Goal: Transaction & Acquisition: Purchase product/service

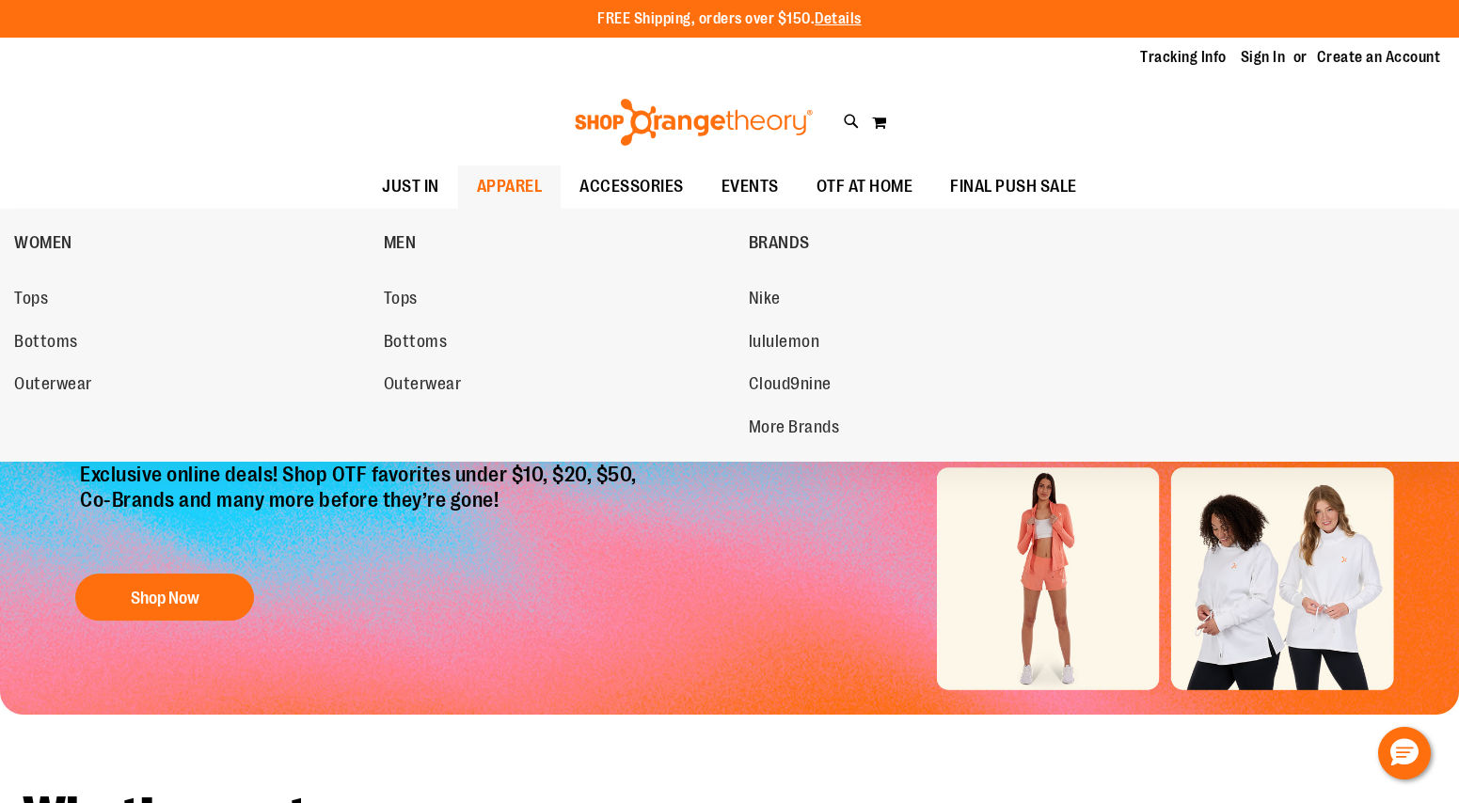
type input "**********"
click at [516, 197] on span "APPAREL" at bounding box center [510, 187] width 66 height 42
click at [12, 295] on div "WOMEN Tops Bottoms Outerwear MEN Tops Bottoms Outerwear BRANDS Nike lululemon C…" at bounding box center [729, 335] width 1459 height 253
click at [39, 296] on span "Tops" at bounding box center [31, 301] width 34 height 24
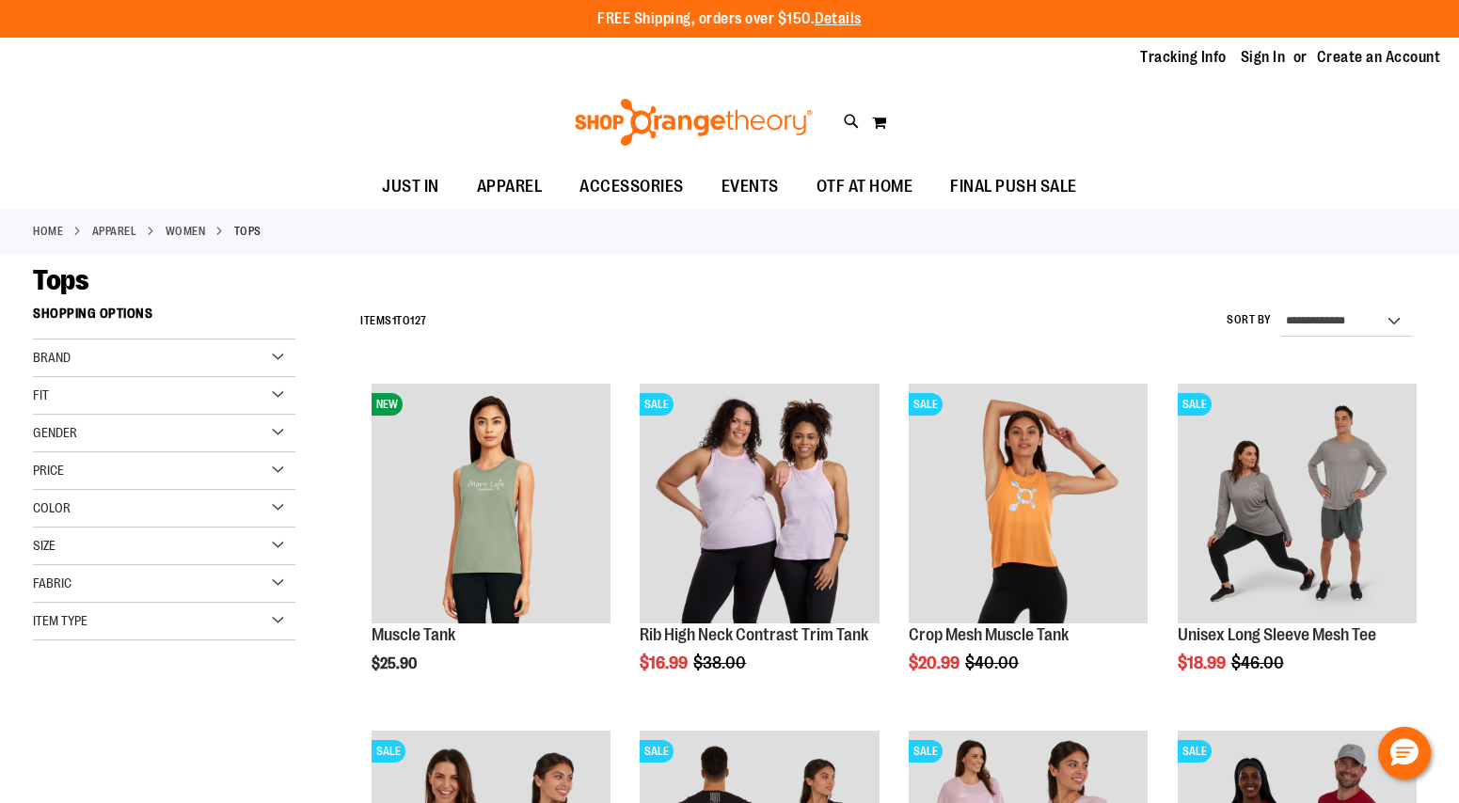
type input "**********"
click at [628, 336] on div "**********" at bounding box center [888, 321] width 1075 height 49
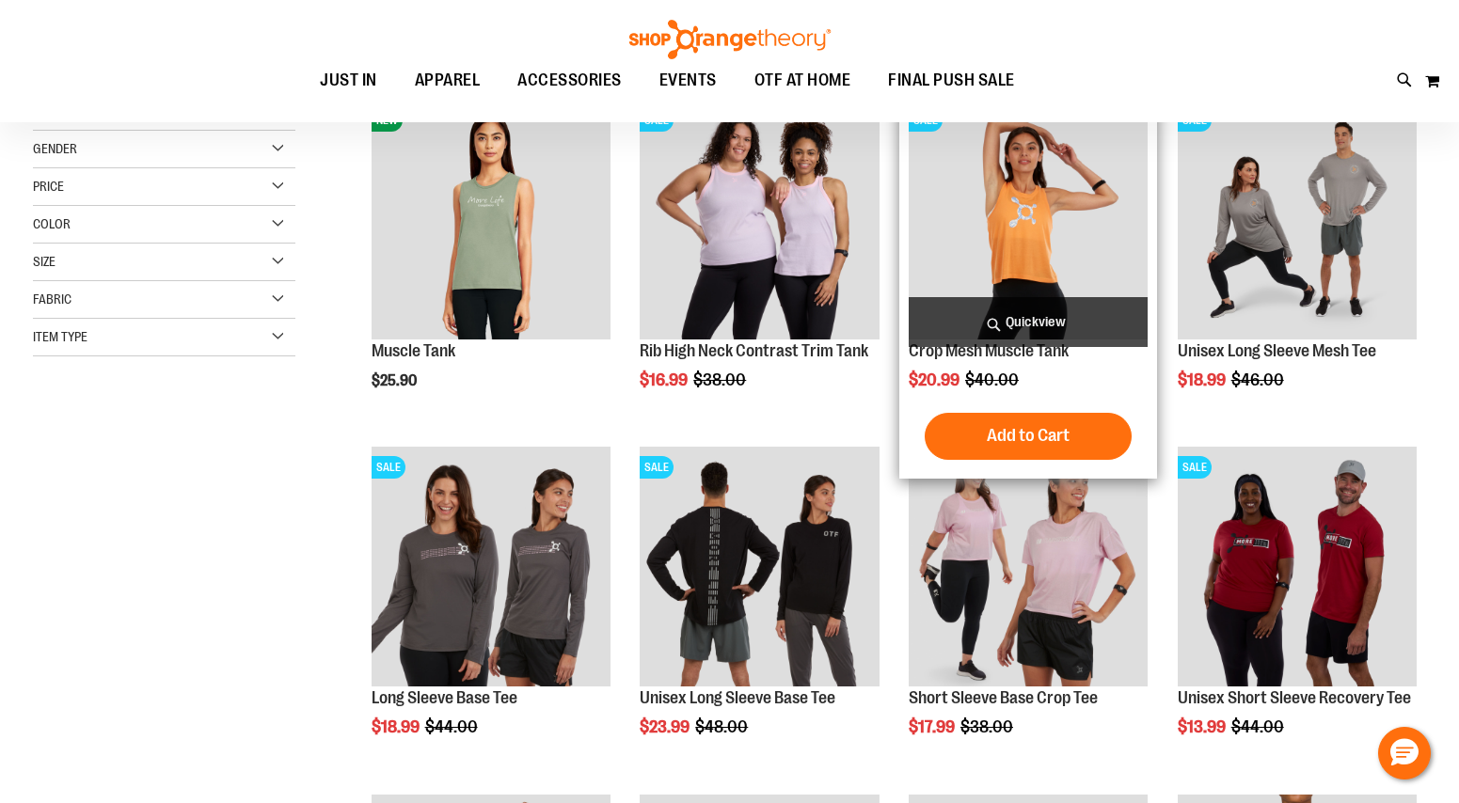
scroll to position [285, 0]
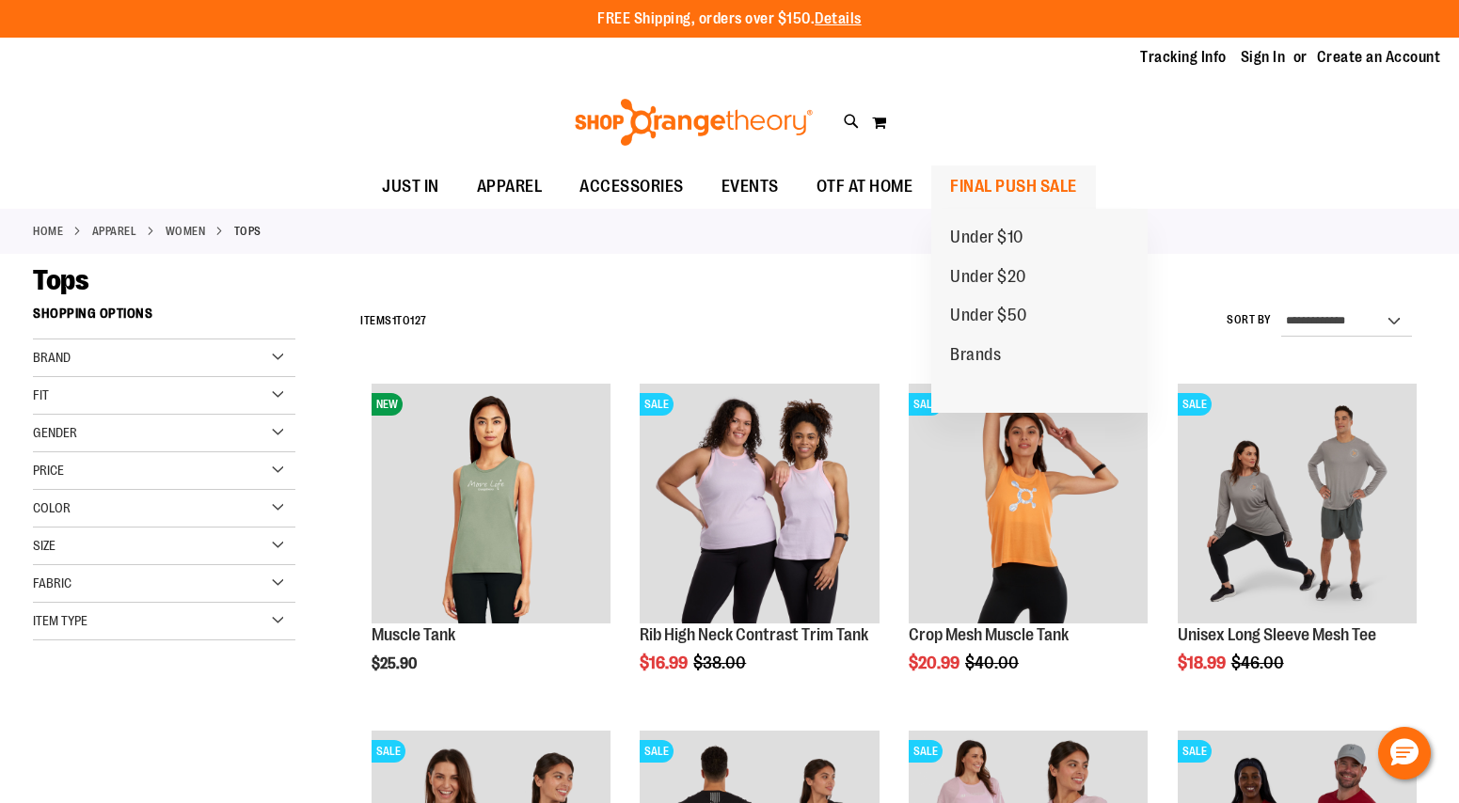
click at [1028, 179] on span "FINAL PUSH SALE" at bounding box center [1013, 187] width 127 height 42
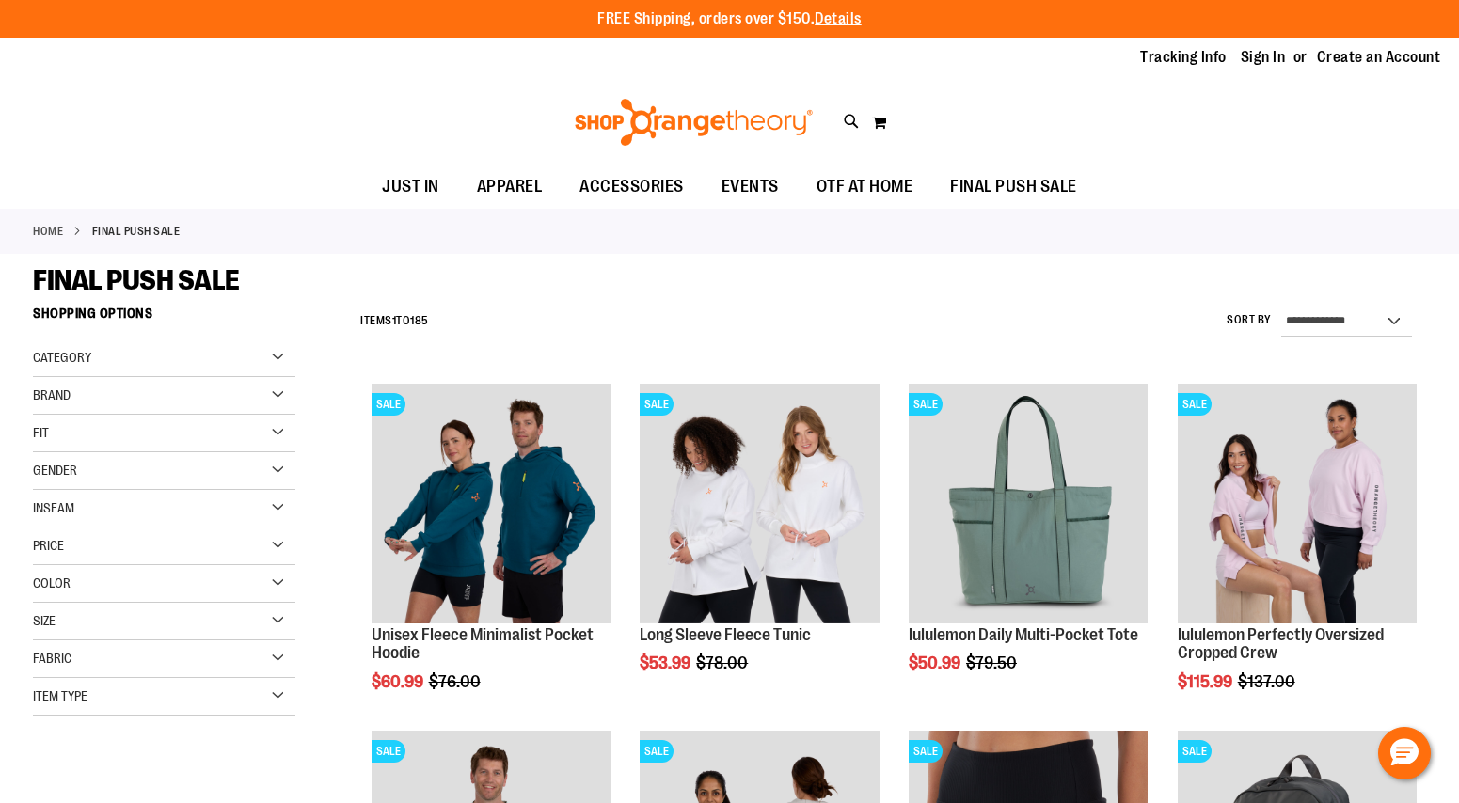
type input "**********"
click at [713, 299] on div "**********" at bounding box center [888, 321] width 1075 height 49
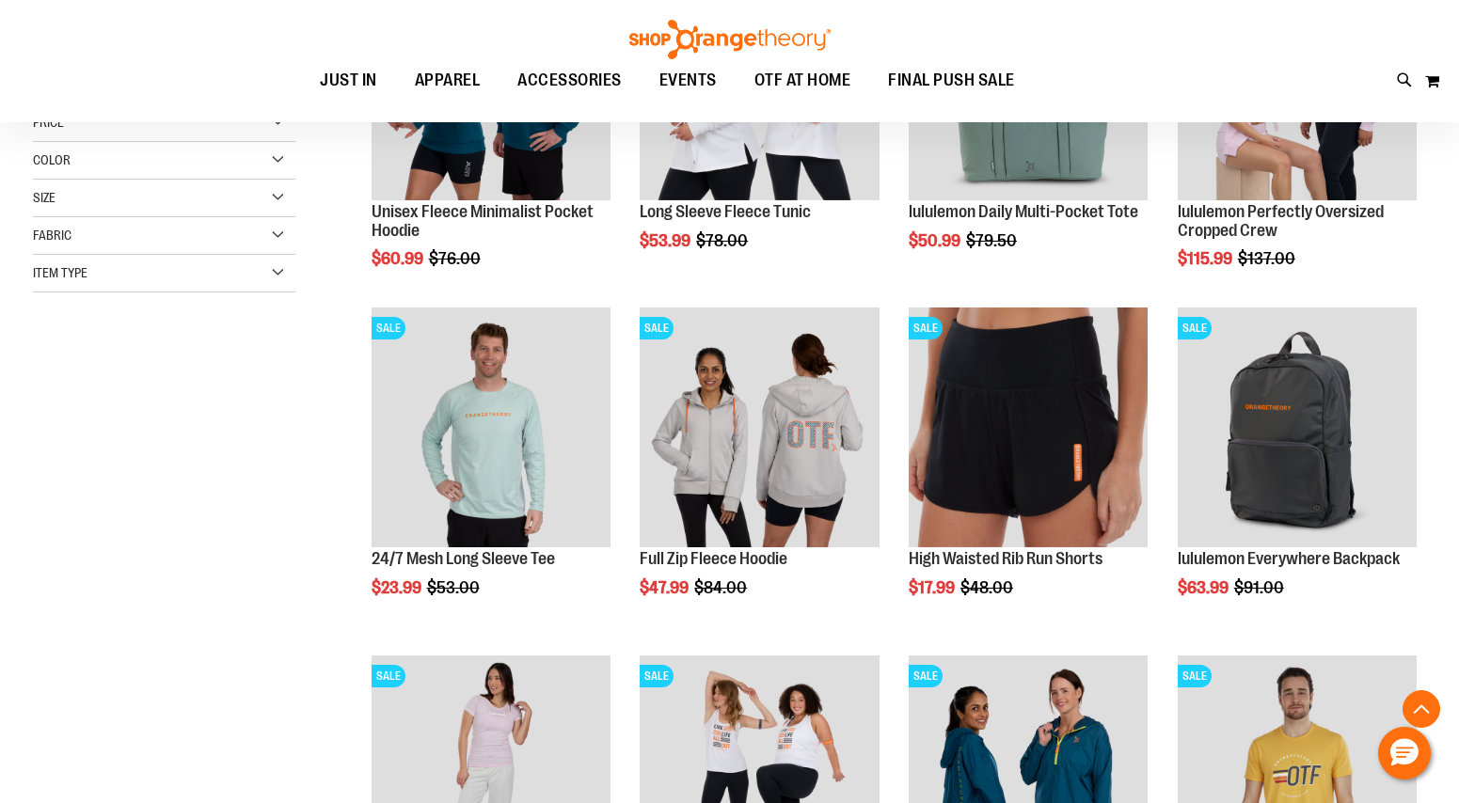
scroll to position [471, 0]
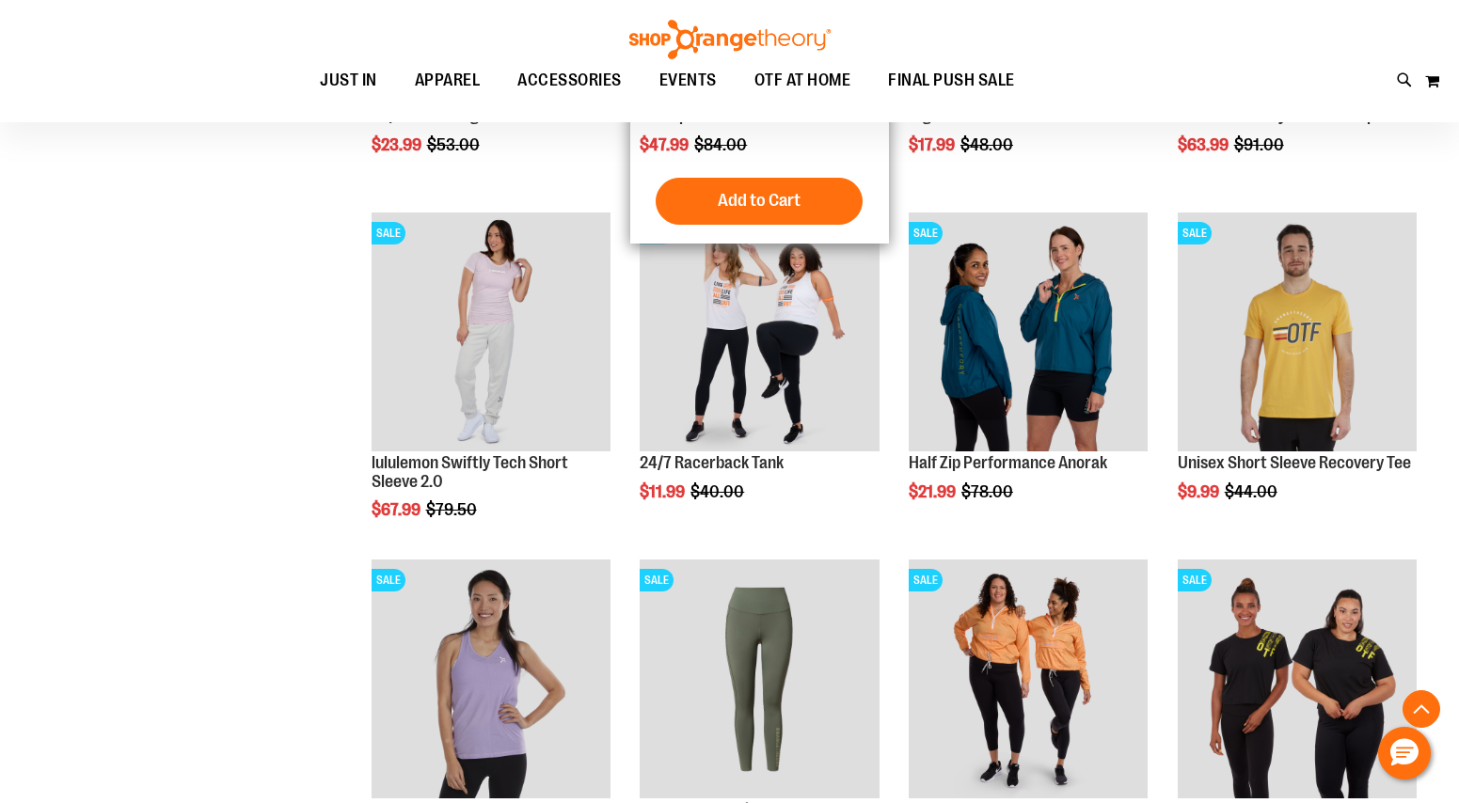
scroll to position [866, 0]
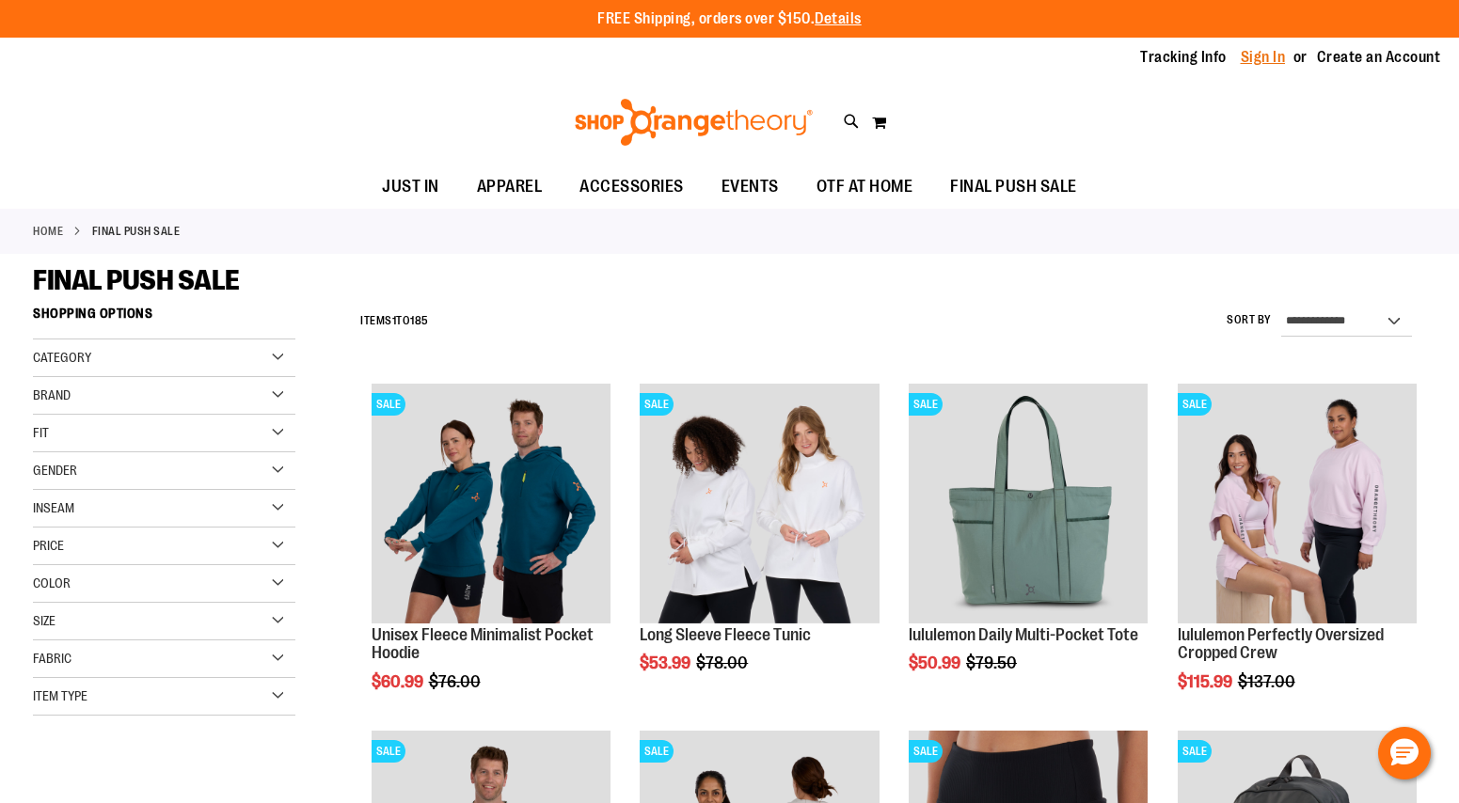
click at [1246, 57] on link "Sign In" at bounding box center [1262, 57] width 45 height 21
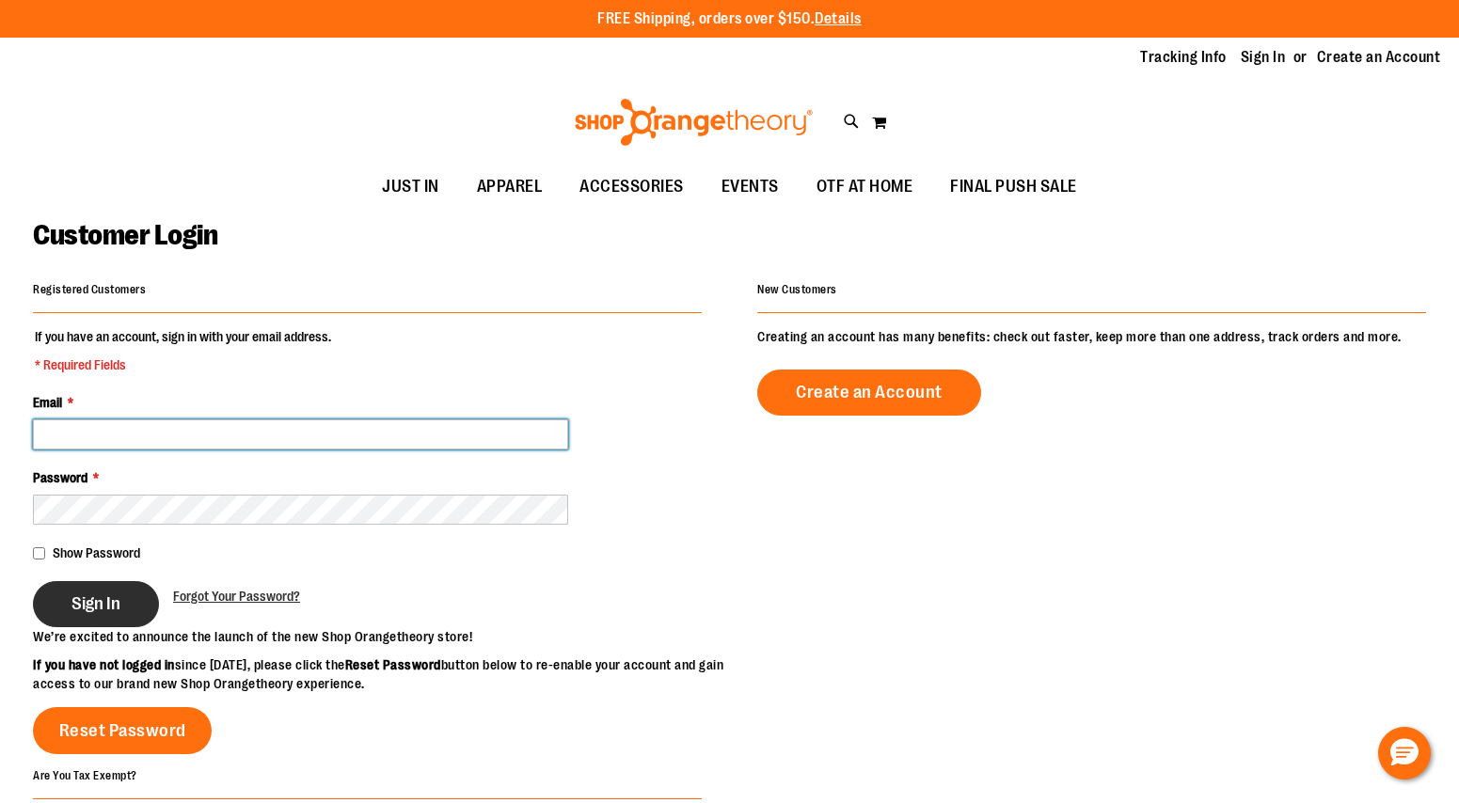
type input "**********"
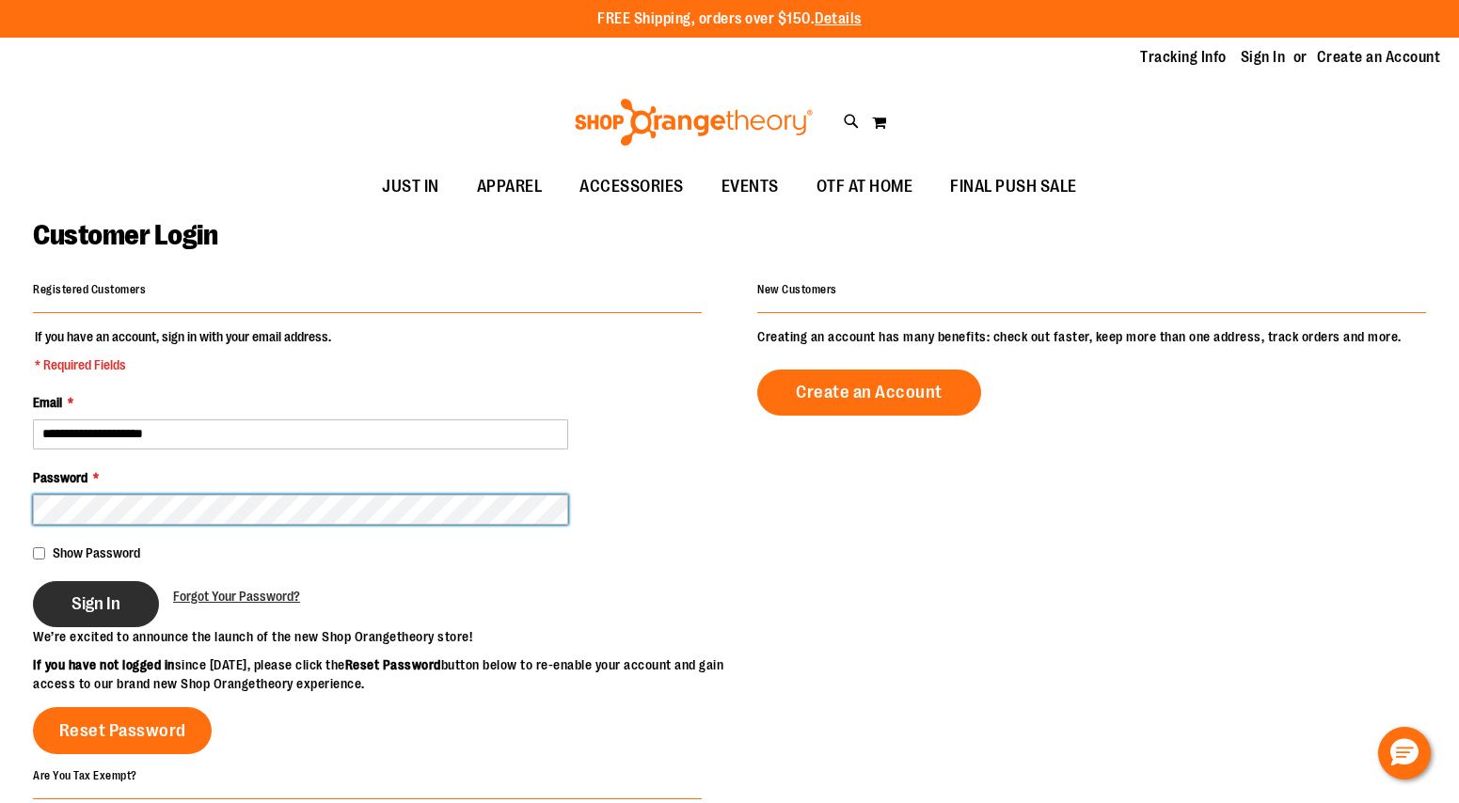
type input "**********"
click at [63, 610] on button "Sign In" at bounding box center [96, 604] width 126 height 46
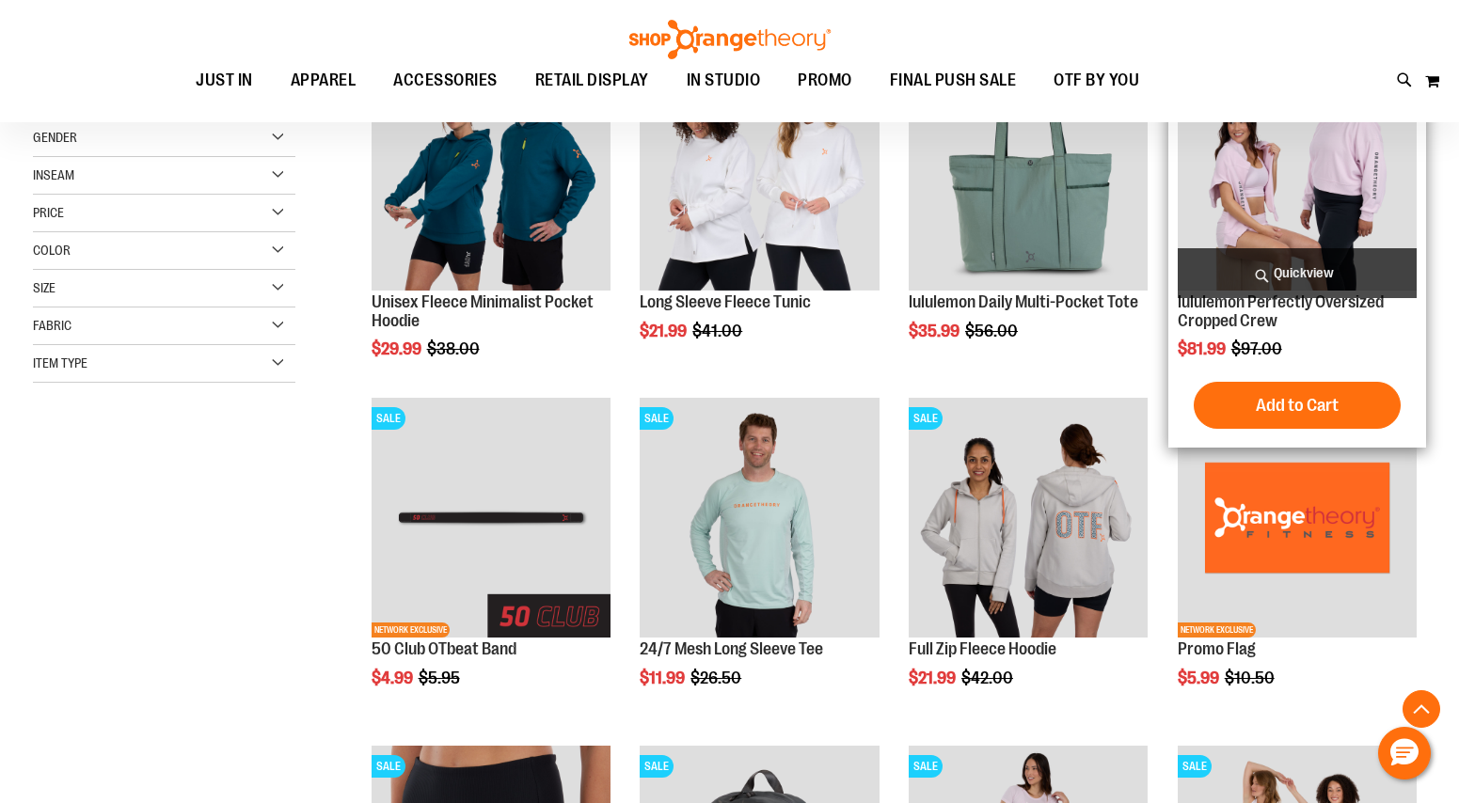
scroll to position [333, 0]
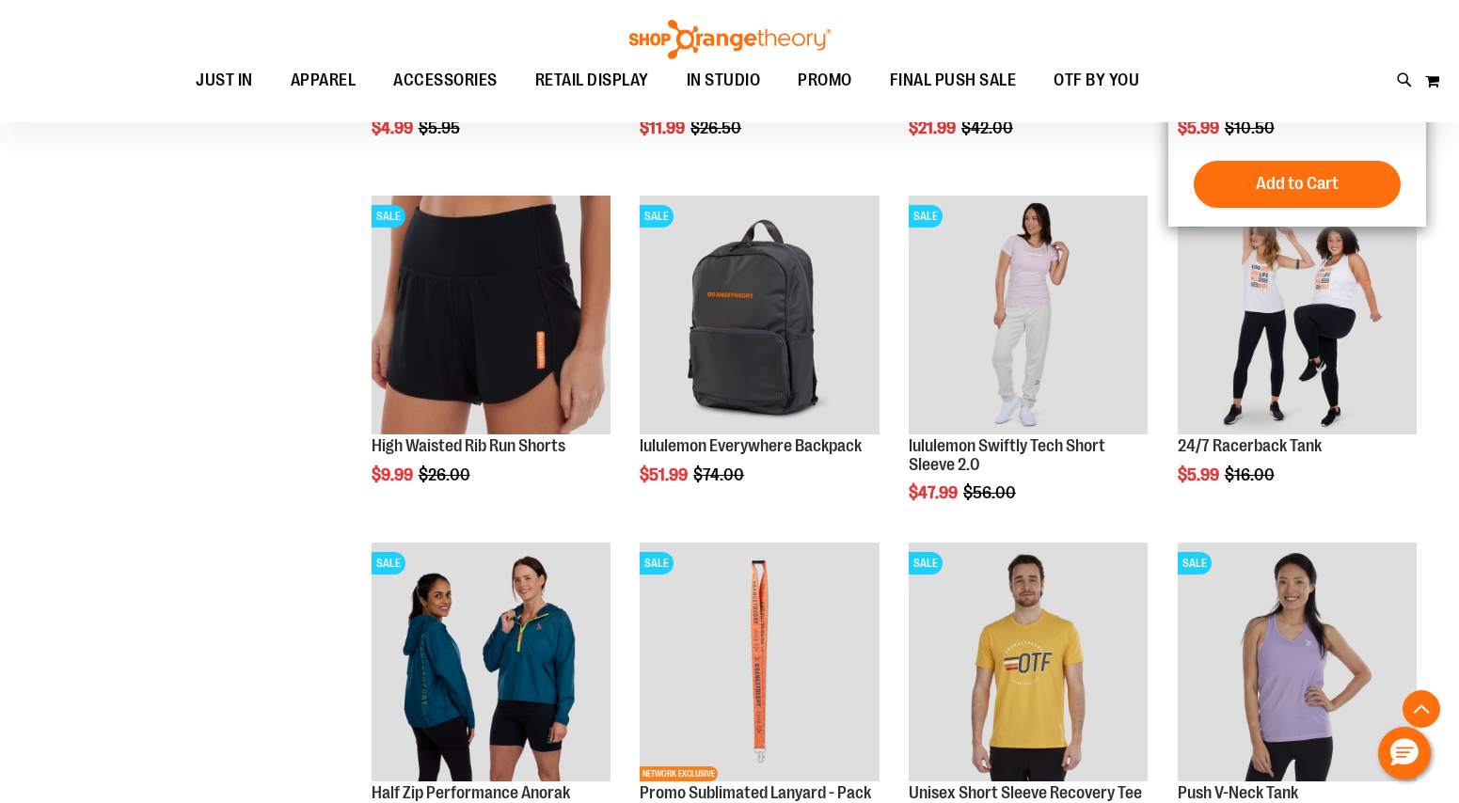
scroll to position [883, 0]
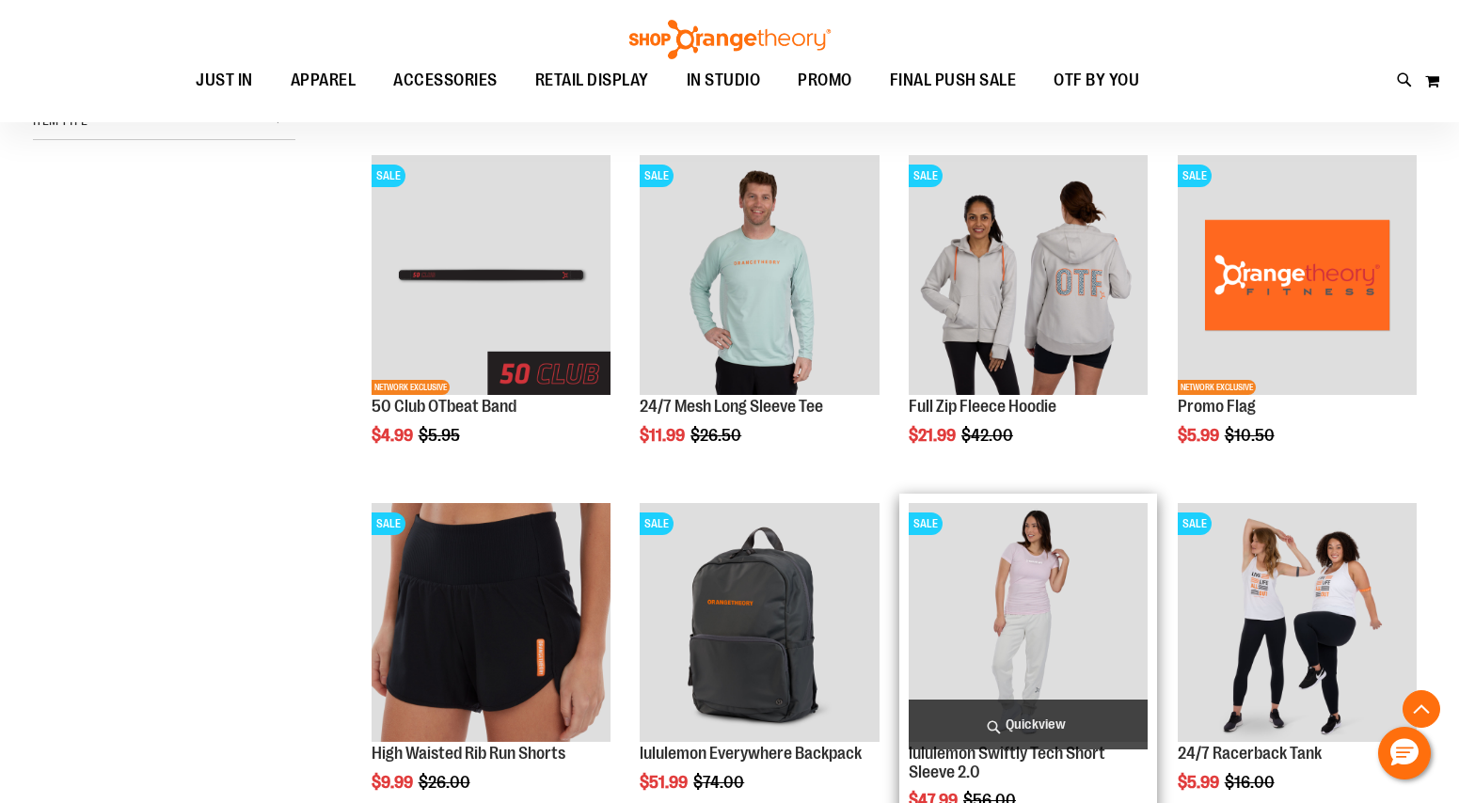
scroll to position [574, 0]
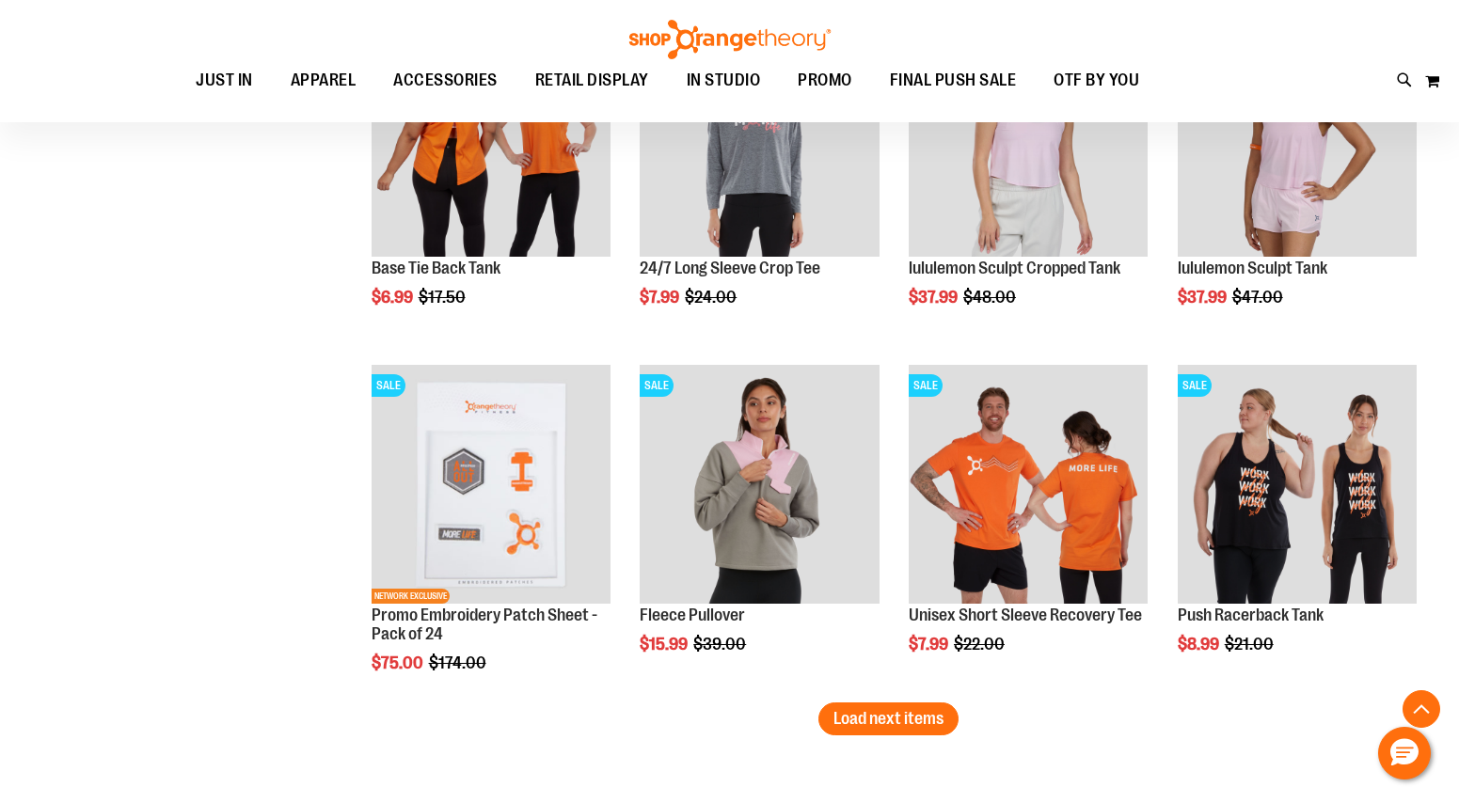
scroll to position [2800, 0]
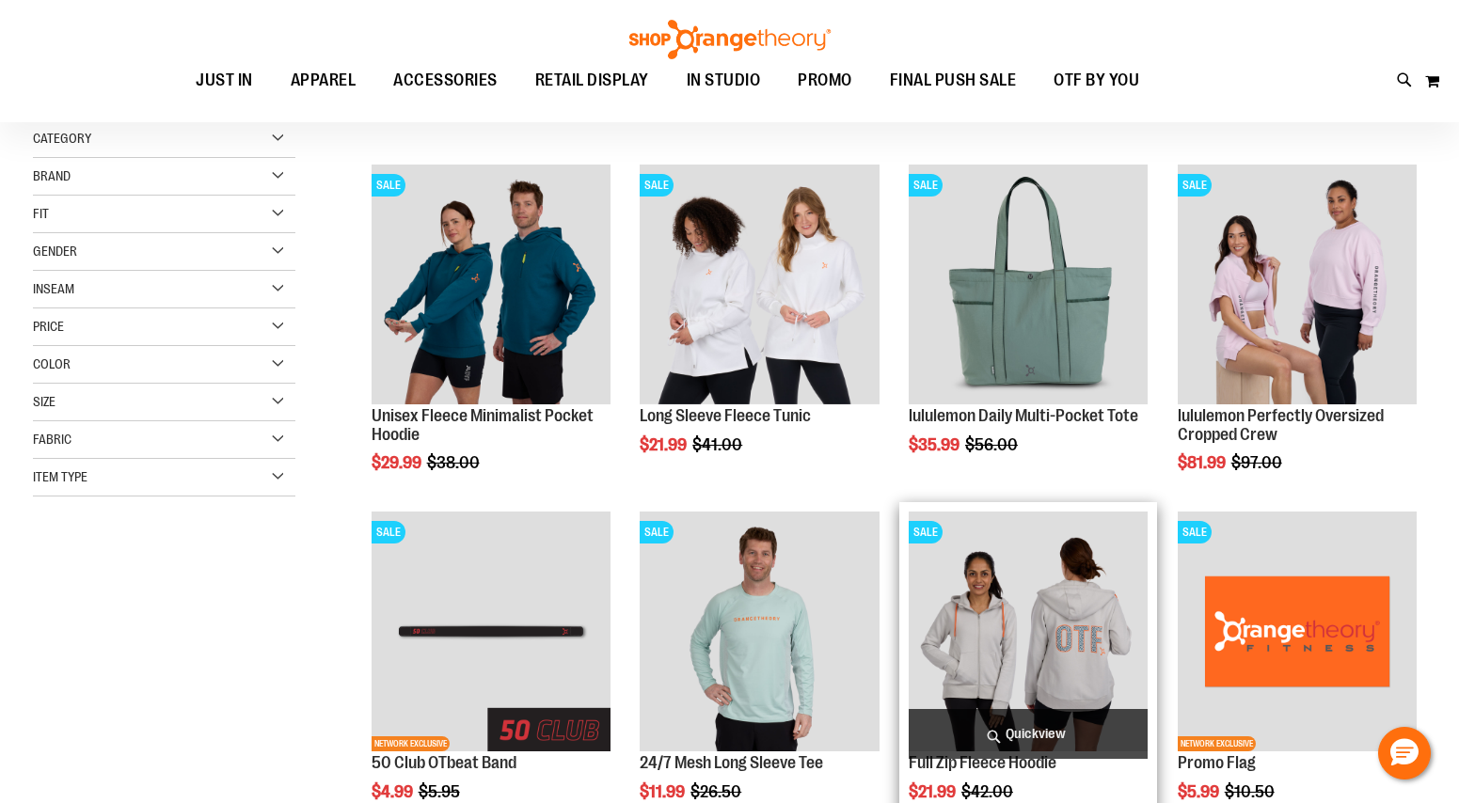
scroll to position [227, 0]
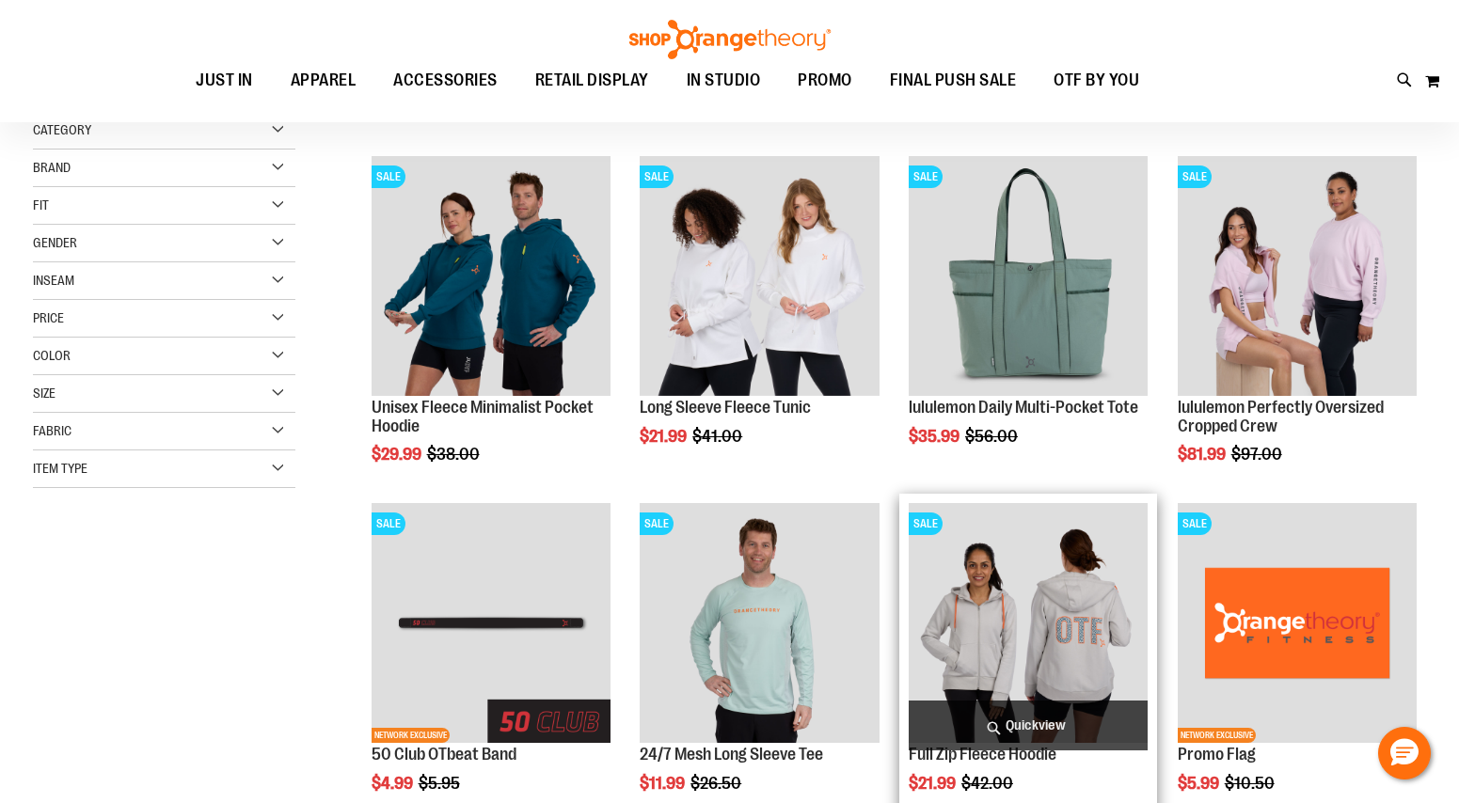
type input "**********"
click at [1091, 574] on img "product" at bounding box center [1027, 622] width 239 height 239
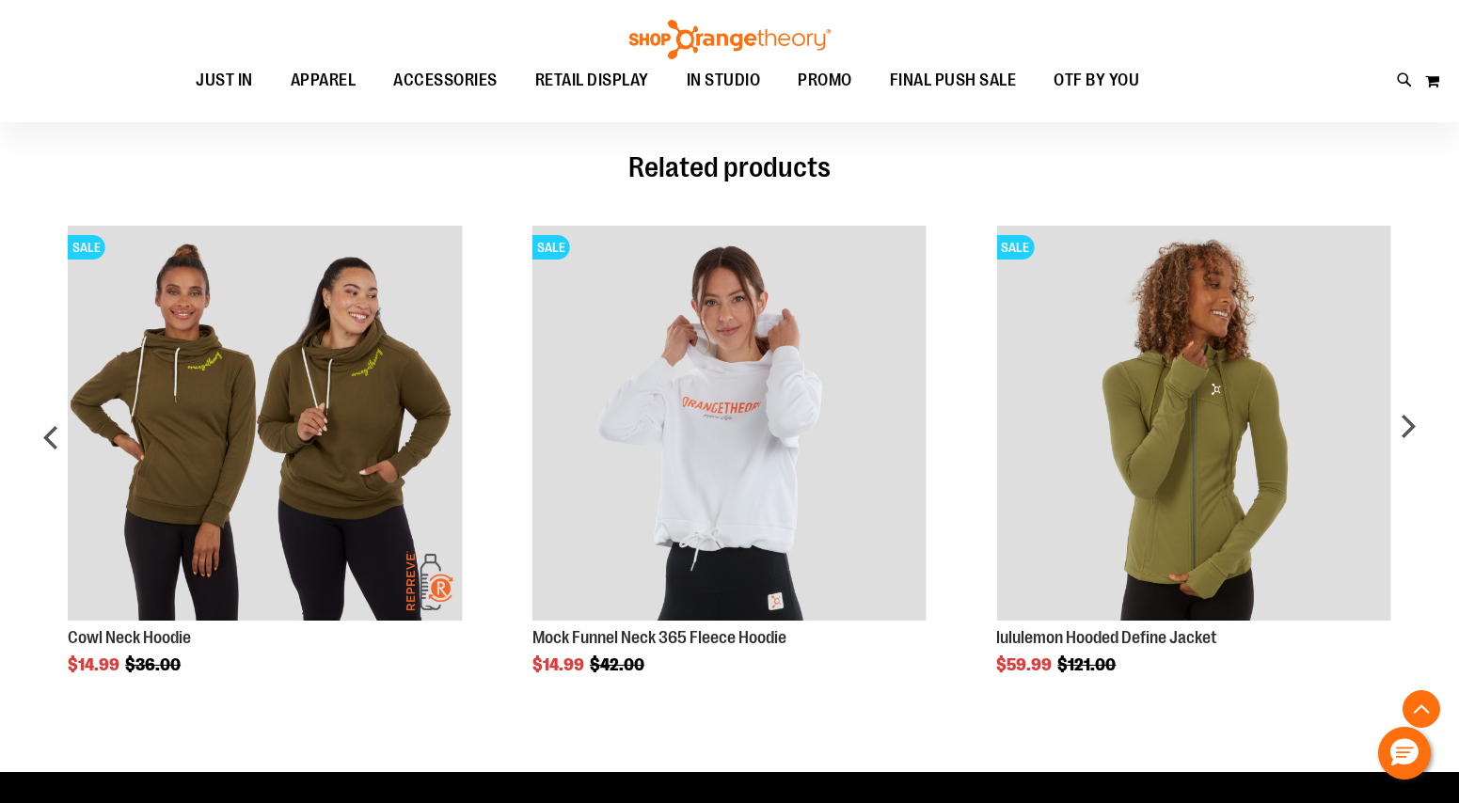
scroll to position [1407, 0]
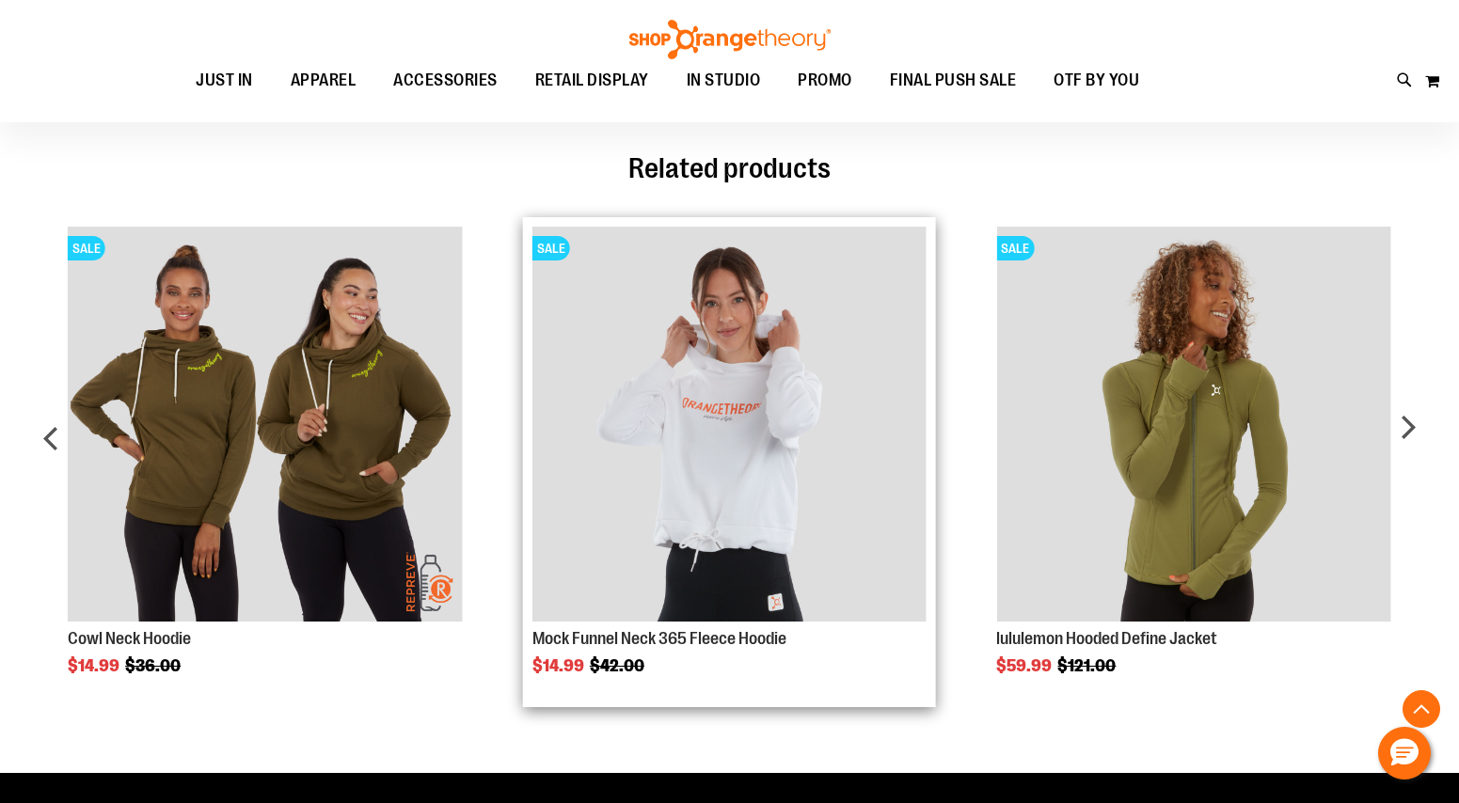
type input "**********"
click at [811, 349] on img "Product Page Link" at bounding box center [729, 424] width 394 height 394
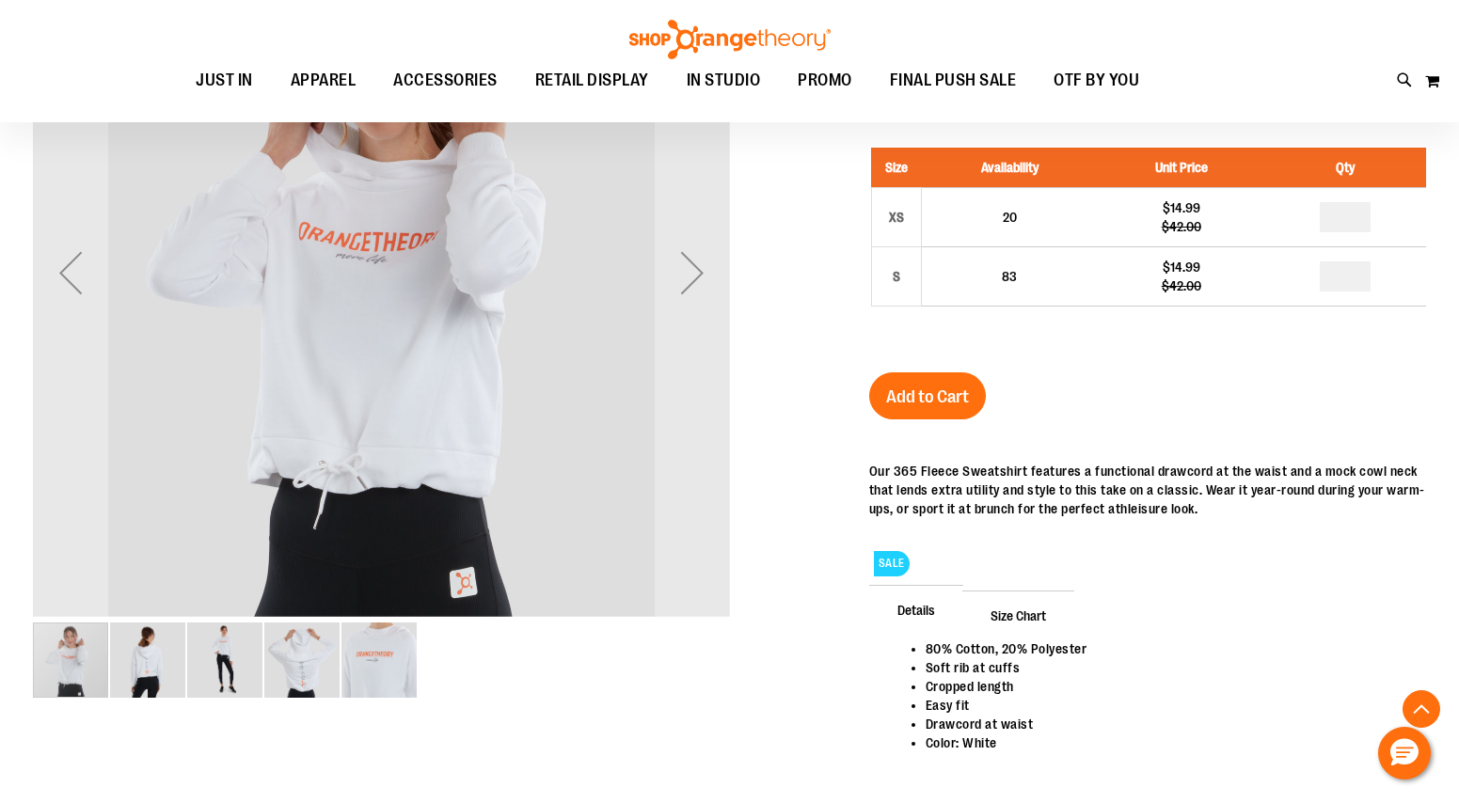
scroll to position [350, 0]
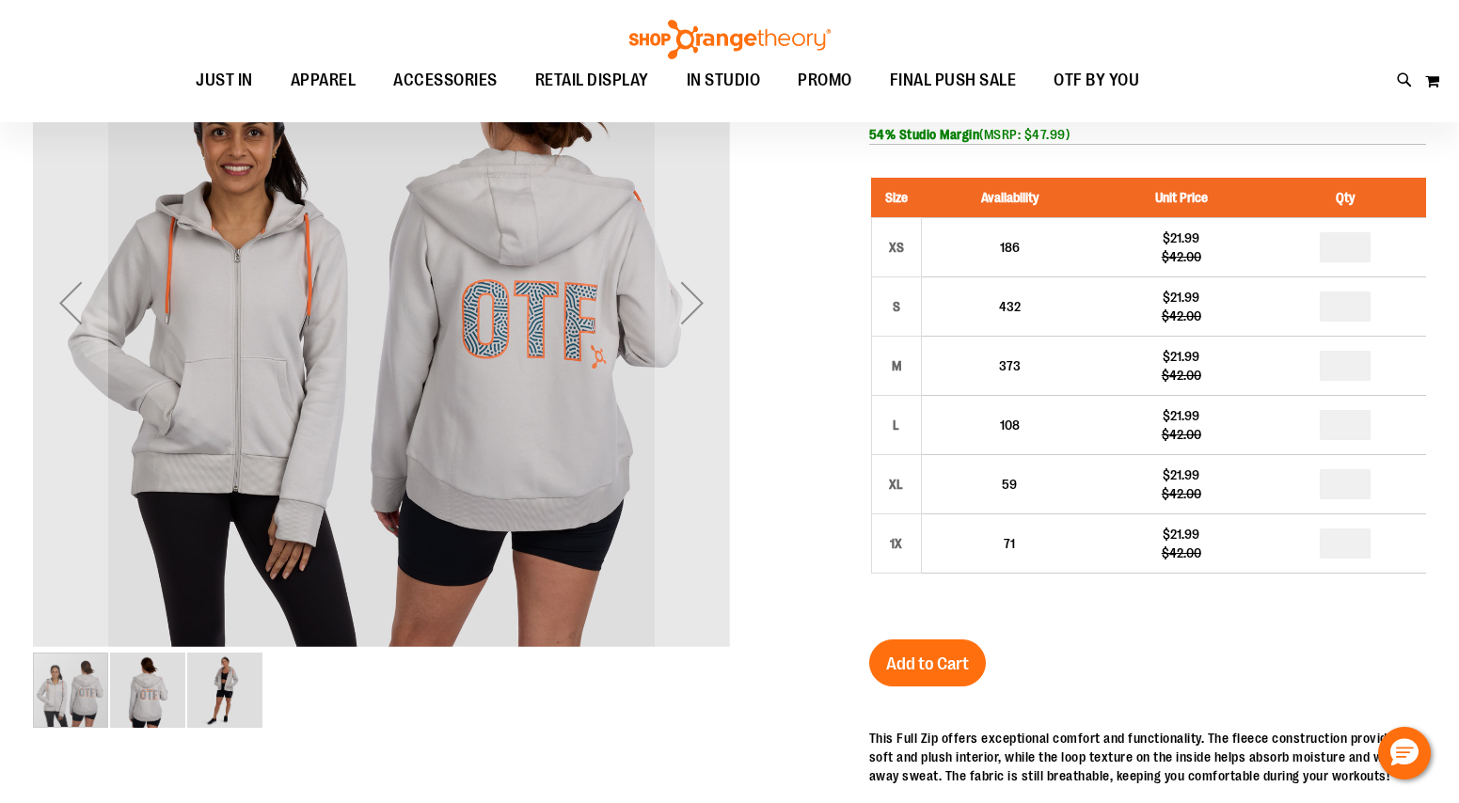
scroll to position [120, 0]
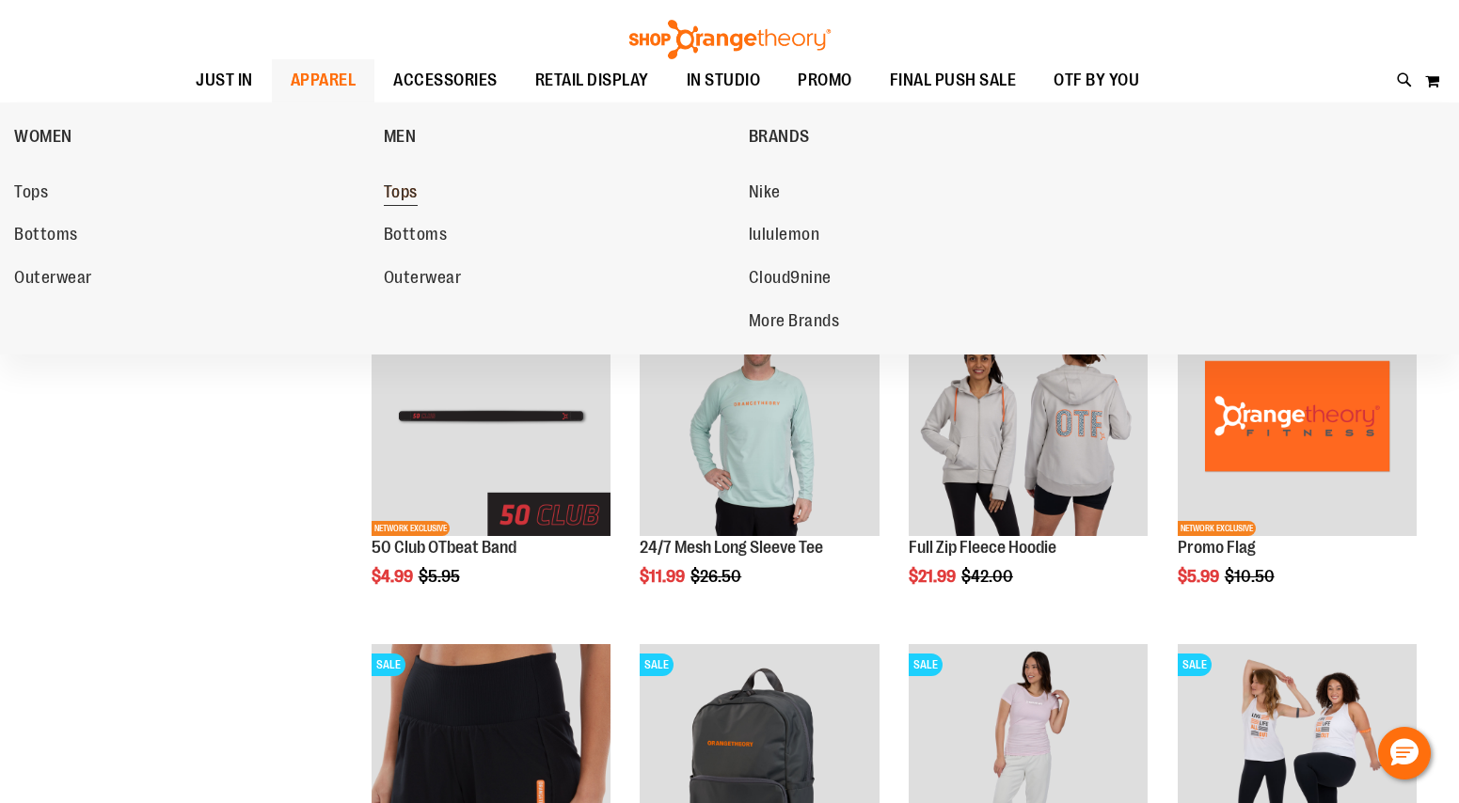
scroll to position [18, 0]
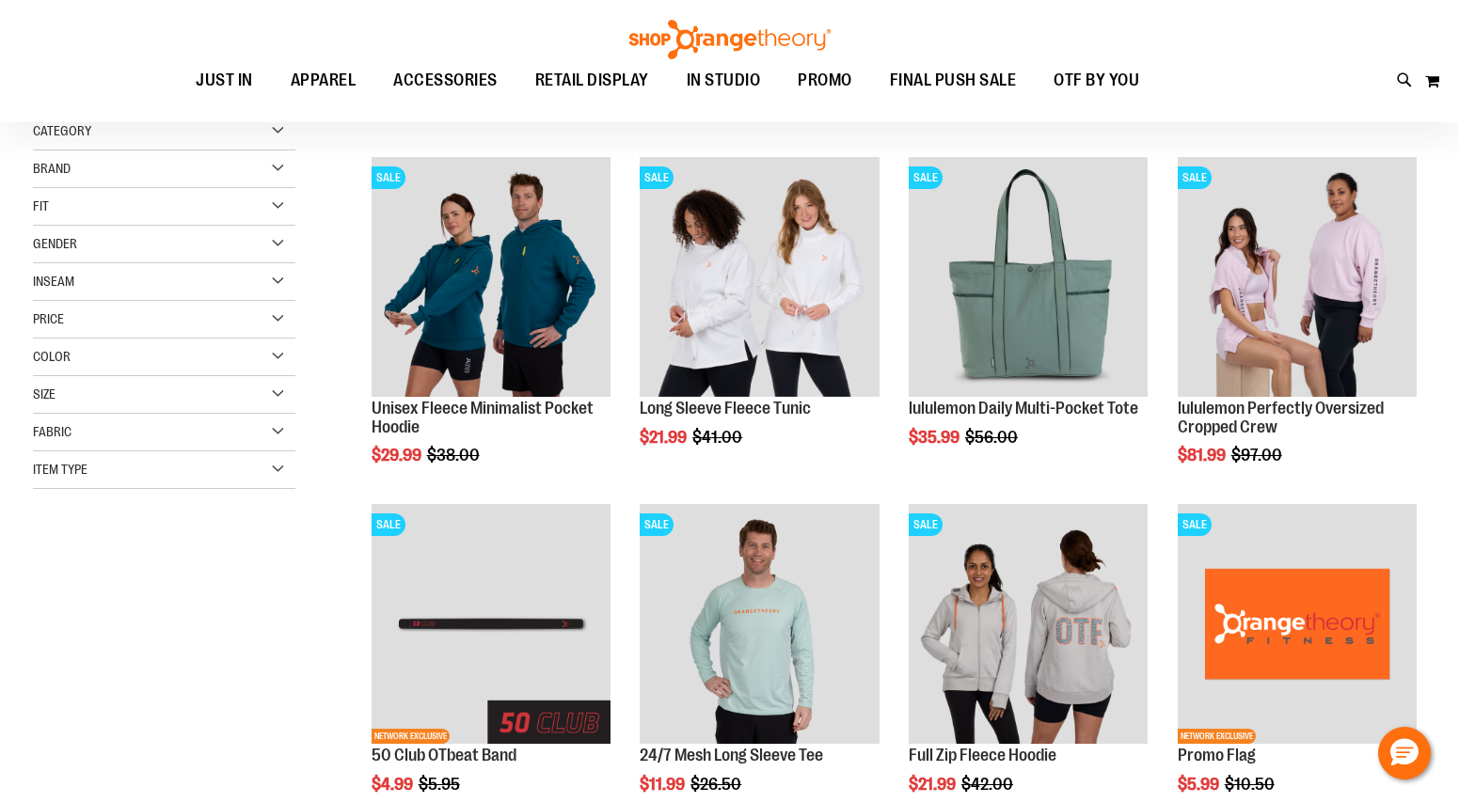
type input "**********"
click at [233, 392] on div "Size" at bounding box center [164, 395] width 262 height 38
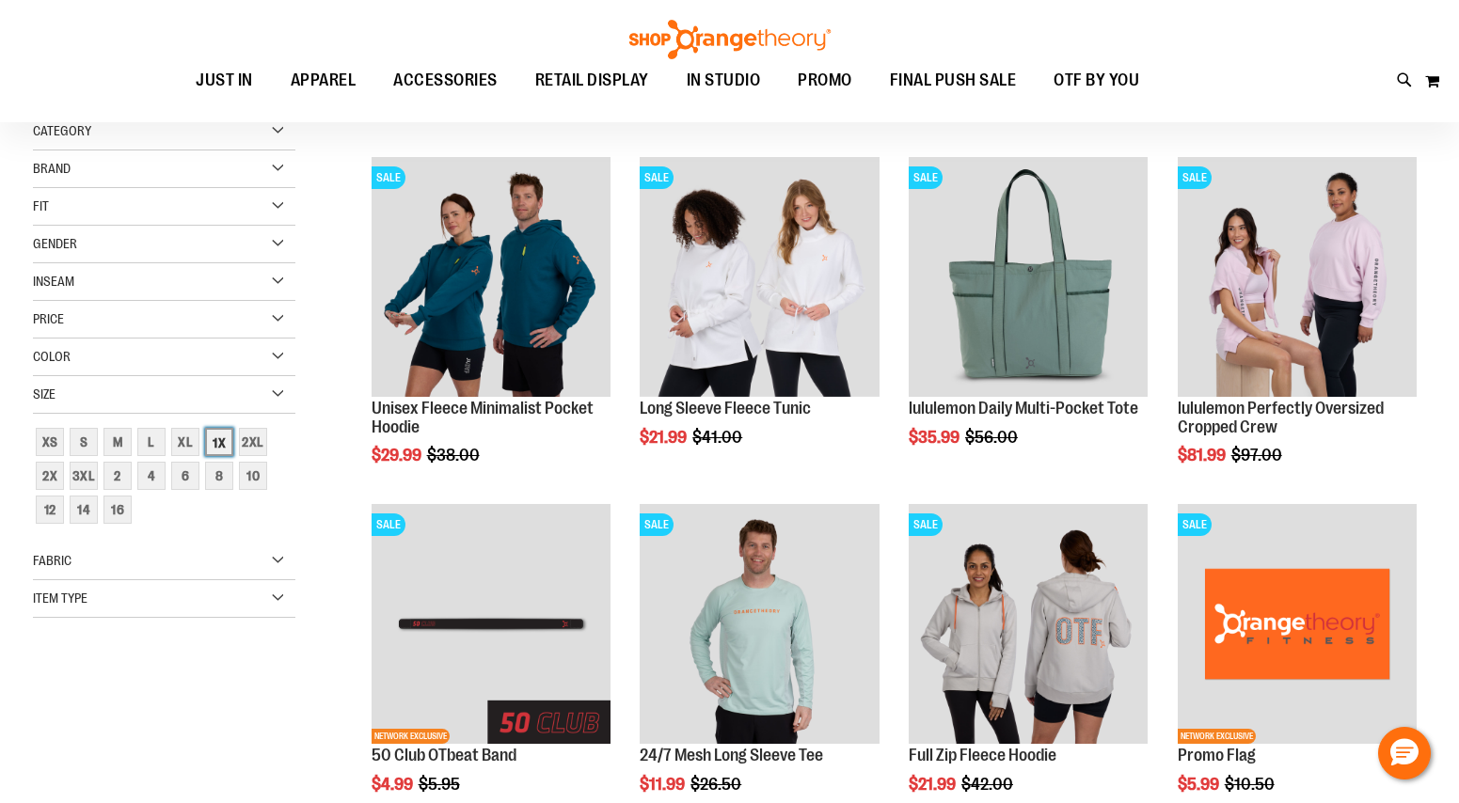
click at [225, 444] on div "1X" at bounding box center [219, 442] width 28 height 28
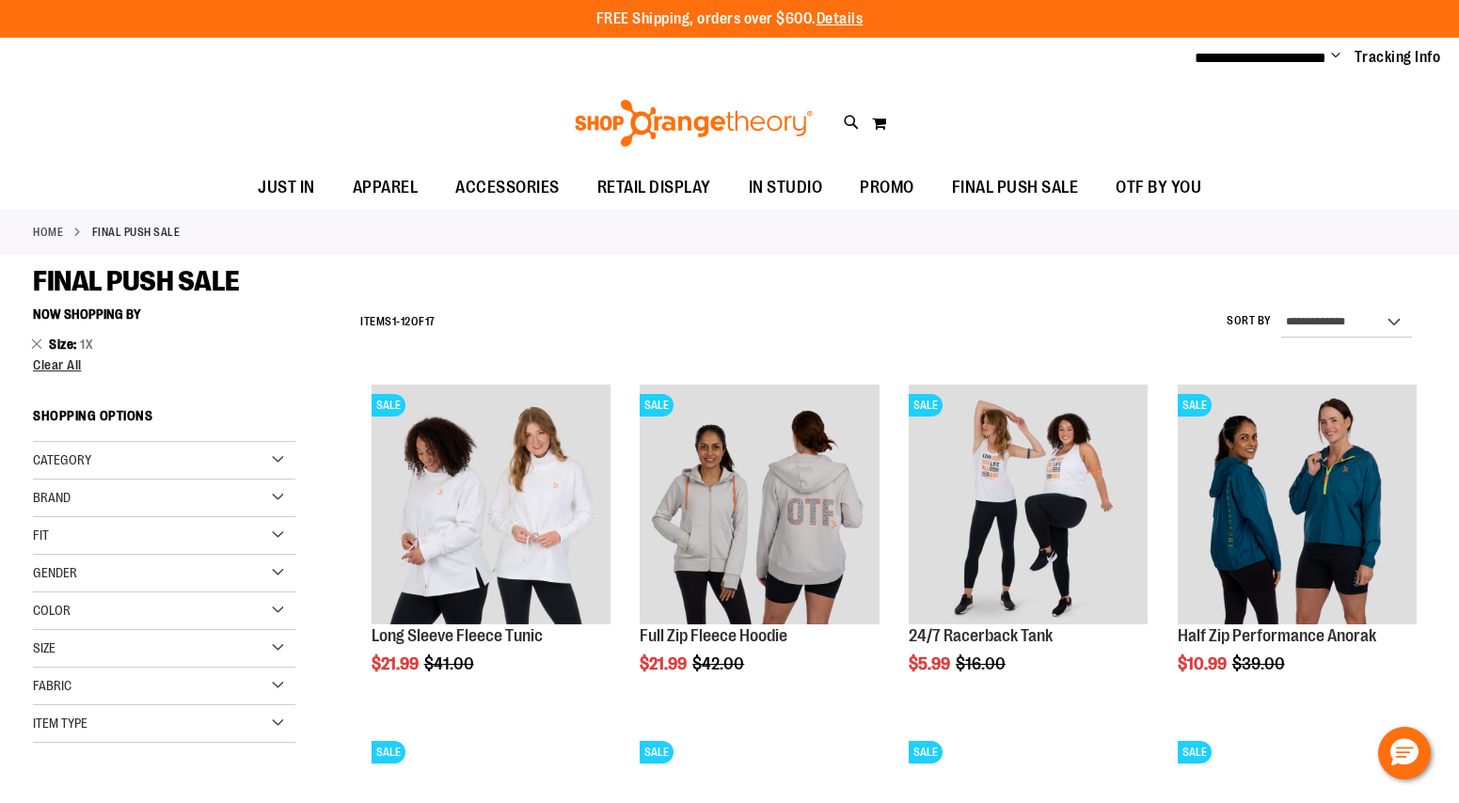
click at [703, 315] on div "**********" at bounding box center [888, 322] width 1075 height 49
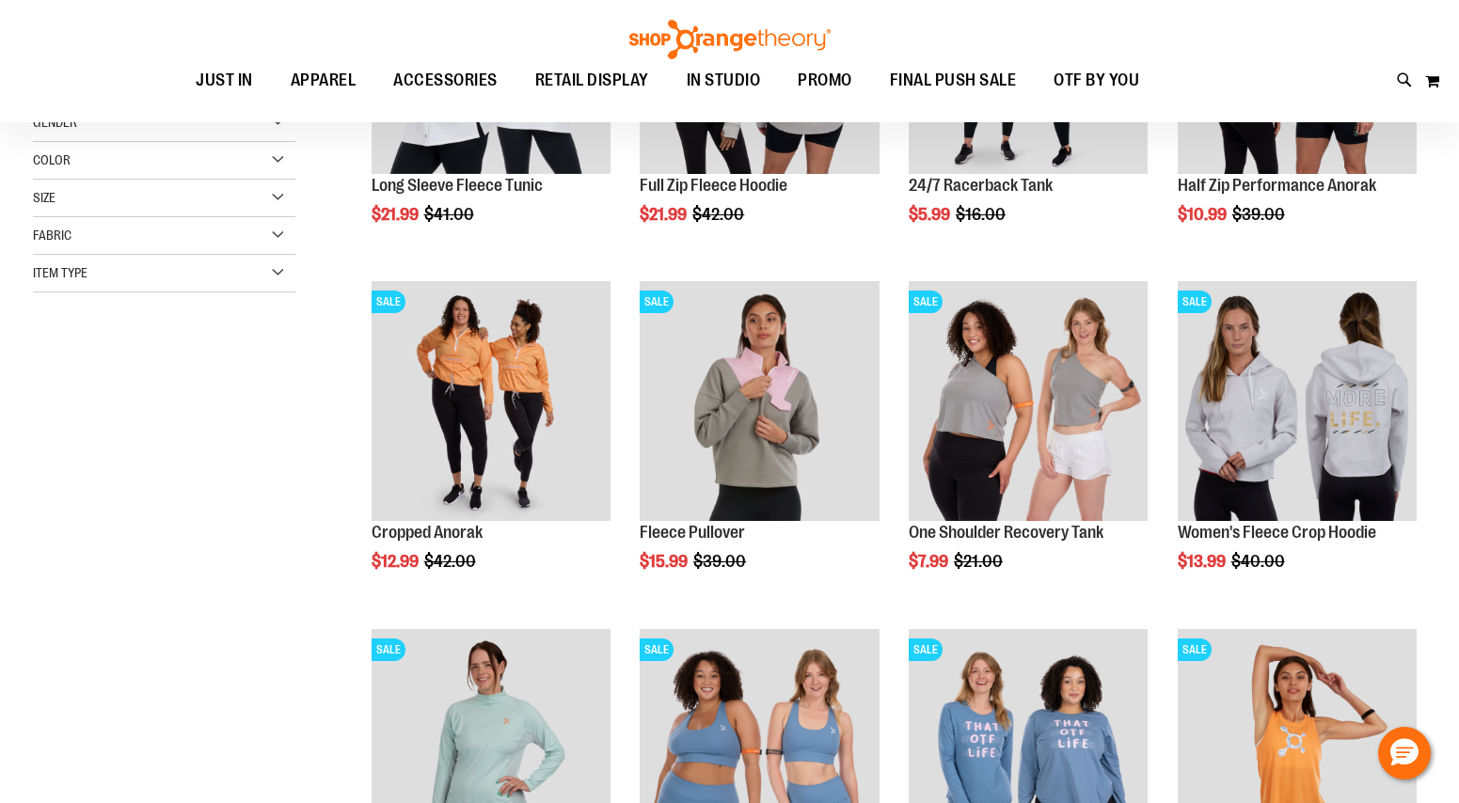
scroll to position [251, 0]
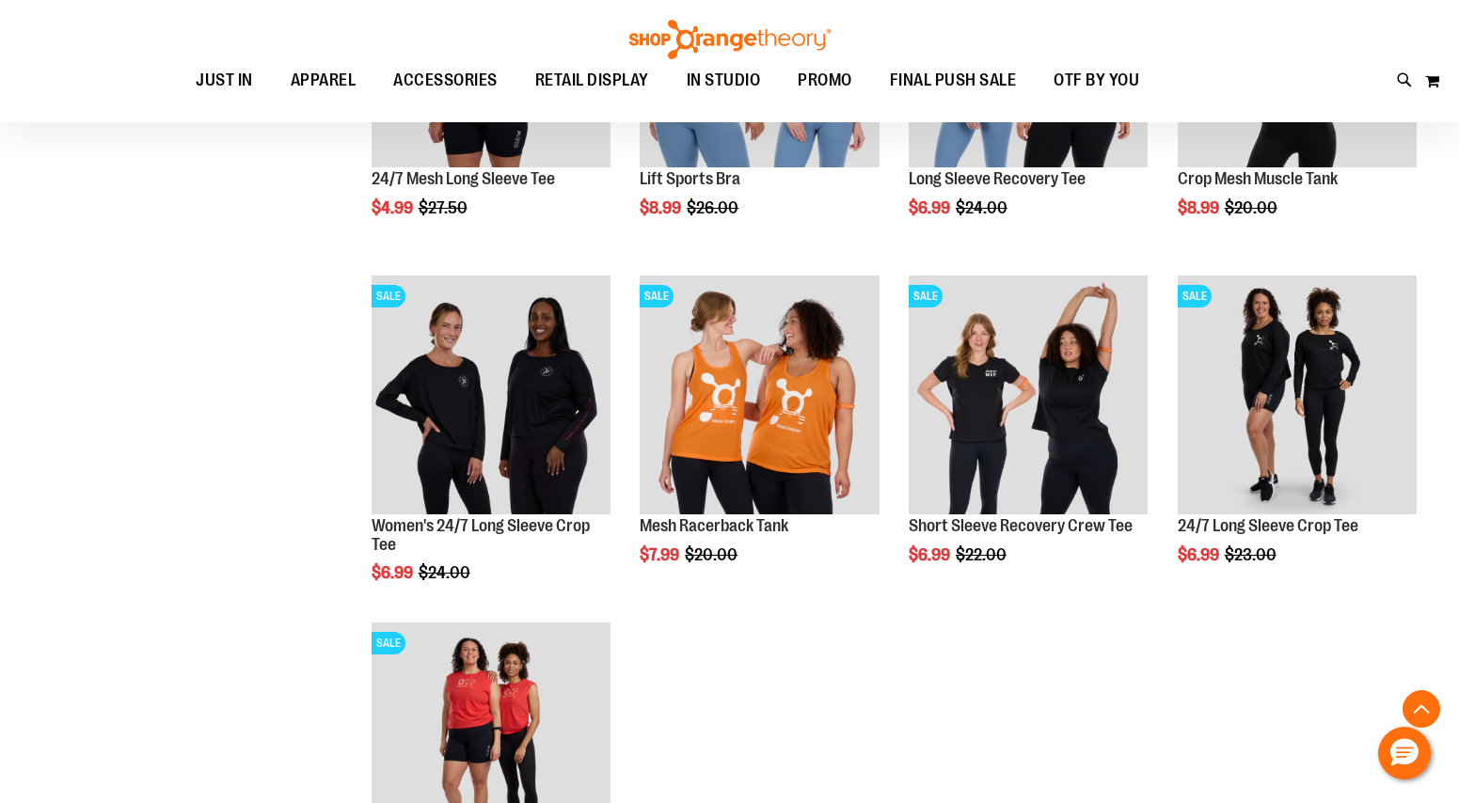
scroll to position [942, 0]
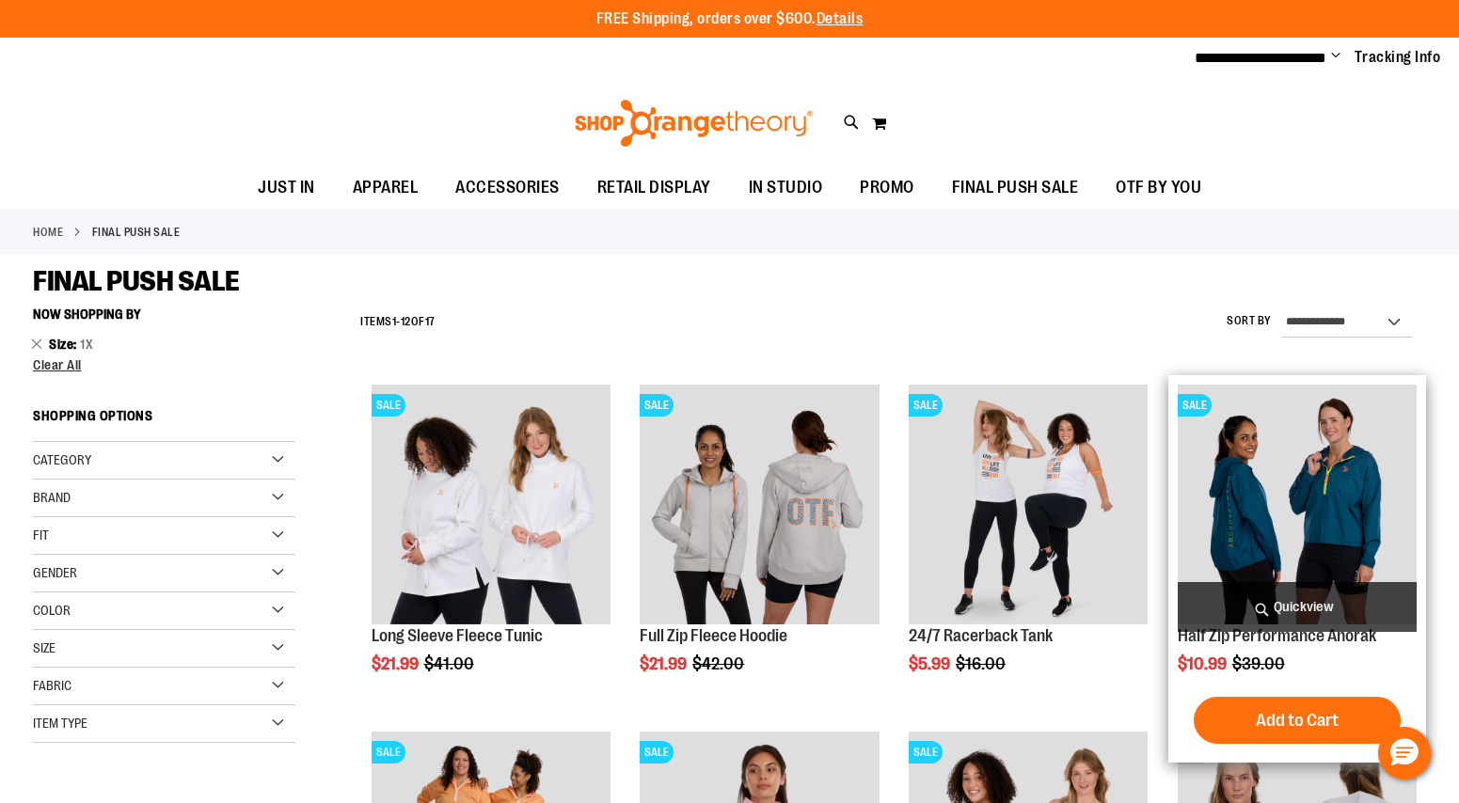
click at [1316, 520] on img "product" at bounding box center [1296, 504] width 239 height 239
click at [1254, 482] on img "product" at bounding box center [1296, 504] width 239 height 239
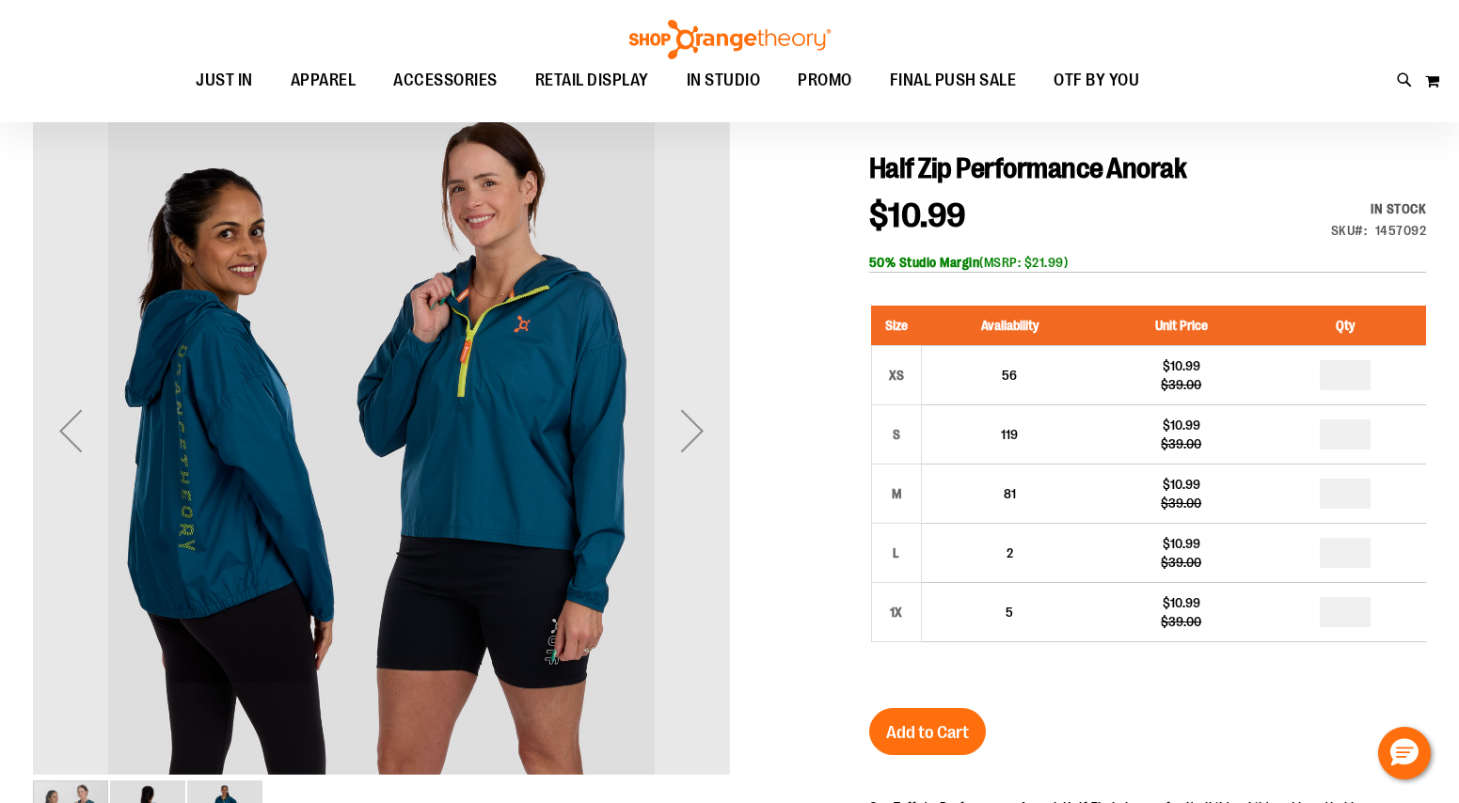
scroll to position [188, 0]
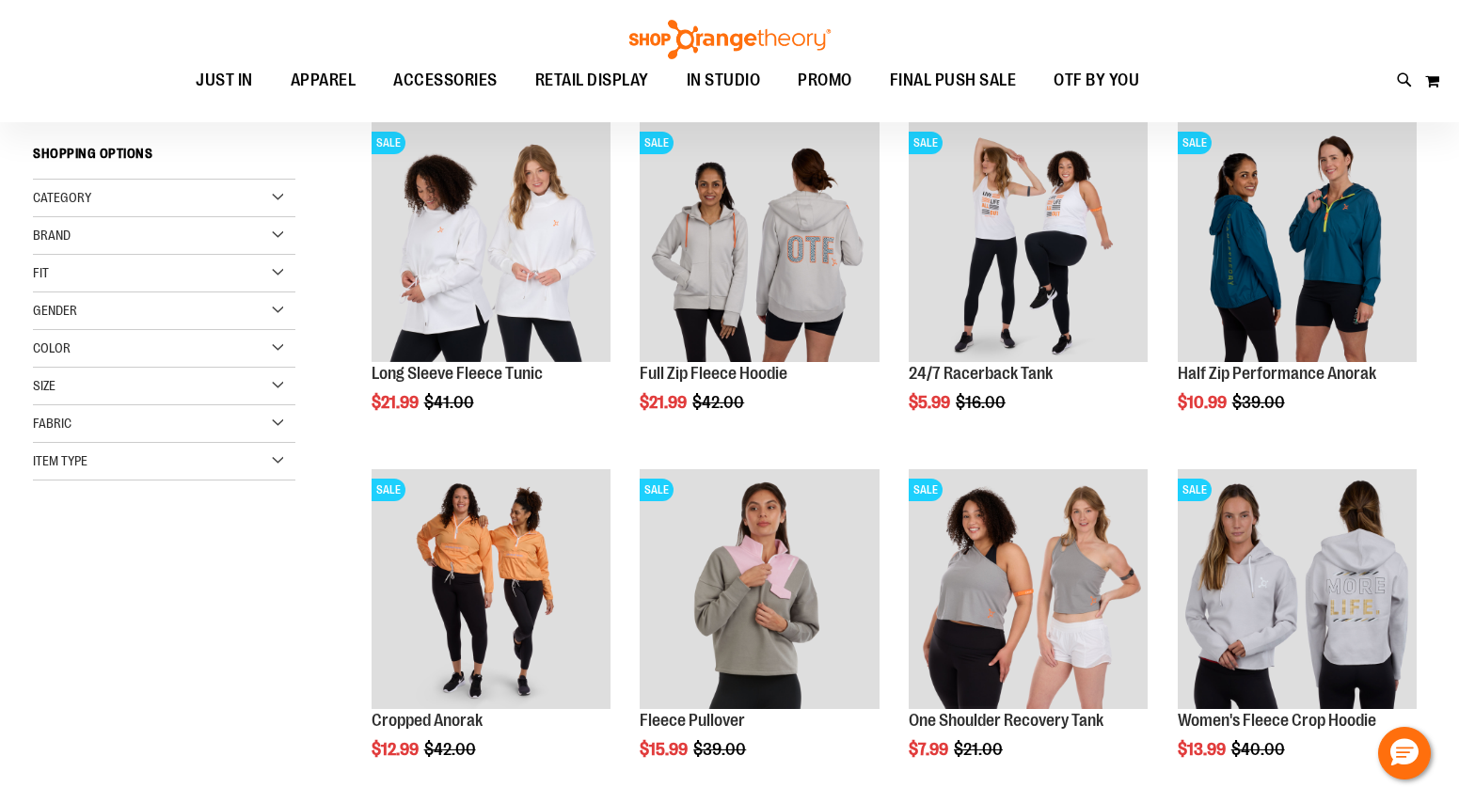
scroll to position [254, 0]
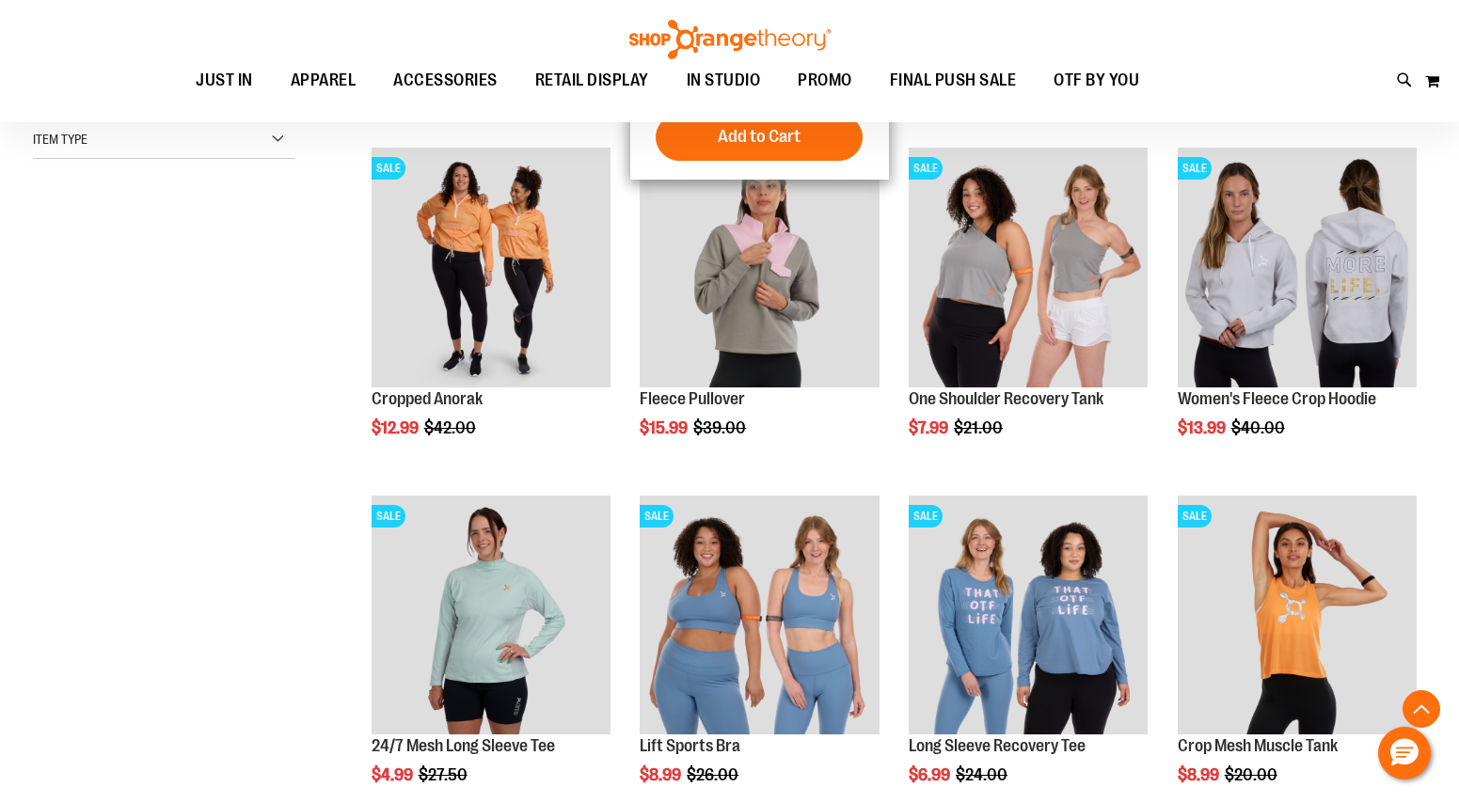
scroll to position [586, 0]
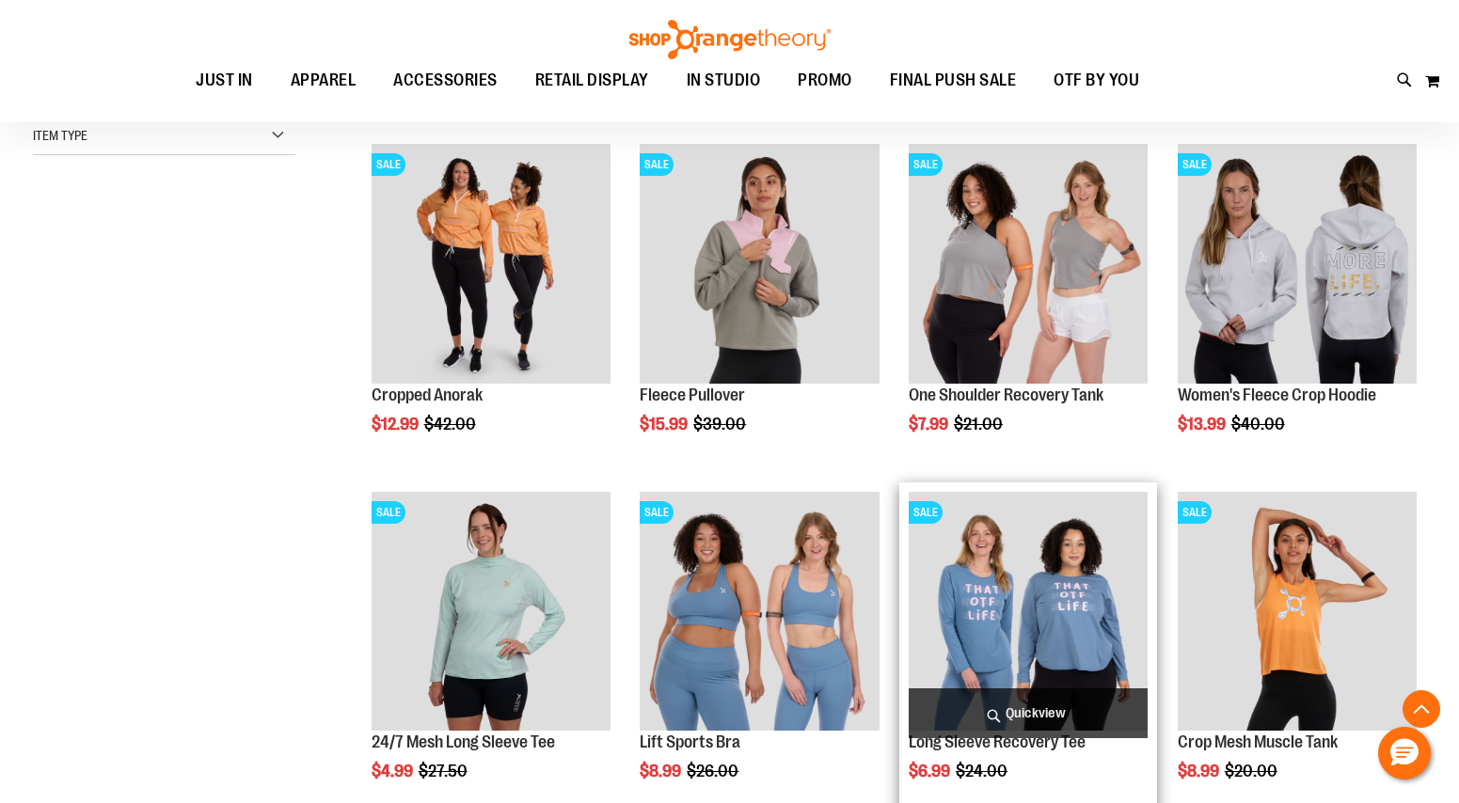
type input "**********"
click at [1035, 570] on img "product" at bounding box center [1027, 611] width 239 height 239
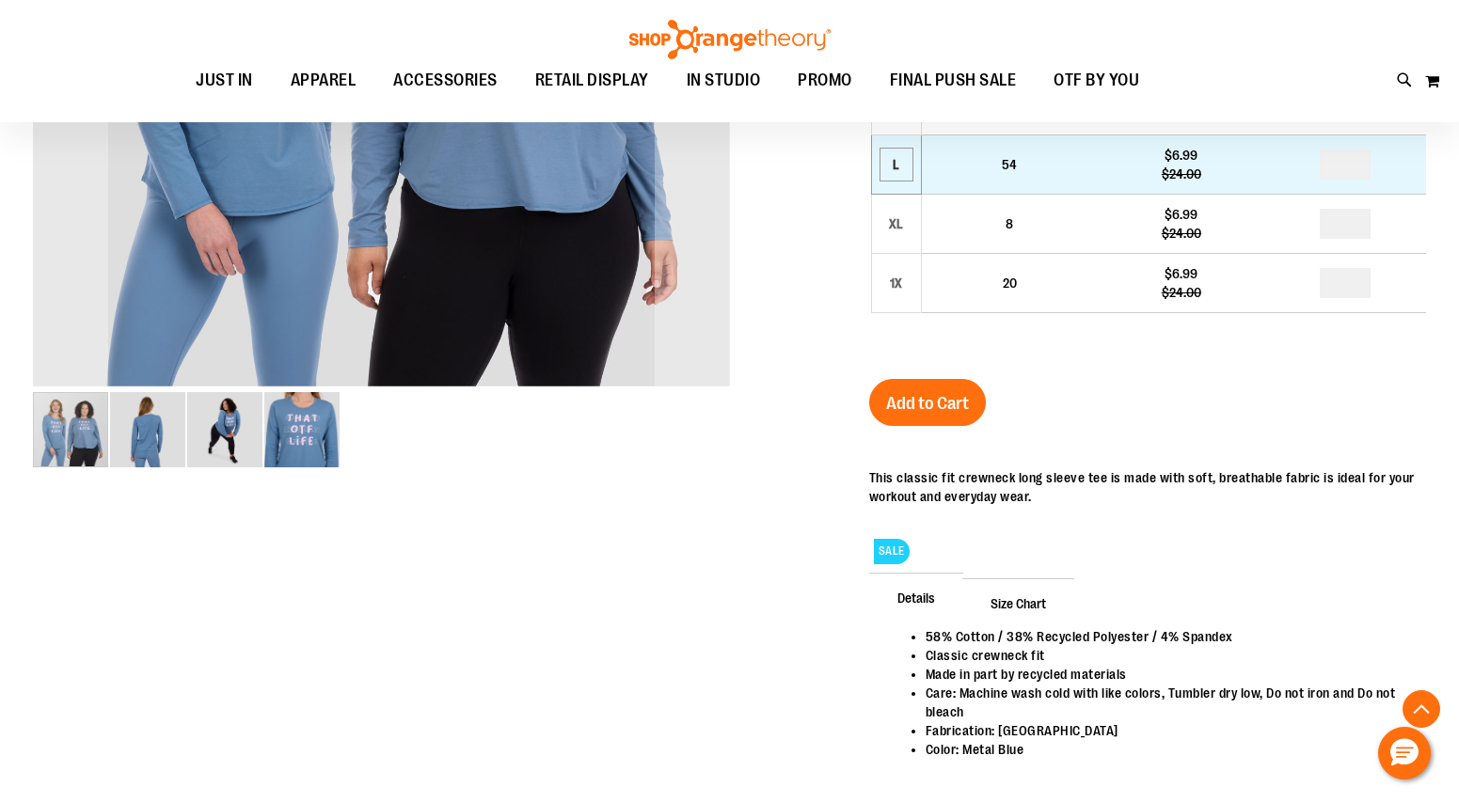
scroll to position [371, 0]
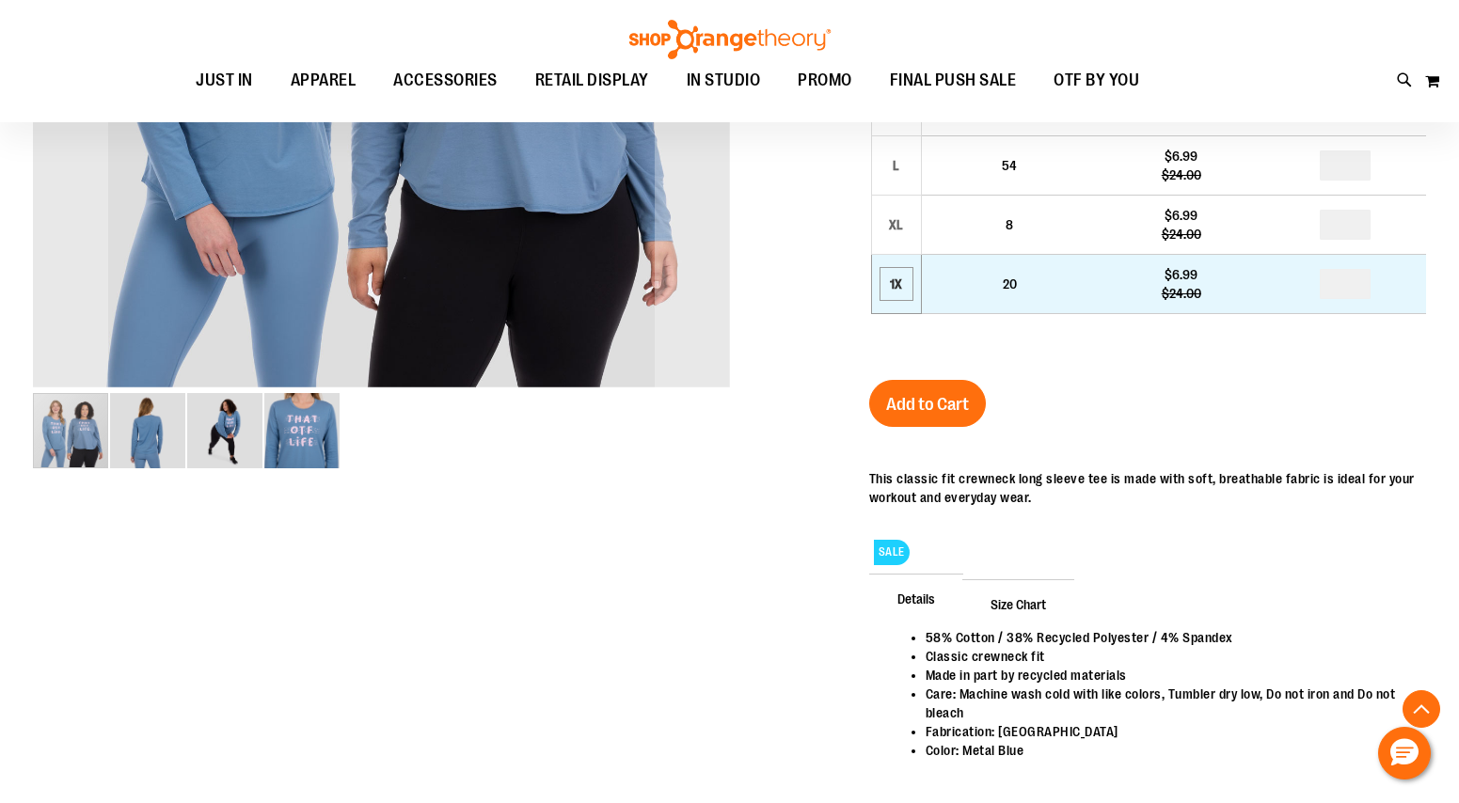
type input "**********"
click at [900, 298] on div "1X" at bounding box center [896, 284] width 28 height 28
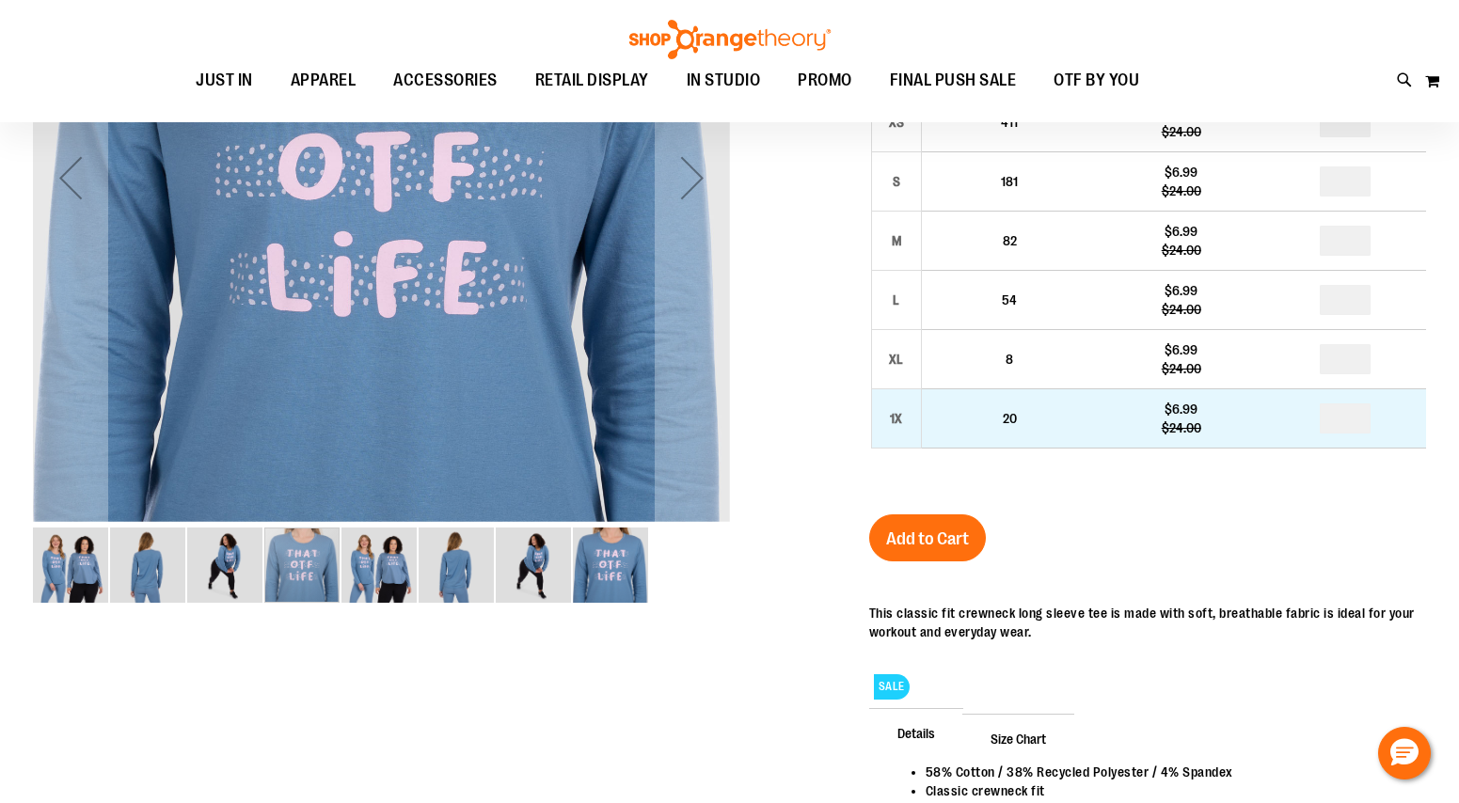
scroll to position [239, 0]
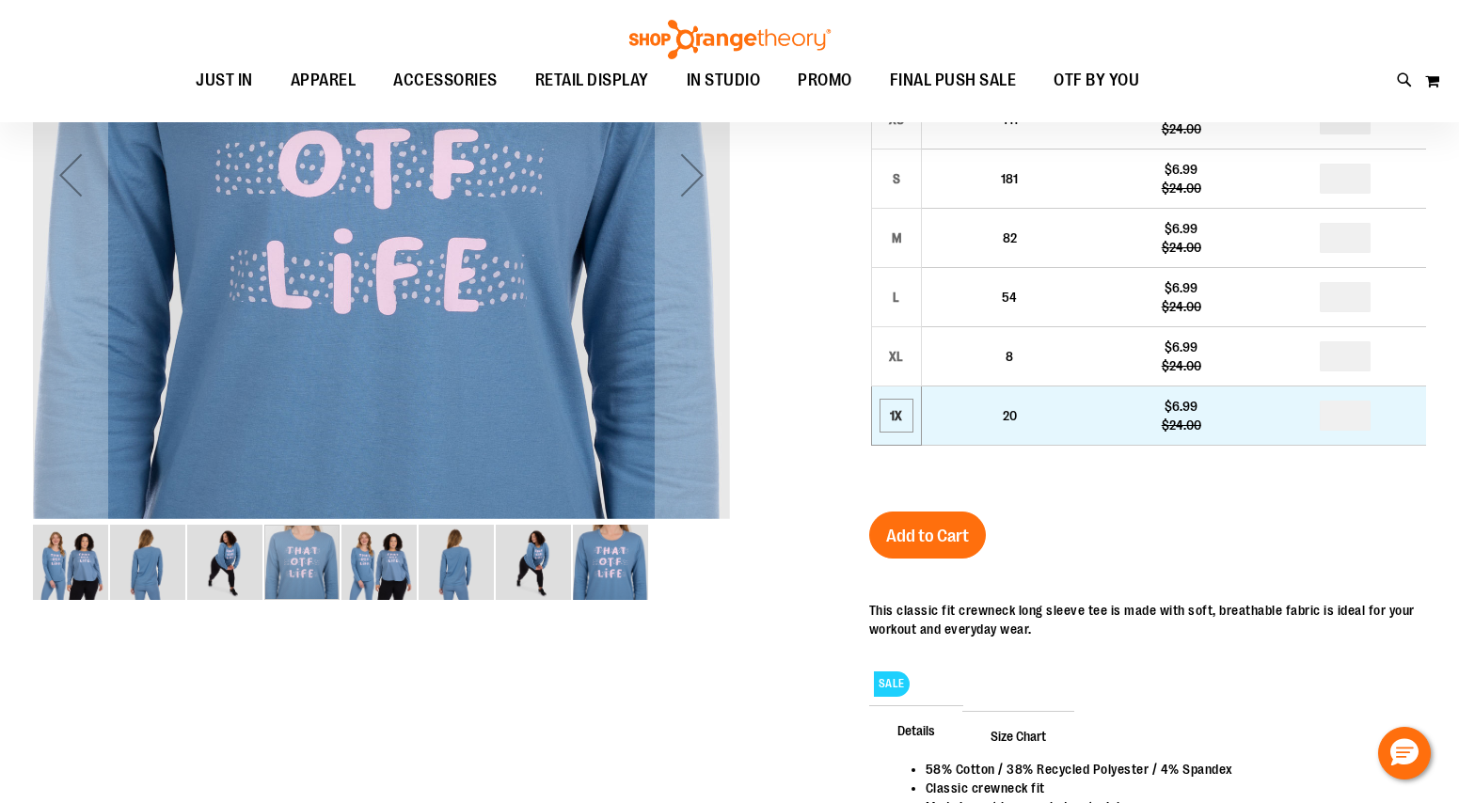
click at [882, 419] on div "1X" at bounding box center [896, 416] width 28 height 28
click at [1312, 419] on td "*" at bounding box center [1345, 416] width 162 height 59
click at [1359, 412] on input "number" at bounding box center [1344, 416] width 51 height 30
type input "*"
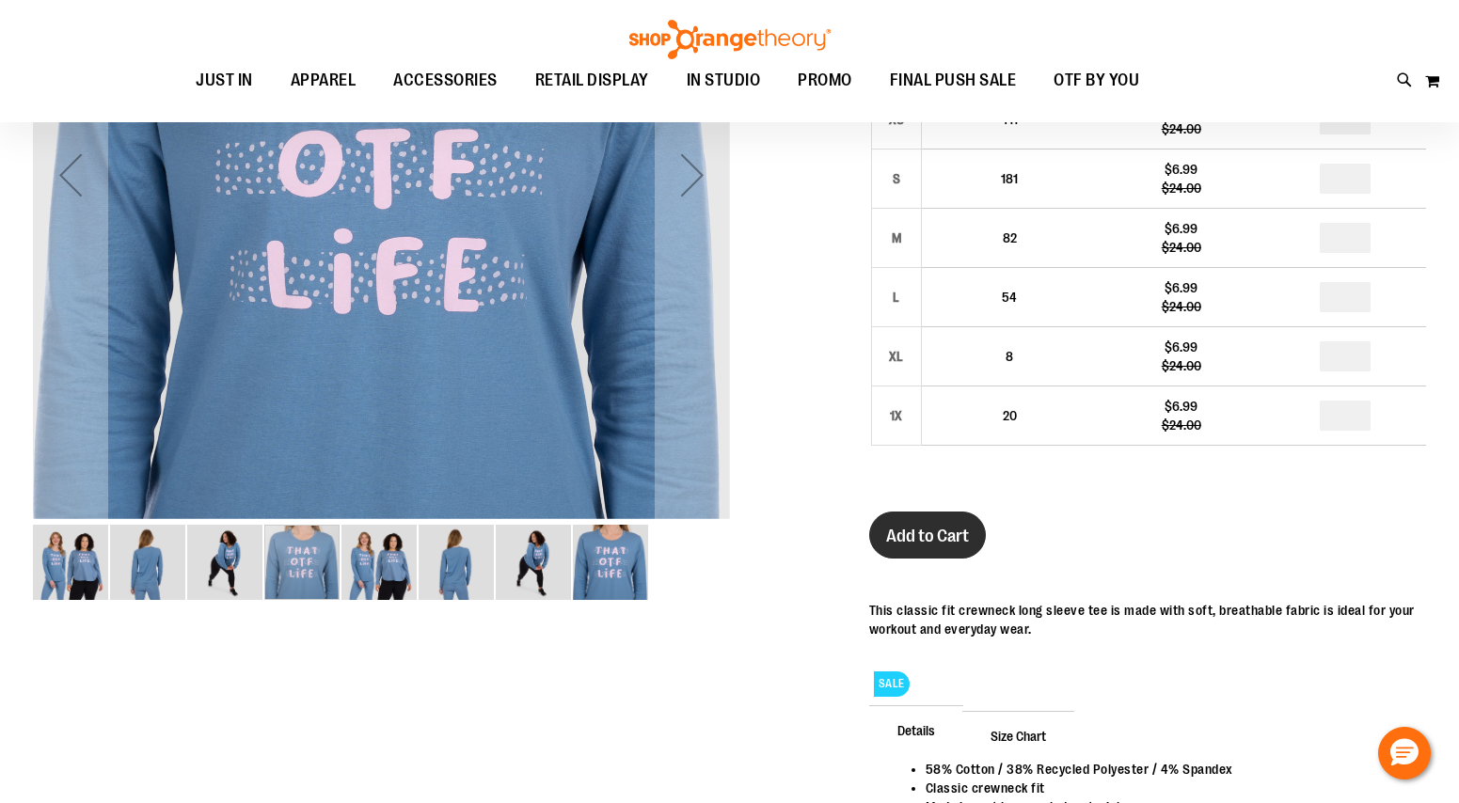
click at [958, 530] on span "Add to Cart" at bounding box center [927, 536] width 83 height 21
click at [1068, 559] on div "Long Sleeve Recovery Tee $6.99 Regular Price $24.00 In stock Only %1 left SKU 1…" at bounding box center [1147, 432] width 557 height 1072
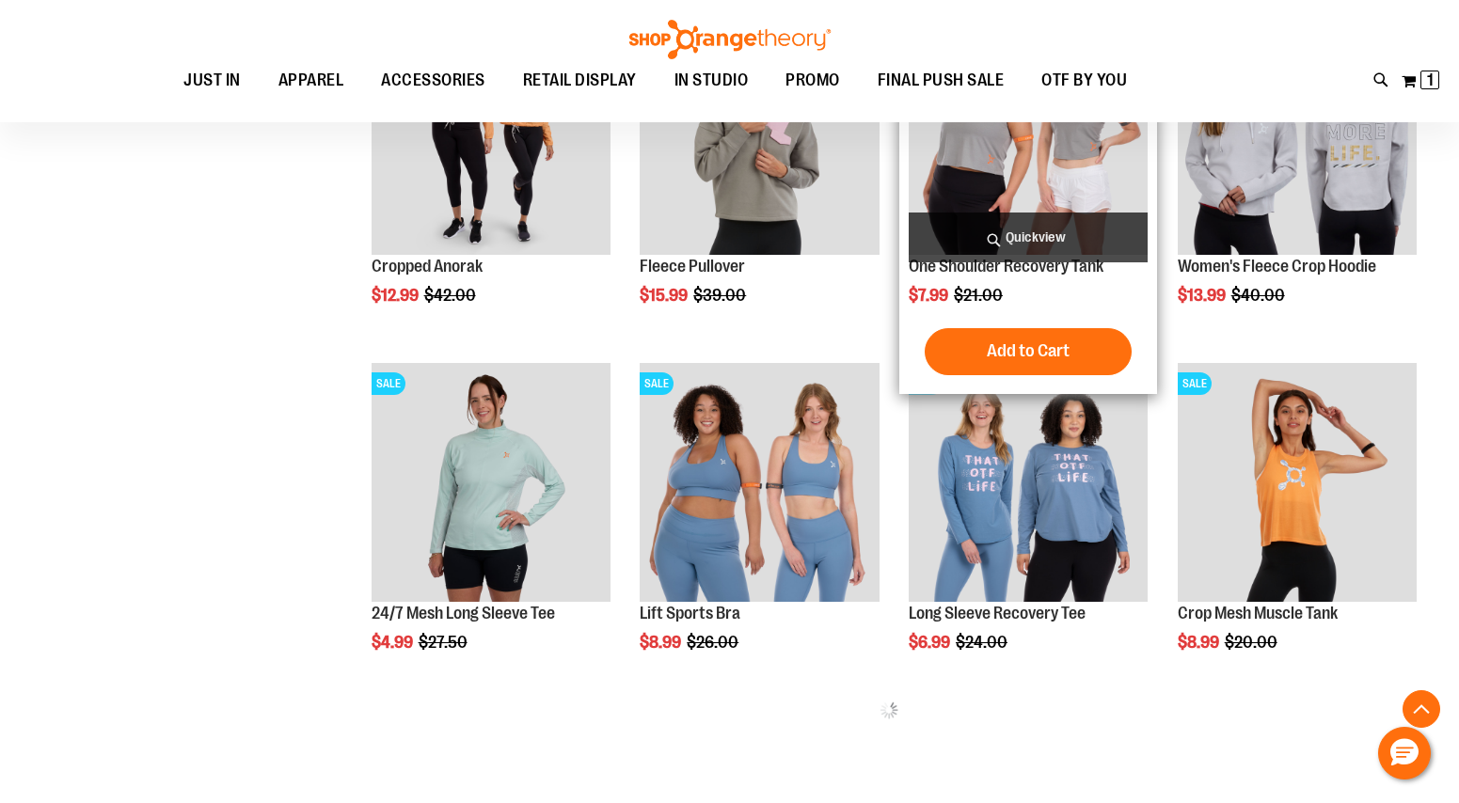
scroll to position [514, 0]
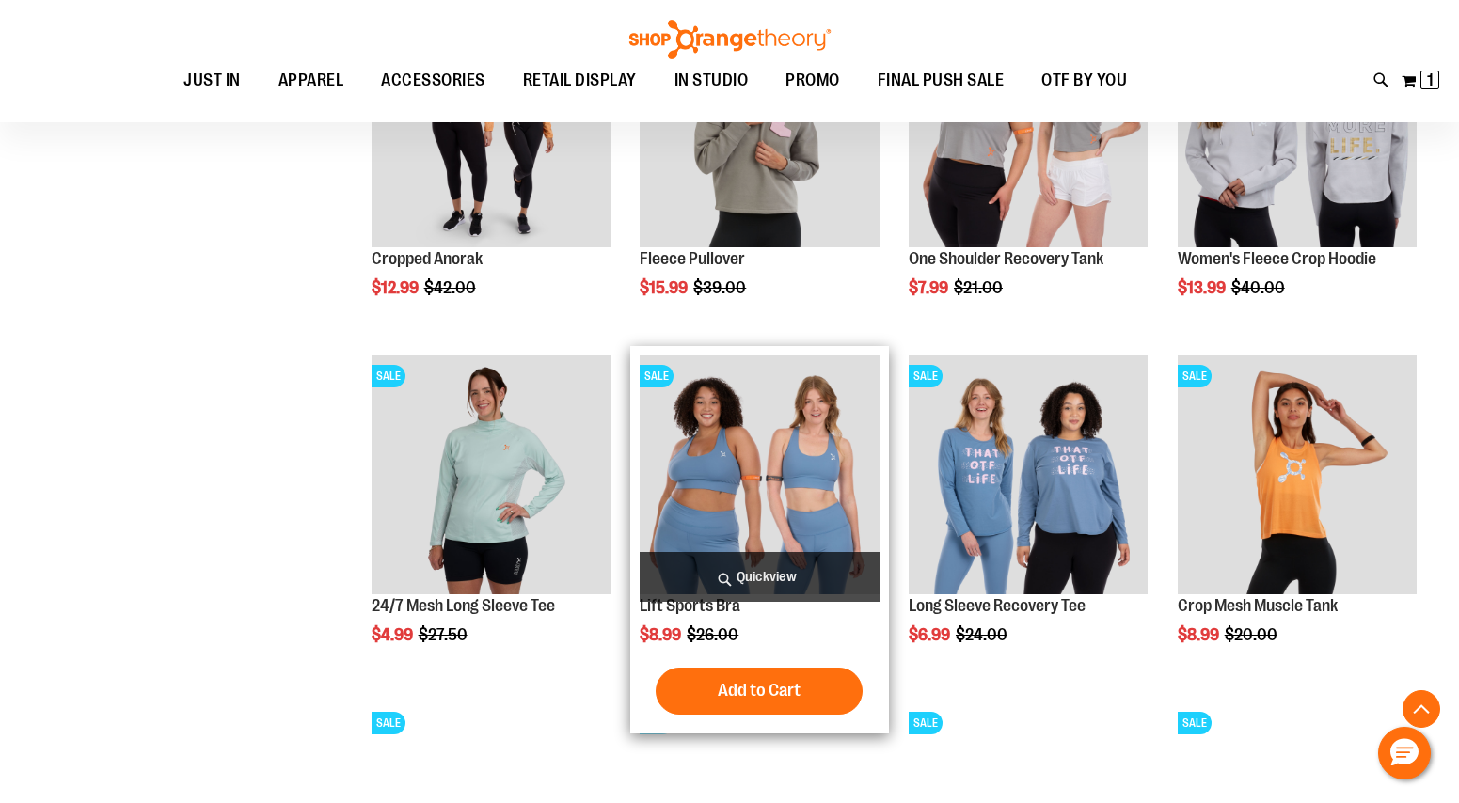
type input "**********"
click at [786, 508] on img "product" at bounding box center [759, 474] width 239 height 239
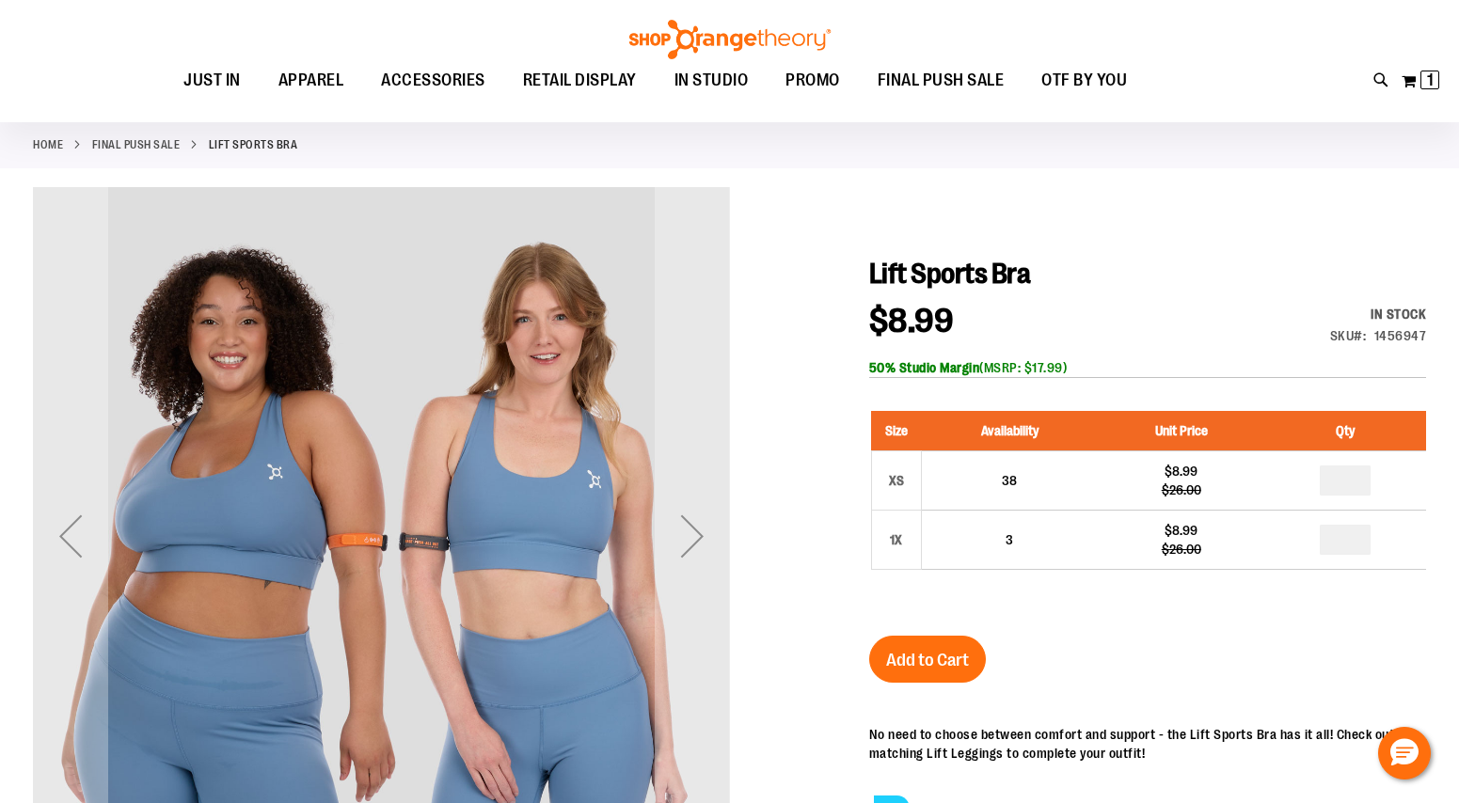
scroll to position [93, 0]
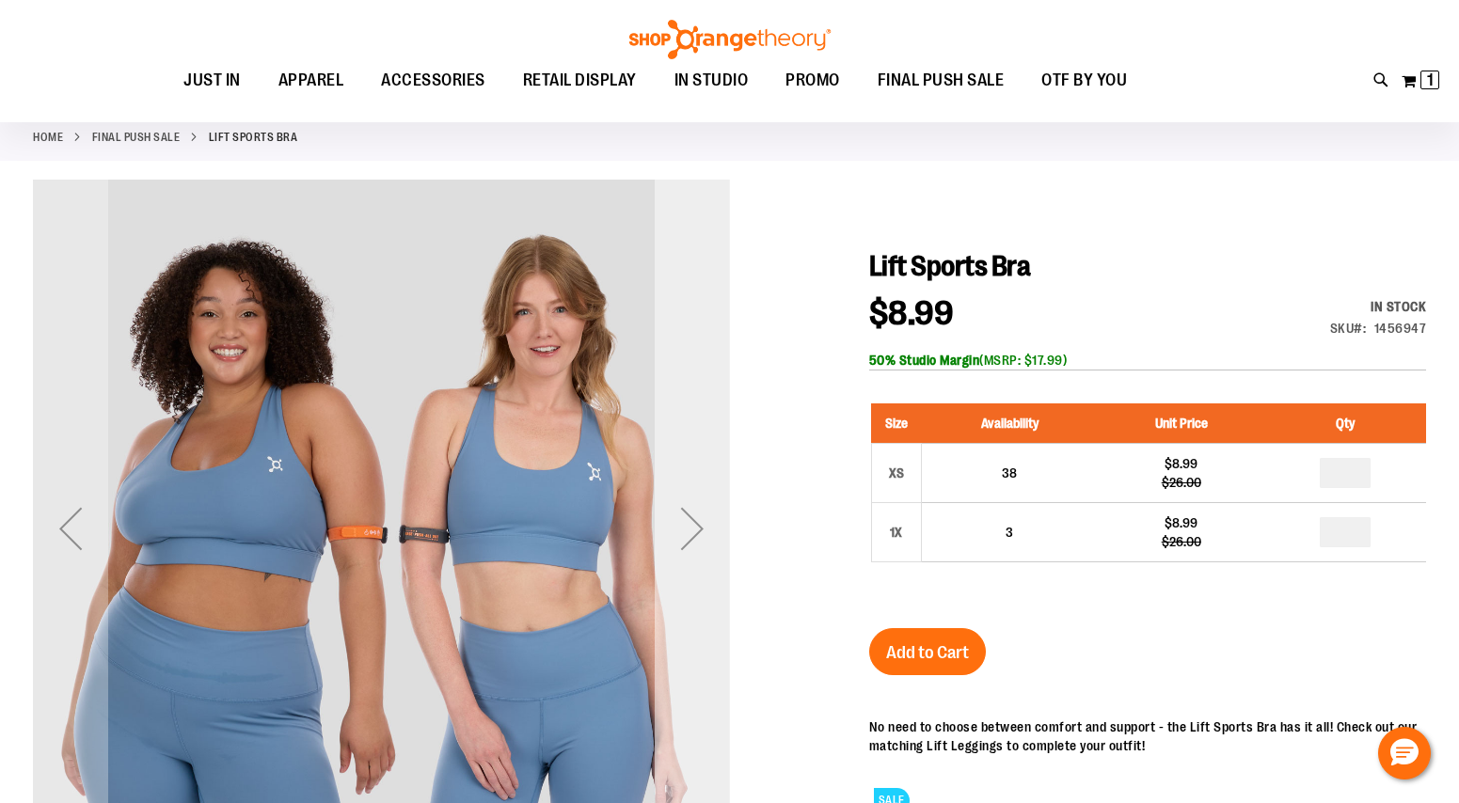
type input "**********"
click at [693, 536] on div "Next" at bounding box center [692, 528] width 75 height 75
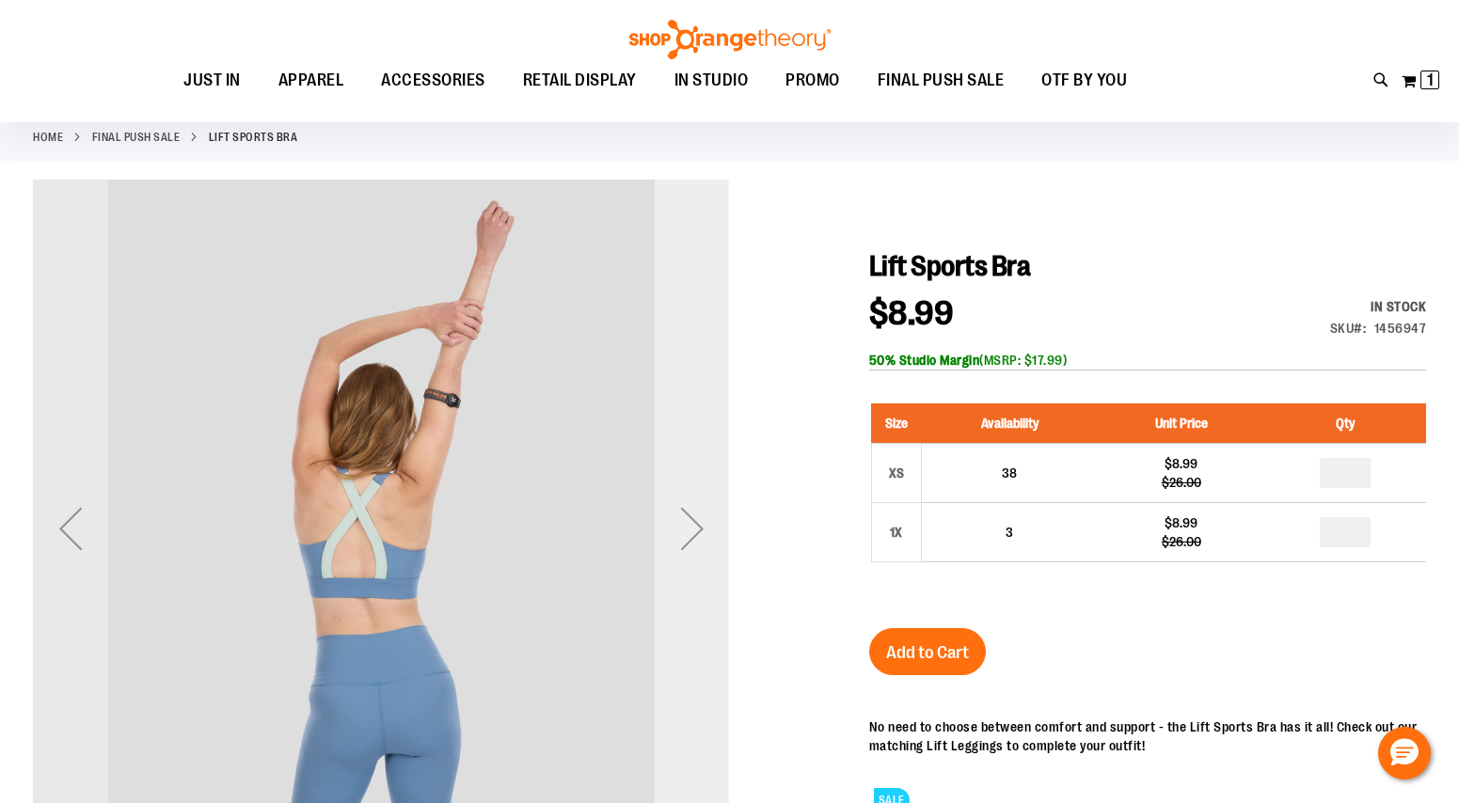
click at [693, 536] on div "Next" at bounding box center [692, 528] width 75 height 75
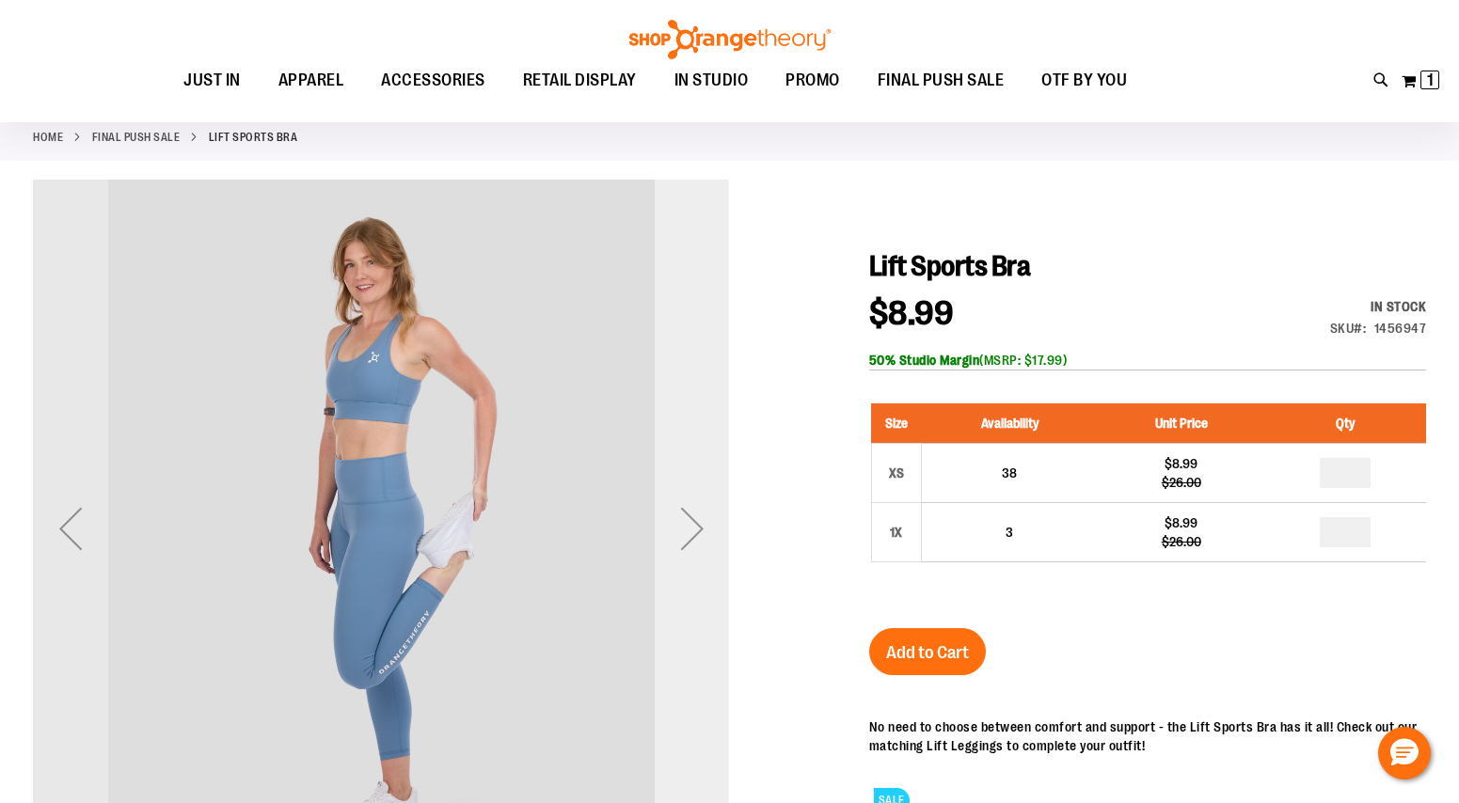
click at [693, 536] on div "Next" at bounding box center [692, 528] width 75 height 75
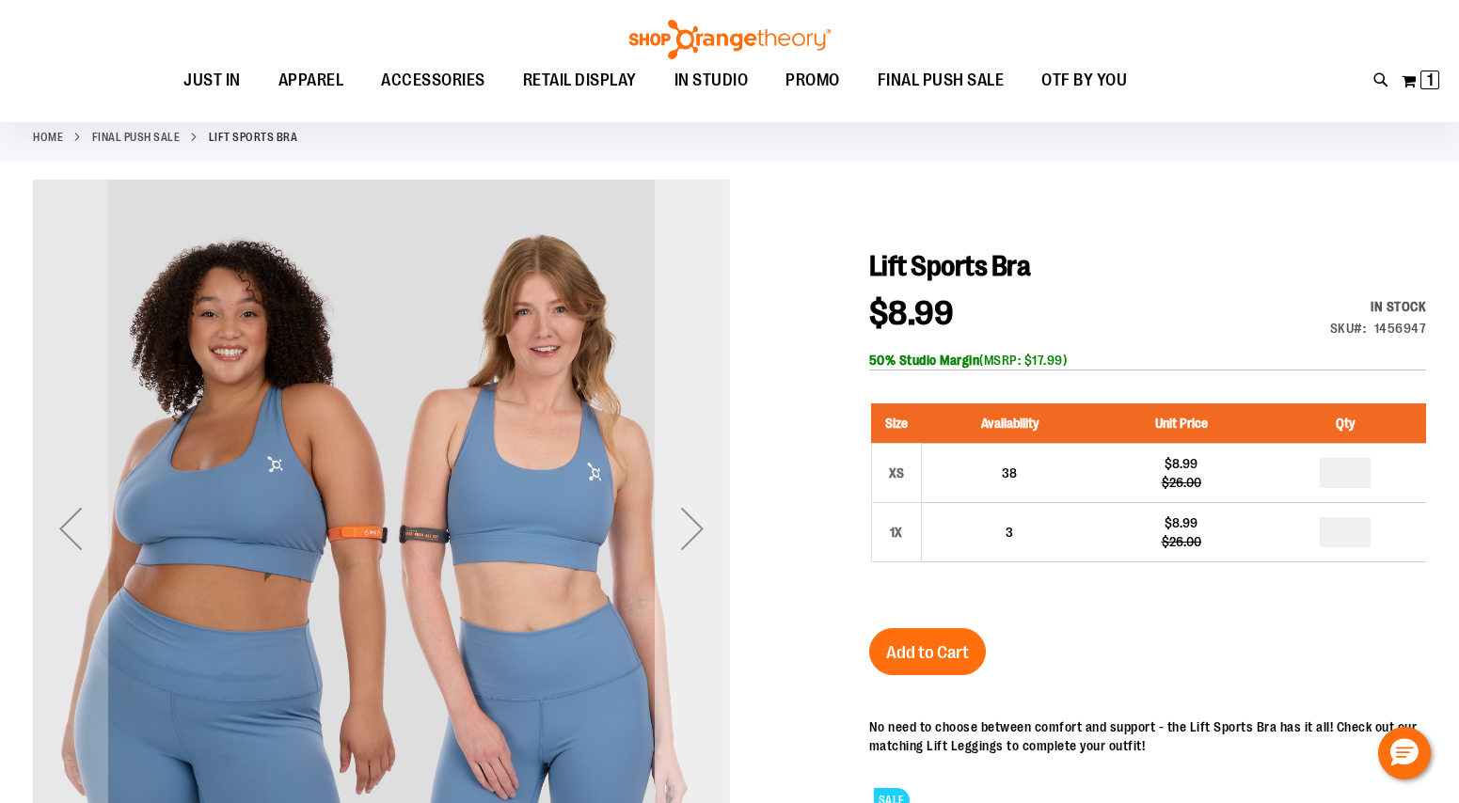
click at [693, 536] on div "Next" at bounding box center [692, 528] width 75 height 75
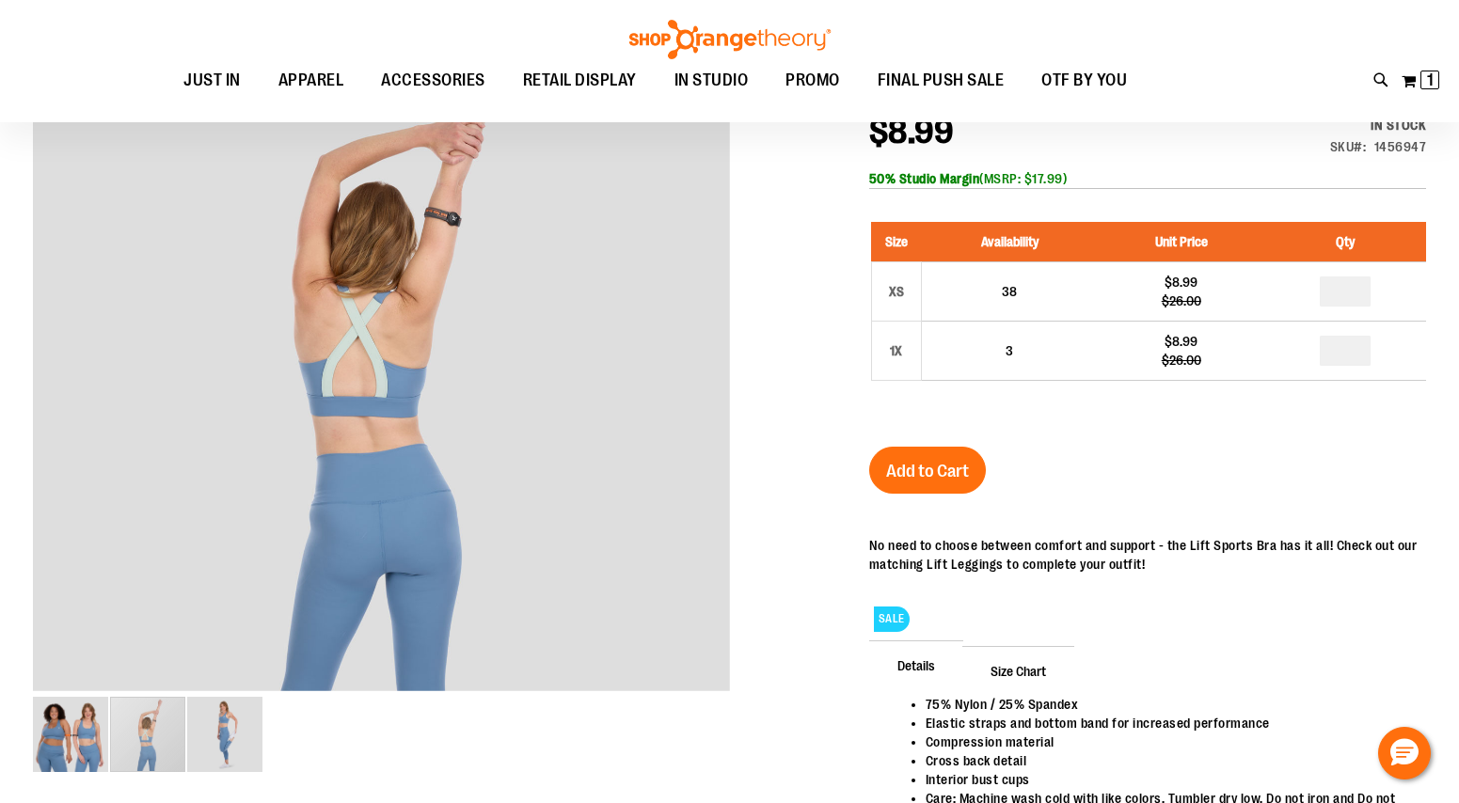
scroll to position [231, 0]
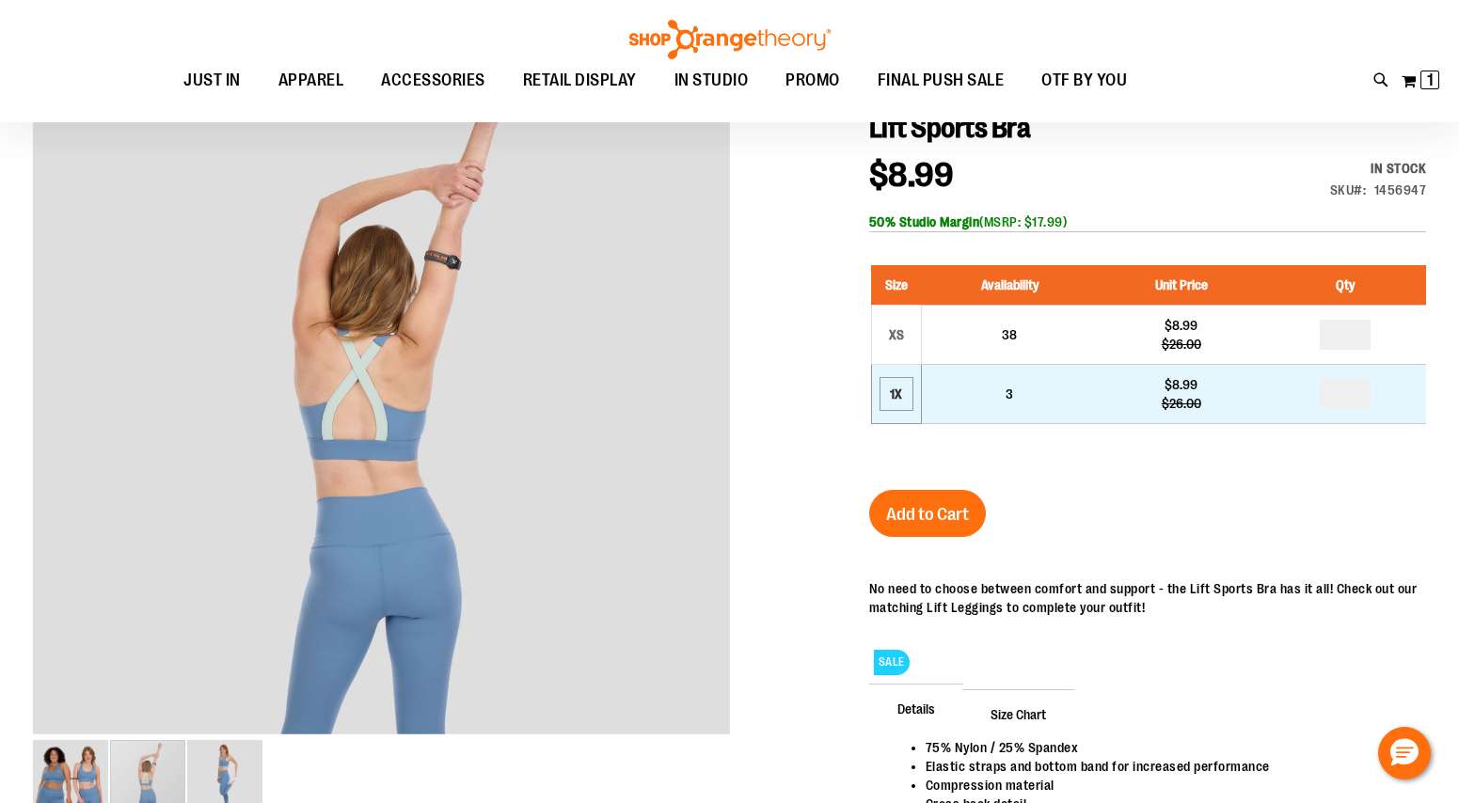
click at [893, 385] on div "1X" at bounding box center [896, 394] width 28 height 28
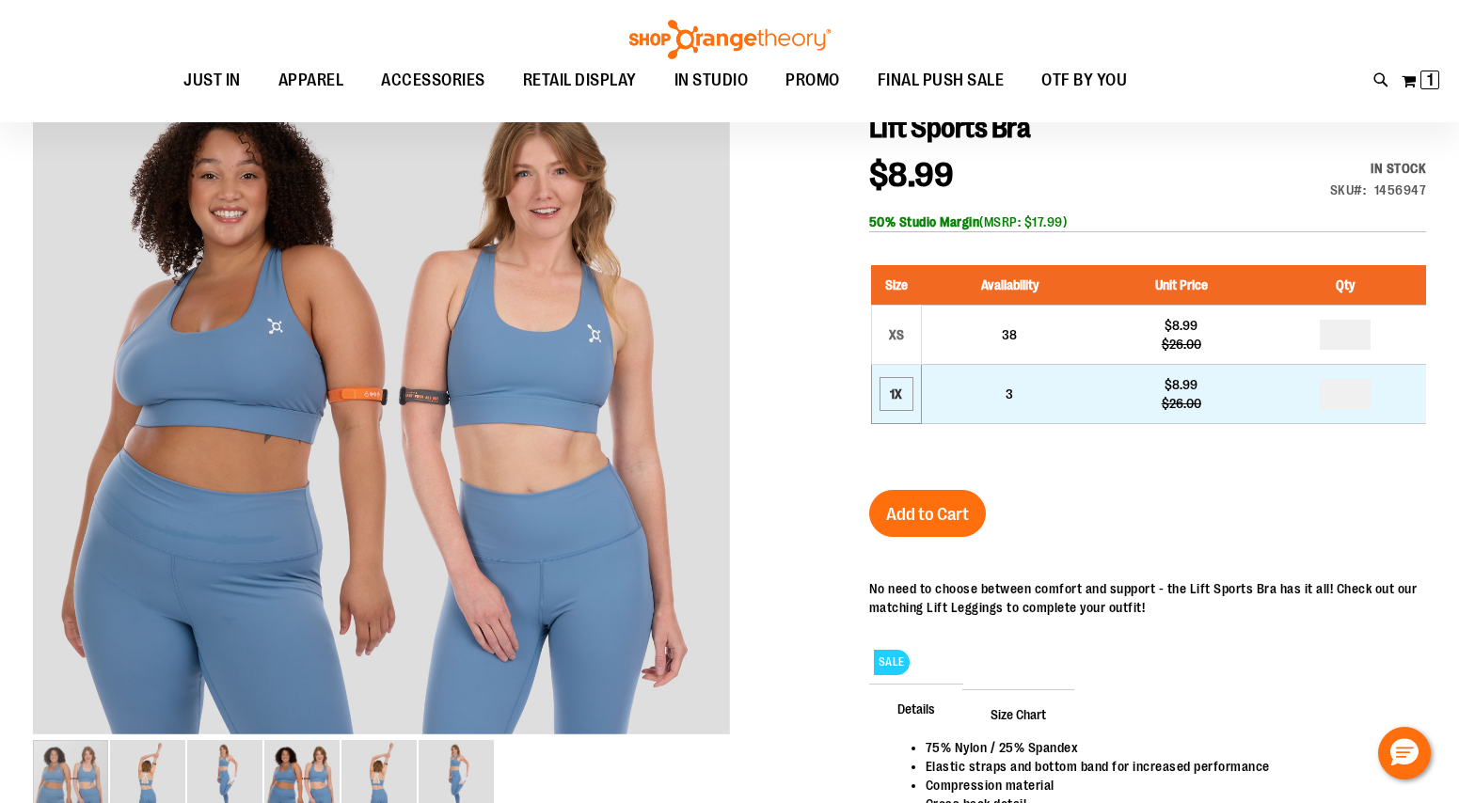
click at [903, 399] on div "1X" at bounding box center [896, 394] width 28 height 28
drag, startPoint x: 1357, startPoint y: 399, endPoint x: 1353, endPoint y: 385, distance: 14.6
click at [1353, 386] on input "number" at bounding box center [1344, 394] width 51 height 30
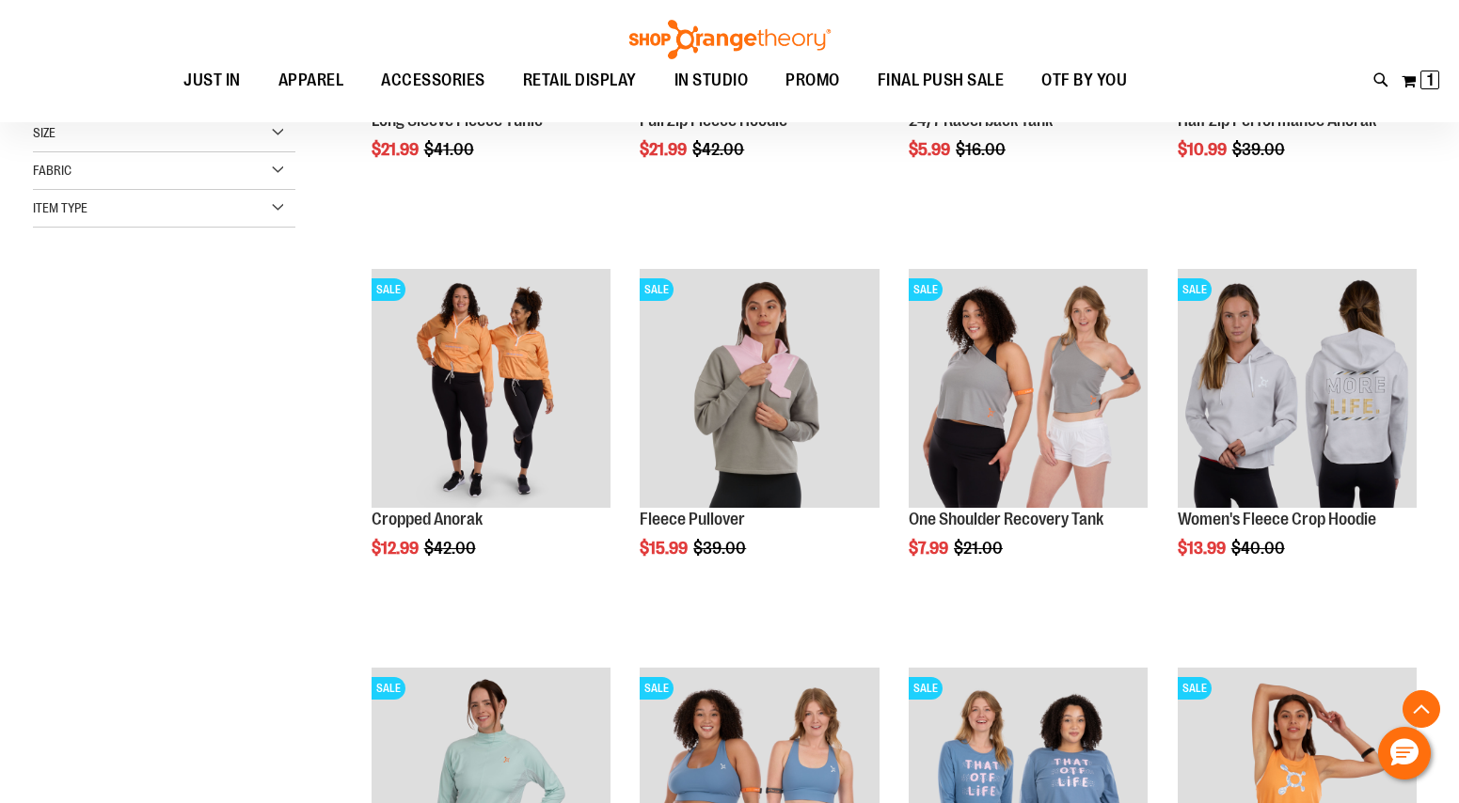
scroll to position [306, 0]
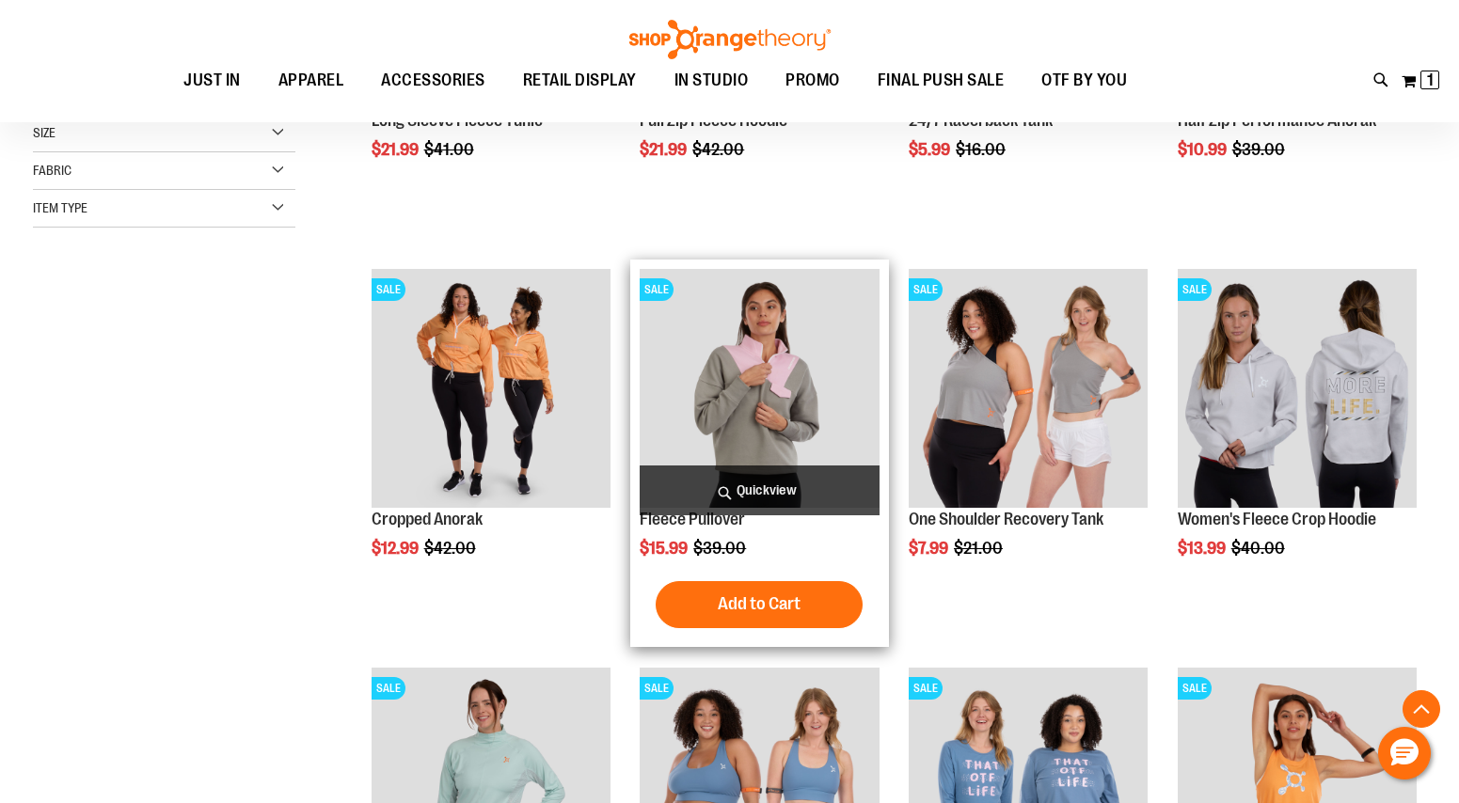
type input "**********"
click at [804, 348] on img "product" at bounding box center [759, 388] width 239 height 239
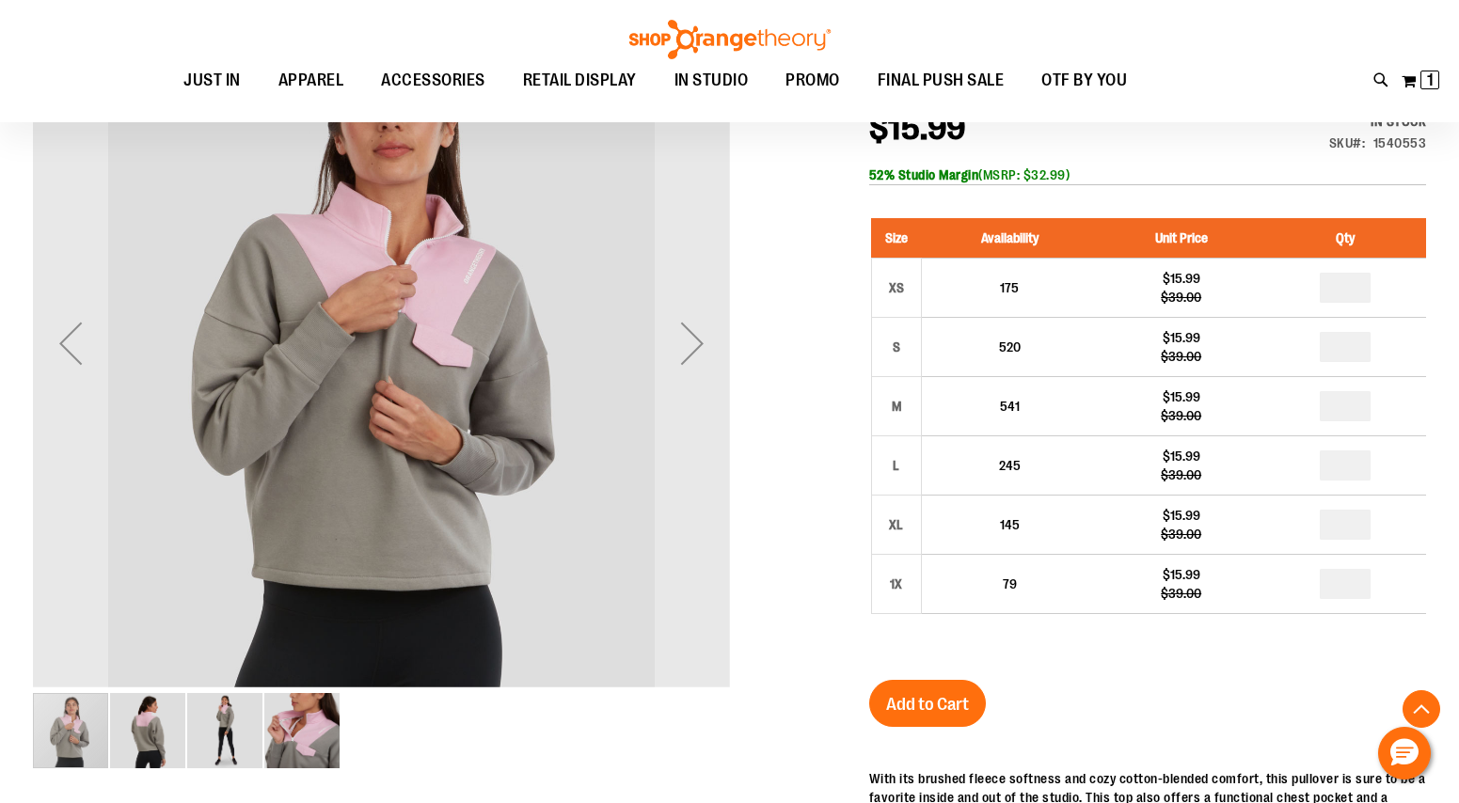
scroll to position [299, 0]
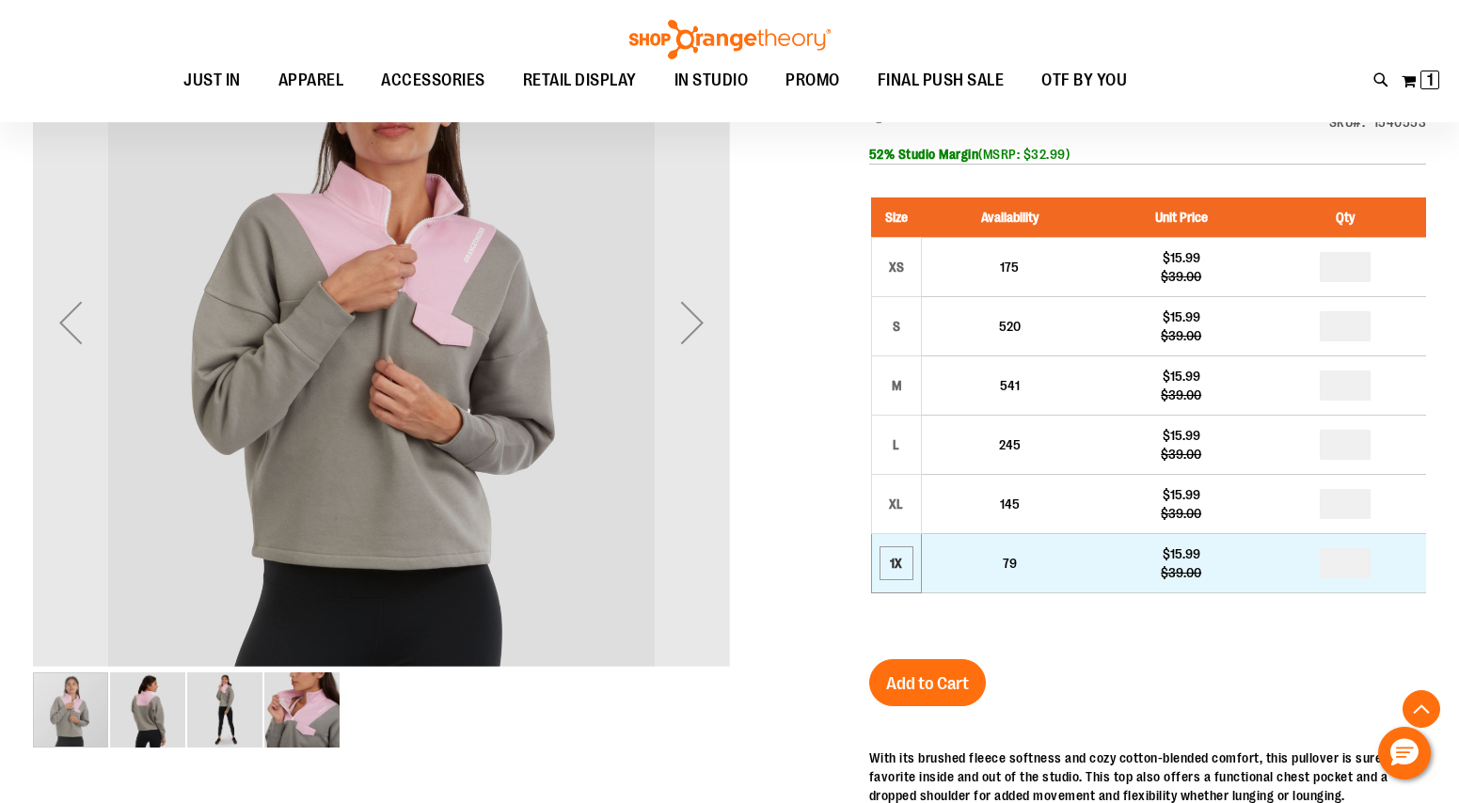
type input "**********"
click at [899, 561] on div "1X" at bounding box center [896, 563] width 28 height 28
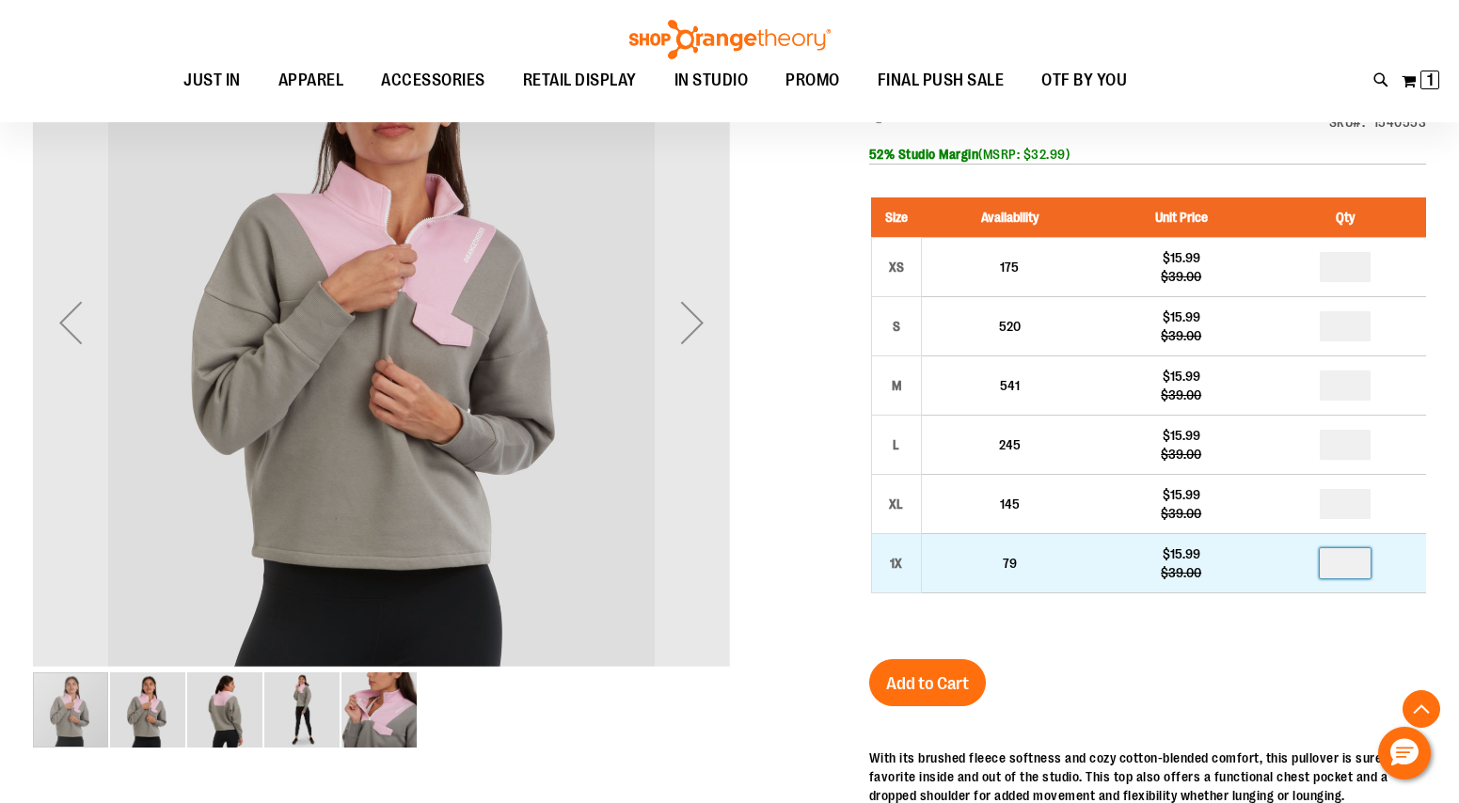
click at [1344, 552] on input "number" at bounding box center [1344, 563] width 51 height 30
type input "*"
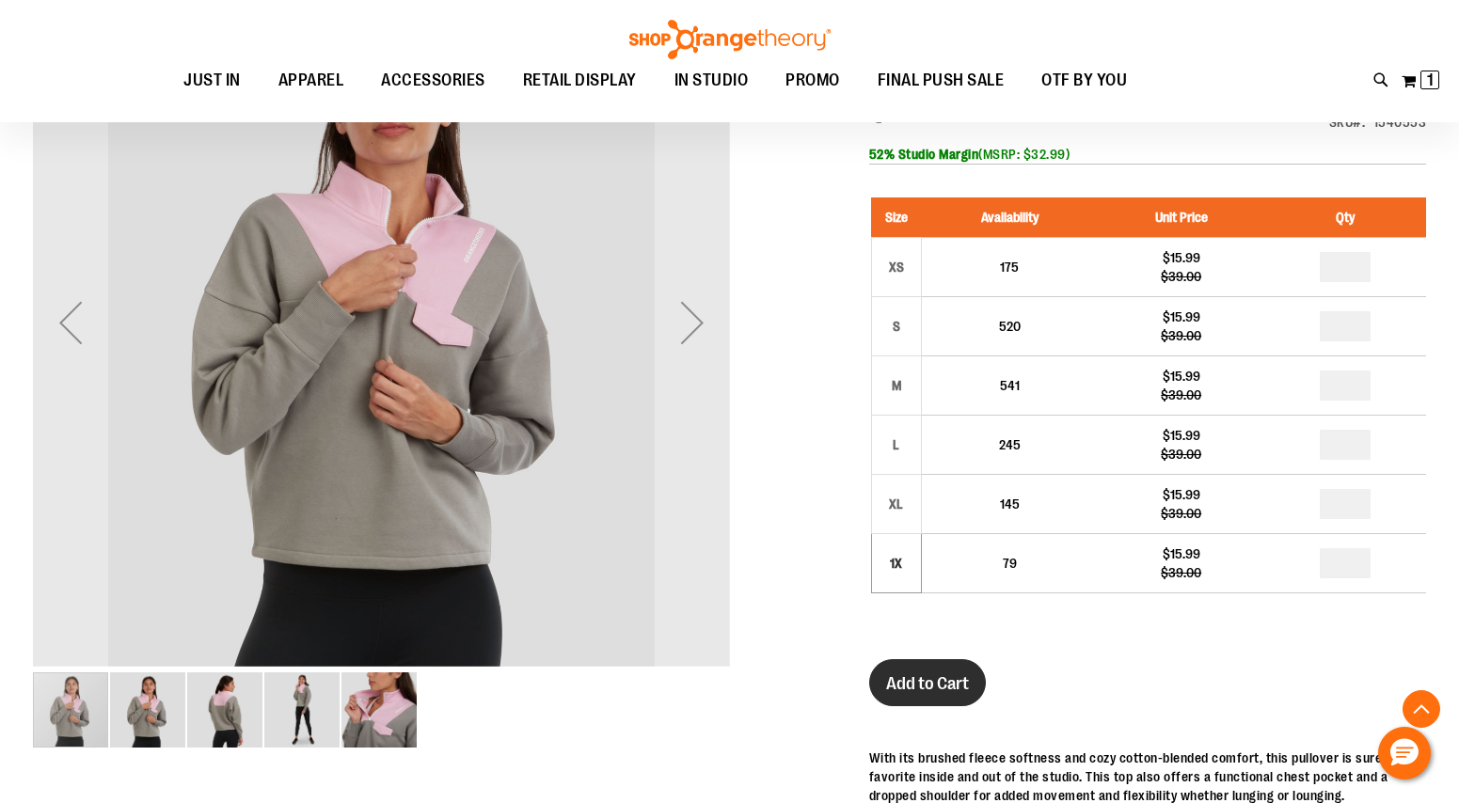
click at [962, 691] on span "Add to Cart" at bounding box center [927, 683] width 83 height 21
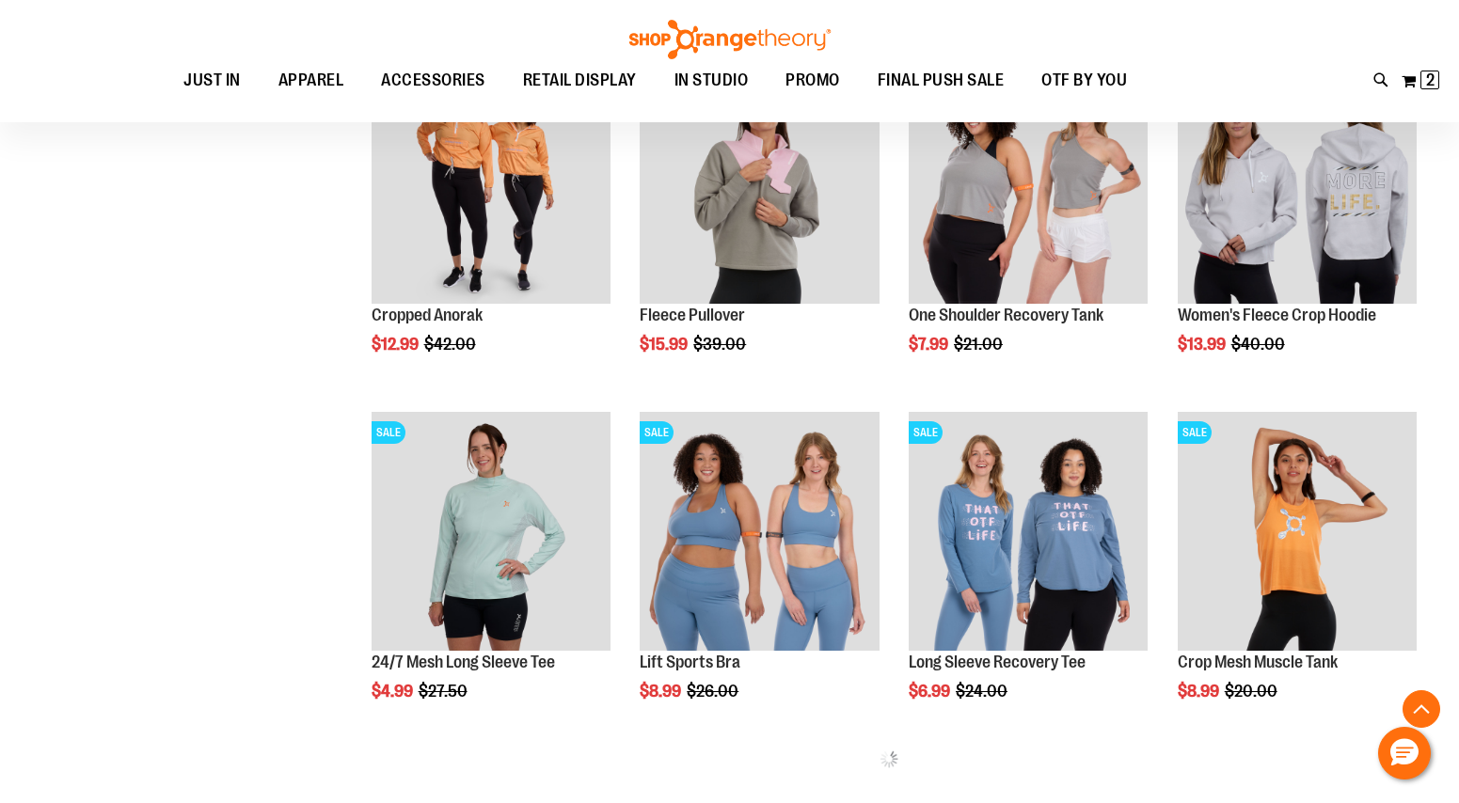
scroll to position [462, 0]
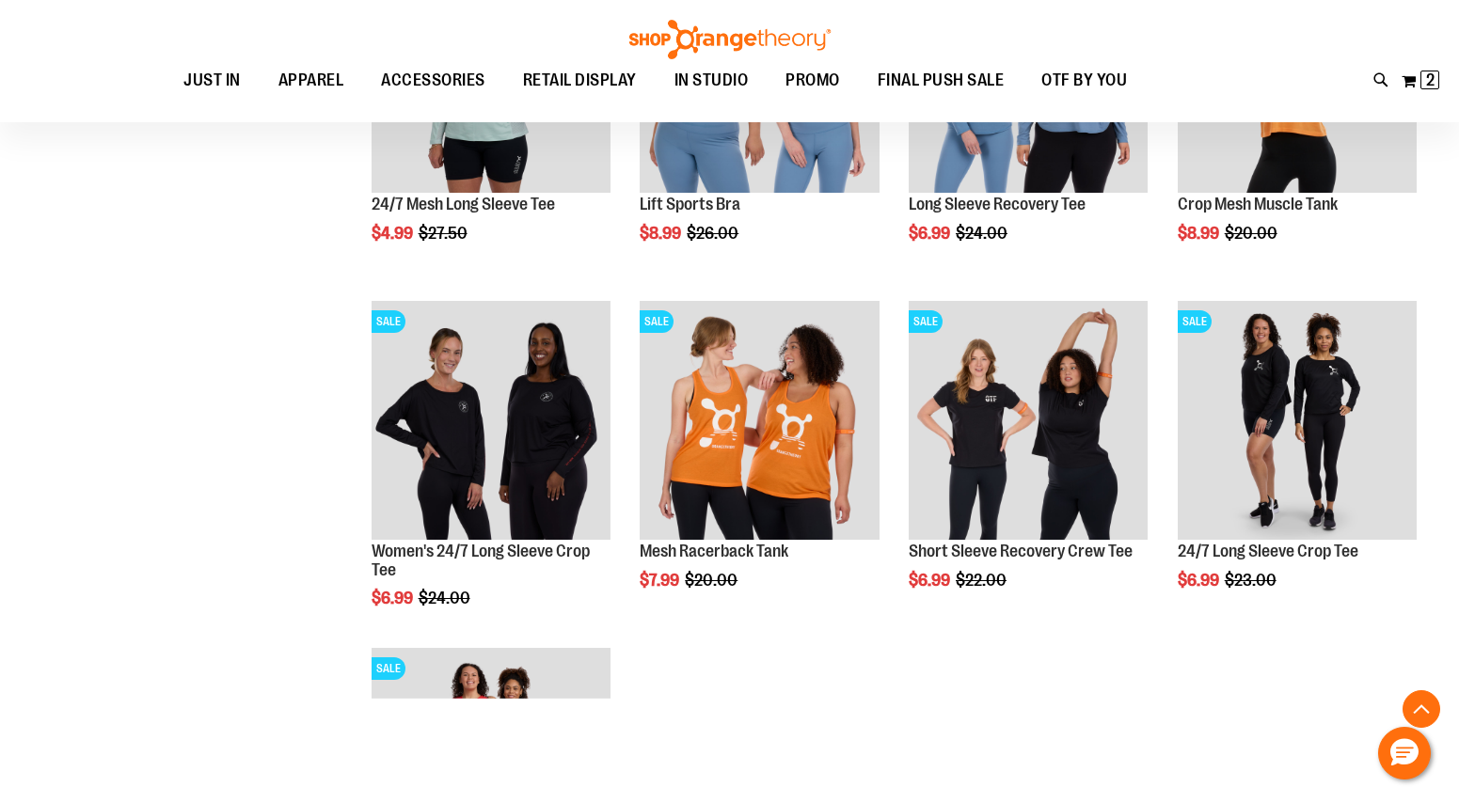
scroll to position [922, 0]
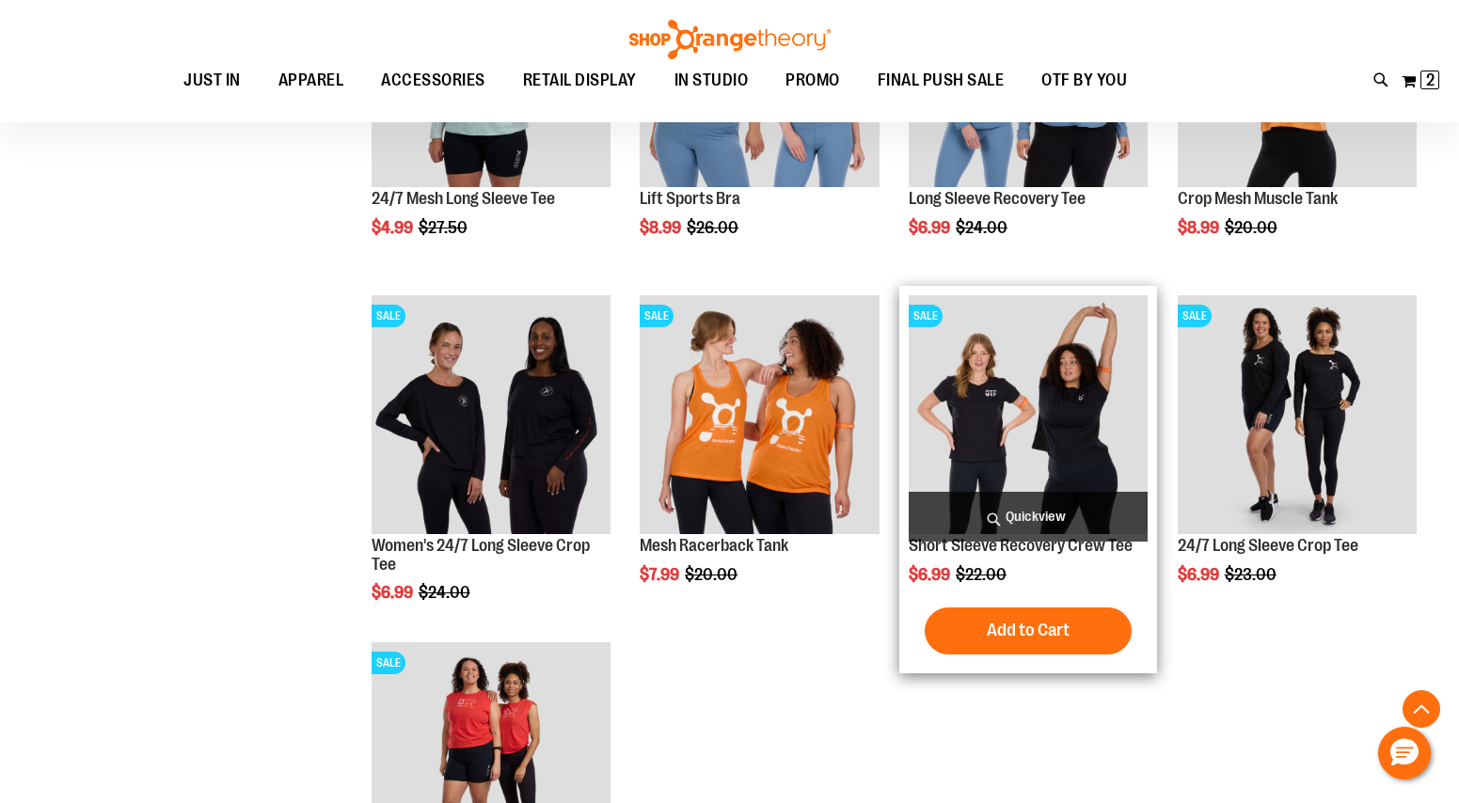
type input "**********"
click at [1020, 434] on img "product" at bounding box center [1027, 414] width 239 height 239
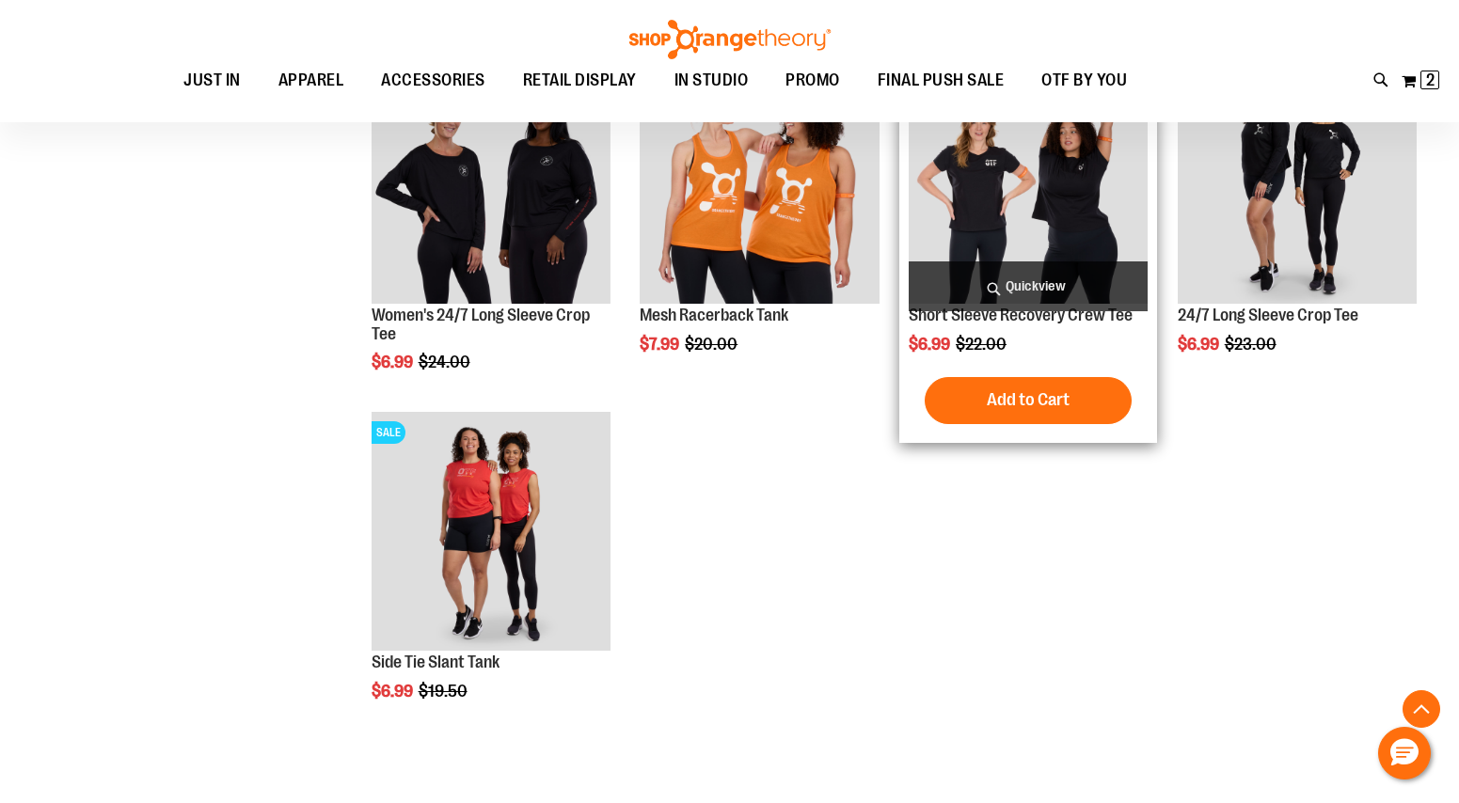
scroll to position [1151, 0]
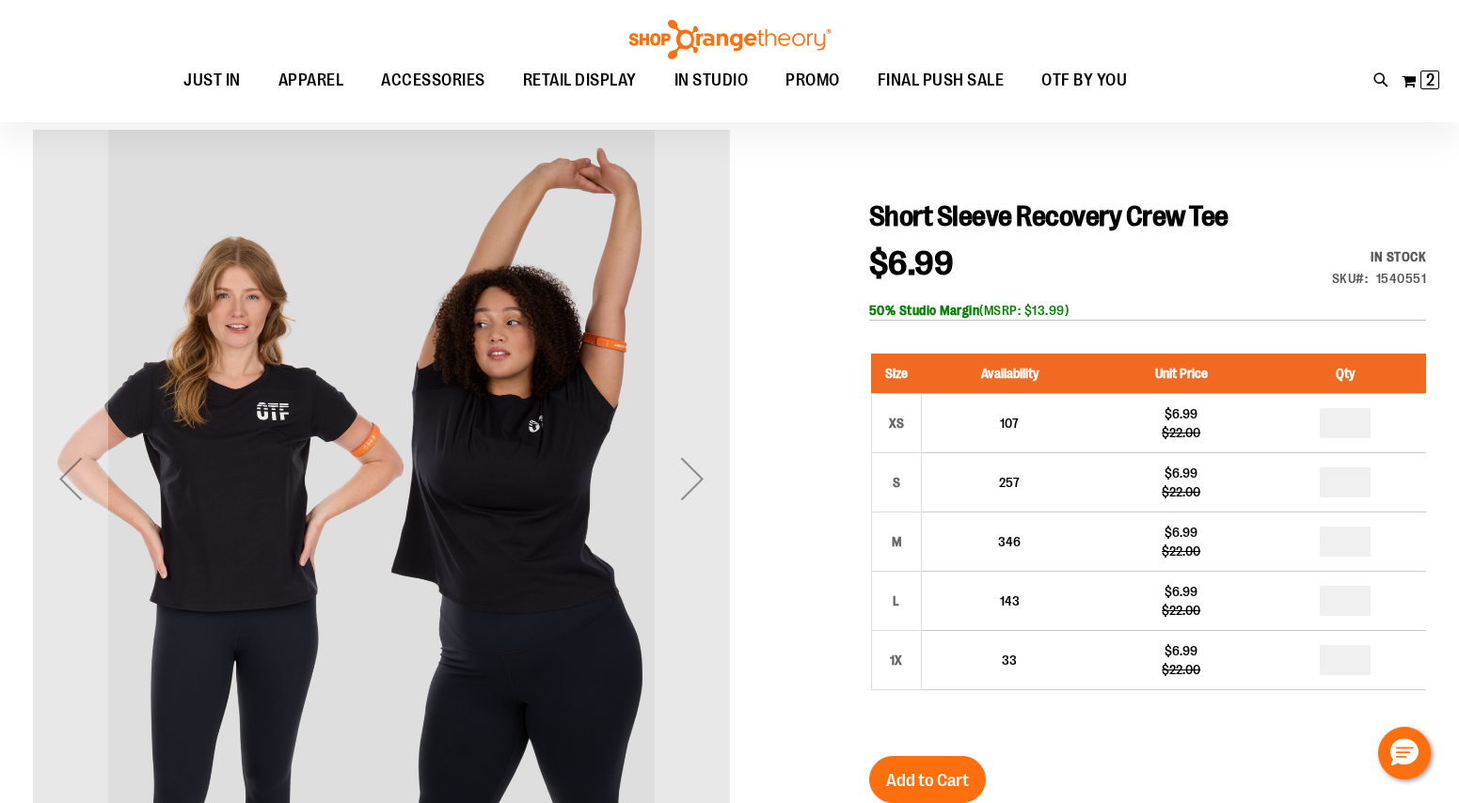
scroll to position [151, 0]
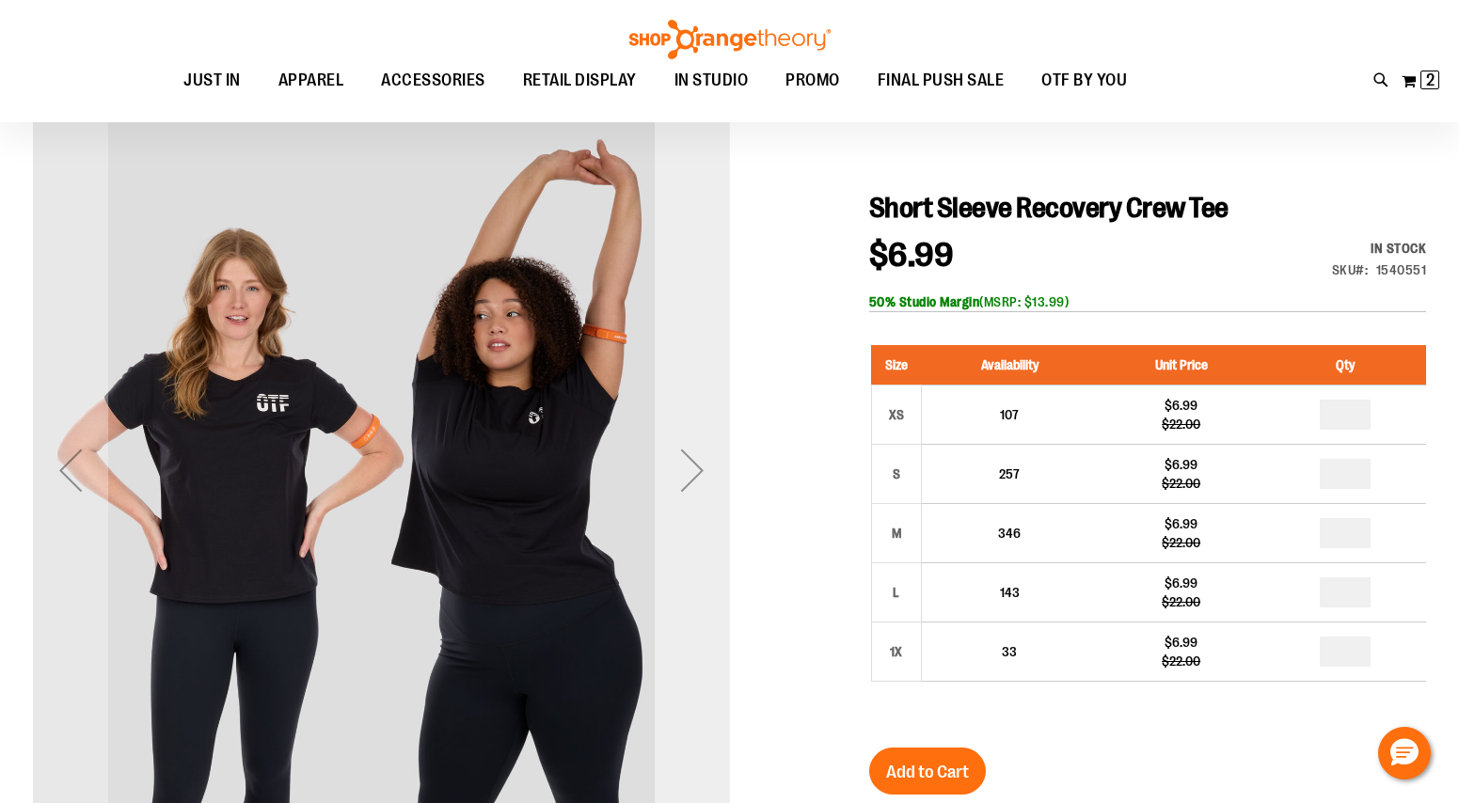
type input "**********"
click at [683, 450] on div "Next" at bounding box center [692, 470] width 75 height 75
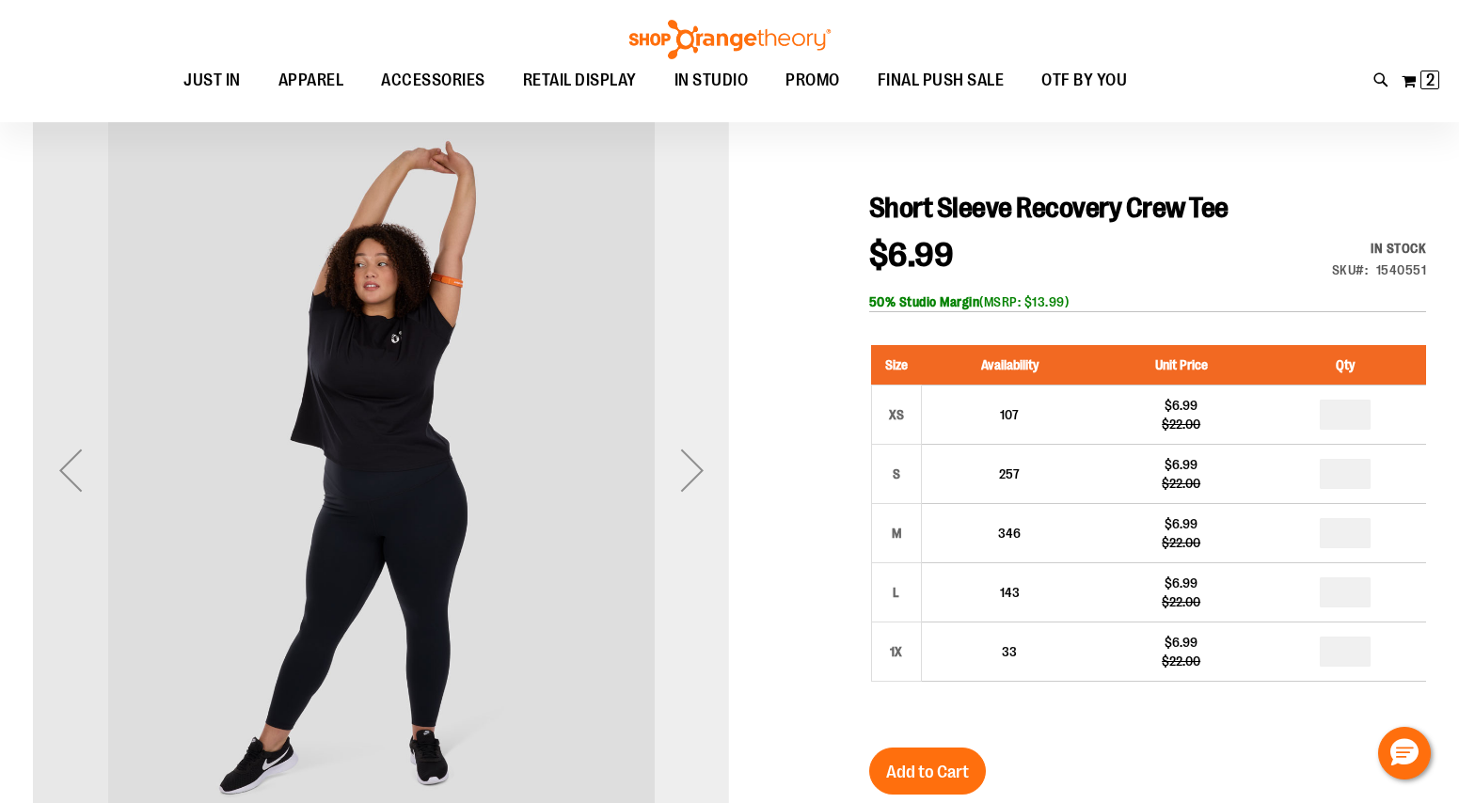
click at [683, 450] on div "Next" at bounding box center [692, 470] width 75 height 75
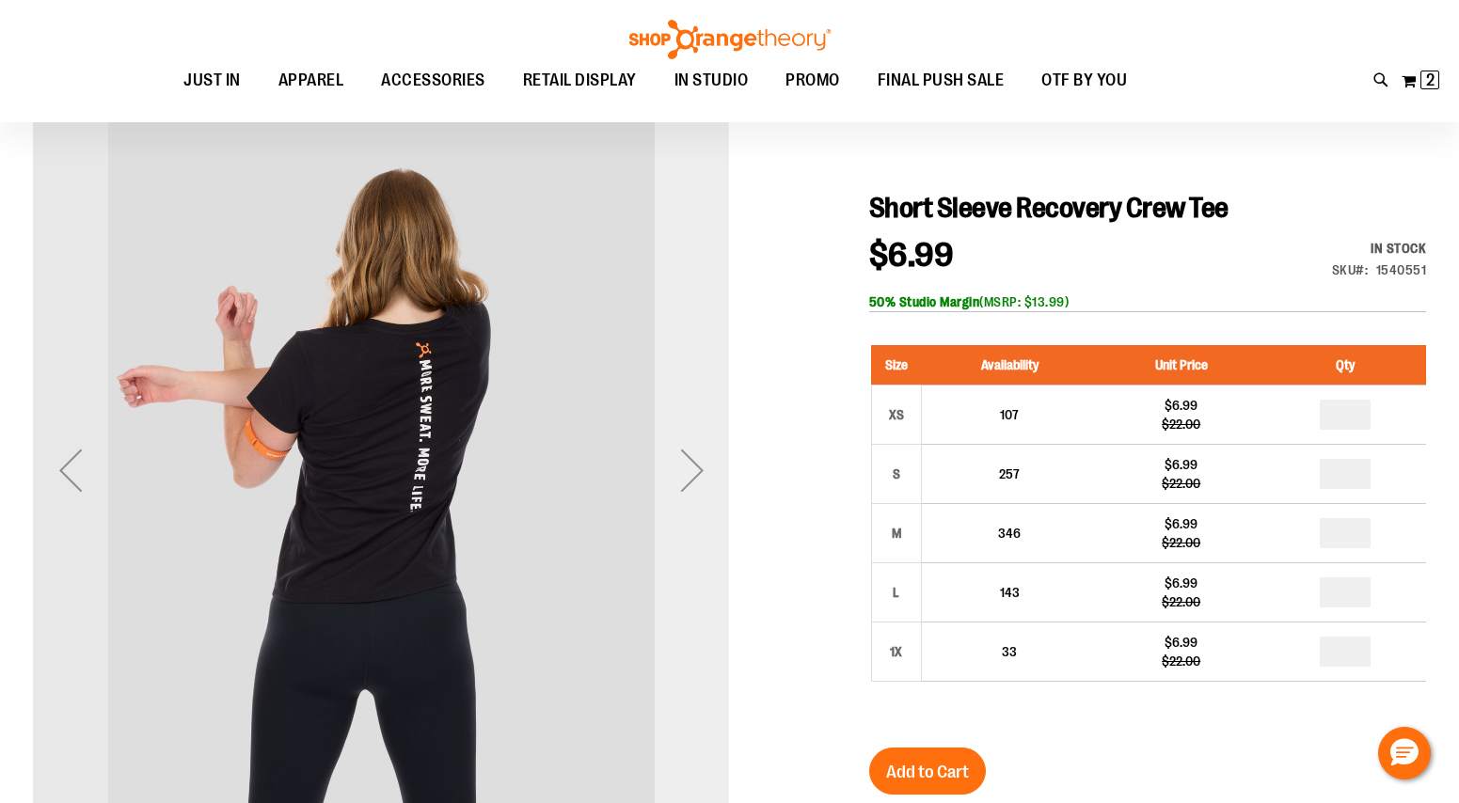
click at [683, 450] on div "Next" at bounding box center [692, 470] width 75 height 75
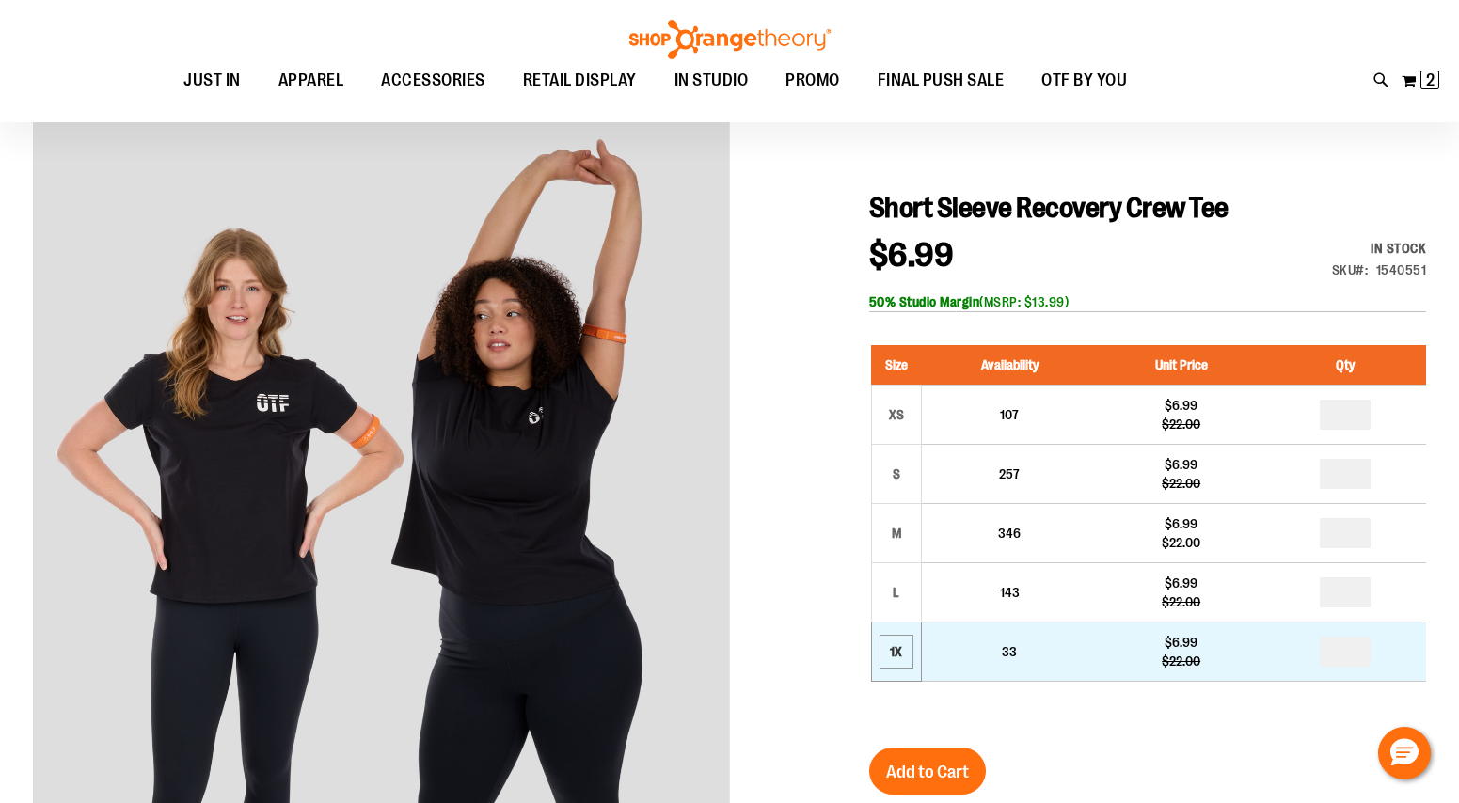
click at [907, 650] on div "1X" at bounding box center [896, 652] width 28 height 28
click at [1351, 651] on input "number" at bounding box center [1344, 652] width 51 height 30
type input "*"
click at [889, 650] on div "1X" at bounding box center [896, 652] width 28 height 28
click at [1361, 654] on input "number" at bounding box center [1344, 652] width 51 height 30
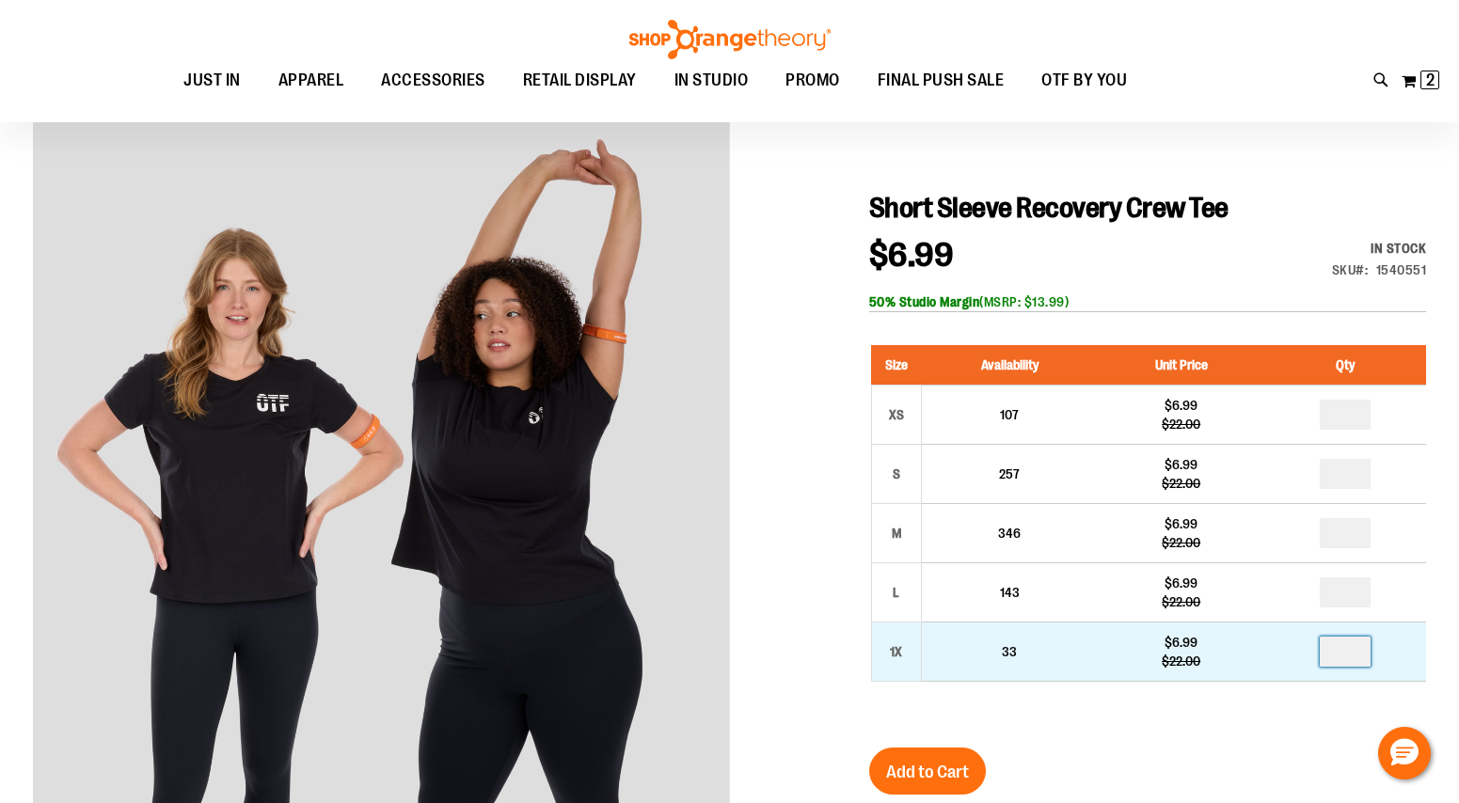
type input "*"
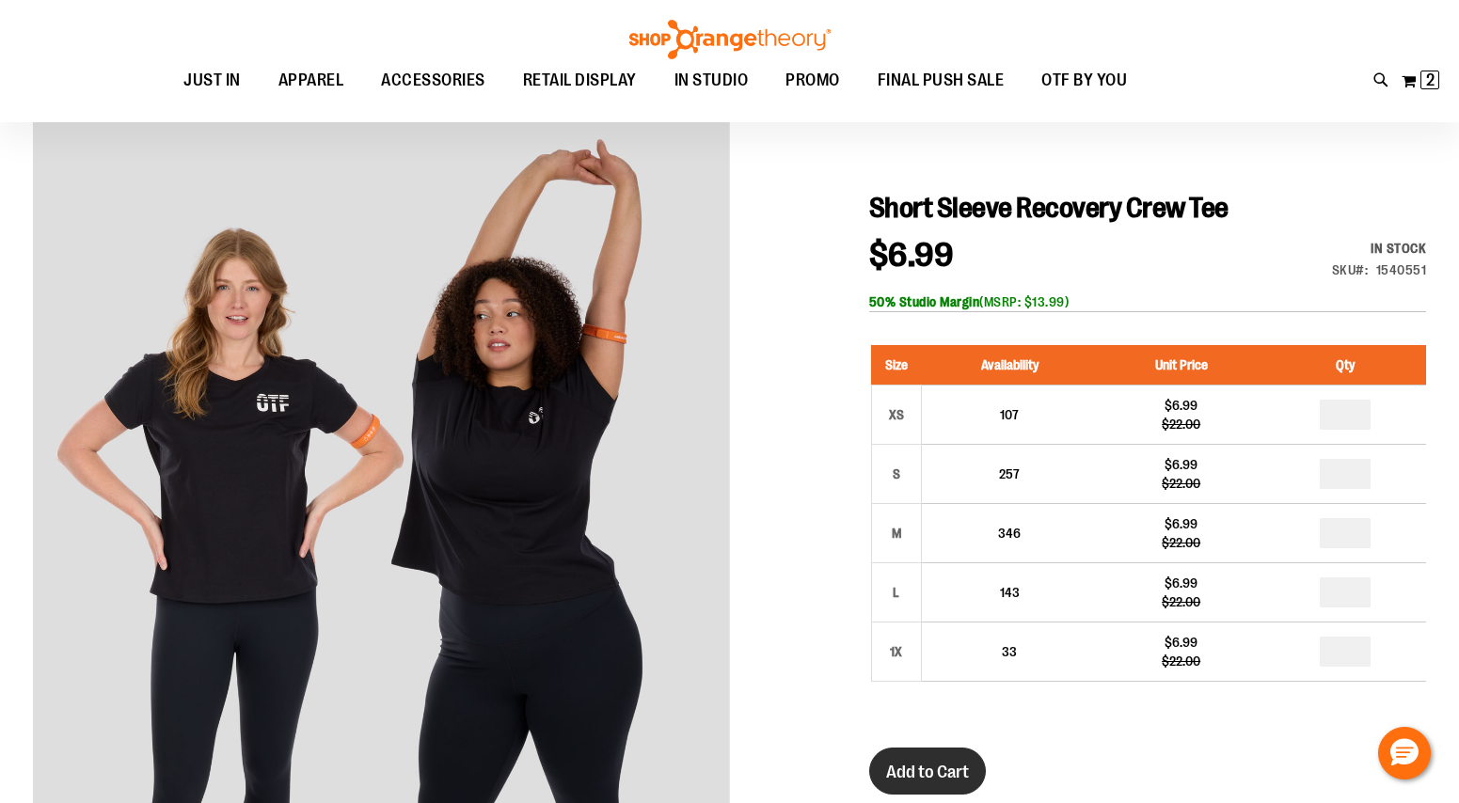
click at [958, 785] on button "Add to Cart" at bounding box center [927, 771] width 117 height 47
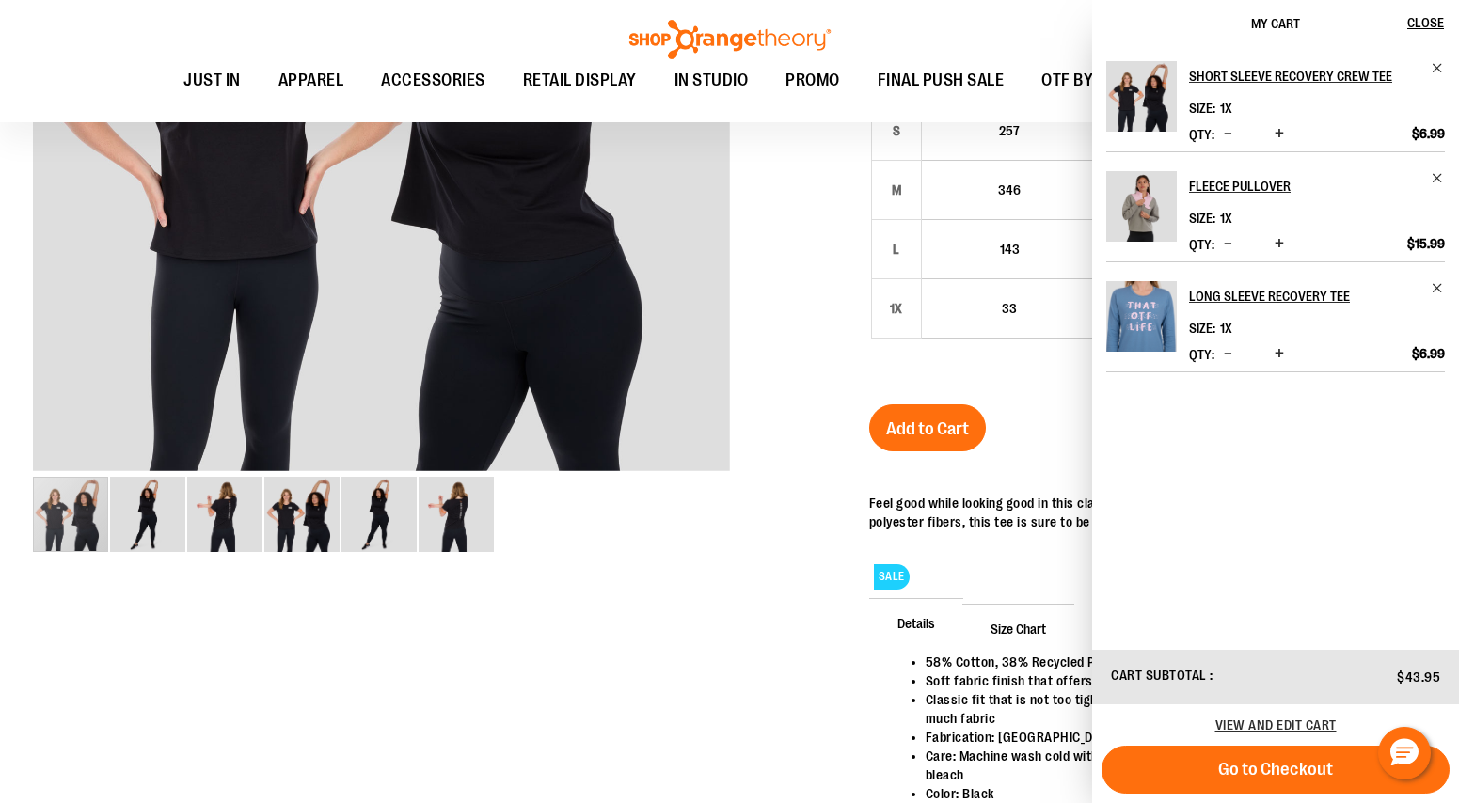
scroll to position [511, 0]
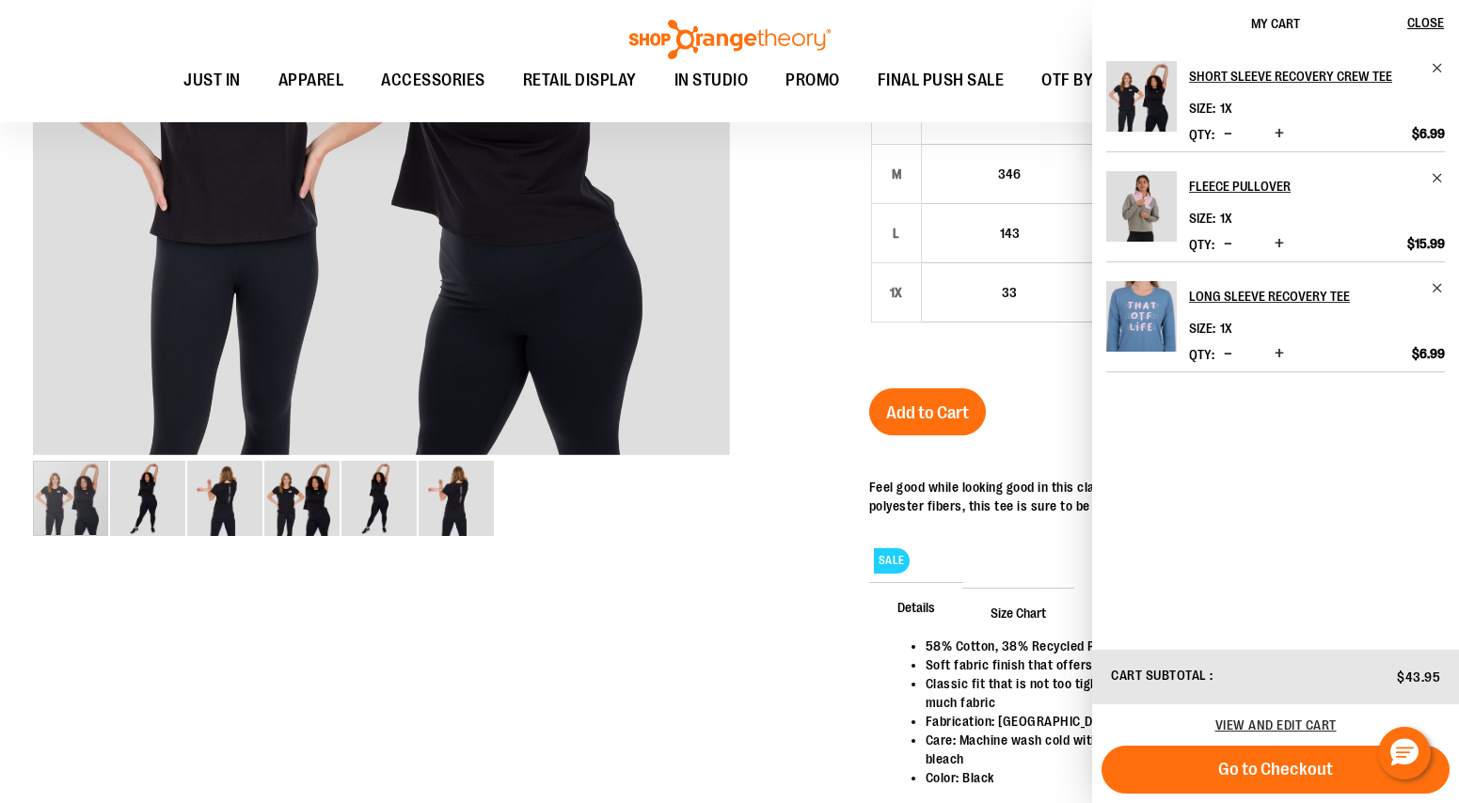
click at [928, 51] on div "Toggle Nav Search Popular Suggestions Advanced Search" at bounding box center [729, 61] width 1459 height 122
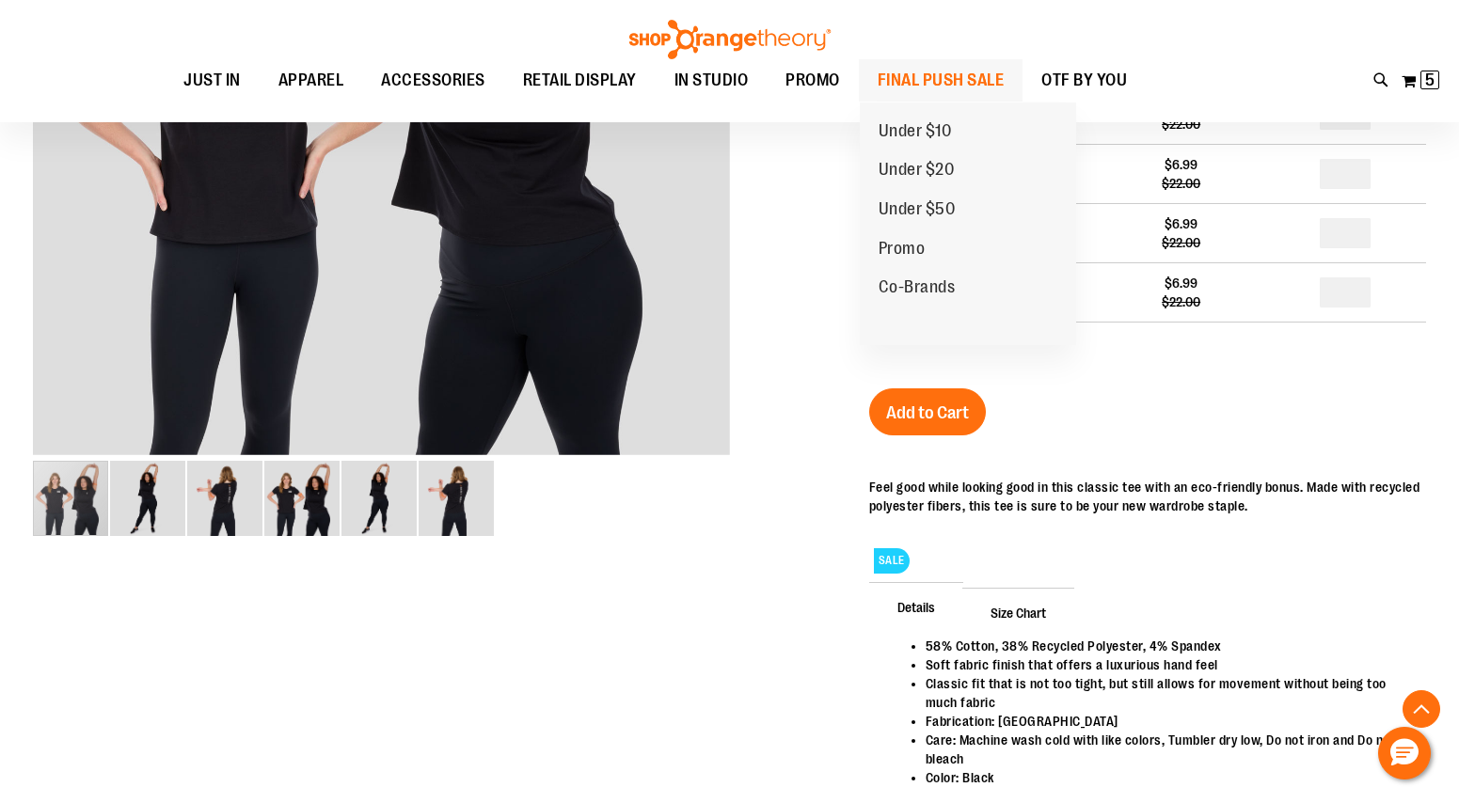
click at [926, 94] on span "FINAL PUSH SALE" at bounding box center [940, 80] width 127 height 42
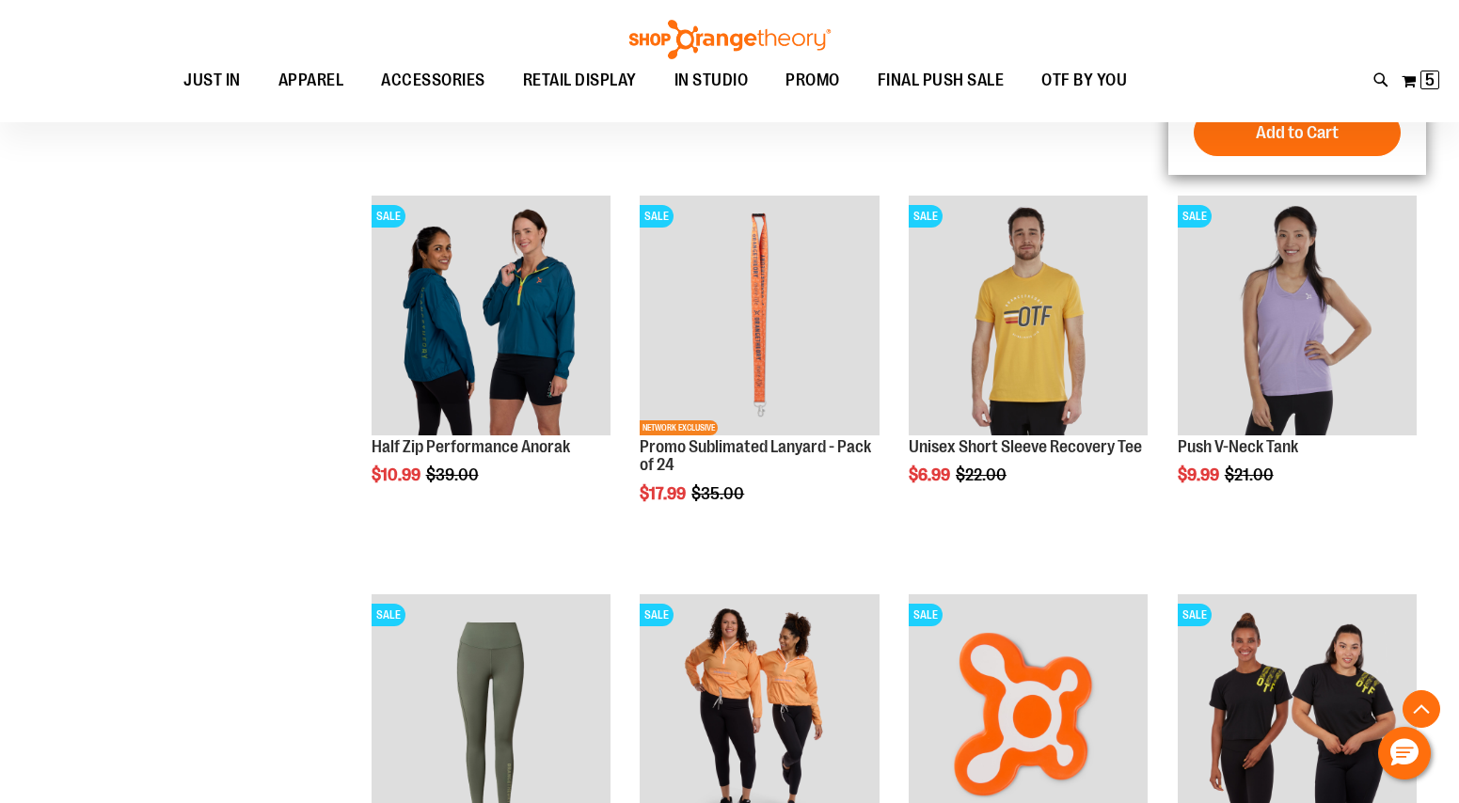
scroll to position [1374, 0]
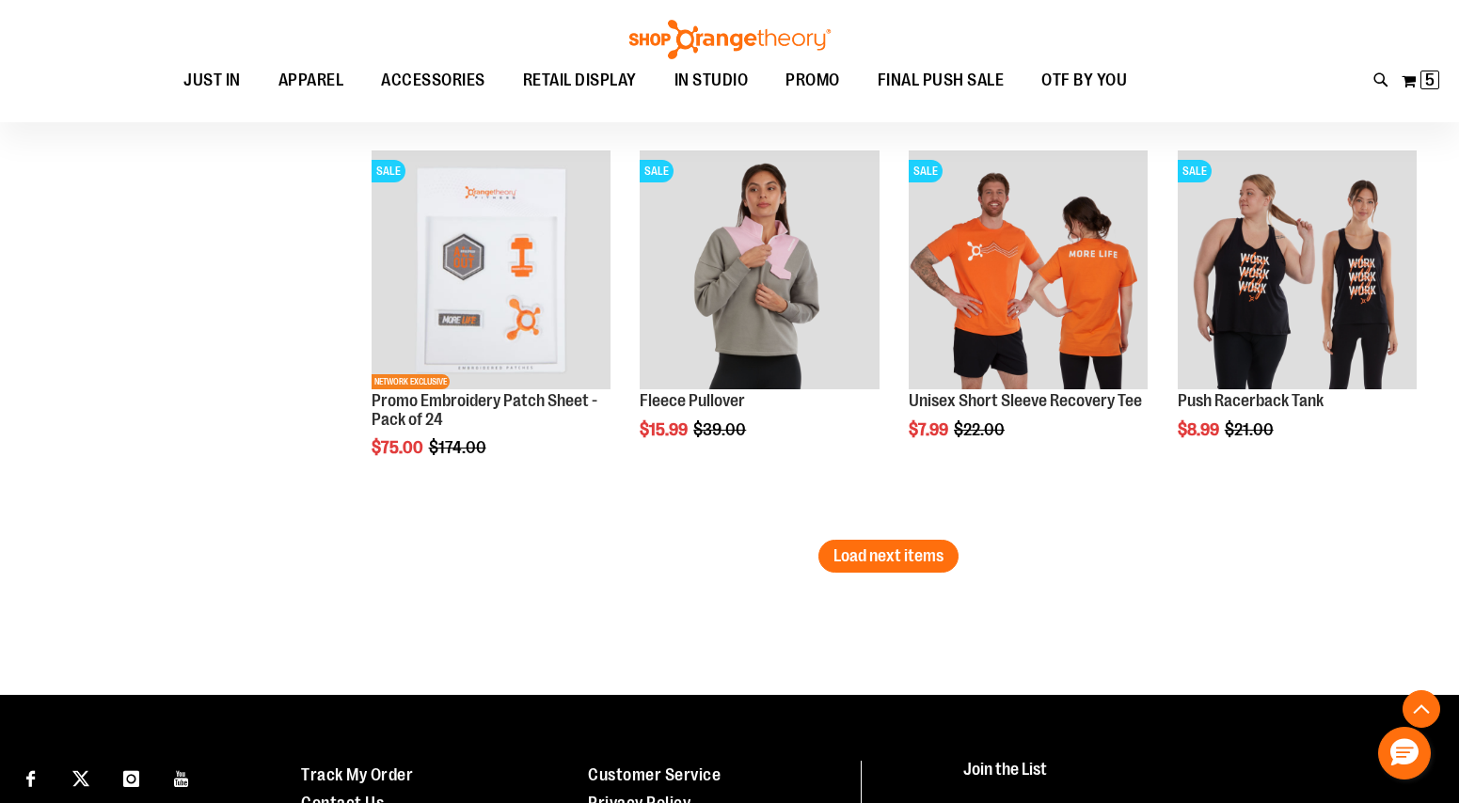
scroll to position [3435, 0]
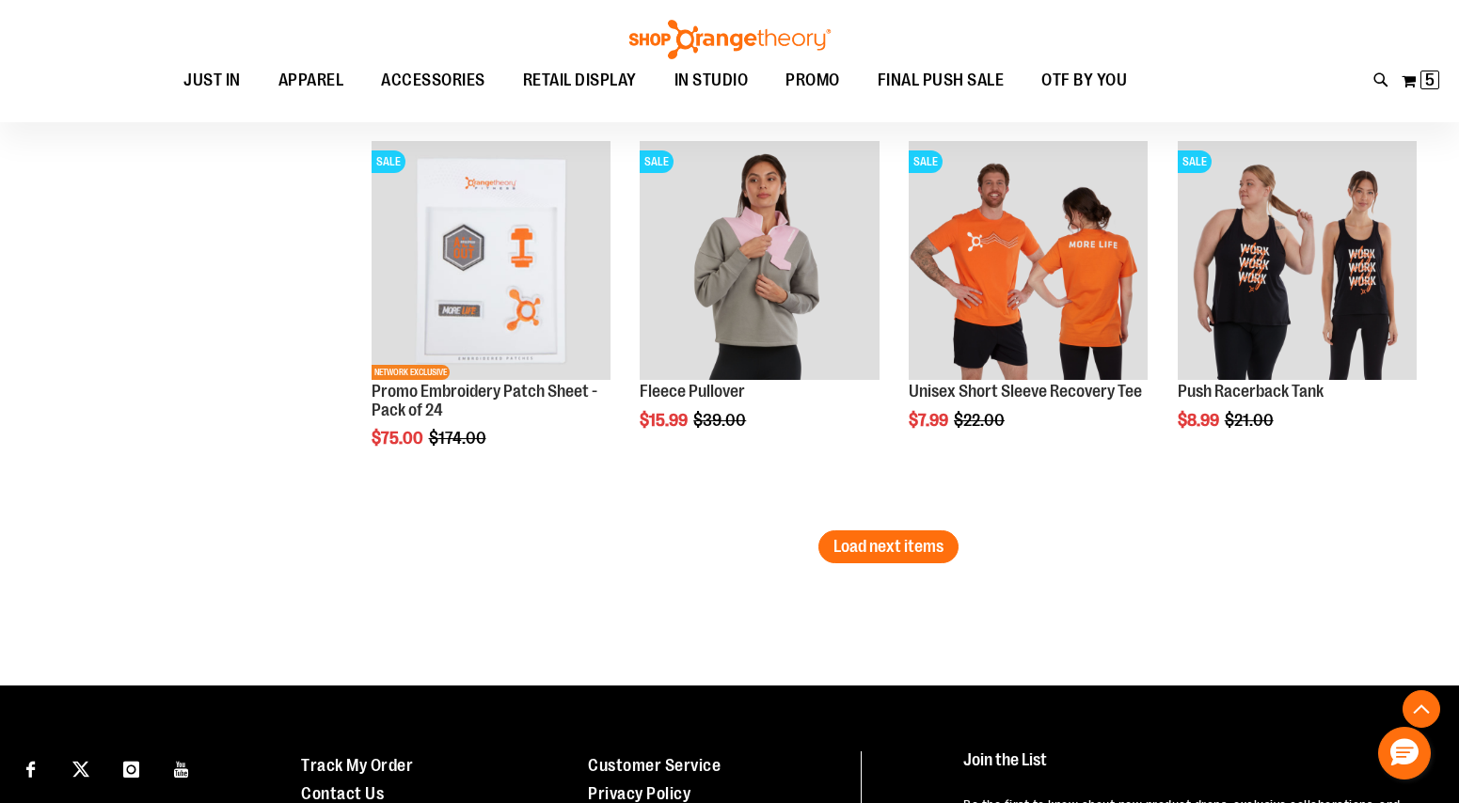
type input "**********"
click at [909, 527] on li "SALE Unisex Short Sleeve Recovery Tee $7.99 Regular Price $22.00 Quickview Add …" at bounding box center [1028, 331] width 258 height 399
click at [920, 551] on span "Load next items" at bounding box center [888, 546] width 110 height 19
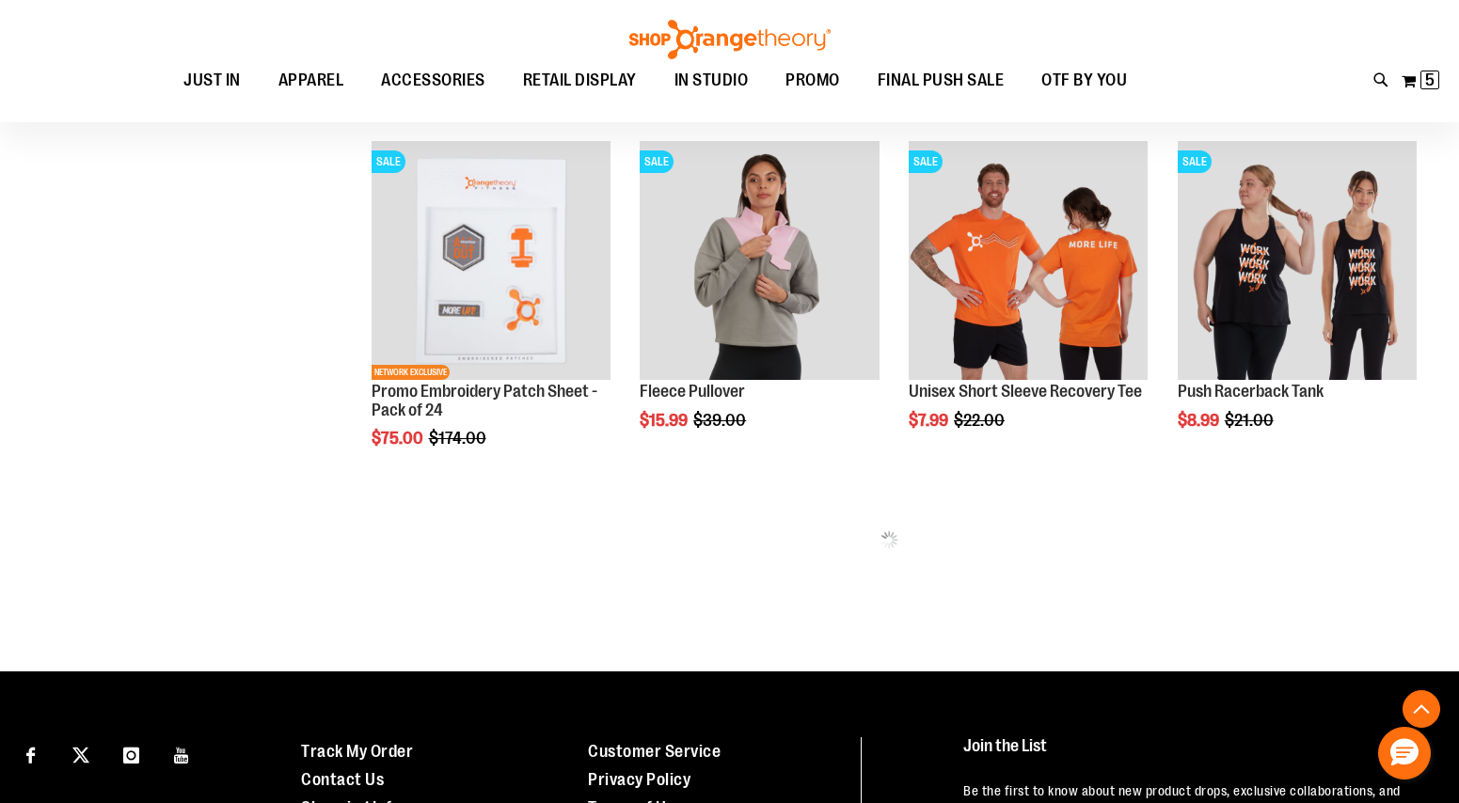
click at [1210, 583] on div "Page You're currently reading page 1 Page 2 Page 3 Page 4 Page 5" at bounding box center [888, 586] width 1075 height 19
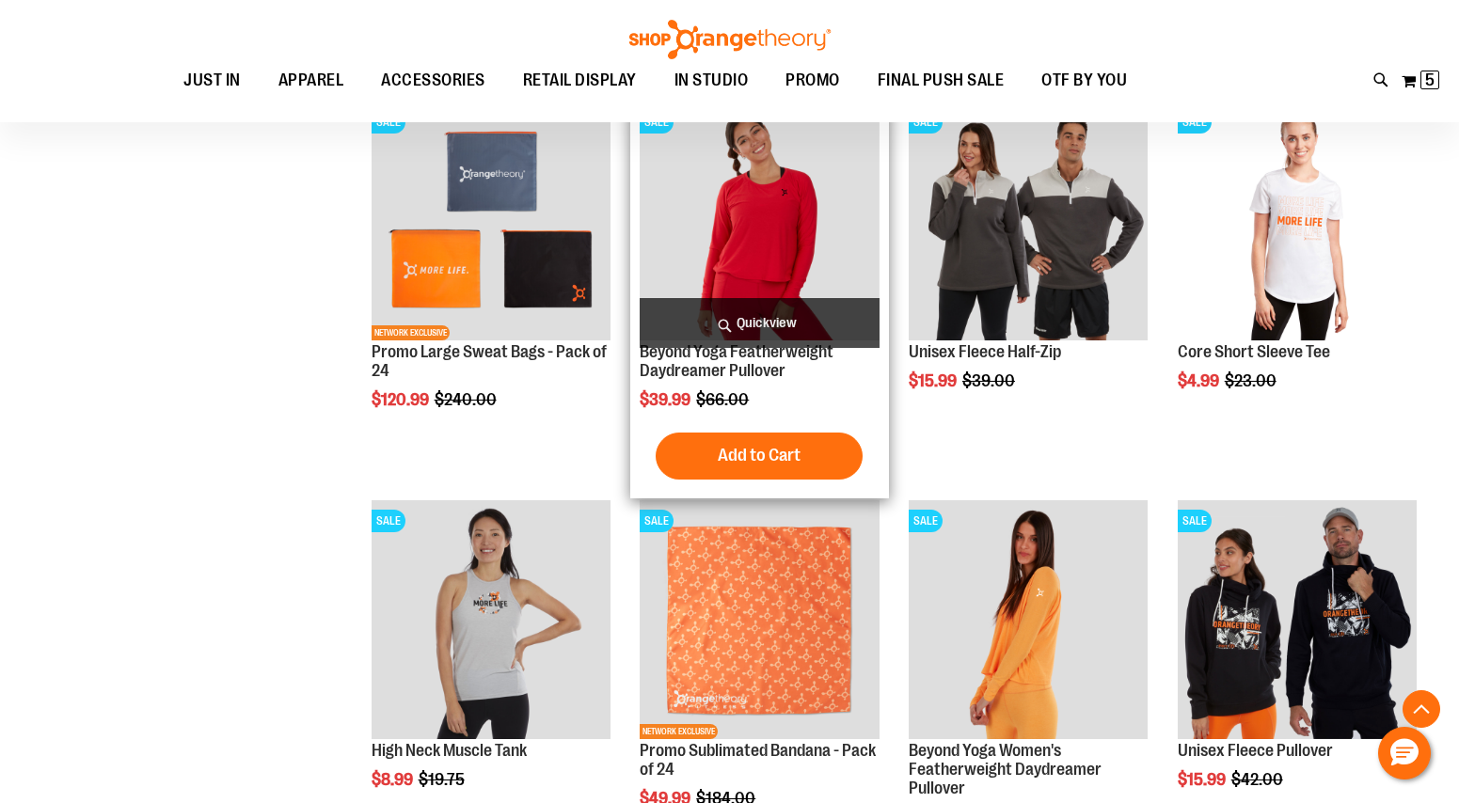
scroll to position [3877, 0]
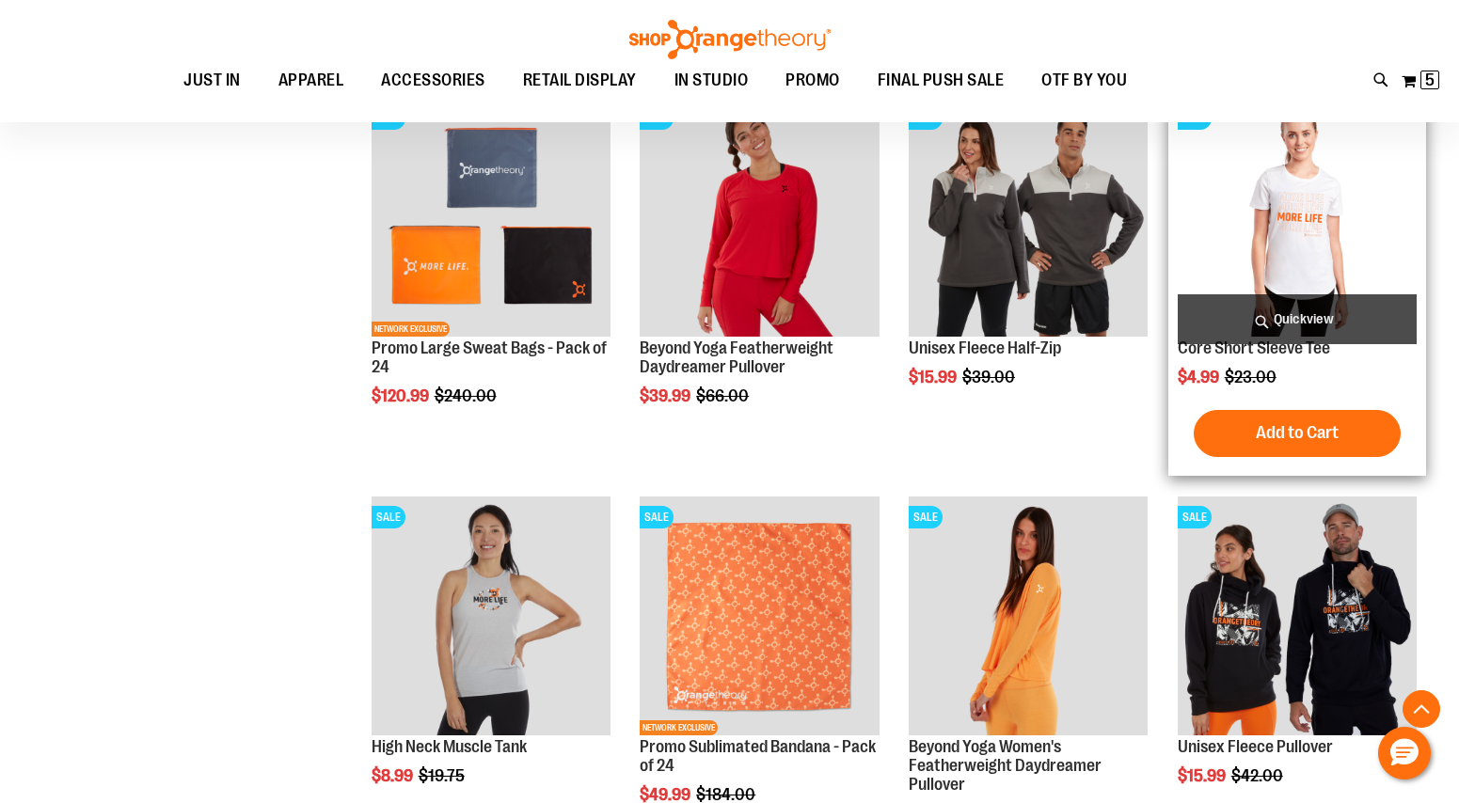
click at [1298, 223] on img "product" at bounding box center [1296, 217] width 239 height 239
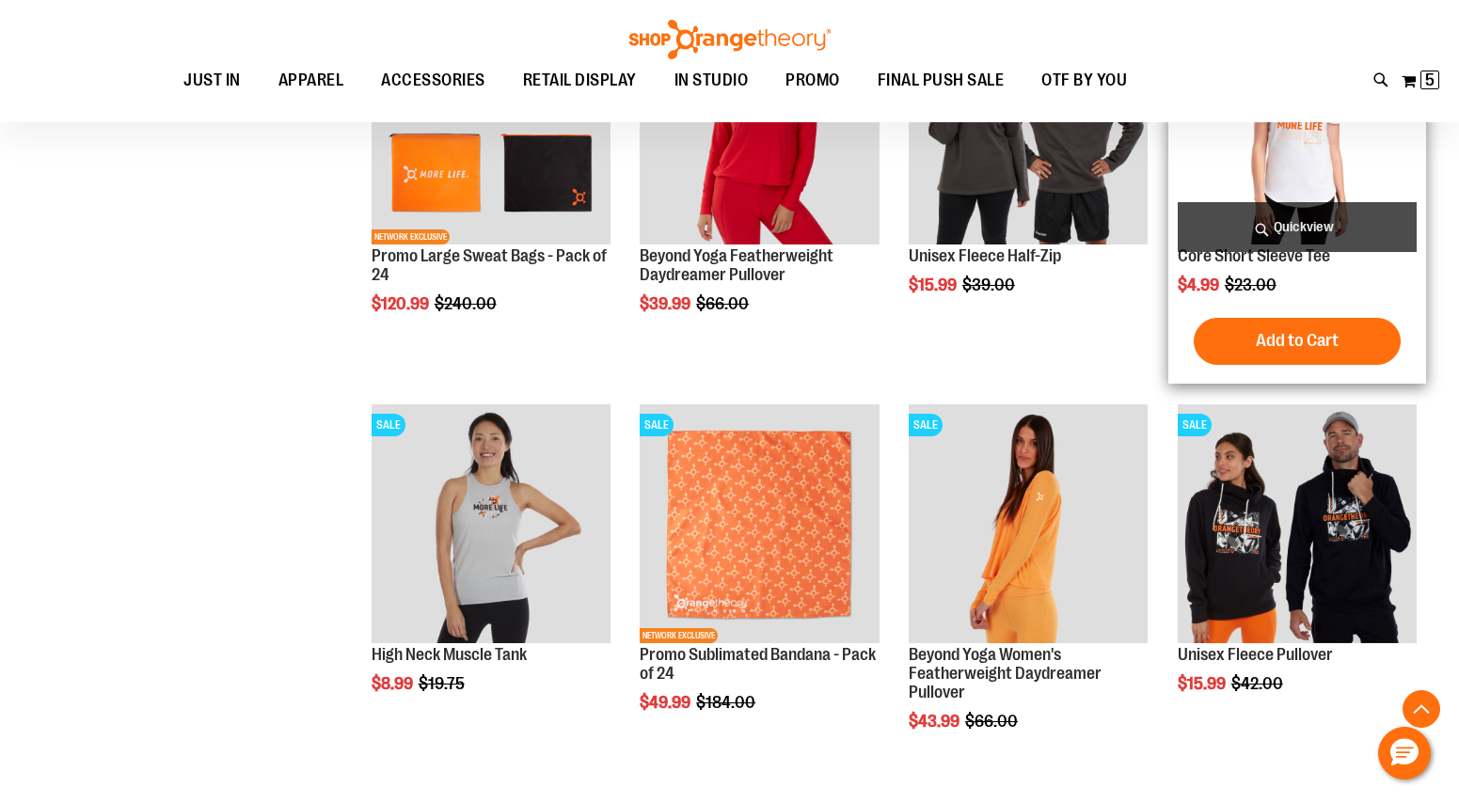
scroll to position [3965, 0]
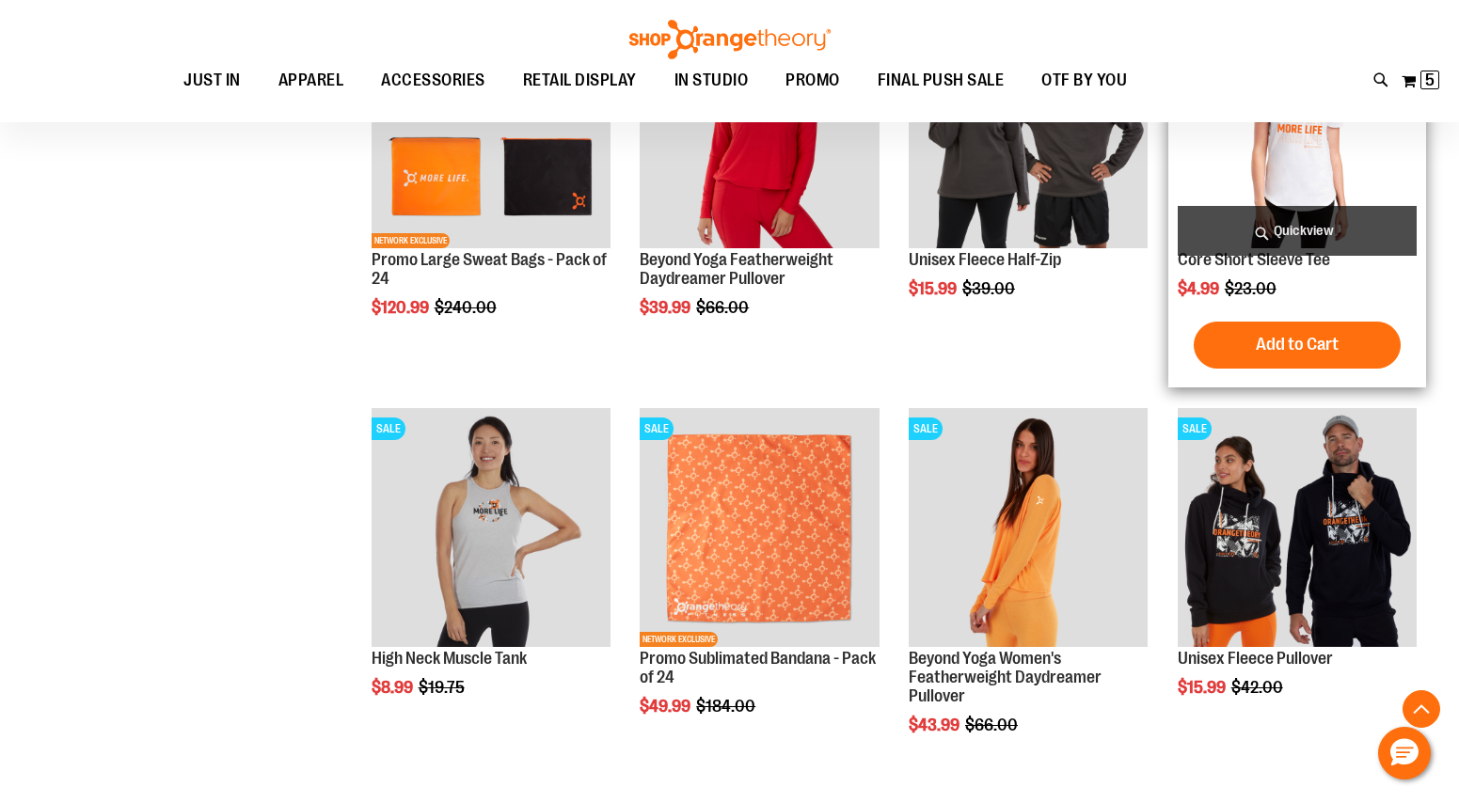
click at [1288, 197] on img "product" at bounding box center [1296, 128] width 239 height 239
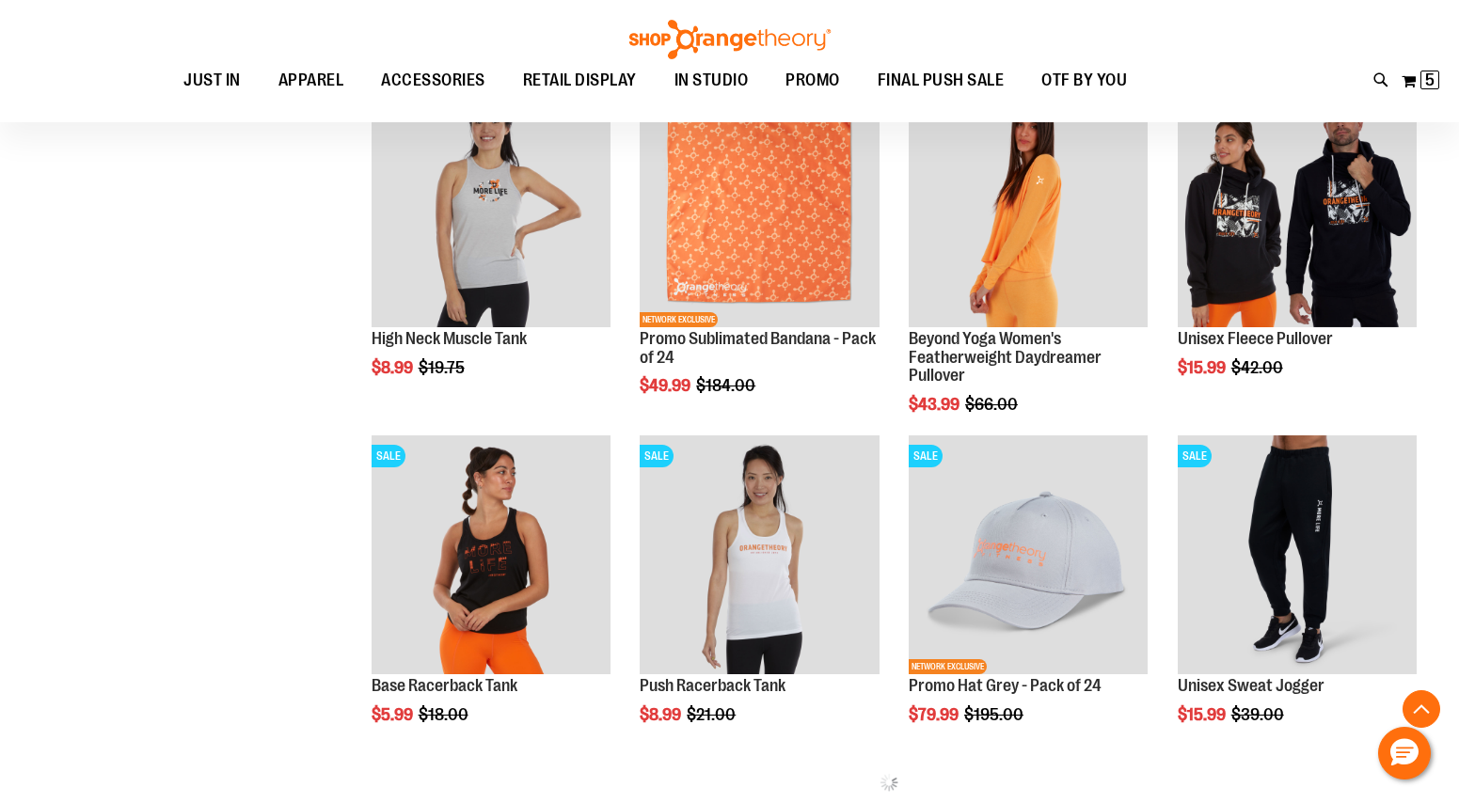
scroll to position [482, 0]
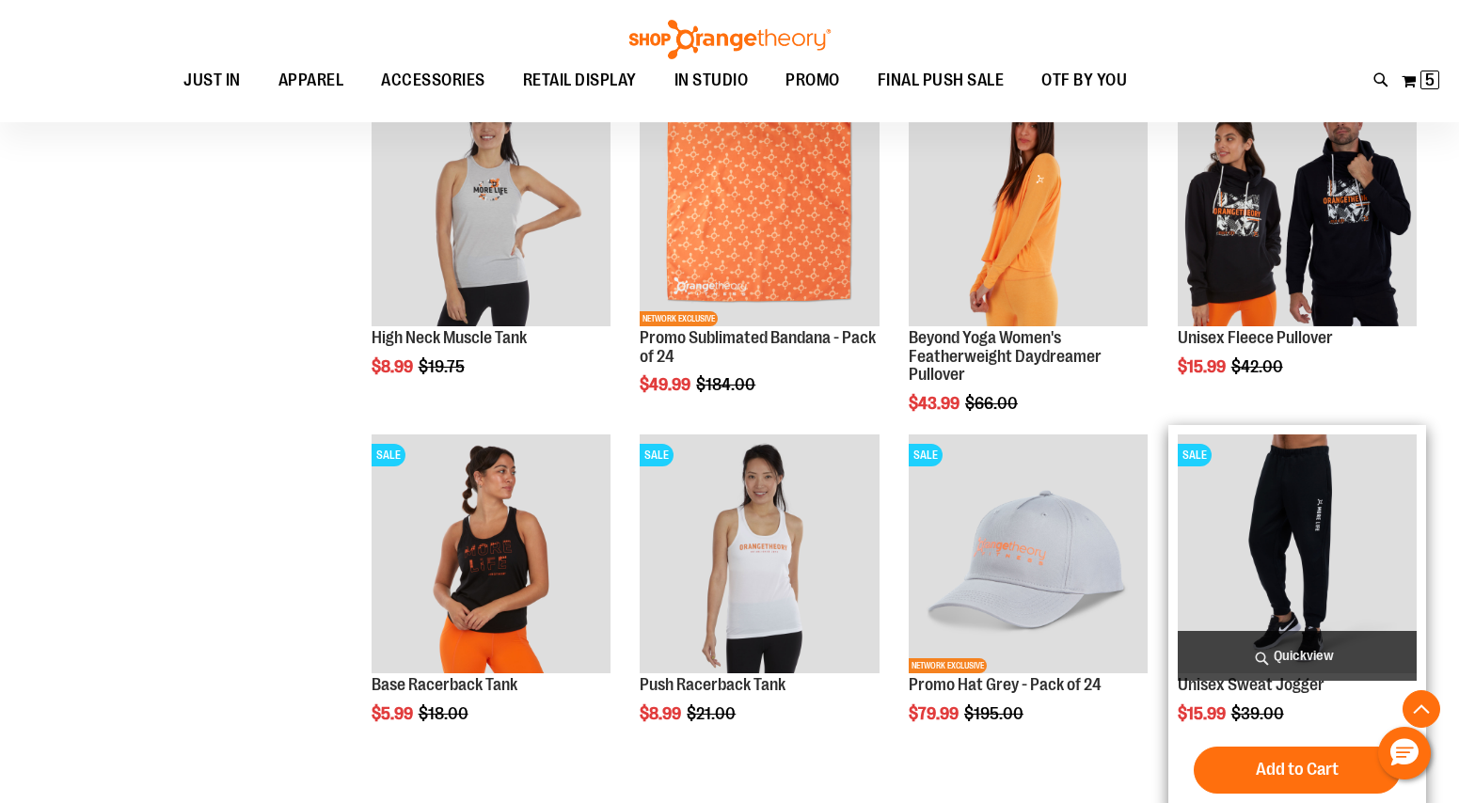
type input "**********"
click at [1350, 482] on img "product" at bounding box center [1296, 553] width 239 height 239
click at [1223, 484] on img "product" at bounding box center [1296, 553] width 239 height 239
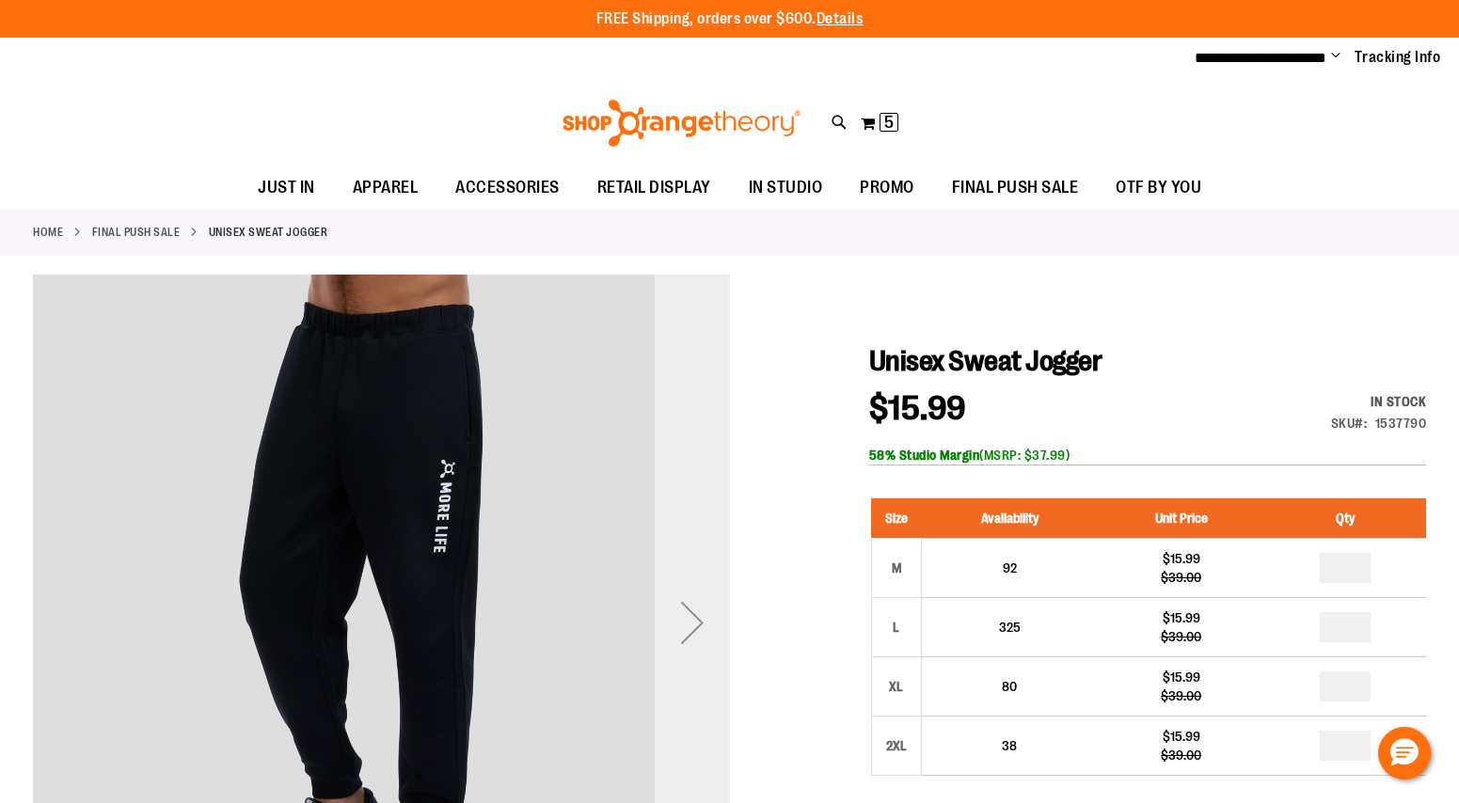
type input "**********"
click at [719, 637] on div "Next" at bounding box center [692, 622] width 75 height 75
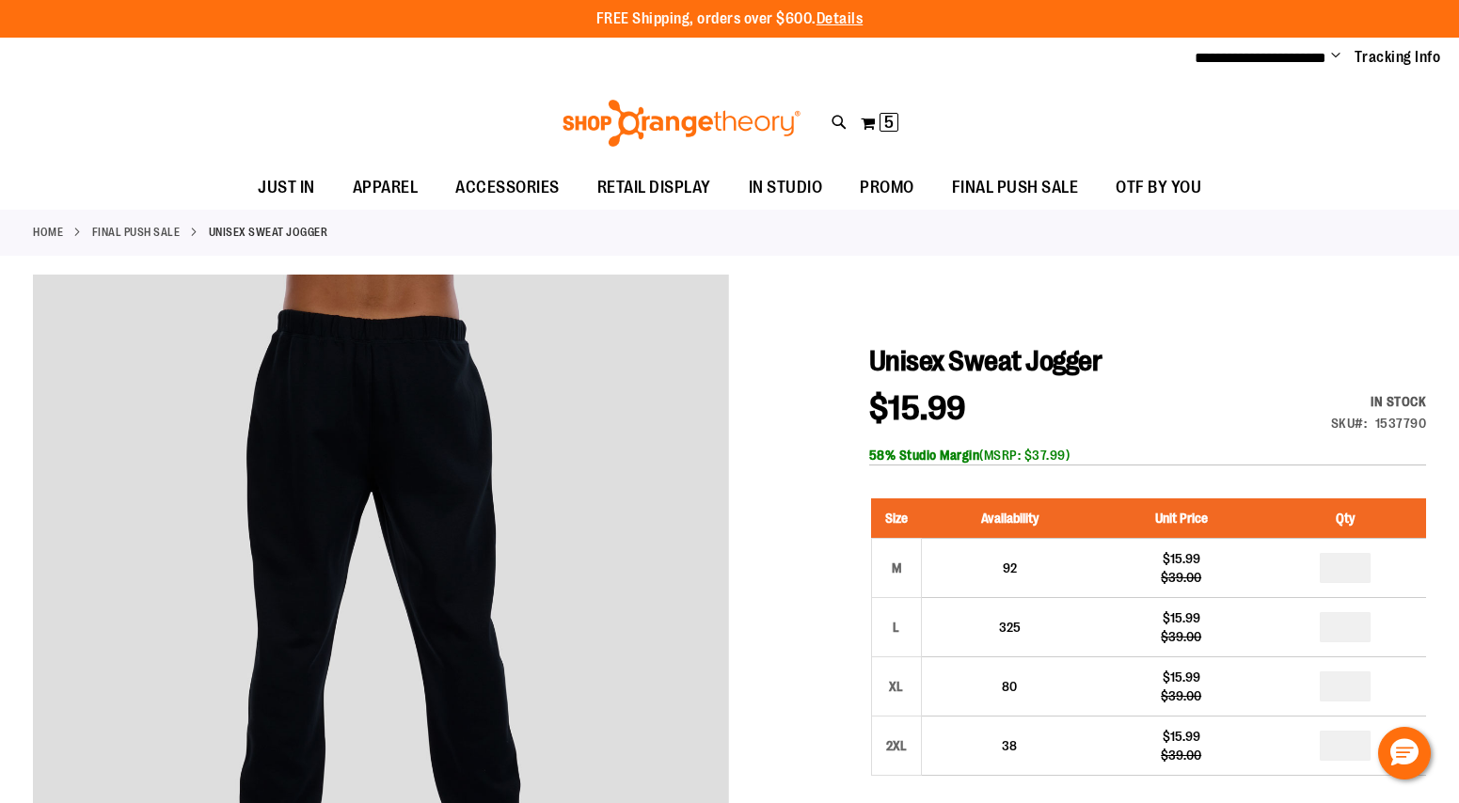
click at [735, 646] on div at bounding box center [729, 786] width 1393 height 1023
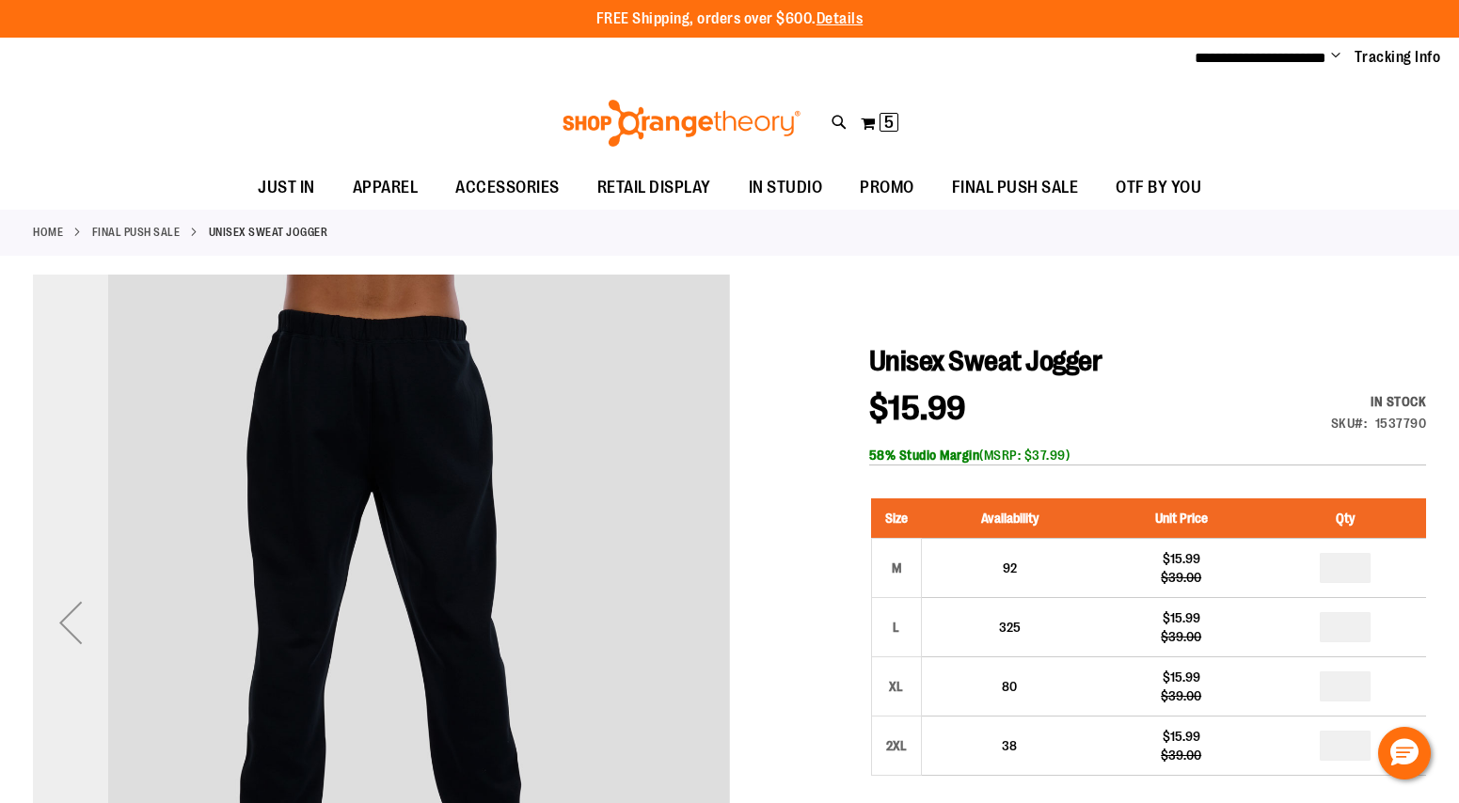
click at [80, 608] on div "Previous" at bounding box center [70, 622] width 75 height 75
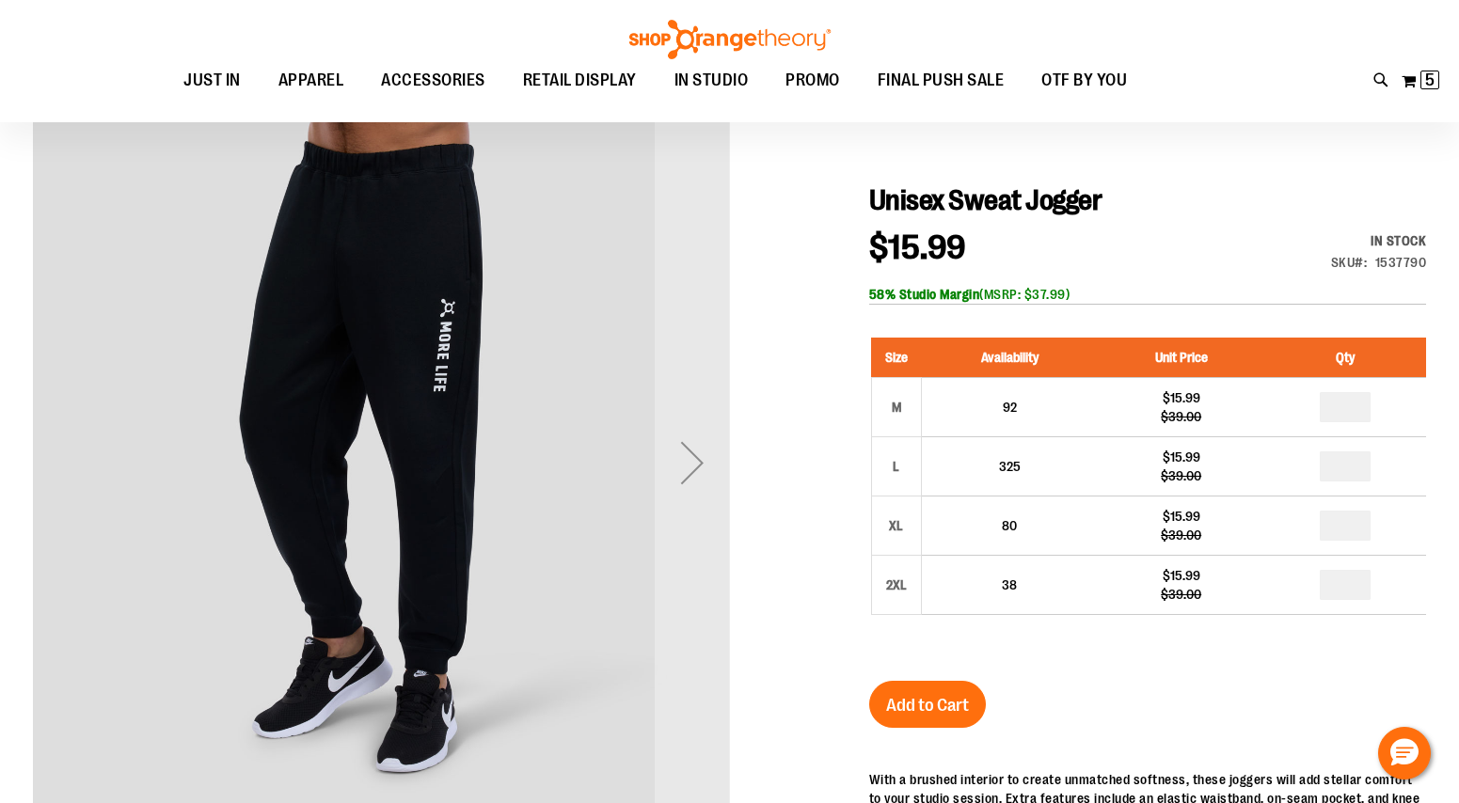
scroll to position [148, 0]
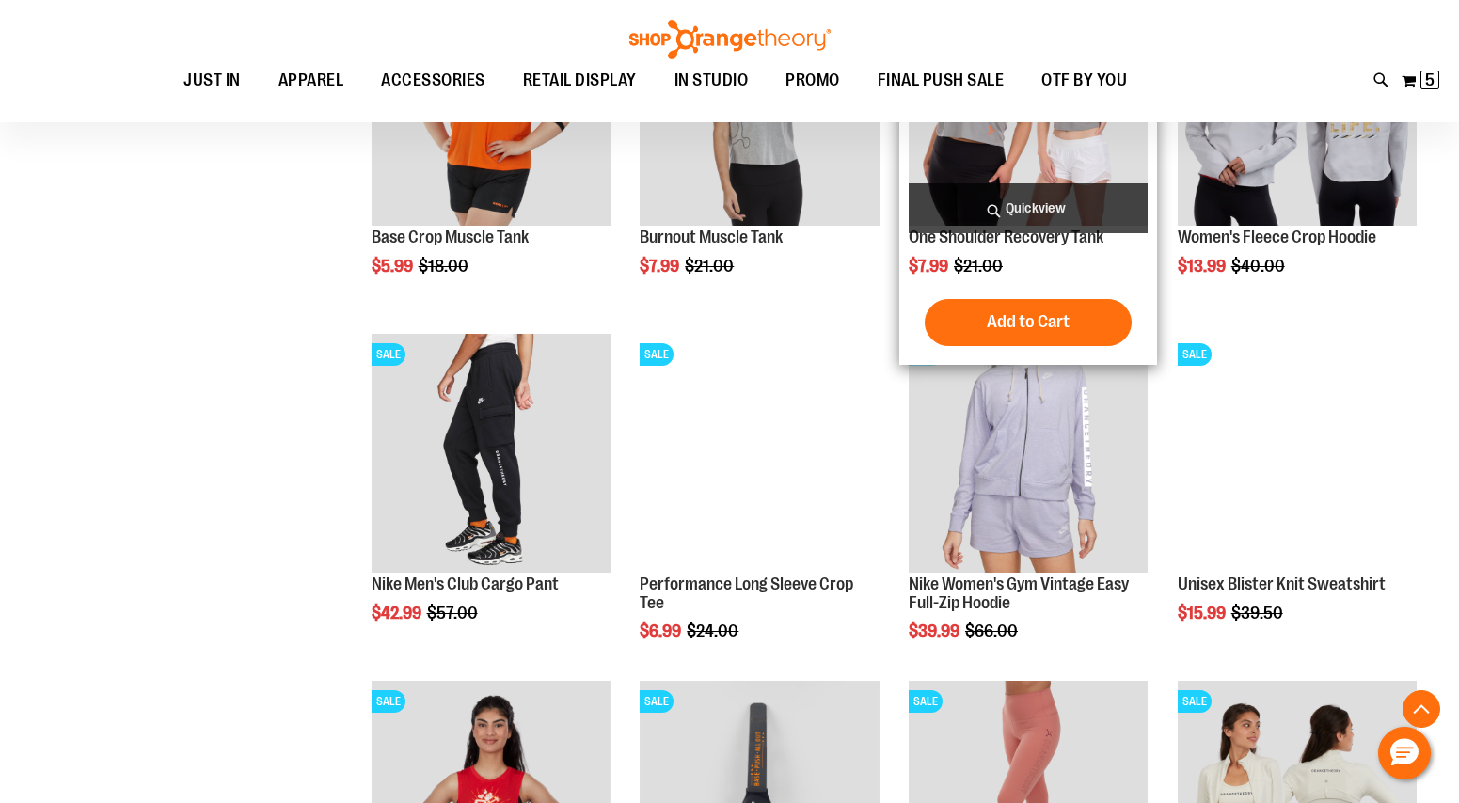
scroll to position [1234, 0]
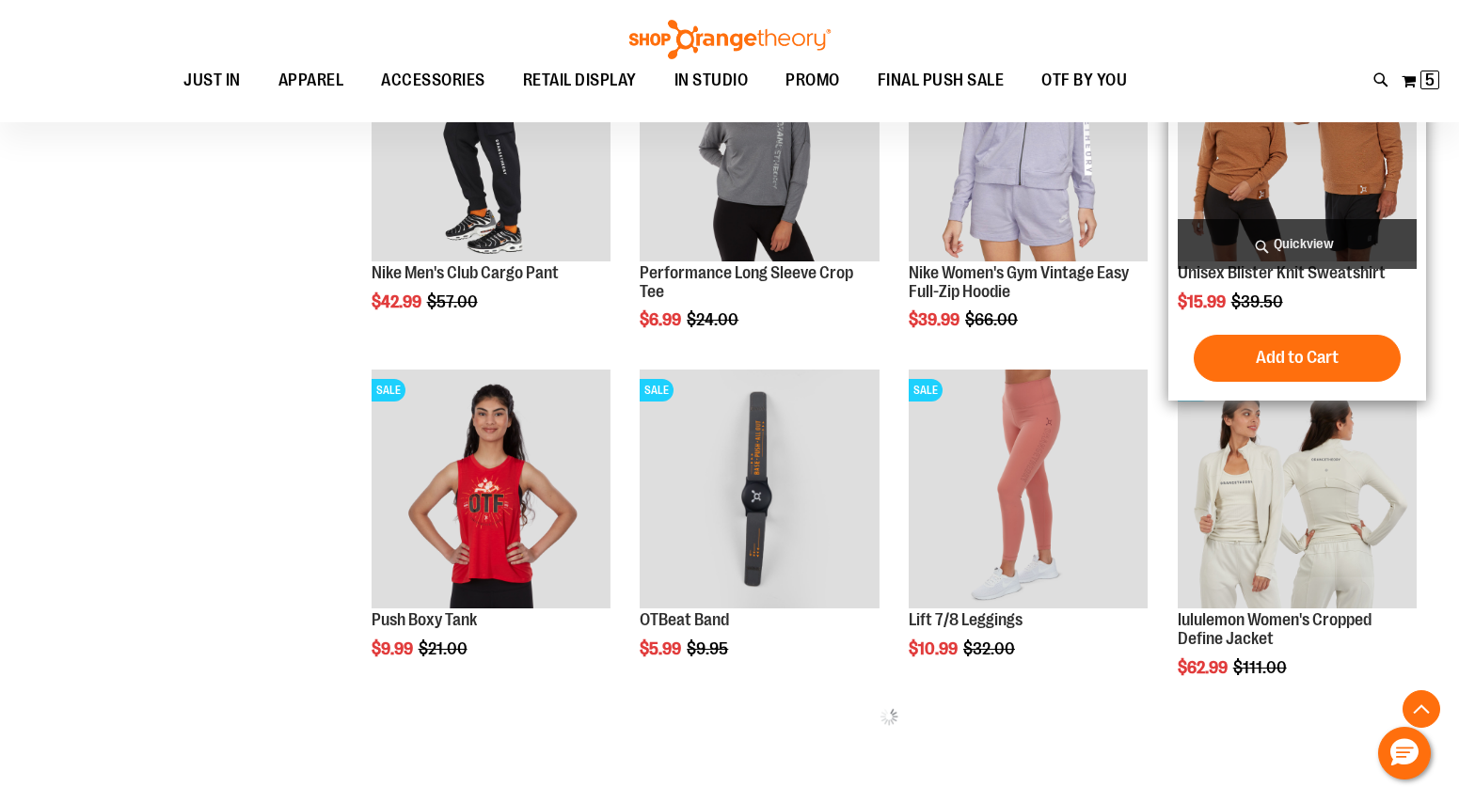
scroll to position [1540, 0]
type input "**********"
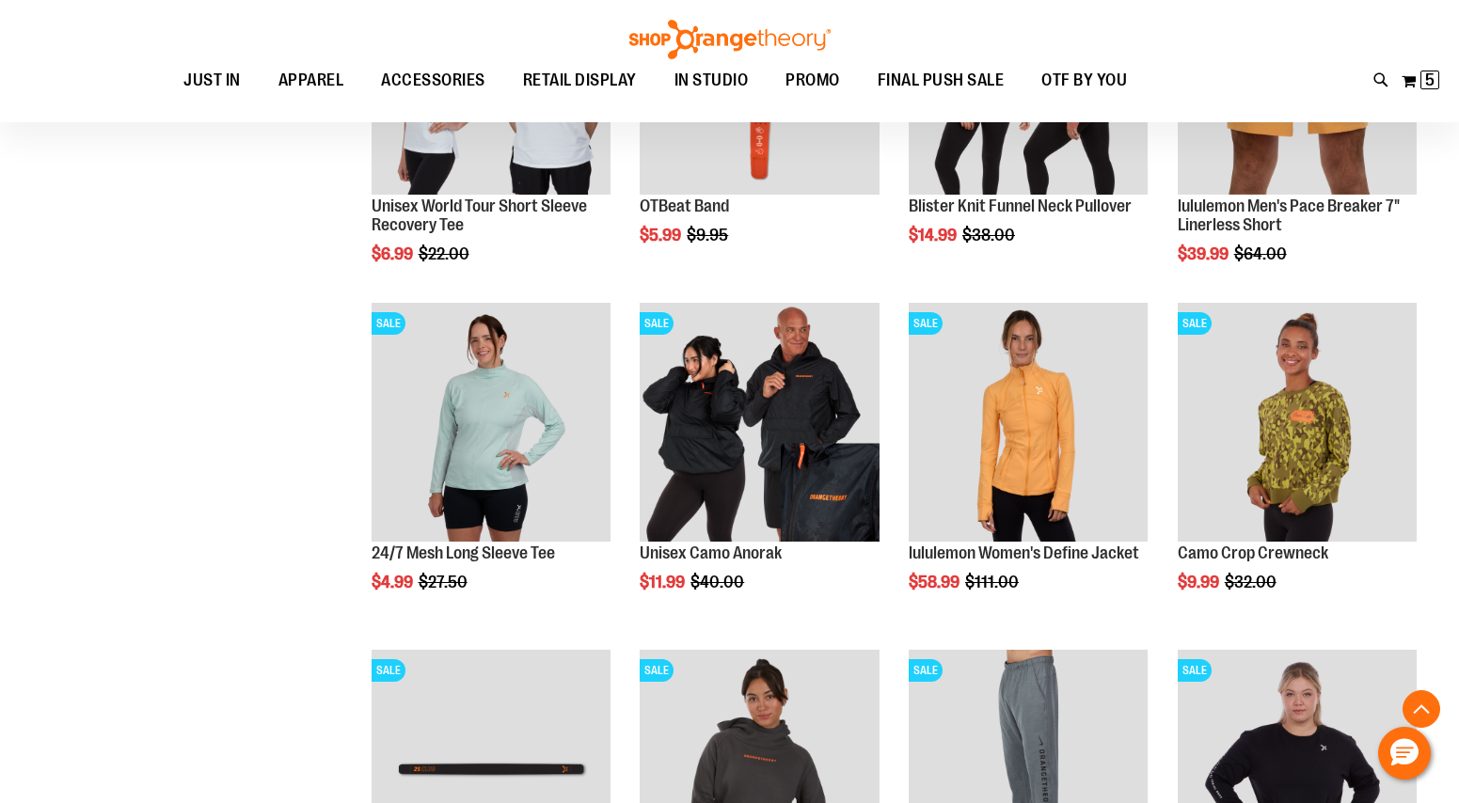
scroll to position [2299, 0]
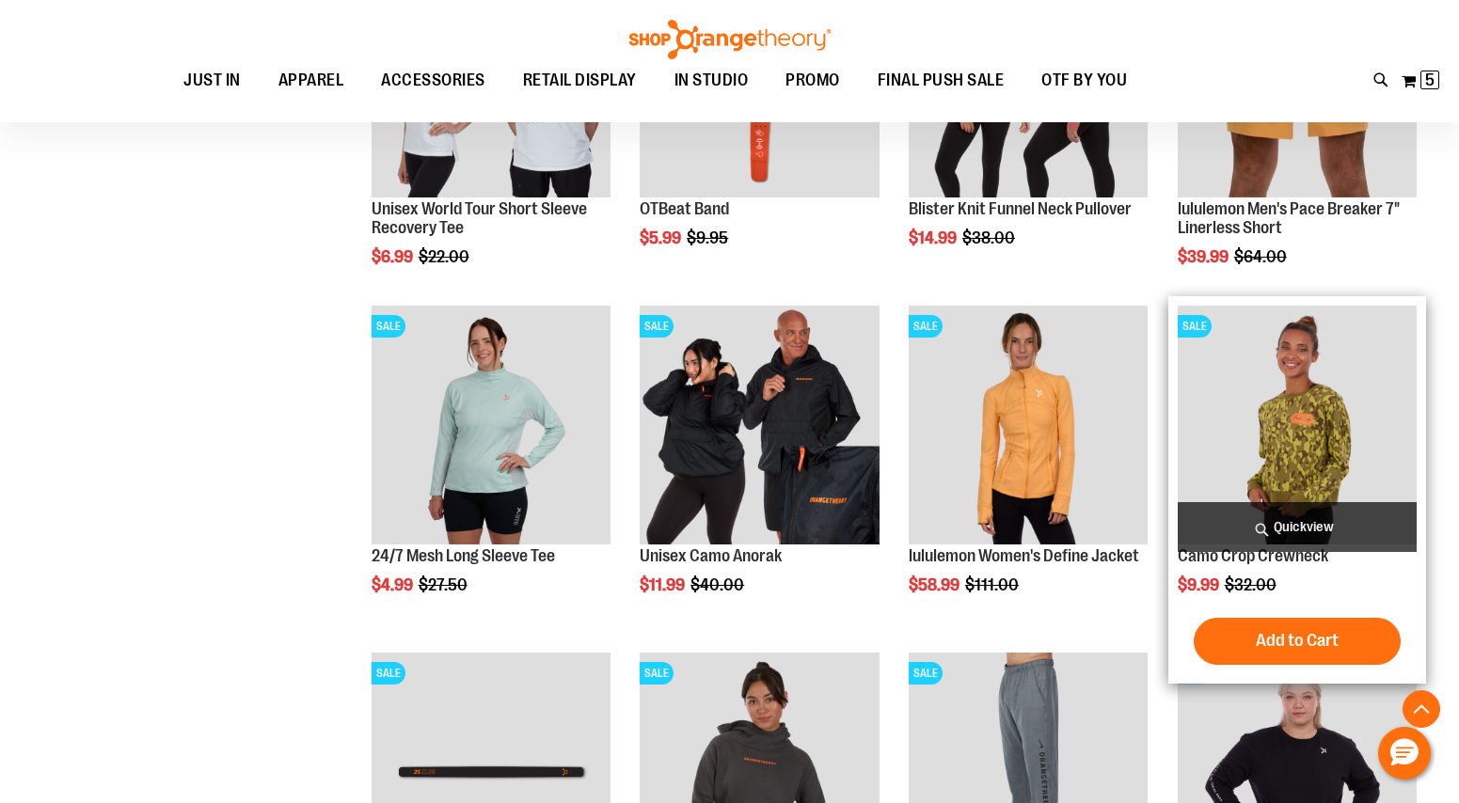
click at [1293, 378] on img "product" at bounding box center [1296, 425] width 239 height 239
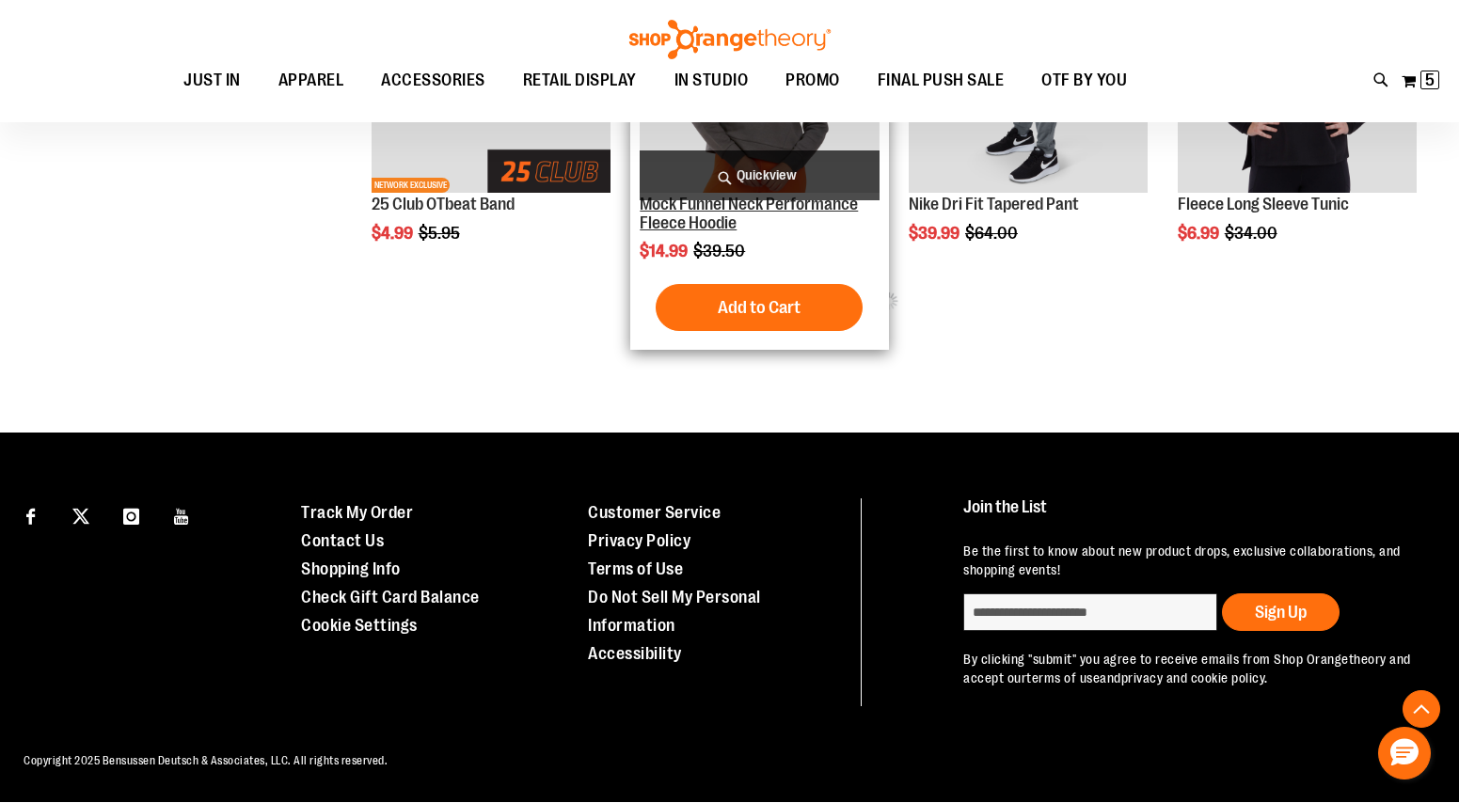
scroll to position [942, 0]
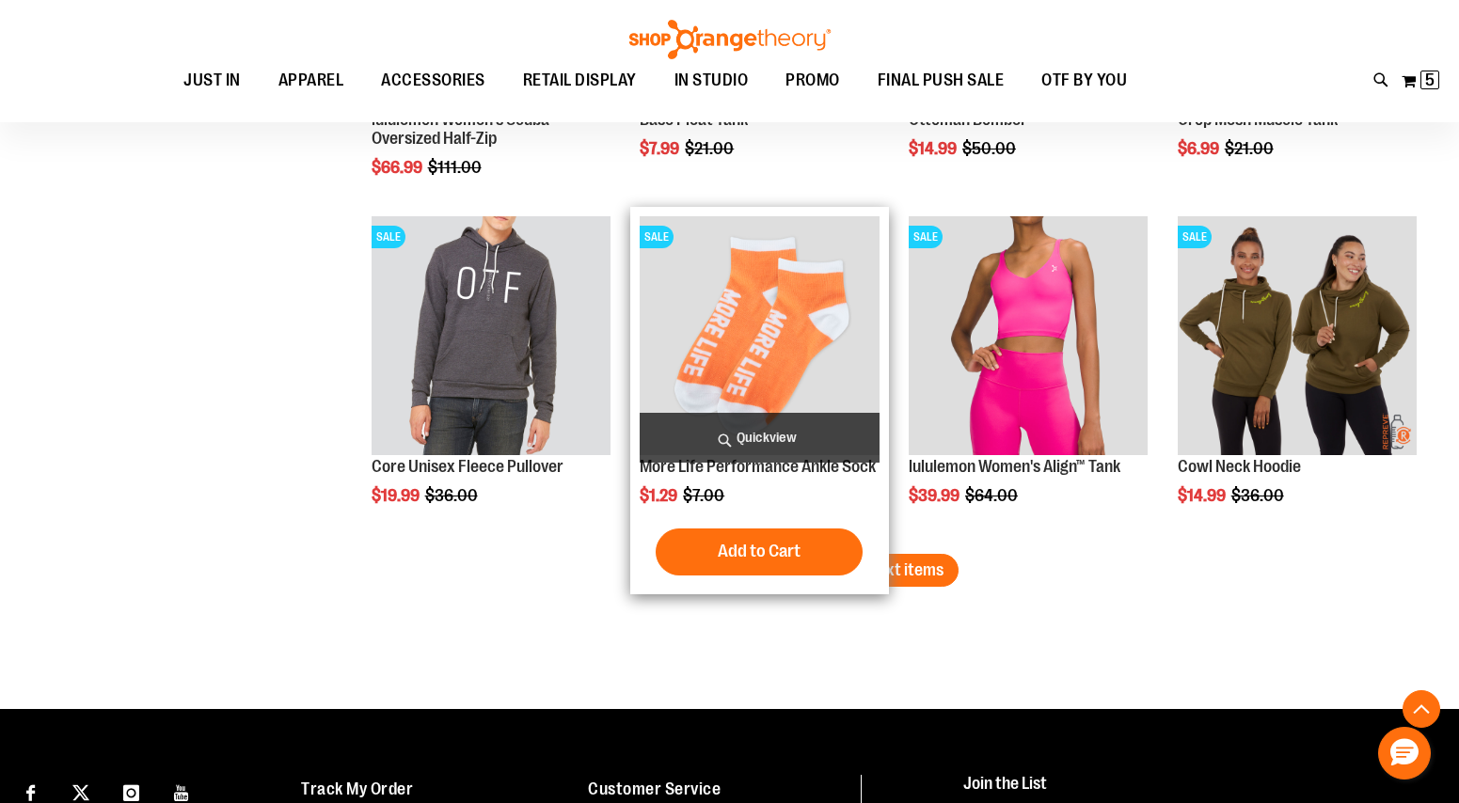
scroll to position [2790, 0]
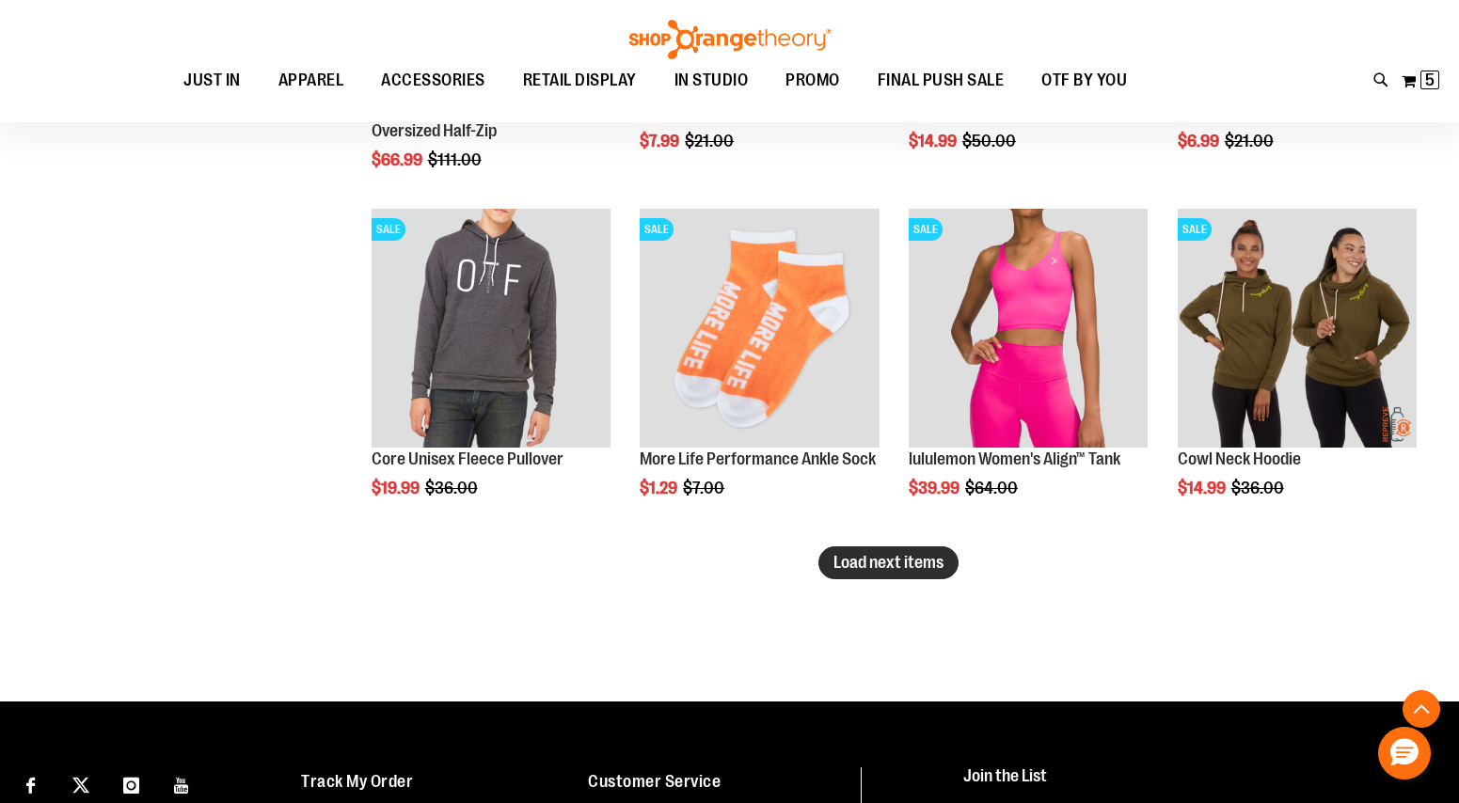
type input "**********"
click at [897, 566] on span "Load next items" at bounding box center [888, 562] width 110 height 19
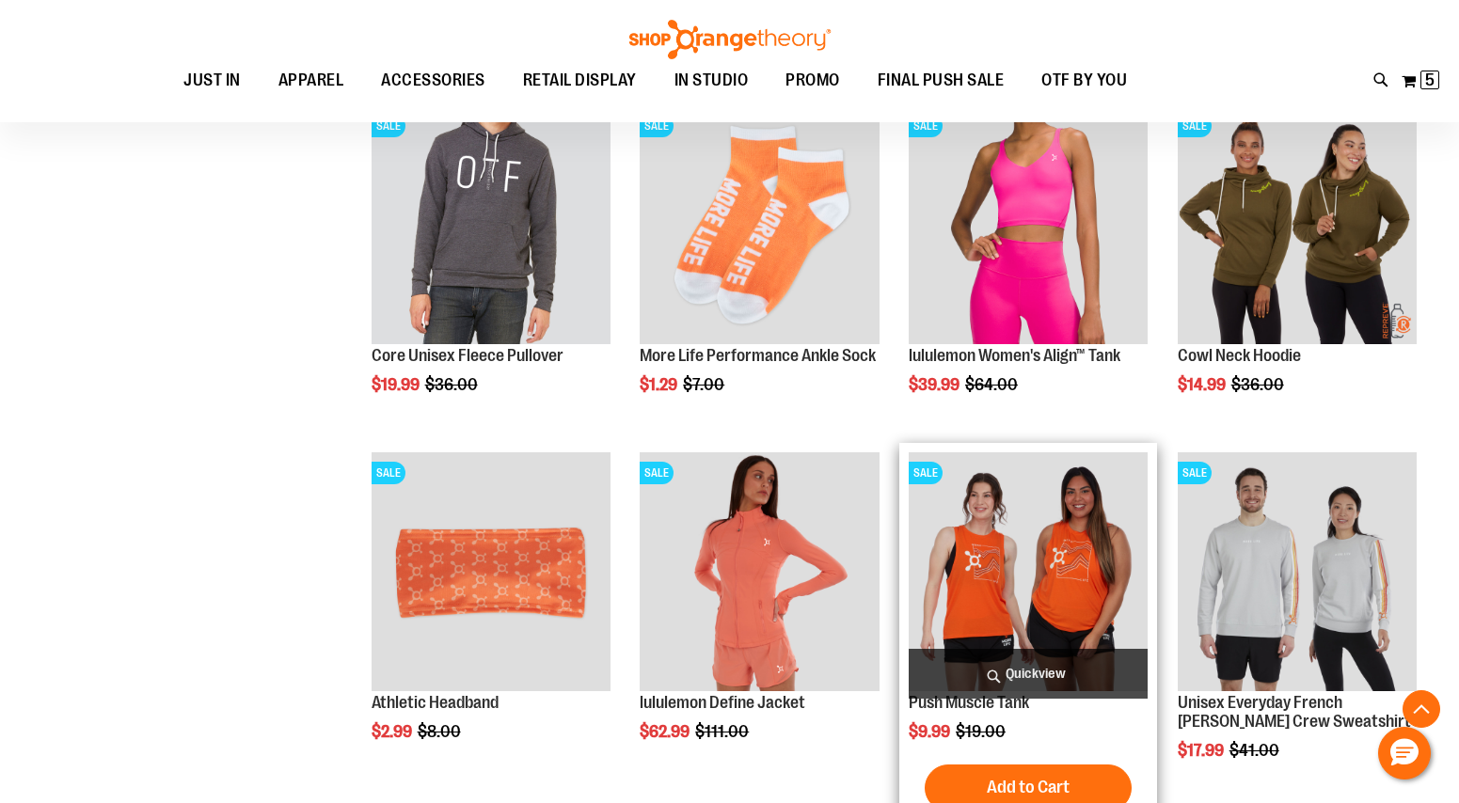
scroll to position [2899, 0]
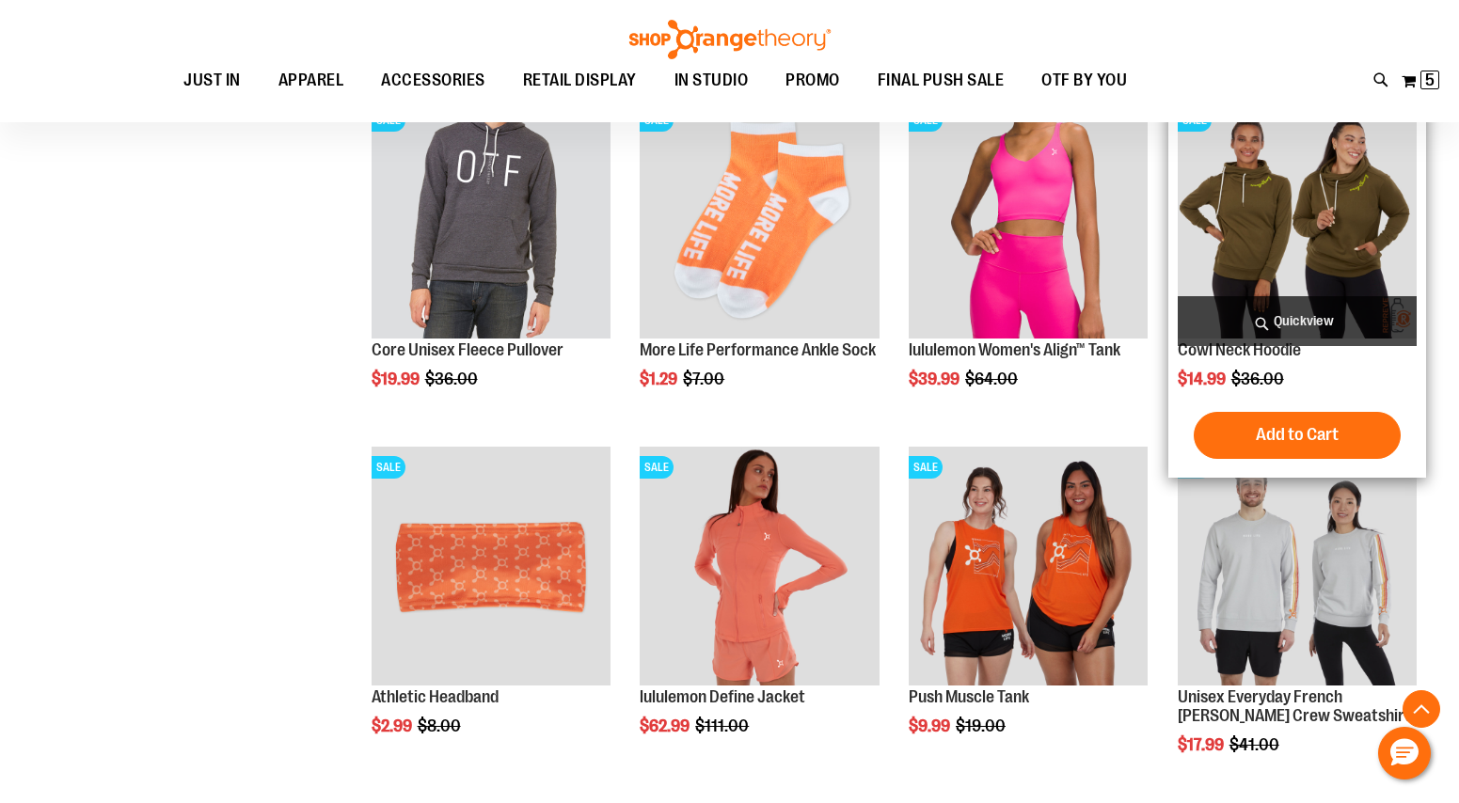
click at [1331, 198] on img "product" at bounding box center [1296, 219] width 239 height 239
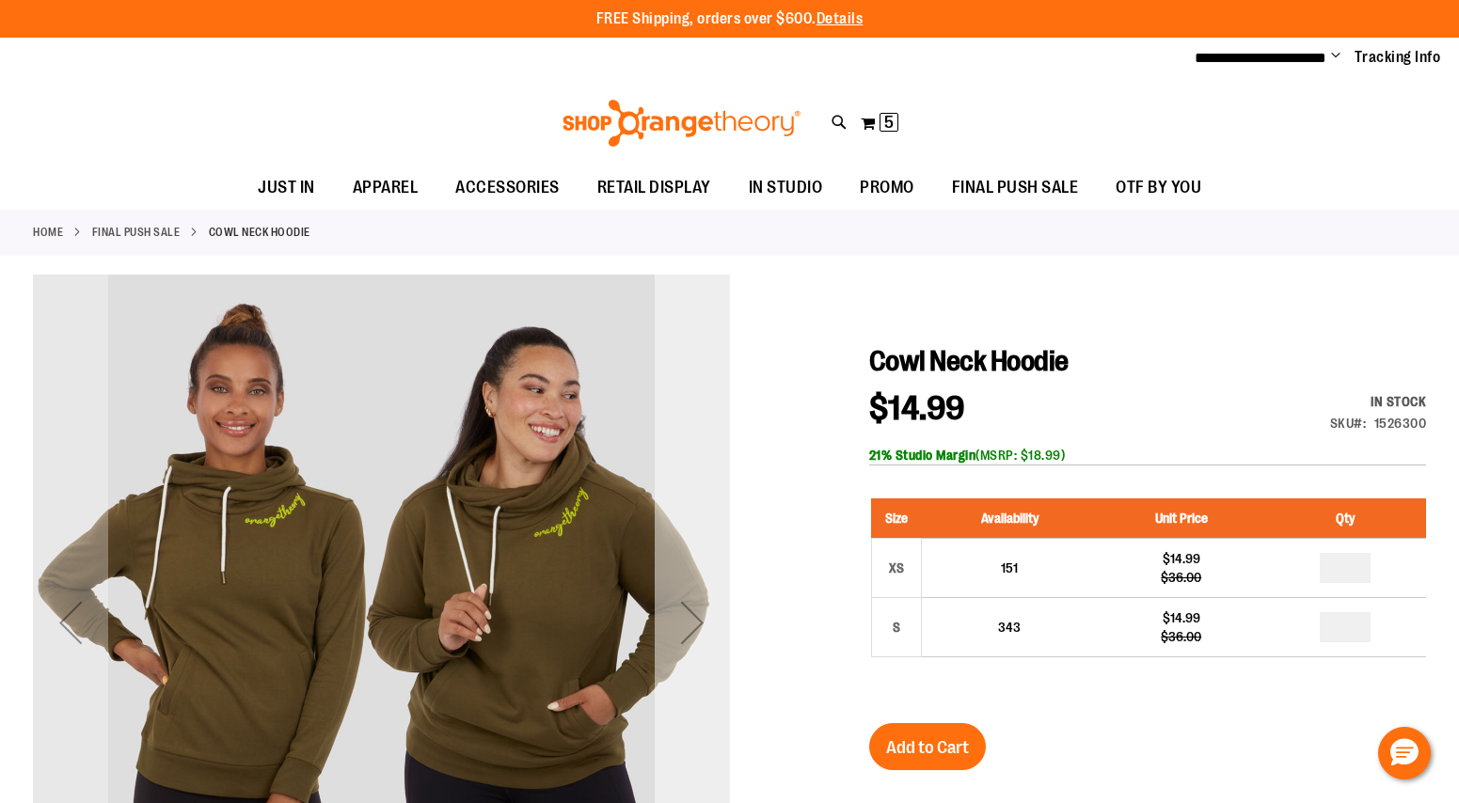
type input "**********"
click at [717, 608] on div "Next" at bounding box center [692, 622] width 75 height 75
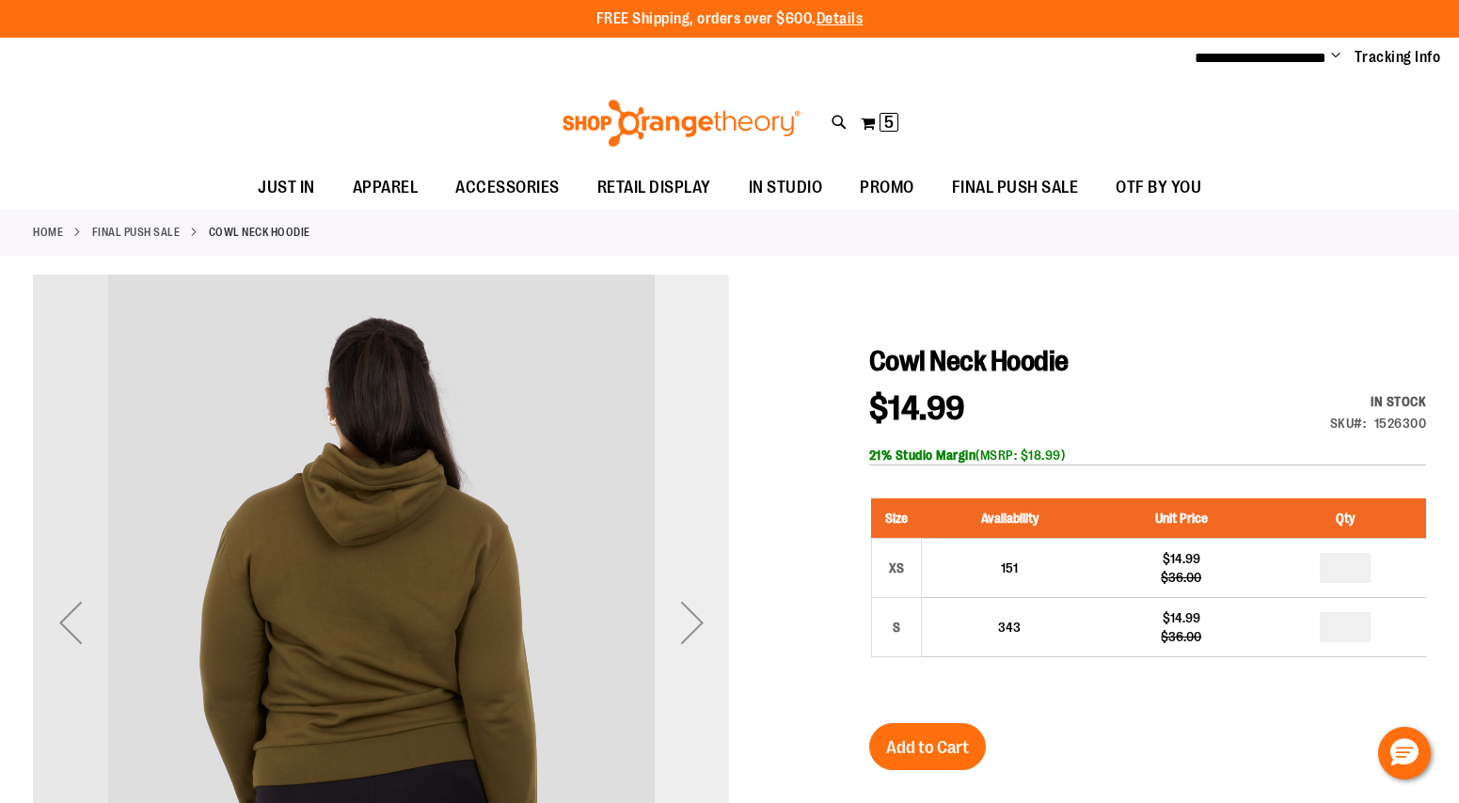
click at [715, 605] on div "Next" at bounding box center [692, 622] width 75 height 75
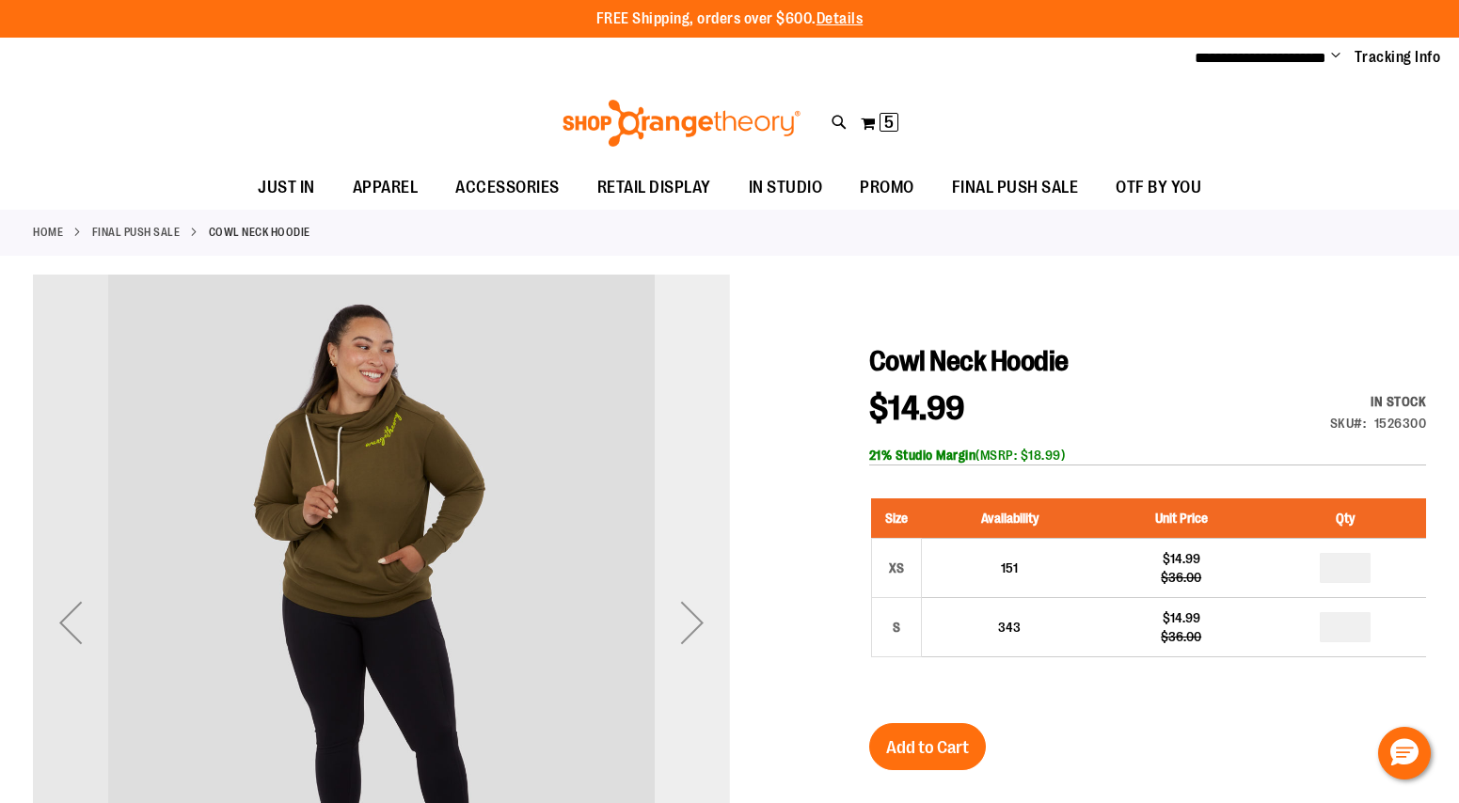
click at [715, 605] on div "Next" at bounding box center [692, 622] width 75 height 75
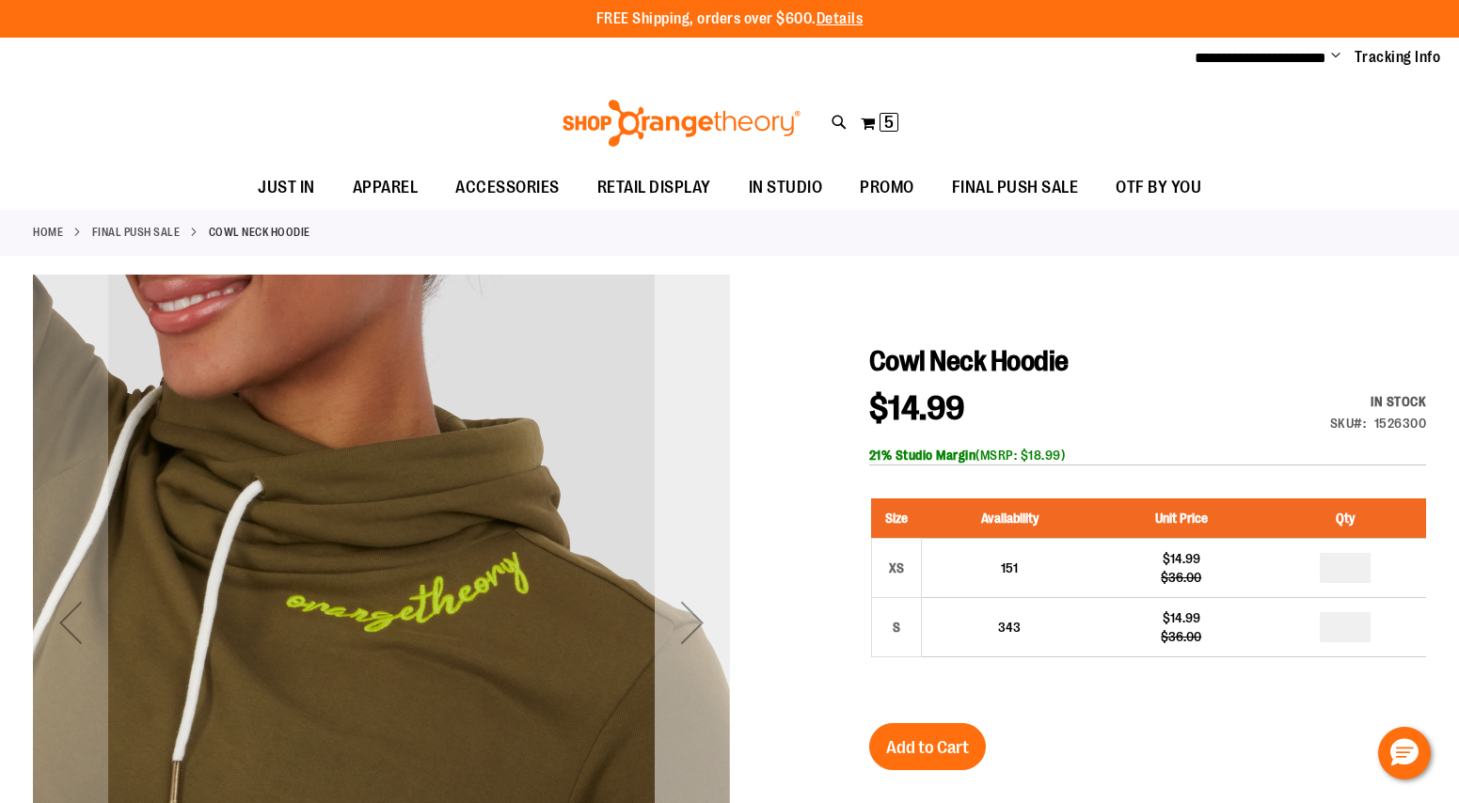
click at [715, 605] on div "Next" at bounding box center [692, 622] width 75 height 75
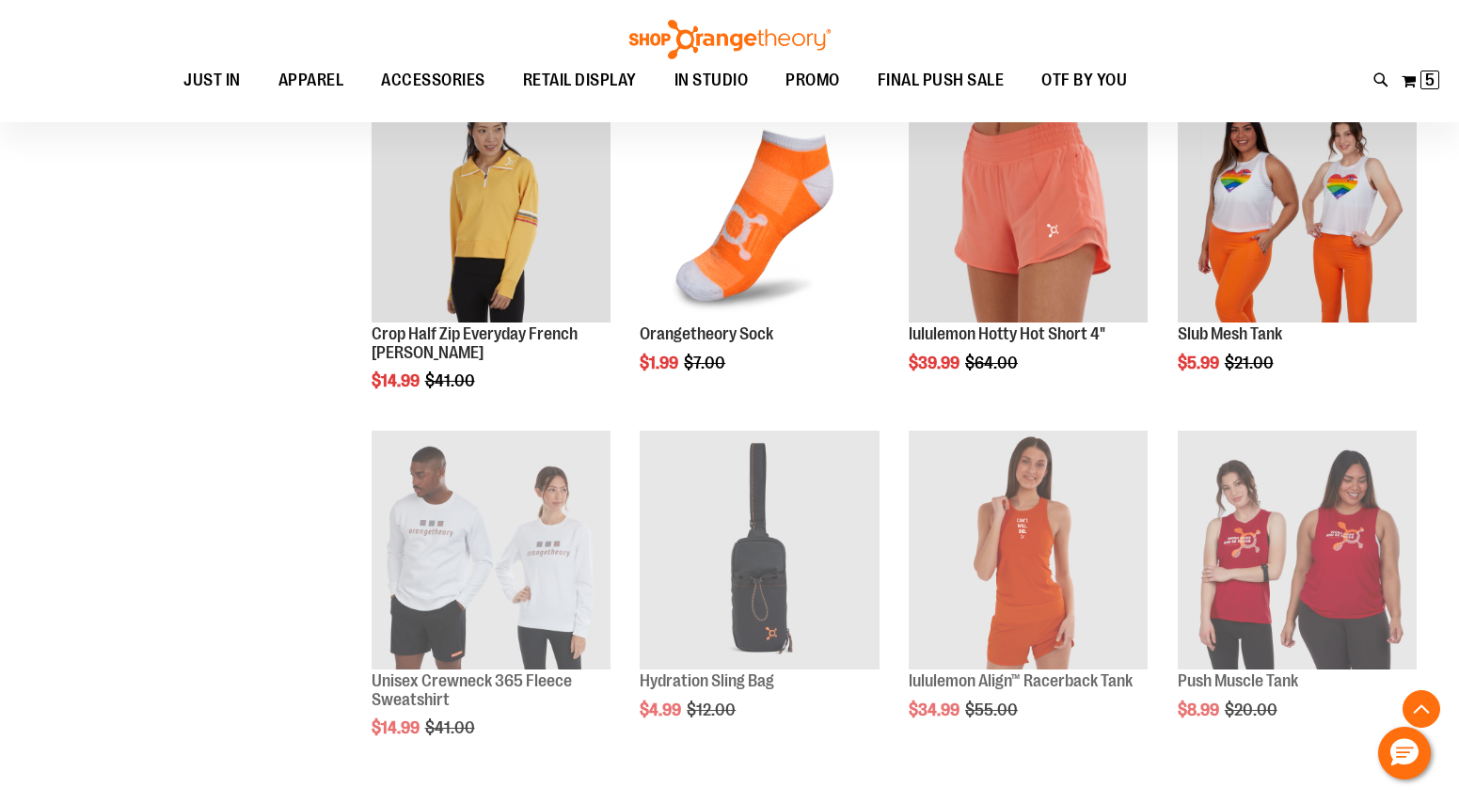
scroll to position [839, 0]
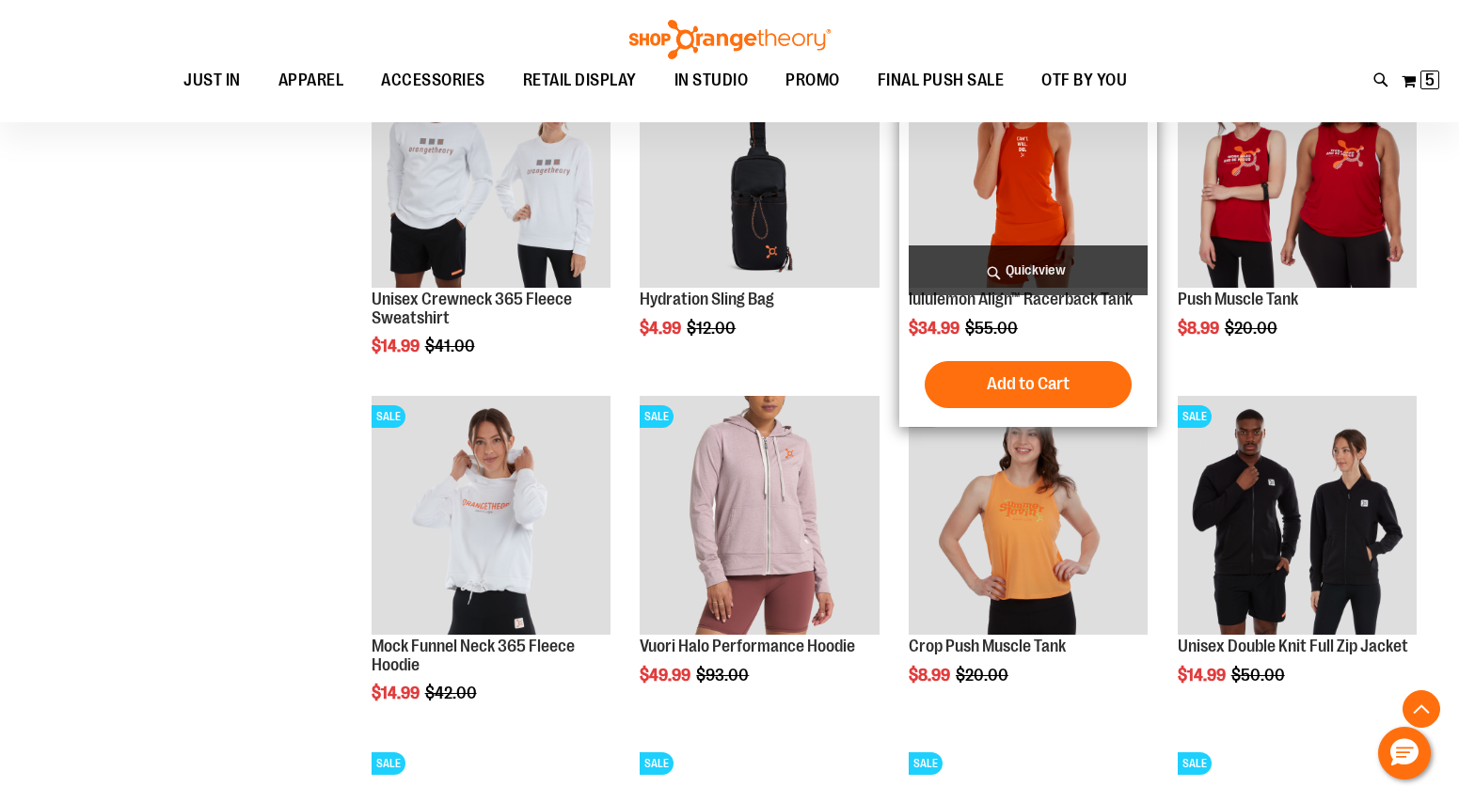
scroll to position [1216, 0]
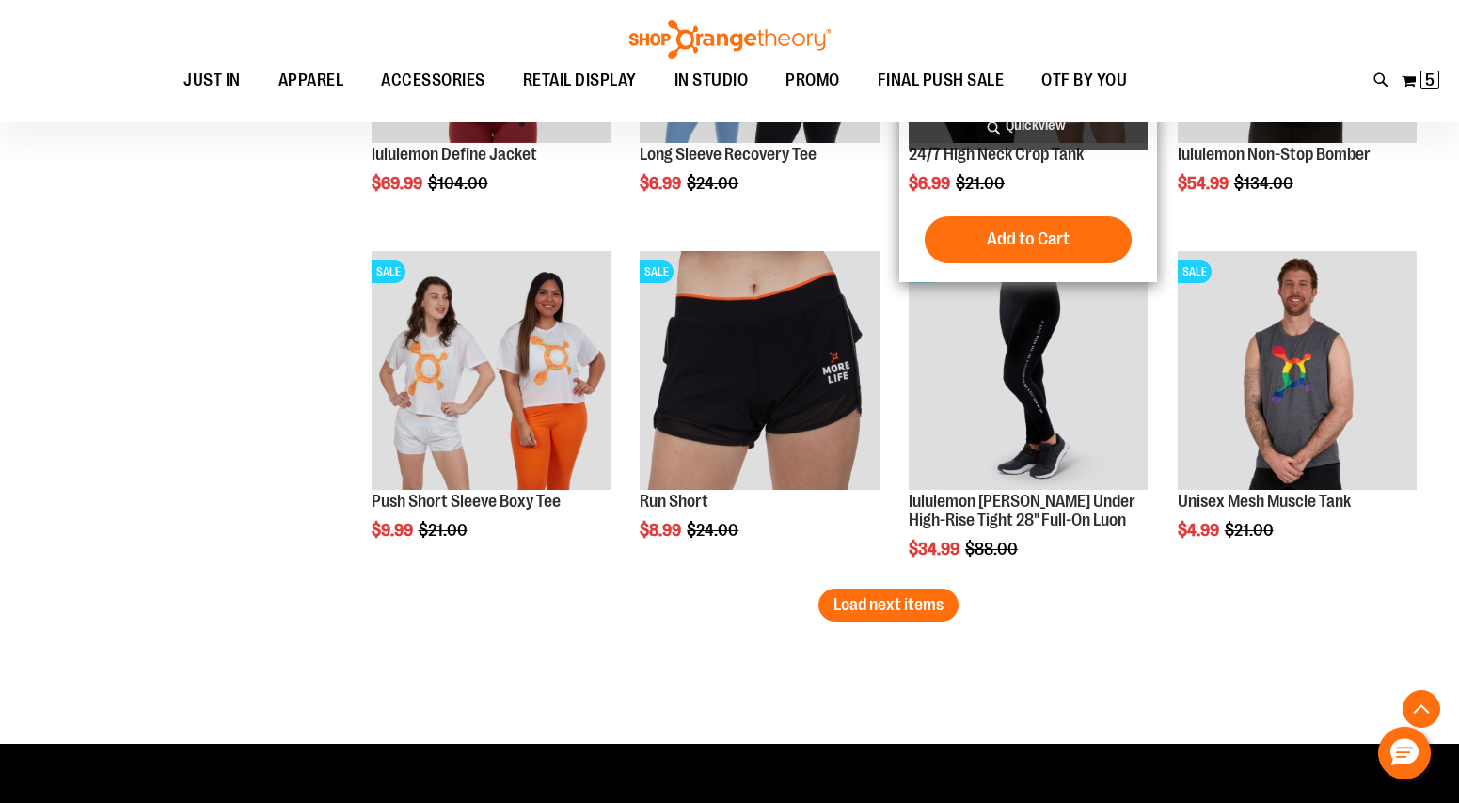
scroll to position [2757, 0]
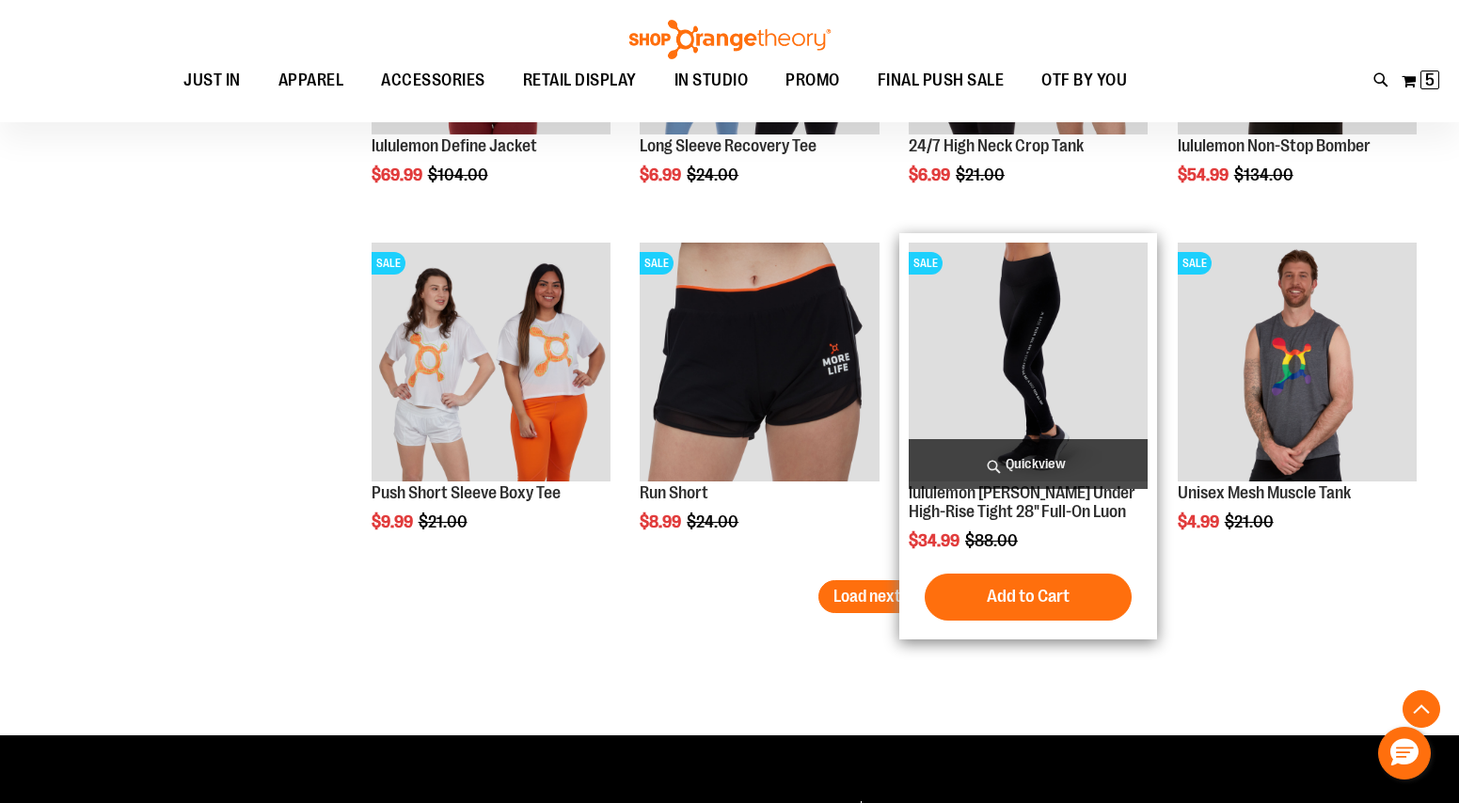
type input "**********"
click at [1013, 416] on img "product" at bounding box center [1027, 362] width 239 height 239
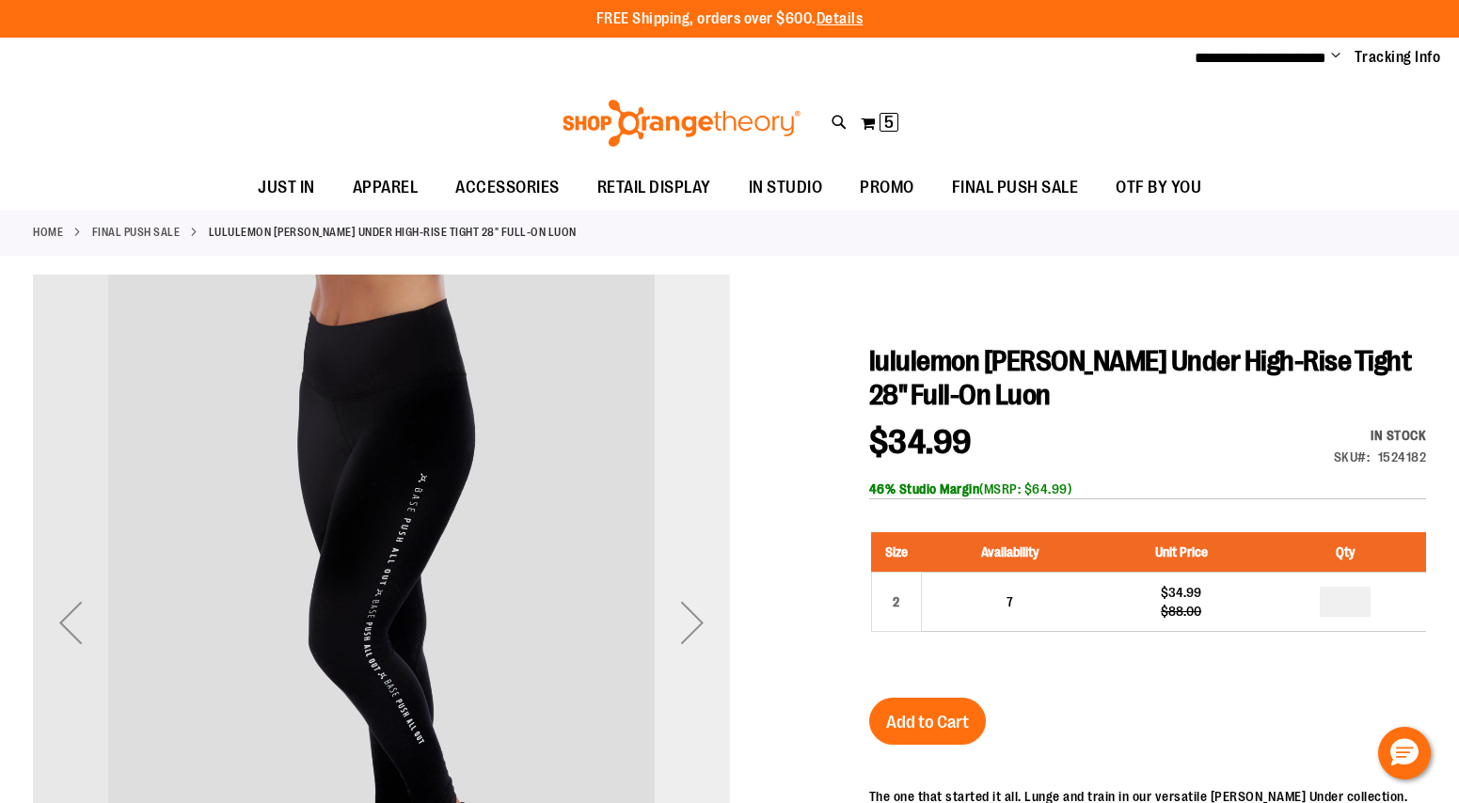
type input "**********"
click at [697, 622] on div "Next" at bounding box center [692, 622] width 75 height 75
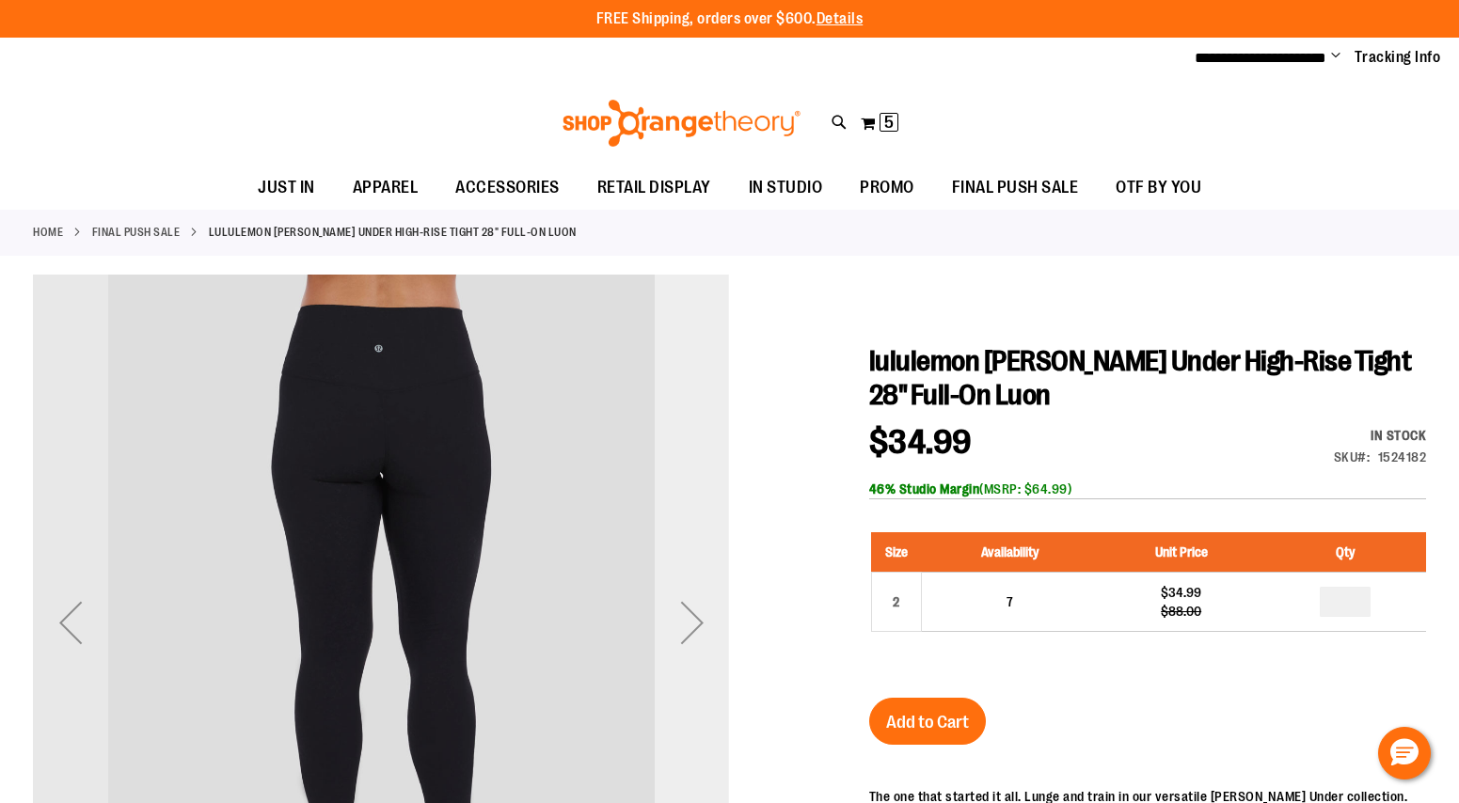
click at [691, 620] on div "Next" at bounding box center [692, 622] width 75 height 75
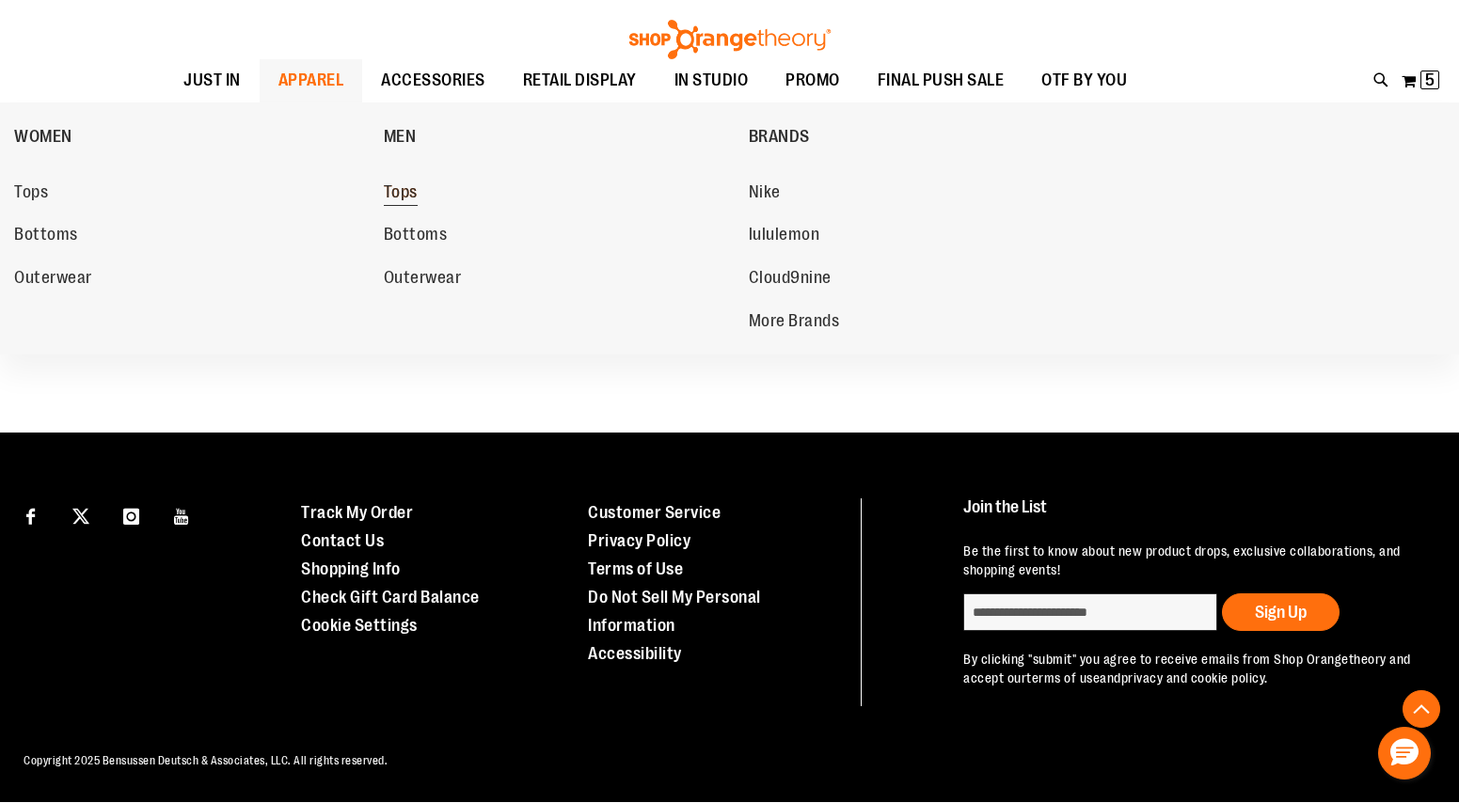
scroll to position [943, 0]
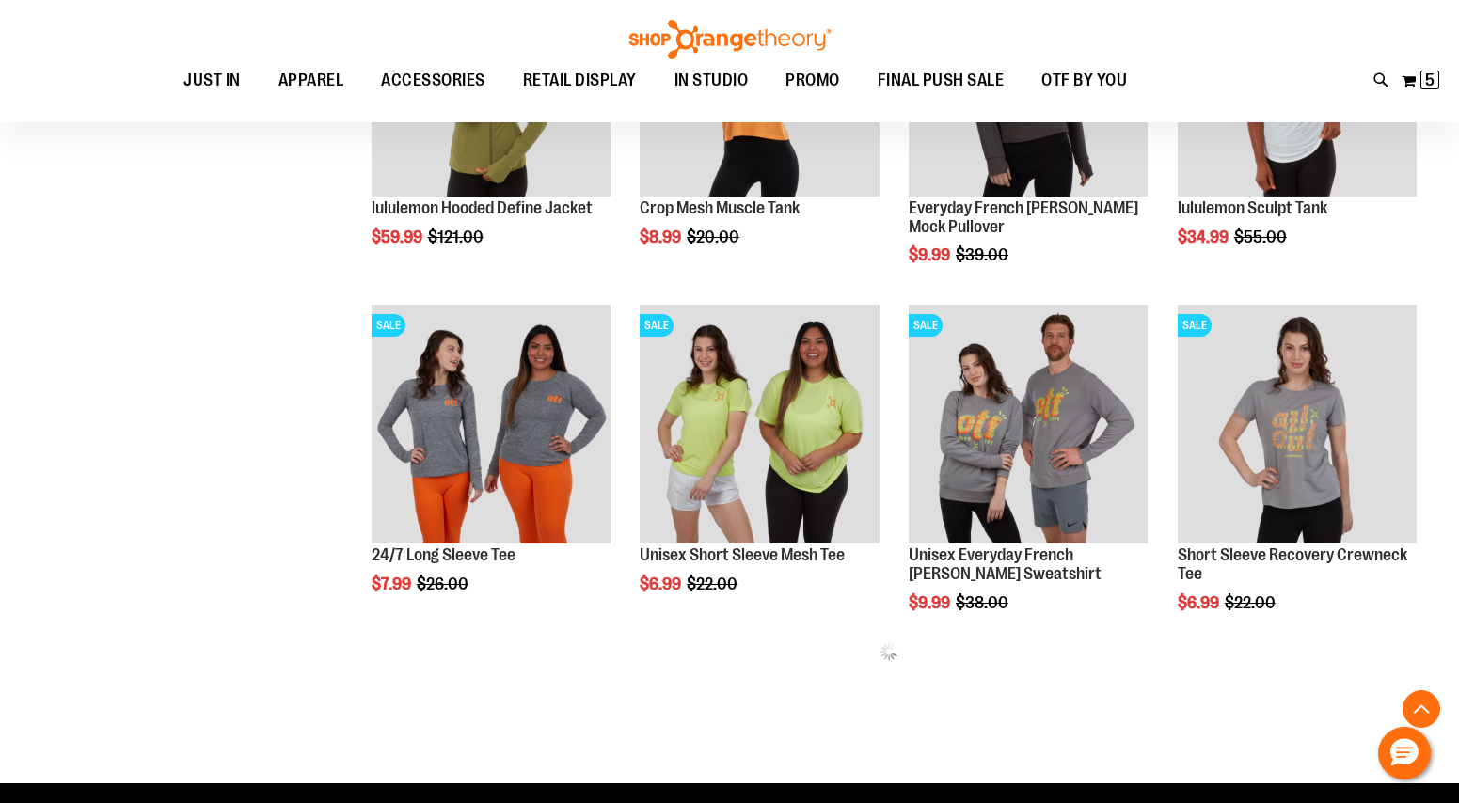
scroll to position [1651, 0]
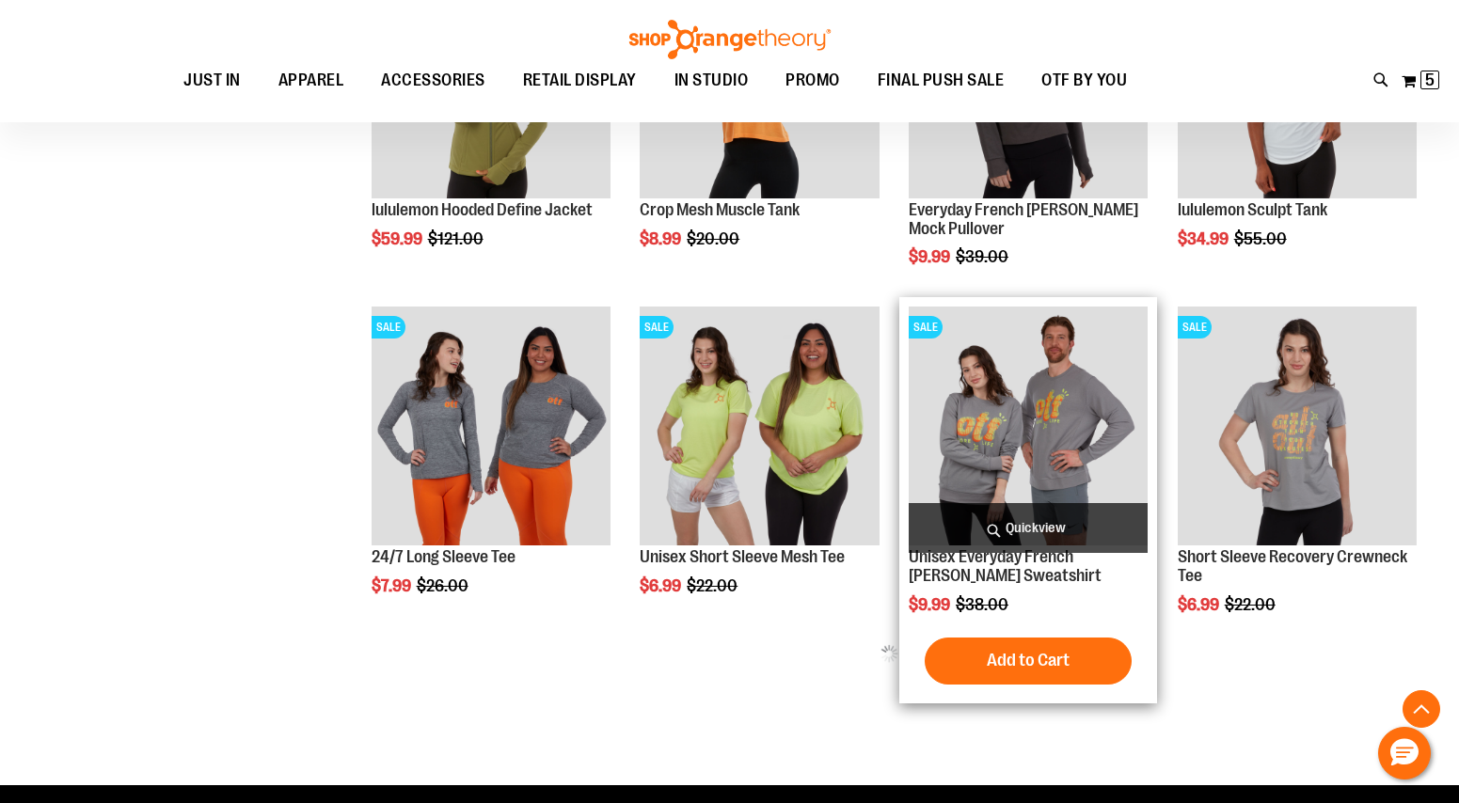
type input "**********"
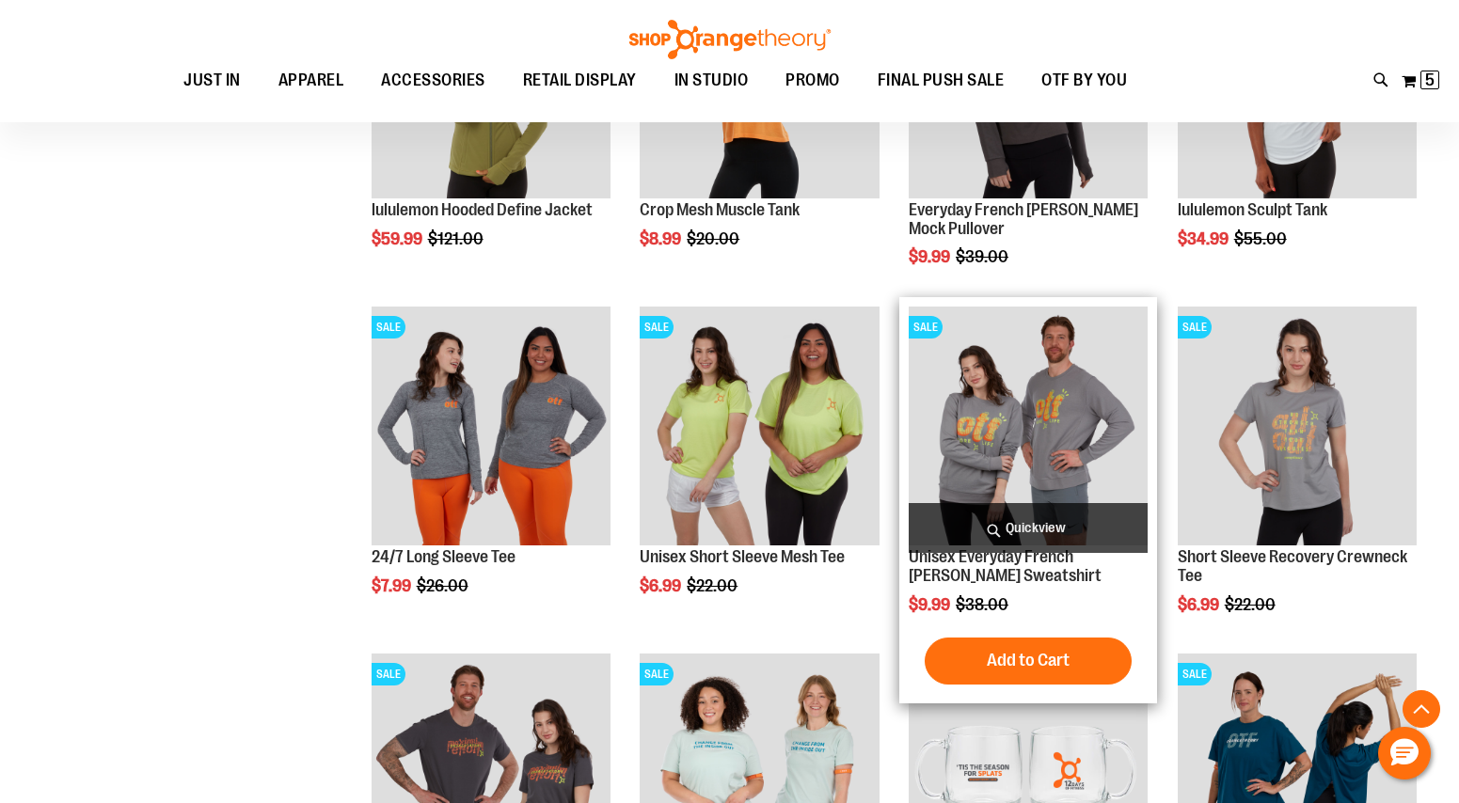
click at [1027, 416] on img "product" at bounding box center [1027, 426] width 239 height 239
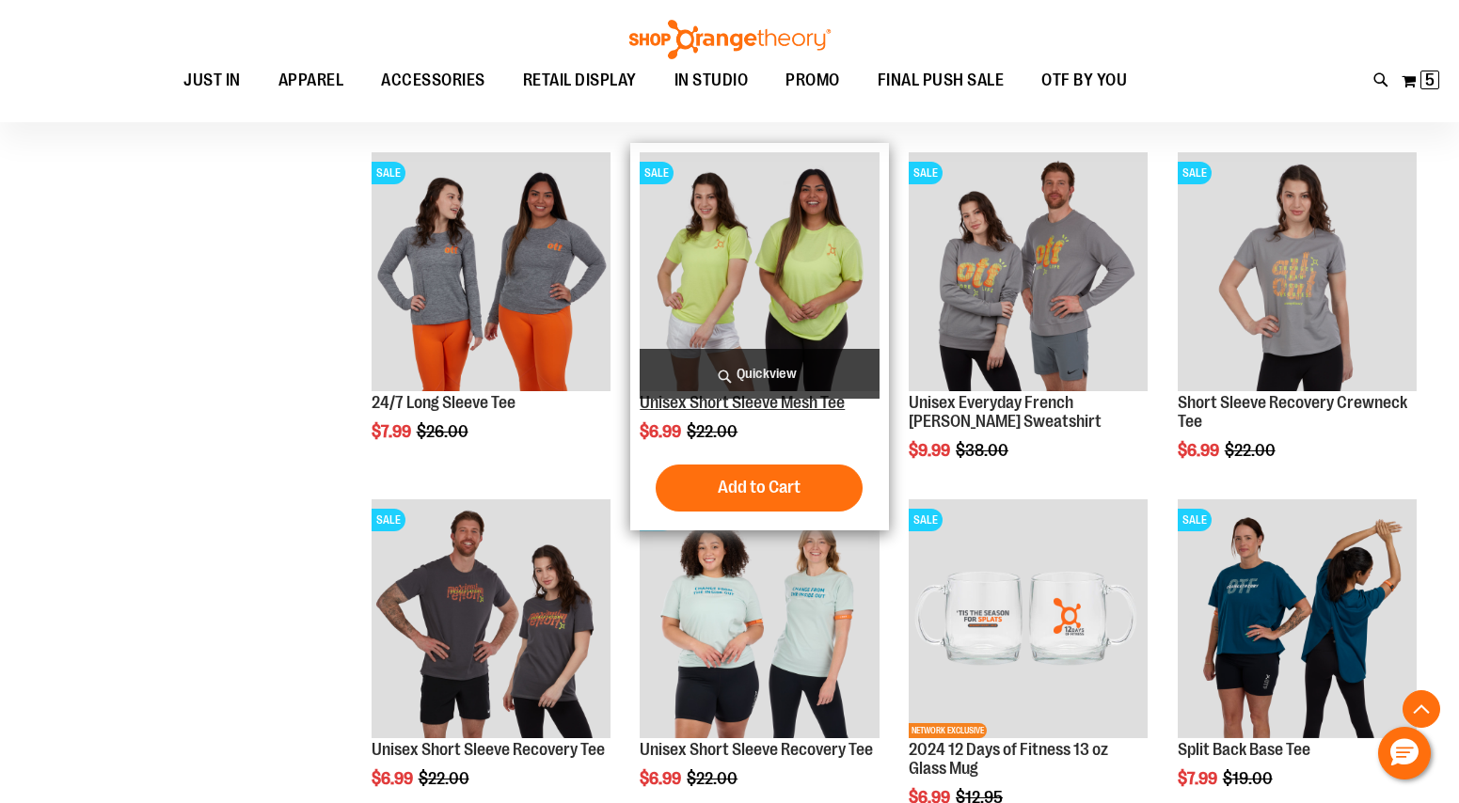
scroll to position [1807, 0]
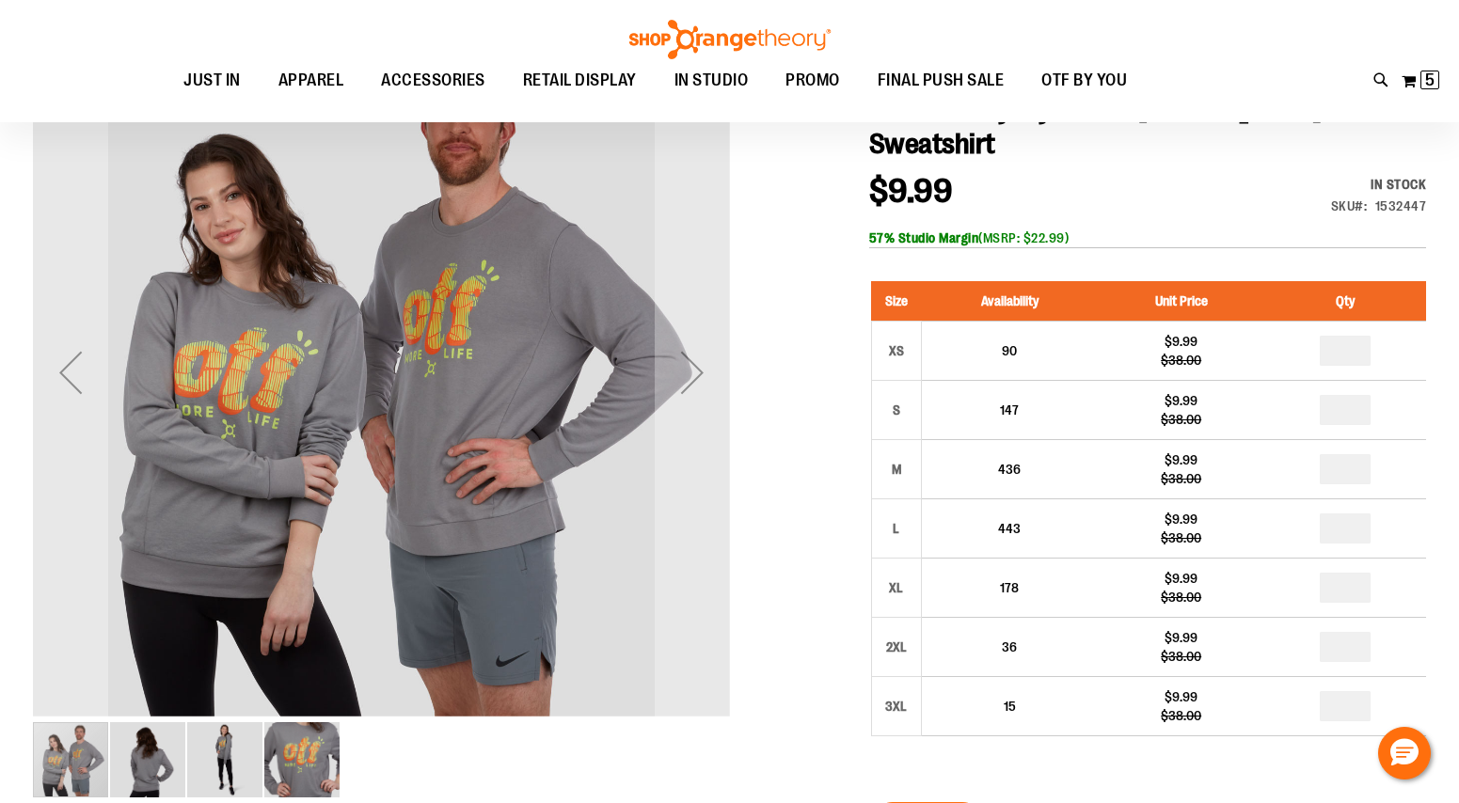
scroll to position [251, 0]
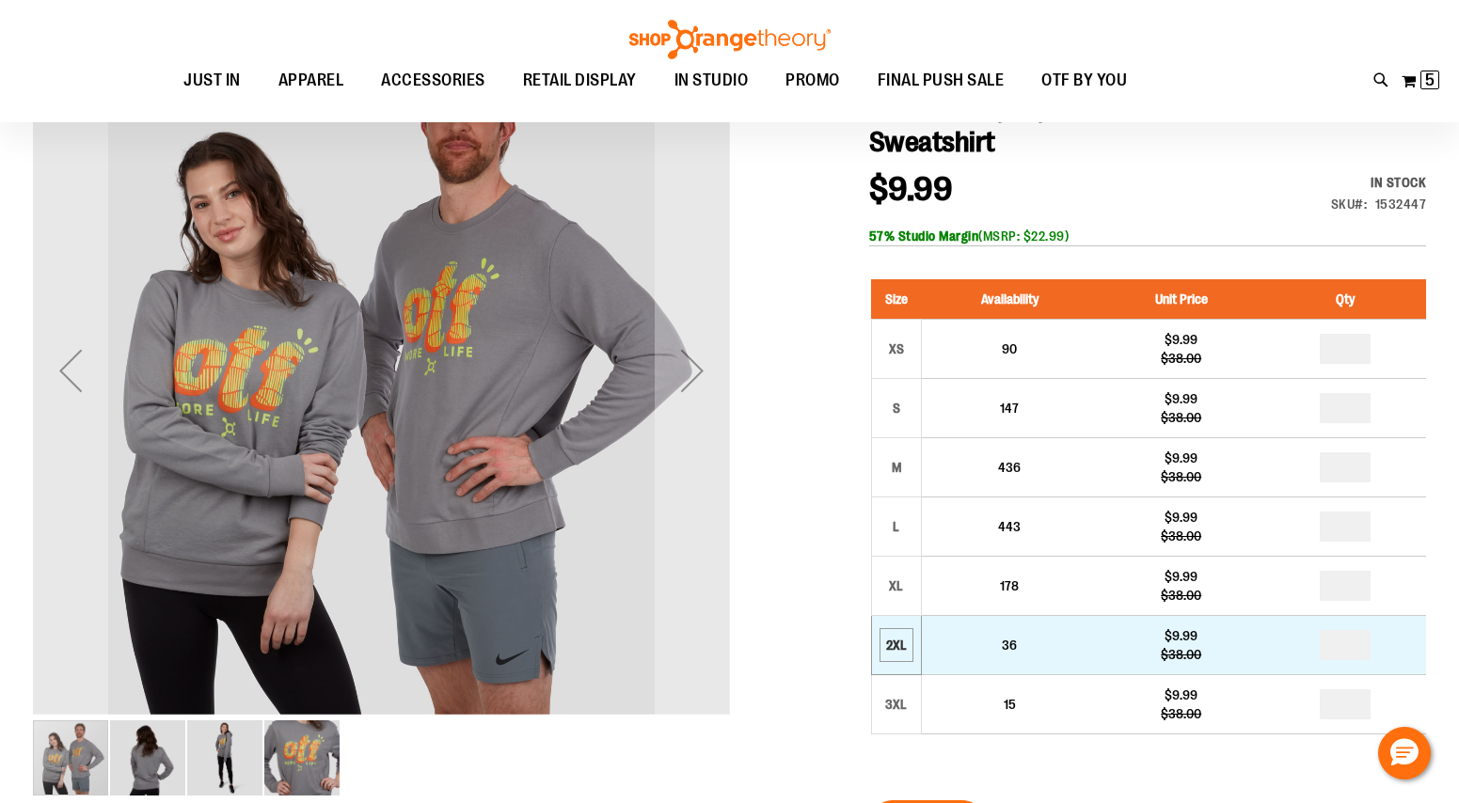
type input "**********"
click at [901, 650] on div "2XL" at bounding box center [896, 645] width 28 height 28
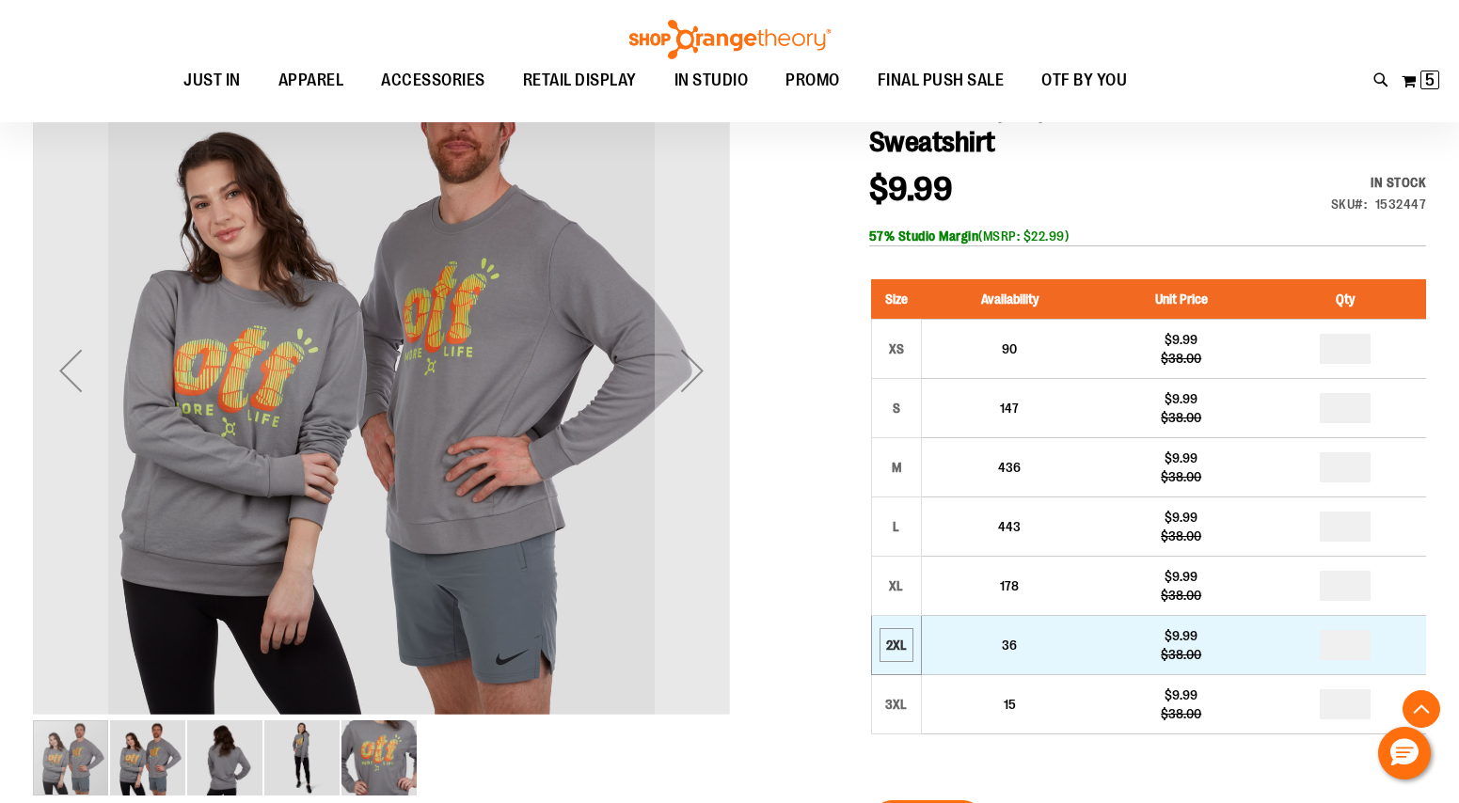
scroll to position [409, 0]
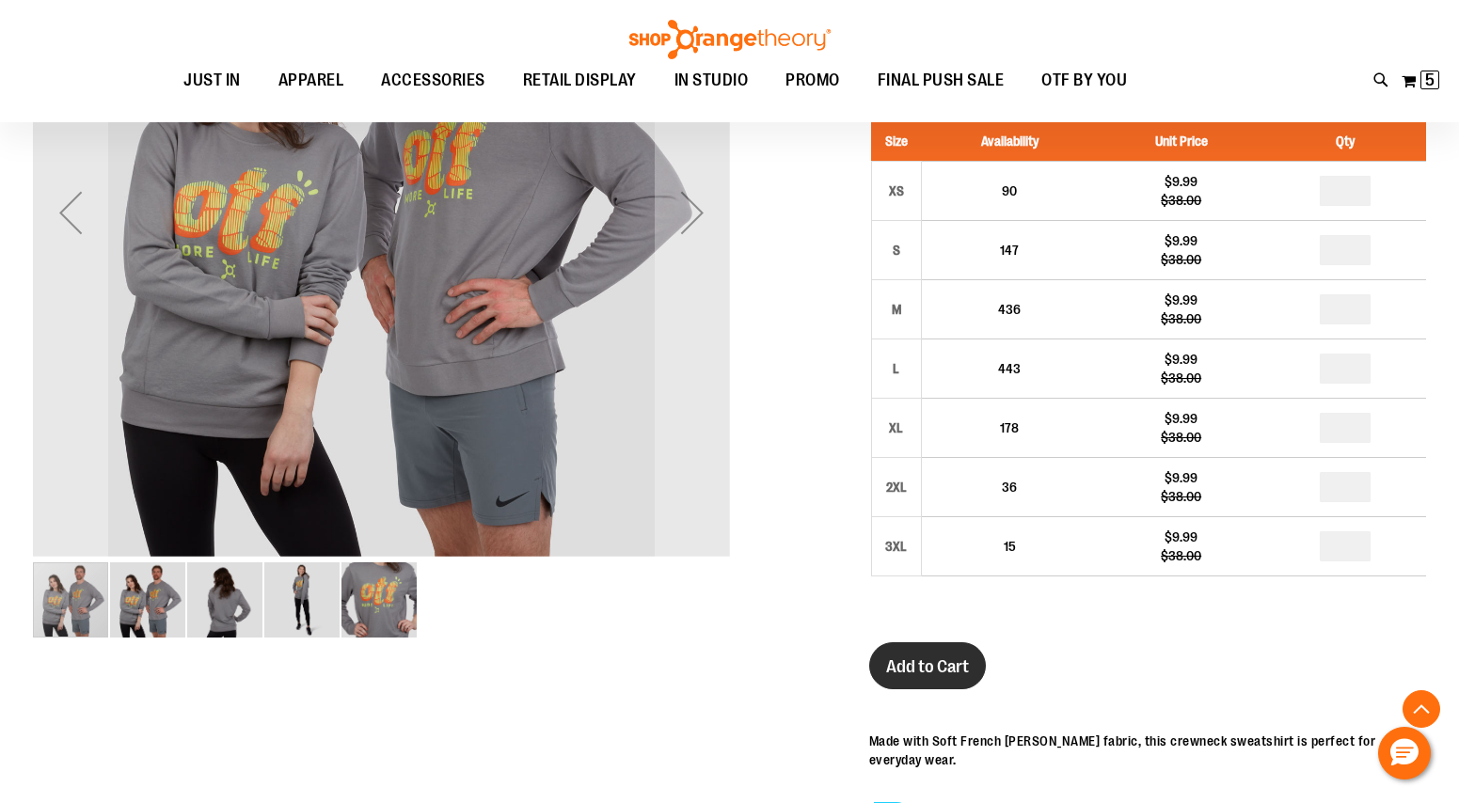
click at [927, 673] on span "Add to Cart" at bounding box center [927, 666] width 83 height 21
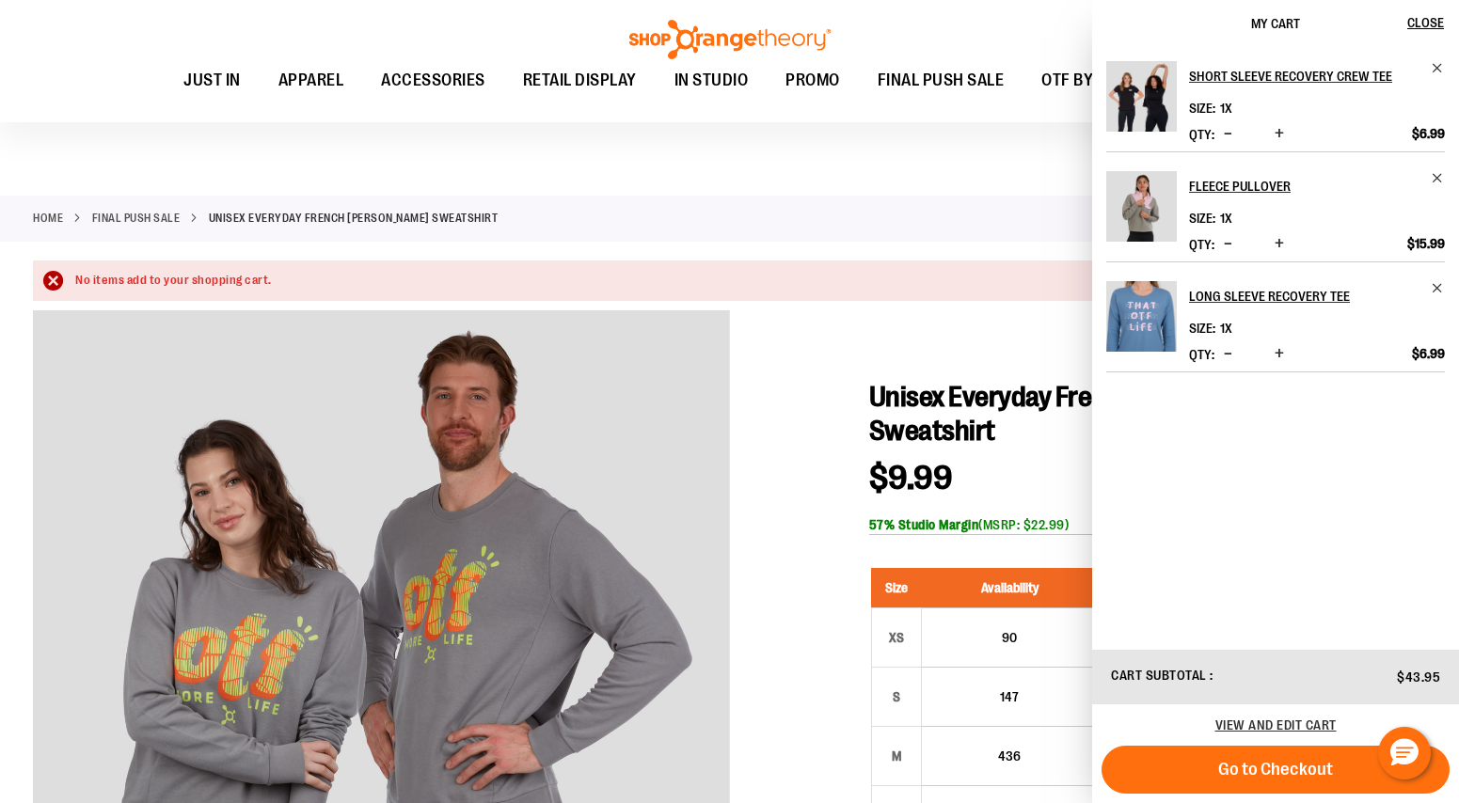
scroll to position [0, 0]
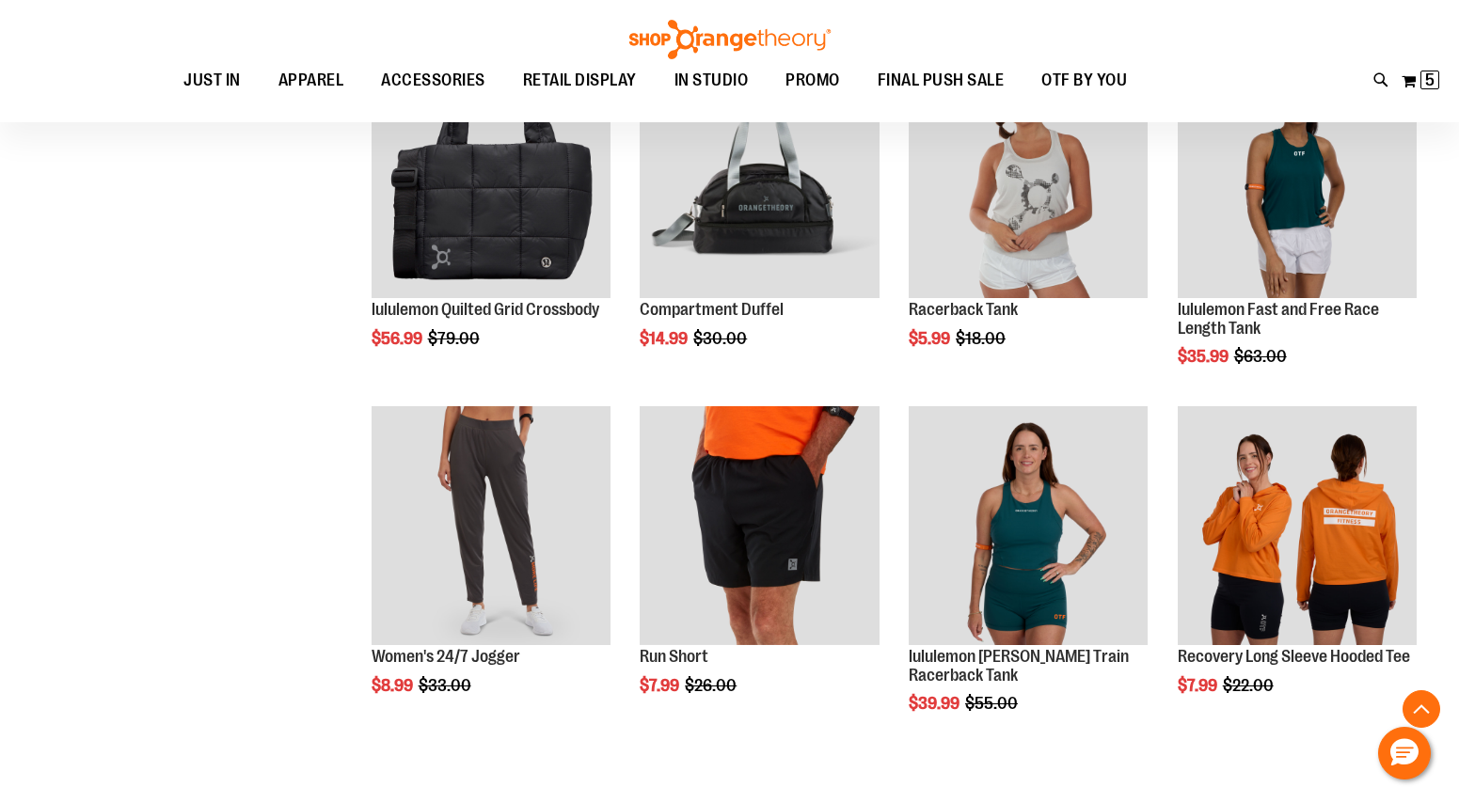
scroll to position [859, 0]
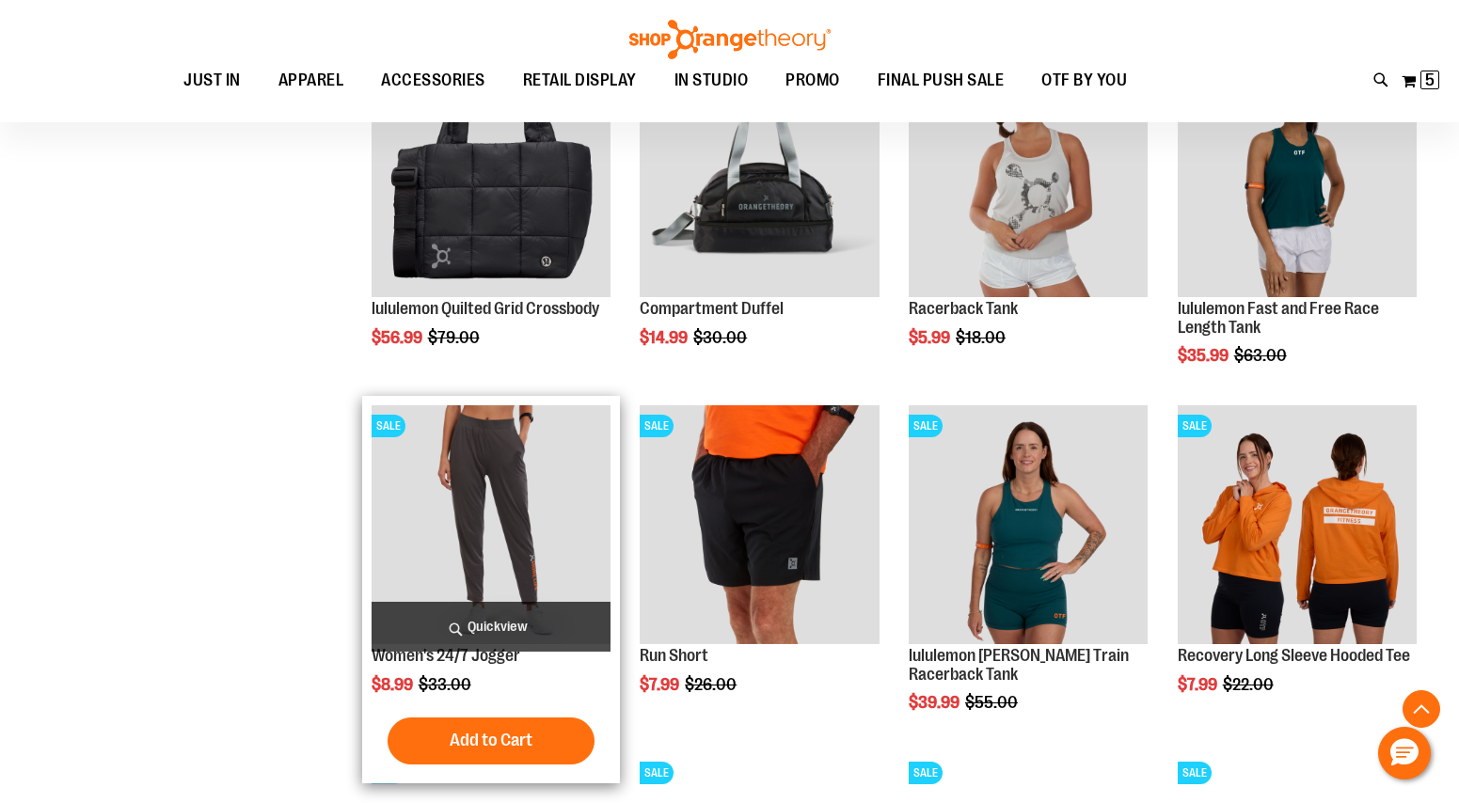
type input "**********"
click at [560, 522] on img "product" at bounding box center [490, 524] width 239 height 239
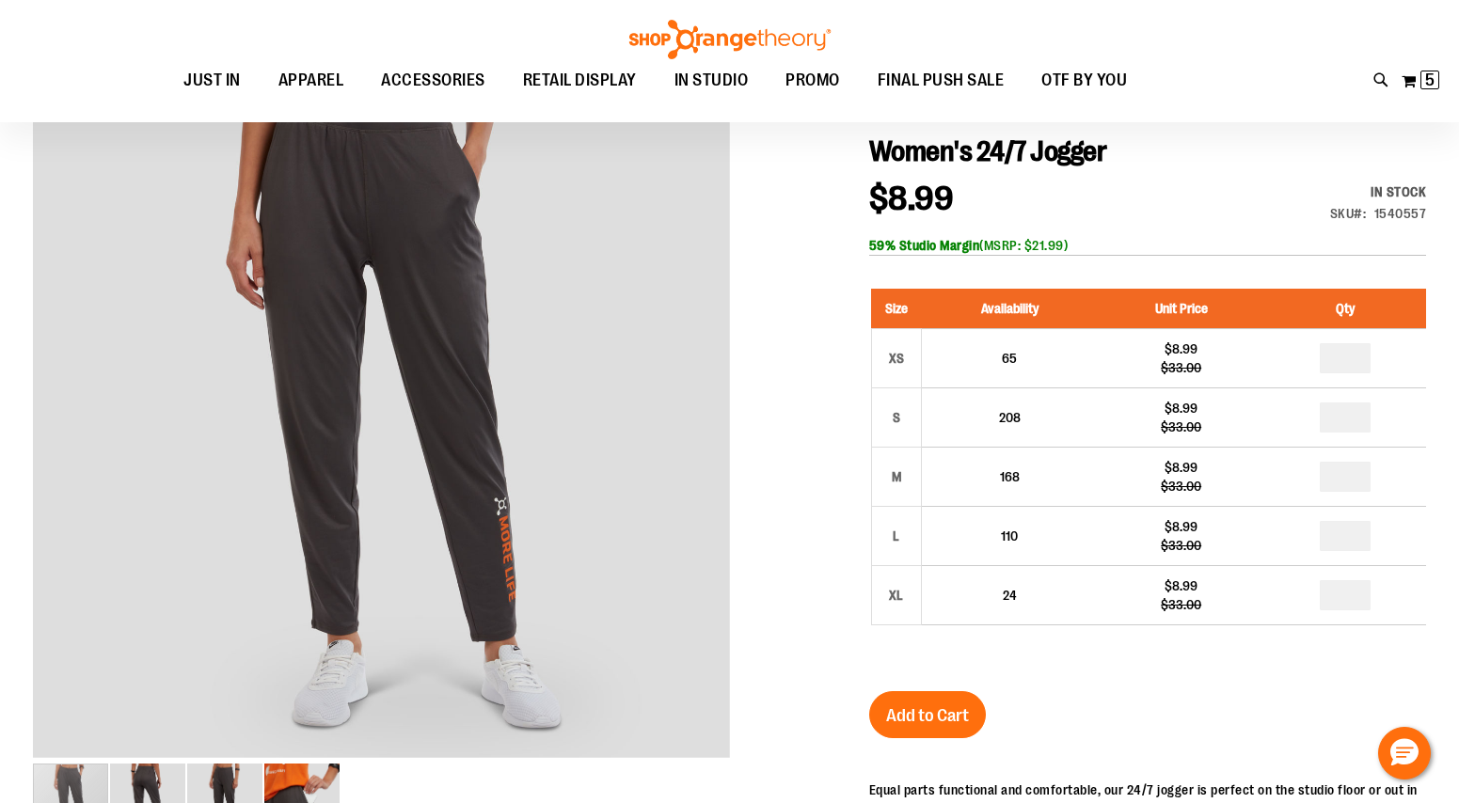
scroll to position [202, 0]
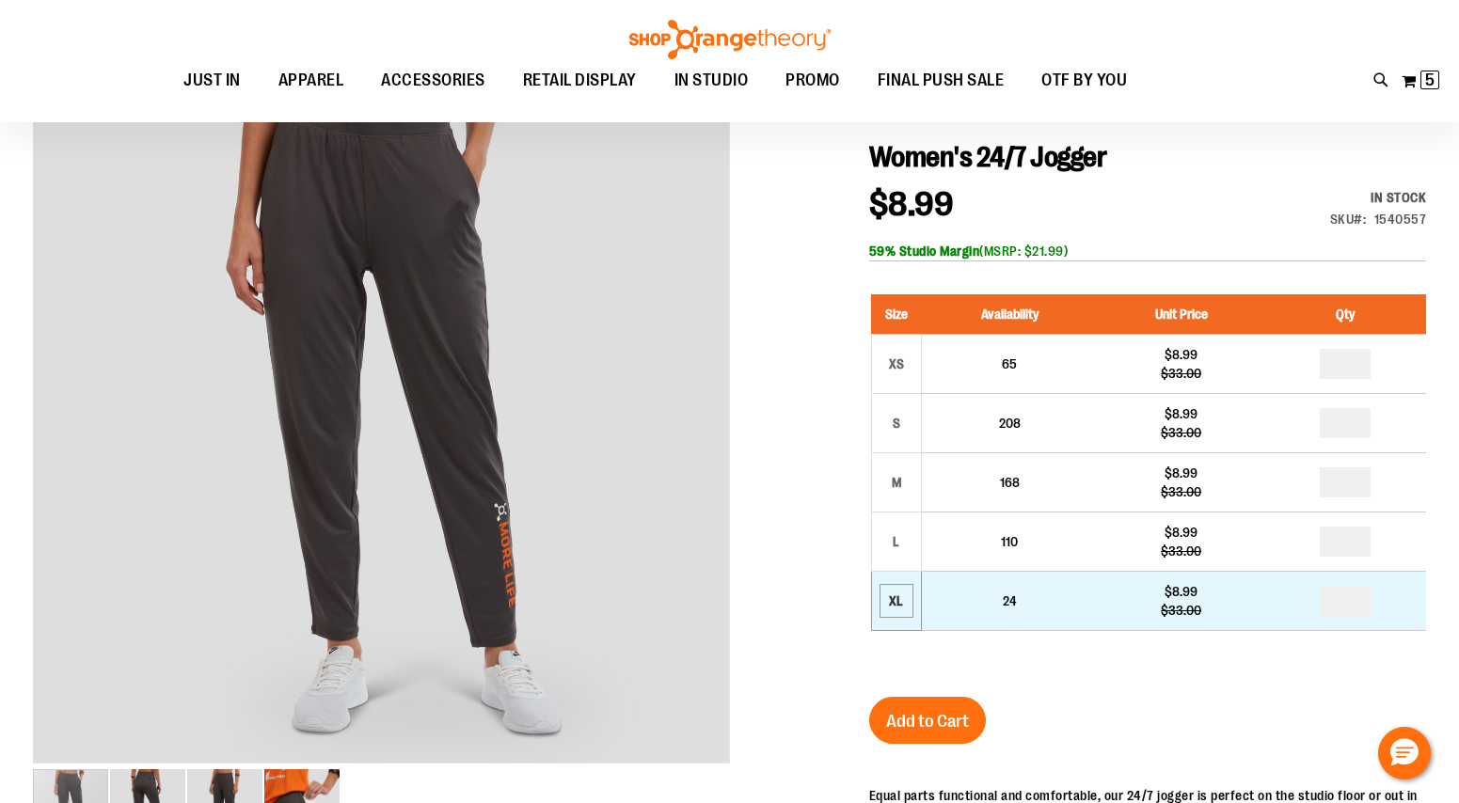
type input "**********"
click at [885, 610] on div "XL" at bounding box center [896, 601] width 28 height 28
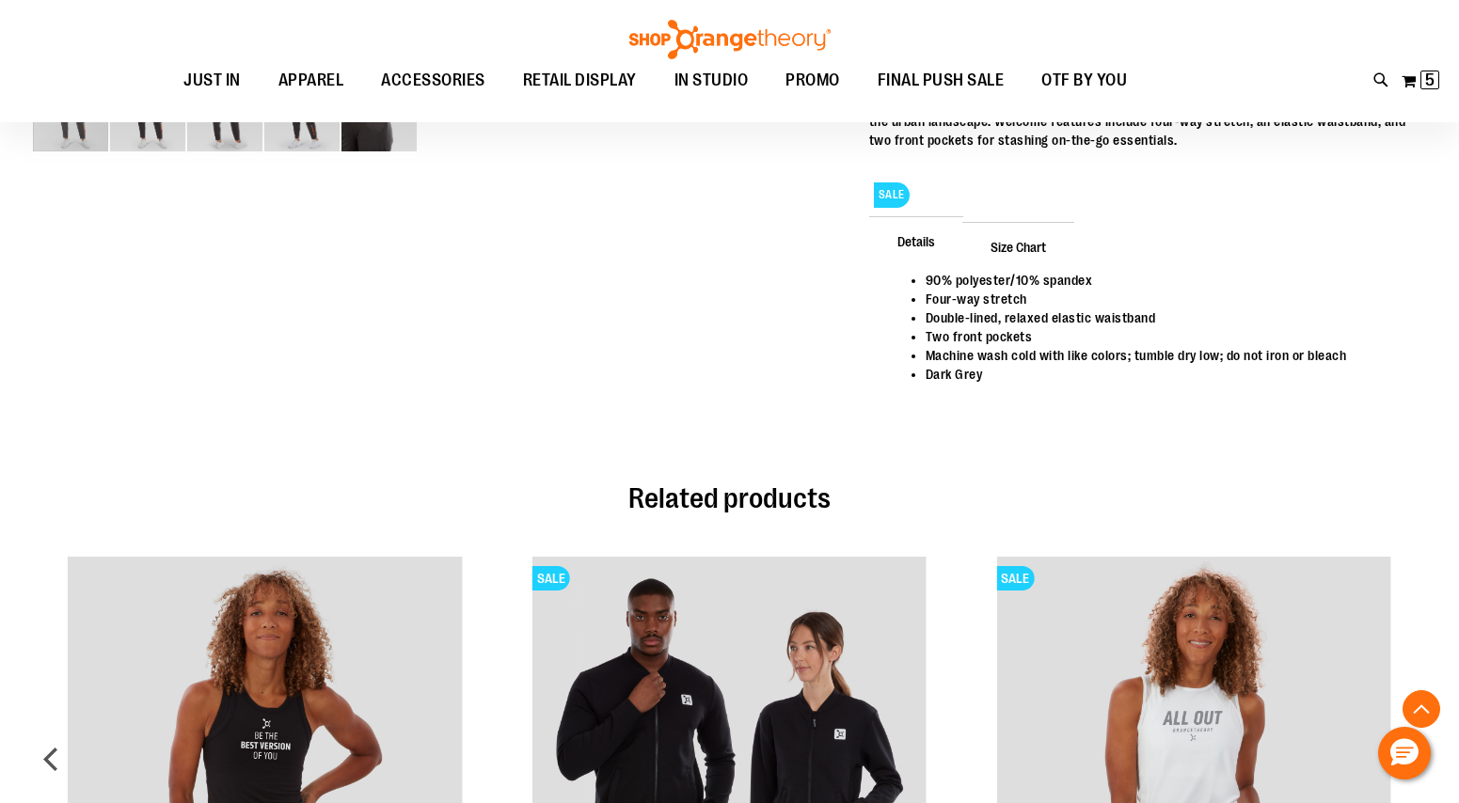
scroll to position [900, 0]
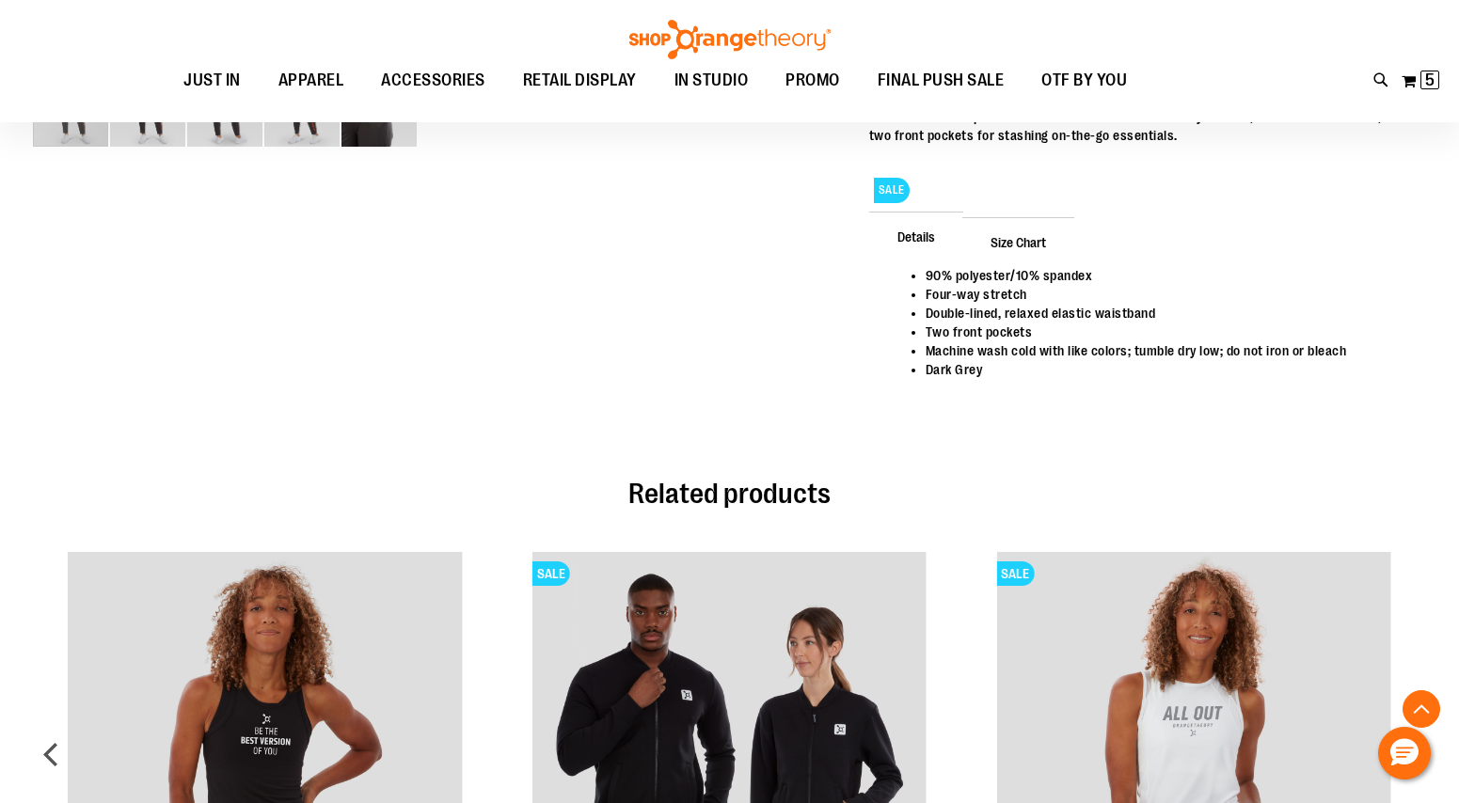
click at [1038, 241] on span "Size Chart" at bounding box center [1018, 241] width 112 height 49
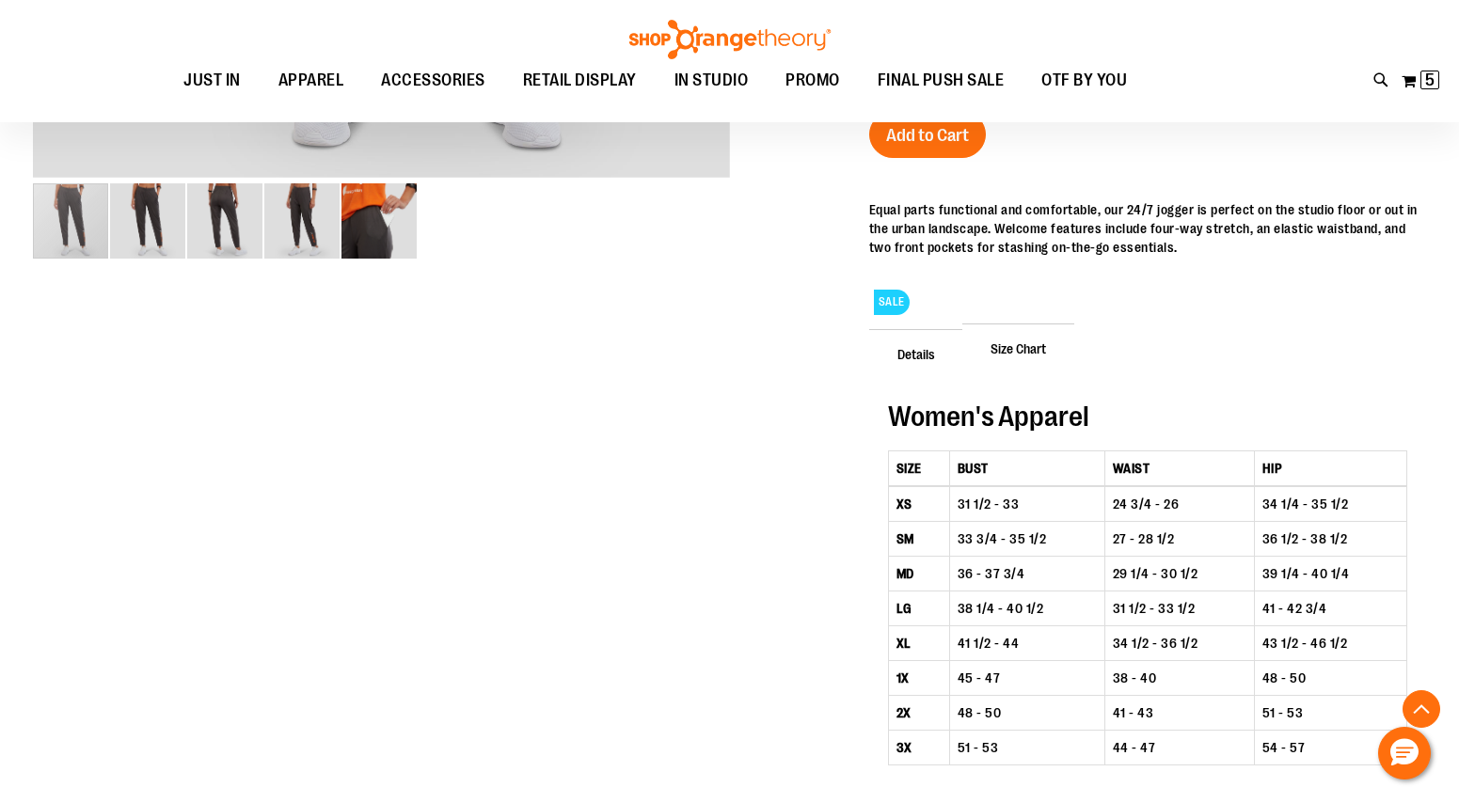
scroll to position [790, 0]
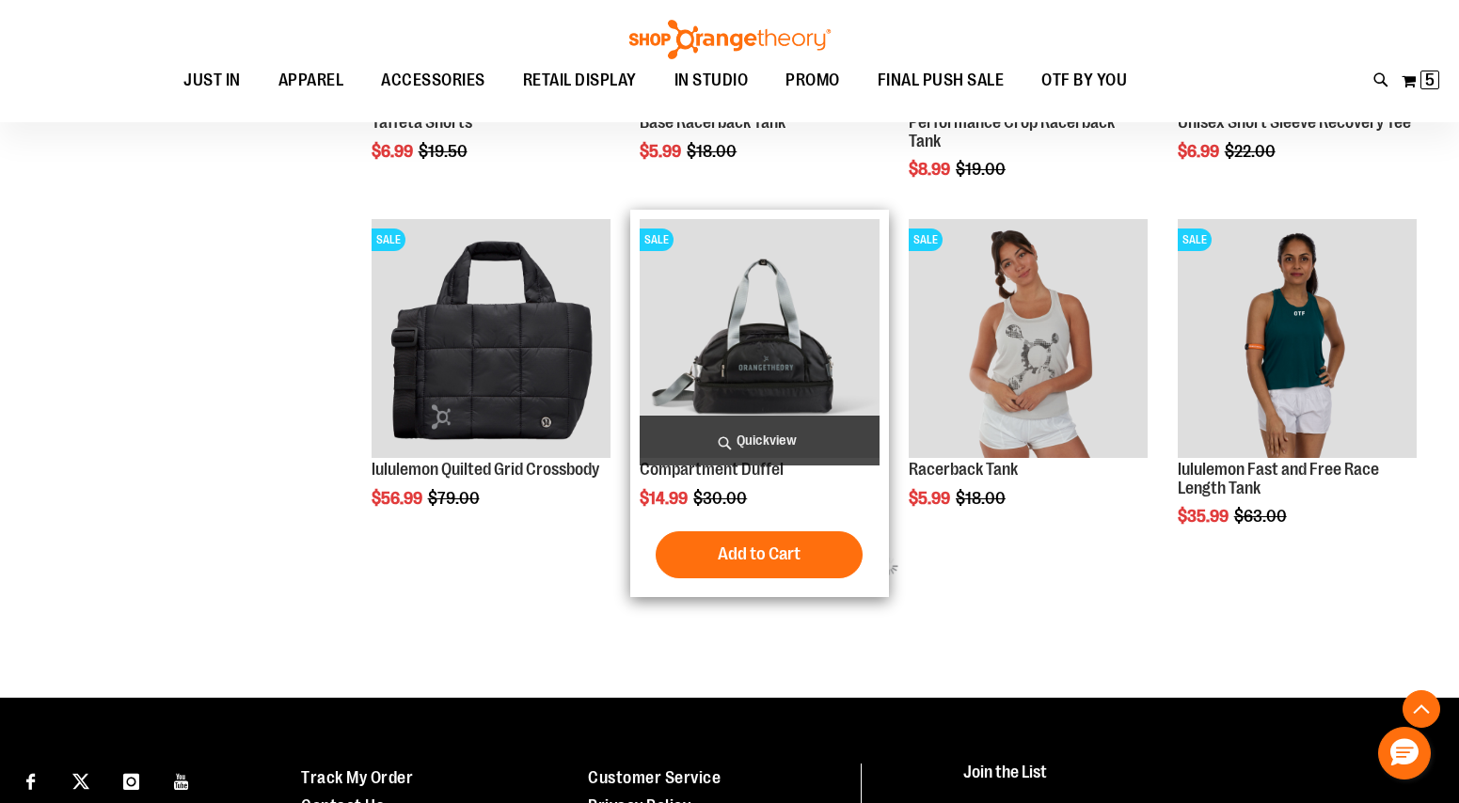
scroll to position [651, 0]
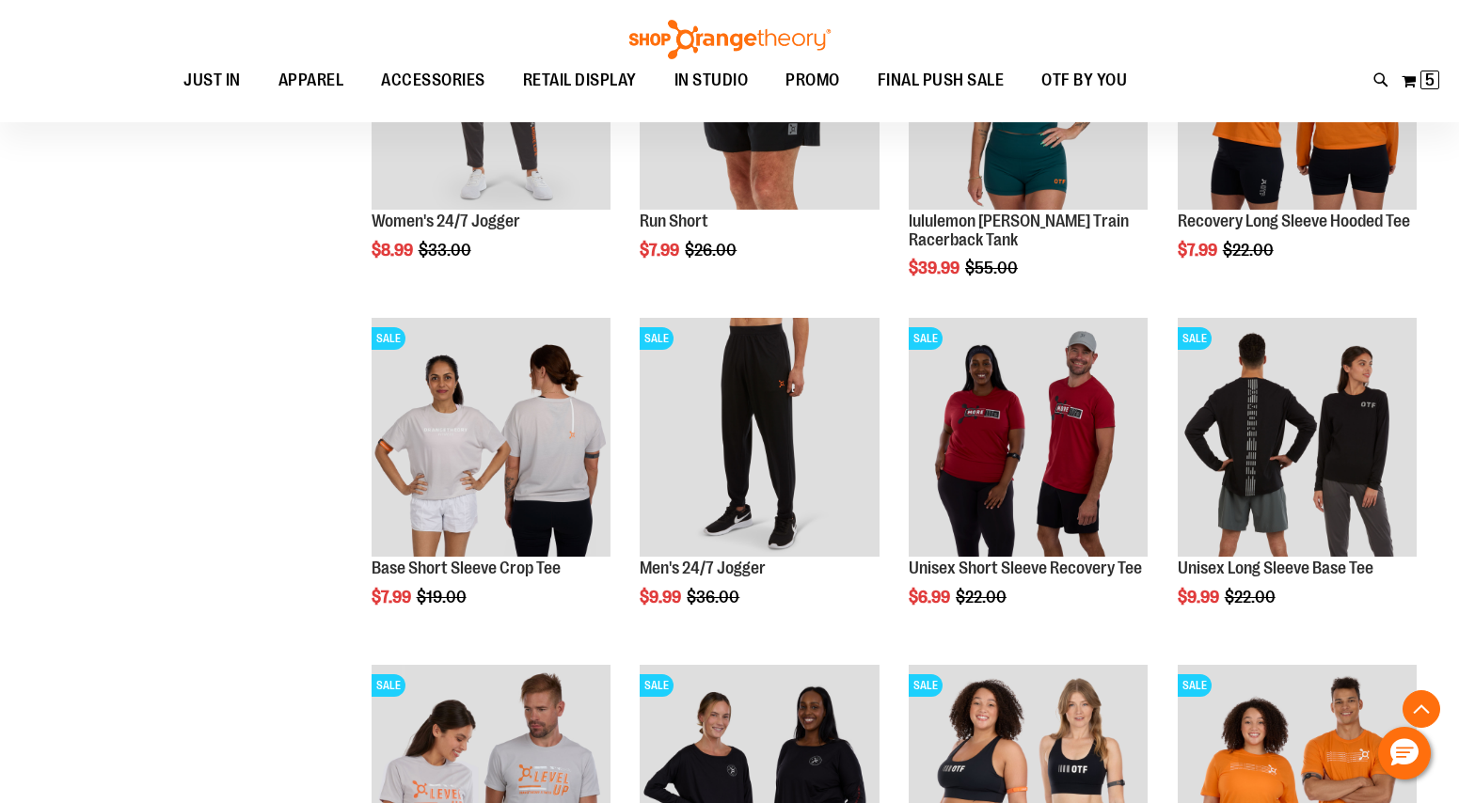
scroll to position [1242, 0]
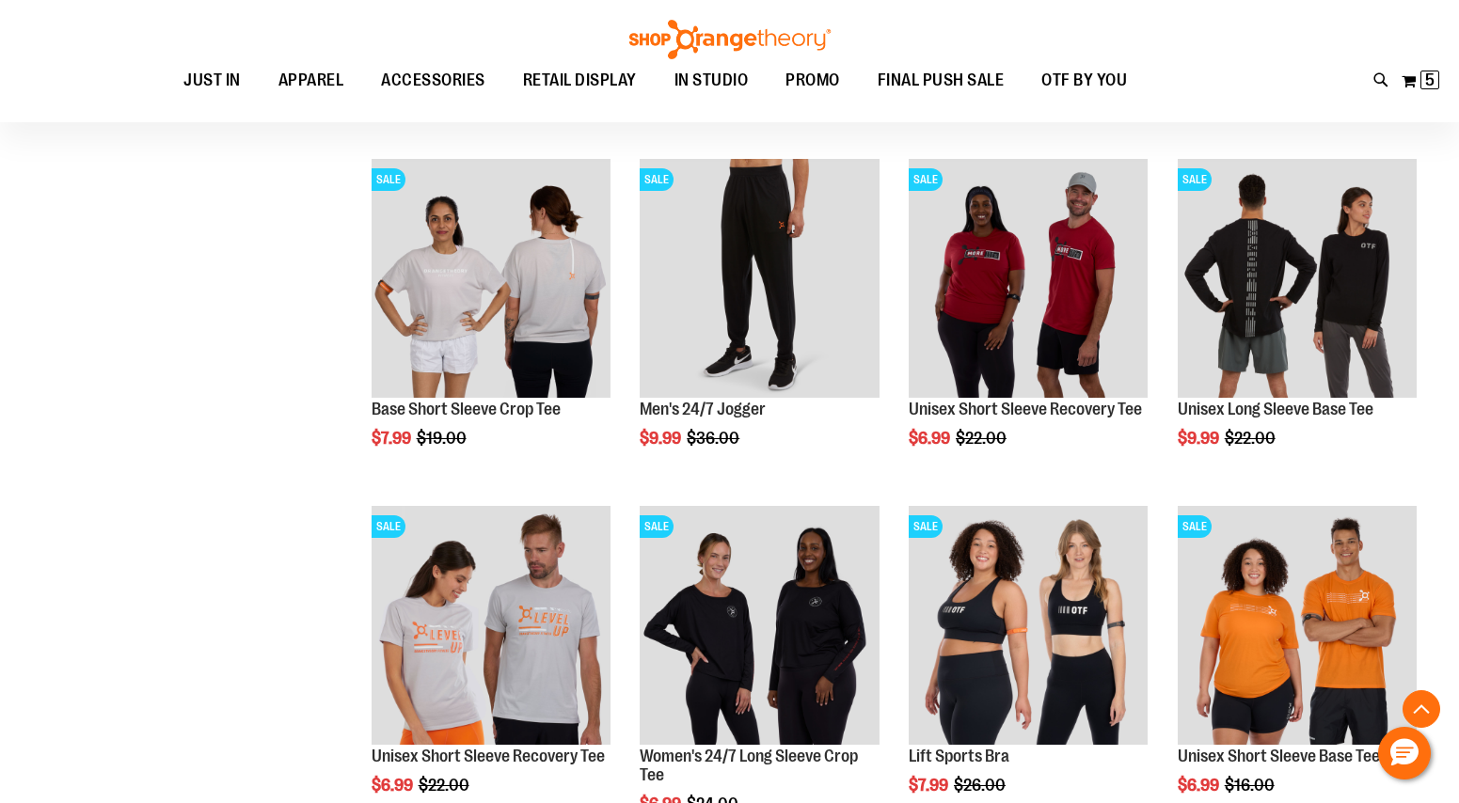
scroll to position [1401, 0]
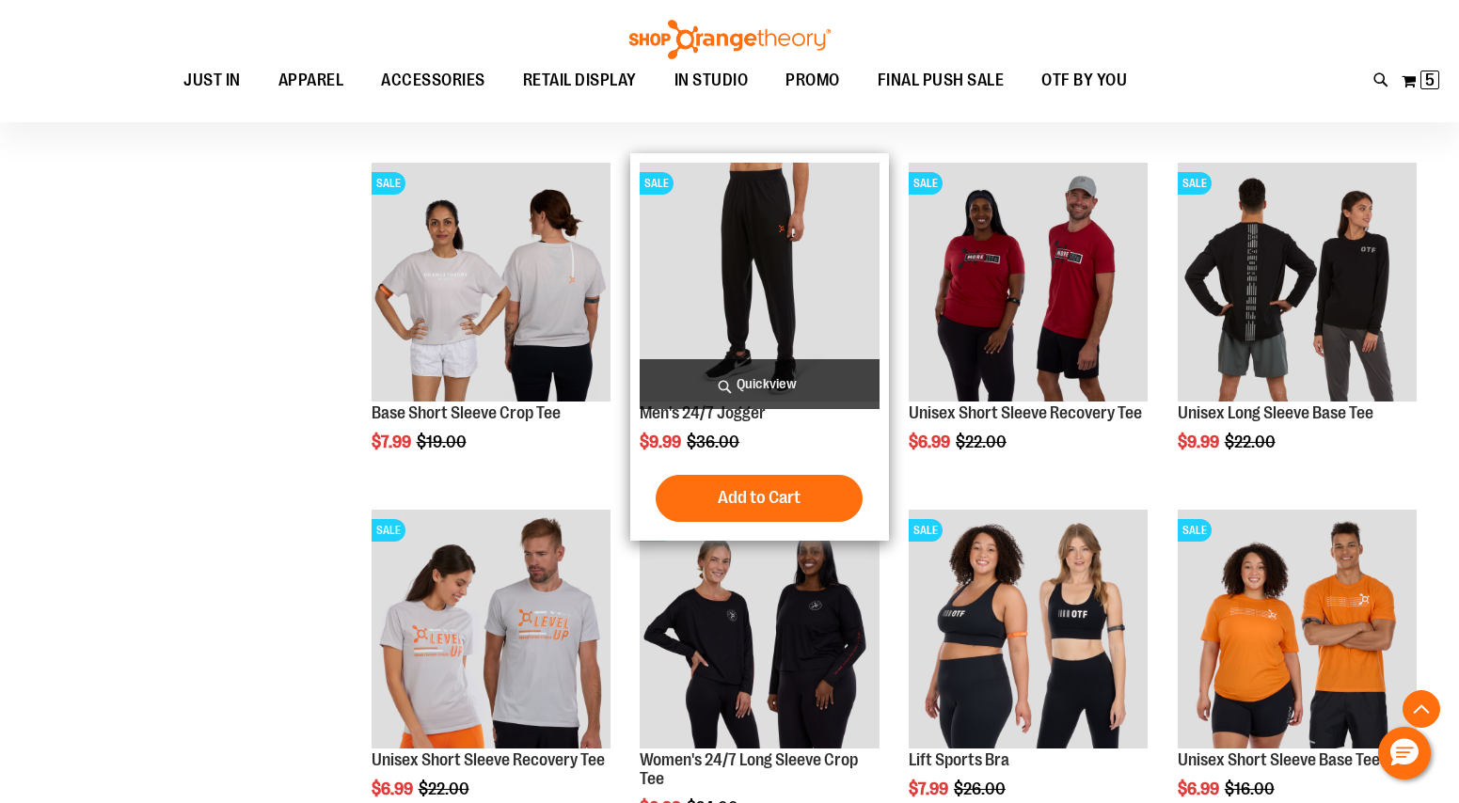
type input "**********"
click at [843, 290] on img "product" at bounding box center [759, 282] width 239 height 239
click at [731, 316] on img "product" at bounding box center [759, 282] width 239 height 239
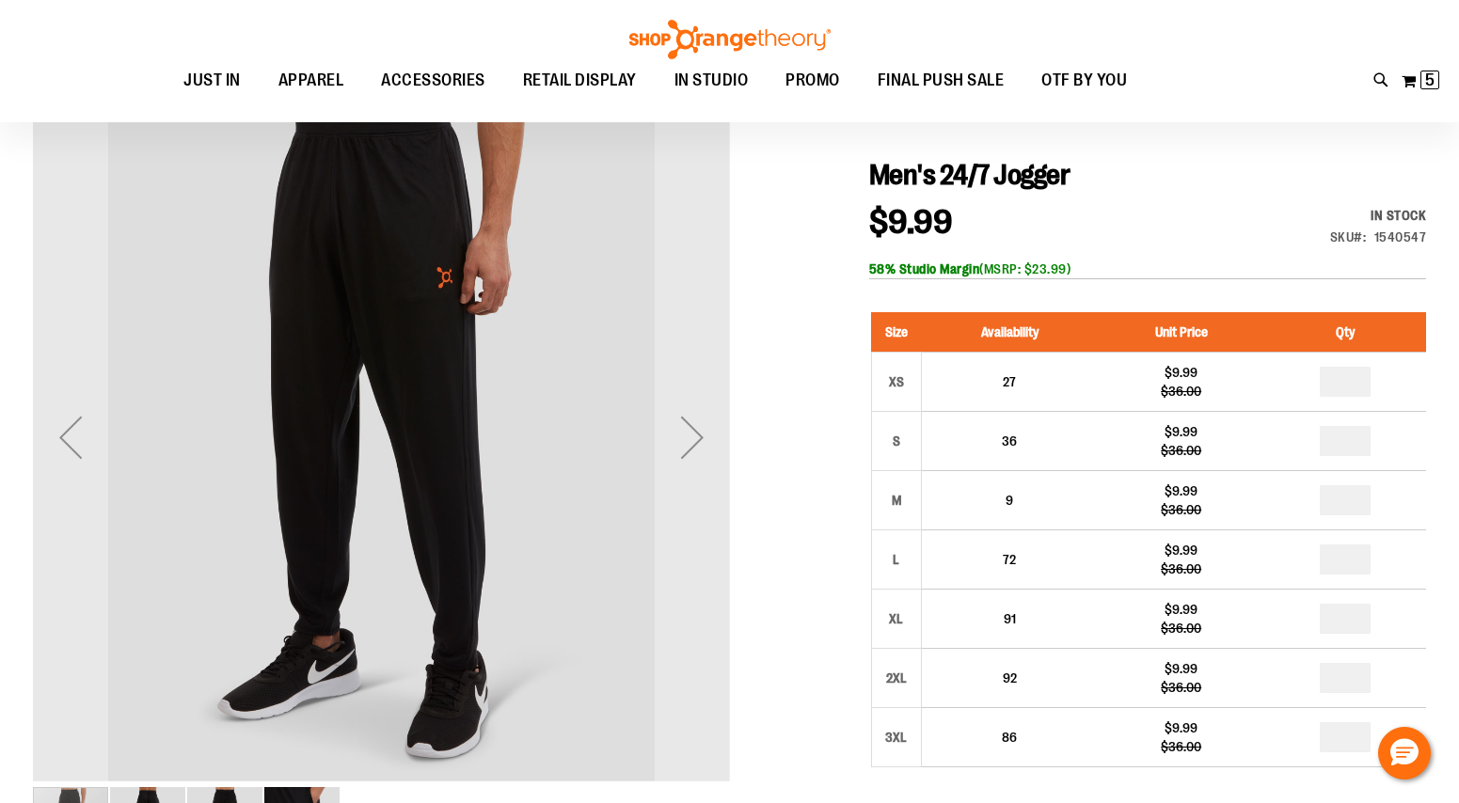
scroll to position [188, 0]
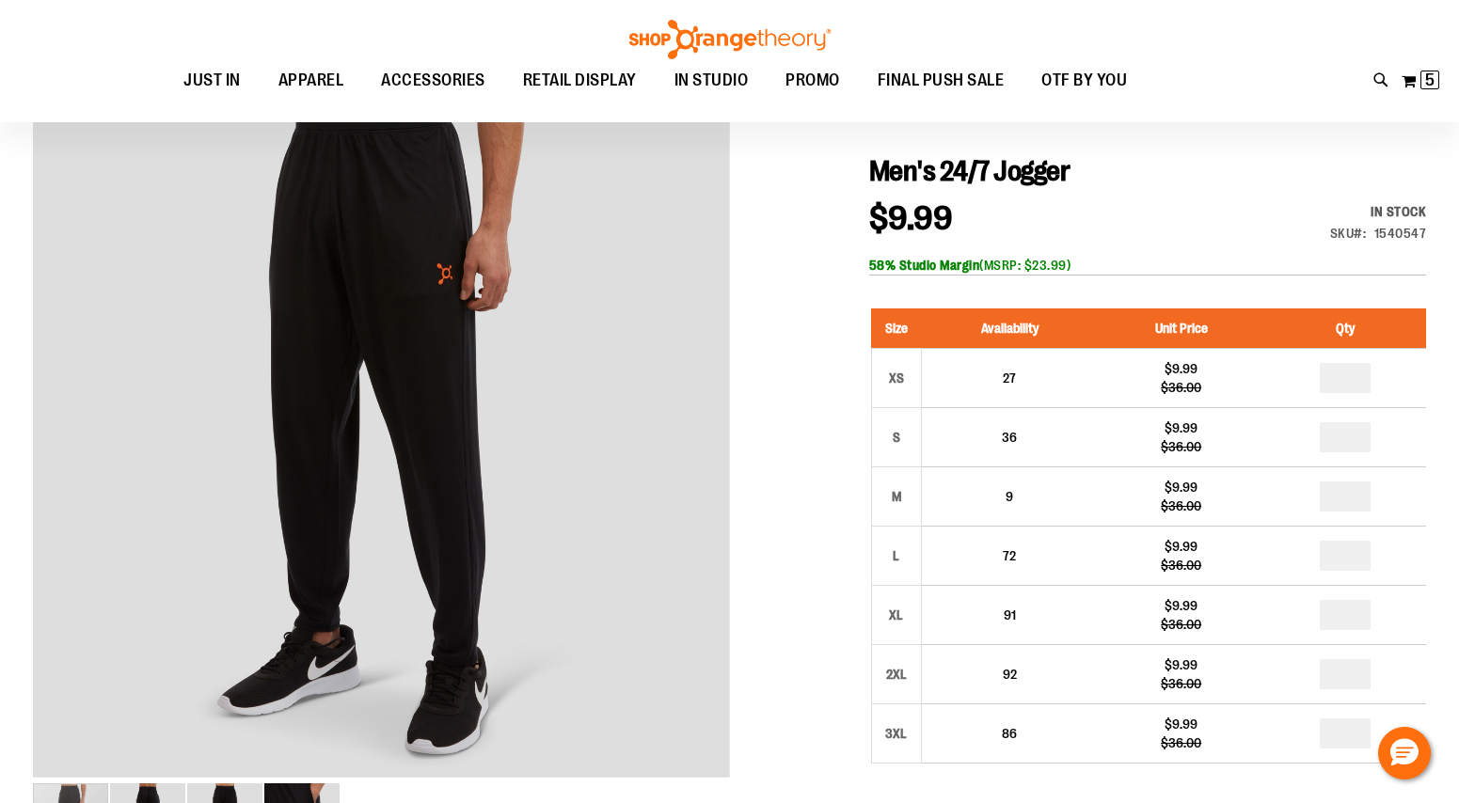
type input "**********"
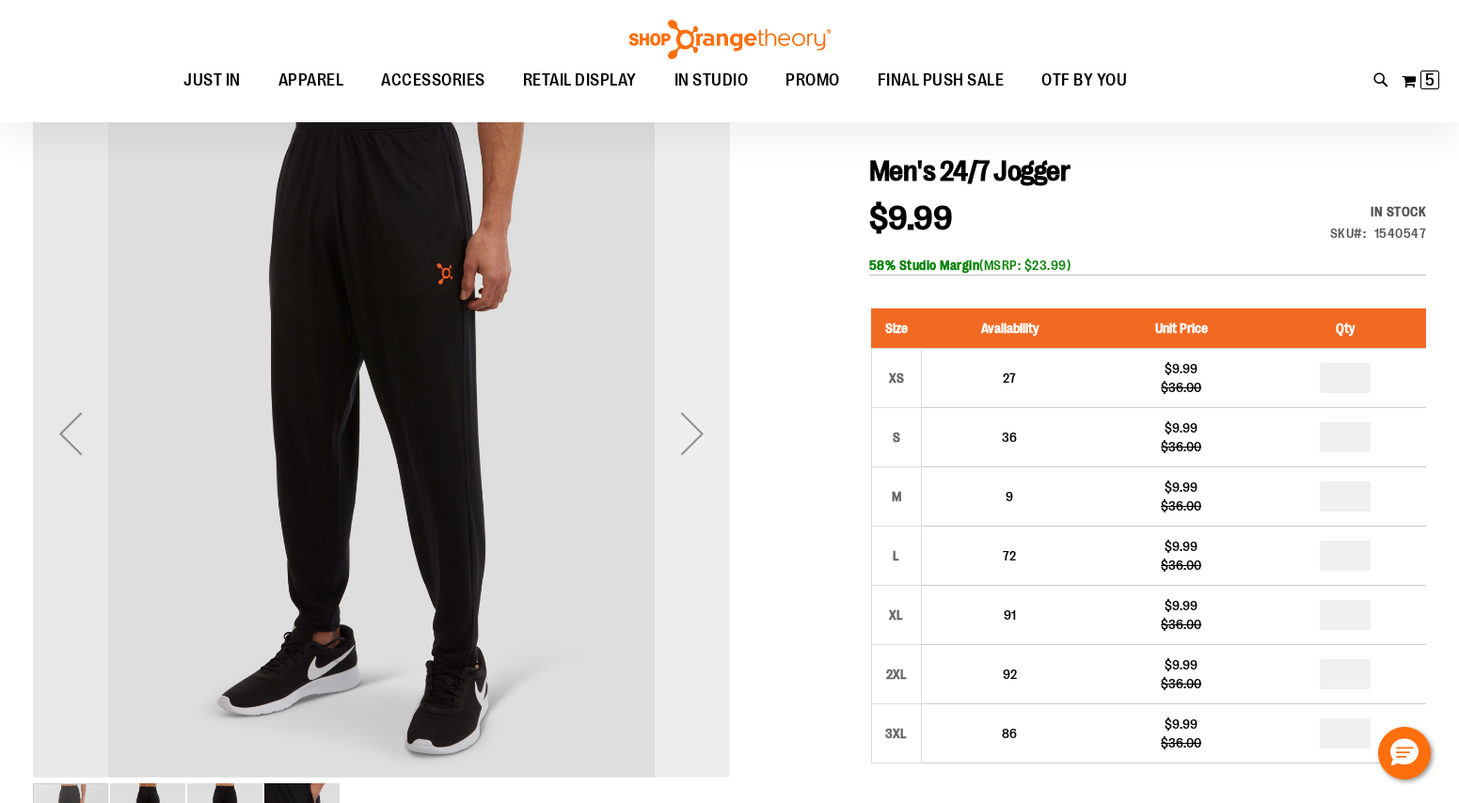
click at [693, 434] on div "Next" at bounding box center [692, 433] width 75 height 75
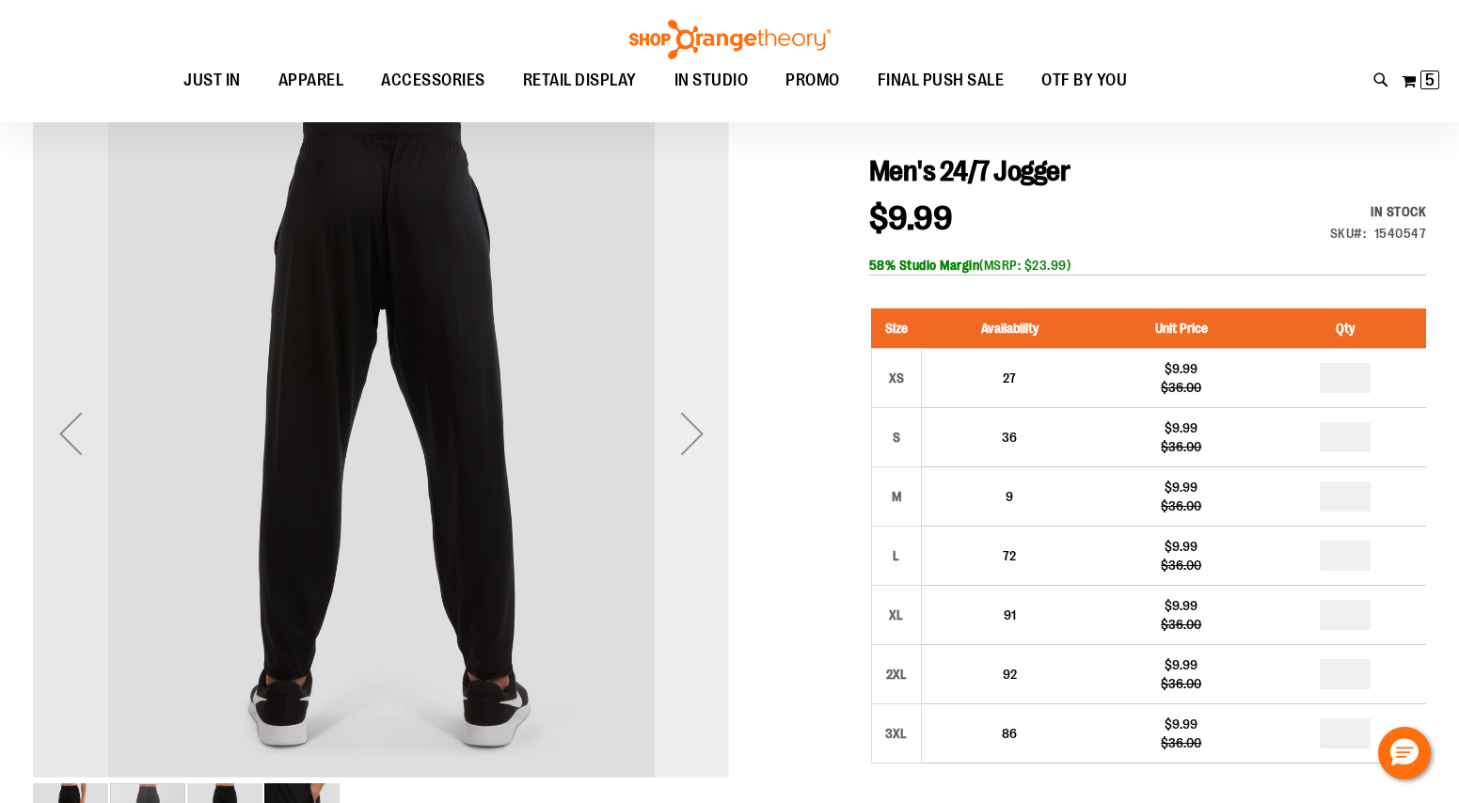
click at [693, 434] on div "Next" at bounding box center [692, 433] width 75 height 75
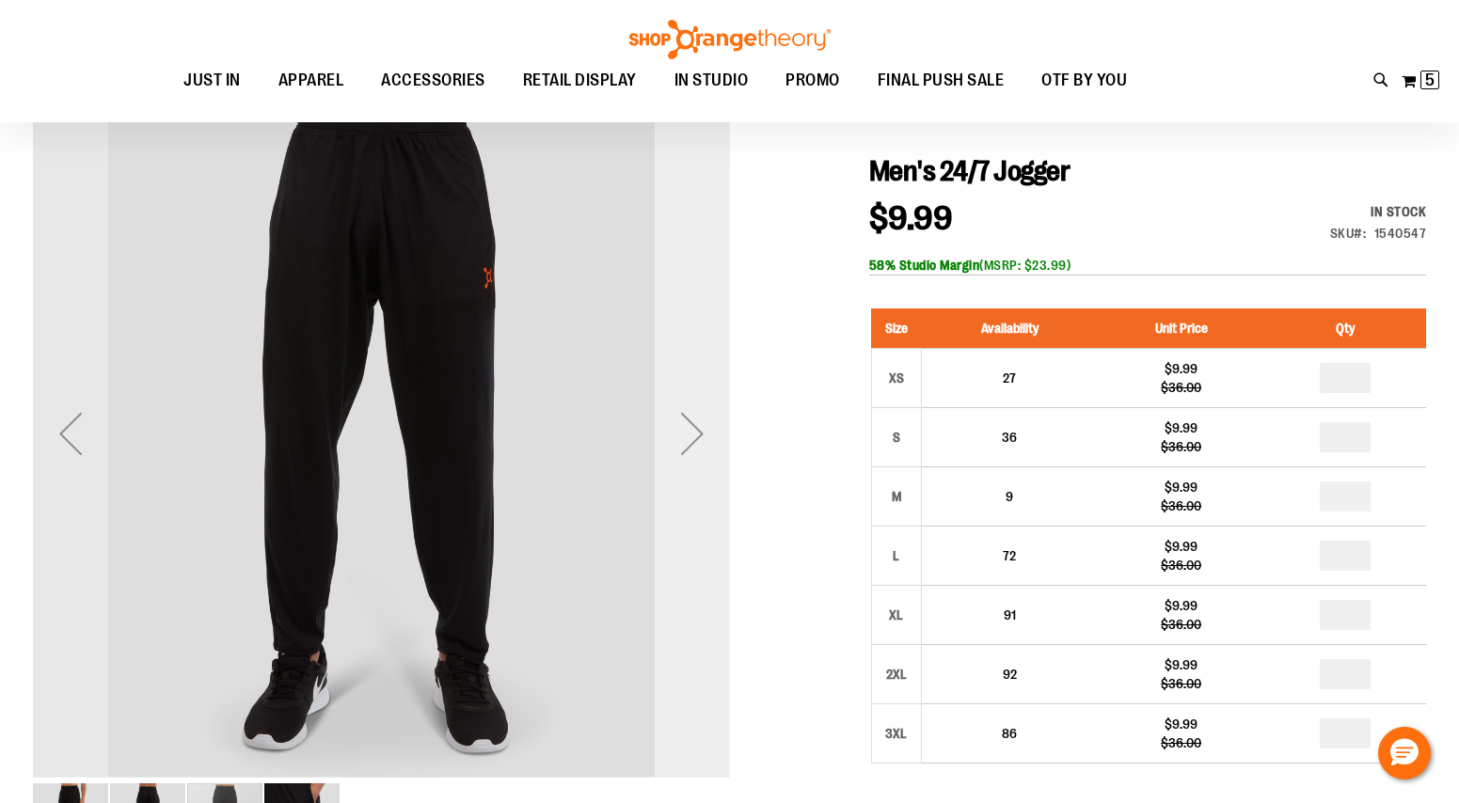
click at [693, 434] on div "Next" at bounding box center [692, 433] width 75 height 75
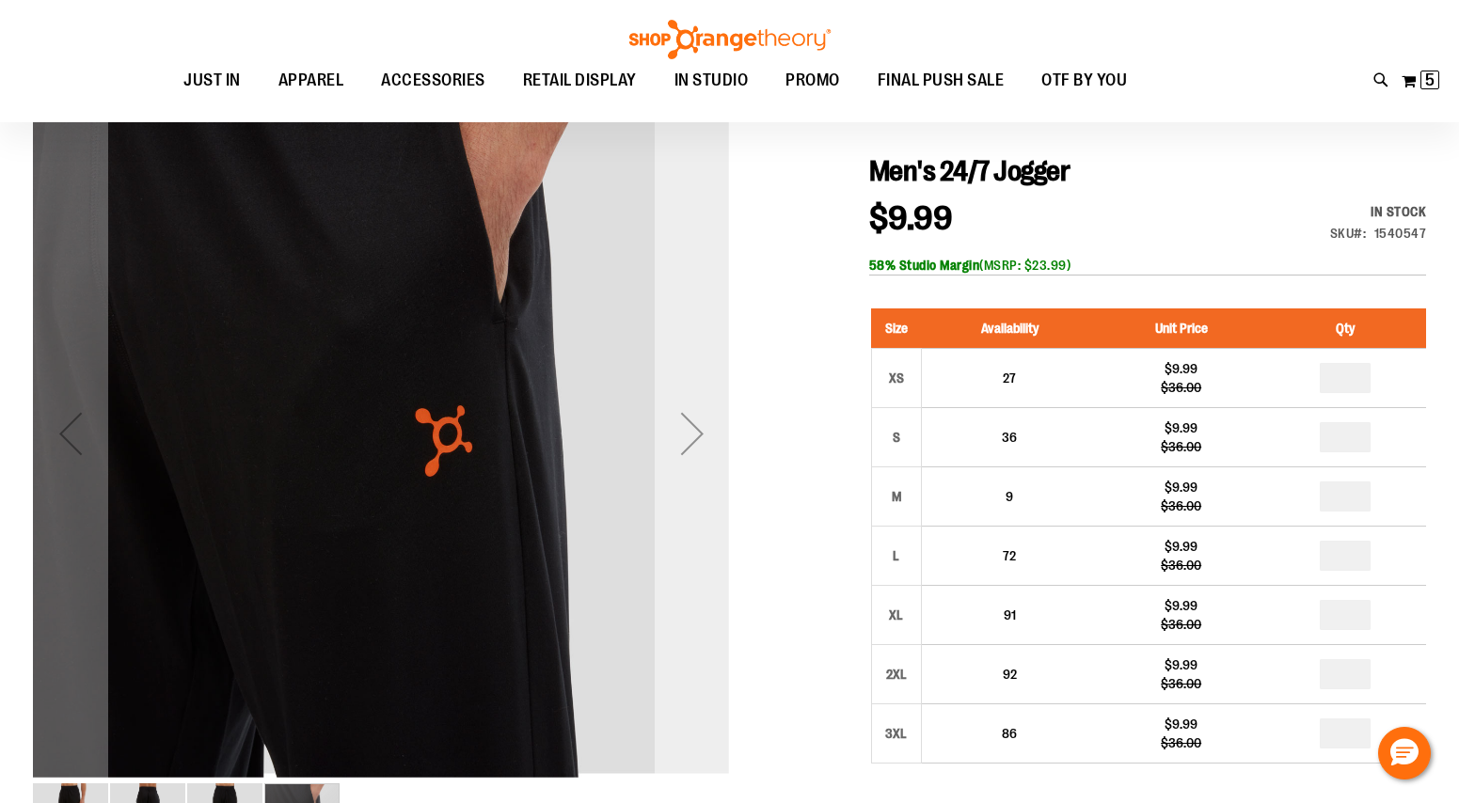
click at [693, 434] on div "Next" at bounding box center [692, 433] width 75 height 75
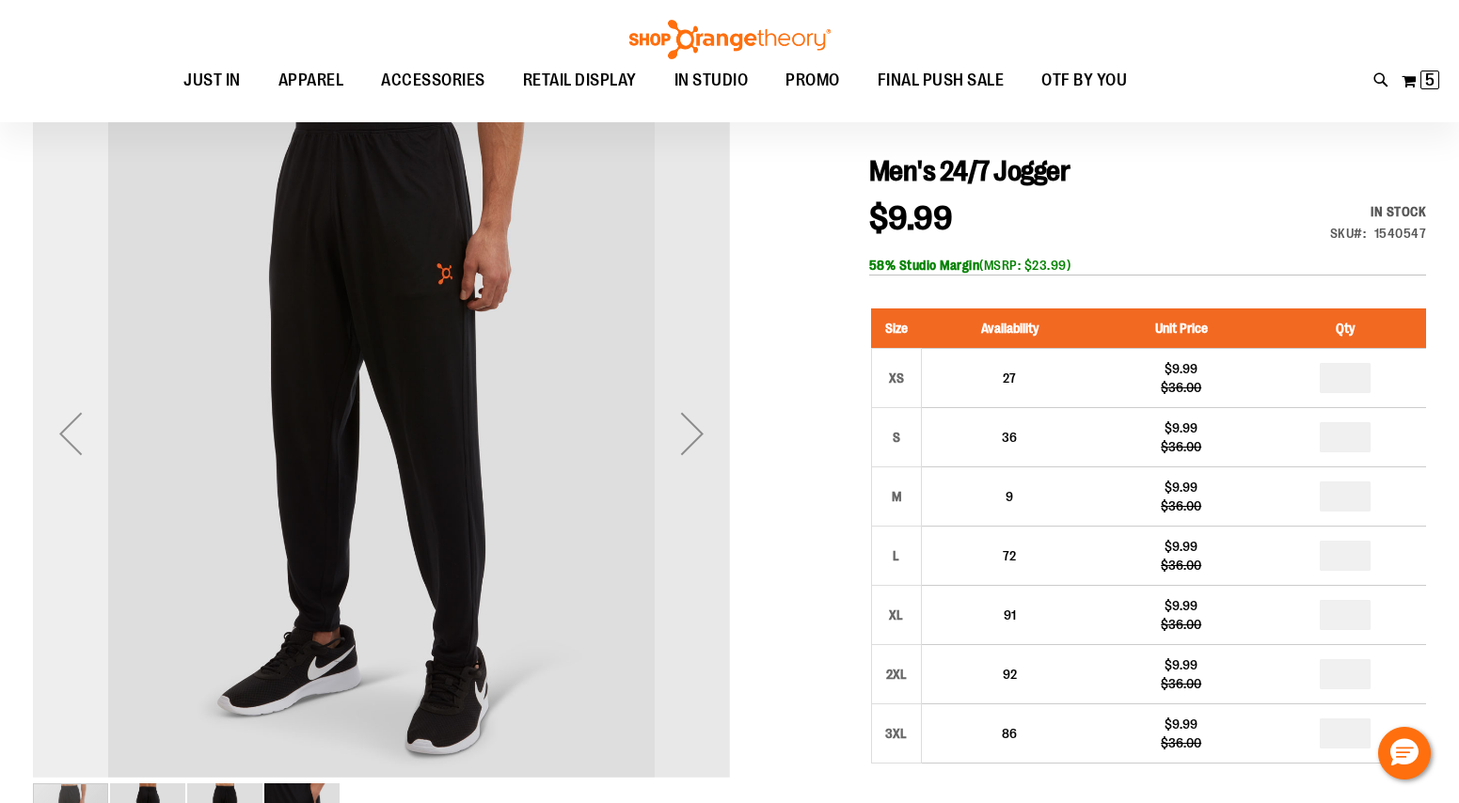
click at [71, 428] on div "Previous" at bounding box center [70, 433] width 75 height 75
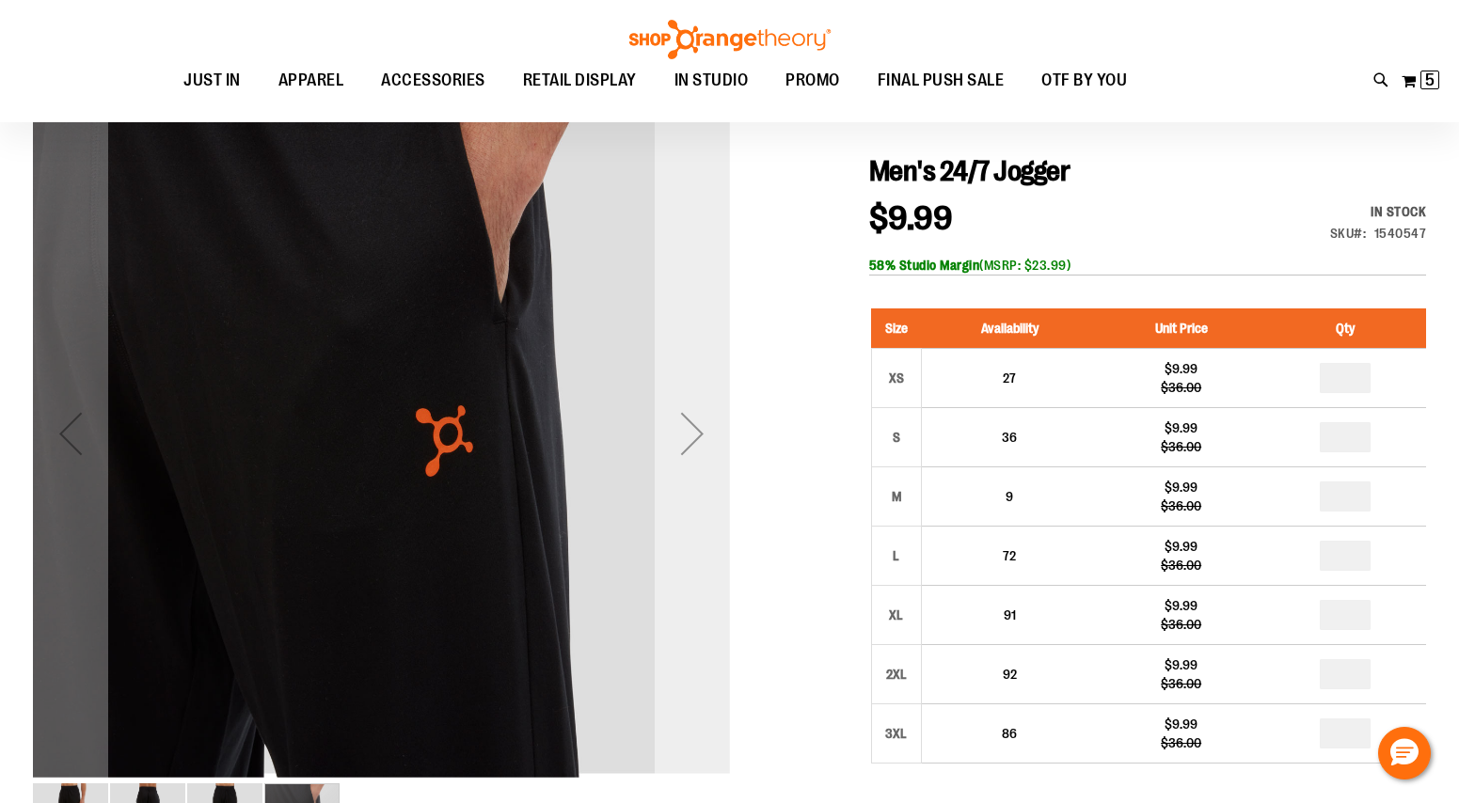
drag, startPoint x: 704, startPoint y: 442, endPoint x: 682, endPoint y: 406, distance: 42.3
click at [682, 406] on div "Next" at bounding box center [692, 433] width 75 height 75
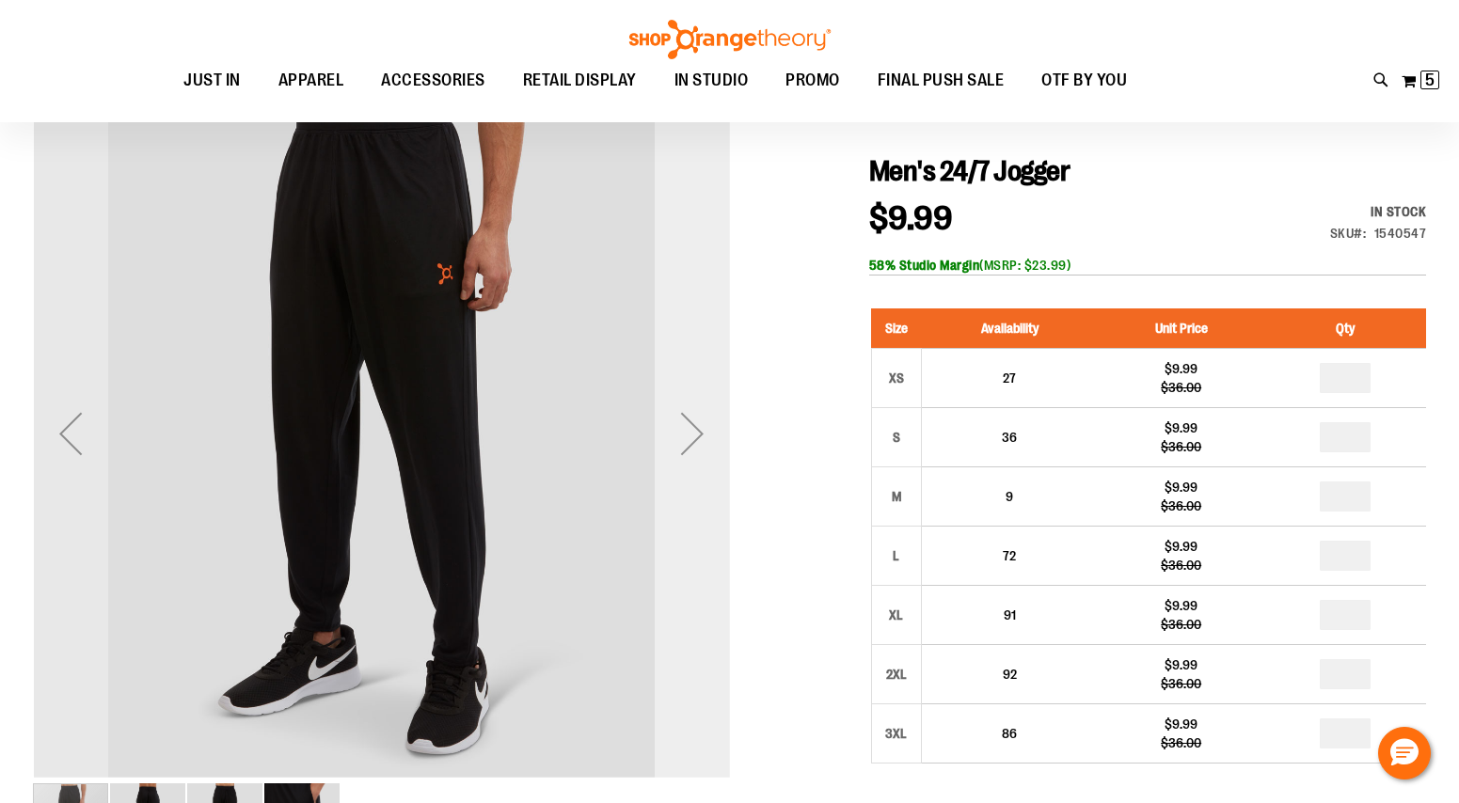
drag, startPoint x: 682, startPoint y: 406, endPoint x: 670, endPoint y: 398, distance: 14.9
click at [675, 401] on div "Next" at bounding box center [692, 433] width 75 height 75
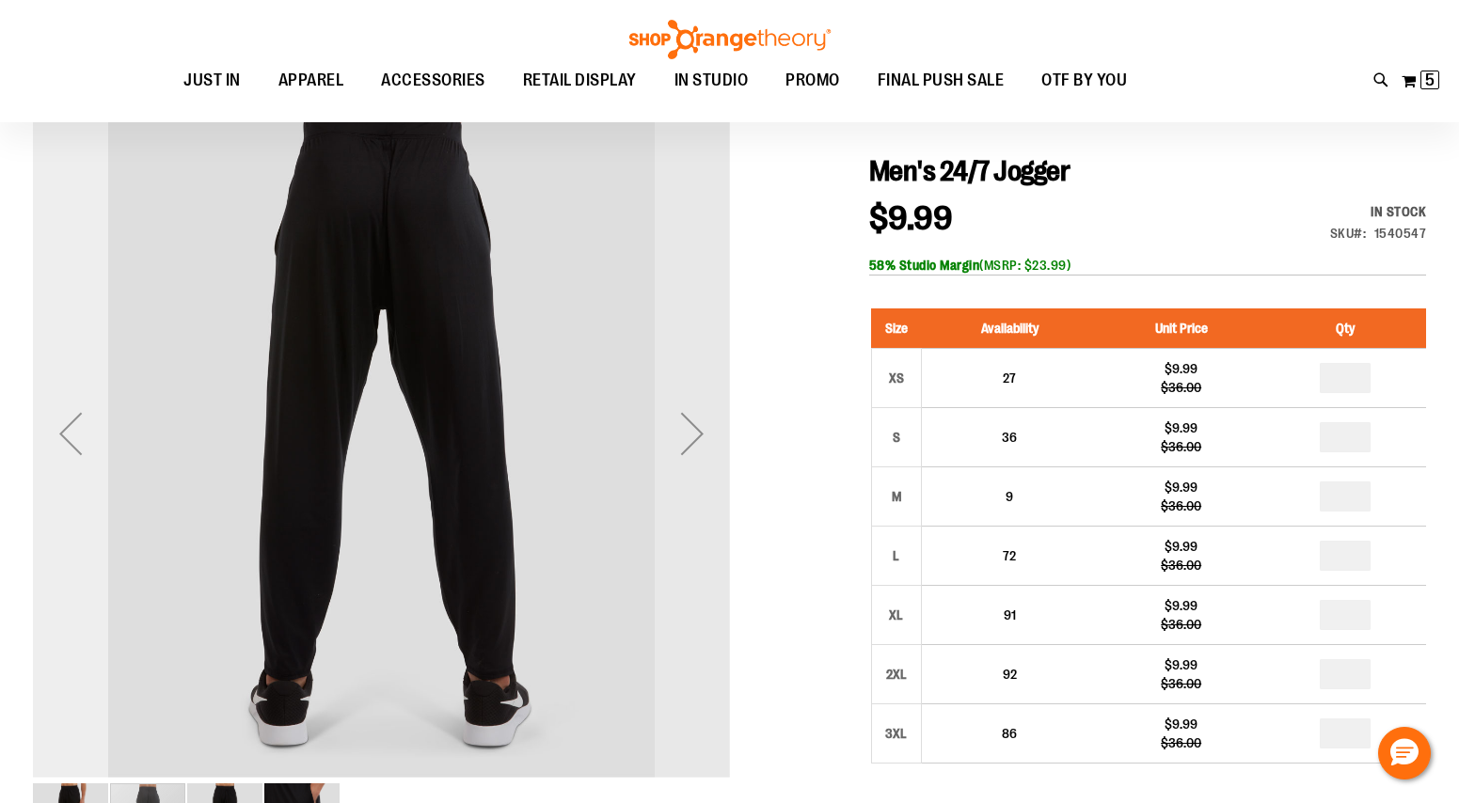
click at [92, 429] on div "Previous" at bounding box center [70, 433] width 75 height 75
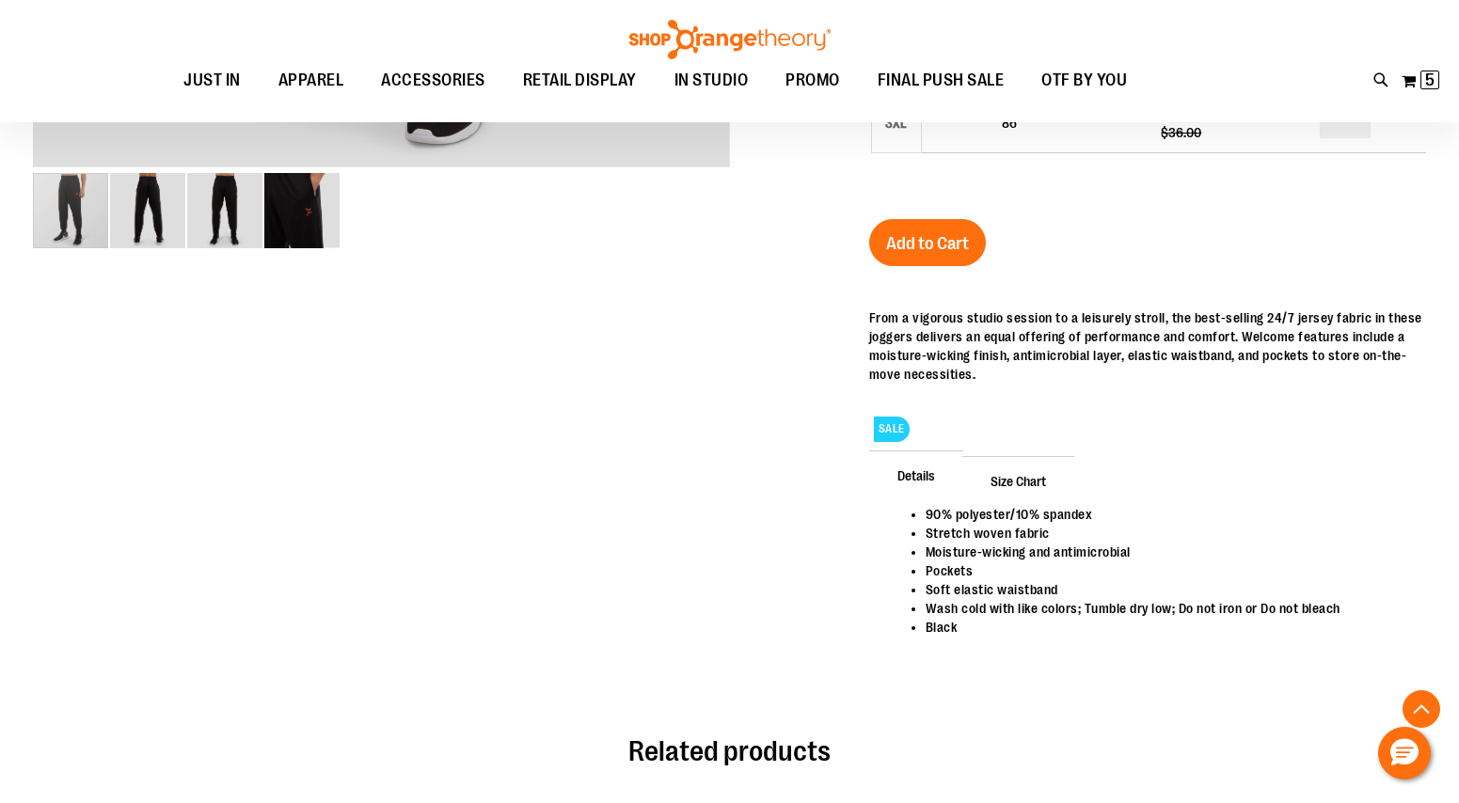
scroll to position [800, 0]
click at [1016, 474] on span "Size Chart" at bounding box center [1018, 478] width 112 height 49
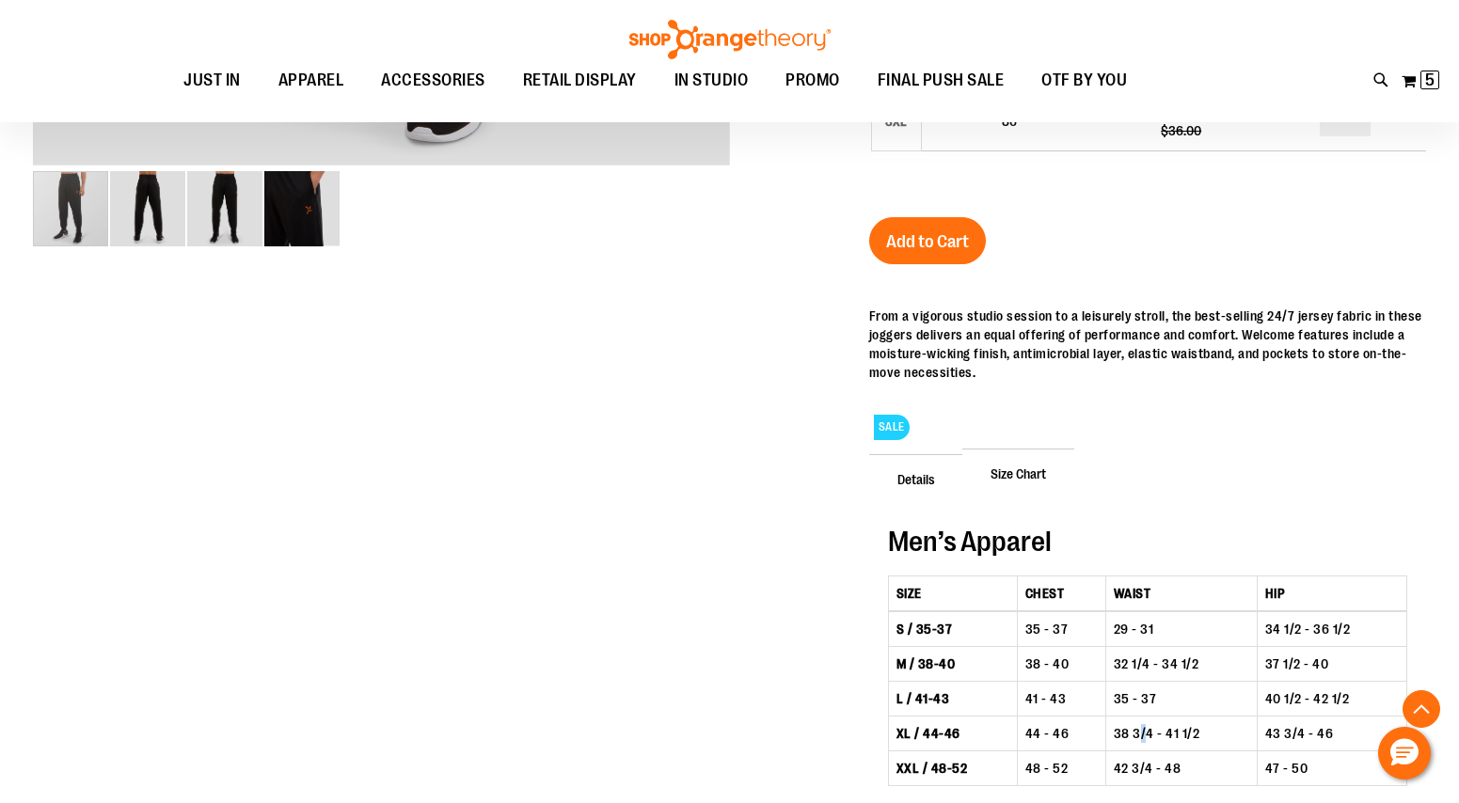
drag, startPoint x: 1137, startPoint y: 737, endPoint x: 1150, endPoint y: 737, distance: 13.2
click at [1150, 737] on td "38 3/4 - 41 1/2" at bounding box center [1180, 734] width 151 height 35
drag, startPoint x: 1181, startPoint y: 755, endPoint x: 1181, endPoint y: 706, distance: 48.9
click at [1181, 750] on tbody "S / 35-37 35 - 37 29 - 31 34 1/2 - 36 1/2 M / 38-40 38 - 40 32 1/4 - 34 1/2 37 …" at bounding box center [1147, 698] width 518 height 175
click at [1179, 682] on td "35 - 37" at bounding box center [1180, 699] width 151 height 35
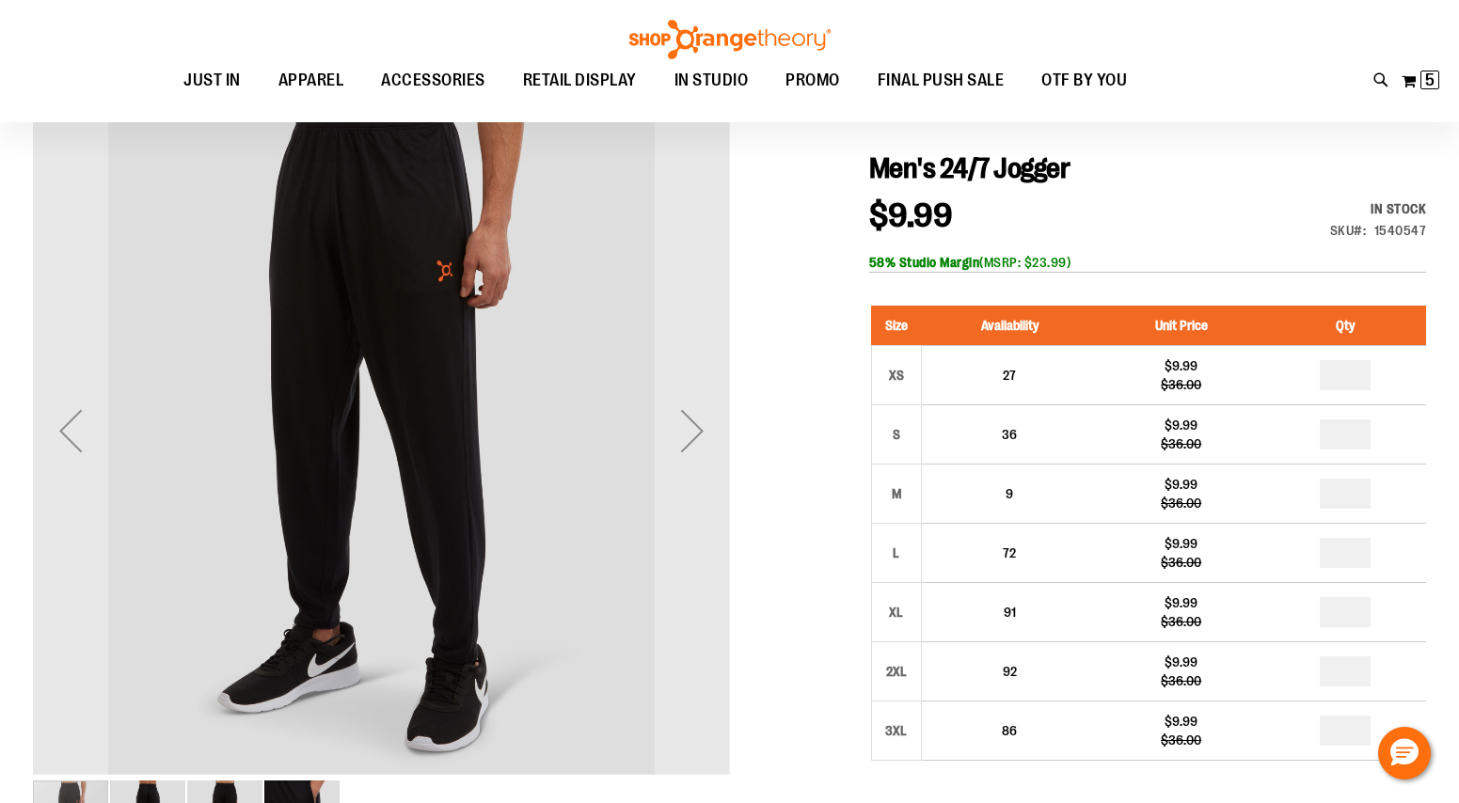
scroll to position [230, 0]
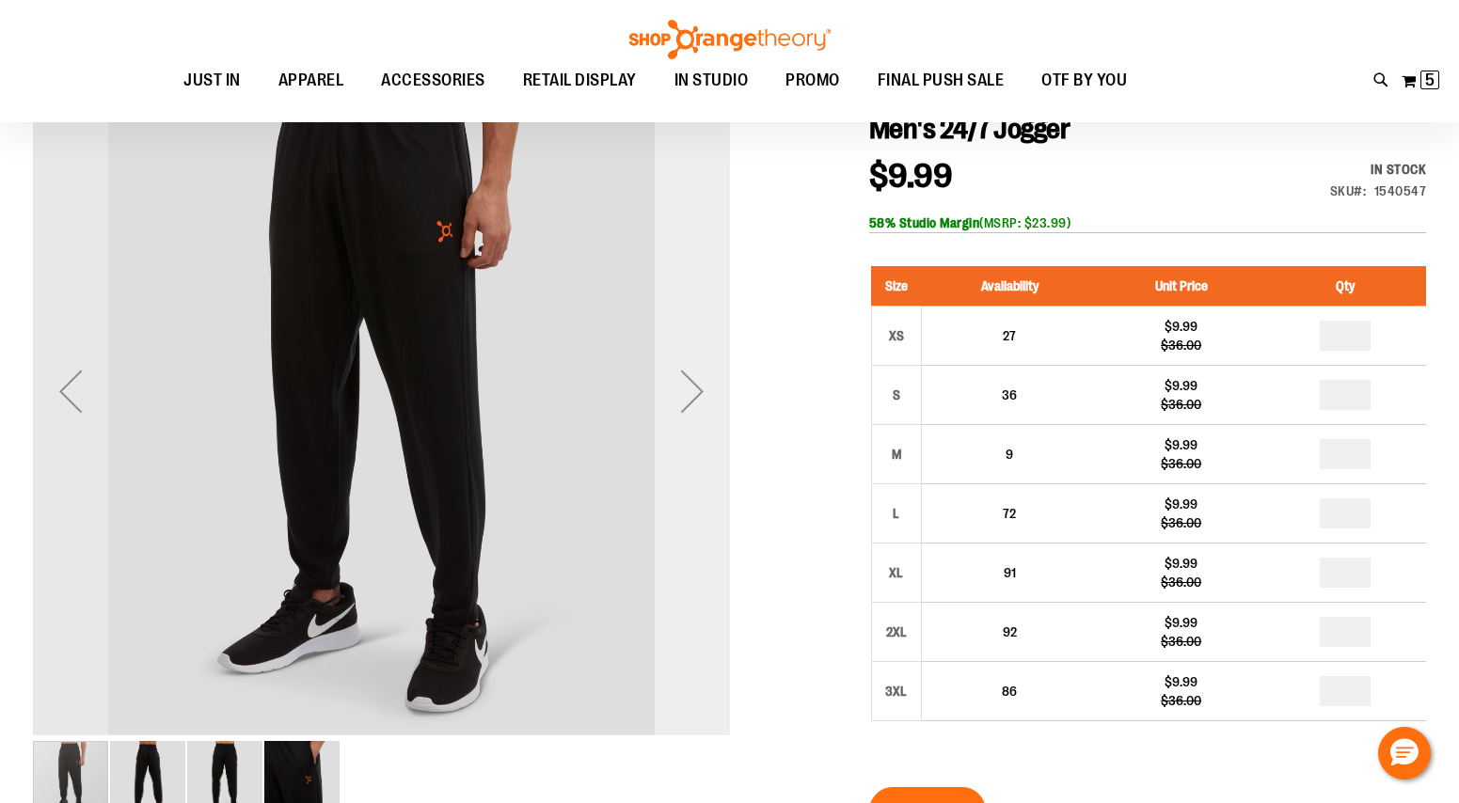
click at [665, 414] on div "Next" at bounding box center [692, 391] width 75 height 75
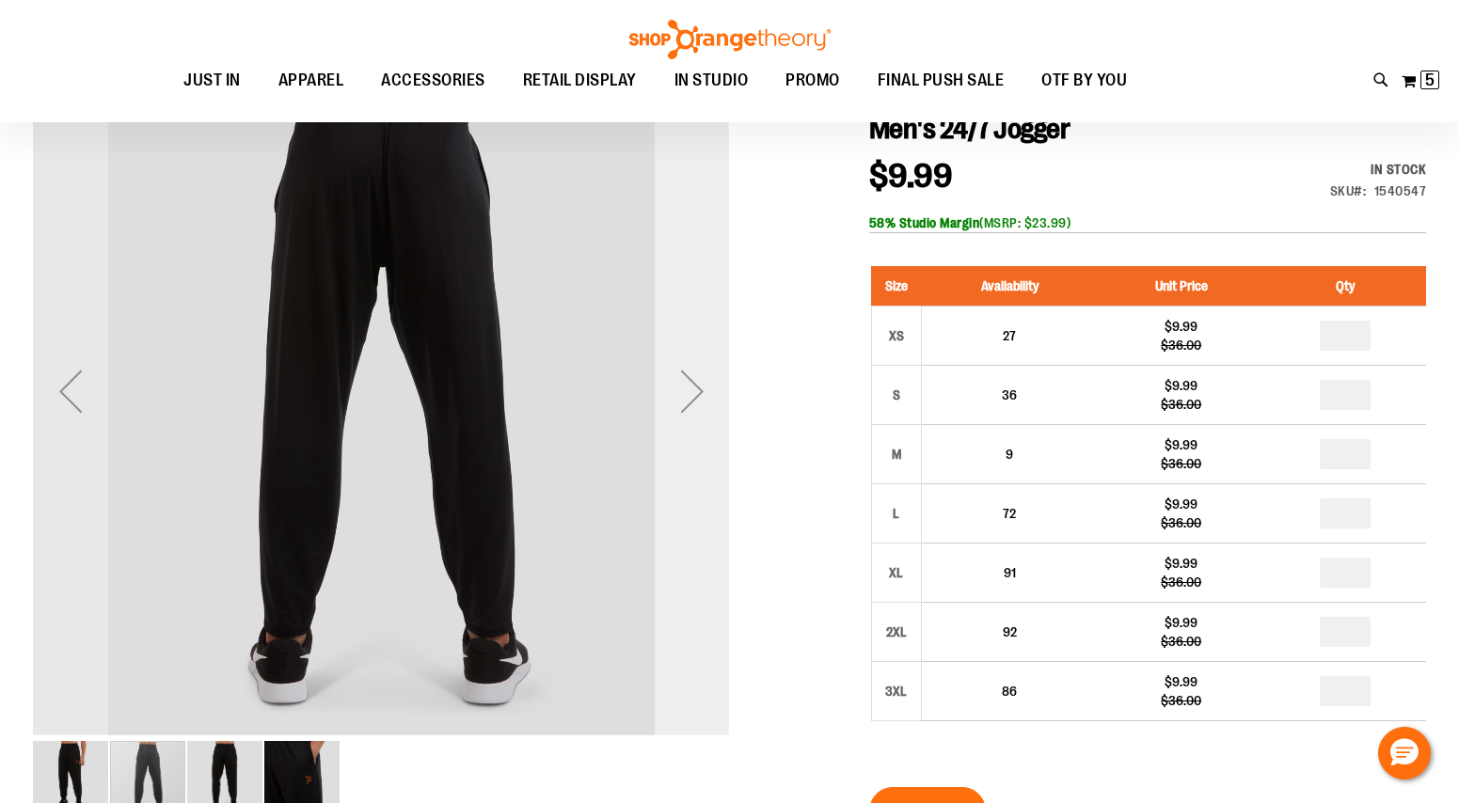
click at [665, 413] on div "Next" at bounding box center [692, 391] width 75 height 75
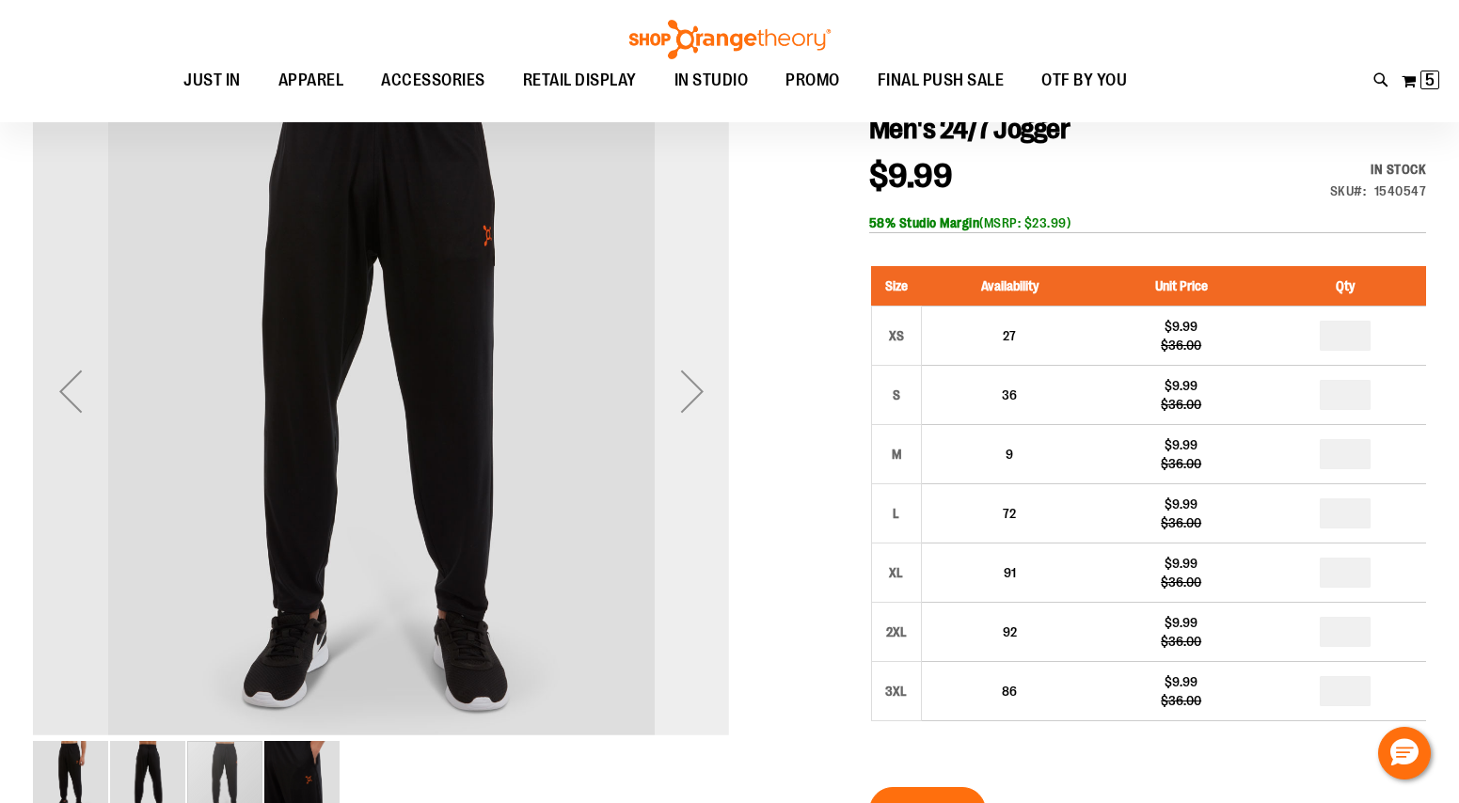
click at [677, 427] on div "Next" at bounding box center [692, 391] width 75 height 75
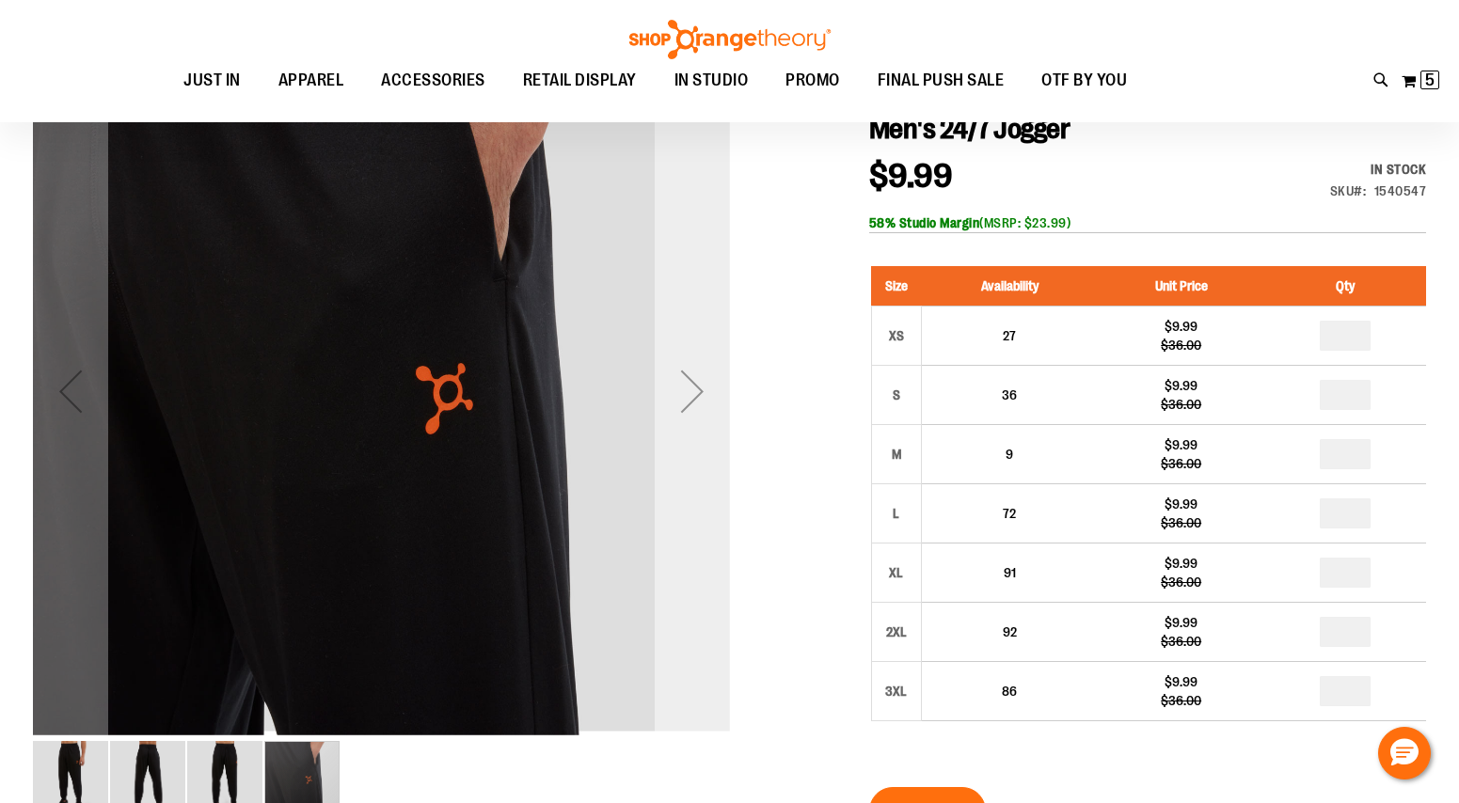
click at [677, 427] on div "Next" at bounding box center [692, 391] width 75 height 75
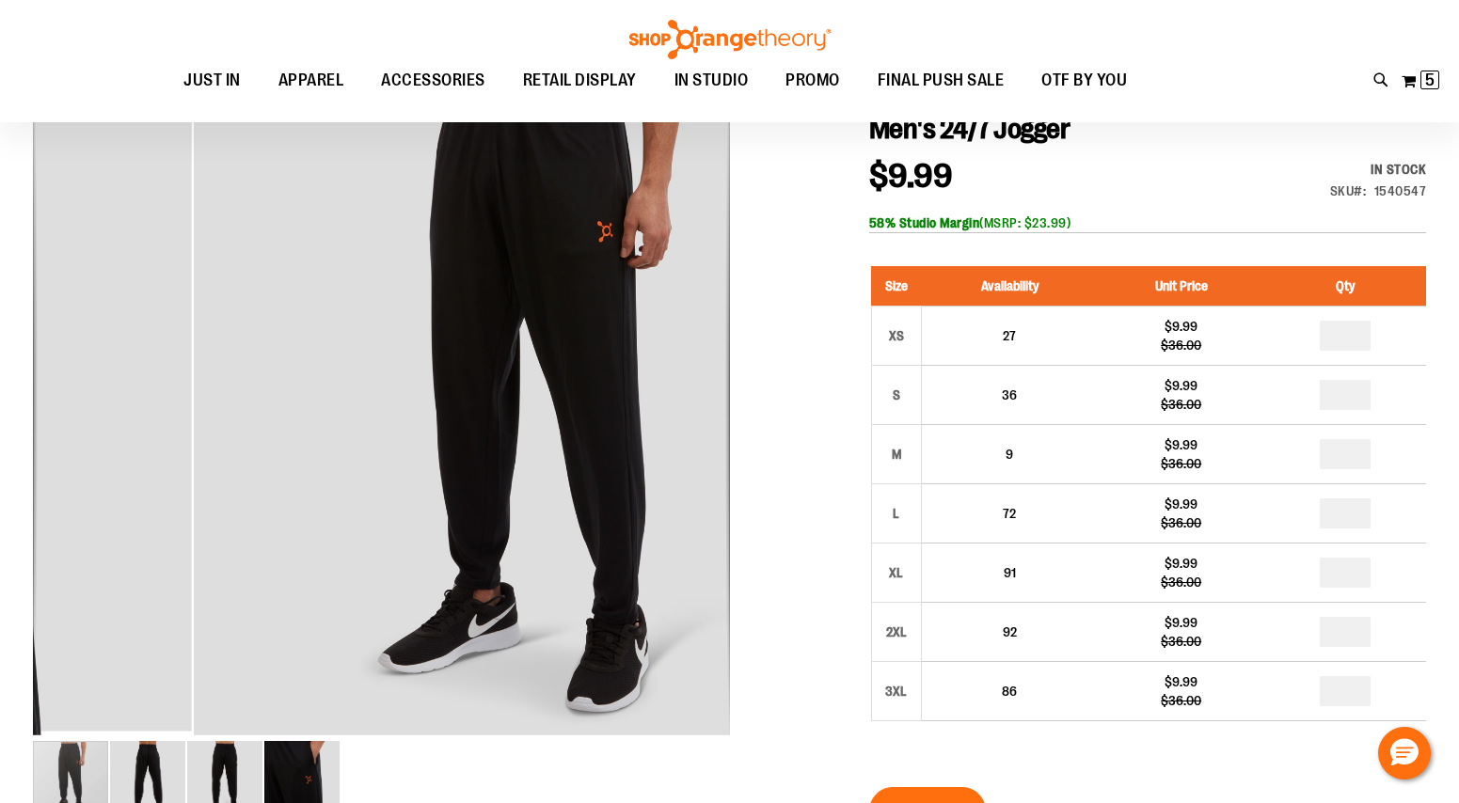
drag, startPoint x: 677, startPoint y: 427, endPoint x: 826, endPoint y: 582, distance: 214.8
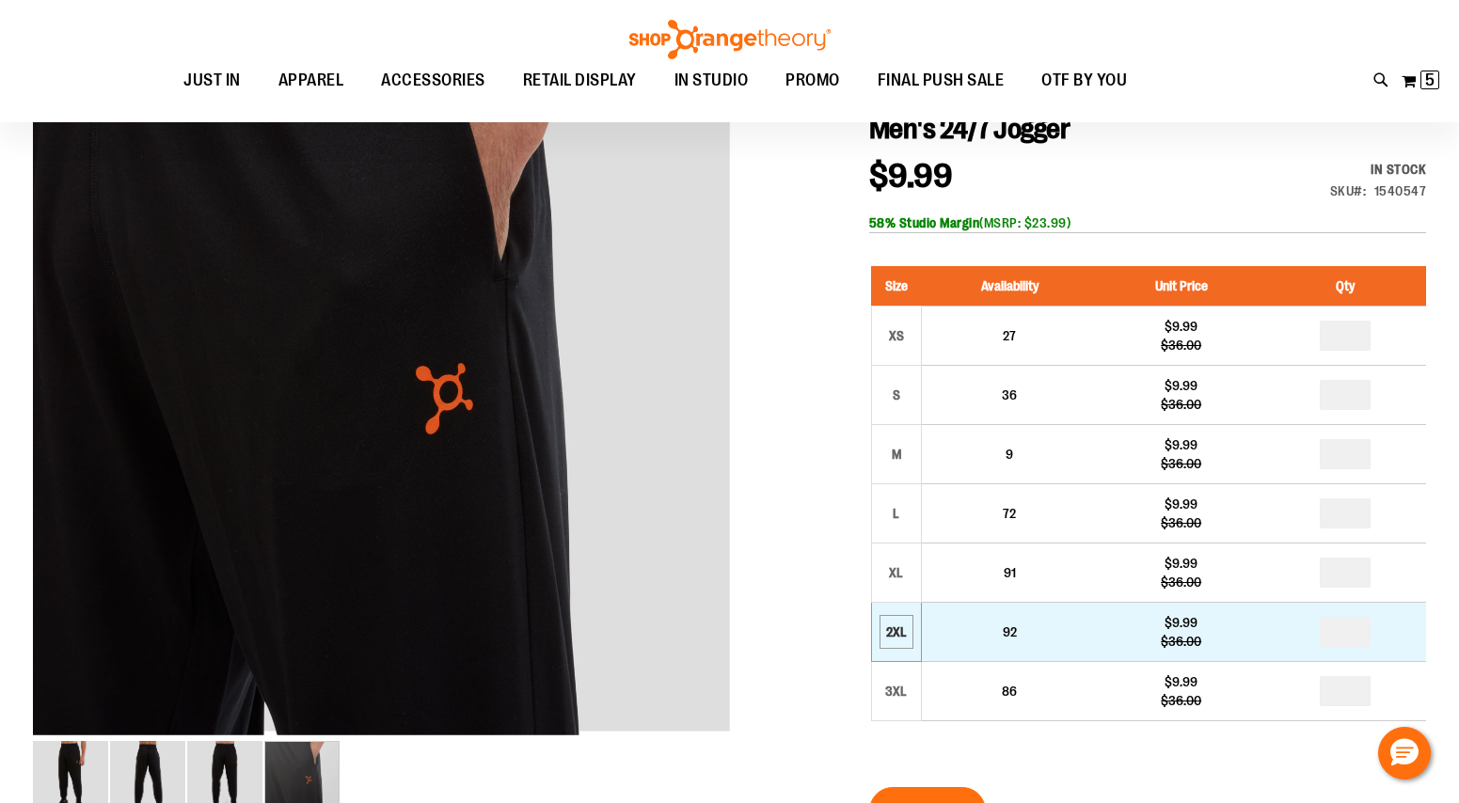
click at [893, 620] on div "2XL" at bounding box center [896, 632] width 28 height 28
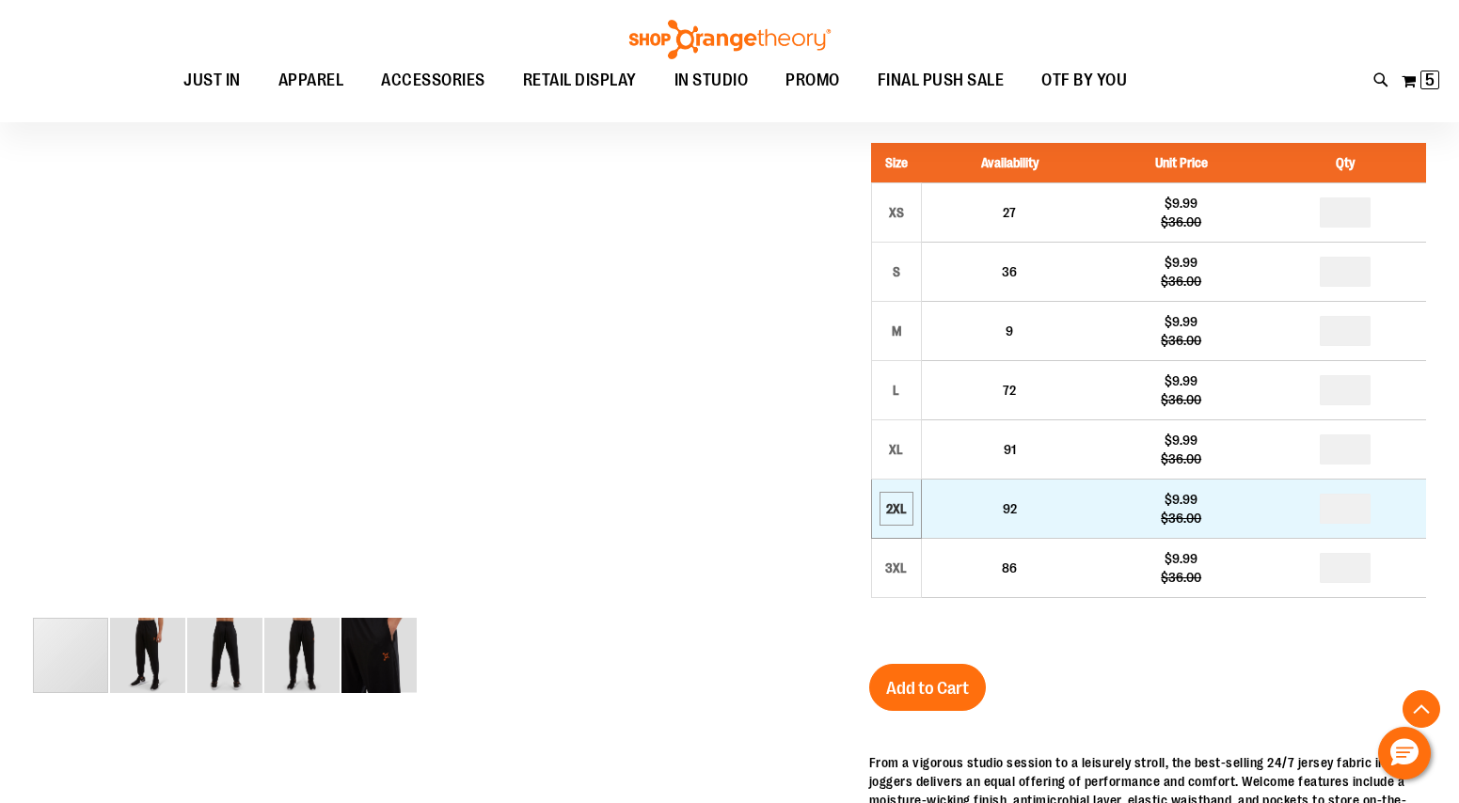
scroll to position [385, 0]
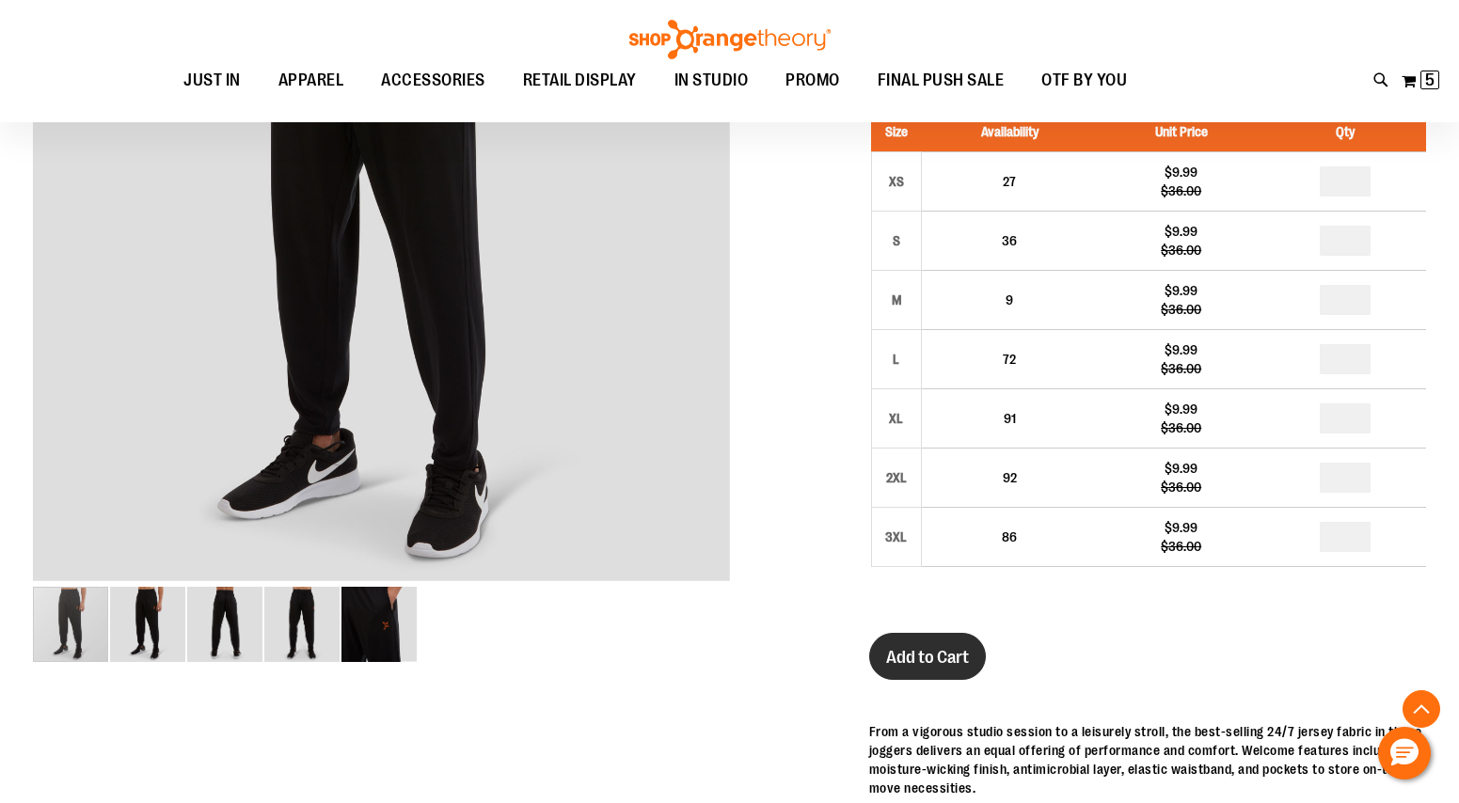
click at [929, 673] on button "Add to Cart" at bounding box center [927, 656] width 117 height 47
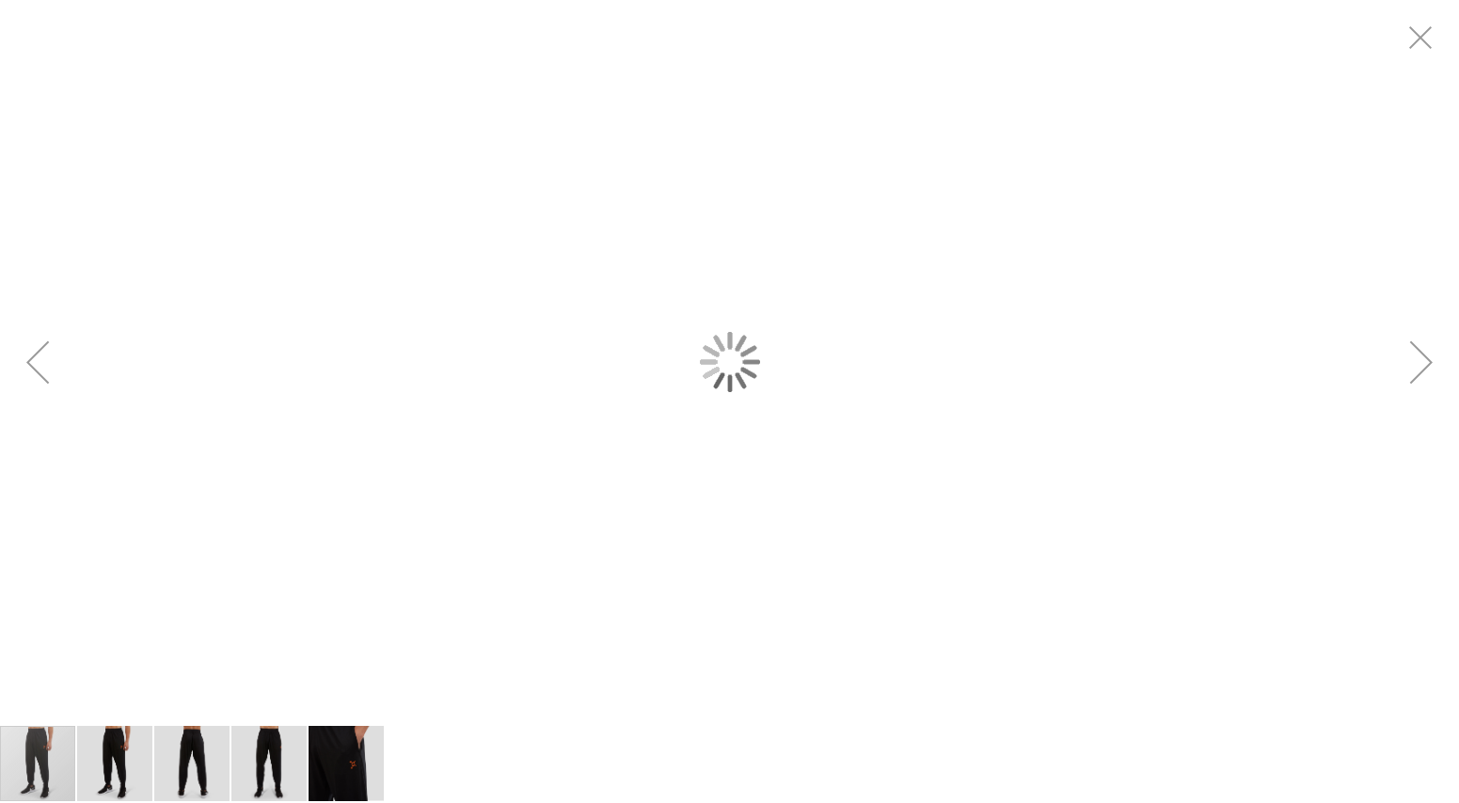
scroll to position [0, 0]
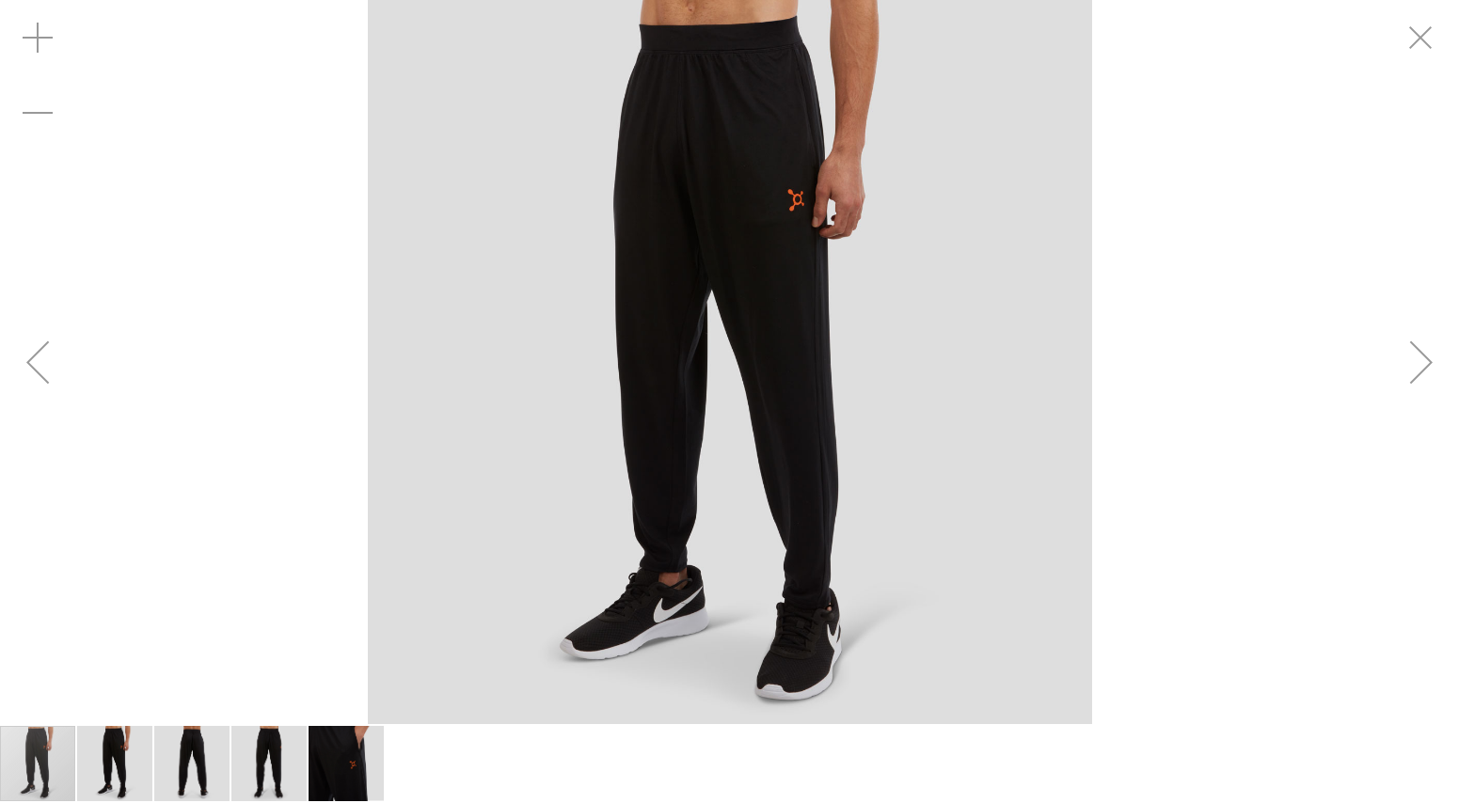
drag, startPoint x: 245, startPoint y: 200, endPoint x: 311, endPoint y: 355, distance: 168.9
click at [311, 355] on div "carousel" at bounding box center [729, 362] width 1459 height 724
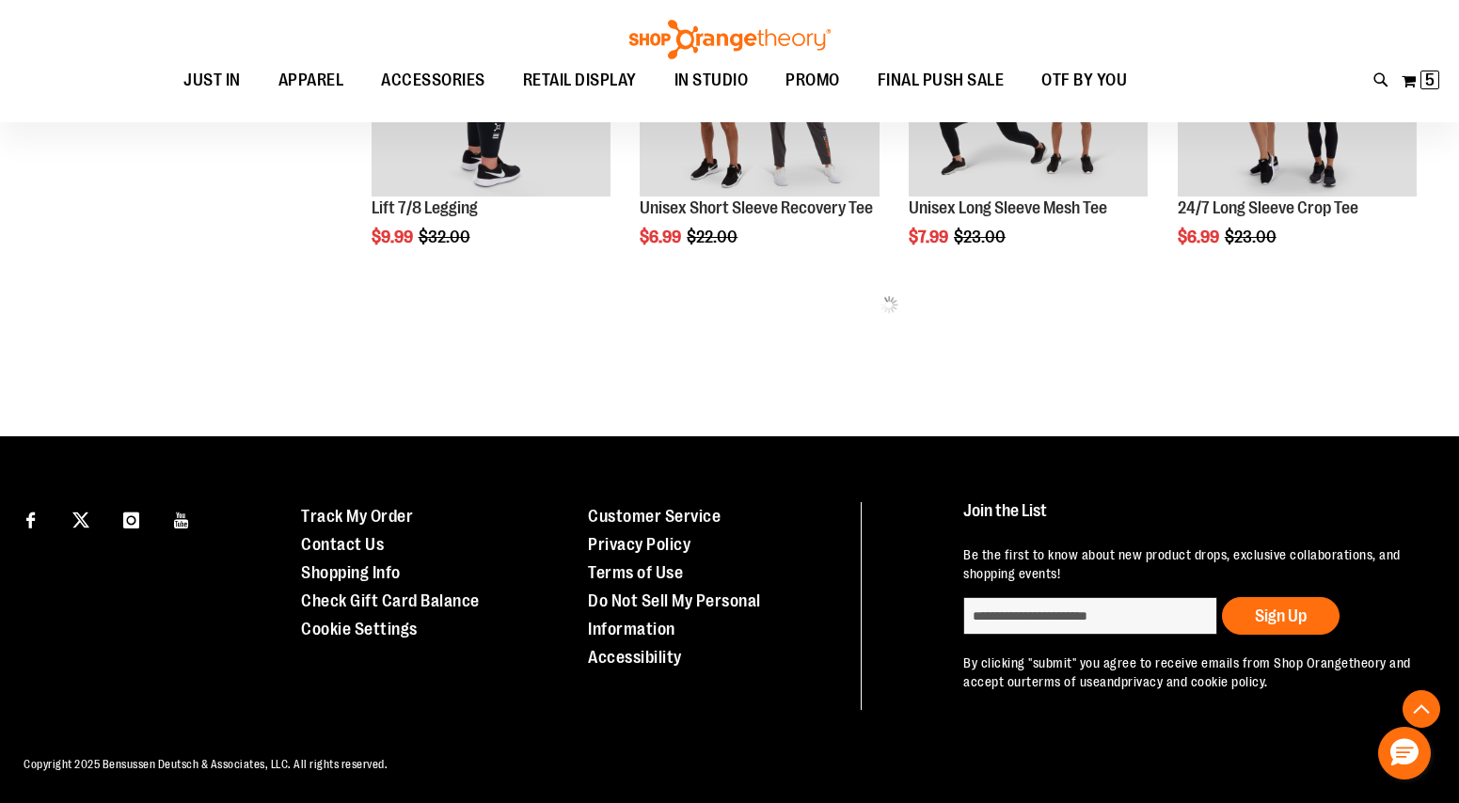
scroll to position [955, 0]
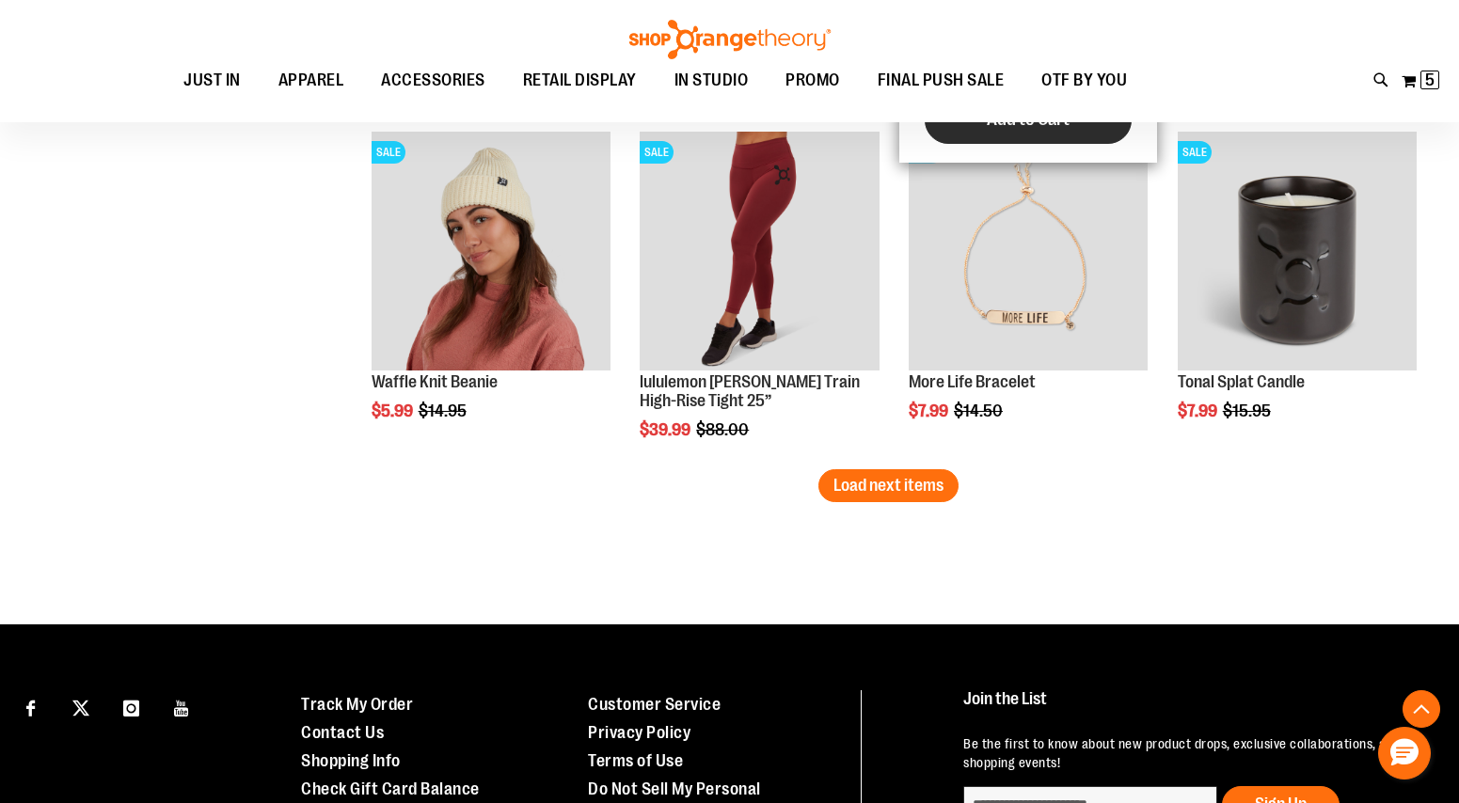
scroll to position [2994, 0]
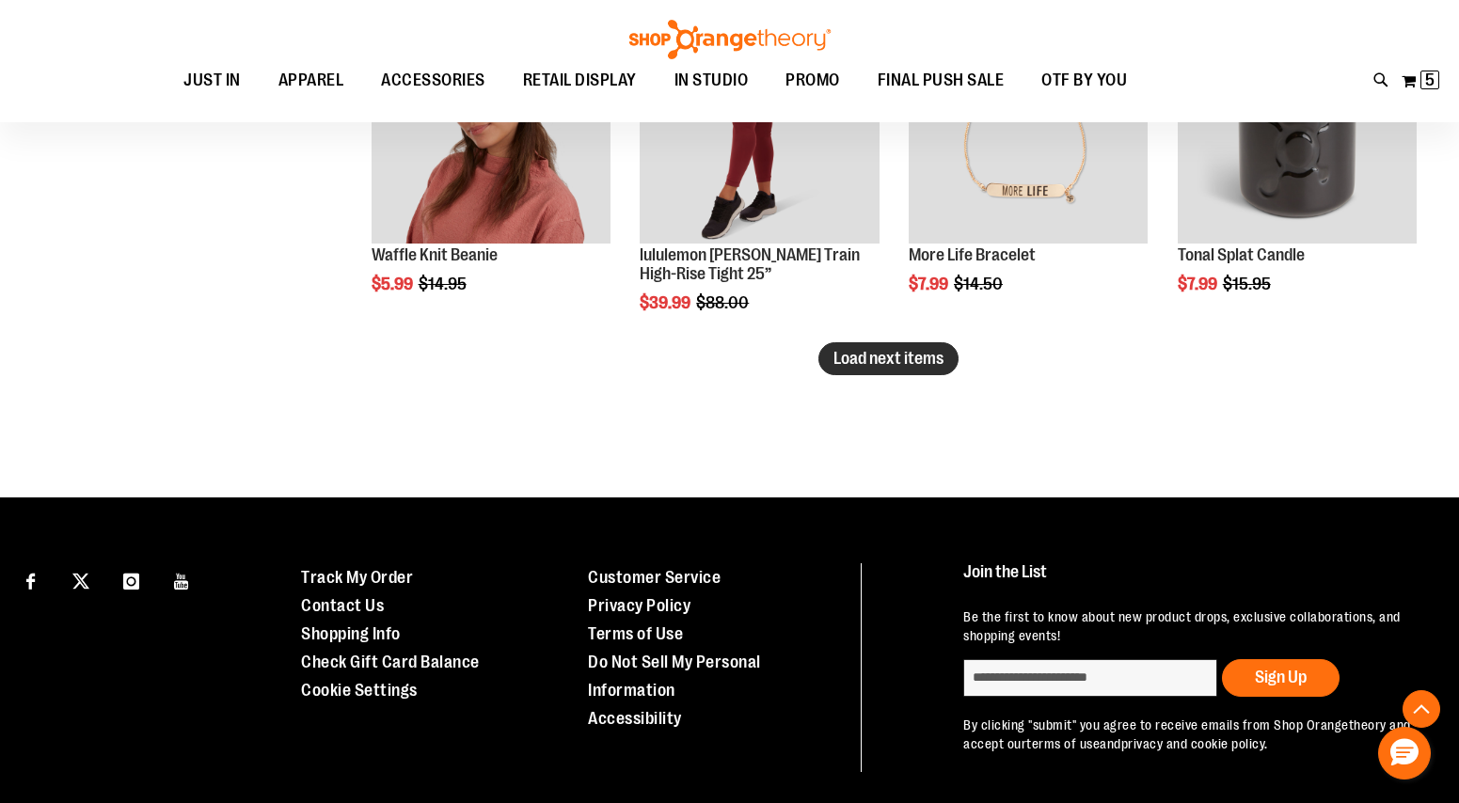
type input "**********"
click at [884, 348] on button "Load next items" at bounding box center [888, 358] width 140 height 33
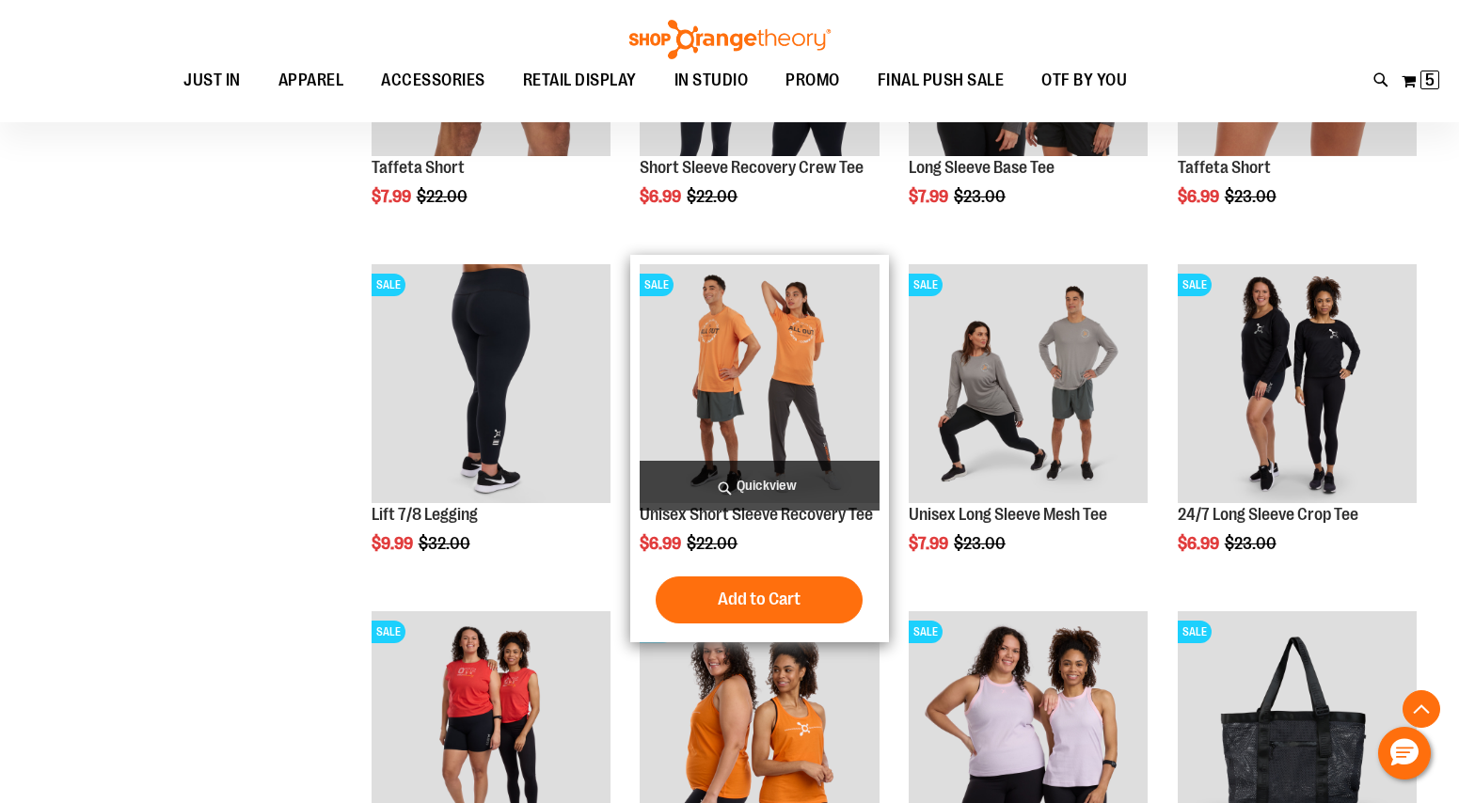
scroll to position [644, 0]
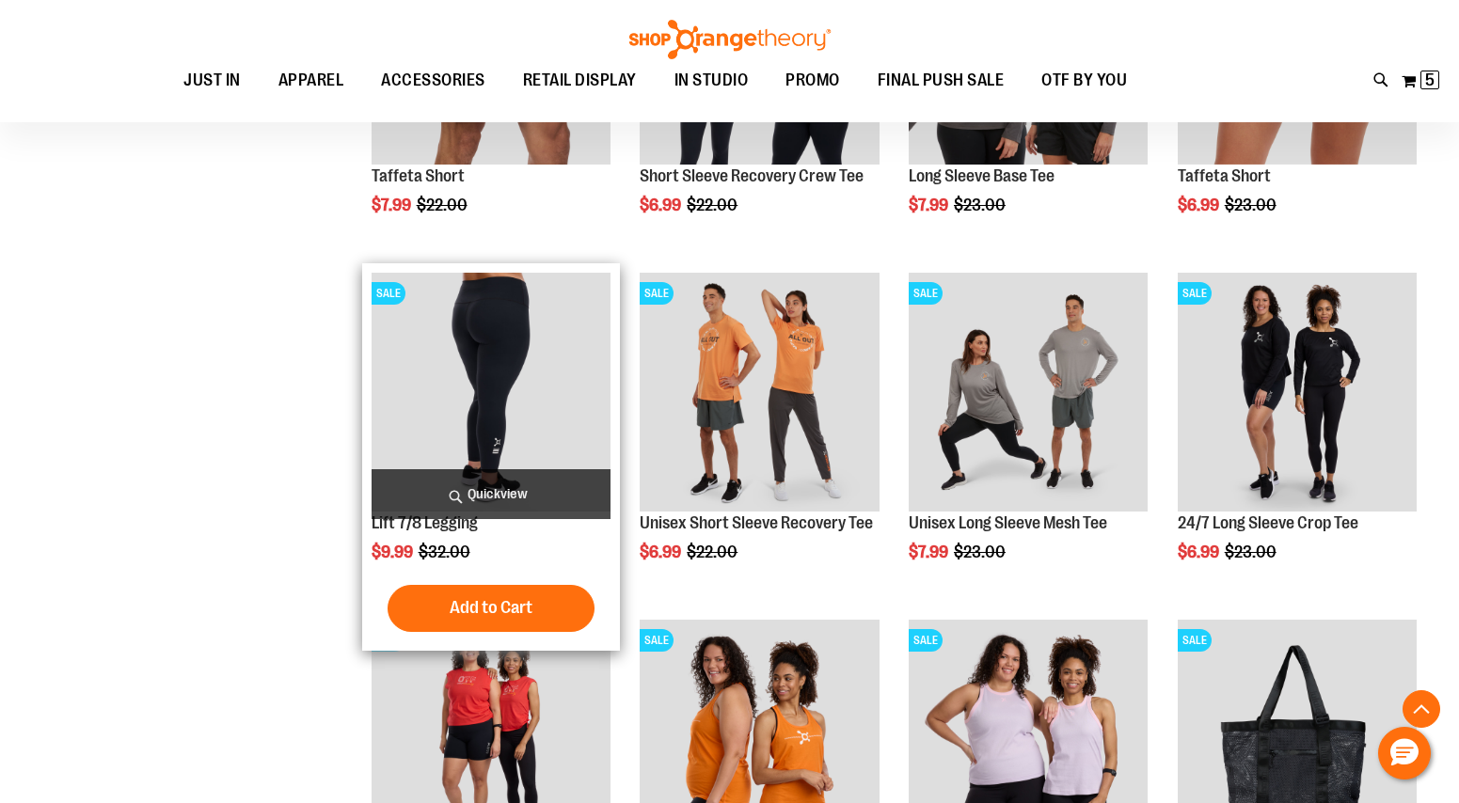
click at [538, 387] on img "product" at bounding box center [490, 392] width 239 height 239
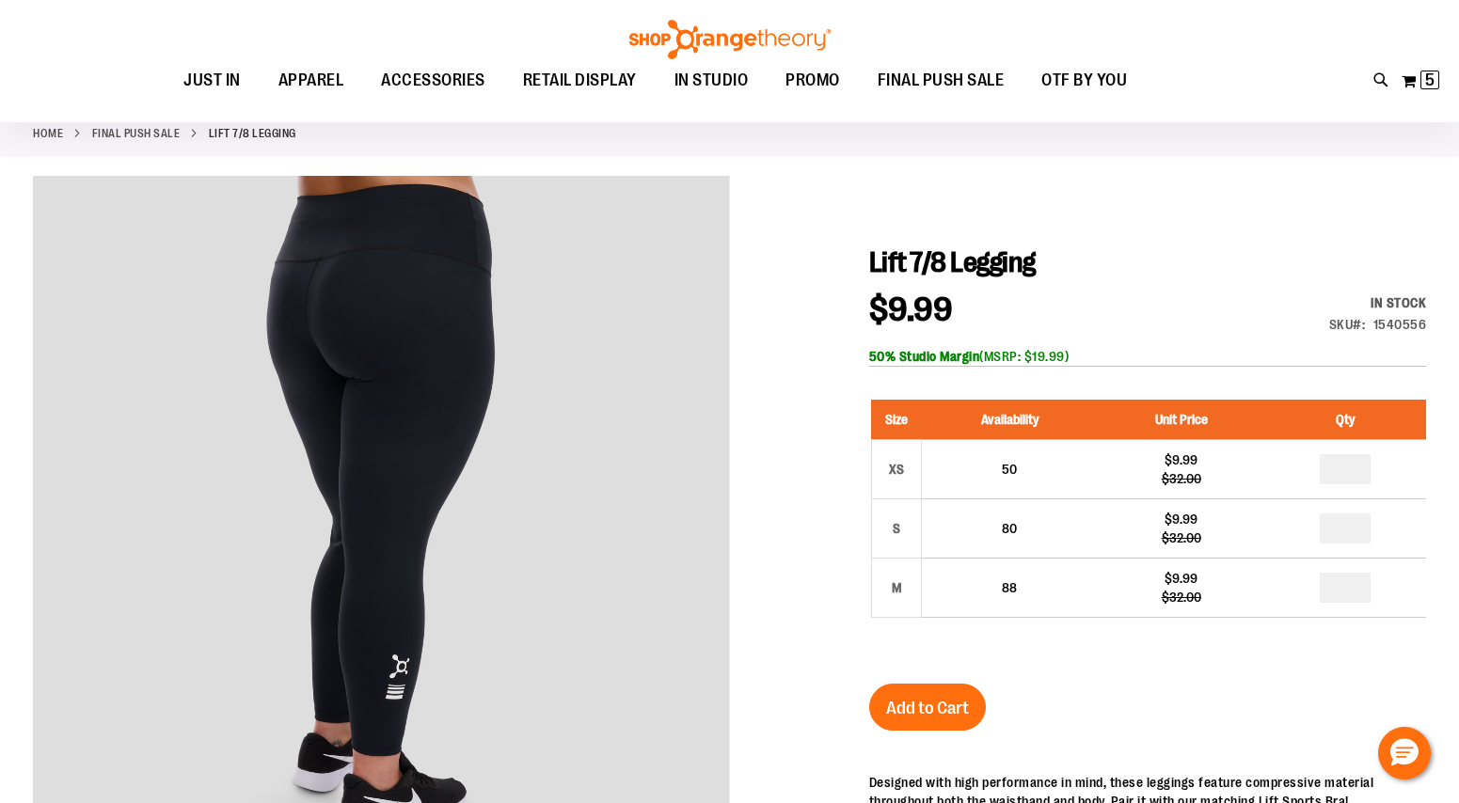
scroll to position [118, 0]
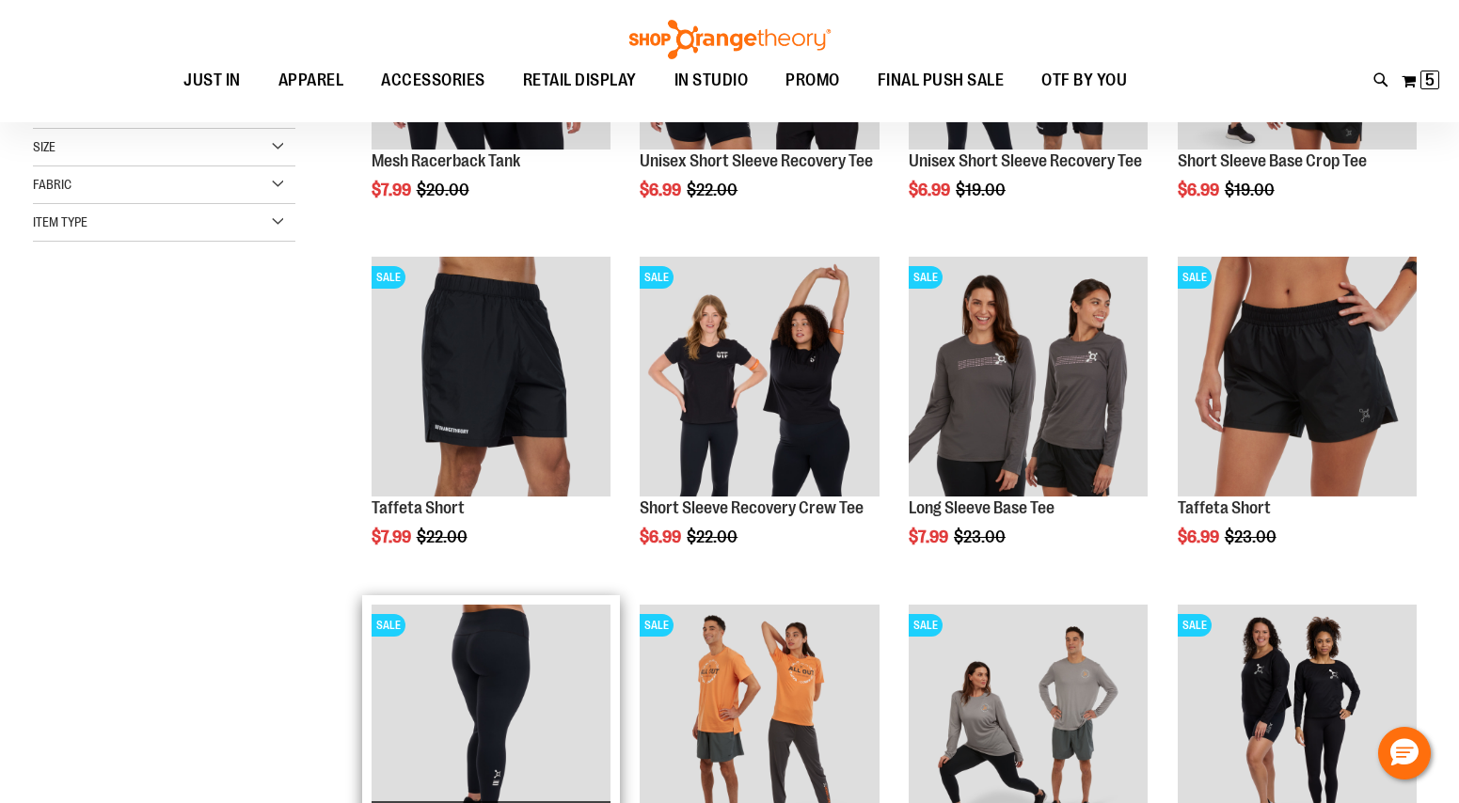
scroll to position [268, 0]
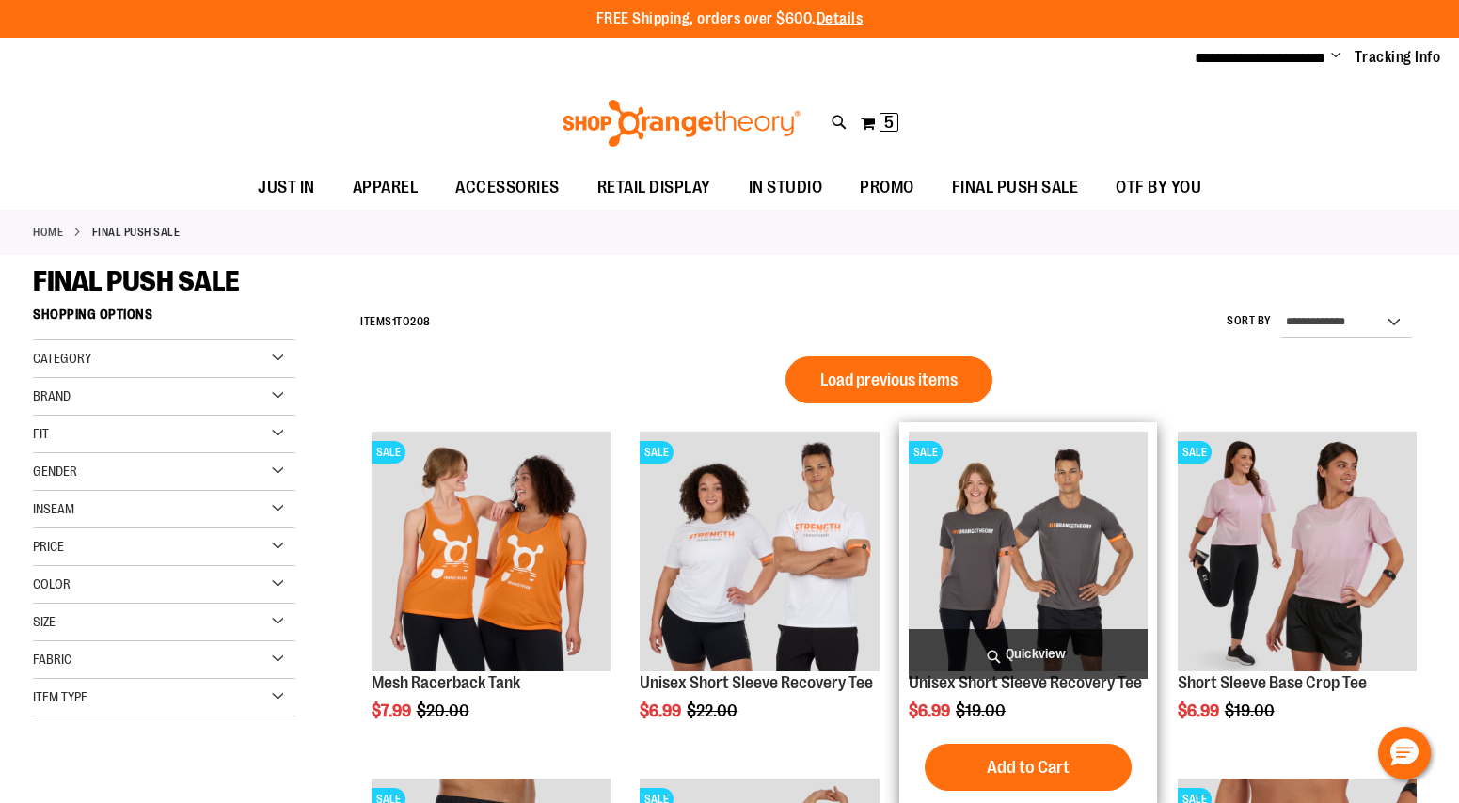
type input "**********"
click at [1101, 529] on img "product" at bounding box center [1027, 551] width 239 height 239
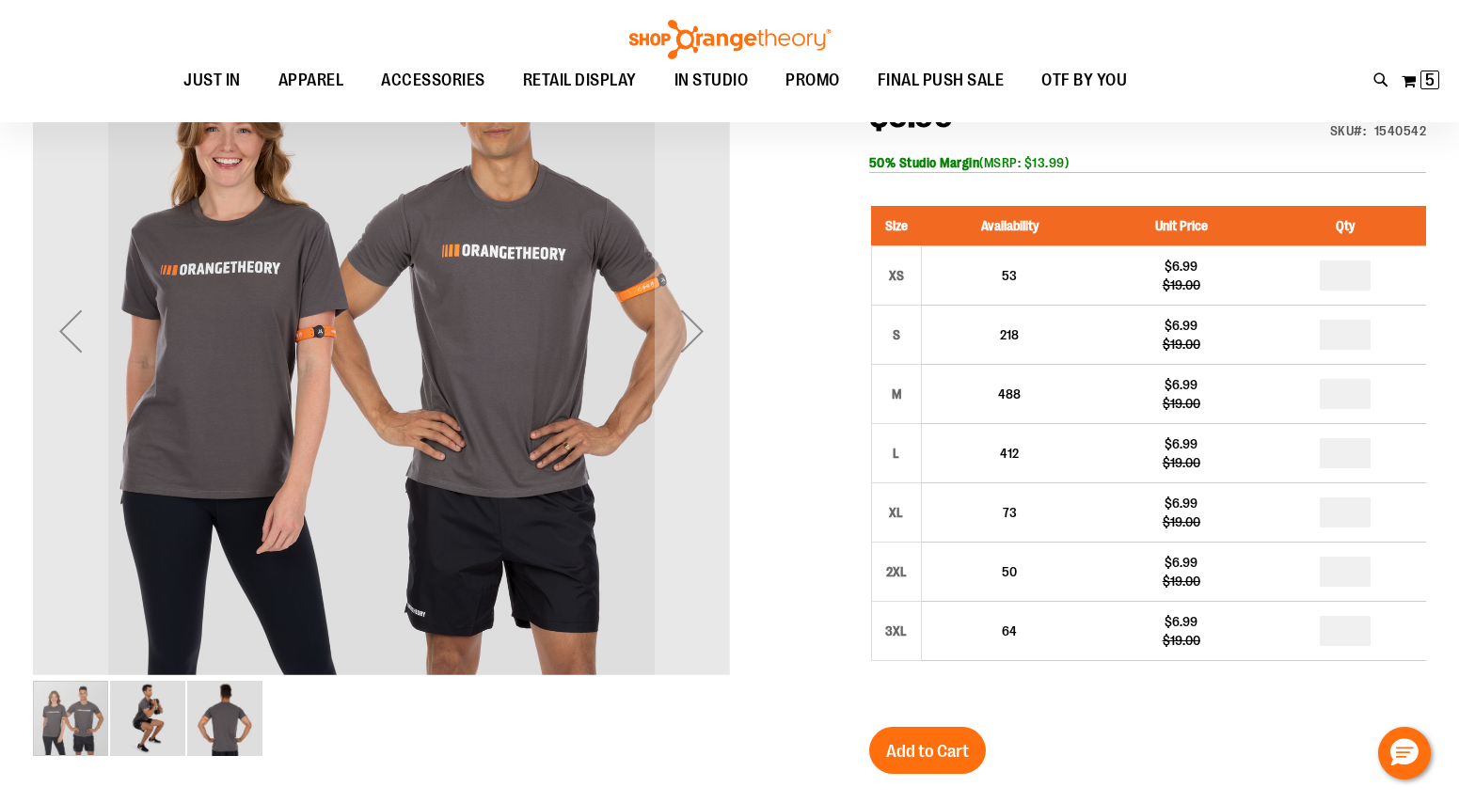
scroll to position [331, 0]
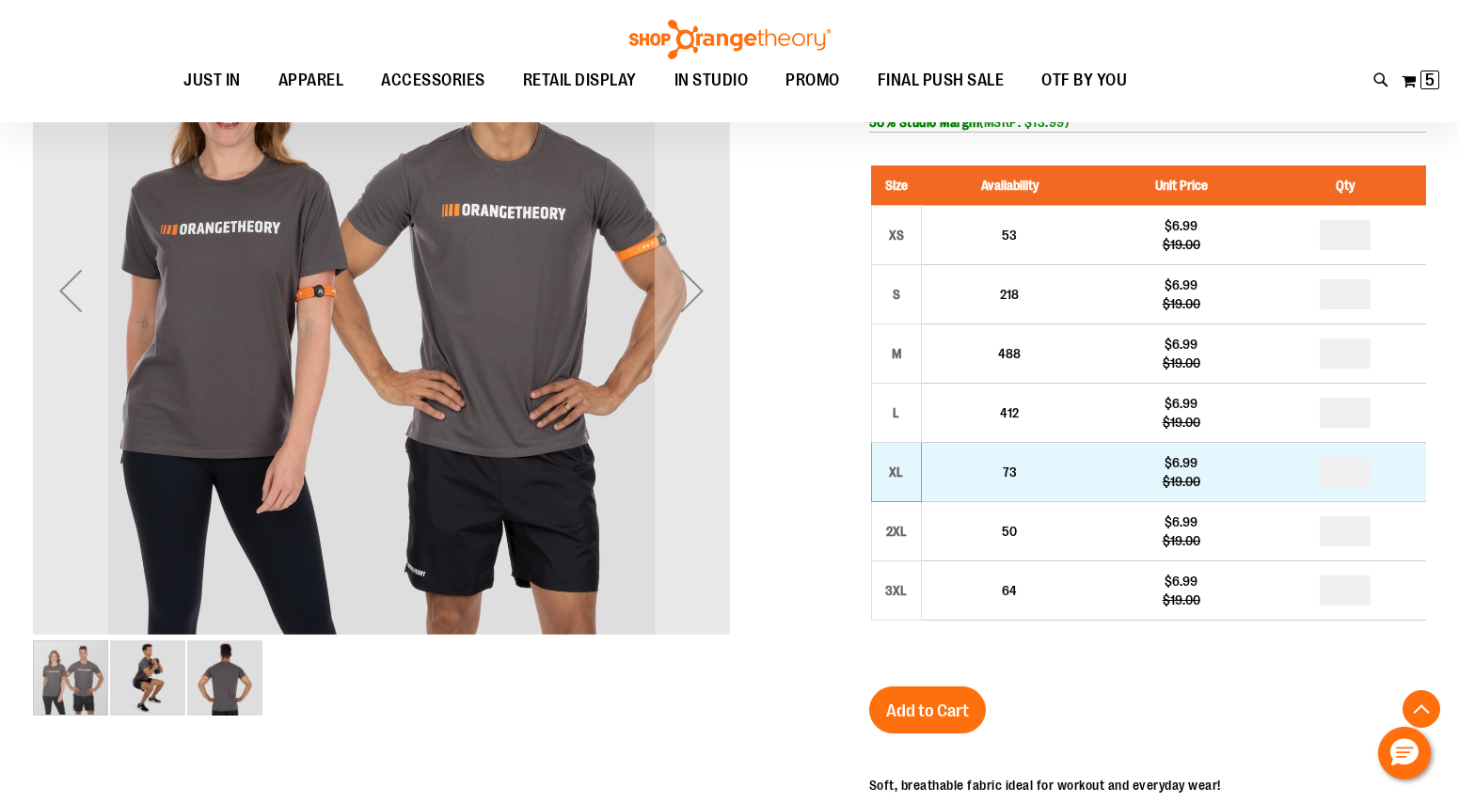
type input "**********"
click at [902, 488] on td "XL" at bounding box center [896, 472] width 50 height 59
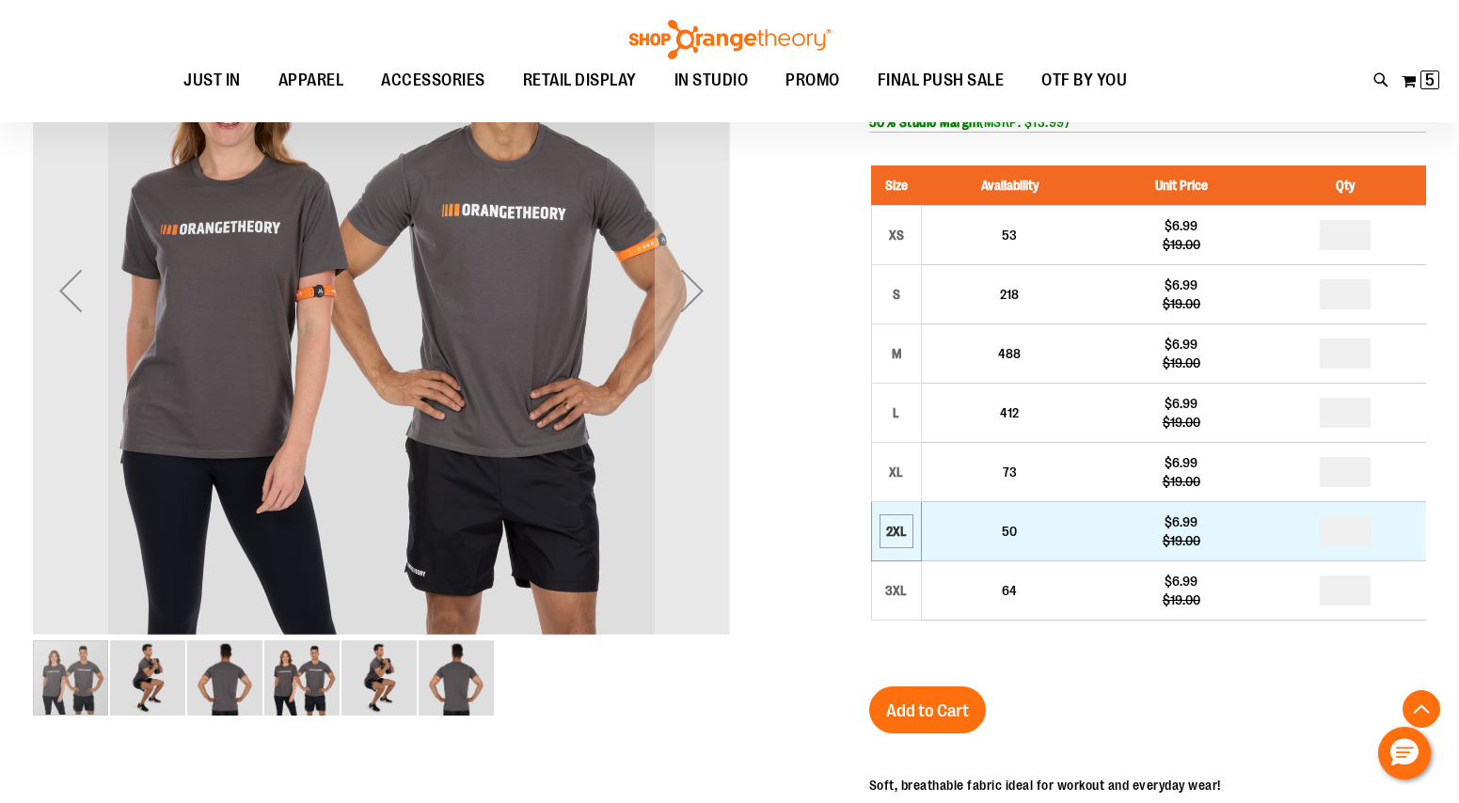
click at [897, 529] on div "2XL" at bounding box center [896, 531] width 28 height 28
drag, startPoint x: 897, startPoint y: 529, endPoint x: 1101, endPoint y: 513, distance: 204.6
click at [1110, 513] on tr "2XL 50 $6.99 $19.00 *" at bounding box center [1148, 531] width 555 height 59
click at [1101, 513] on td "$6.99 $19.00" at bounding box center [1181, 531] width 166 height 59
click at [900, 537] on div "2XL" at bounding box center [896, 531] width 28 height 28
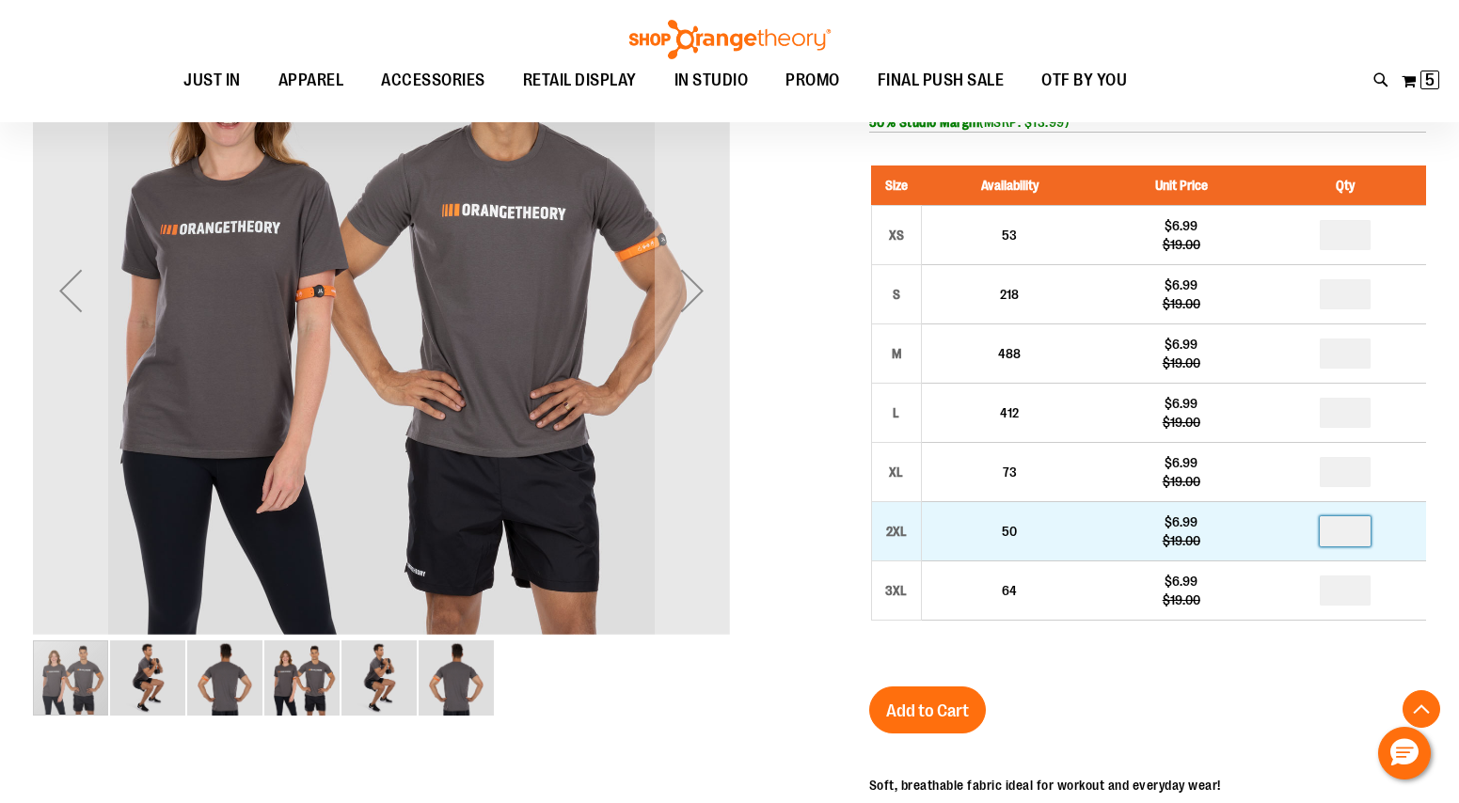
click at [1335, 541] on input "number" at bounding box center [1344, 531] width 51 height 30
type input "*"
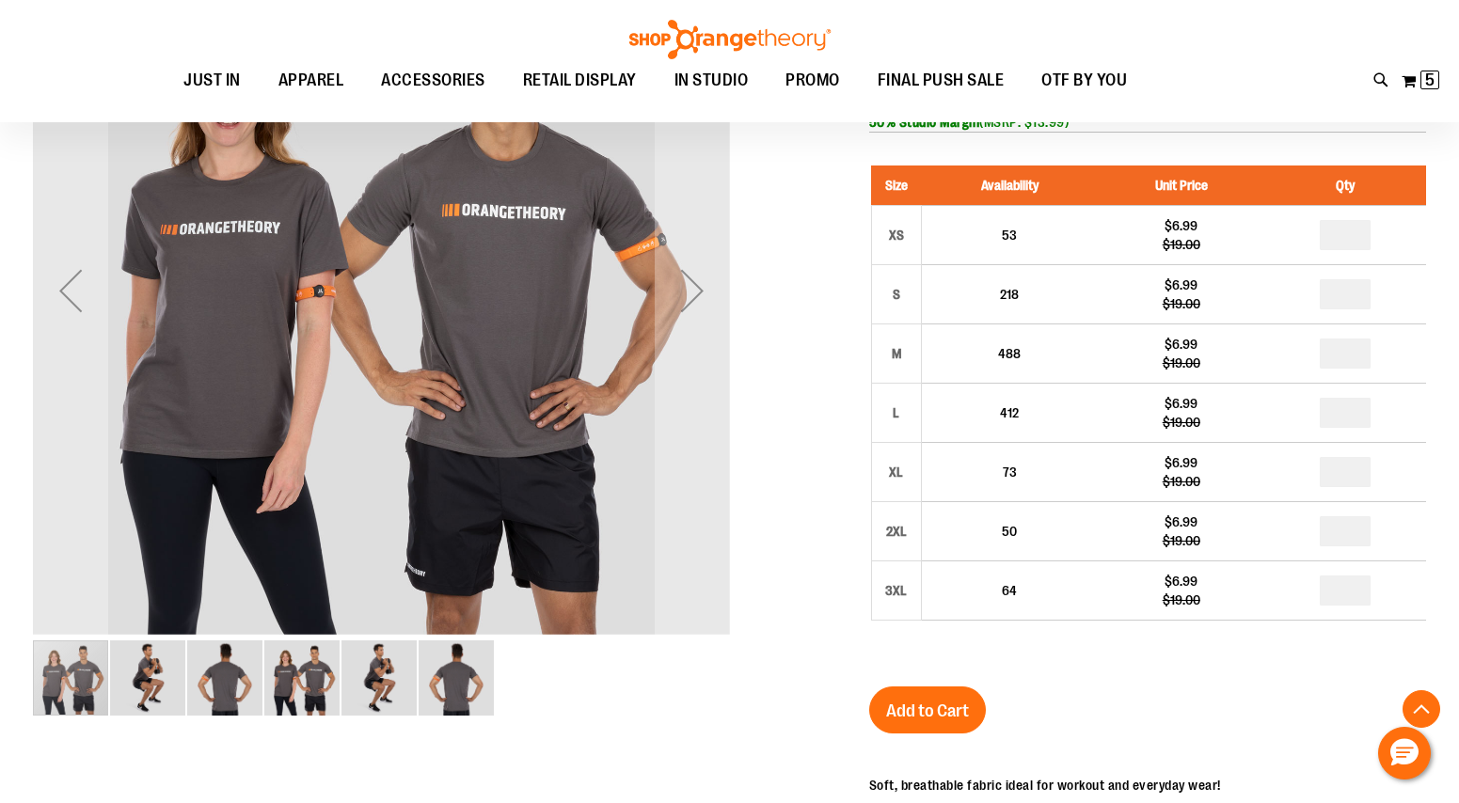
click at [941, 721] on button "Add to Cart" at bounding box center [927, 710] width 117 height 47
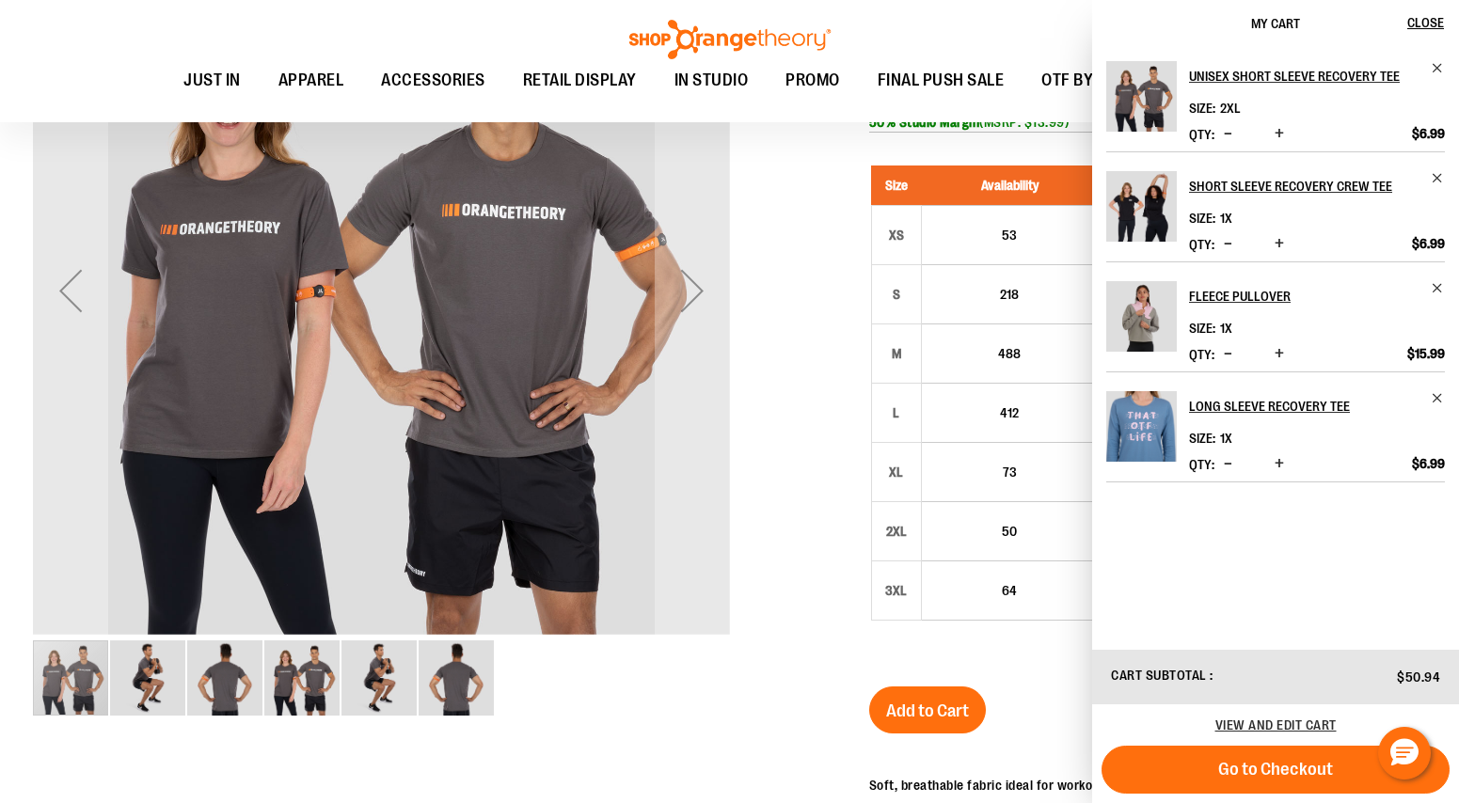
click at [788, 298] on div at bounding box center [729, 542] width 1393 height 1201
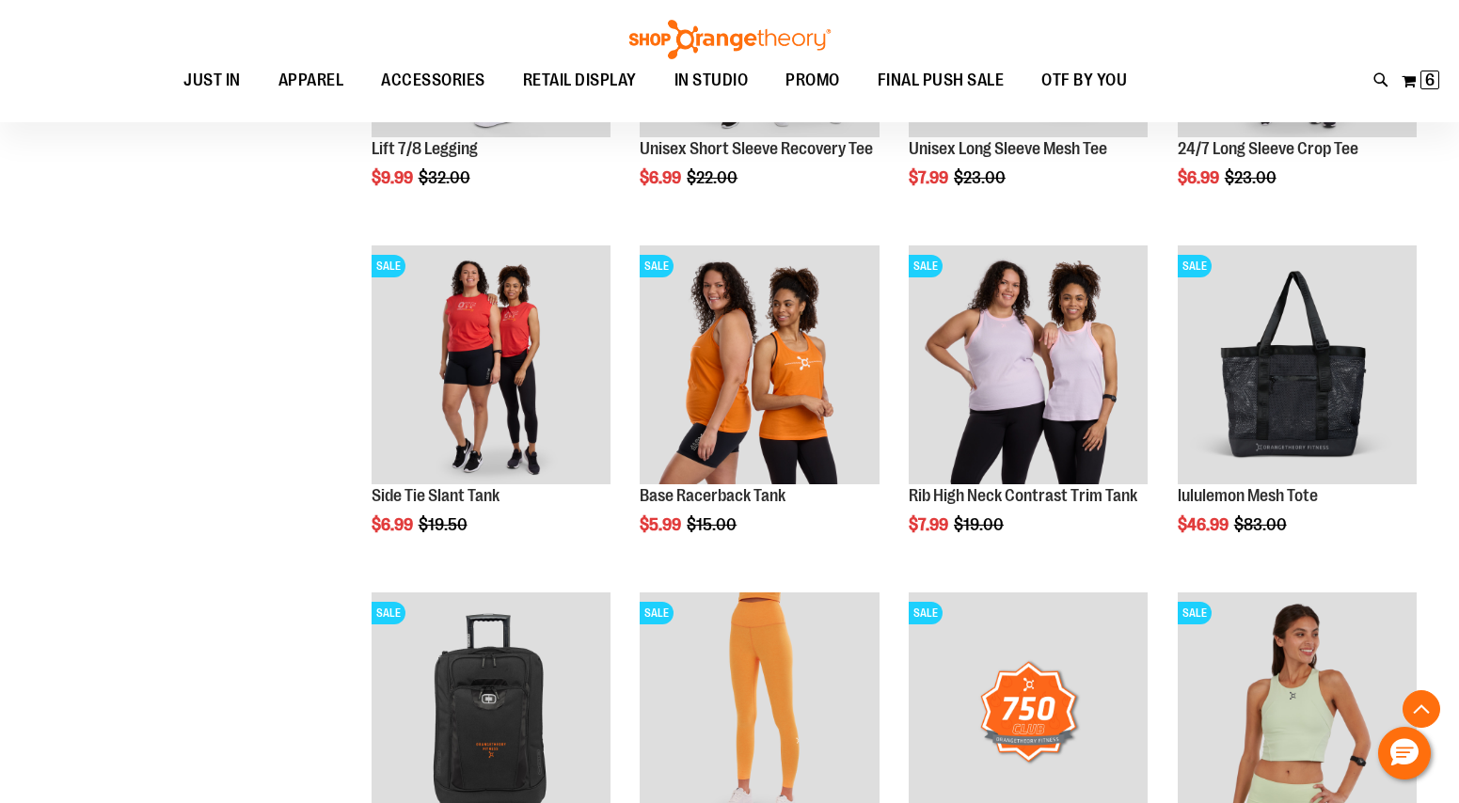
scroll to position [1229, 0]
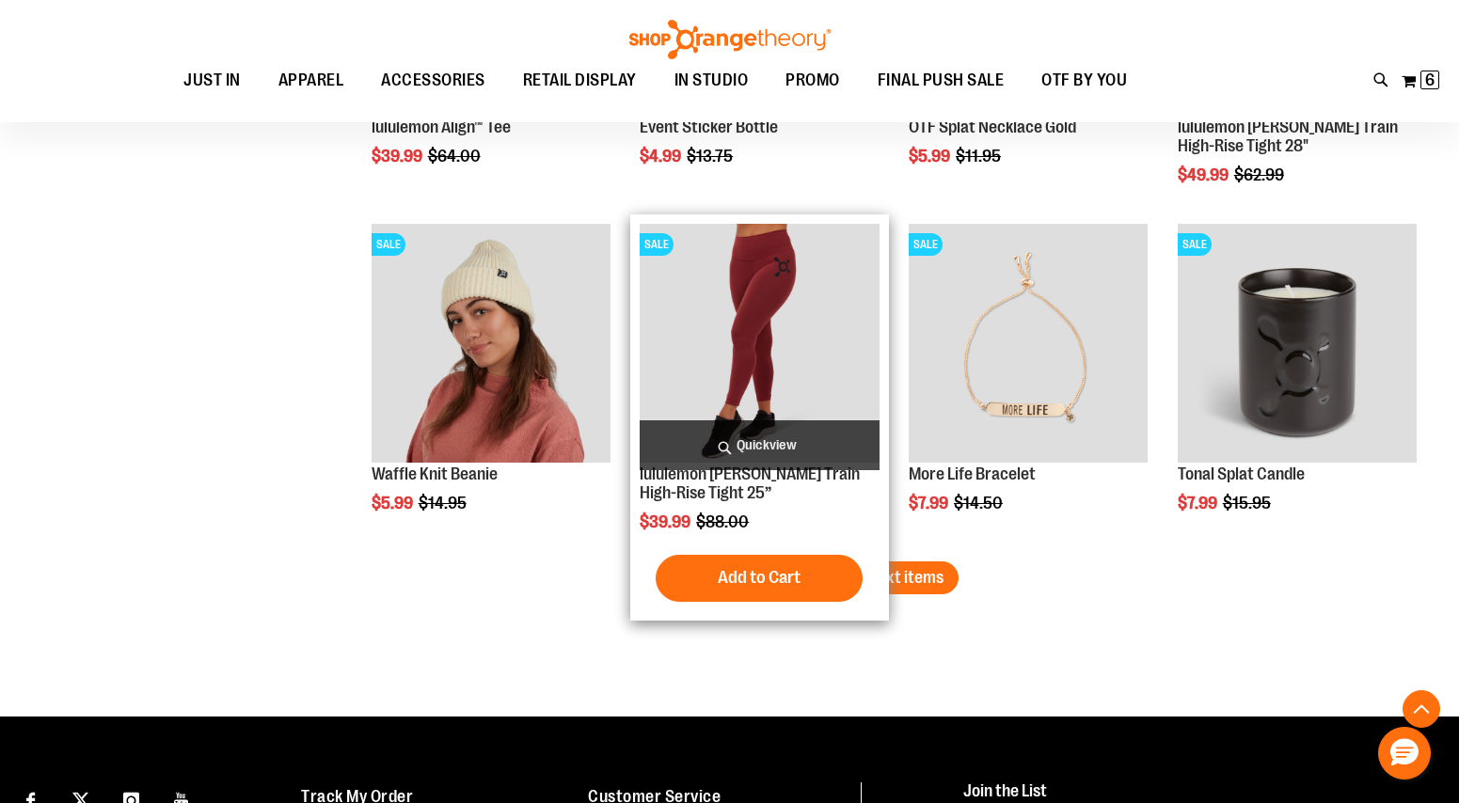
scroll to position [3009, 0]
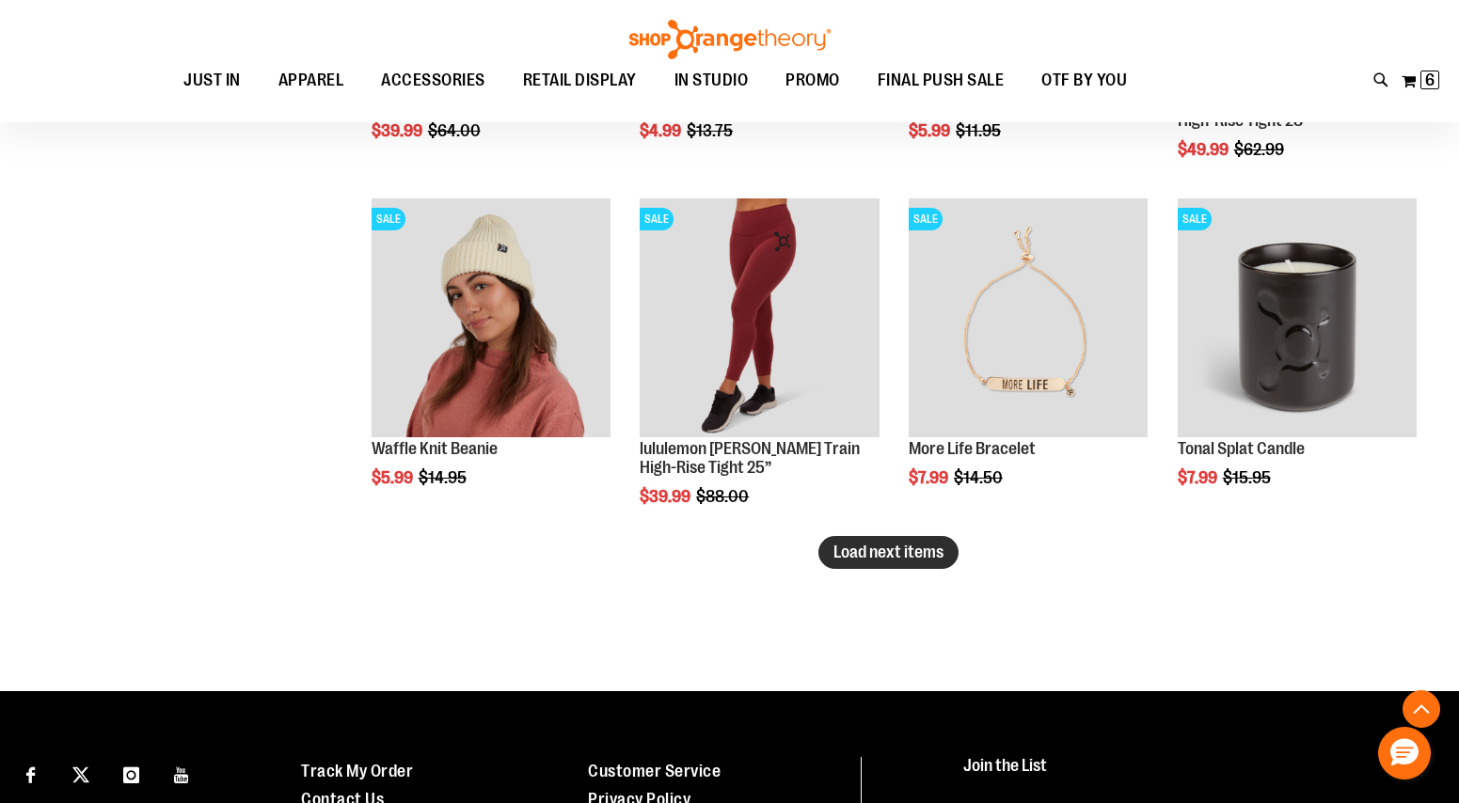
type input "**********"
click at [926, 558] on span "Load next items" at bounding box center [888, 552] width 110 height 19
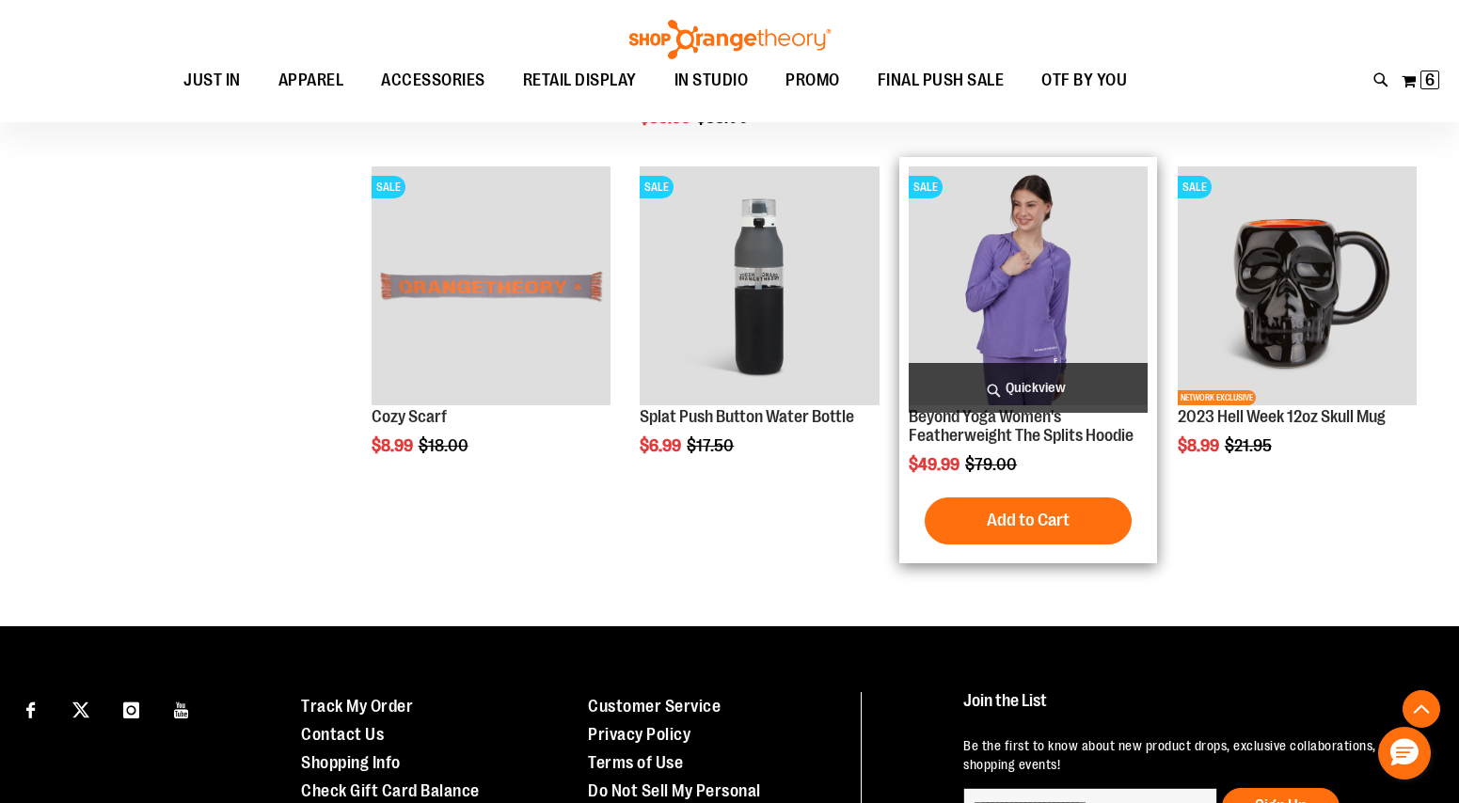
scroll to position [3394, 0]
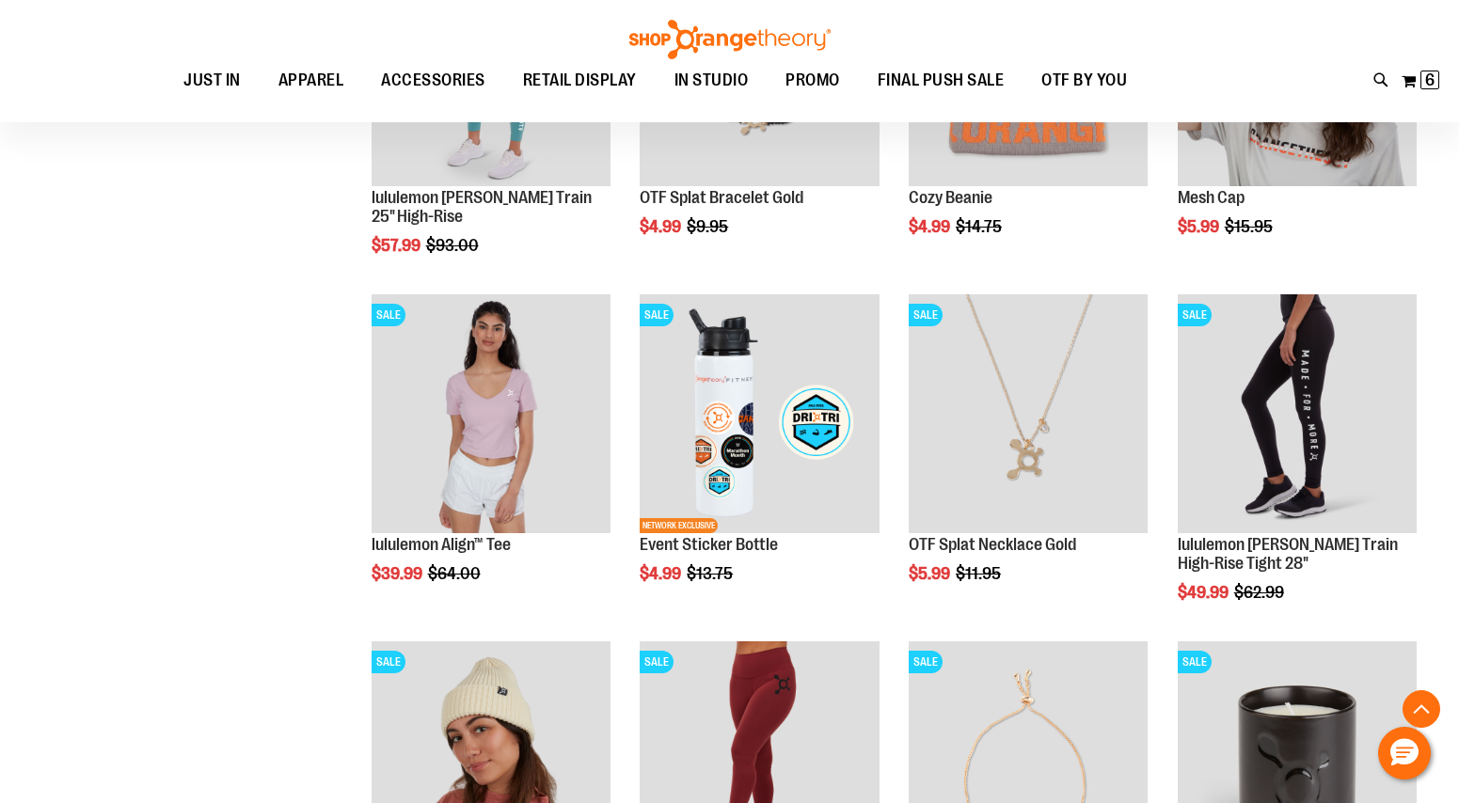
scroll to position [706, 0]
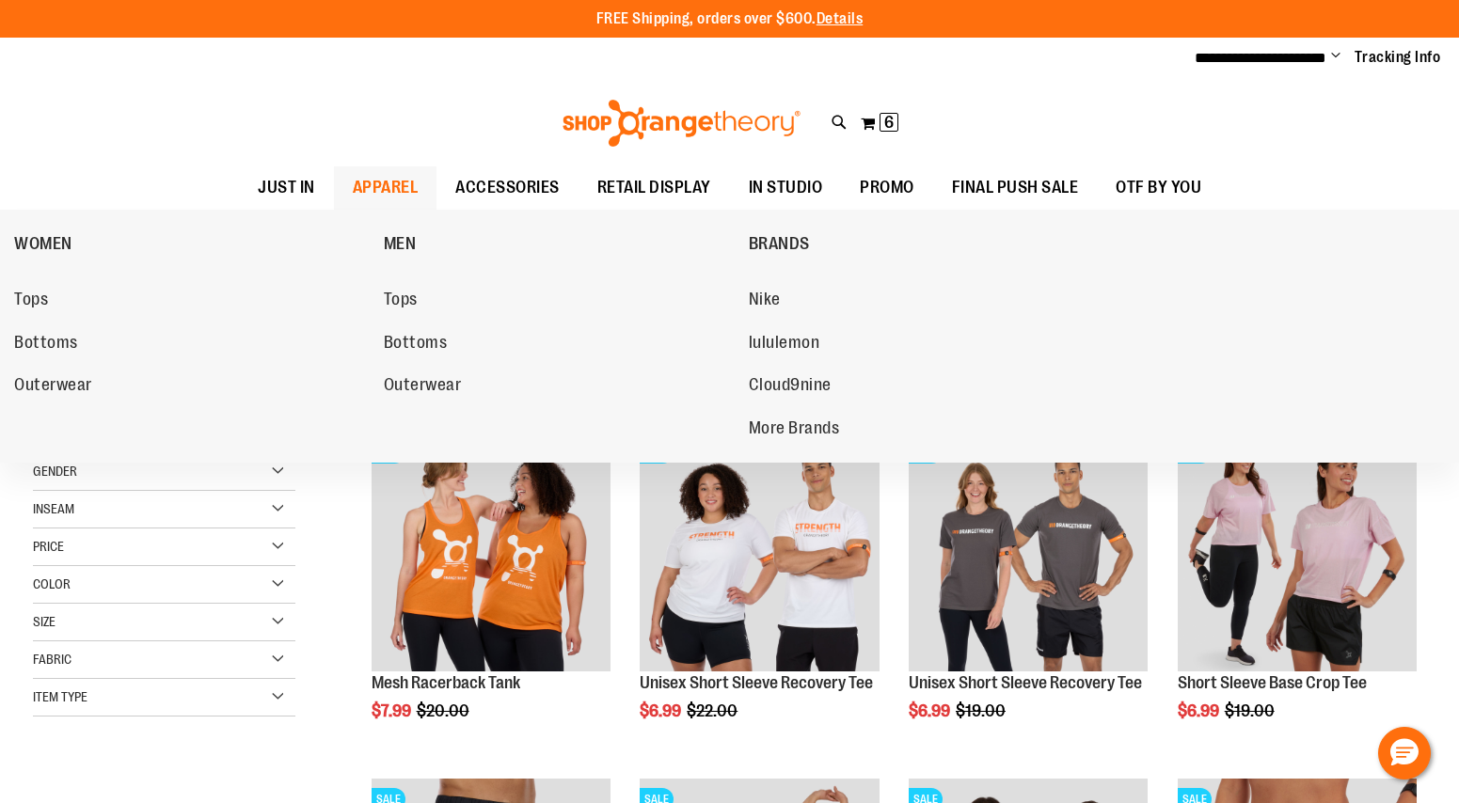
click at [387, 170] on span "APPAREL" at bounding box center [386, 187] width 66 height 42
click at [387, 169] on span "APPAREL" at bounding box center [386, 187] width 66 height 42
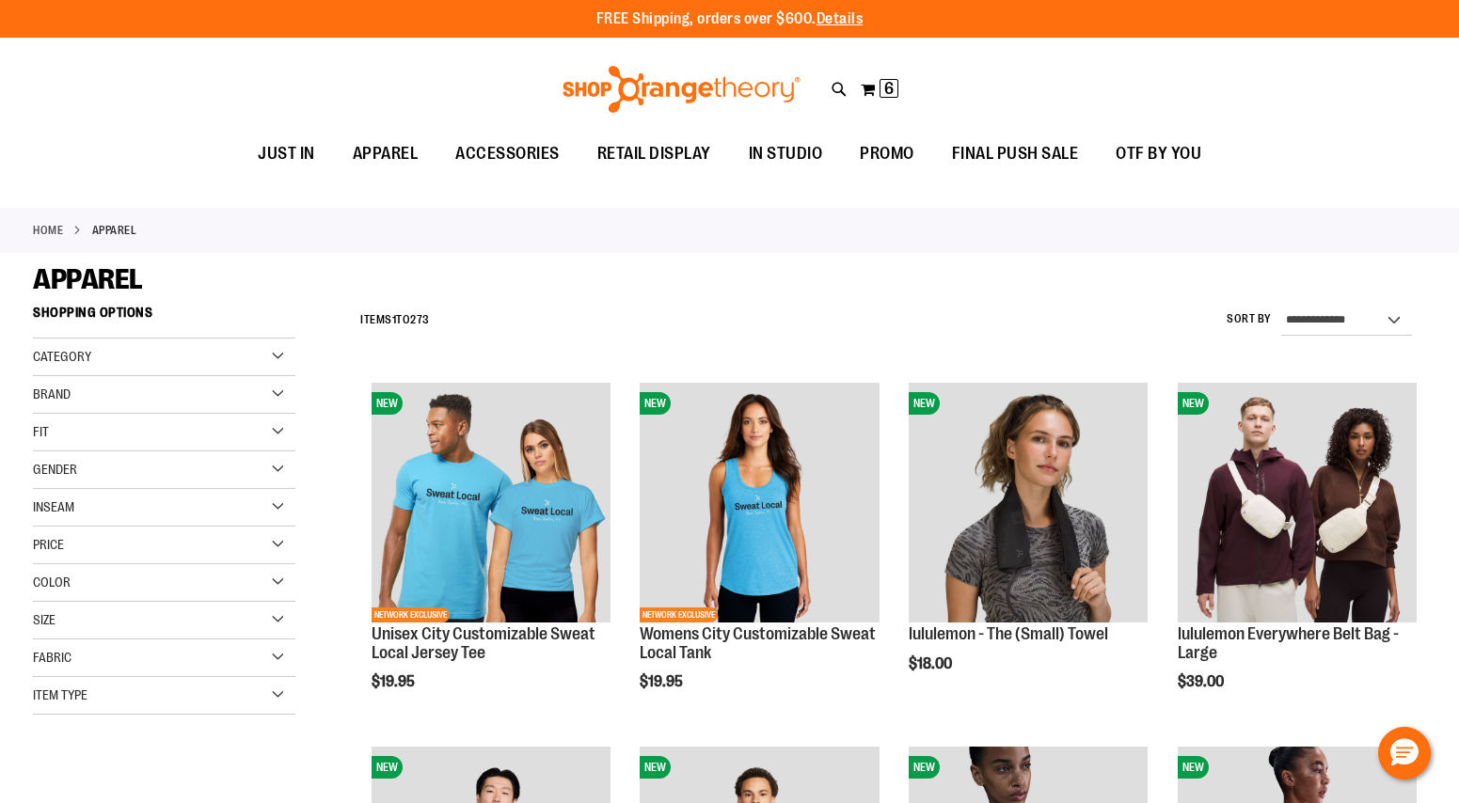
scroll to position [267, 0]
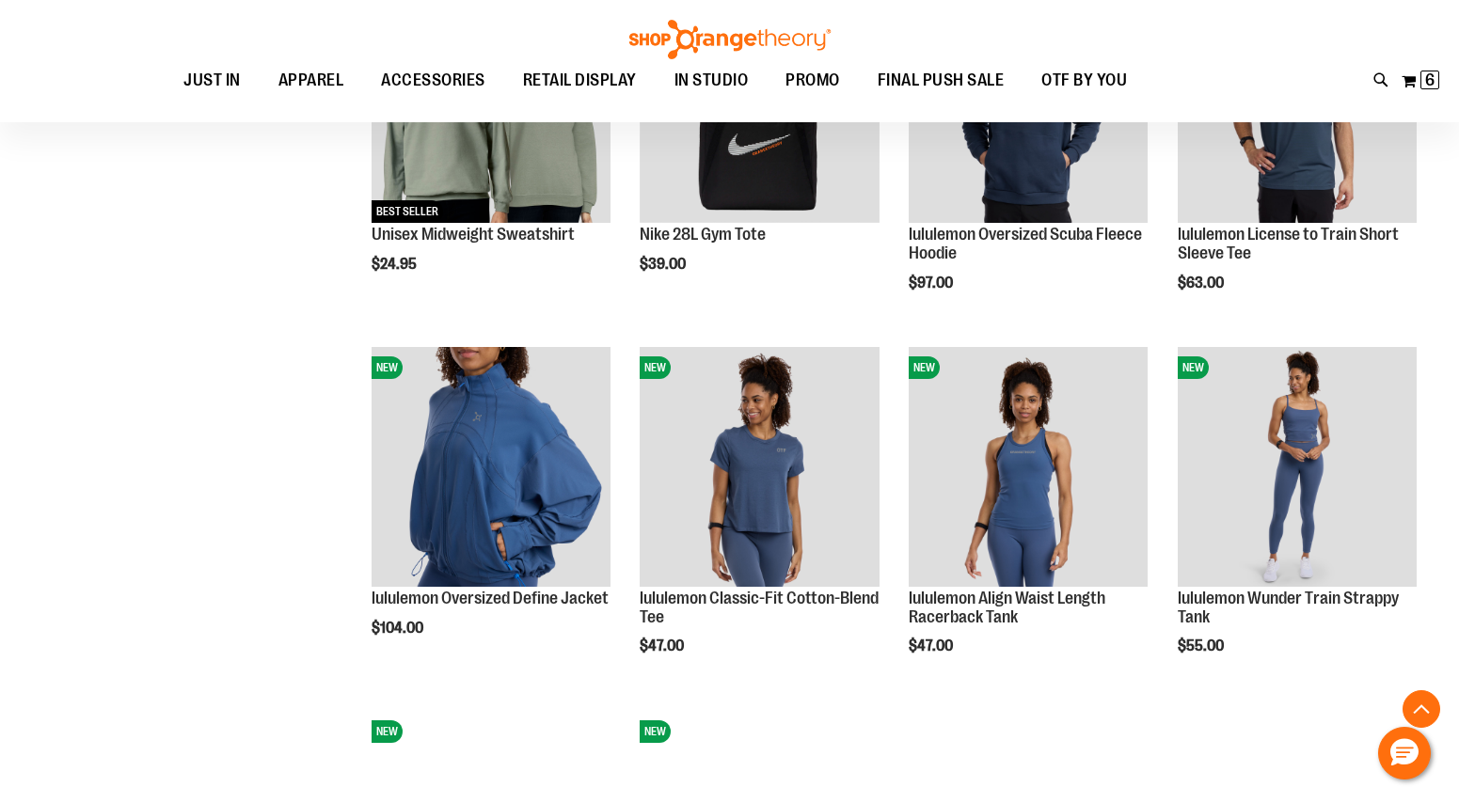
scroll to position [1493, 0]
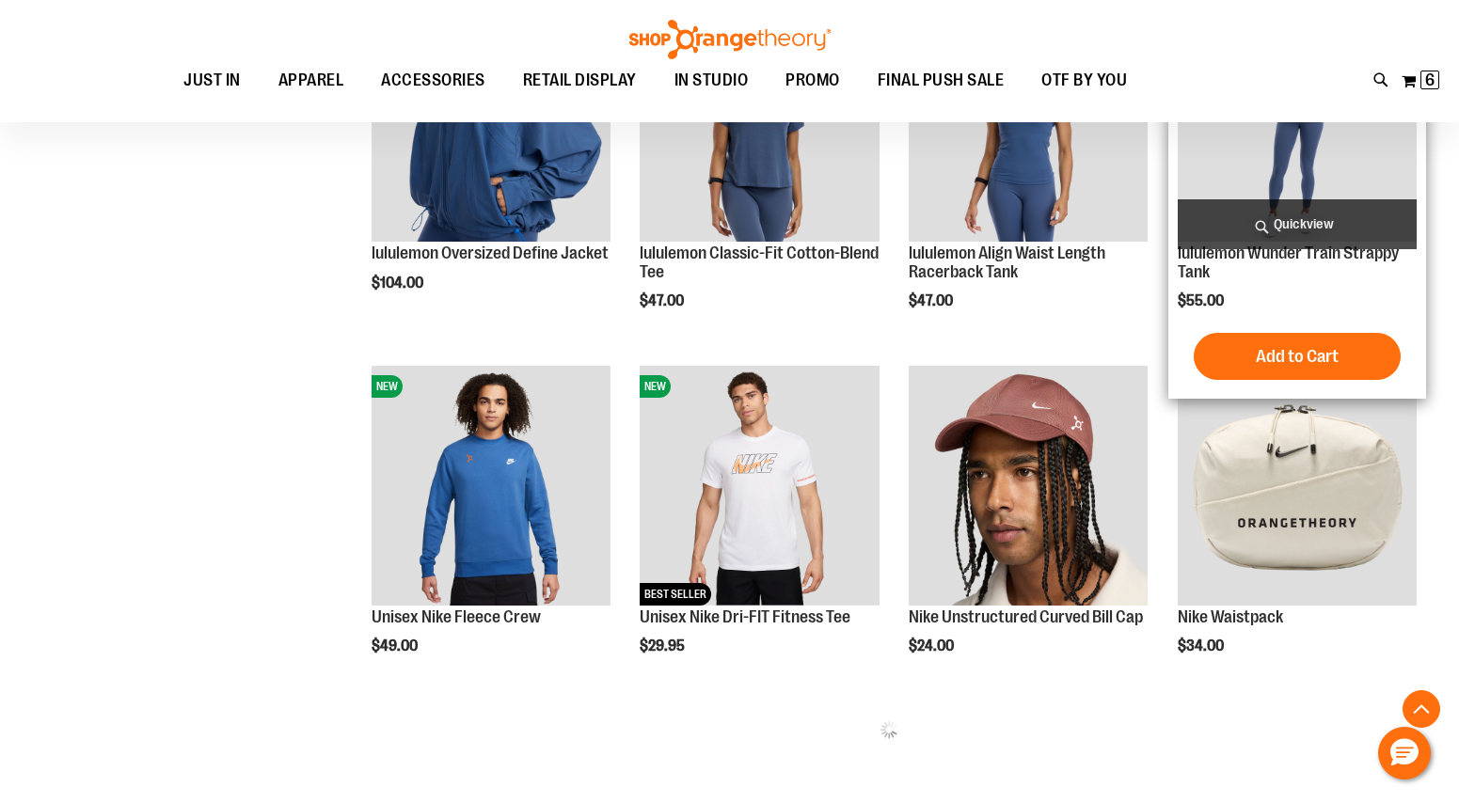
scroll to position [1835, 0]
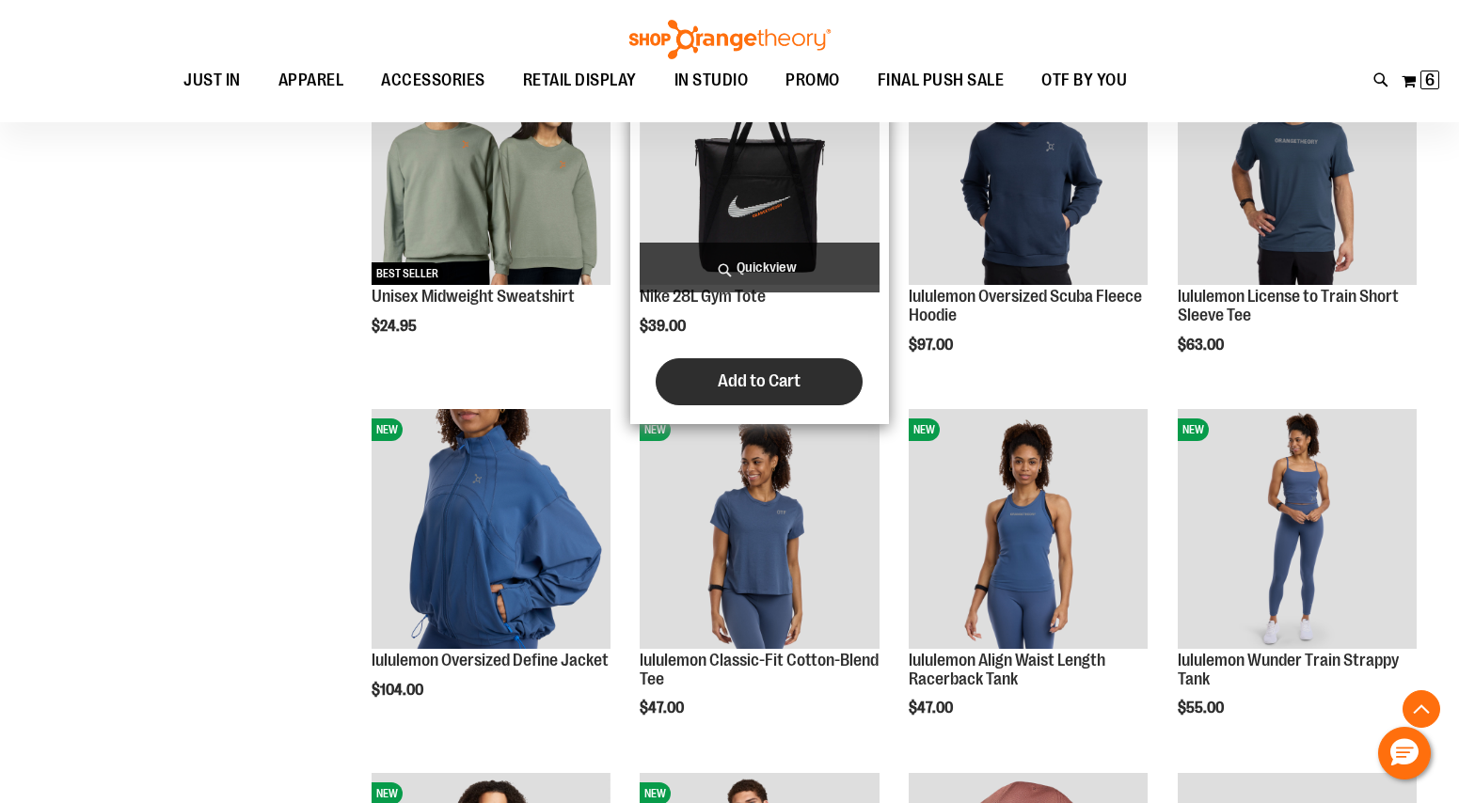
scroll to position [1430, 0]
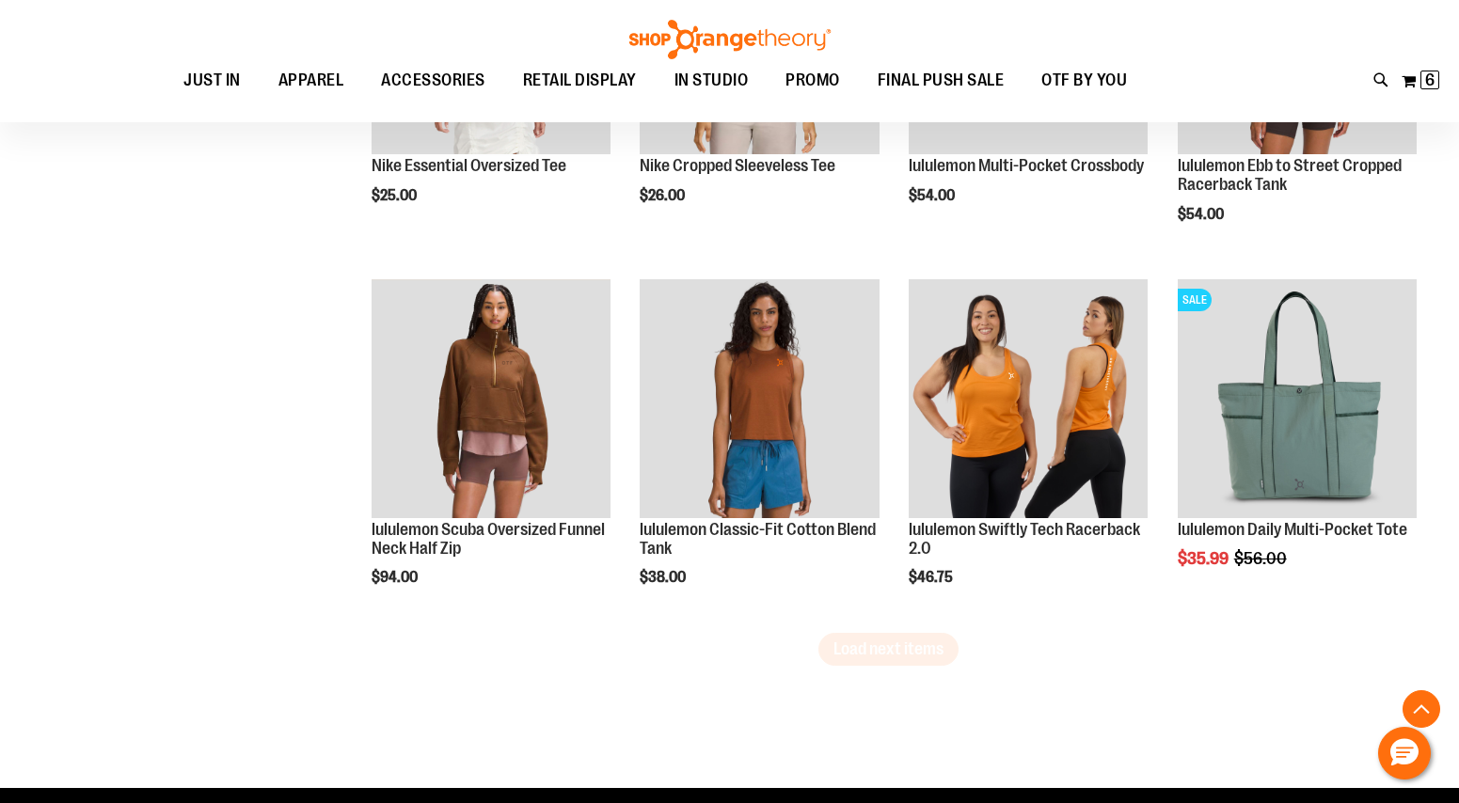
scroll to position [3019, 0]
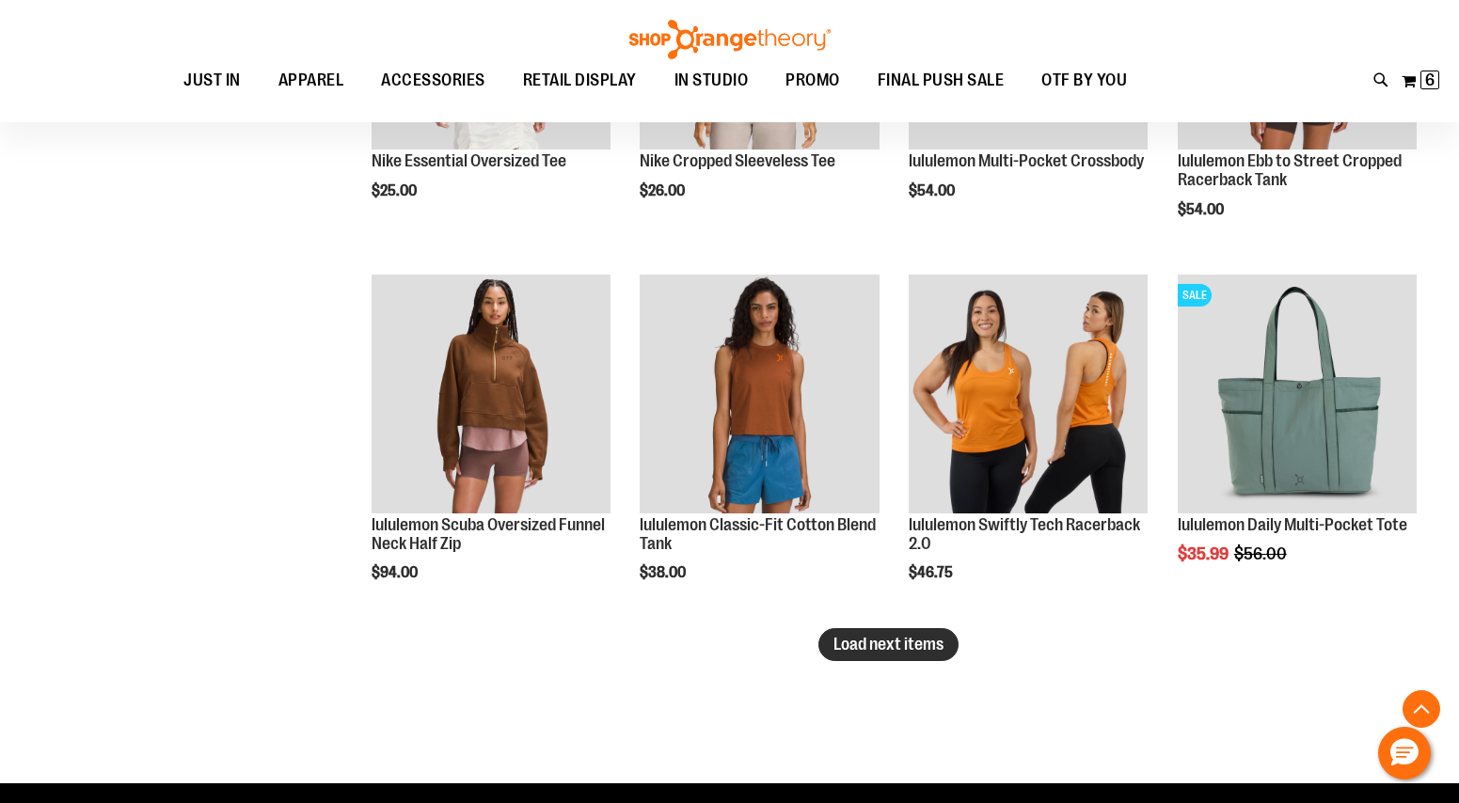
type input "**********"
click at [854, 633] on button "Load next items" at bounding box center [888, 644] width 140 height 33
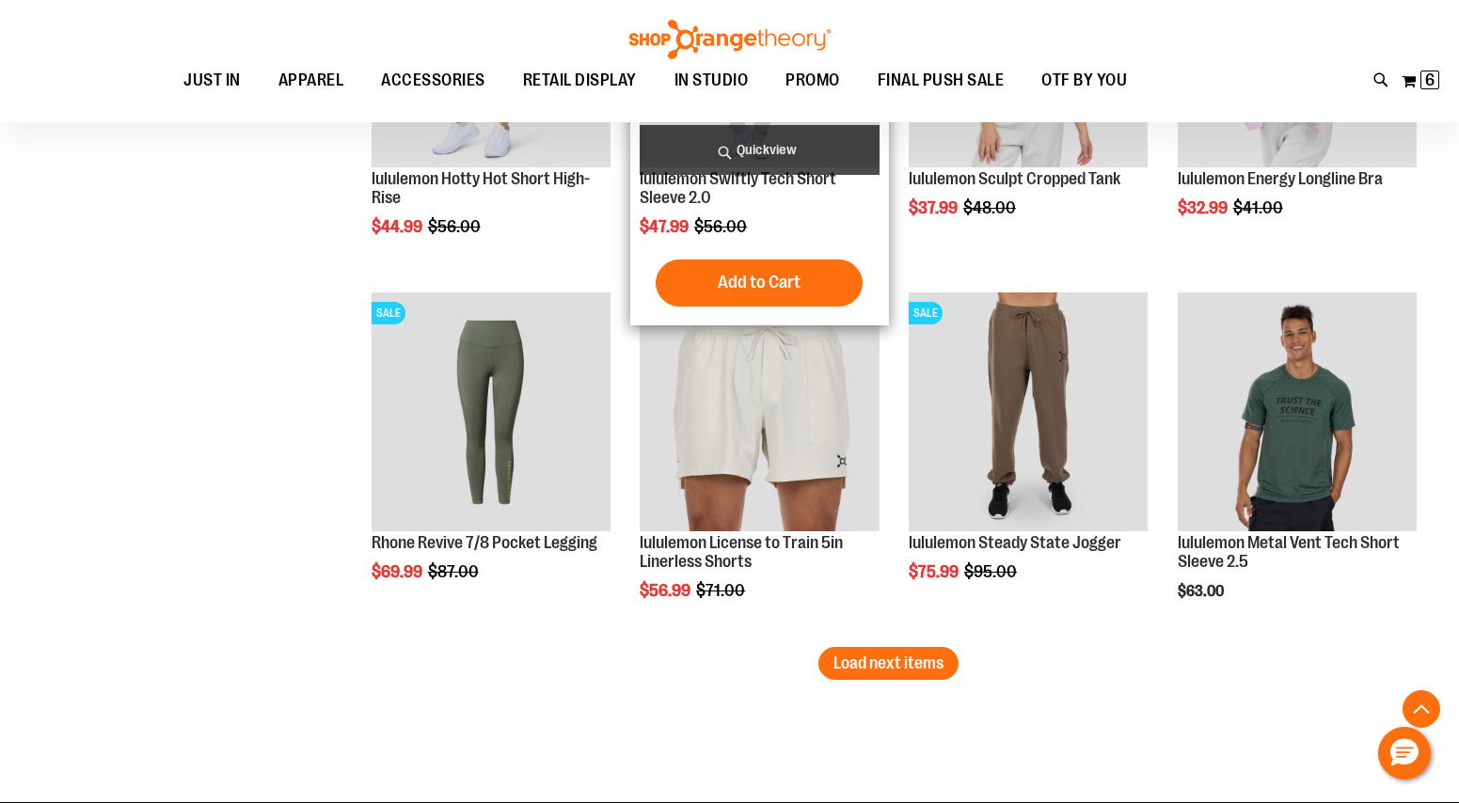
scroll to position [4099, 0]
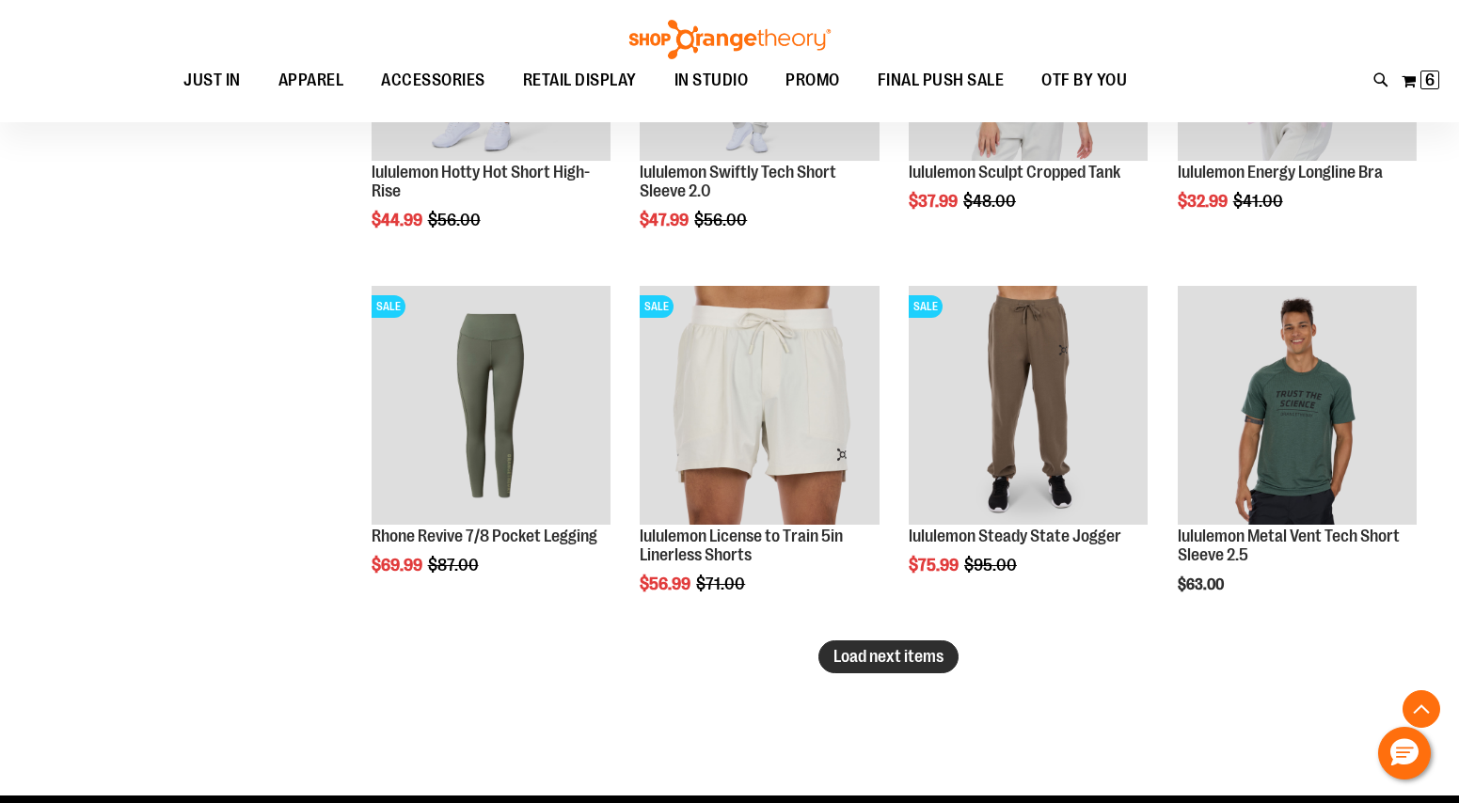
click at [866, 648] on span "Load next items" at bounding box center [888, 656] width 110 height 19
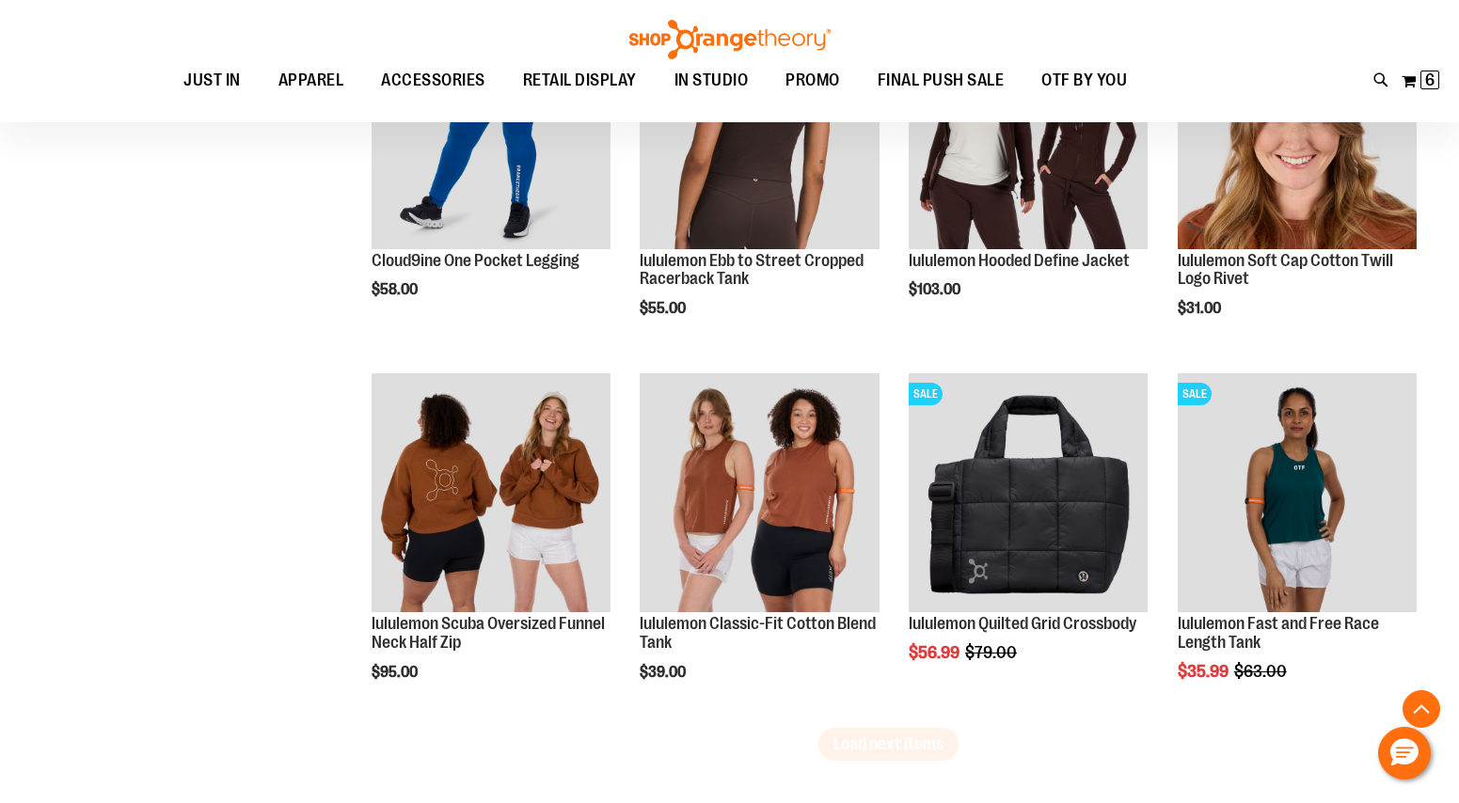
scroll to position [5413, 0]
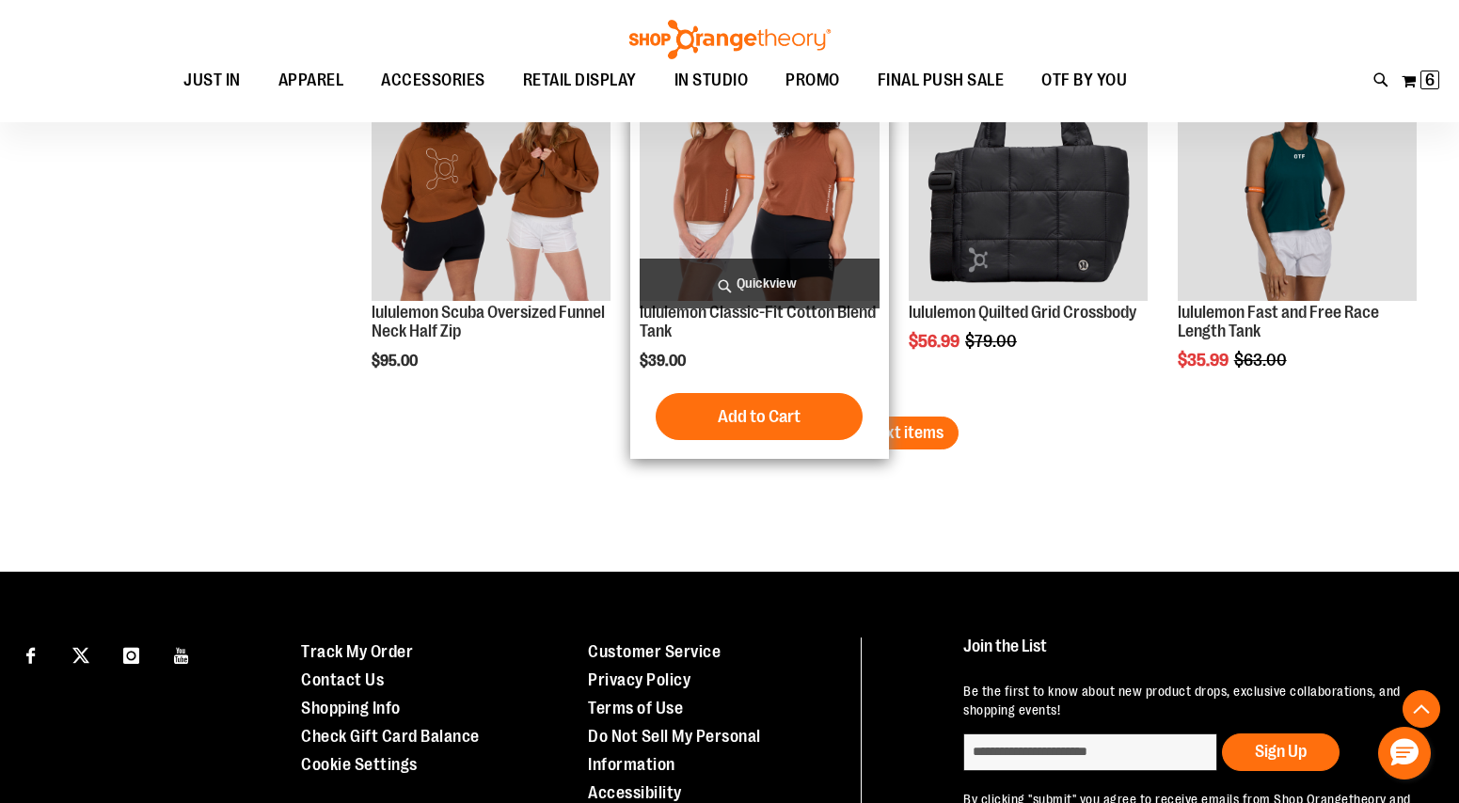
drag, startPoint x: 835, startPoint y: 433, endPoint x: 869, endPoint y: 433, distance: 33.9
click at [850, 433] on button "Add to Cart" at bounding box center [759, 416] width 207 height 47
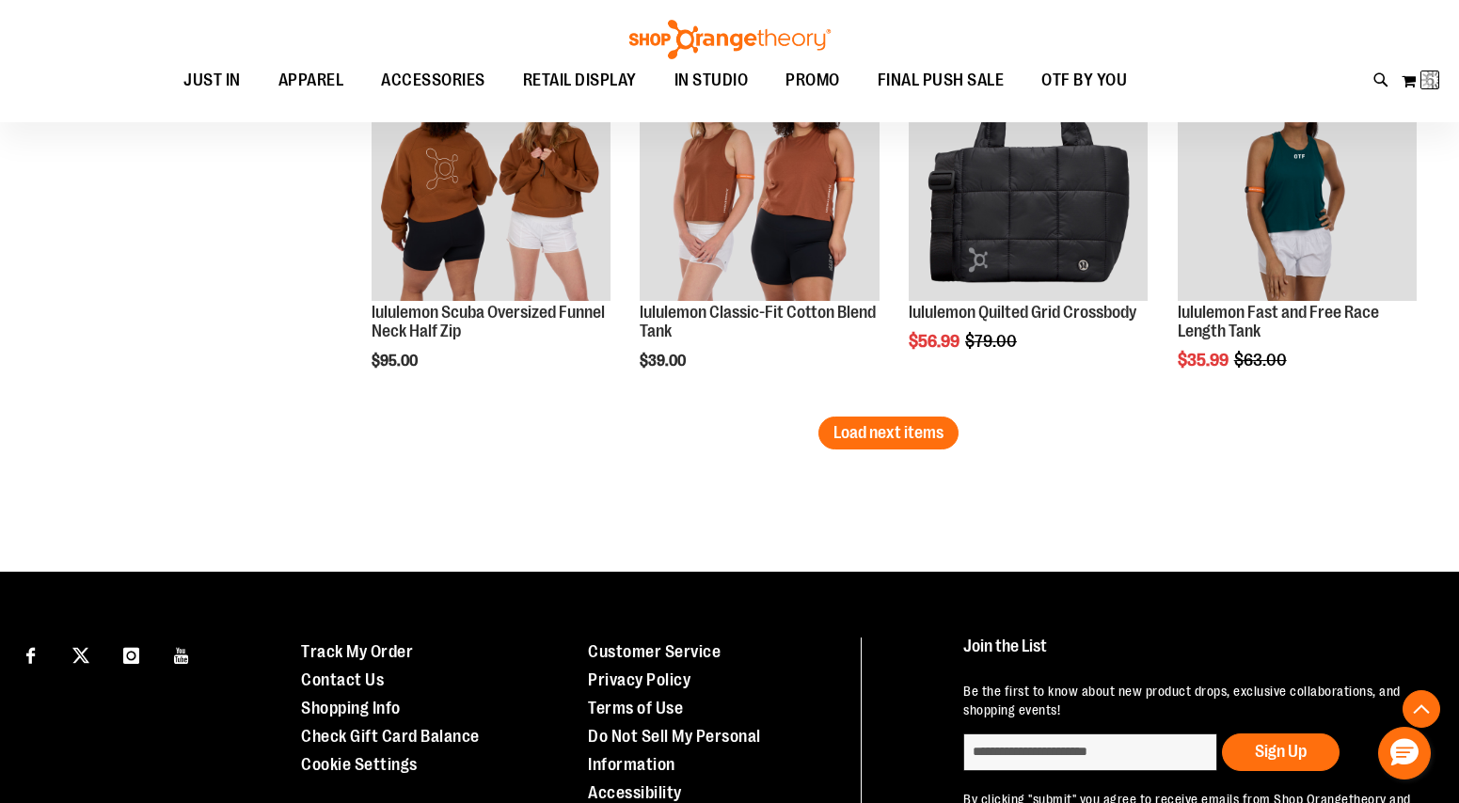
click at [930, 438] on span "Load next items" at bounding box center [888, 432] width 110 height 19
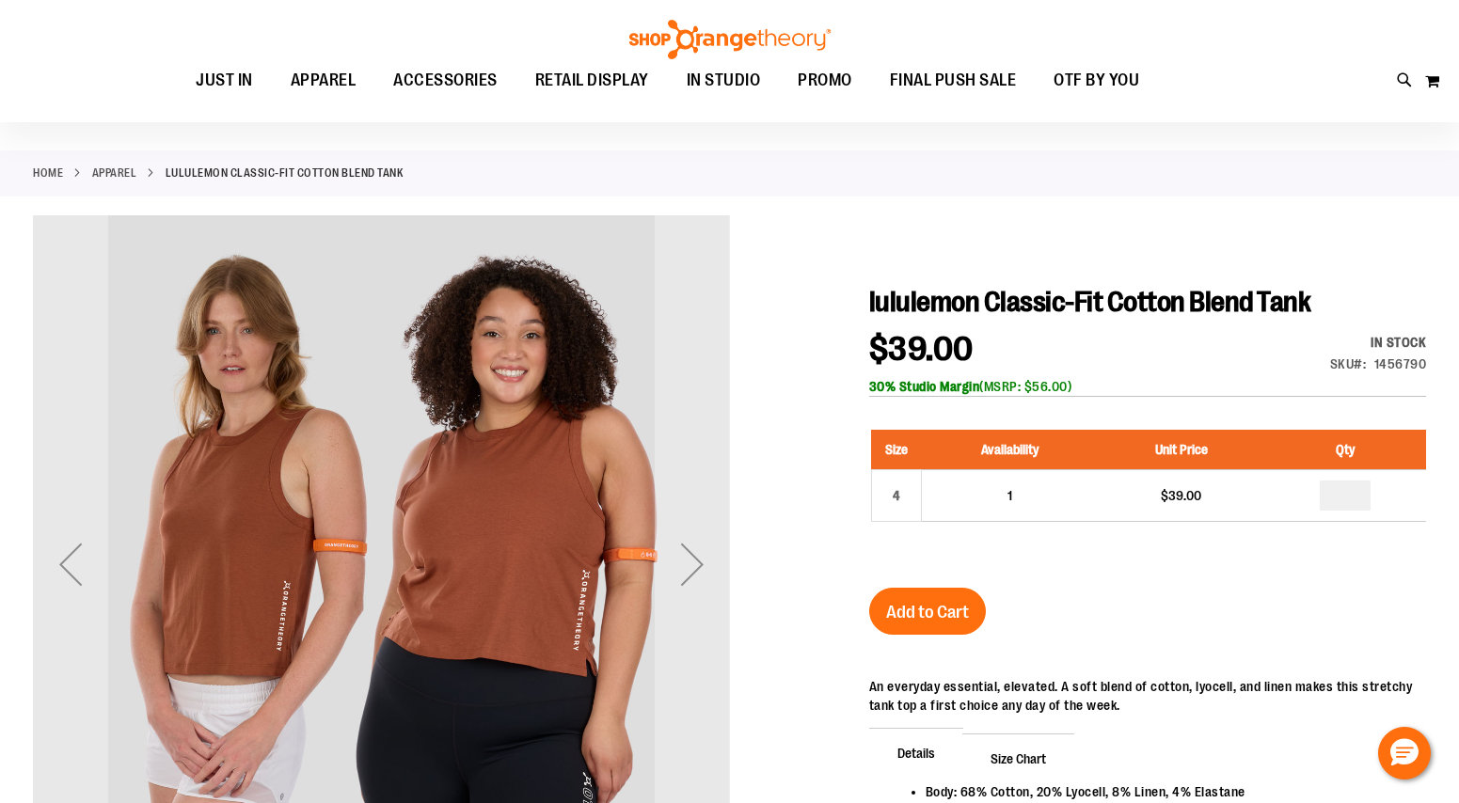
scroll to position [75, 0]
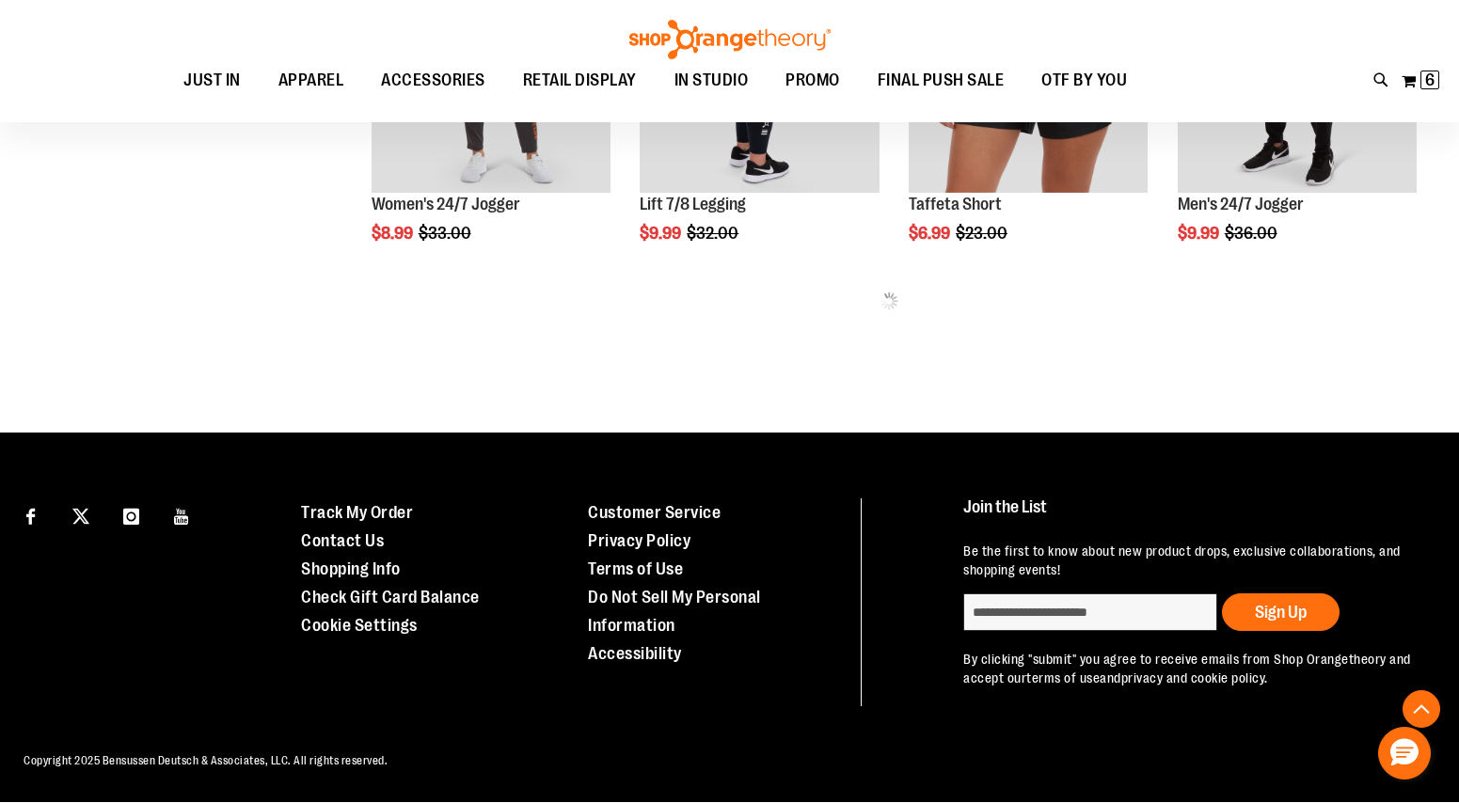
scroll to position [942, 0]
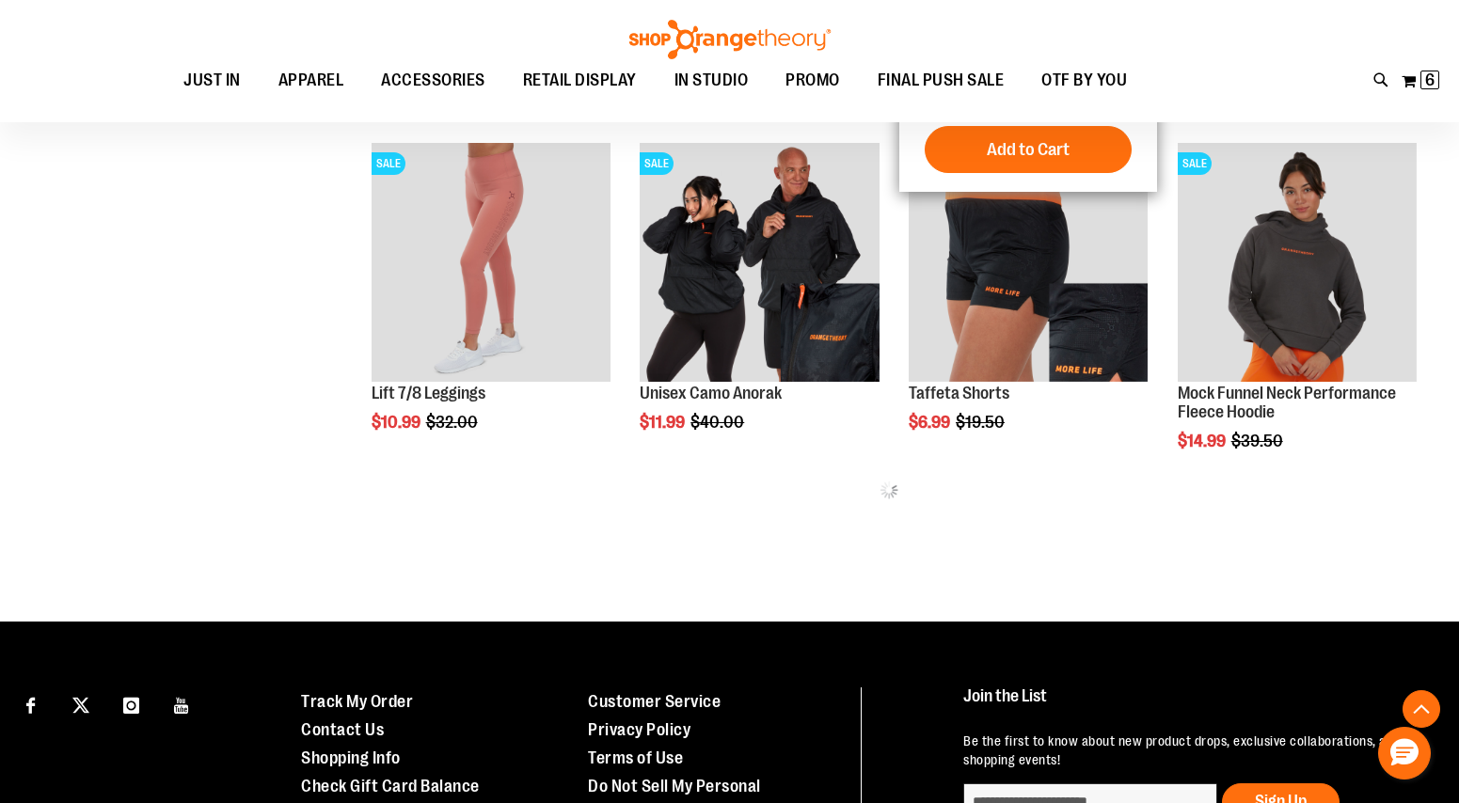
scroll to position [1822, 0]
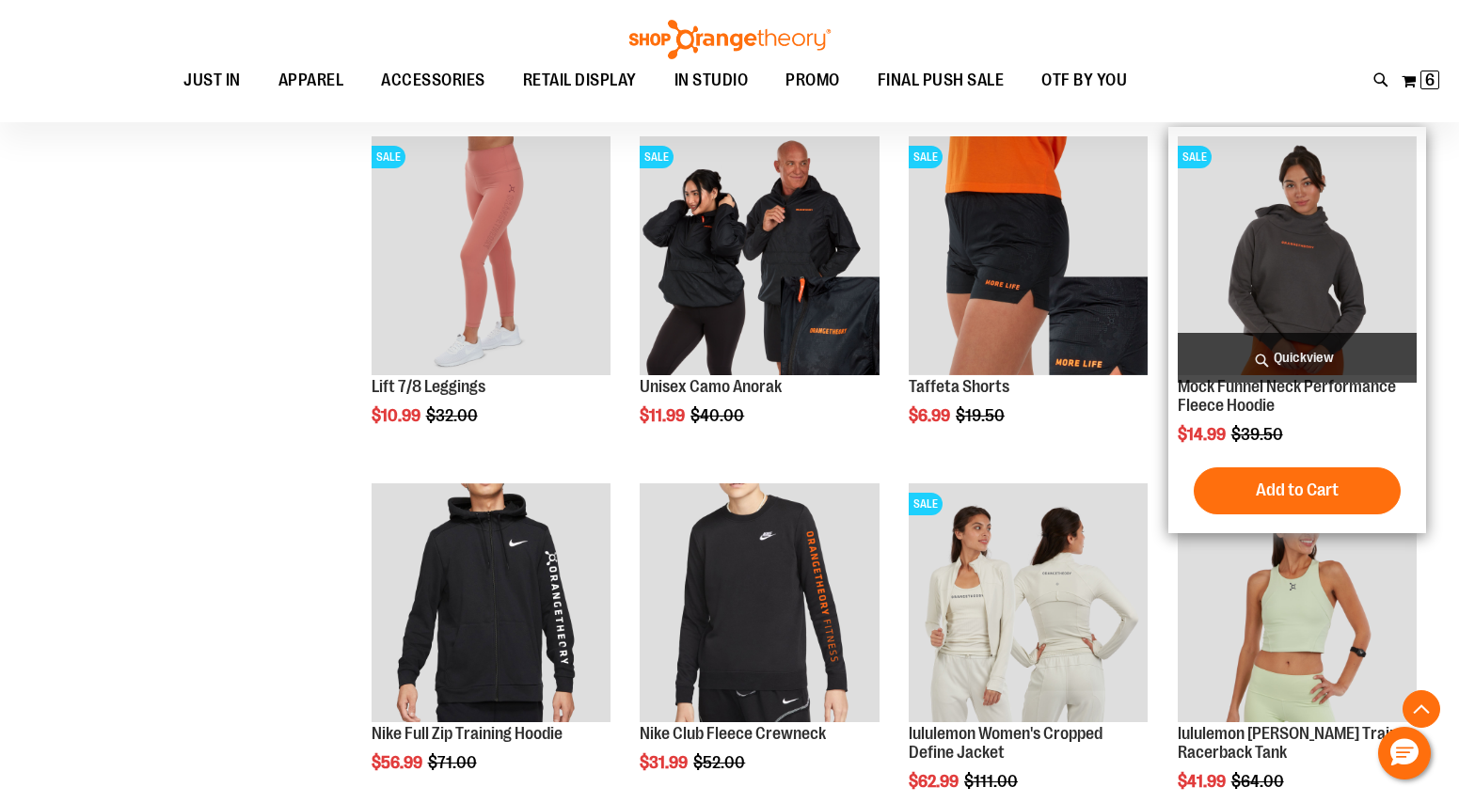
type input "**********"
click at [1329, 187] on img "product" at bounding box center [1296, 255] width 239 height 239
click at [1277, 250] on img "product" at bounding box center [1296, 255] width 239 height 239
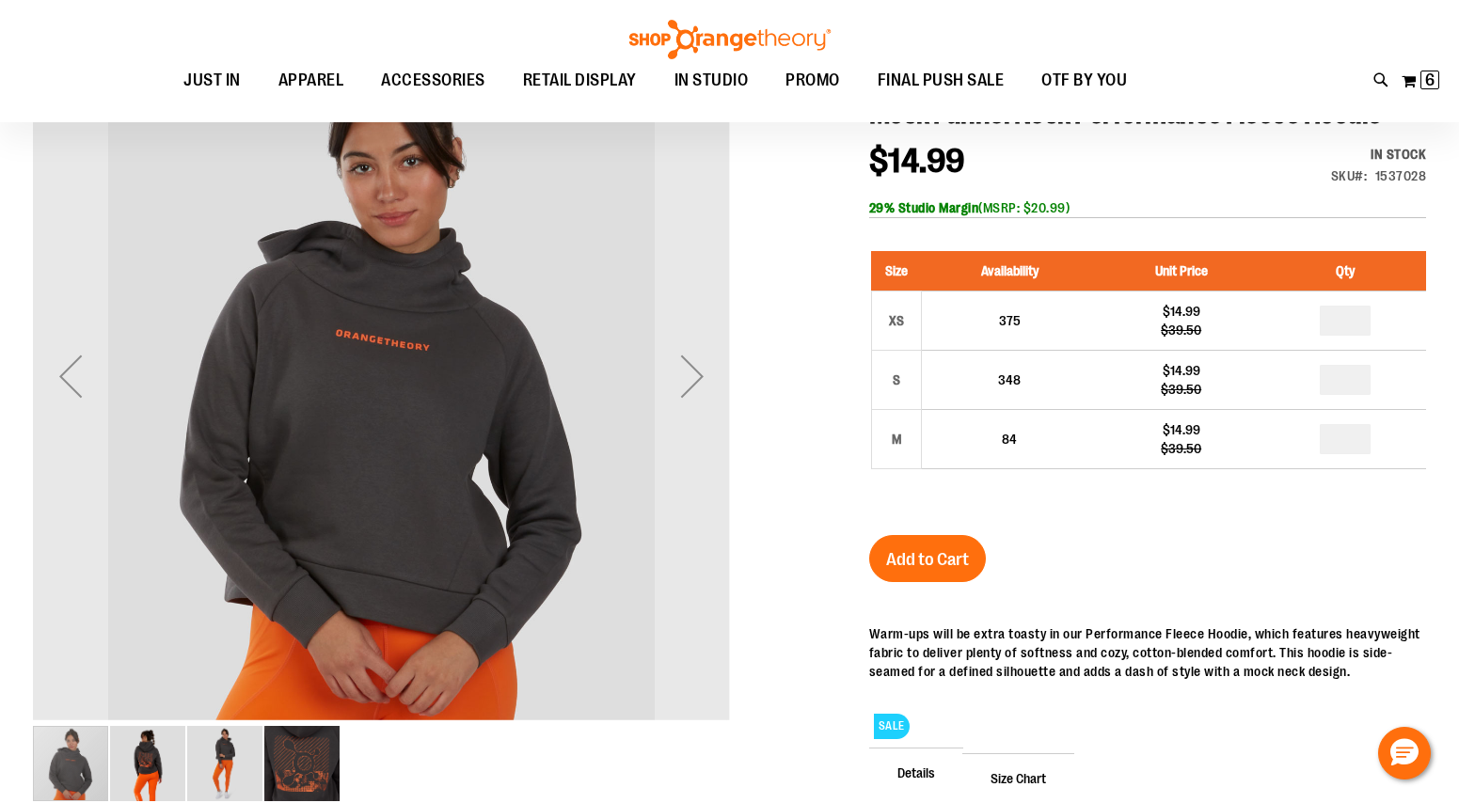
scroll to position [246, 0]
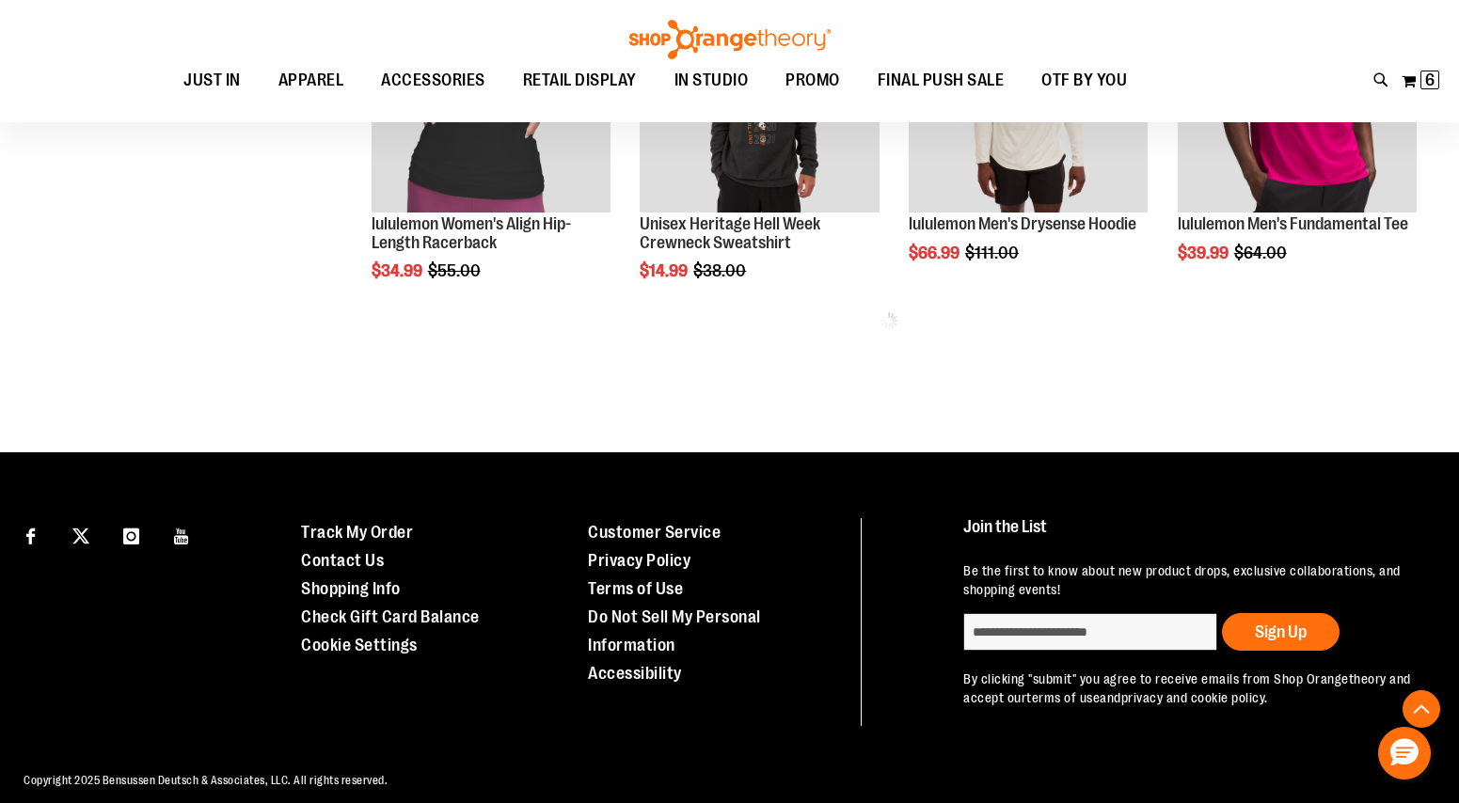
scroll to position [943, 0]
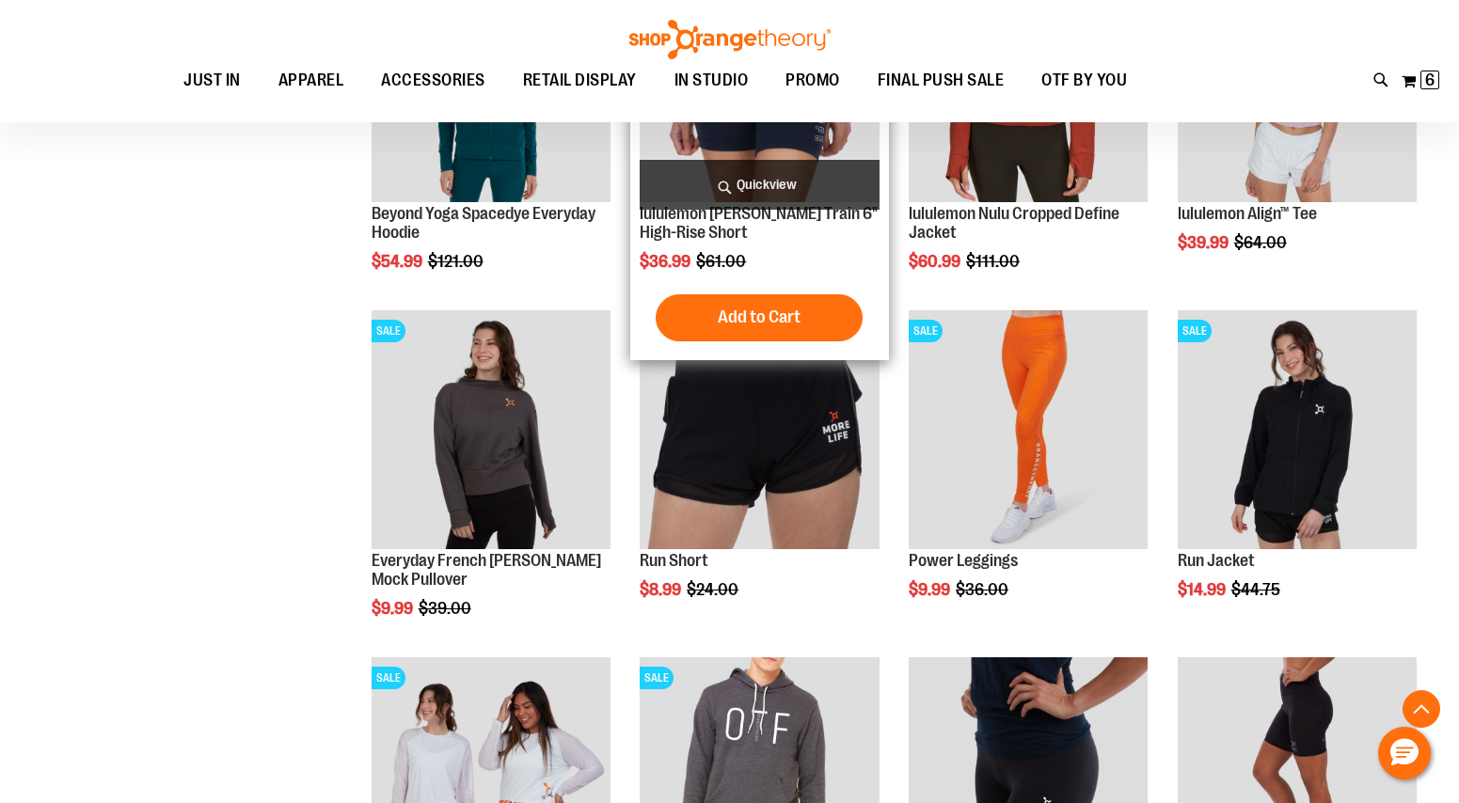
scroll to position [1999, 0]
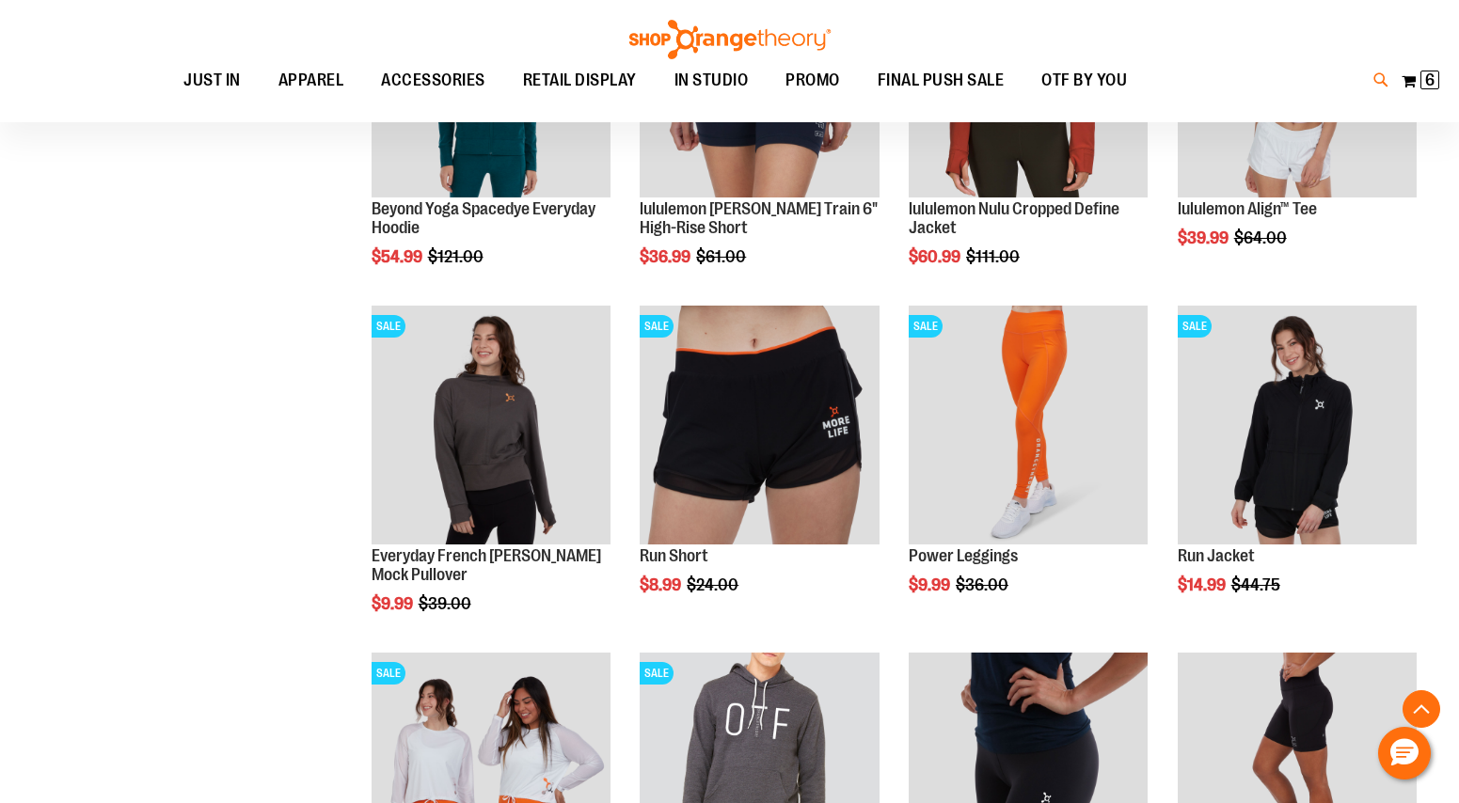
type input "**********"
click at [1373, 87] on icon at bounding box center [1381, 81] width 16 height 22
click at [569, 228] on div "Unisex Camo Anorak $11.99 100% polyester Water-repellent Kangaroo pocket with f…" at bounding box center [478, 236] width 403 height 61
type input "**********"
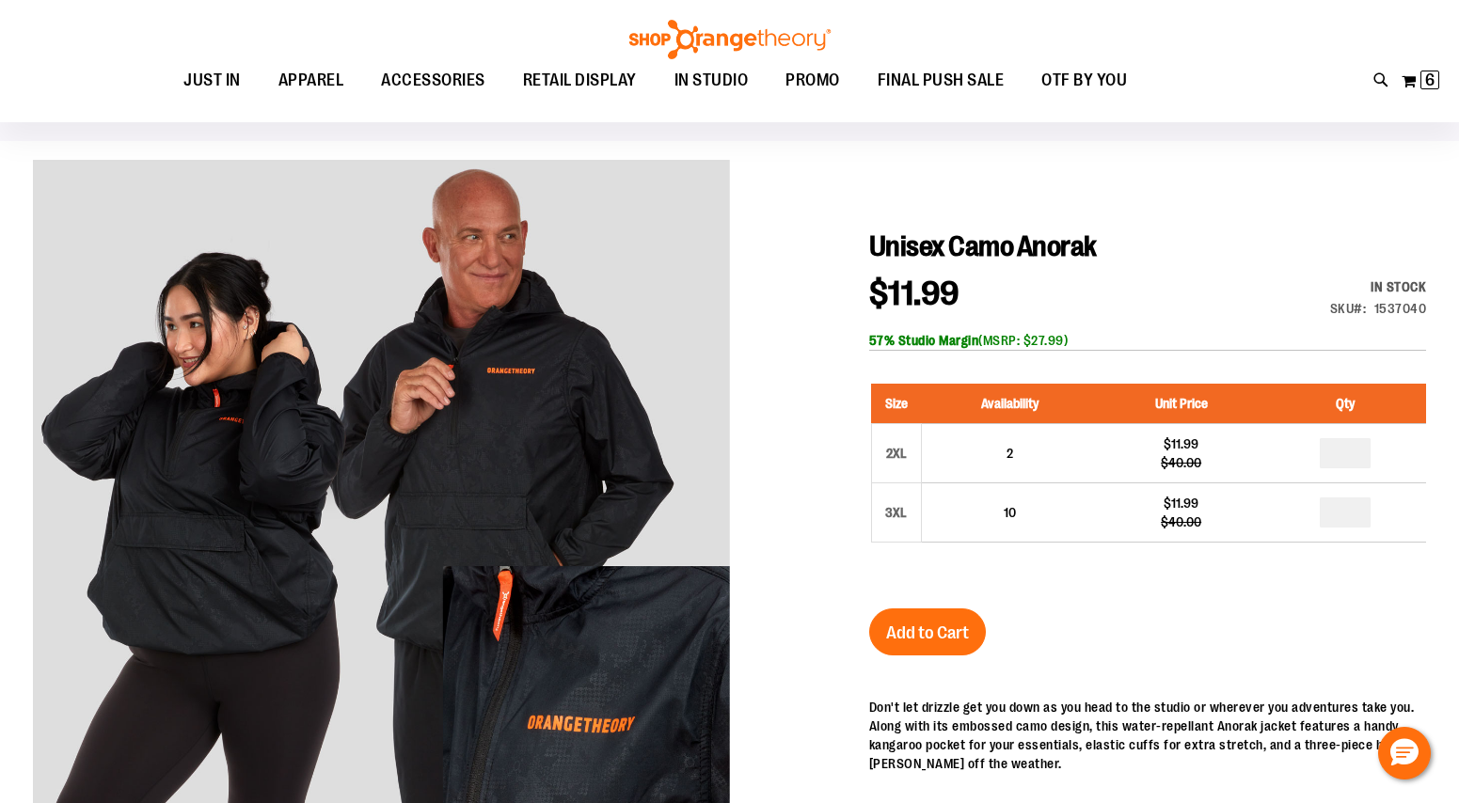
scroll to position [201, 0]
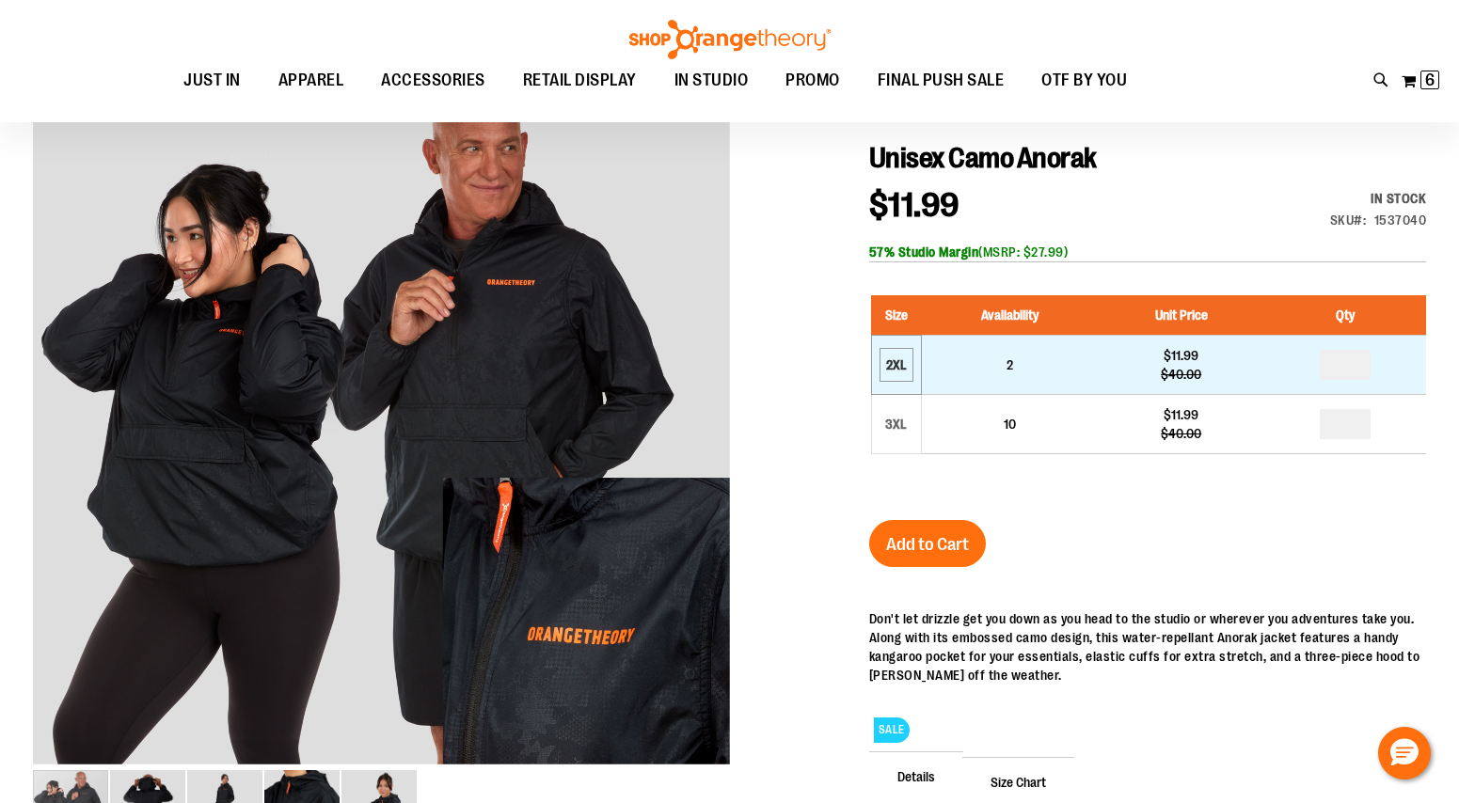
type input "**********"
click at [897, 364] on div "2XL" at bounding box center [896, 365] width 28 height 28
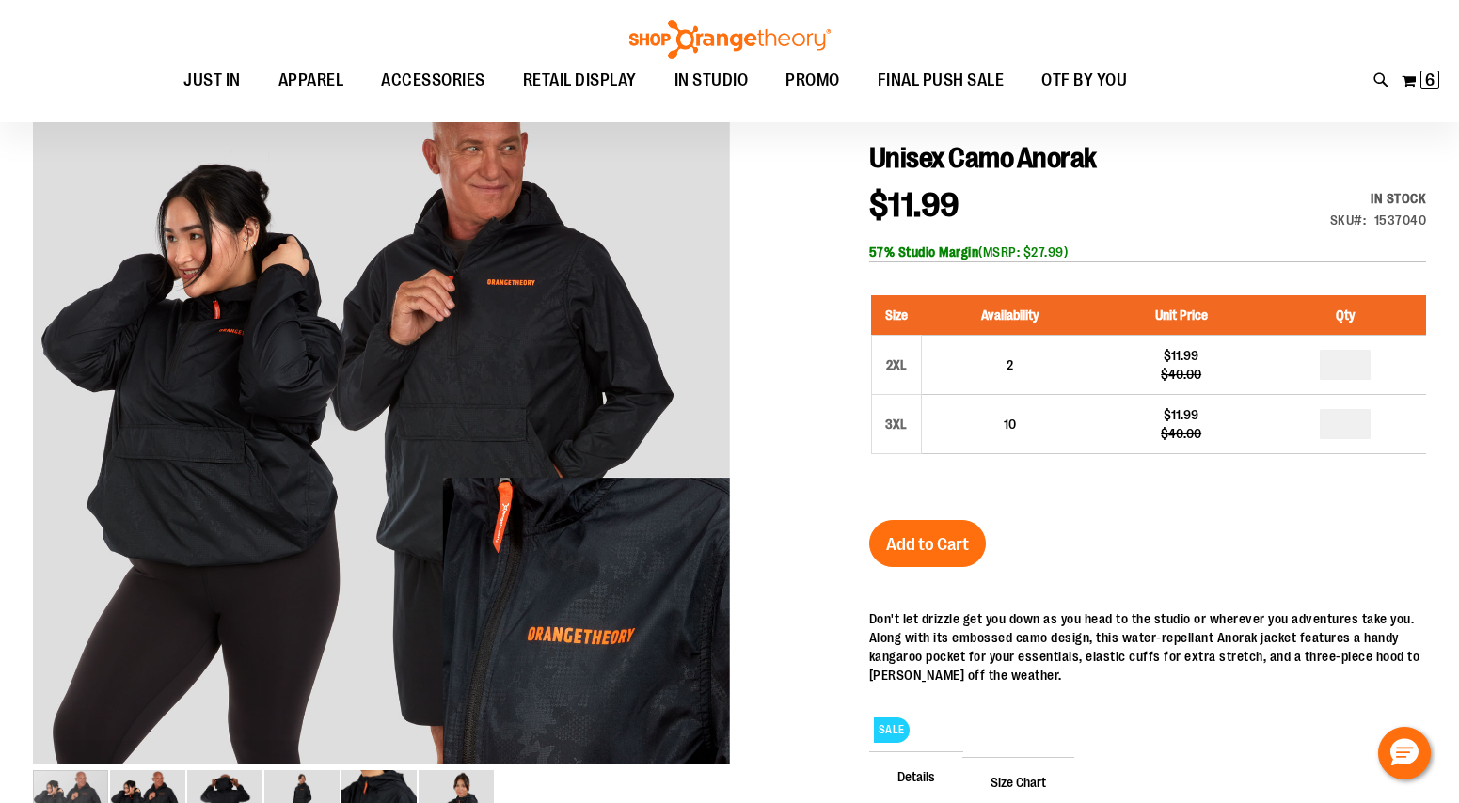
click at [938, 532] on button "Add to Cart" at bounding box center [927, 543] width 117 height 47
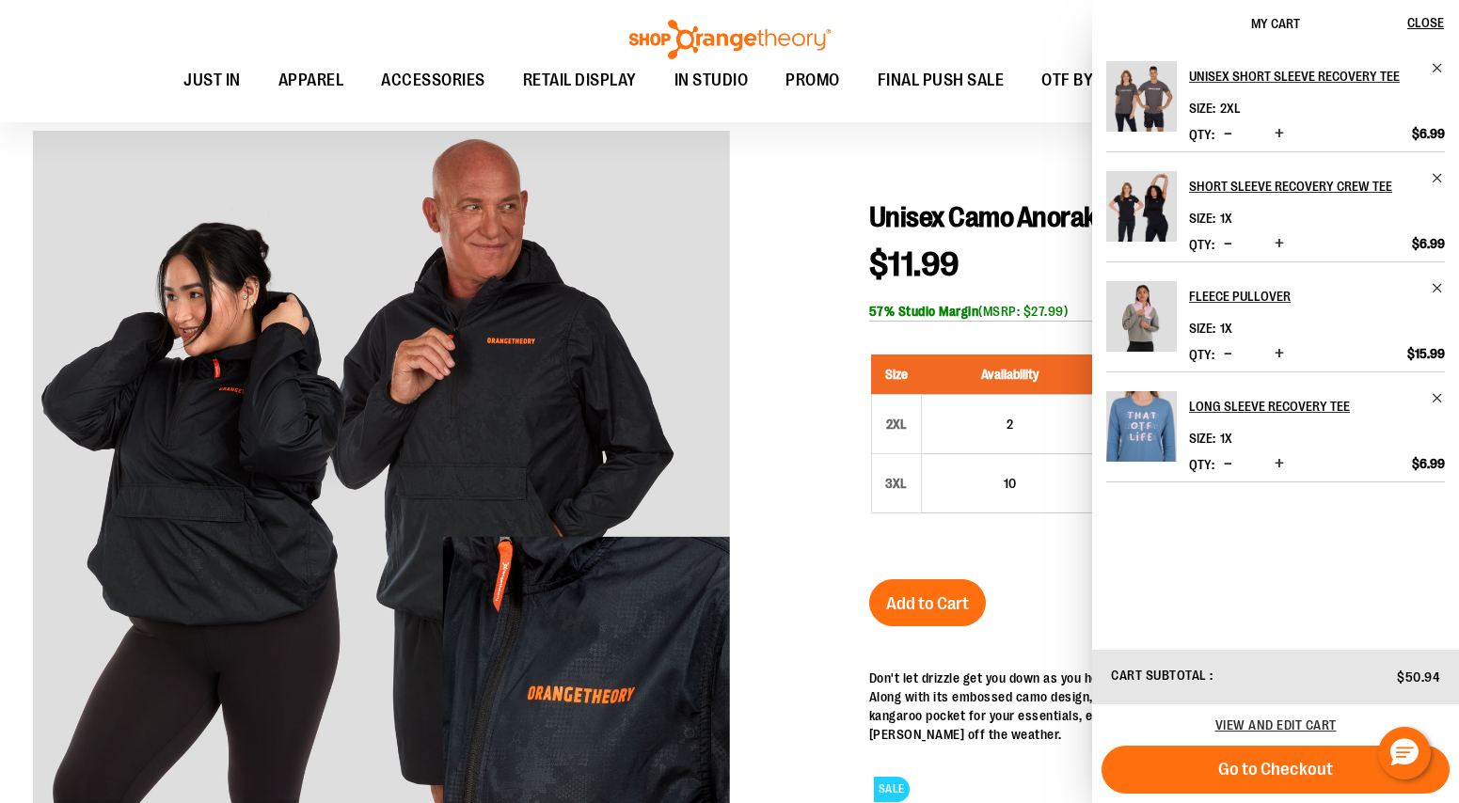
scroll to position [198, 0]
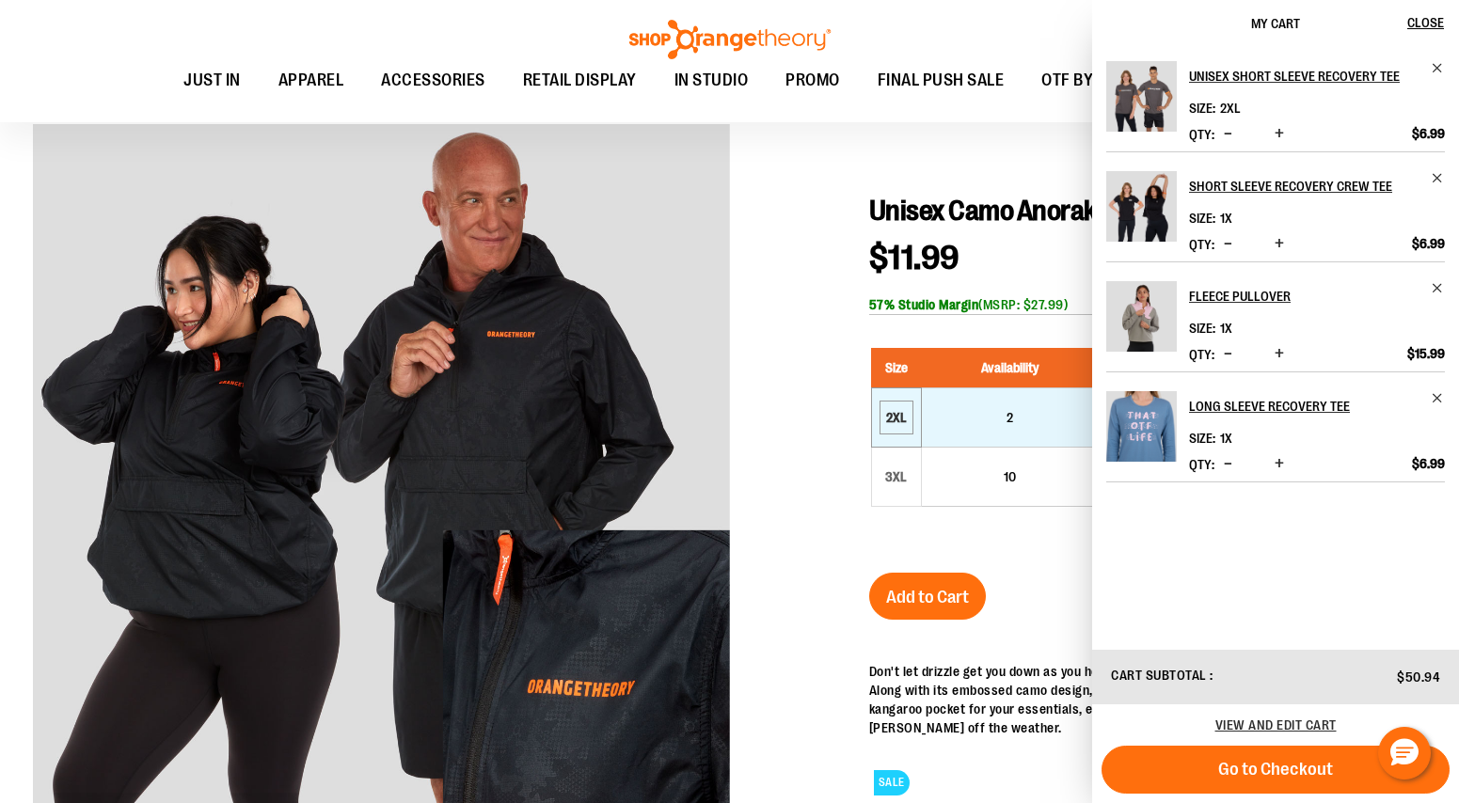
click at [907, 412] on div "2XL" at bounding box center [896, 417] width 28 height 28
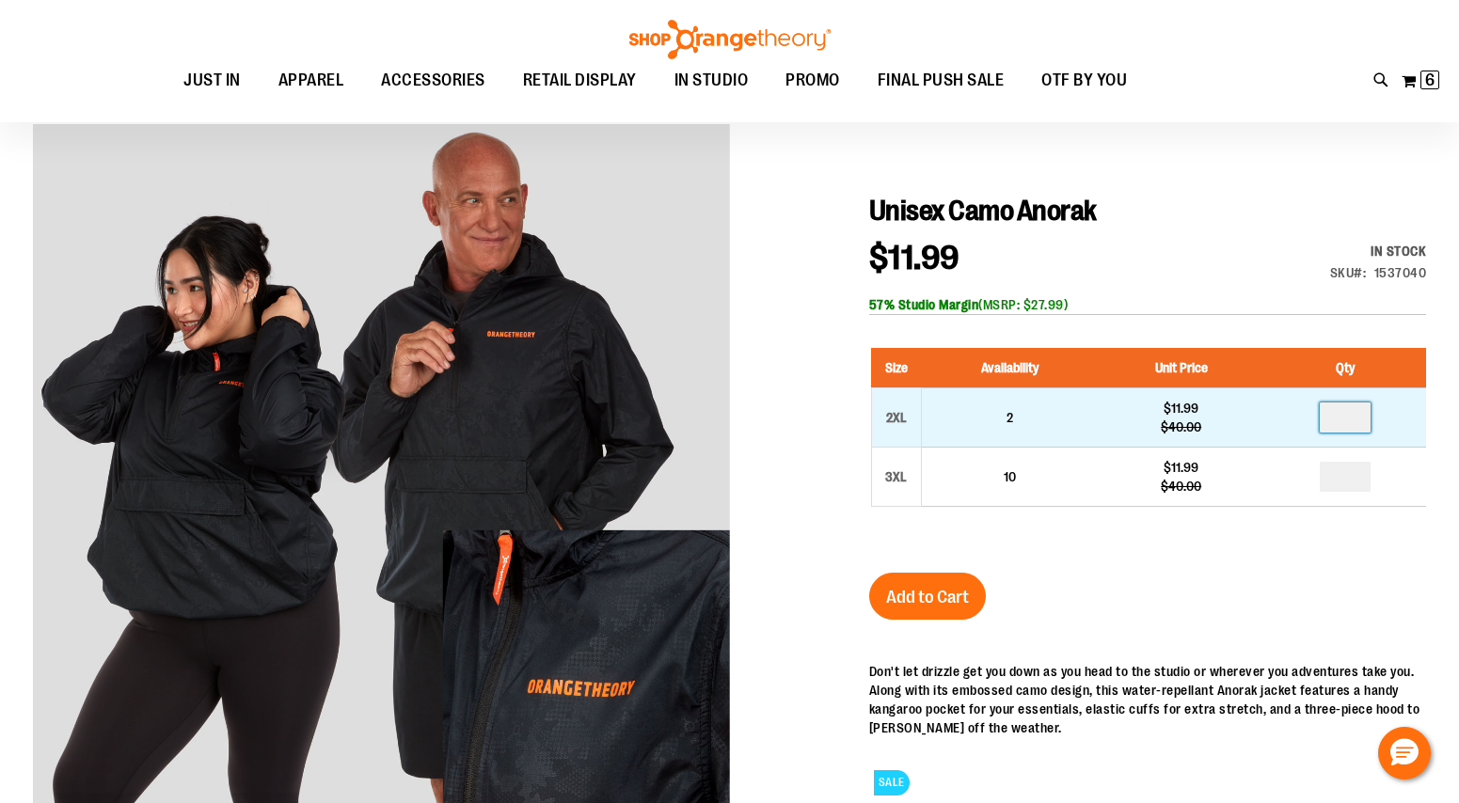
click at [1348, 421] on input "number" at bounding box center [1344, 418] width 51 height 30
type input "*"
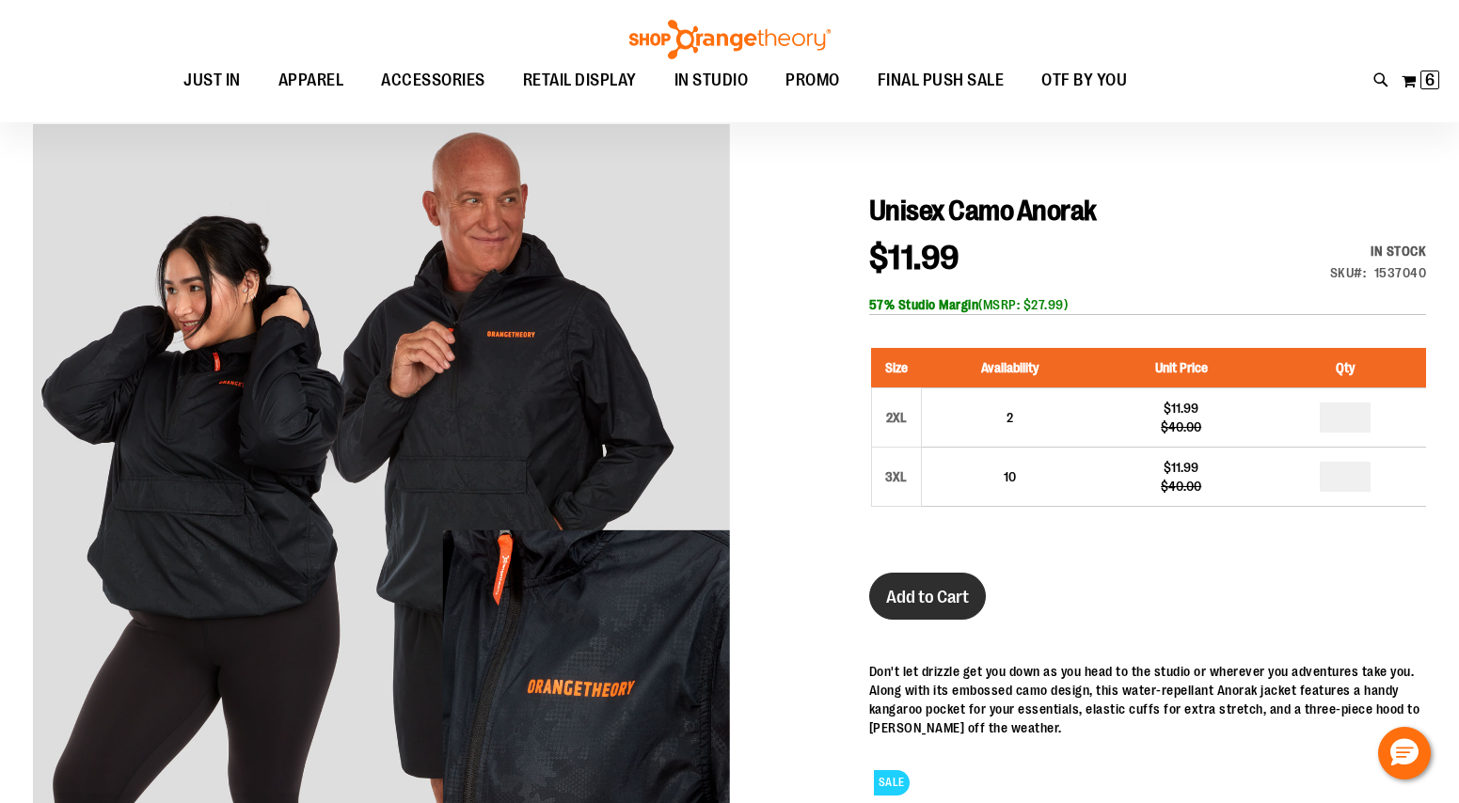
click at [957, 600] on span "Add to Cart" at bounding box center [927, 597] width 83 height 21
click at [1273, 173] on div at bounding box center [729, 595] width 1393 height 942
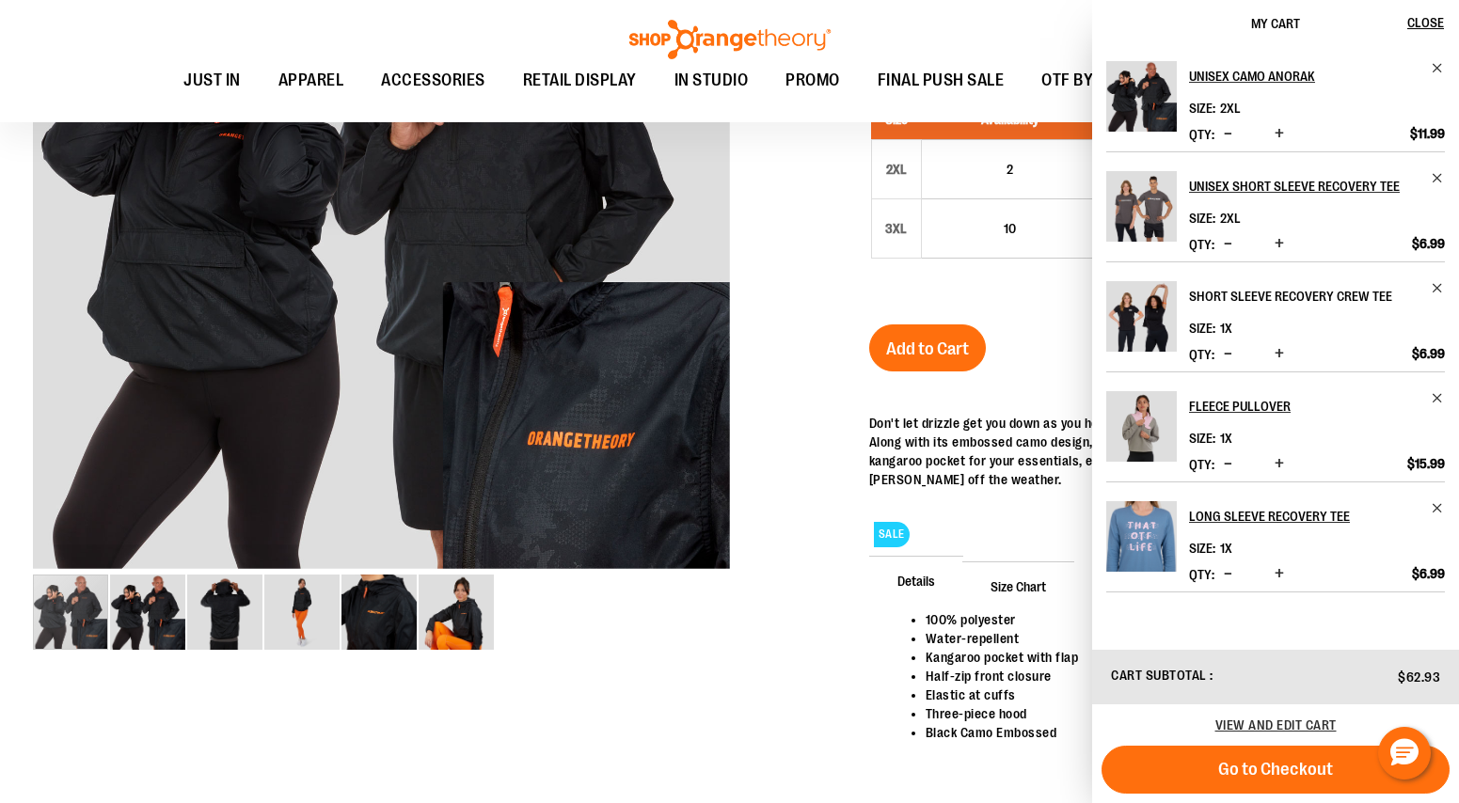
scroll to position [398, 0]
click at [1020, 320] on div "Unisex Camo Anorak $11.99 Regular Price $40.00 In stock Only %1 left SKU 153704…" at bounding box center [1147, 381] width 557 height 873
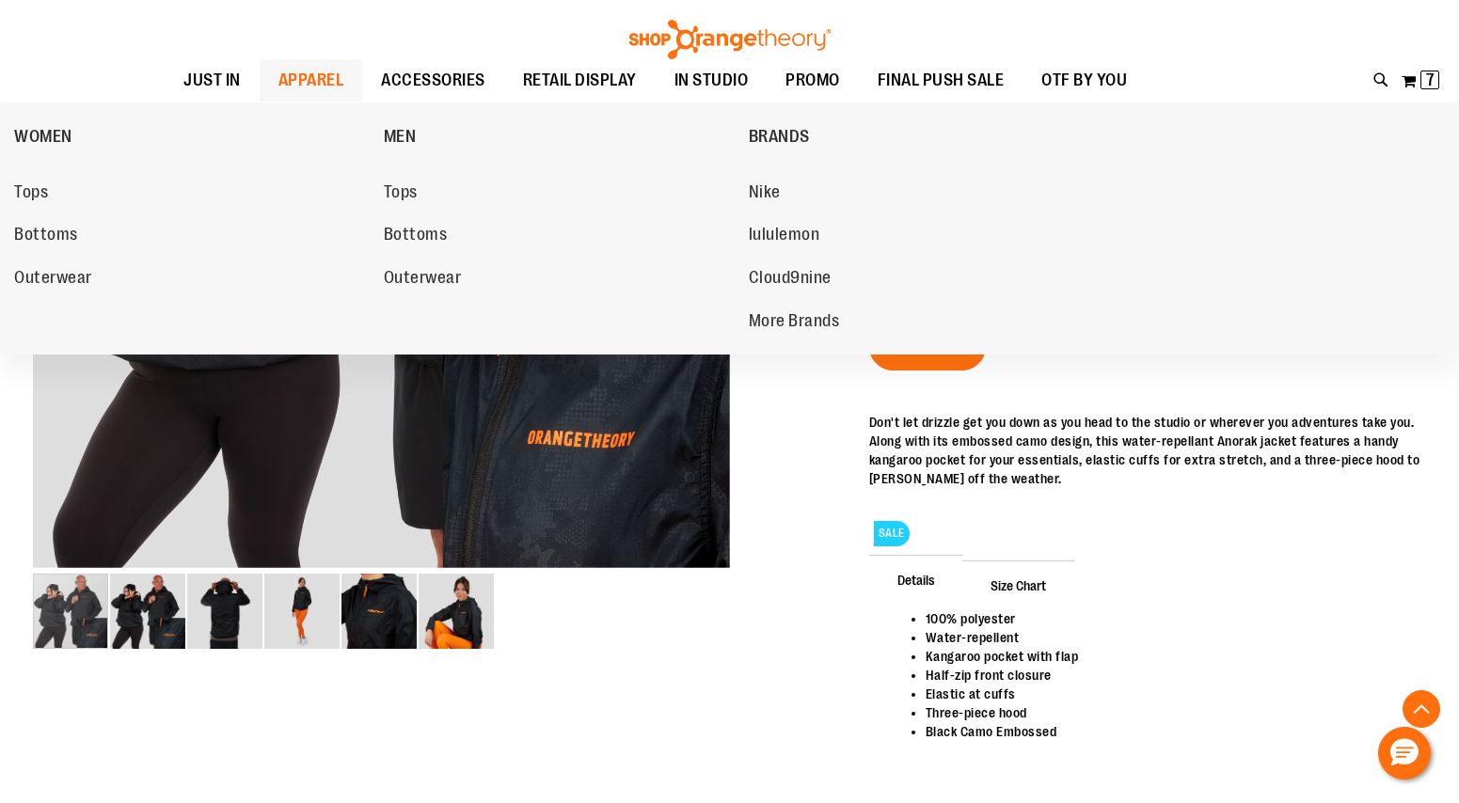
click at [327, 84] on span "APPAREL" at bounding box center [311, 80] width 66 height 42
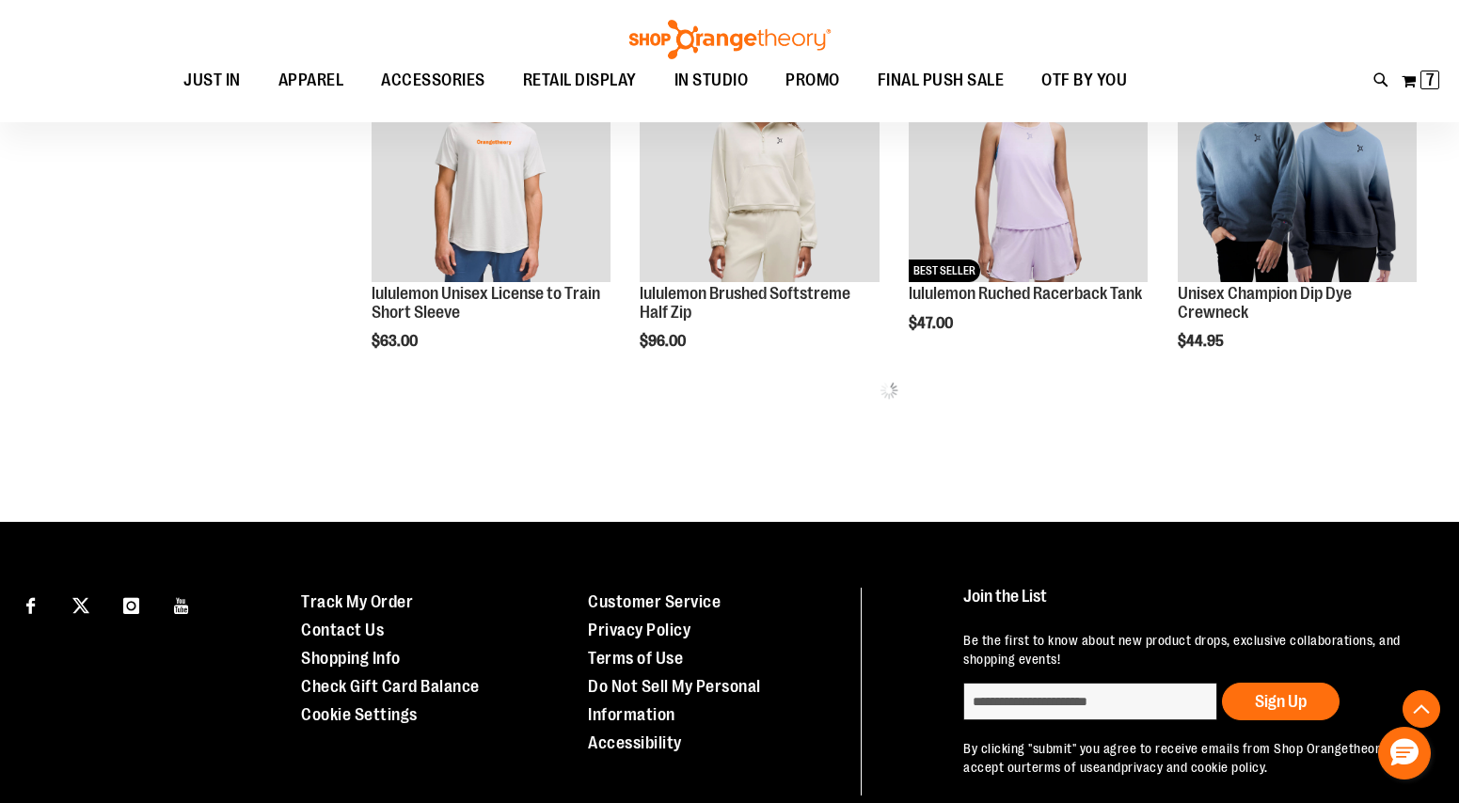
scroll to position [1036, 0]
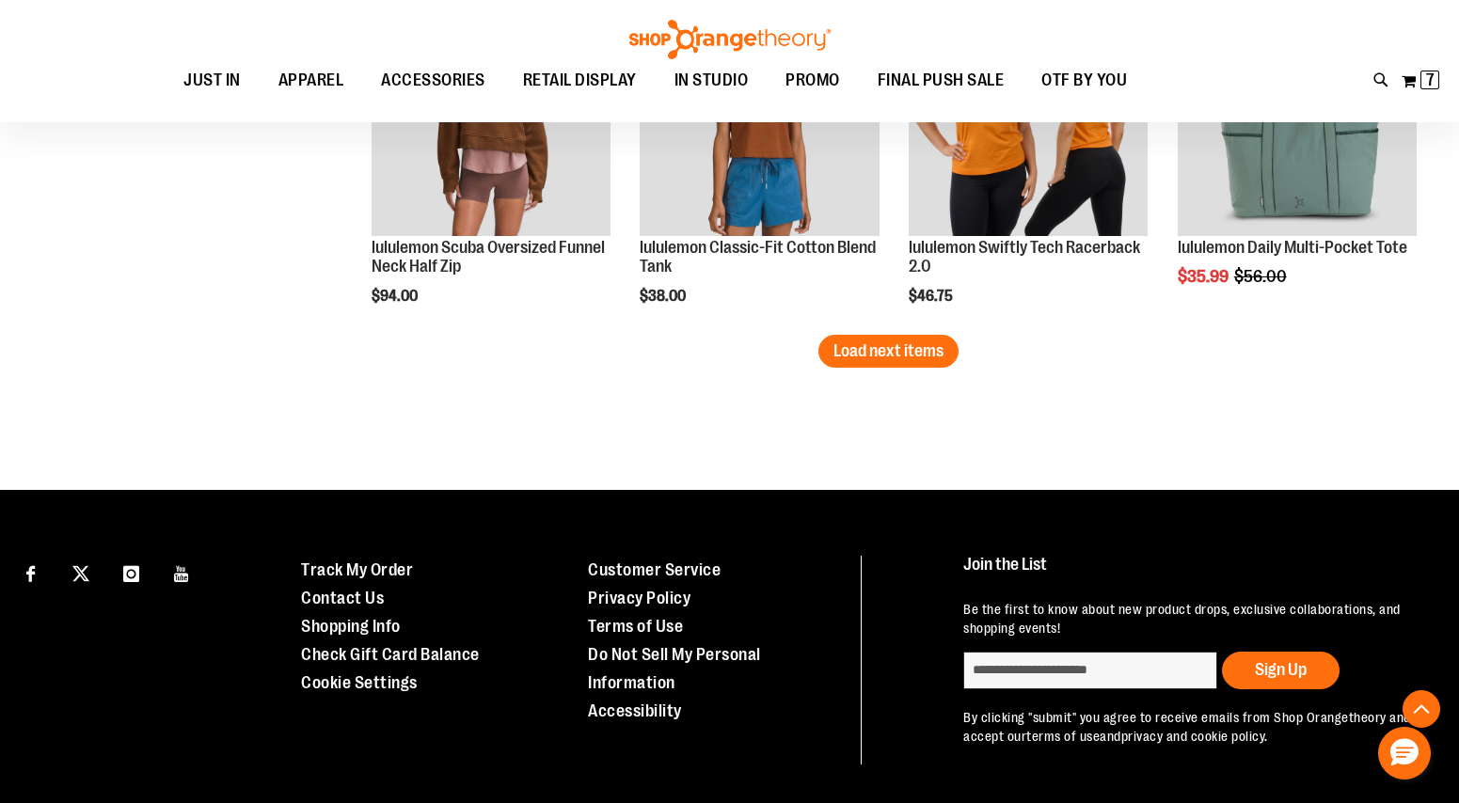
scroll to position [3132, 0]
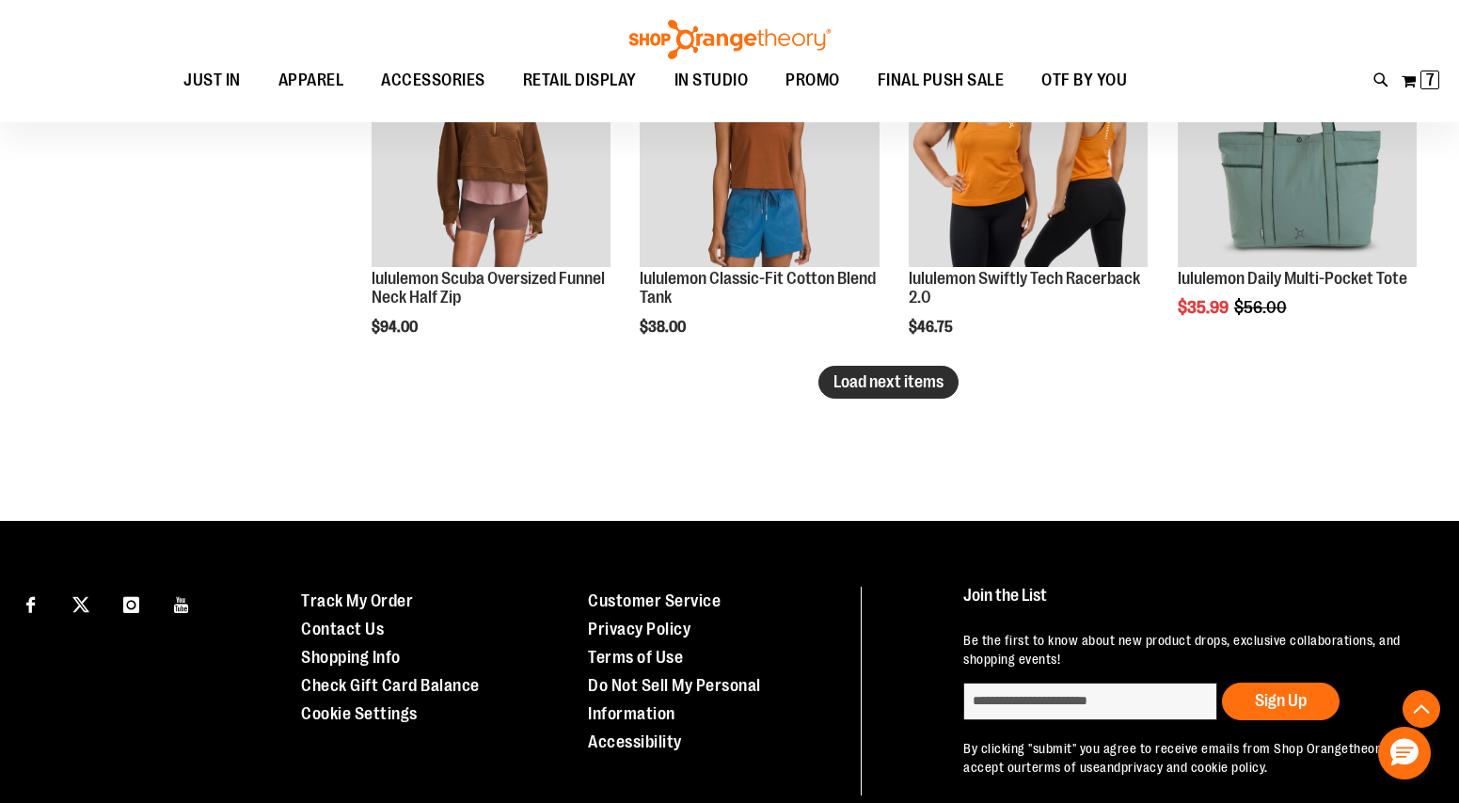
type input "**********"
click at [917, 387] on span "Load next items" at bounding box center [888, 381] width 110 height 19
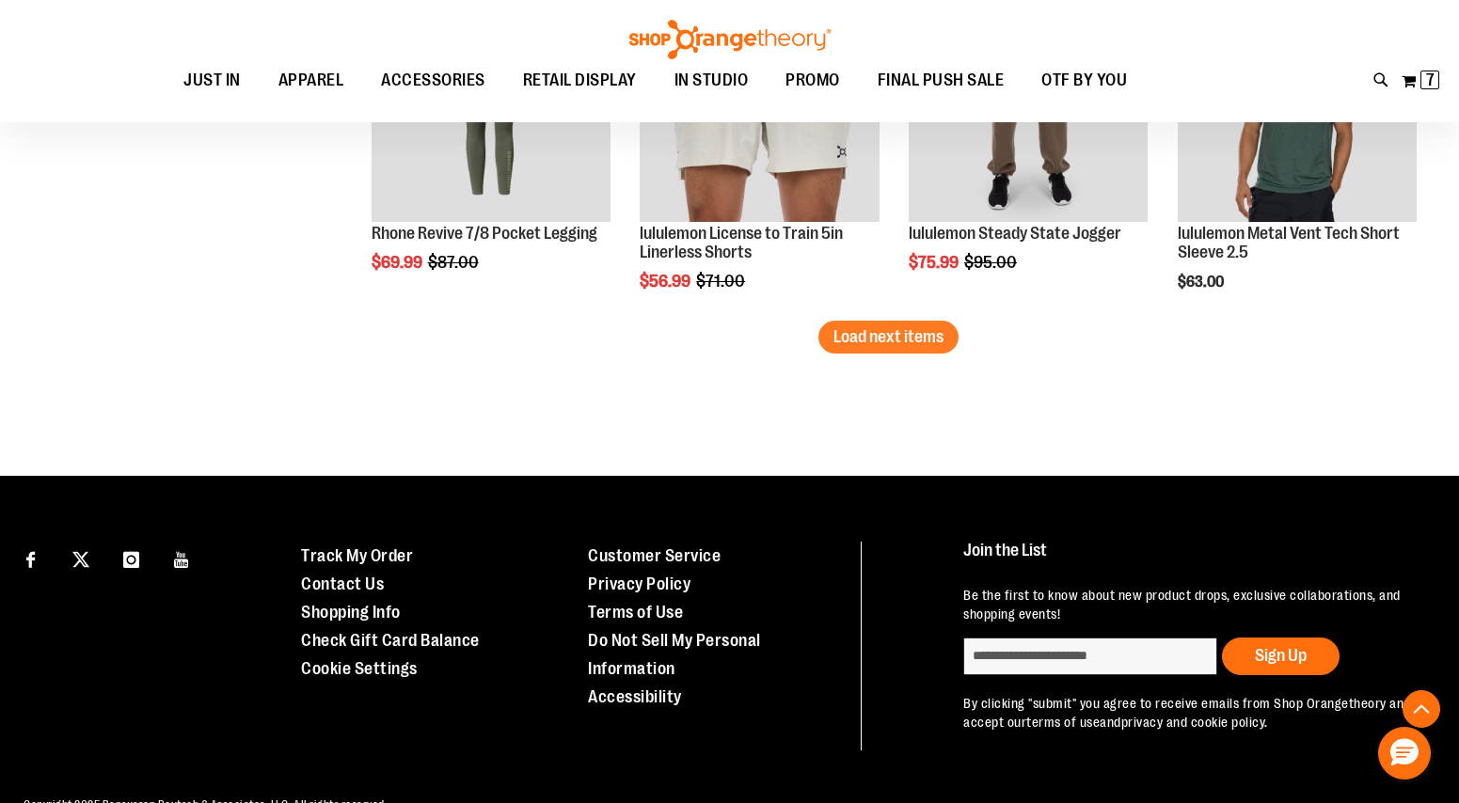
scroll to position [4223, 0]
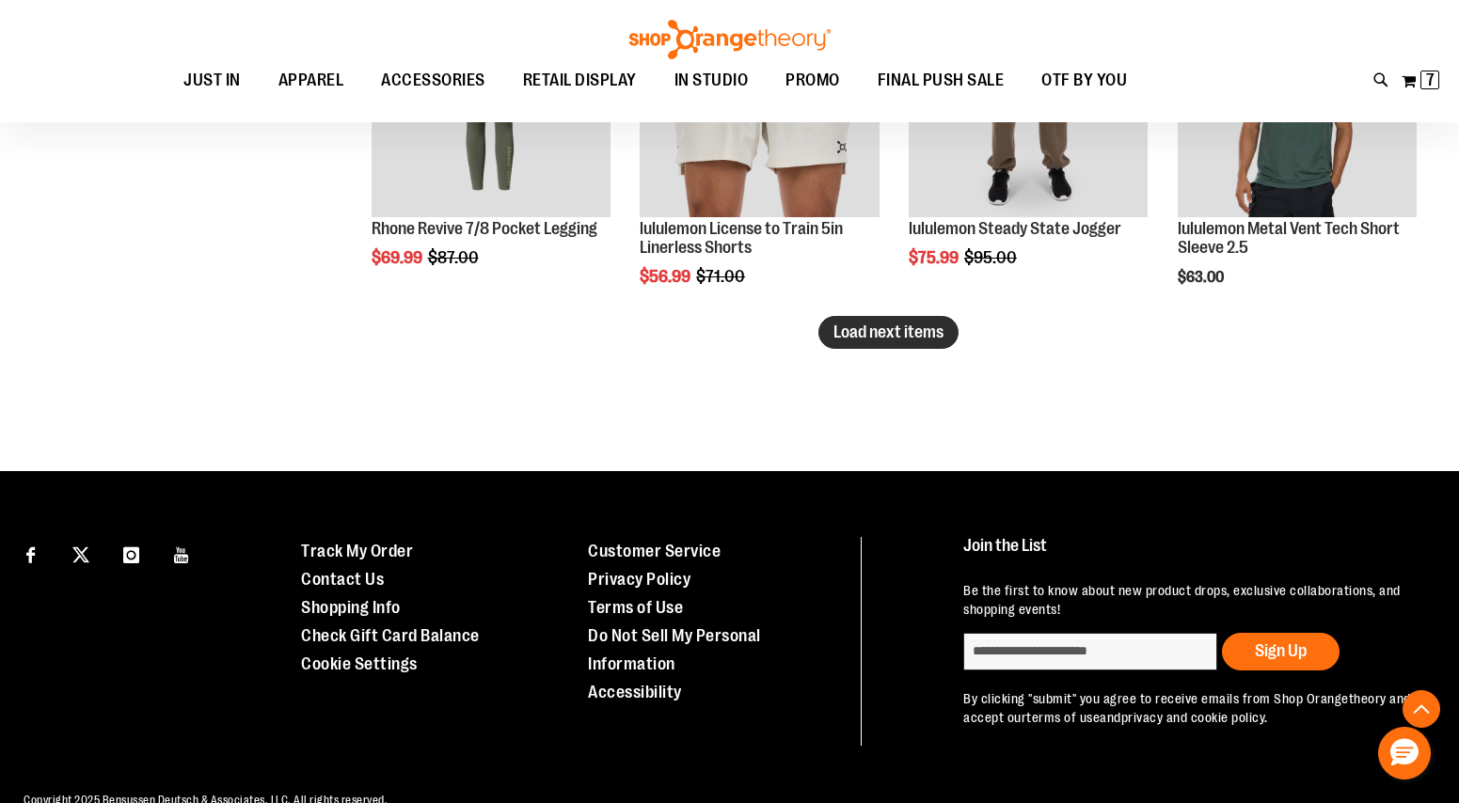
click at [887, 328] on span "Load next items" at bounding box center [888, 332] width 110 height 19
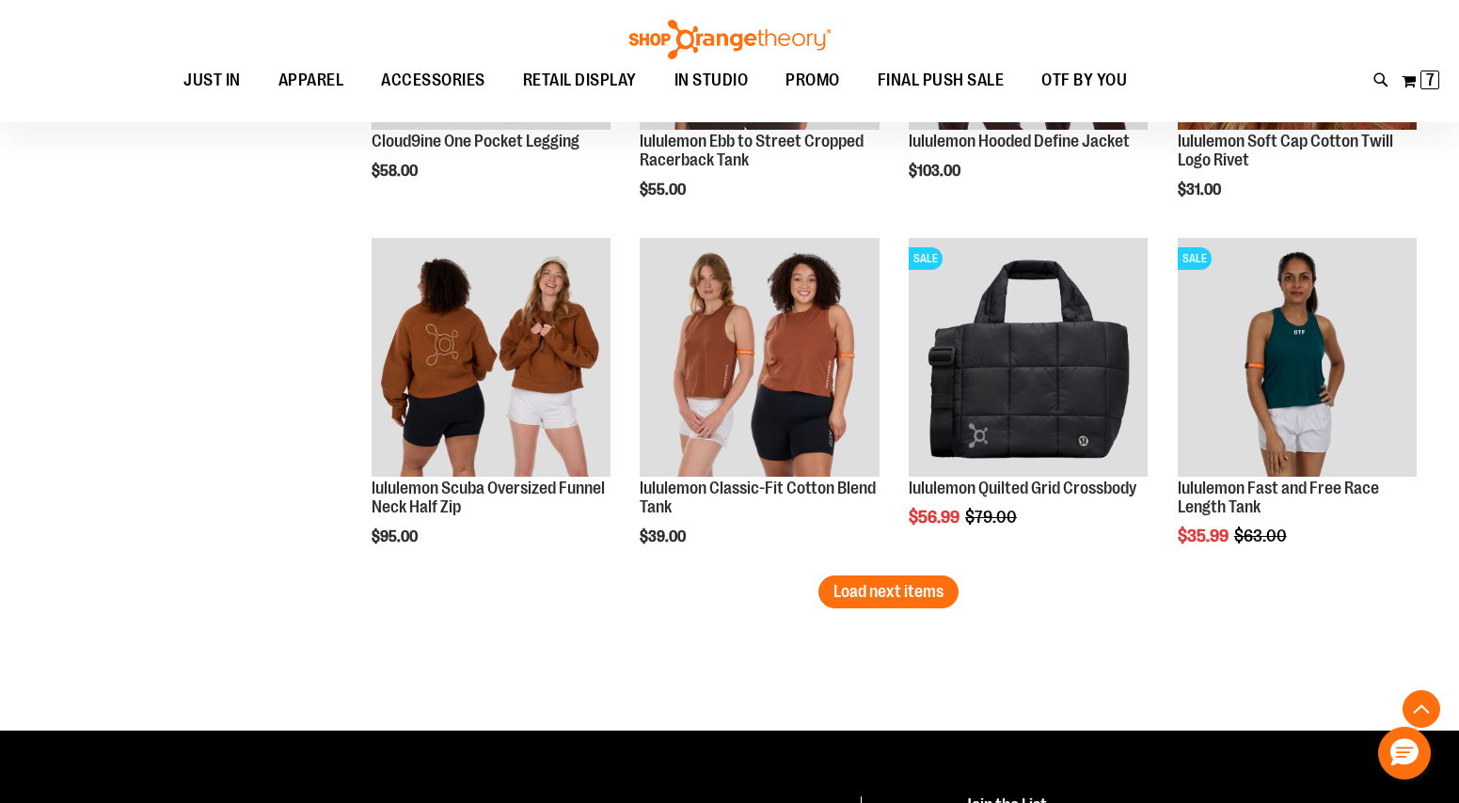
scroll to position [5005, 0]
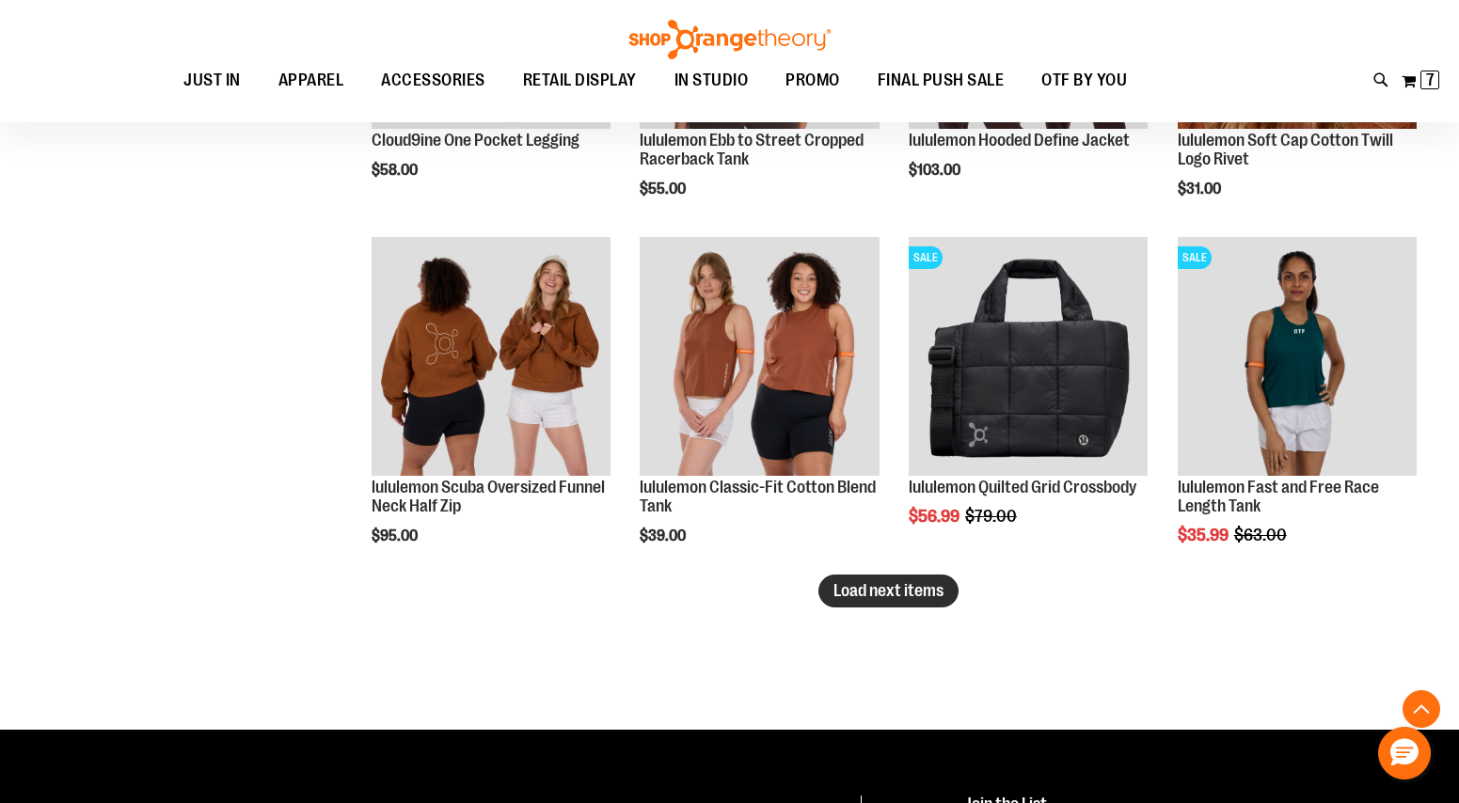
click at [939, 590] on span "Load next items" at bounding box center [888, 590] width 110 height 19
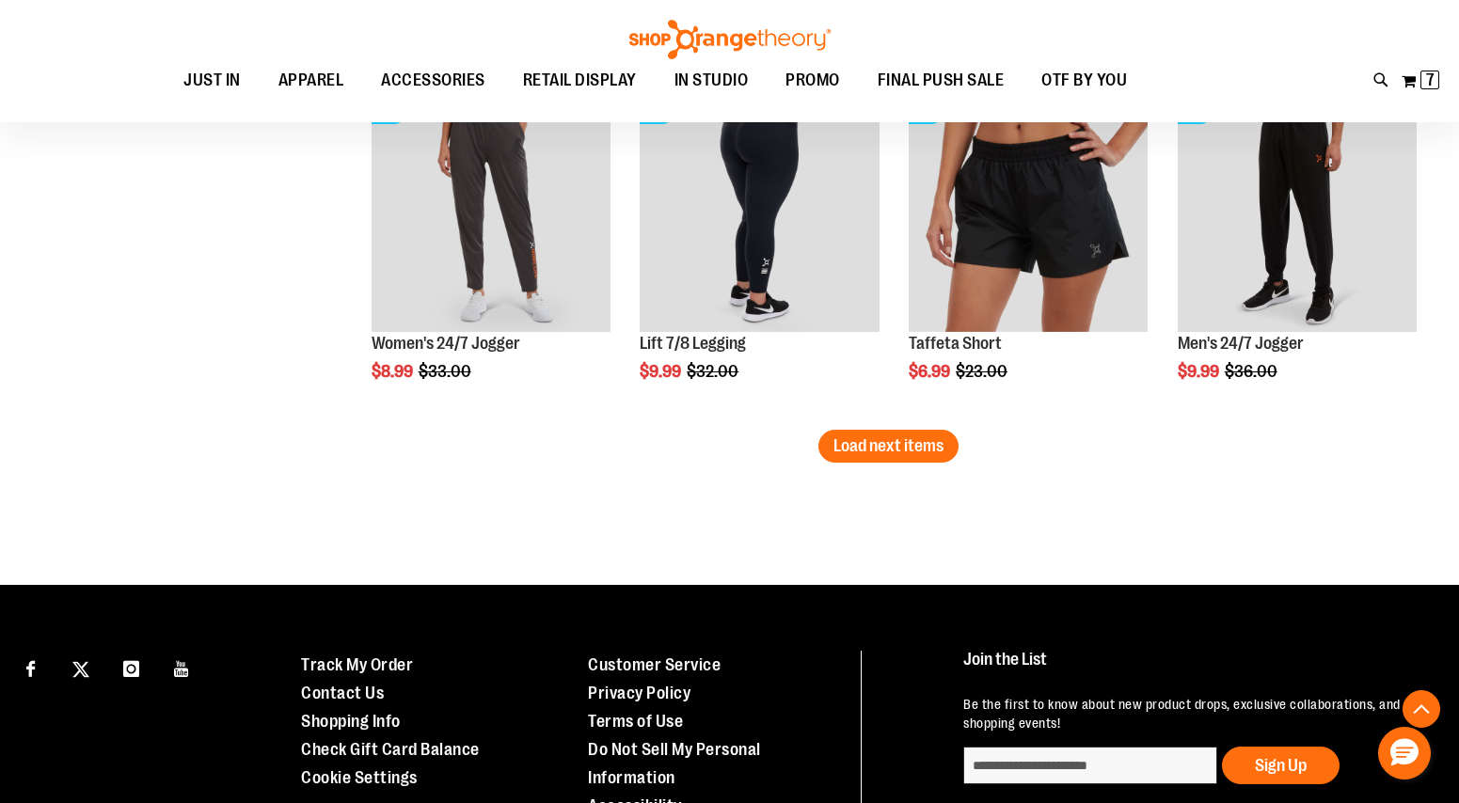
scroll to position [6200, 0]
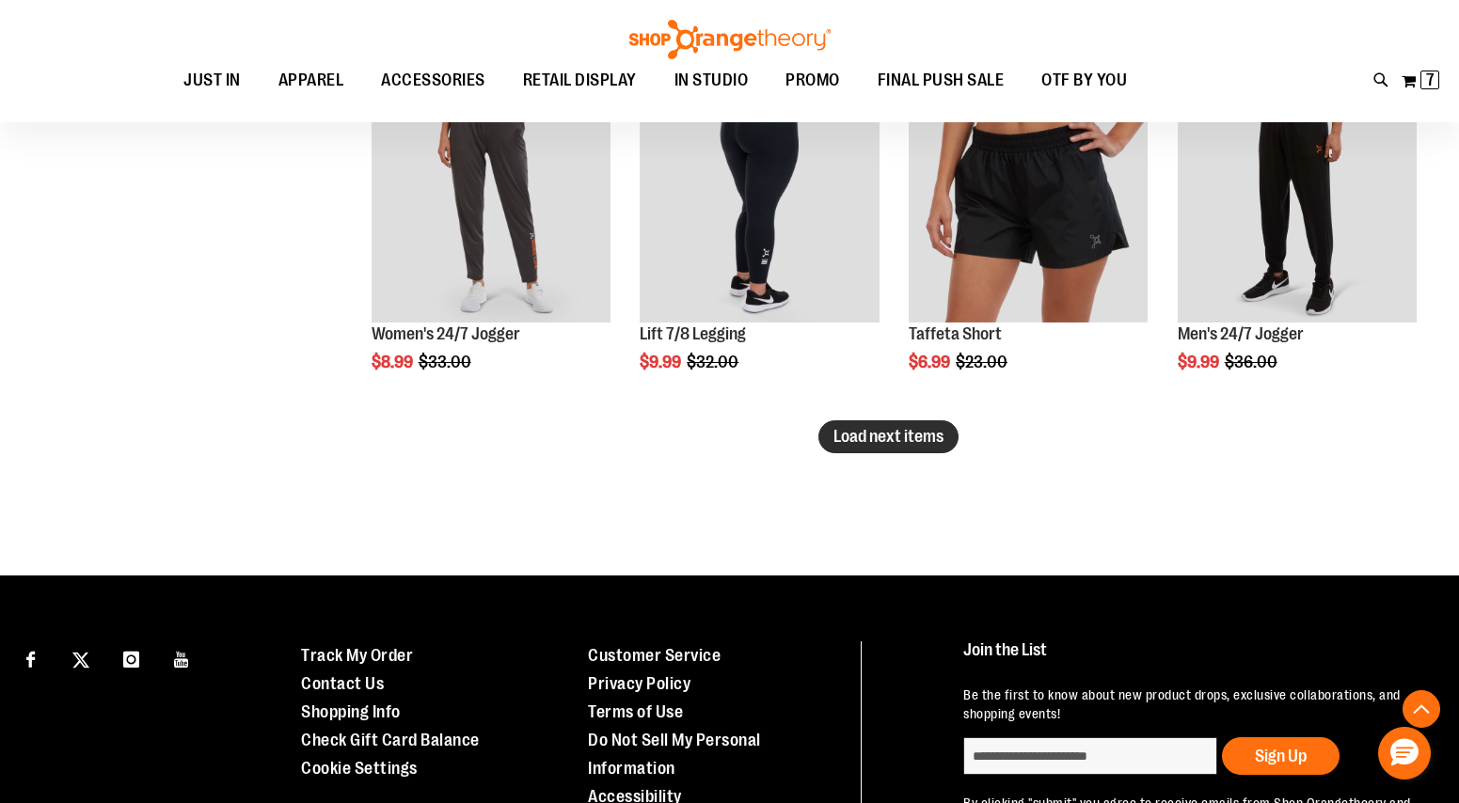
click at [922, 451] on button "Load next items" at bounding box center [888, 436] width 140 height 33
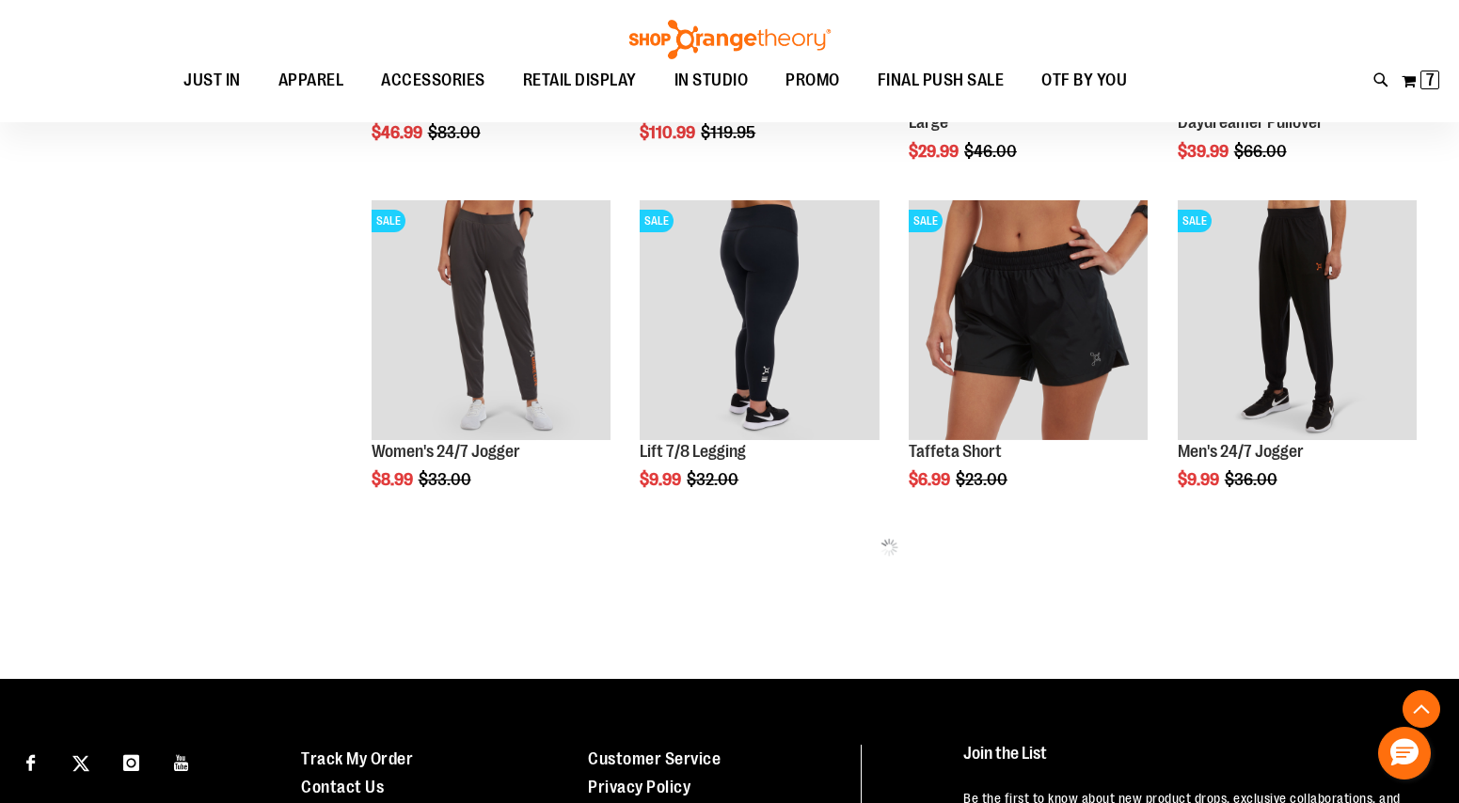
scroll to position [6087, 0]
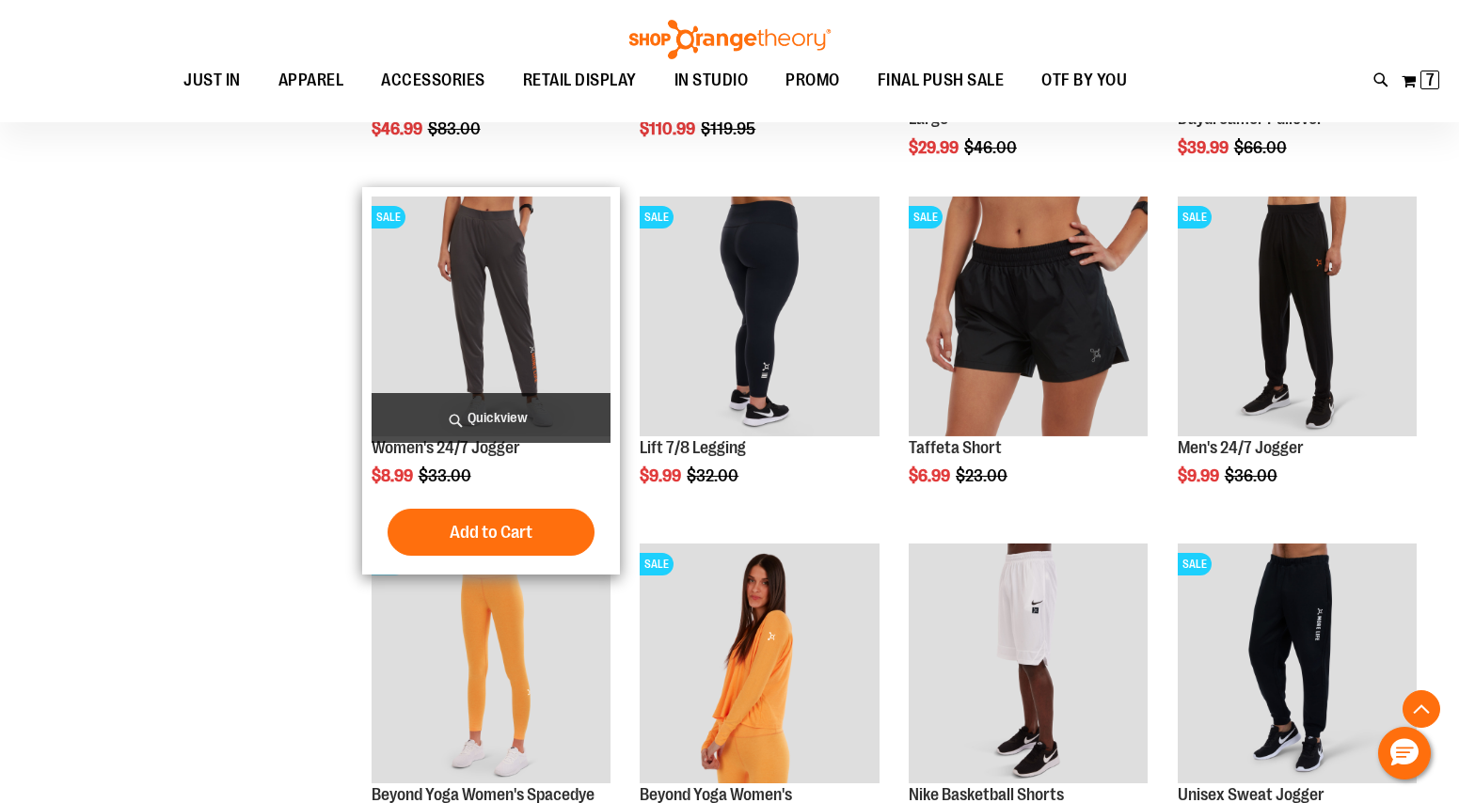
click at [534, 357] on img "product" at bounding box center [490, 316] width 239 height 239
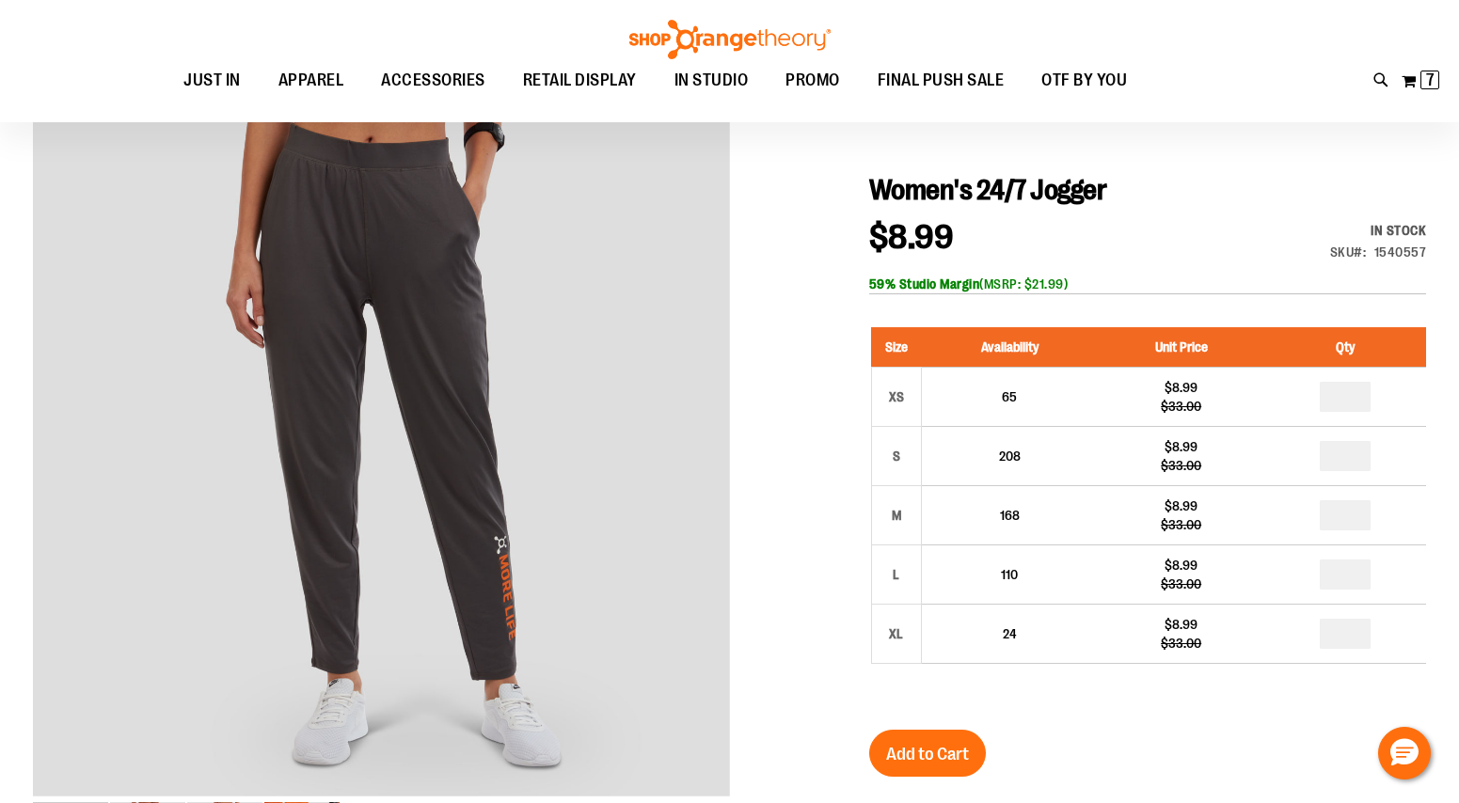
scroll to position [171, 0]
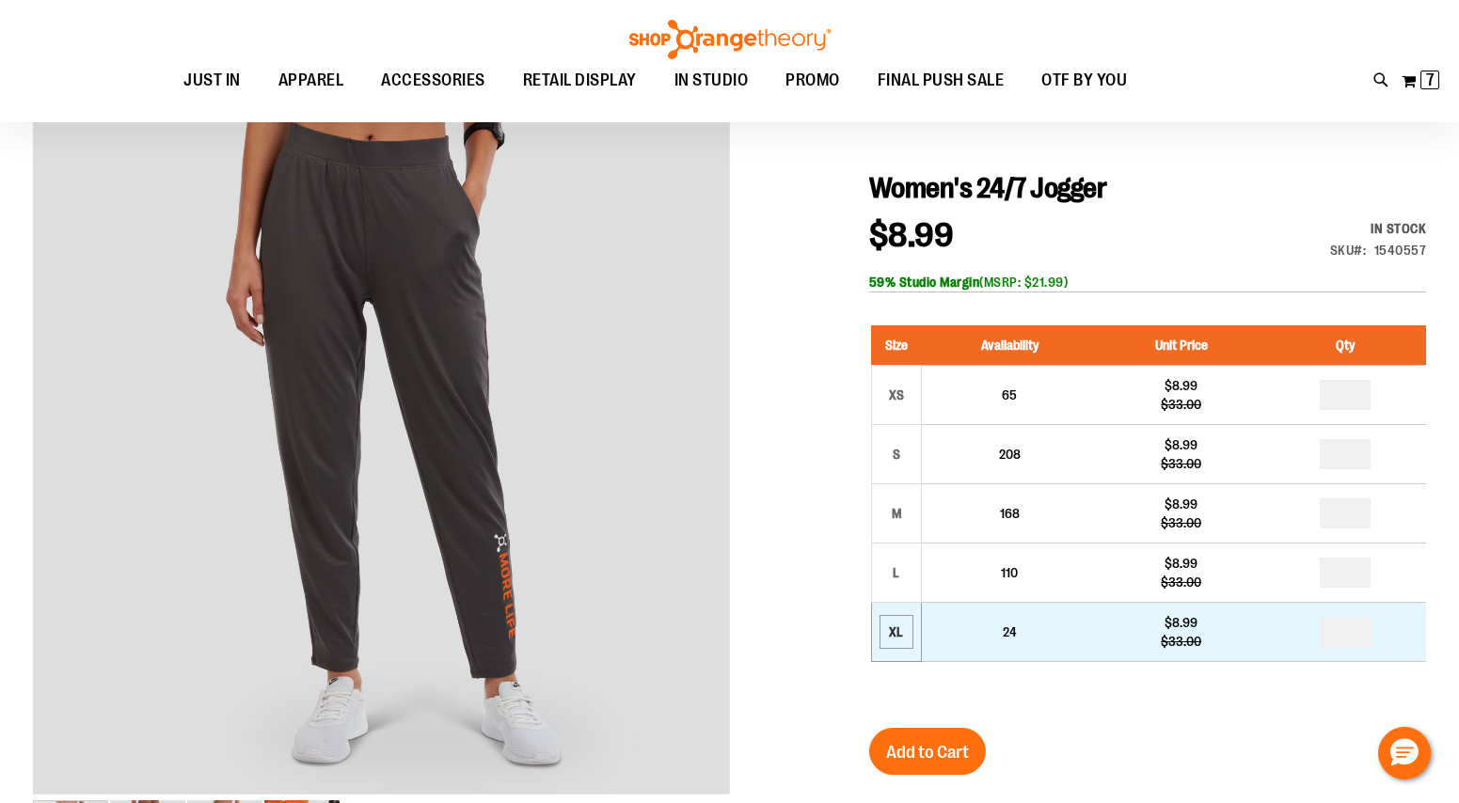
type input "**********"
drag, startPoint x: 904, startPoint y: 632, endPoint x: 895, endPoint y: 615, distance: 18.9
click at [896, 618] on div "XL" at bounding box center [896, 632] width 28 height 28
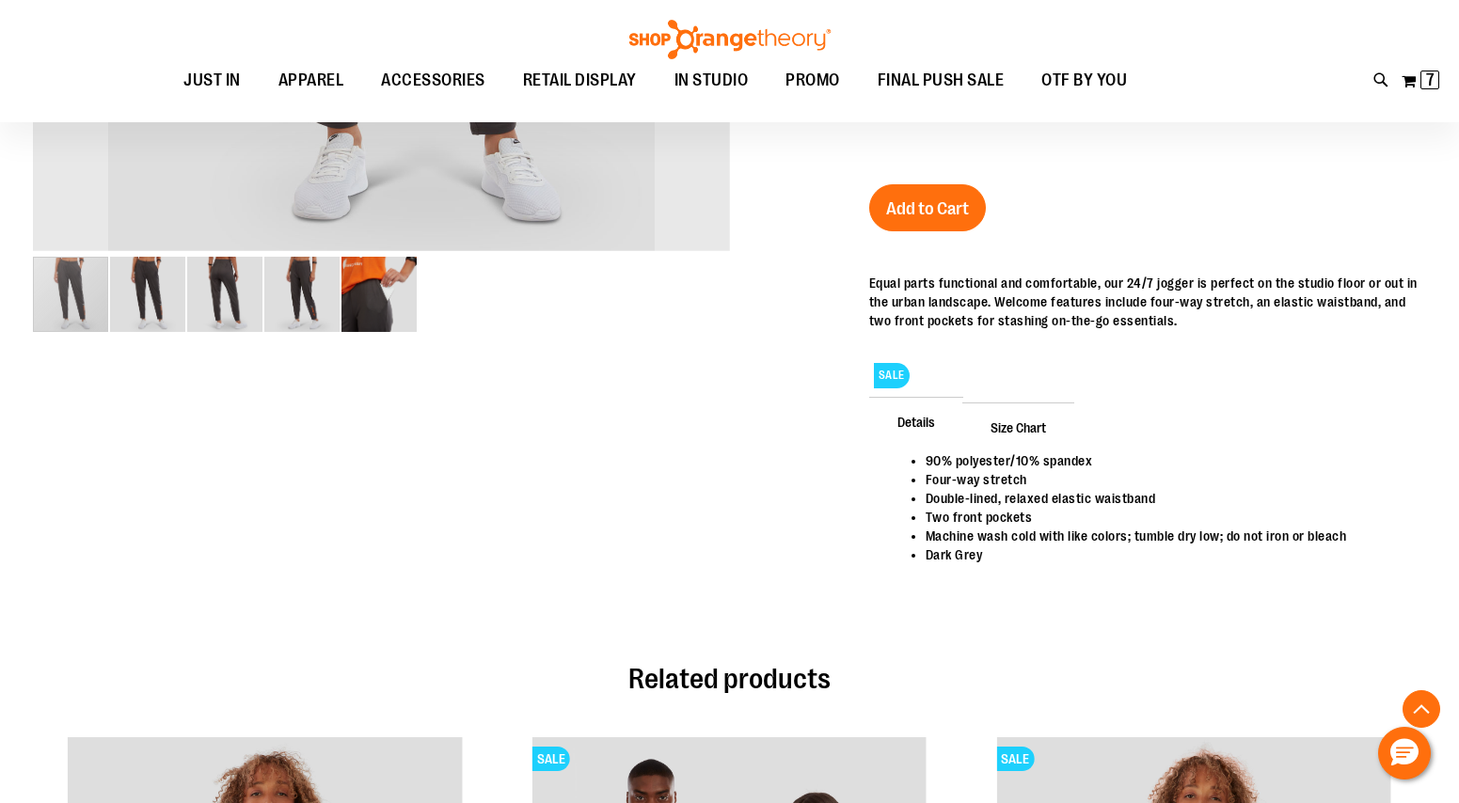
scroll to position [718, 0]
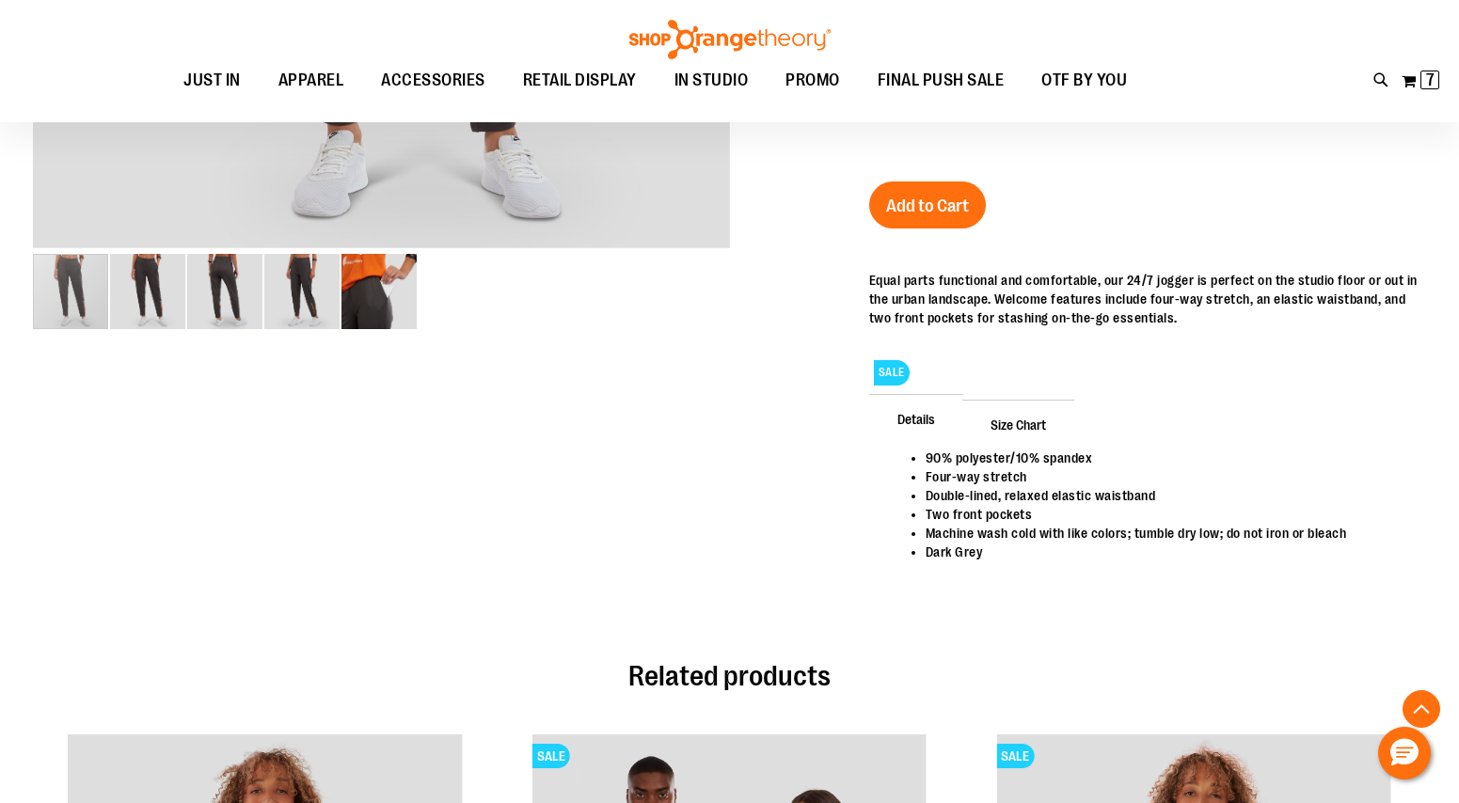
click at [1038, 428] on span "Size Chart" at bounding box center [1018, 424] width 112 height 49
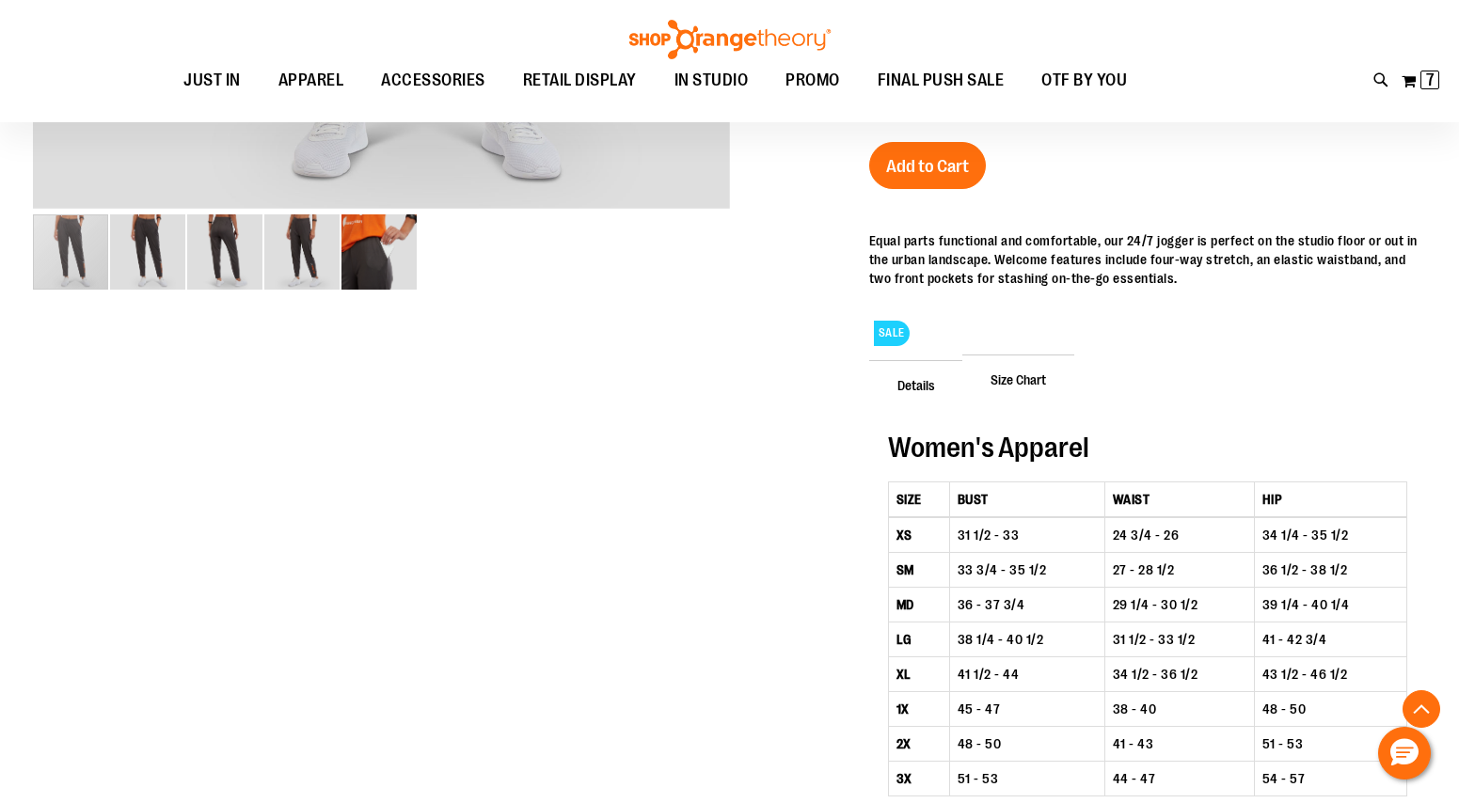
scroll to position [758, 0]
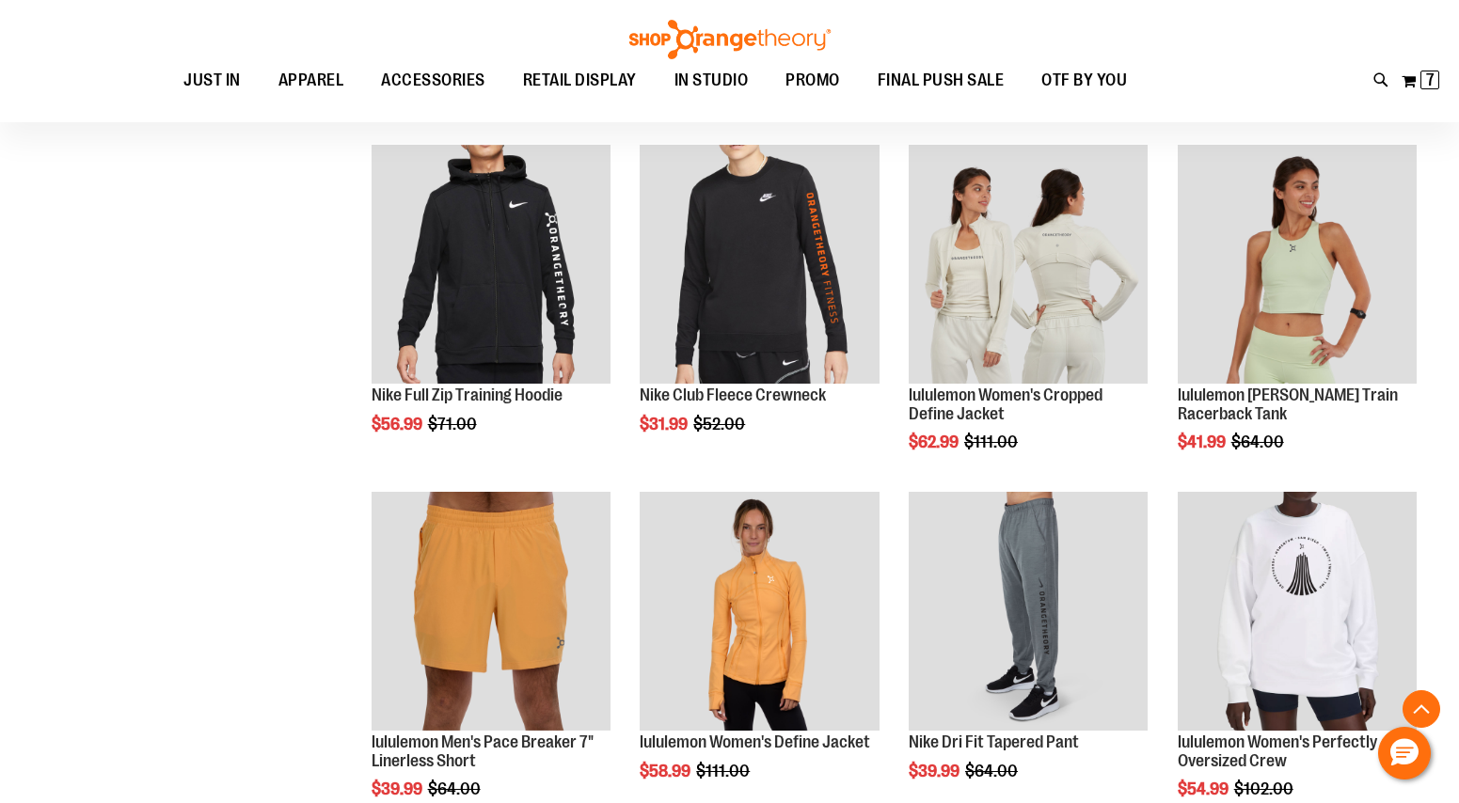
scroll to position [1161, 0]
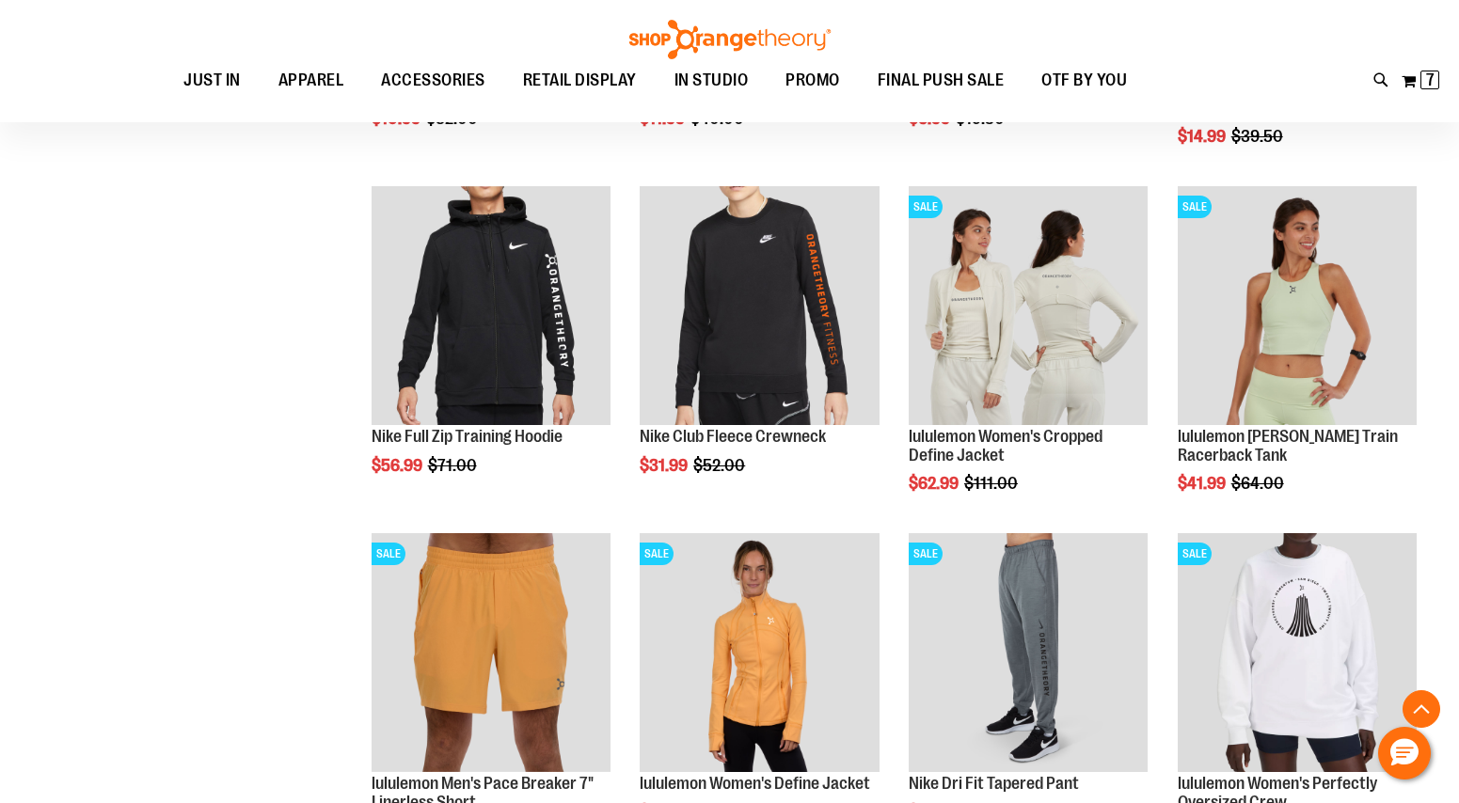
scroll to position [1084, 0]
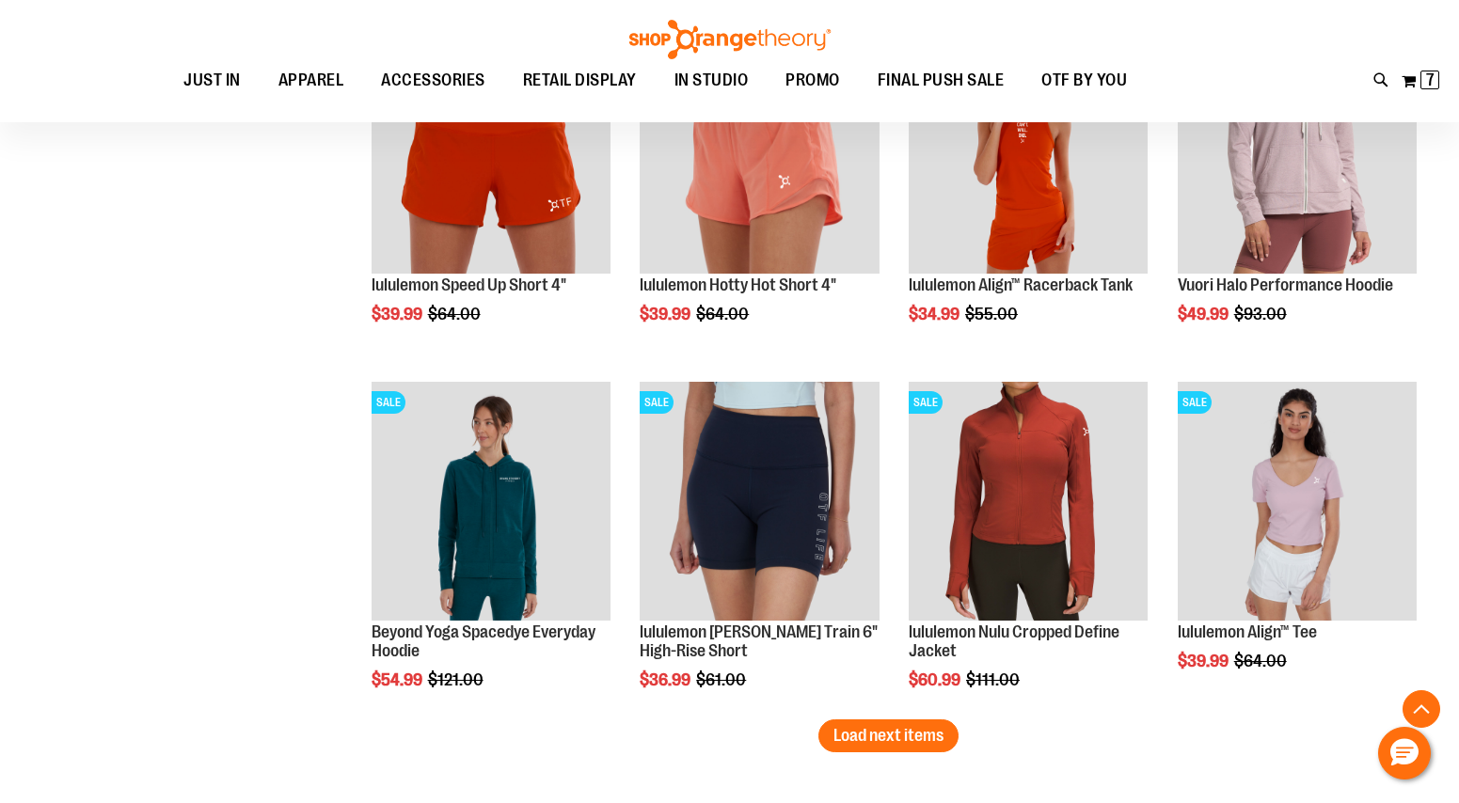
scroll to position [2620, 0]
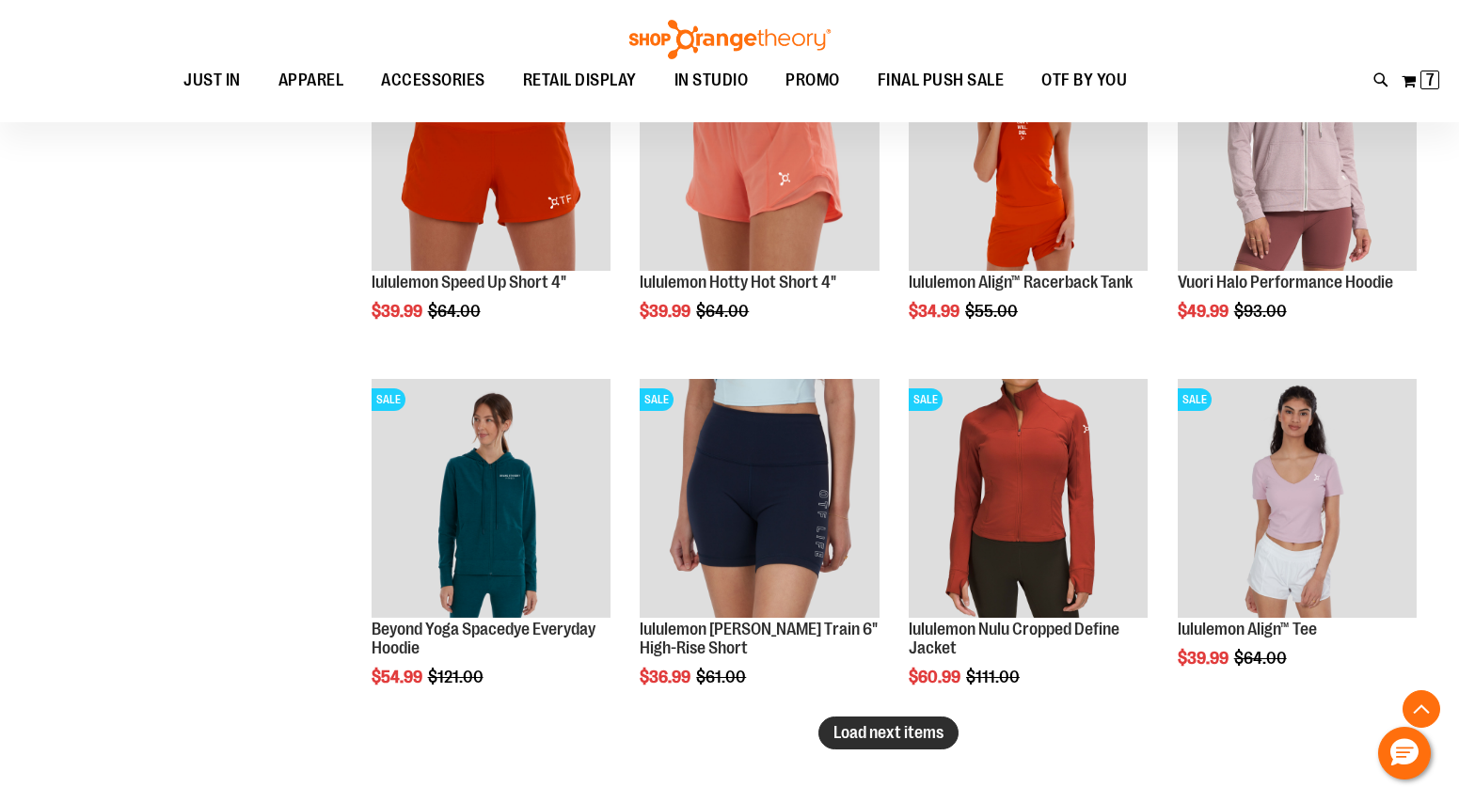
type input "**********"
click at [872, 740] on span "Load next items" at bounding box center [888, 732] width 110 height 19
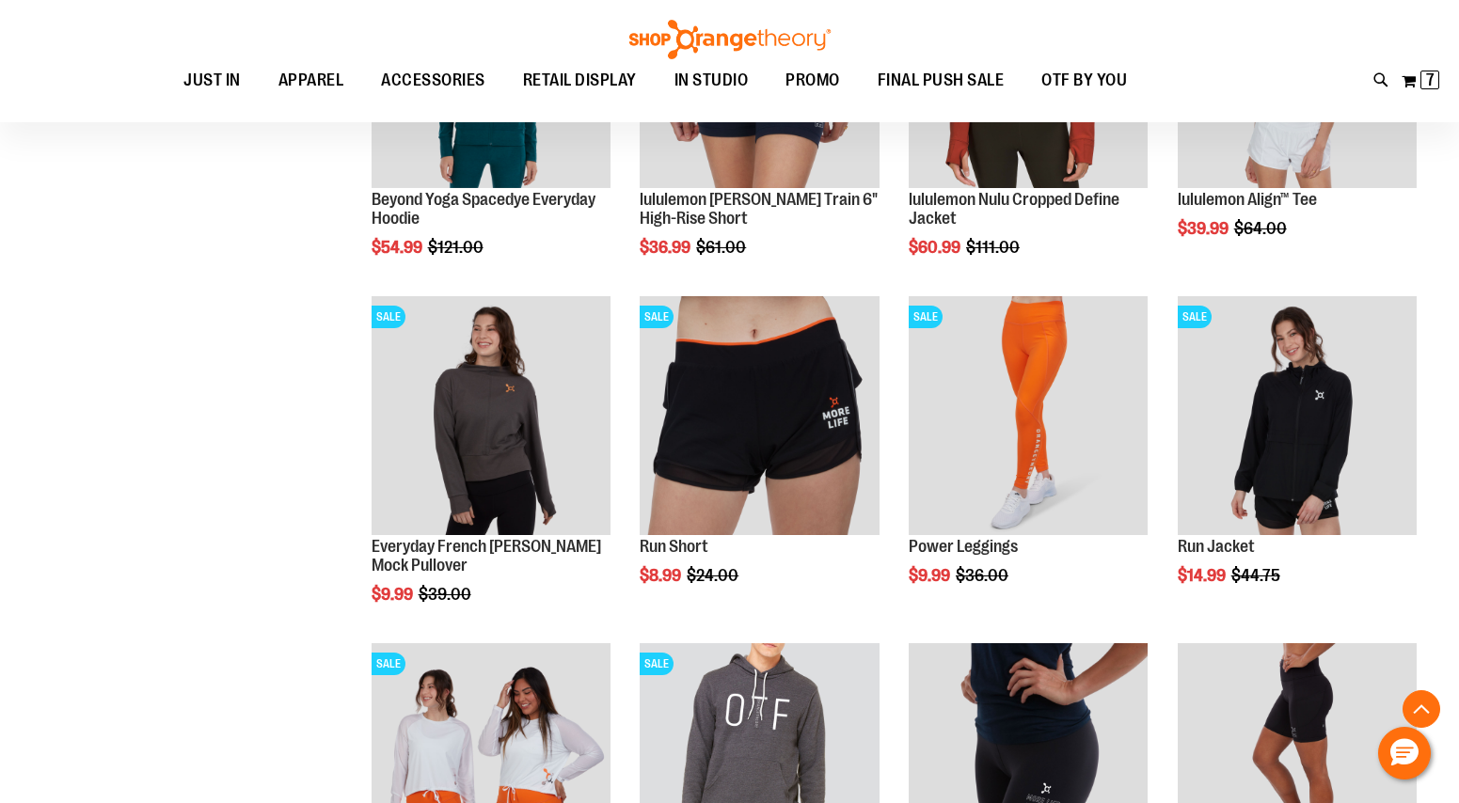
scroll to position [3055, 0]
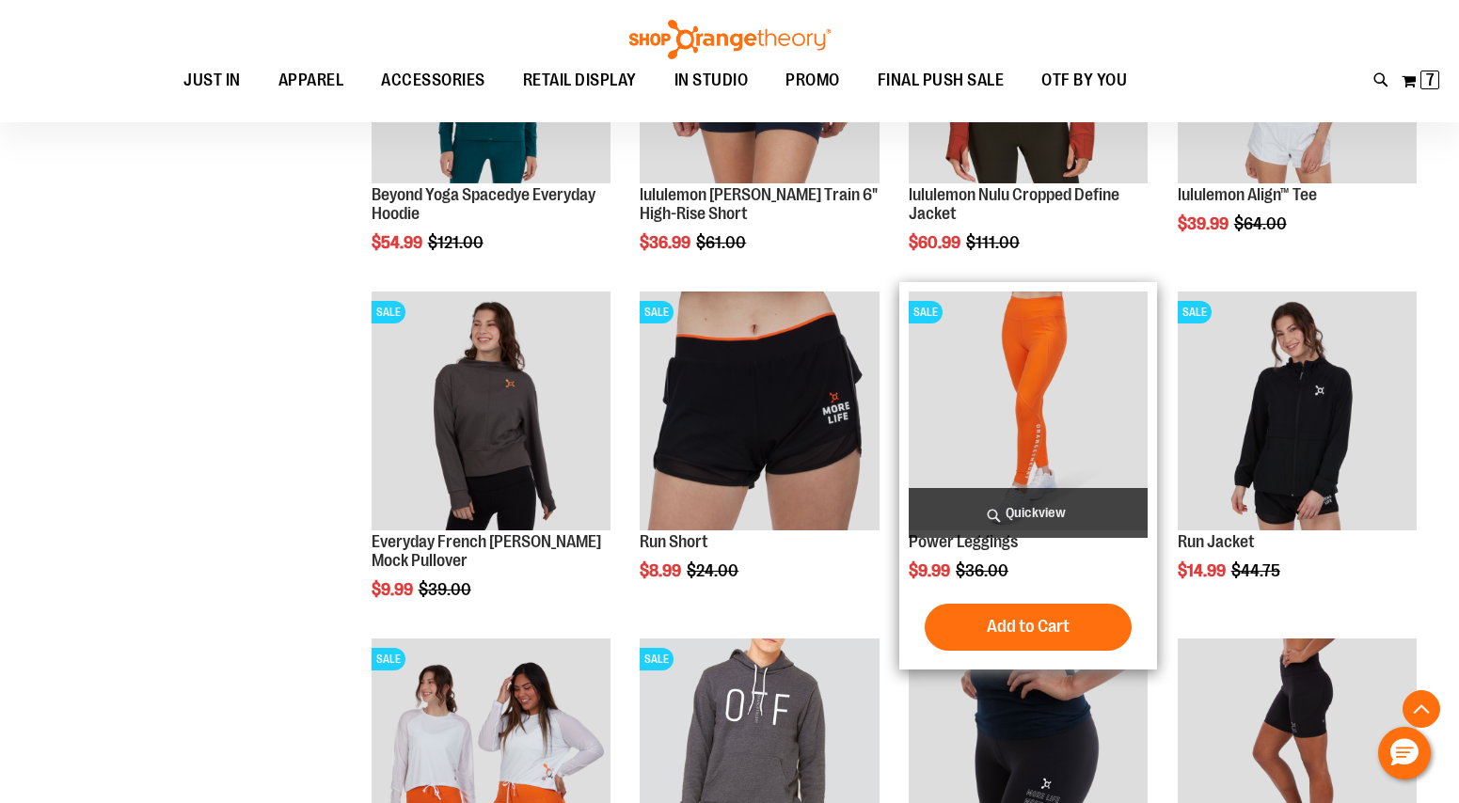
click at [1053, 410] on img "product" at bounding box center [1027, 411] width 239 height 239
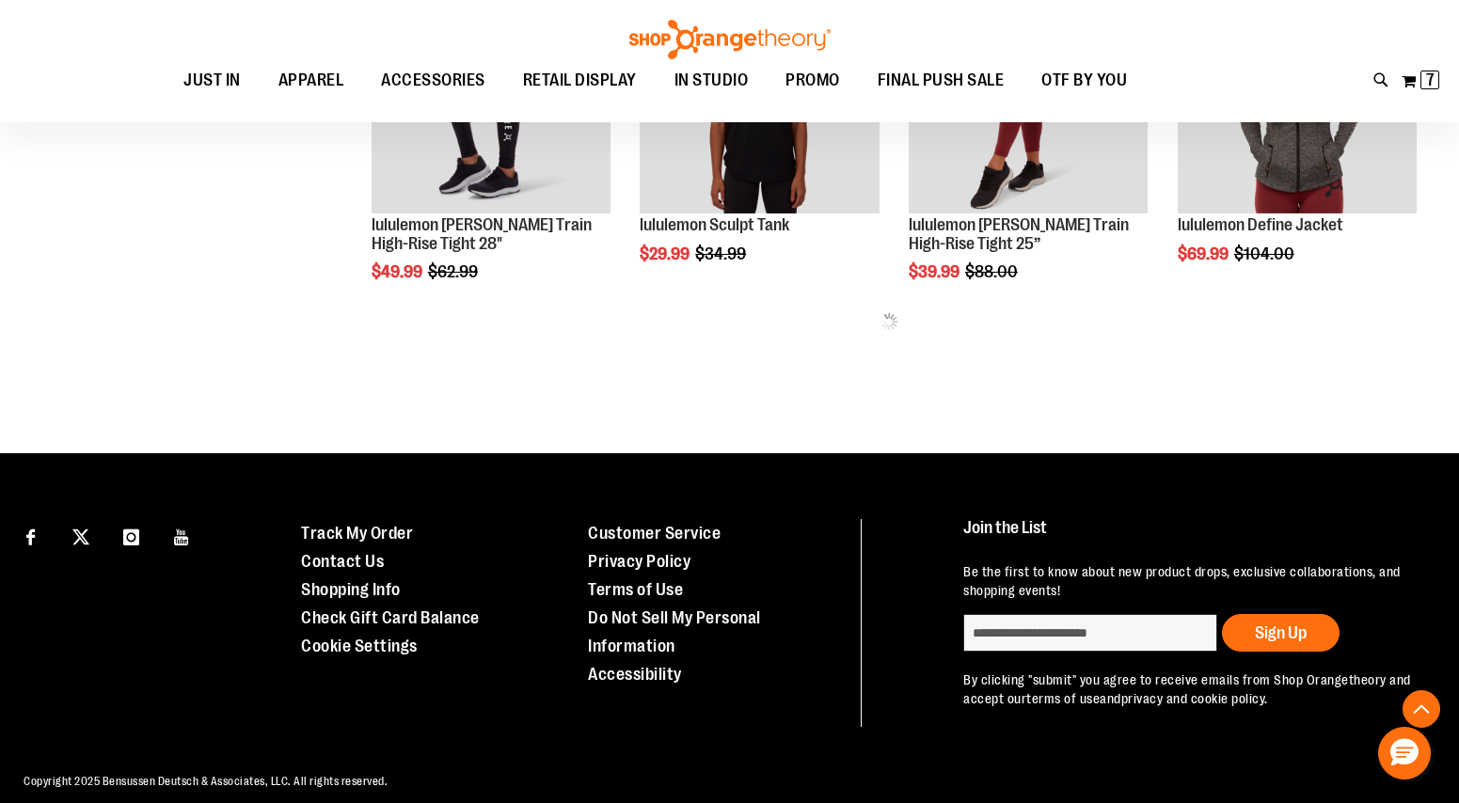
scroll to position [942, 0]
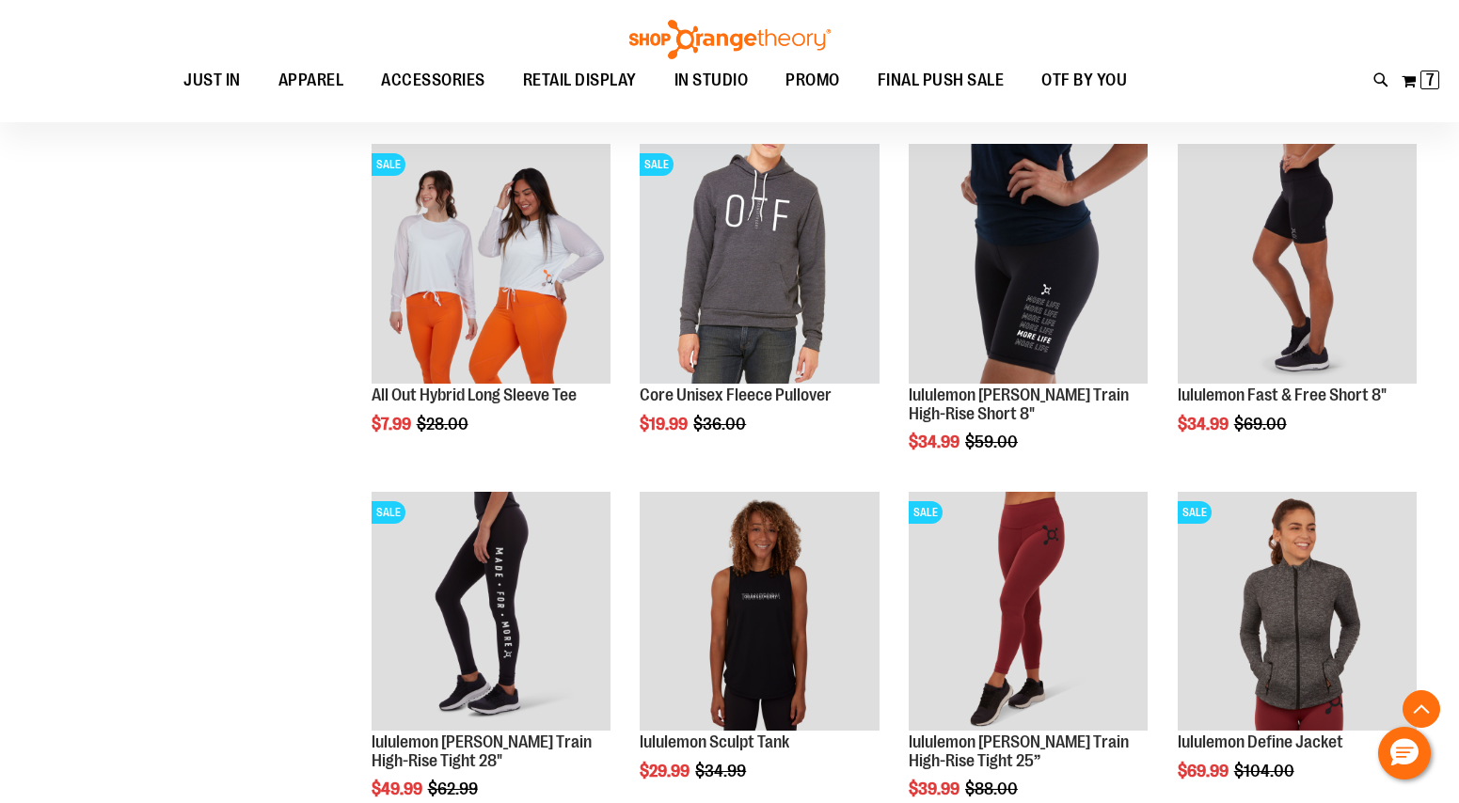
scroll to position [437, 0]
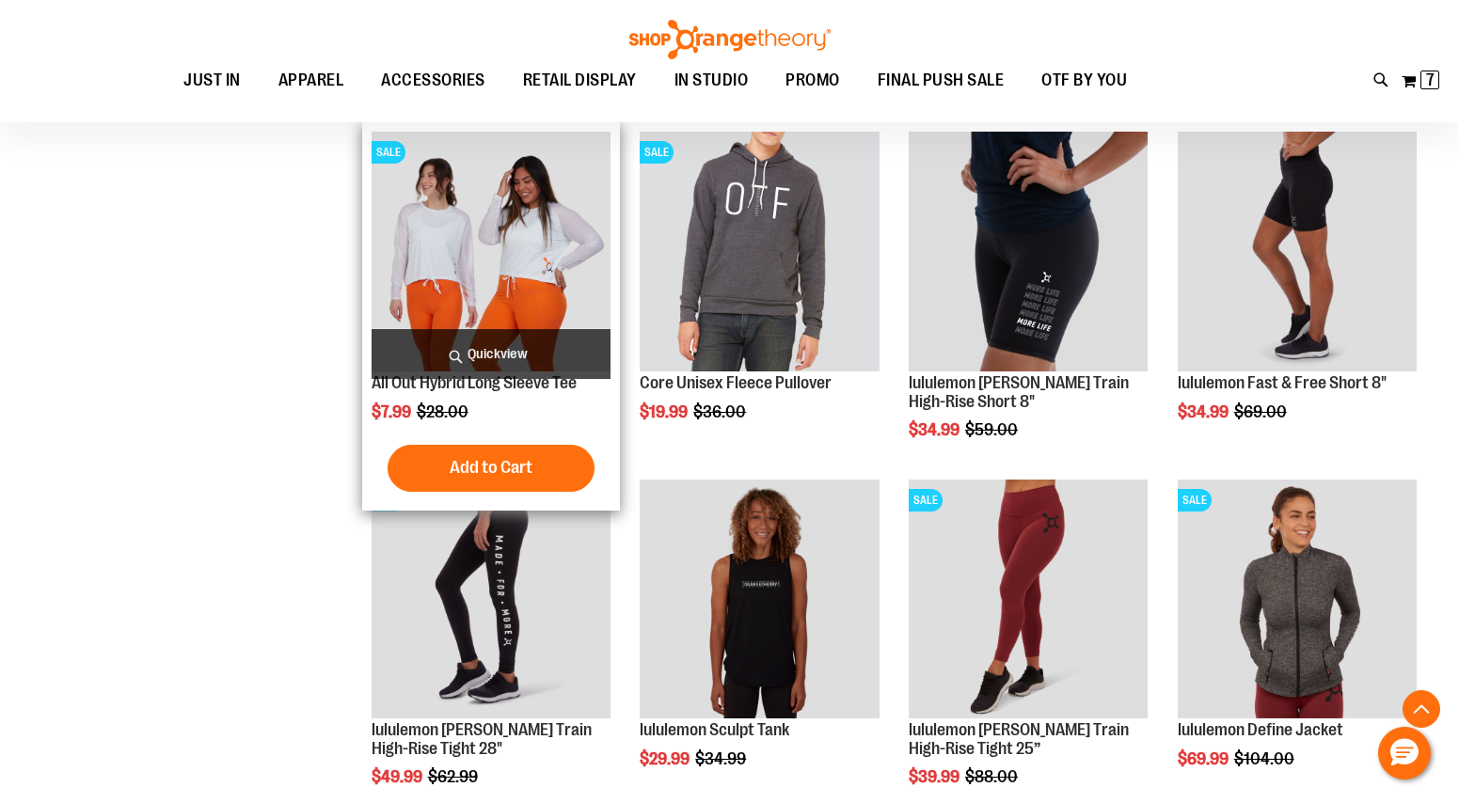
type input "**********"
click at [452, 266] on img "product" at bounding box center [490, 251] width 239 height 239
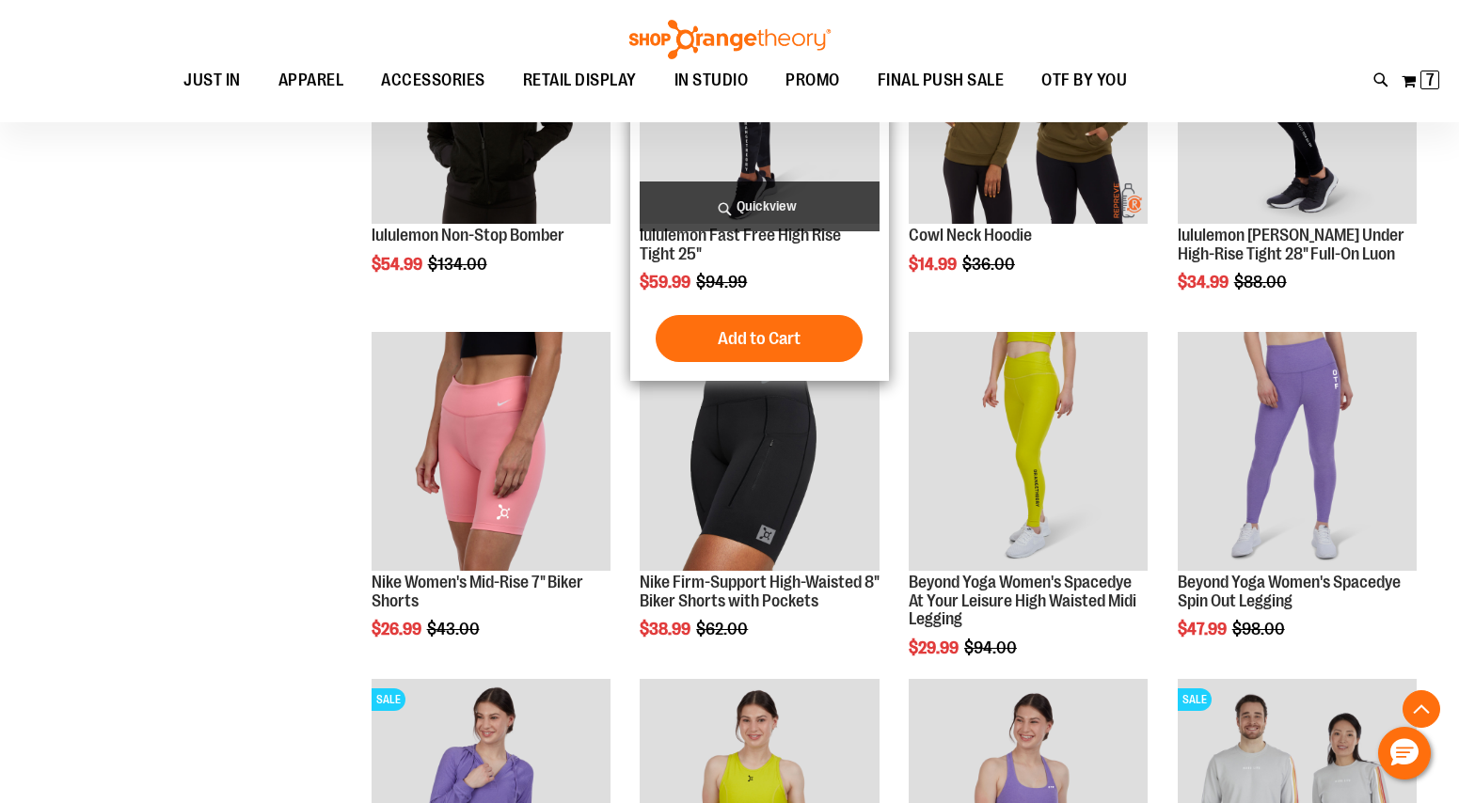
scroll to position [1236, 0]
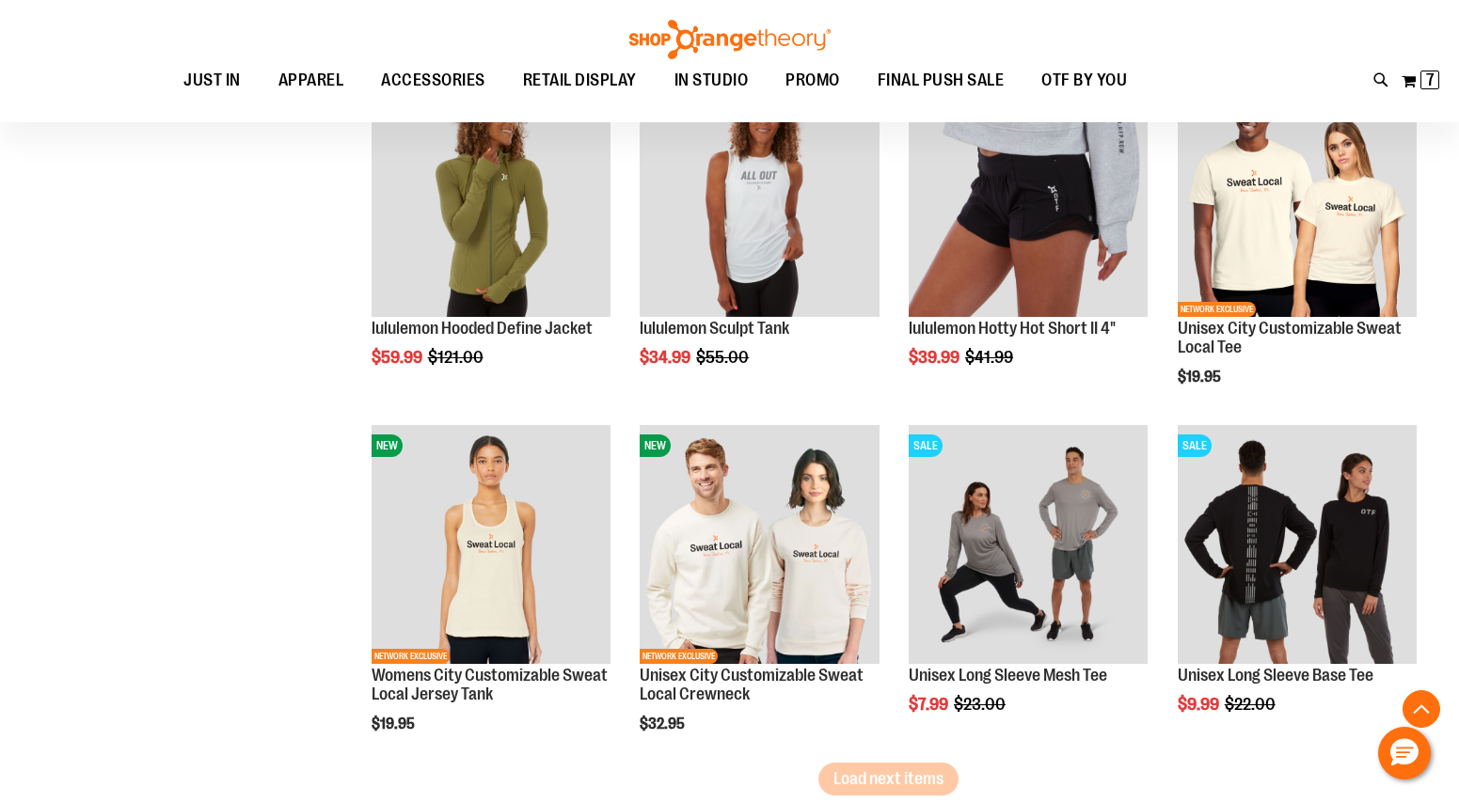
scroll to position [2528, 0]
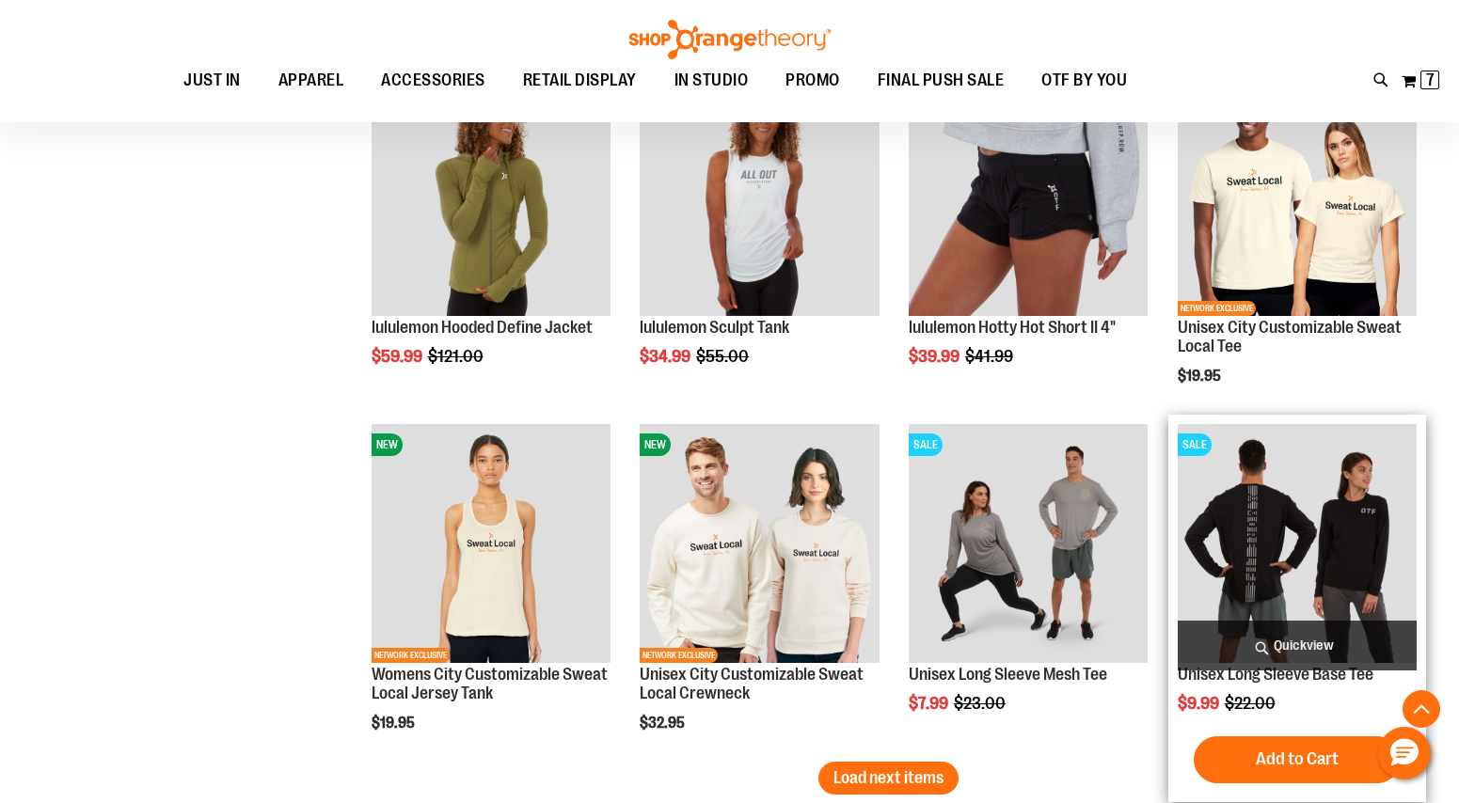
type input "**********"
click at [1182, 510] on img "product" at bounding box center [1296, 543] width 239 height 239
click at [1294, 497] on img "product" at bounding box center [1296, 543] width 239 height 239
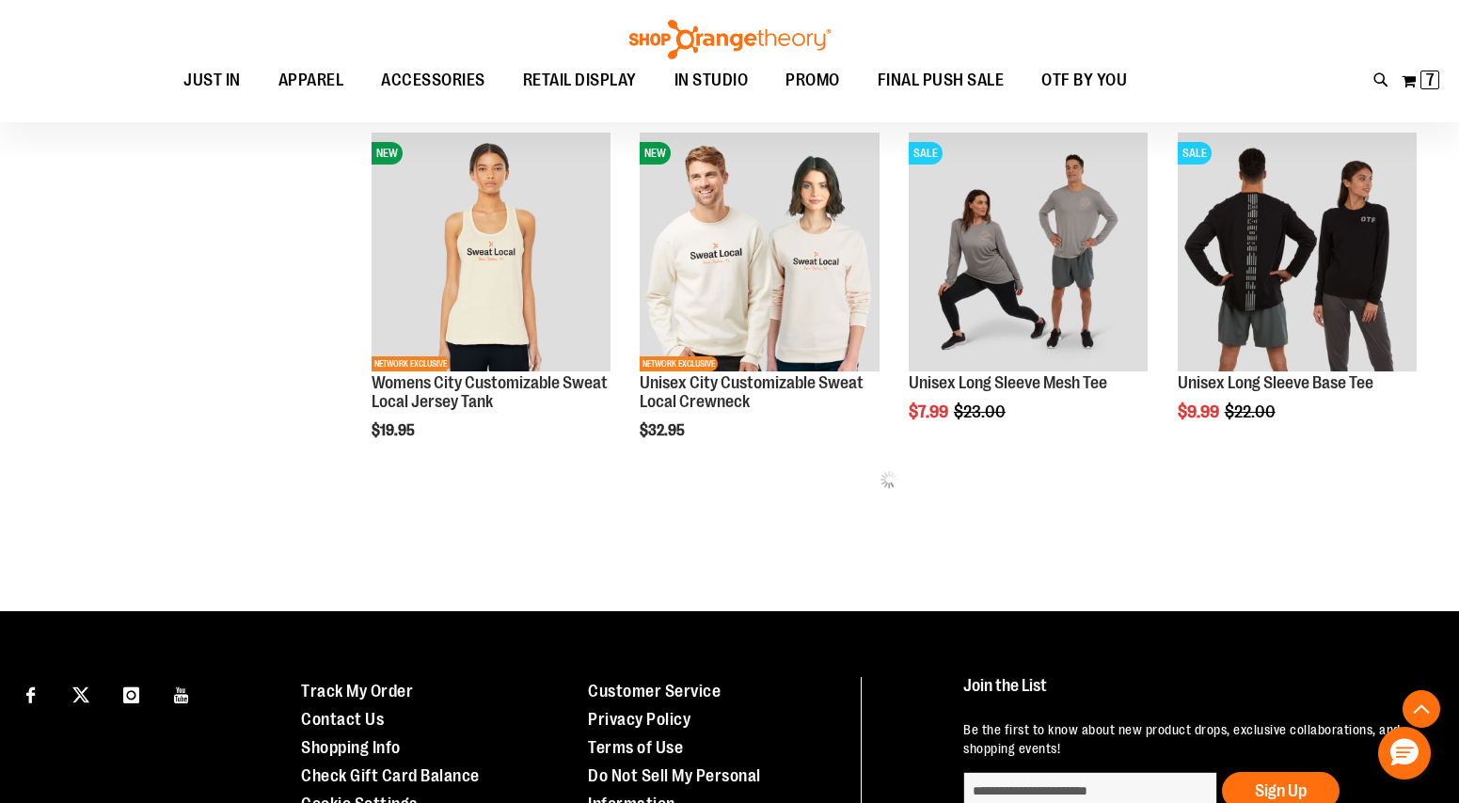
scroll to position [781, 0]
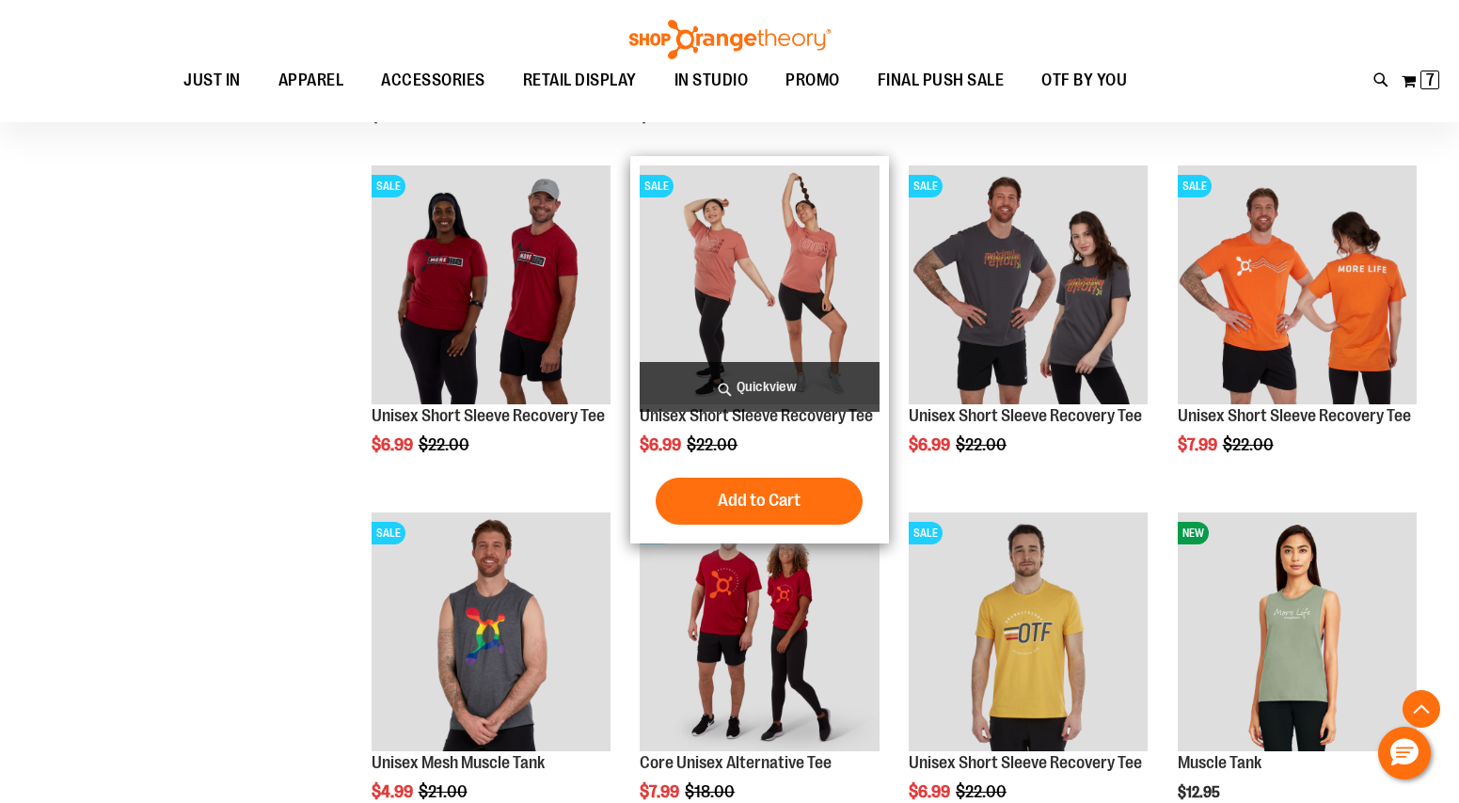
scroll to position [1100, 0]
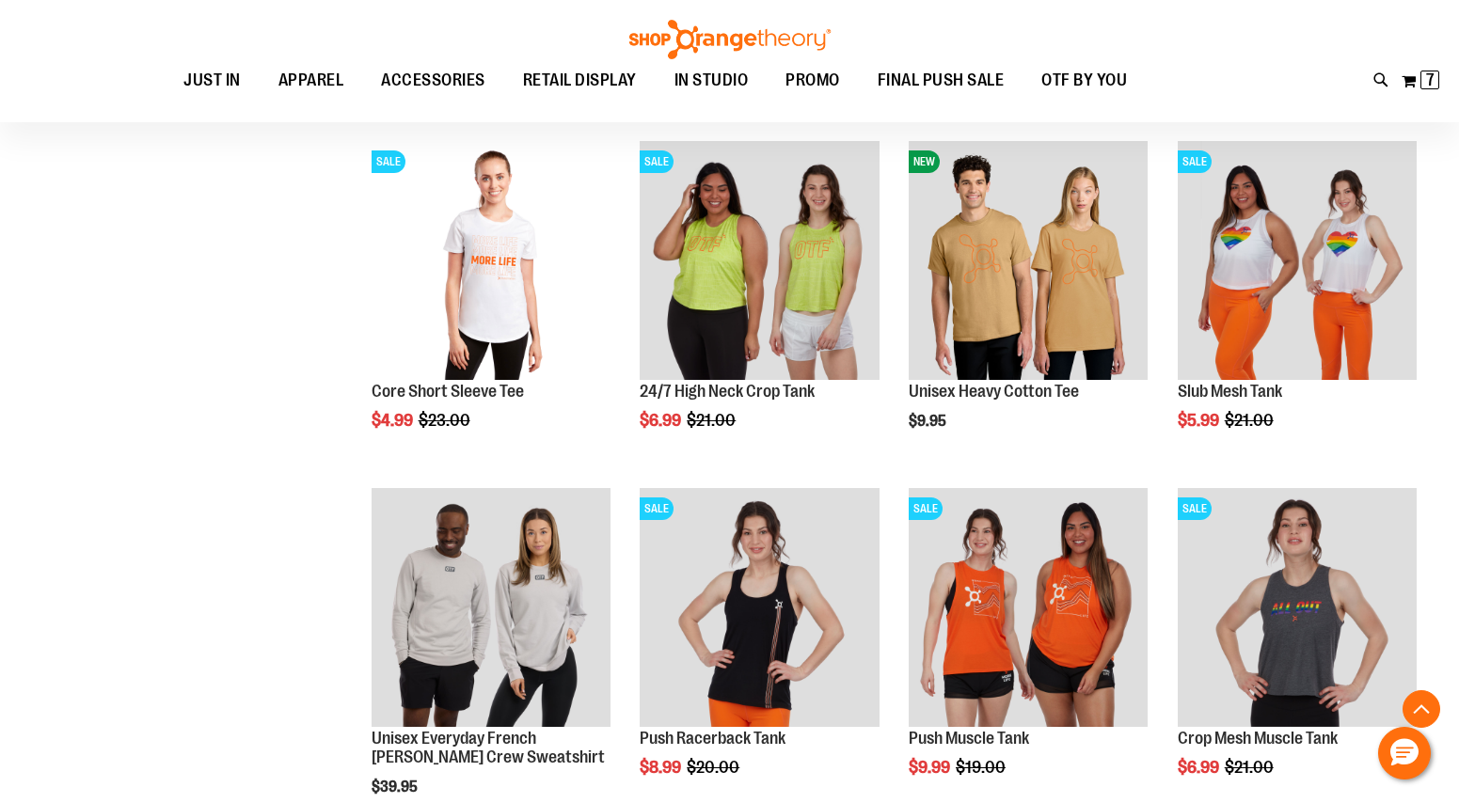
scroll to position [2510, 0]
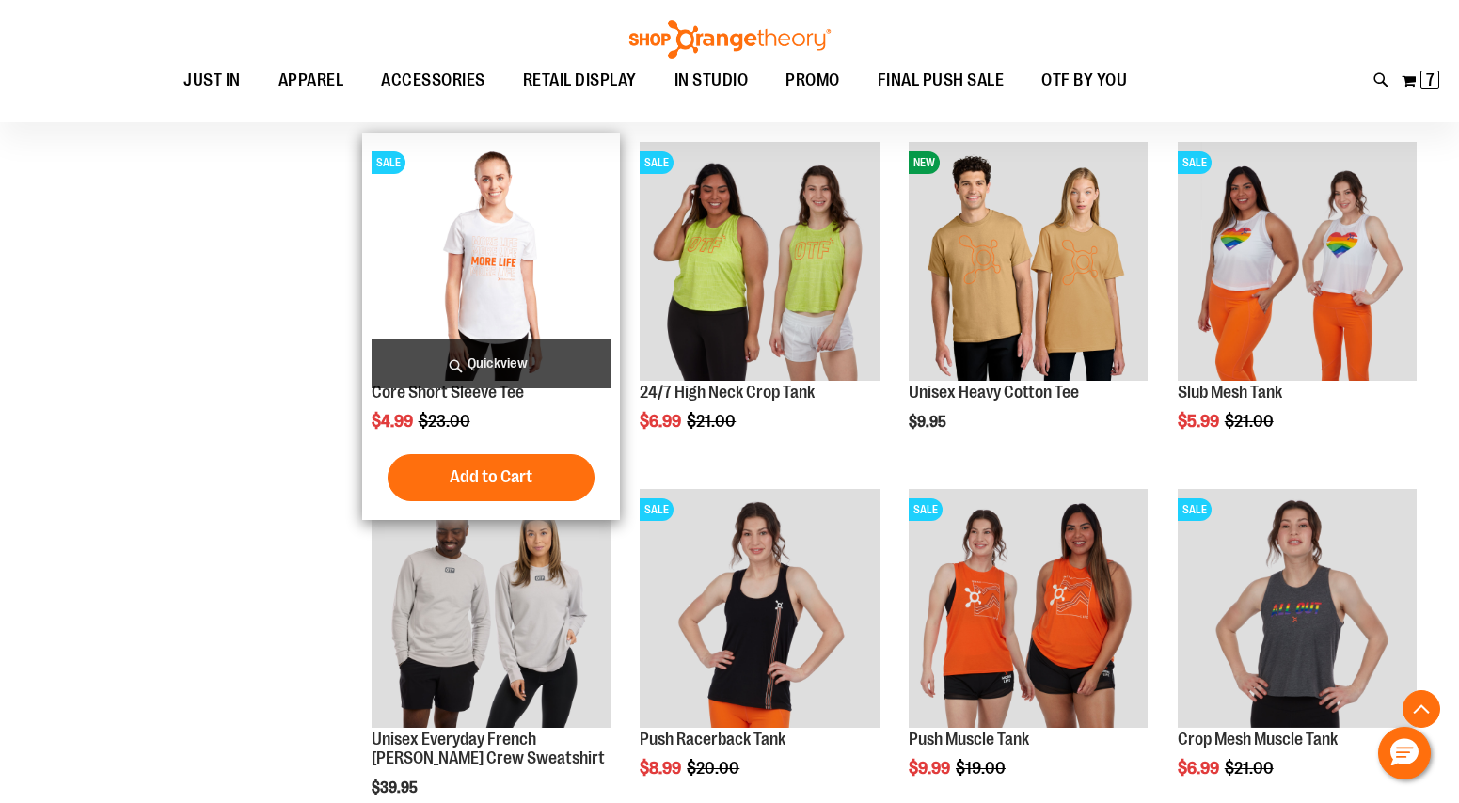
type input "**********"
click at [516, 311] on img "product" at bounding box center [490, 261] width 239 height 239
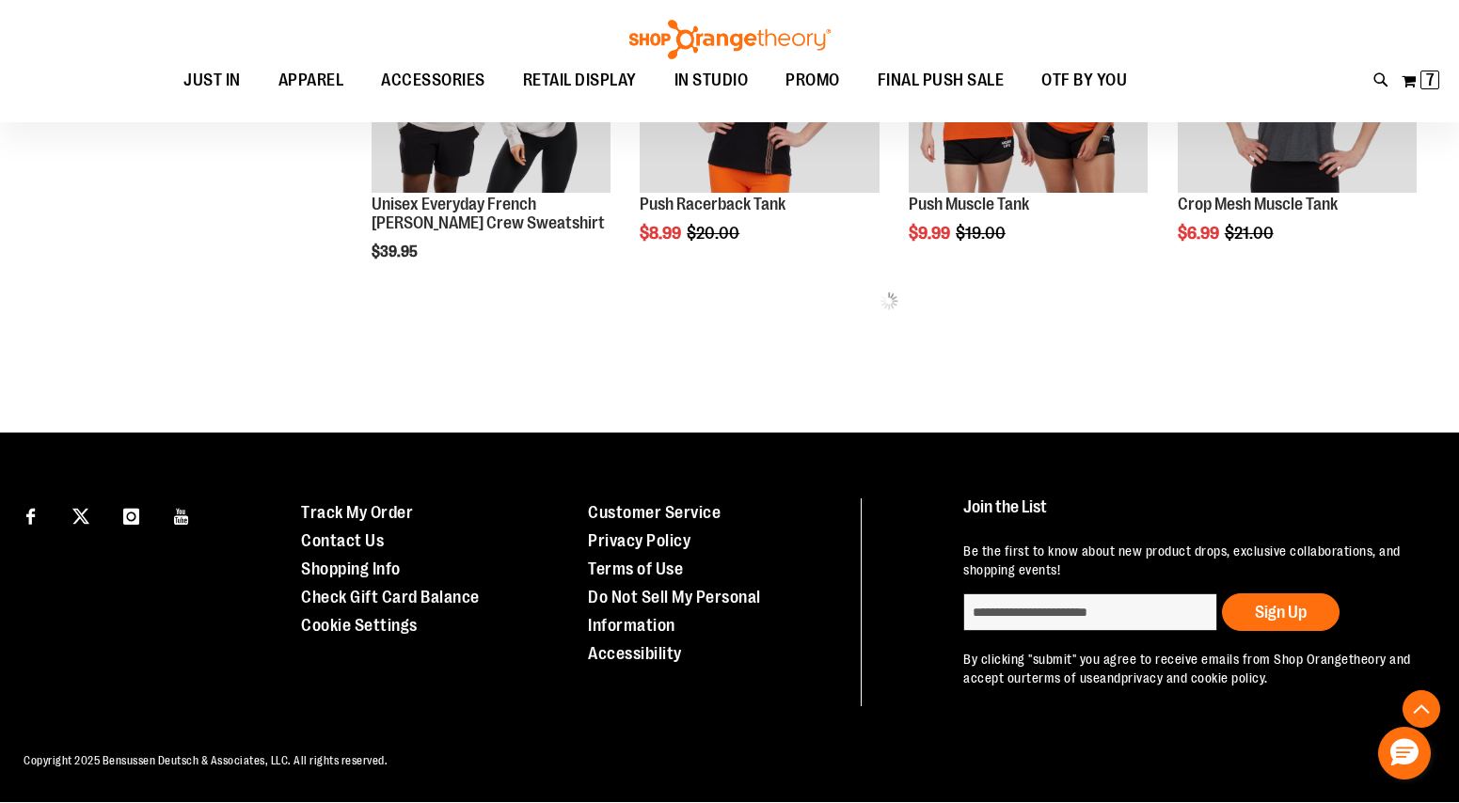
scroll to position [942, 0]
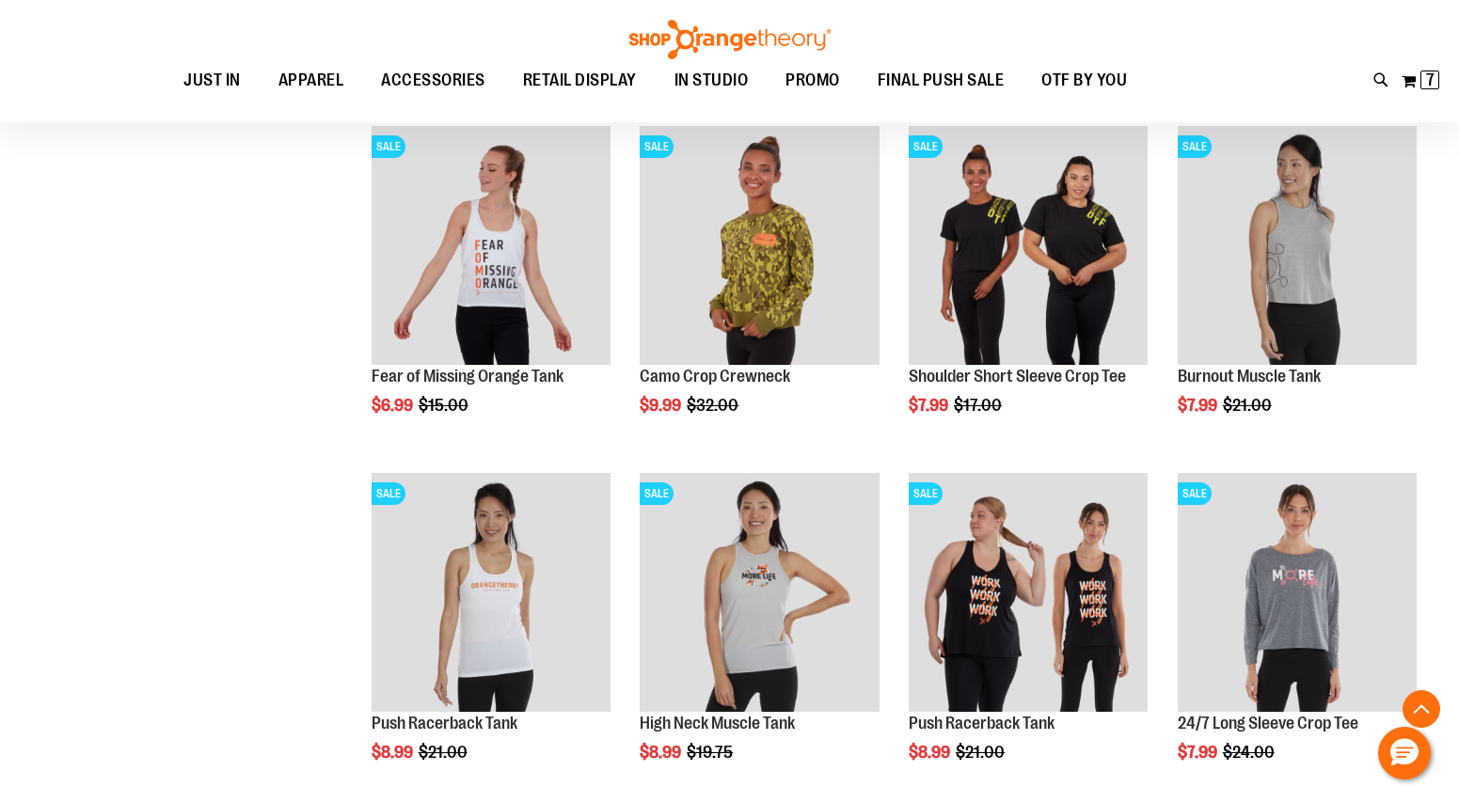
scroll to position [1140, 0]
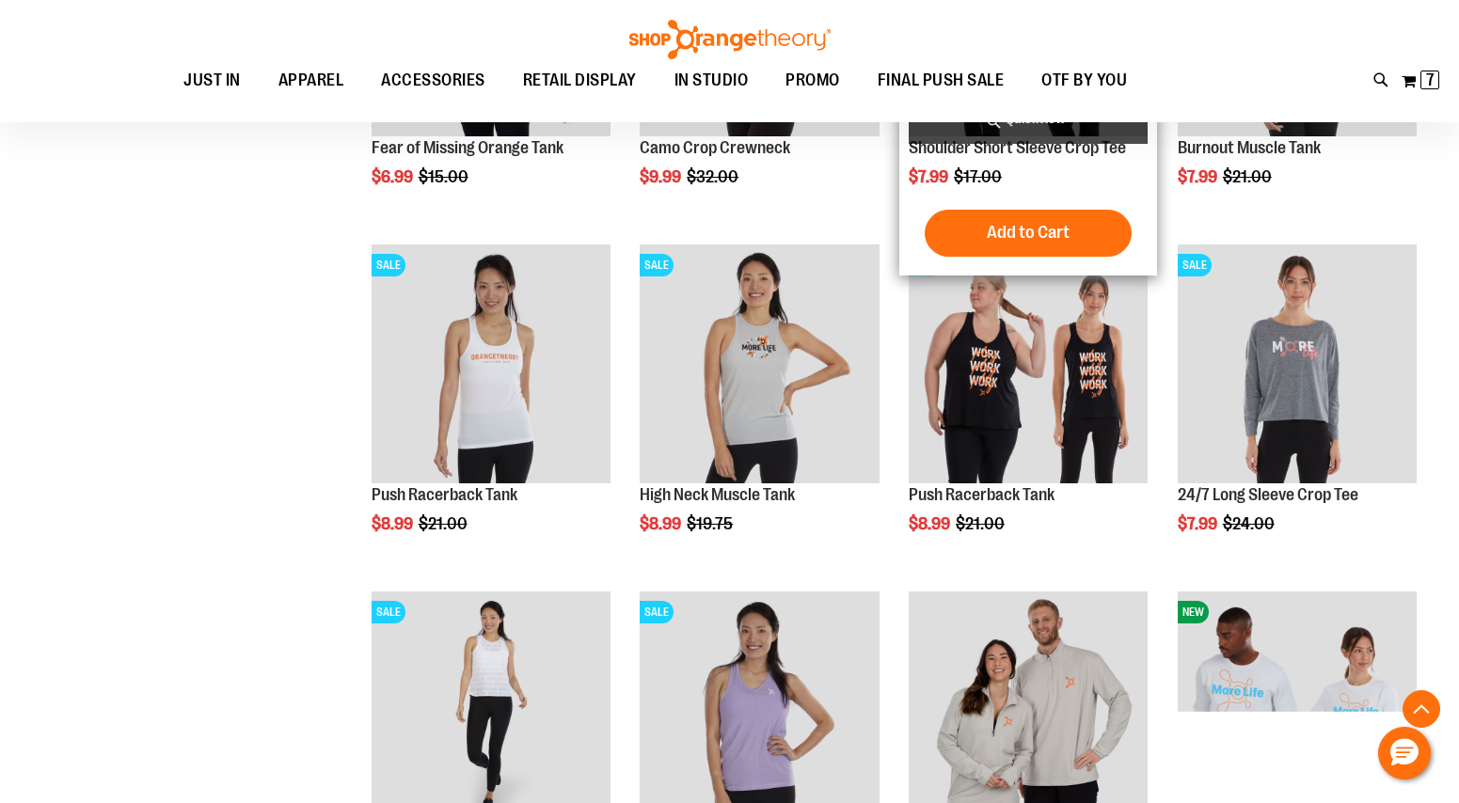
scroll to position [1374, 0]
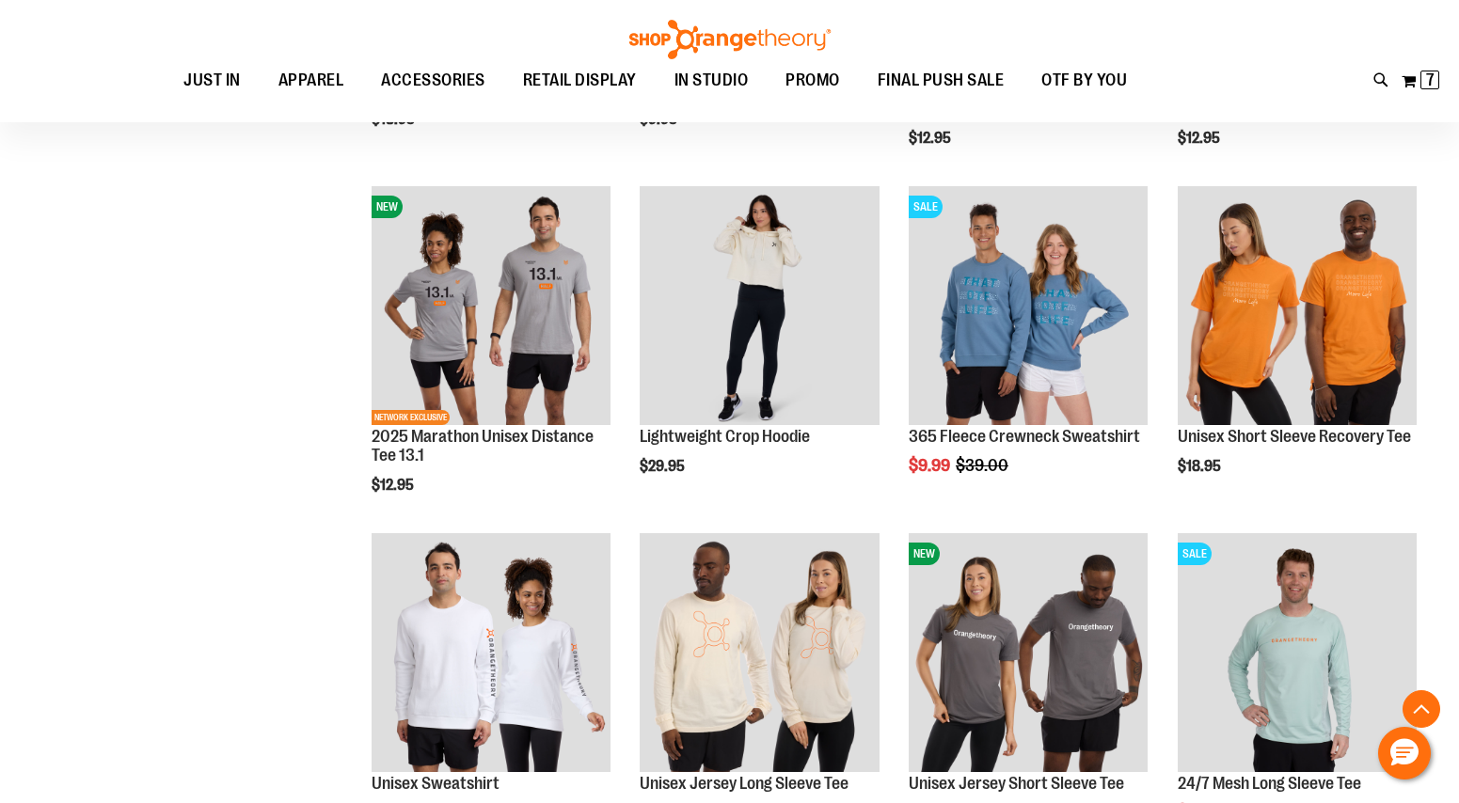
scroll to position [2467, 0]
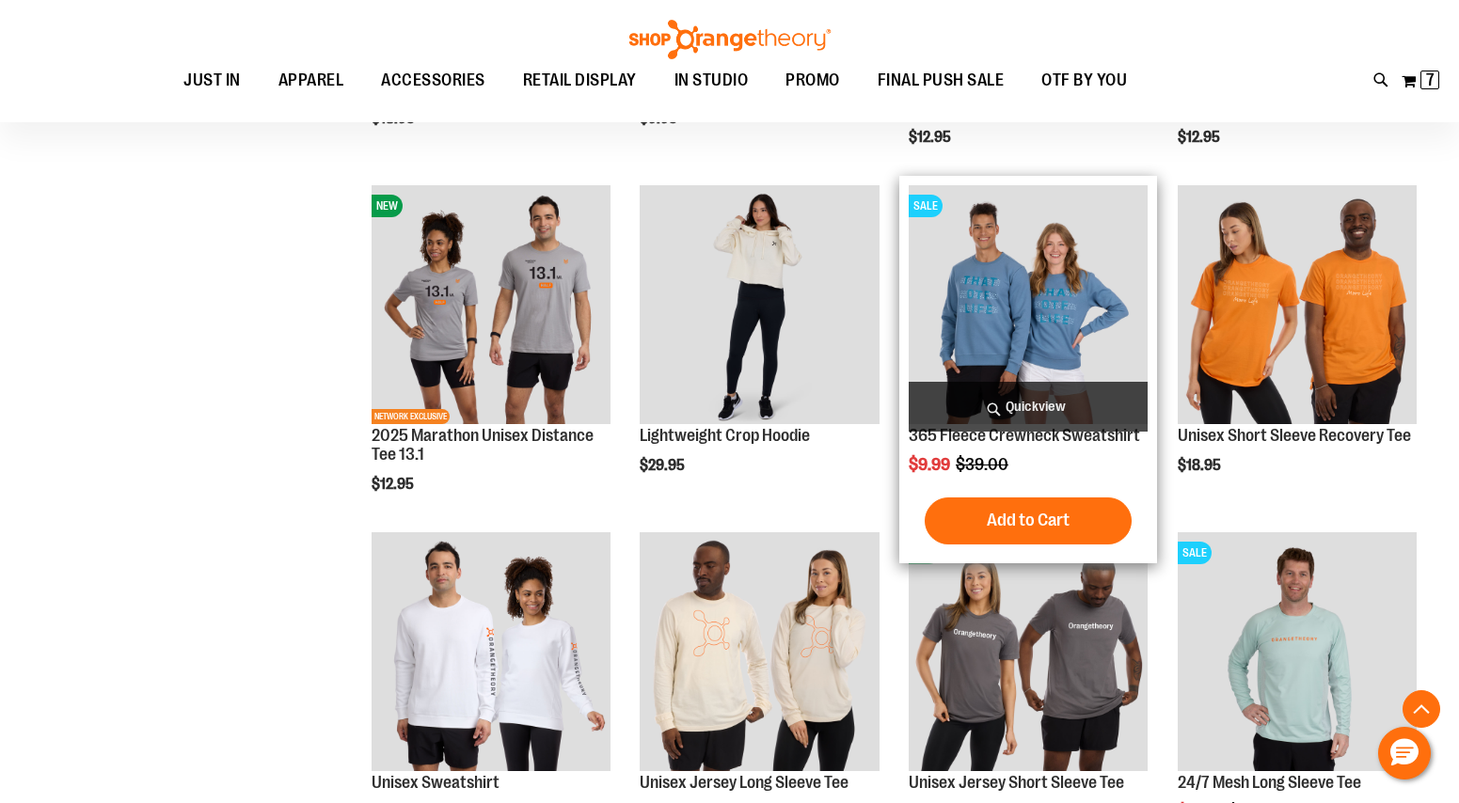
type input "**********"
click at [1021, 316] on img "product" at bounding box center [1027, 304] width 239 height 239
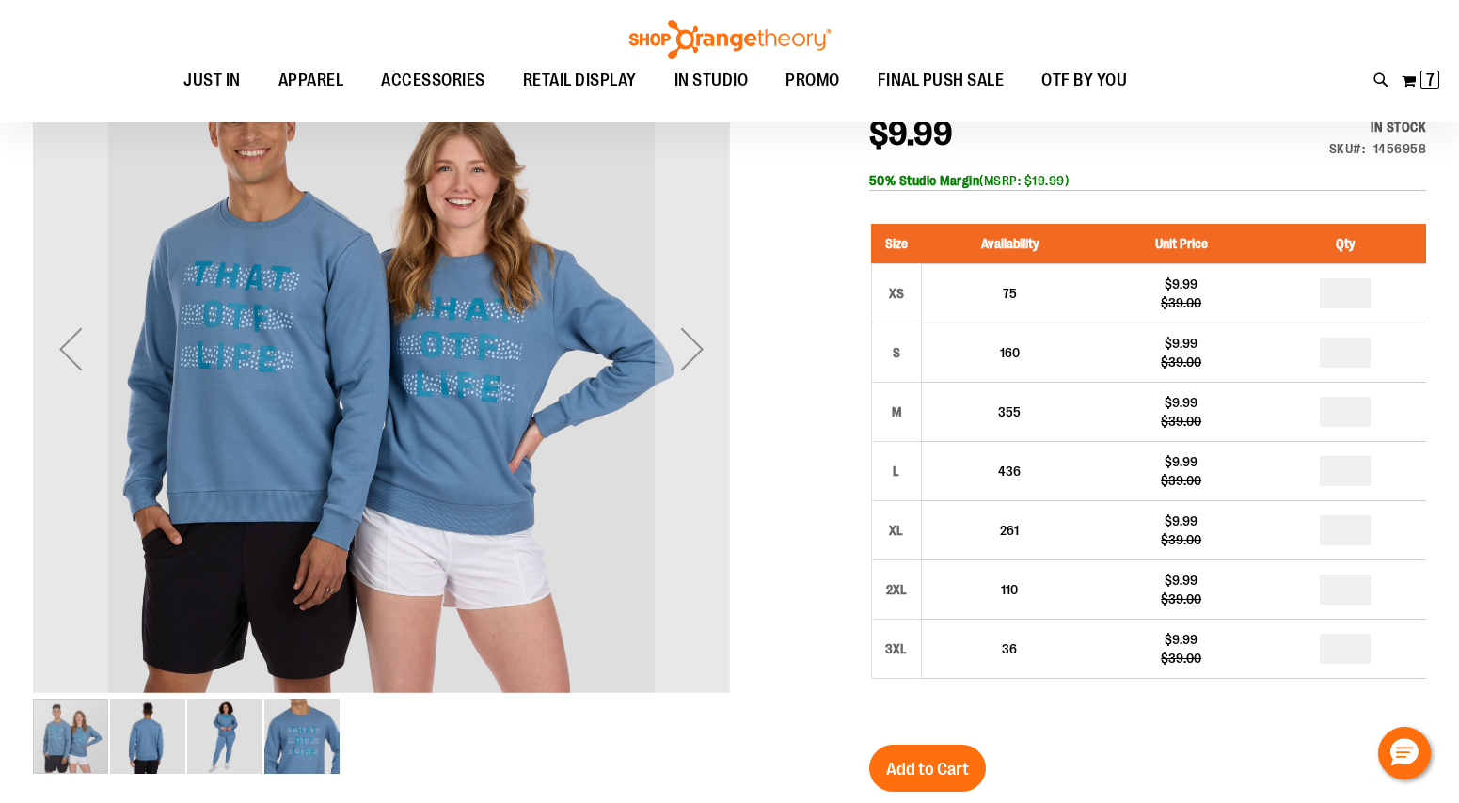
scroll to position [393, 0]
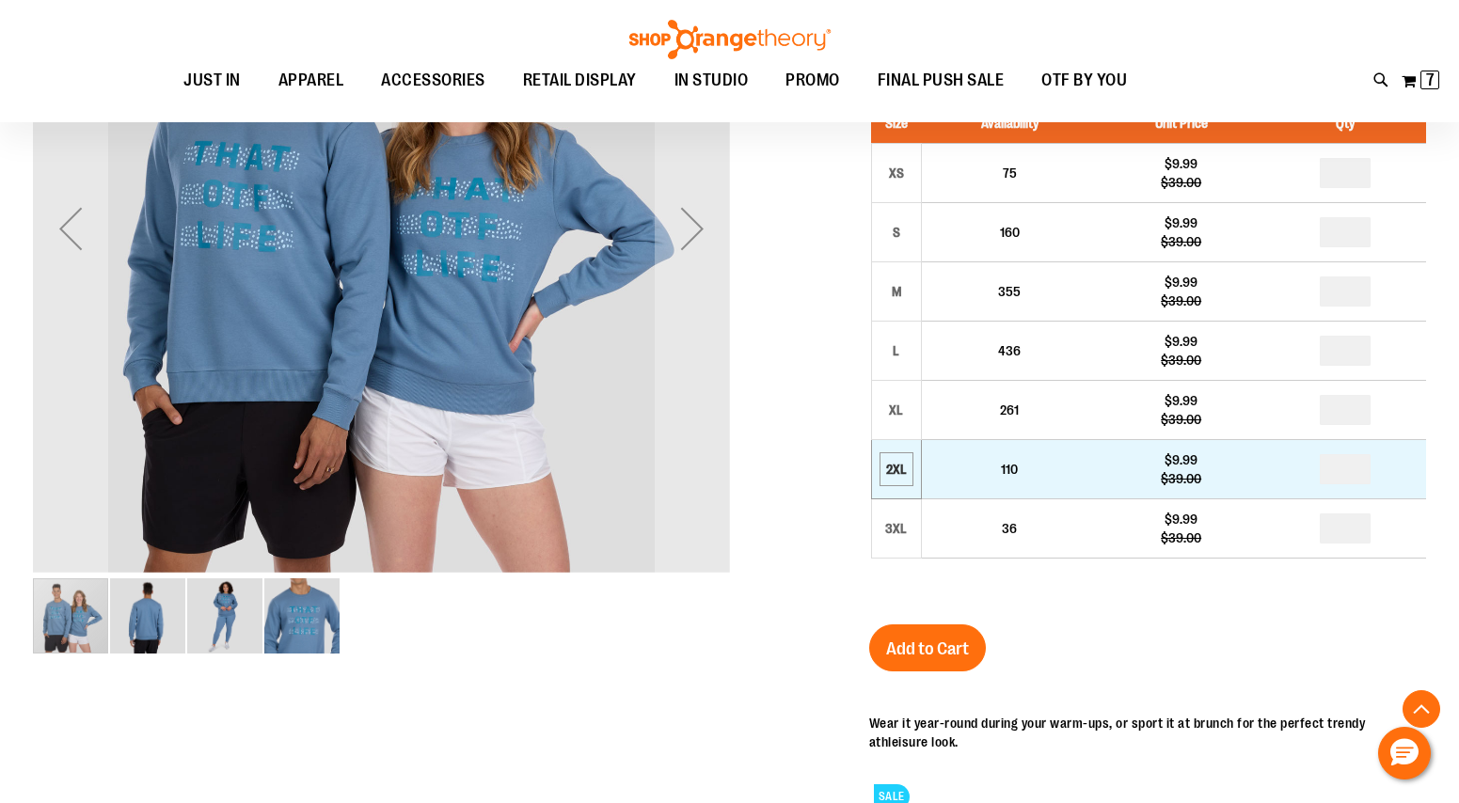
type input "**********"
click at [896, 469] on div "2XL" at bounding box center [896, 469] width 28 height 28
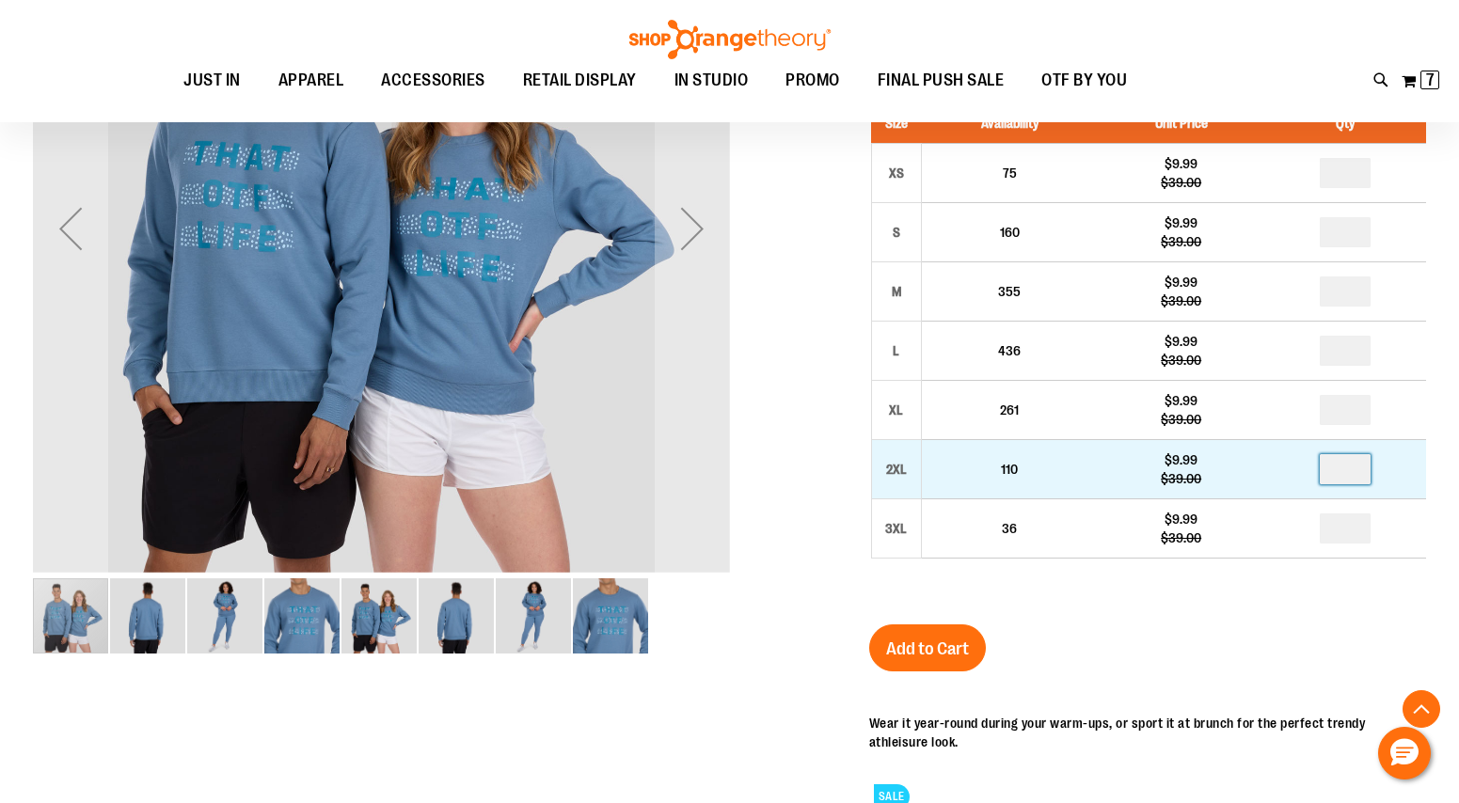
drag, startPoint x: 1355, startPoint y: 471, endPoint x: 1304, endPoint y: 467, distance: 50.9
click at [1304, 468] on td at bounding box center [1345, 469] width 162 height 59
type input "*"
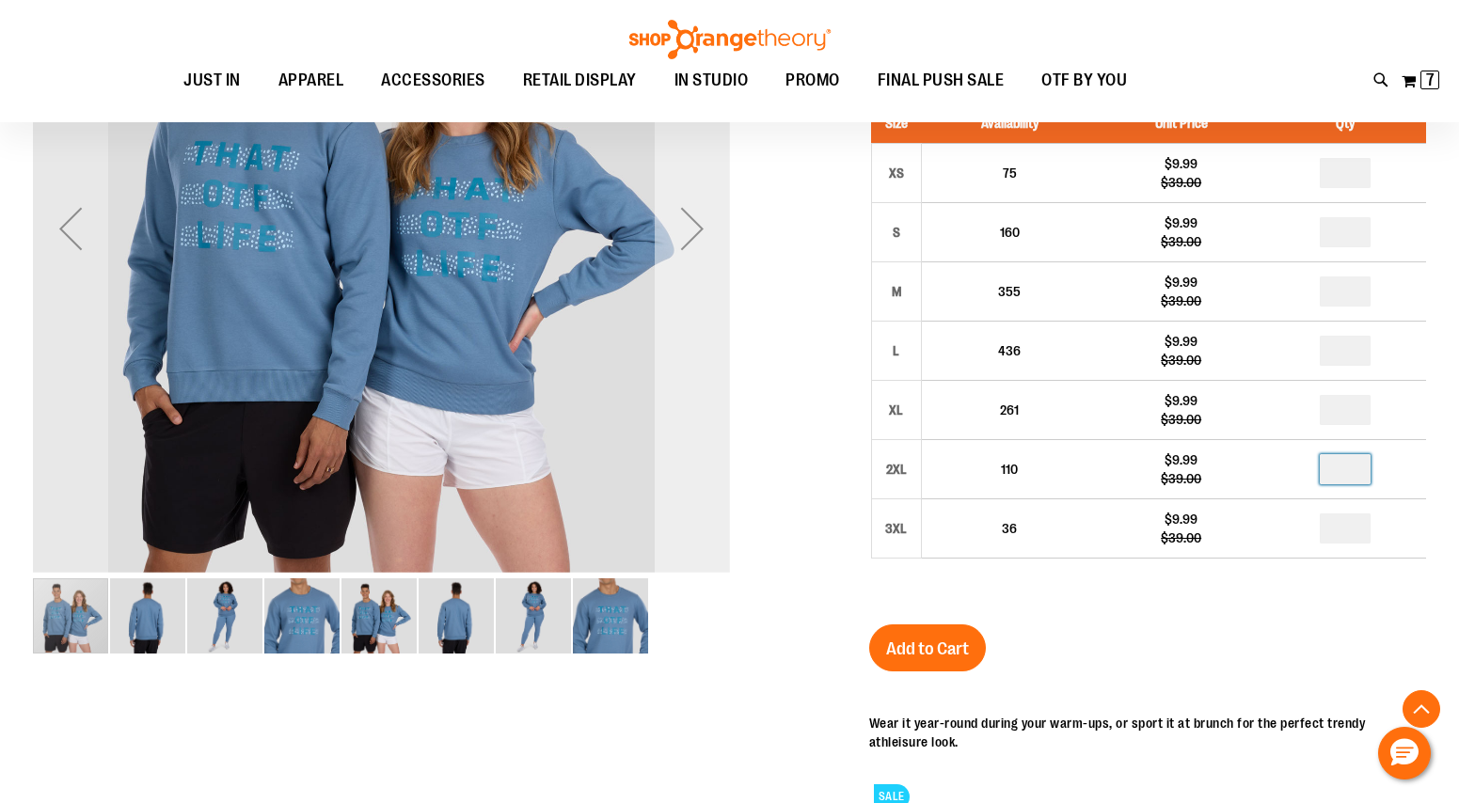
click at [699, 229] on div "Next" at bounding box center [692, 228] width 75 height 75
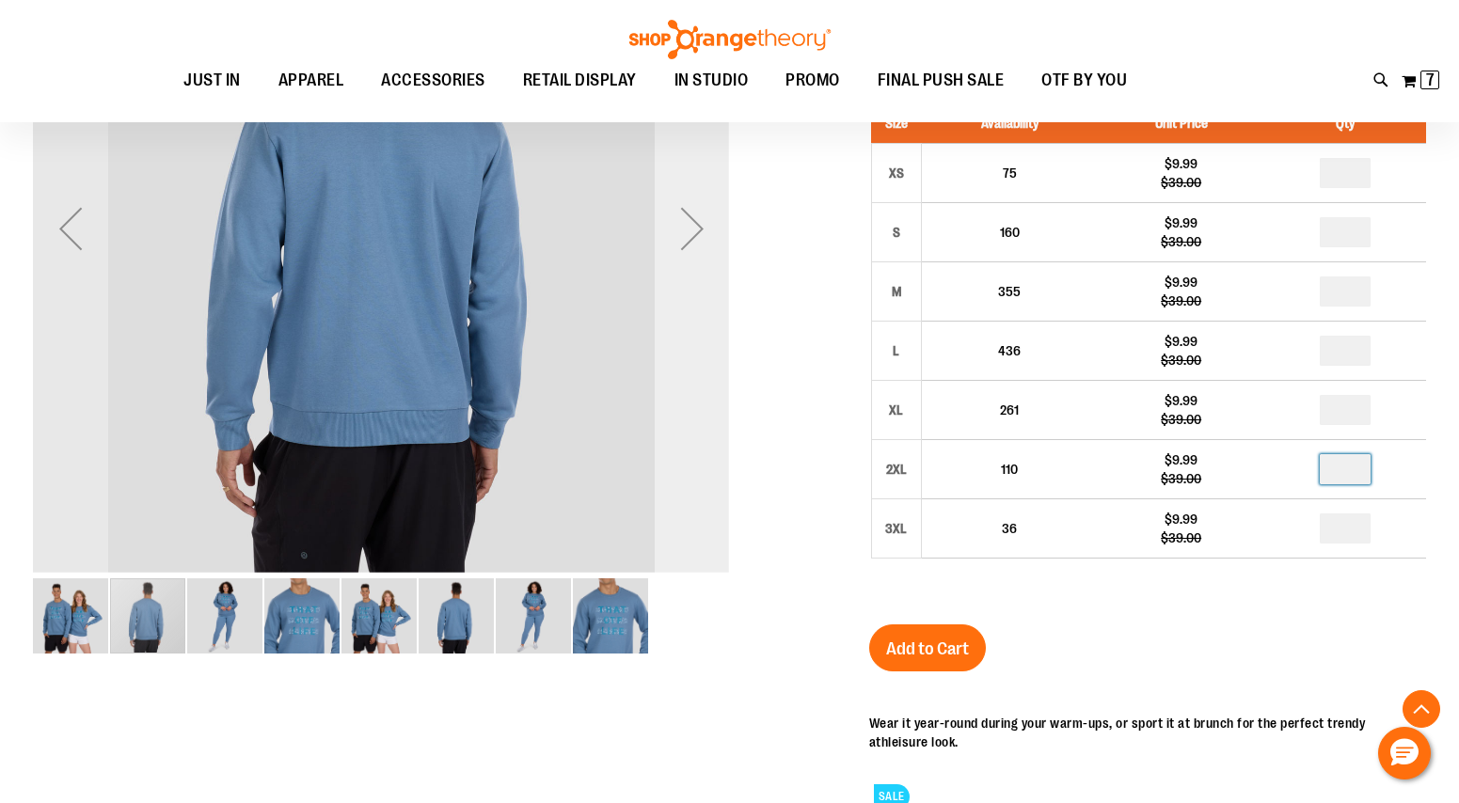
click at [699, 229] on div "Next" at bounding box center [692, 228] width 75 height 75
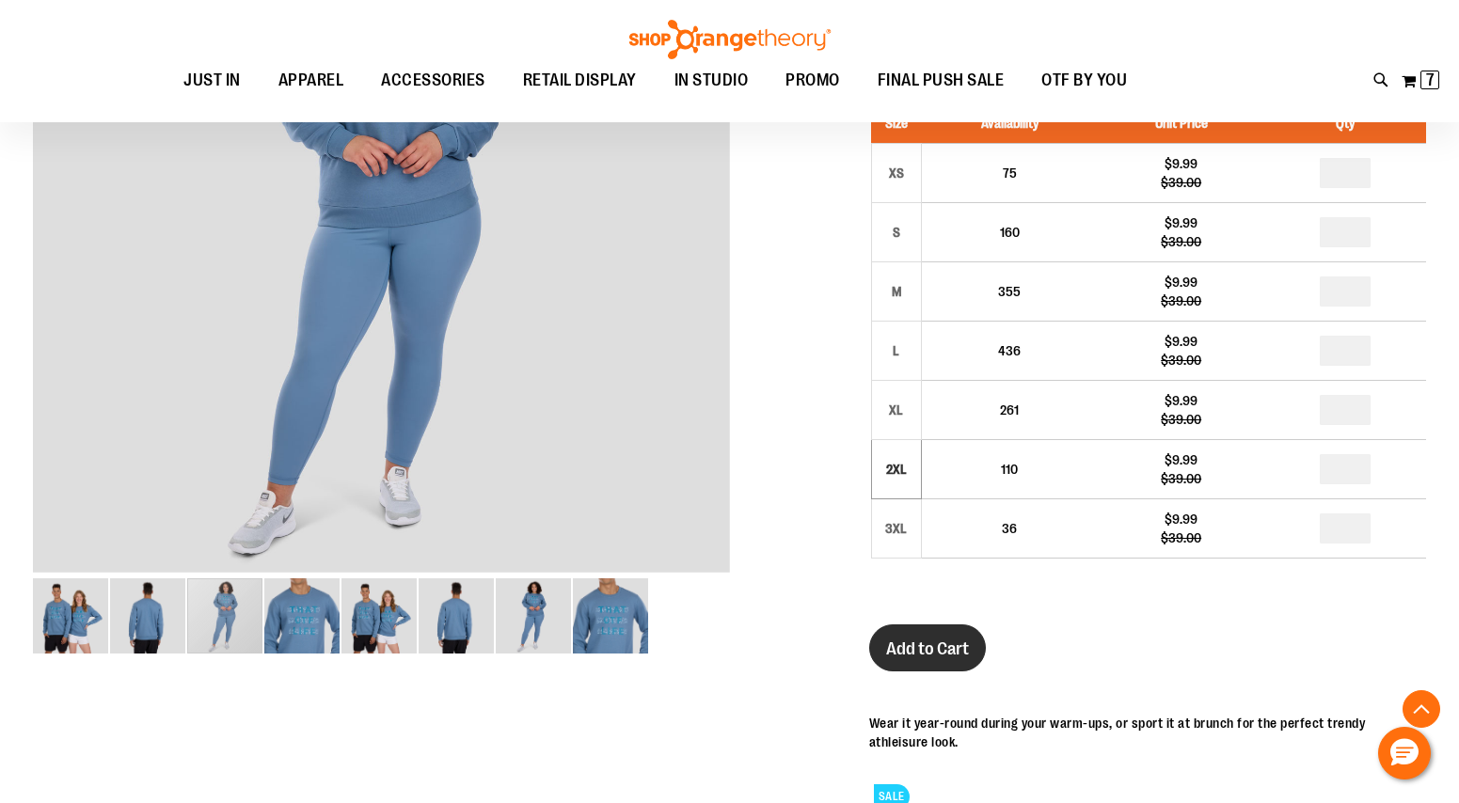
click at [966, 637] on button "Add to Cart" at bounding box center [927, 647] width 117 height 47
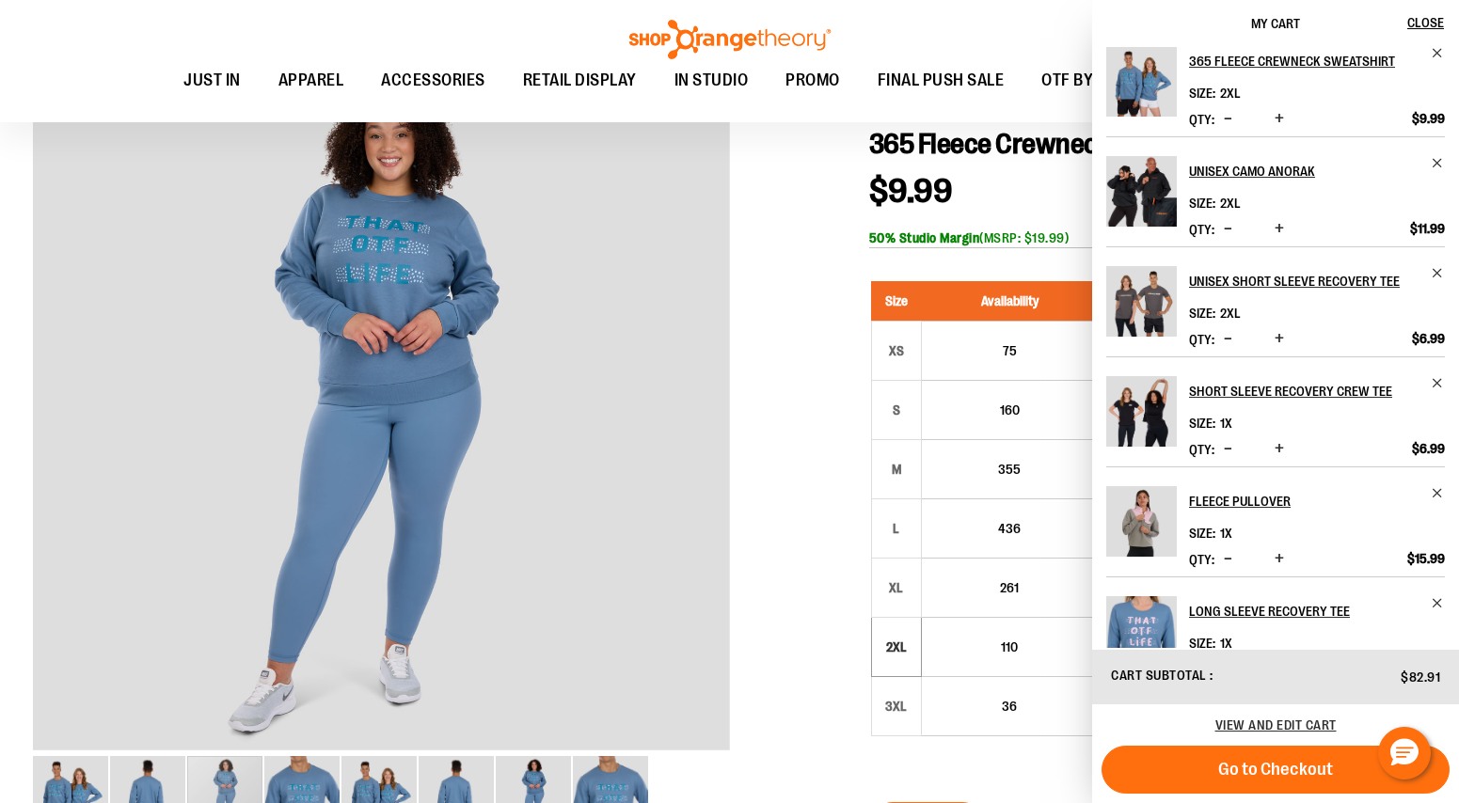
scroll to position [20, 0]
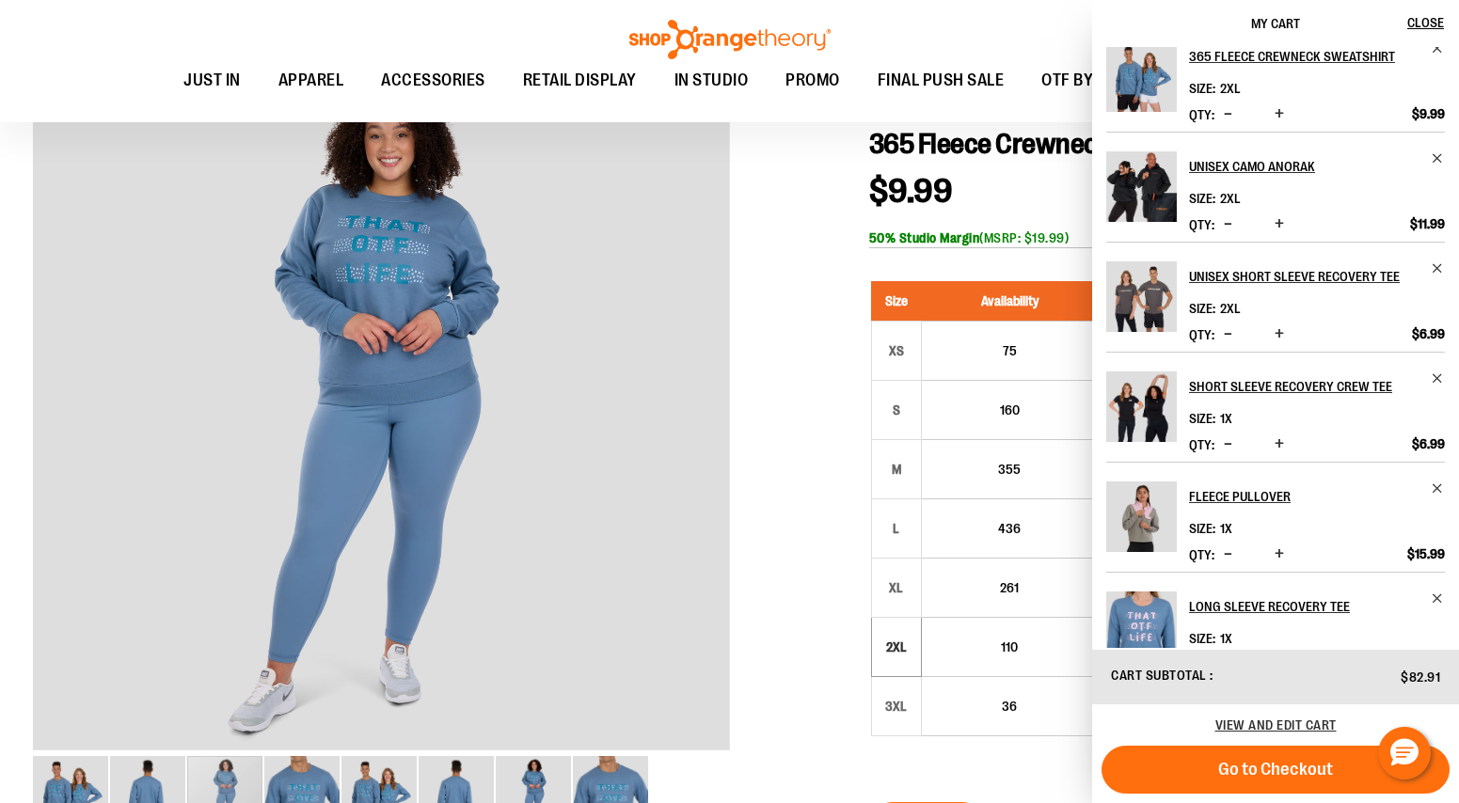
click at [829, 324] on div at bounding box center [729, 667] width 1393 height 1220
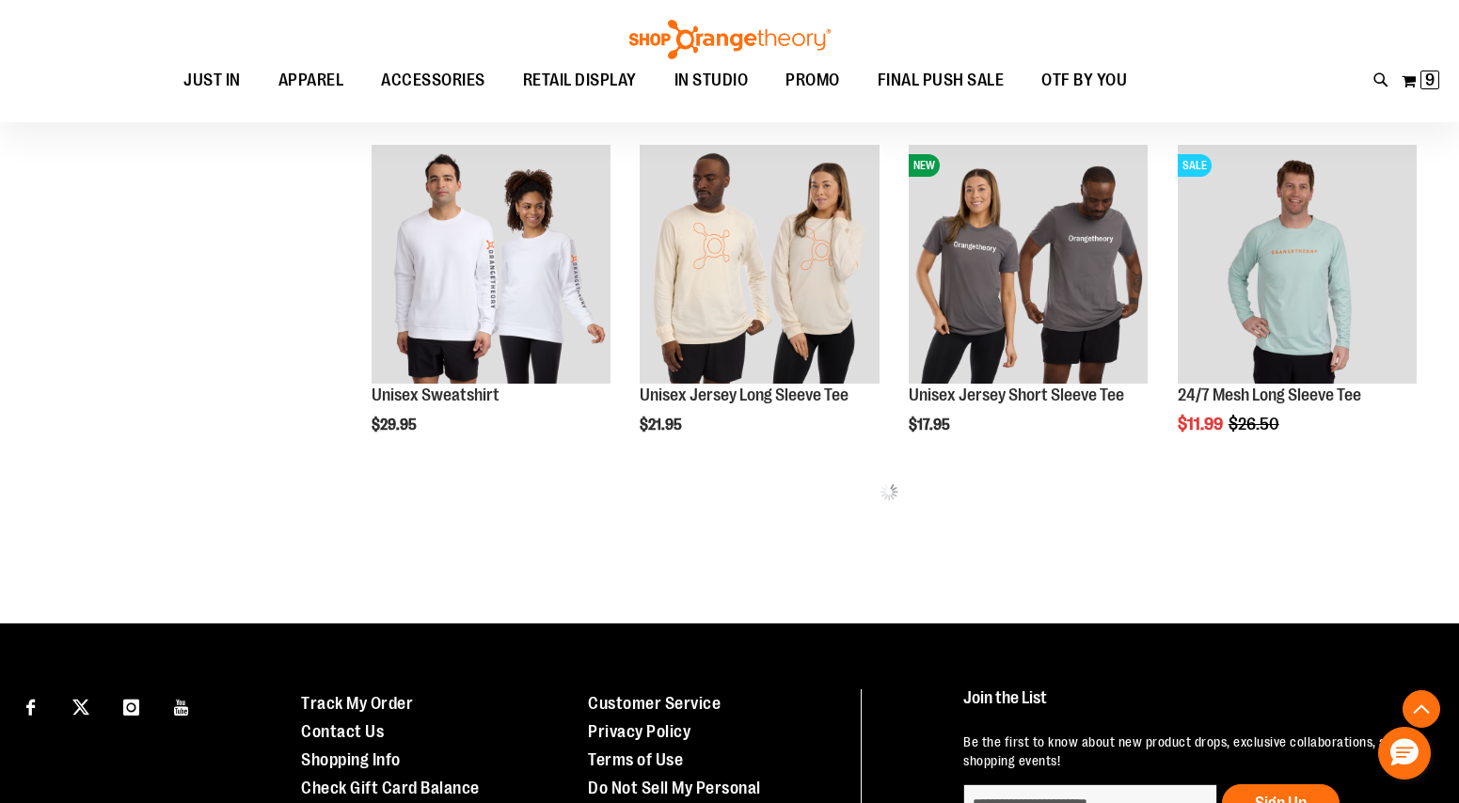
scroll to position [775, 0]
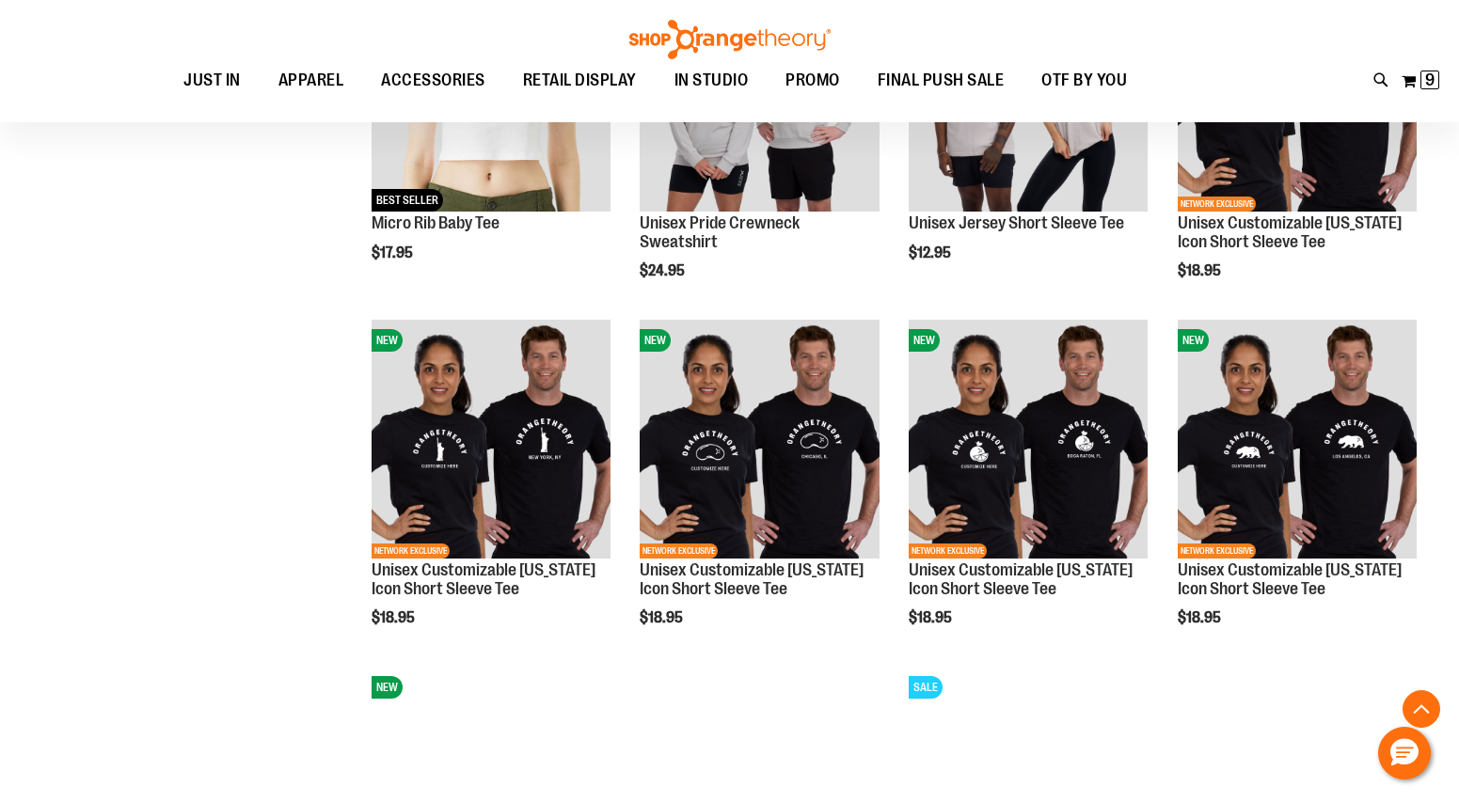
scroll to position [1289, 0]
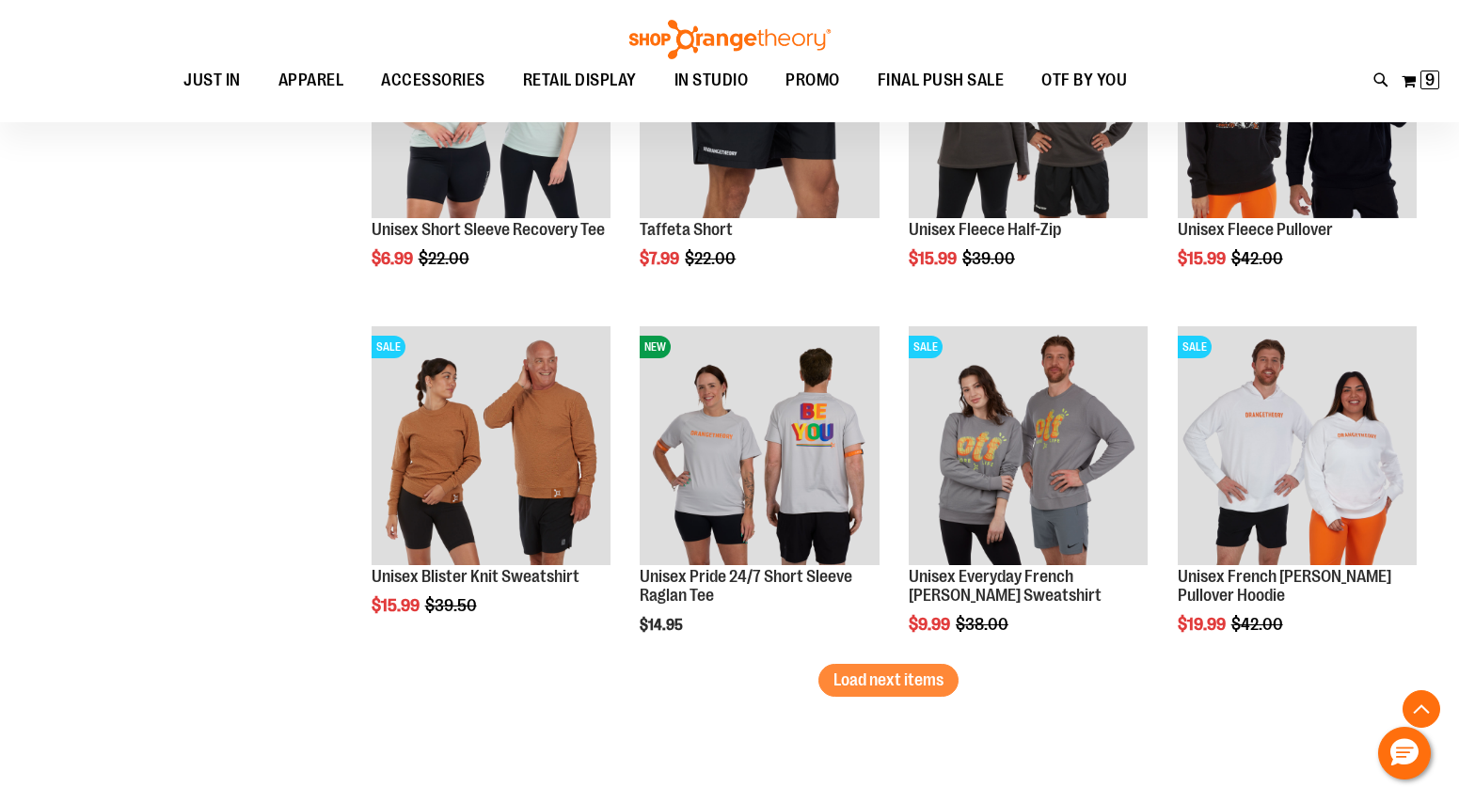
scroll to position [2678, 0]
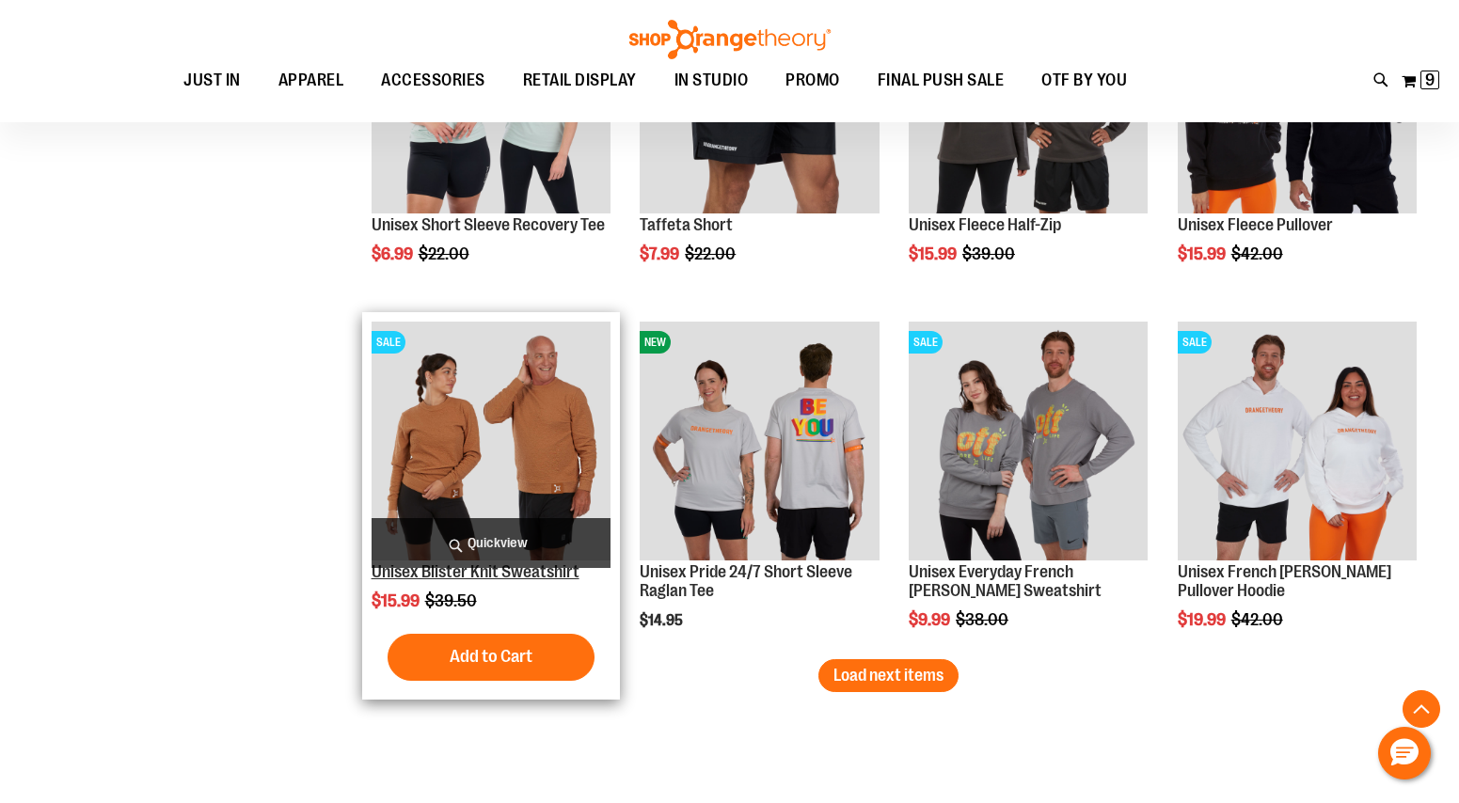
type input "**********"
click at [498, 575] on link "Unisex Blister Knit Sweatshirt" at bounding box center [475, 571] width 208 height 19
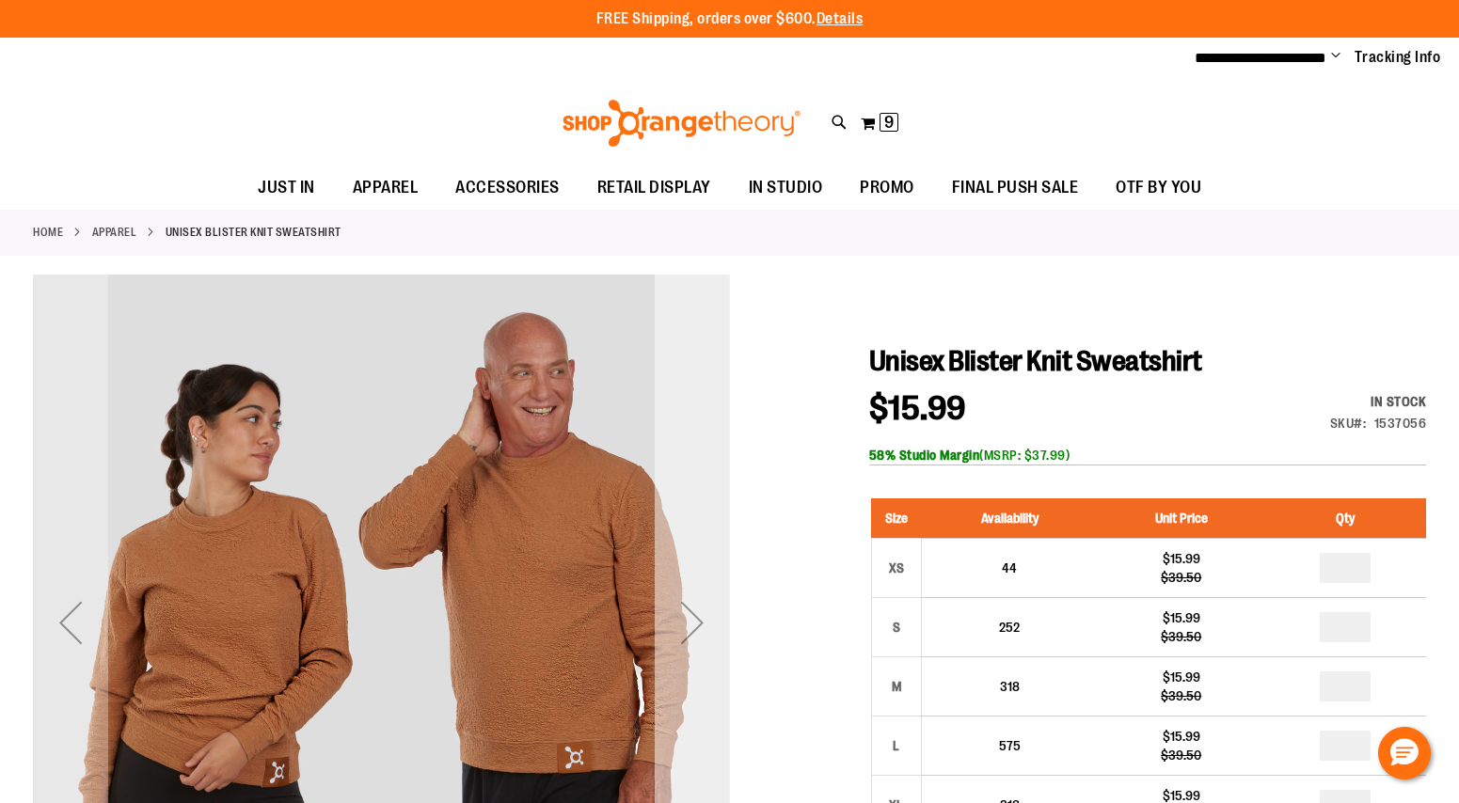
type input "**********"
click at [692, 637] on div "Next" at bounding box center [692, 622] width 75 height 75
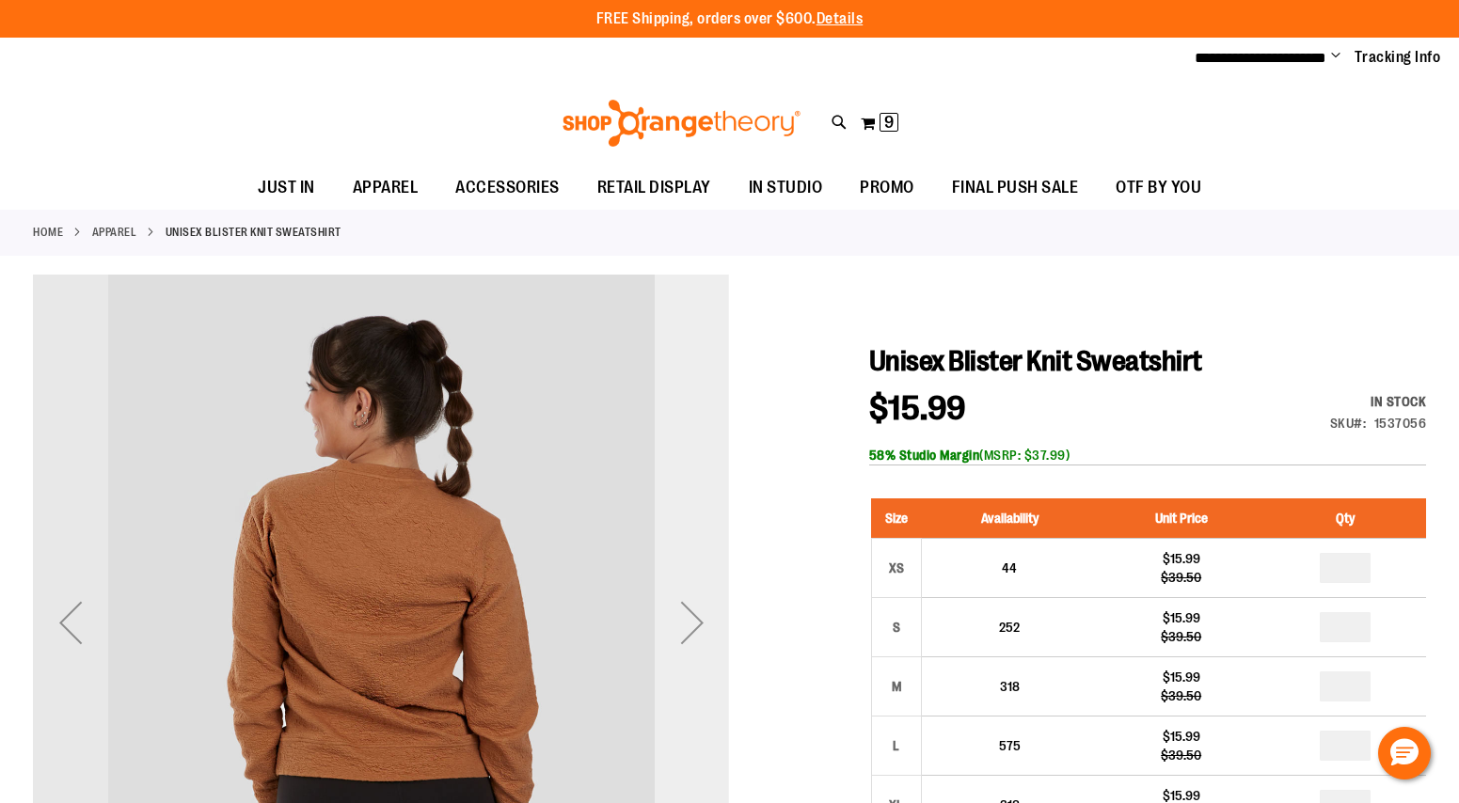
click at [692, 635] on div "Next" at bounding box center [692, 622] width 75 height 75
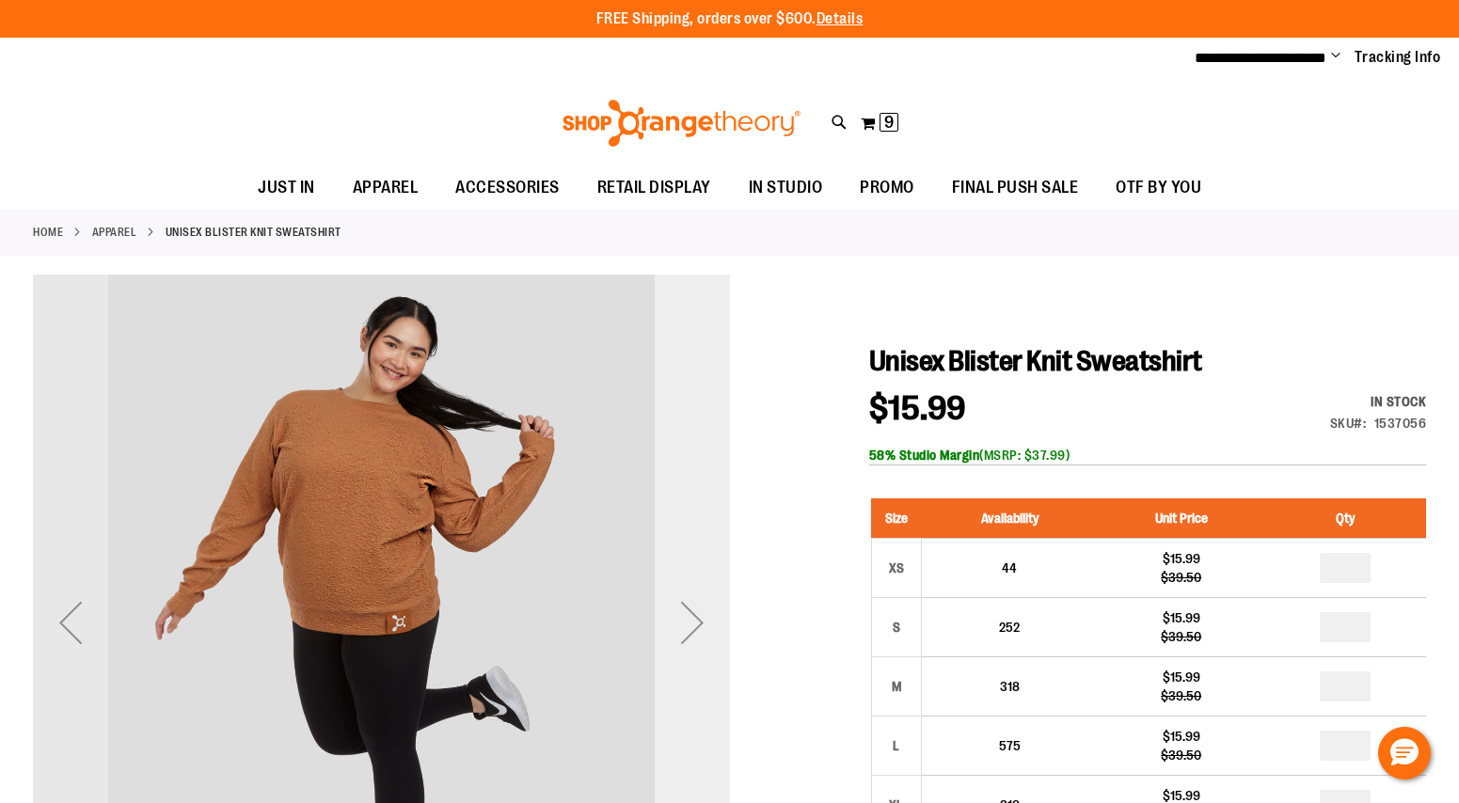
click at [692, 635] on div "Next" at bounding box center [692, 622] width 75 height 75
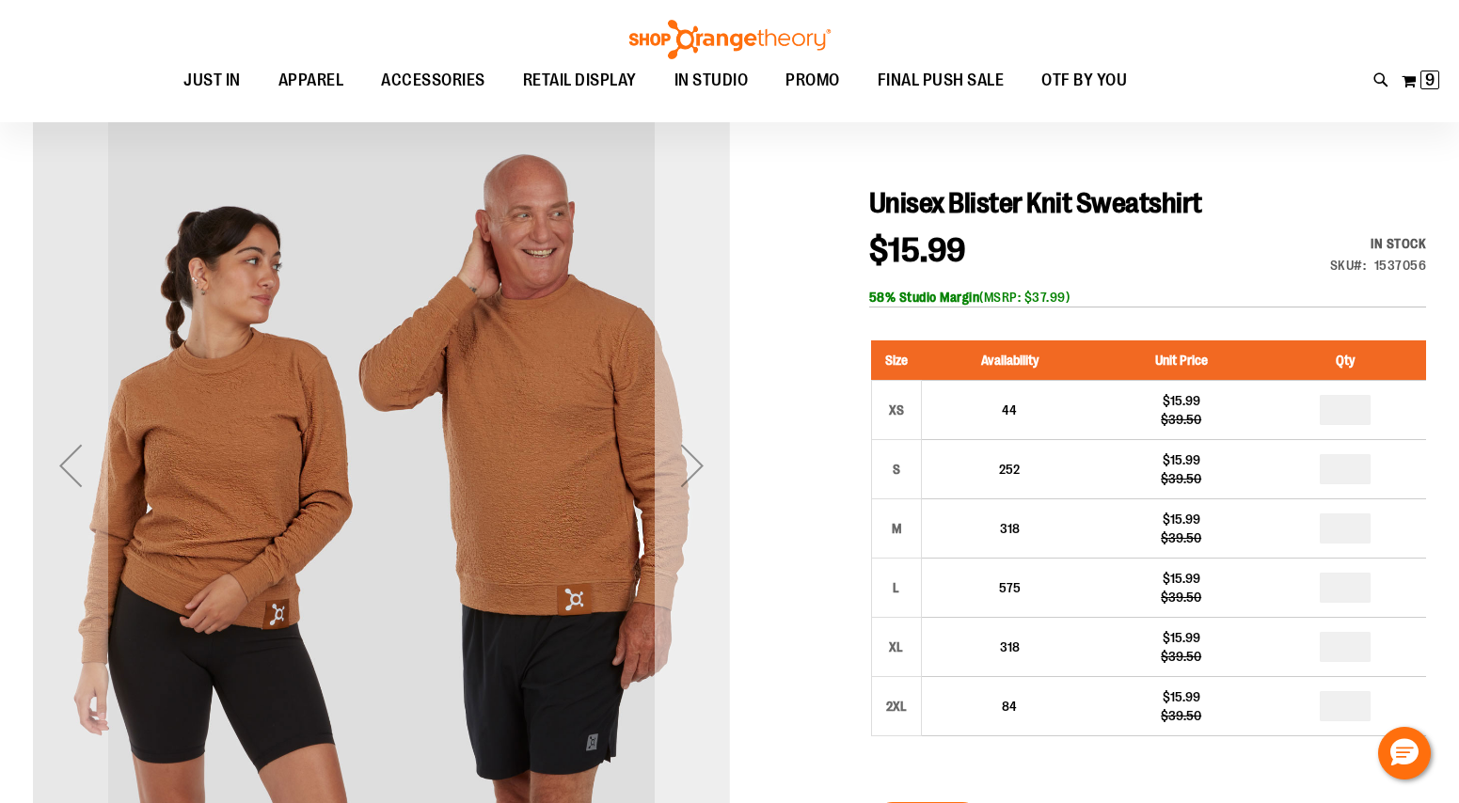
scroll to position [158, 0]
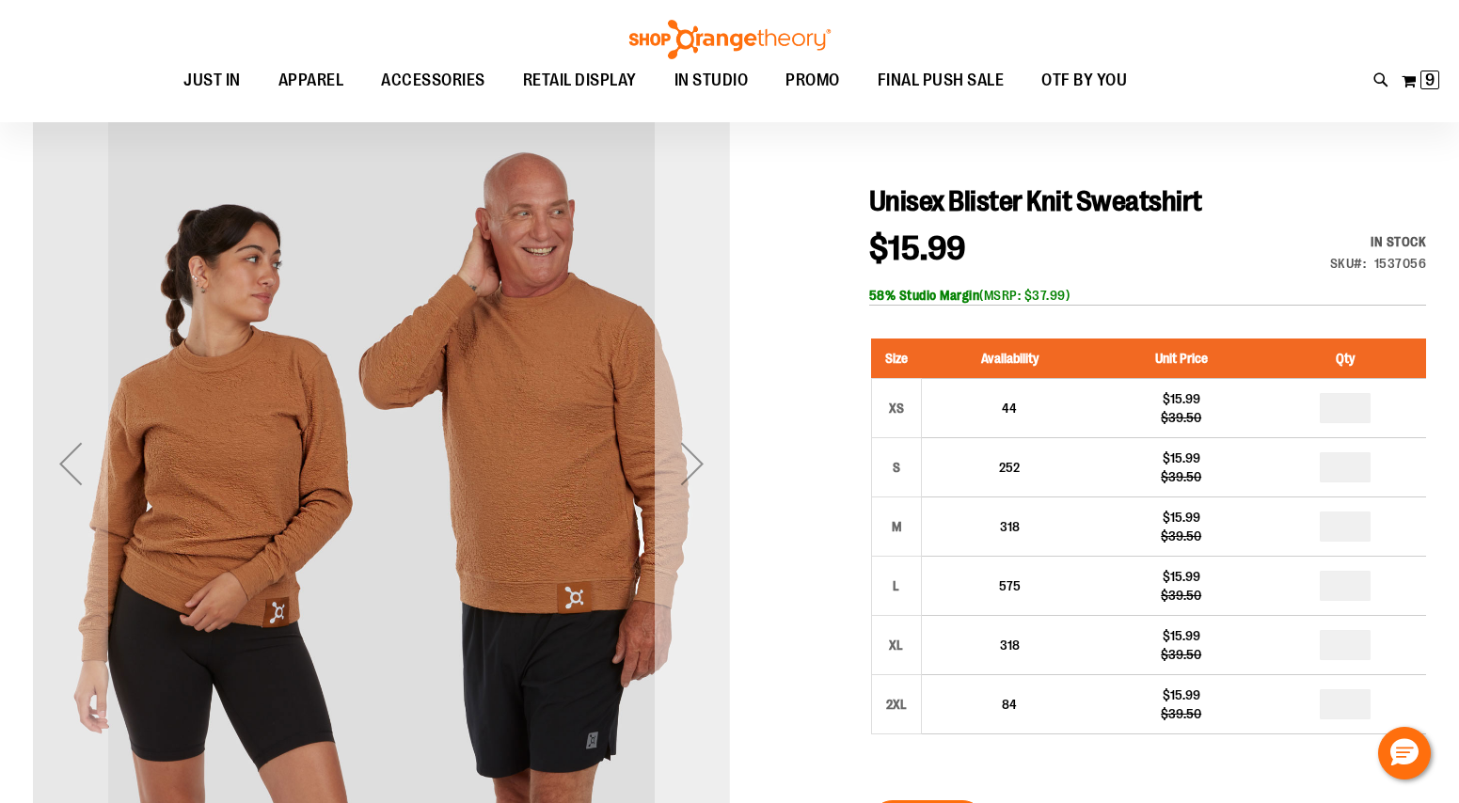
click at [674, 527] on div "Next" at bounding box center [692, 463] width 75 height 697
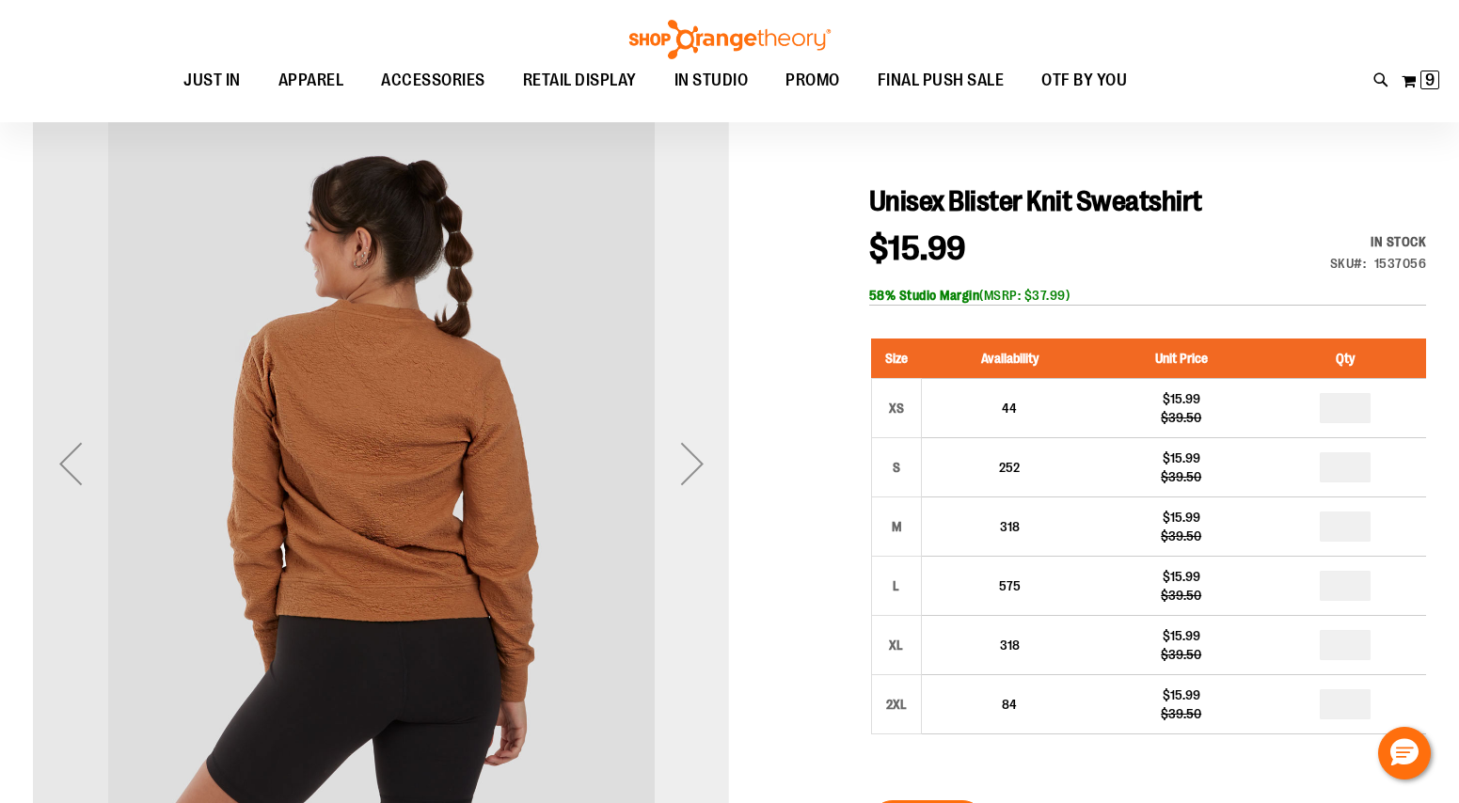
click at [685, 525] on div "Next" at bounding box center [692, 463] width 75 height 697
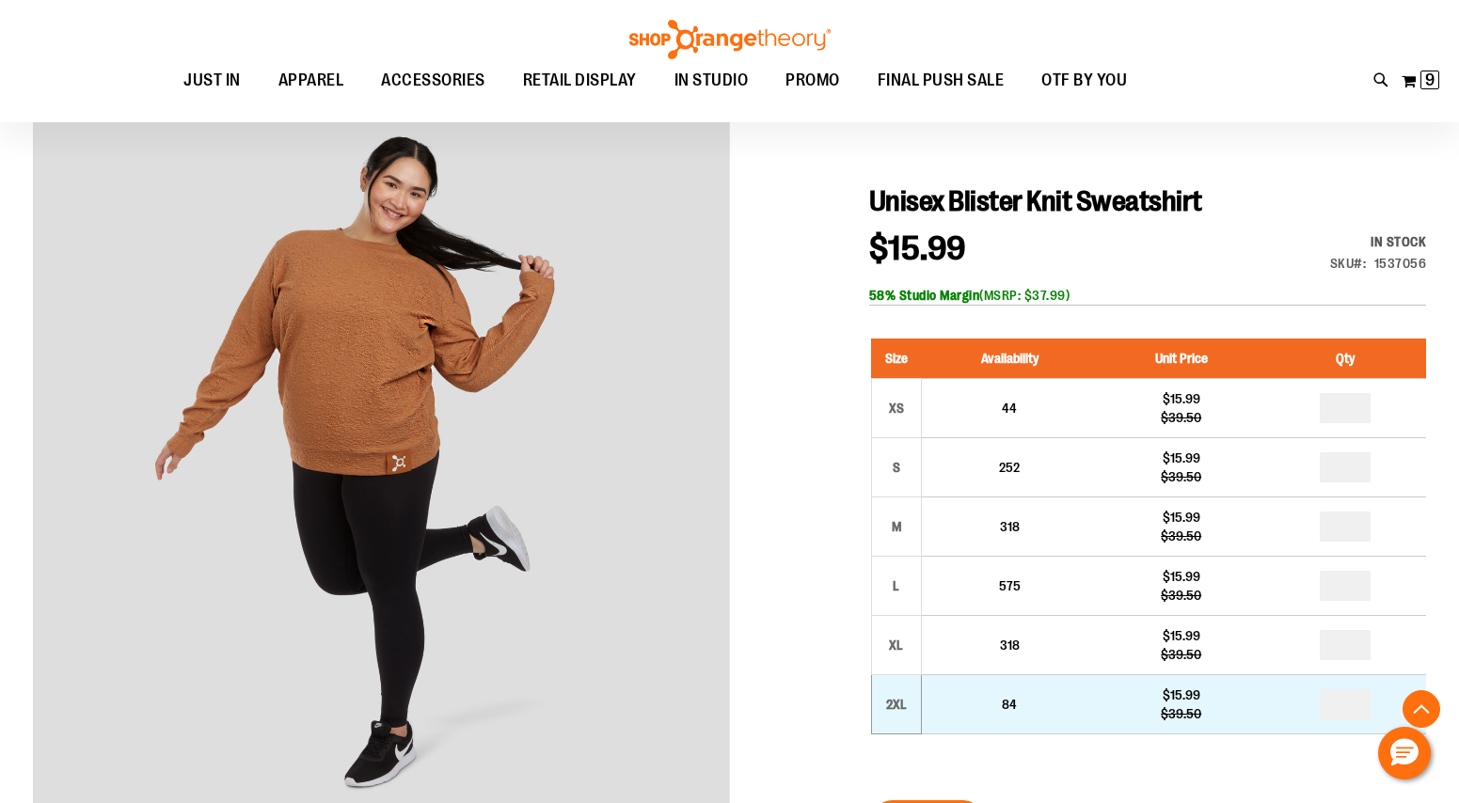
scroll to position [660, 0]
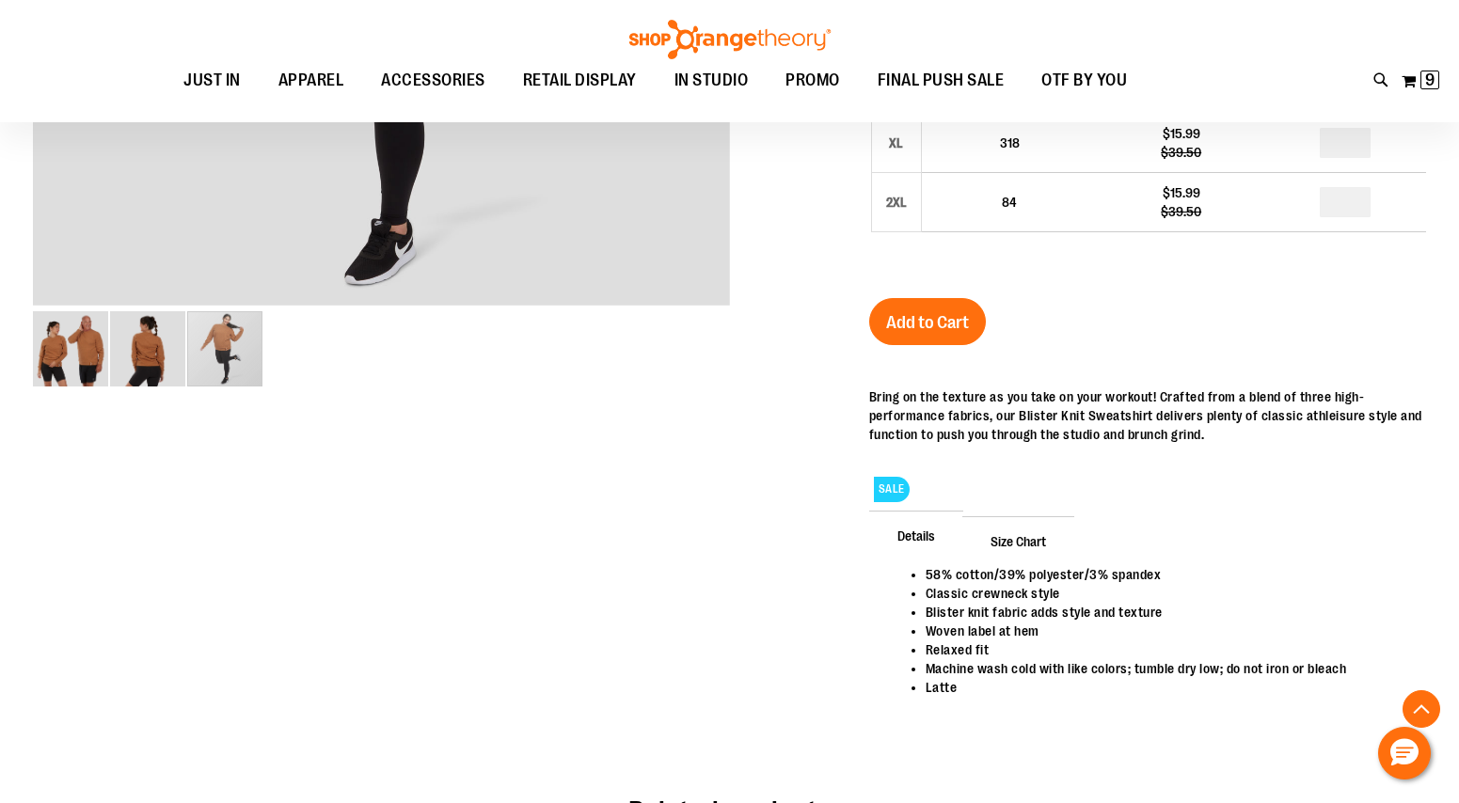
click at [1011, 540] on span "Size Chart" at bounding box center [1018, 540] width 112 height 49
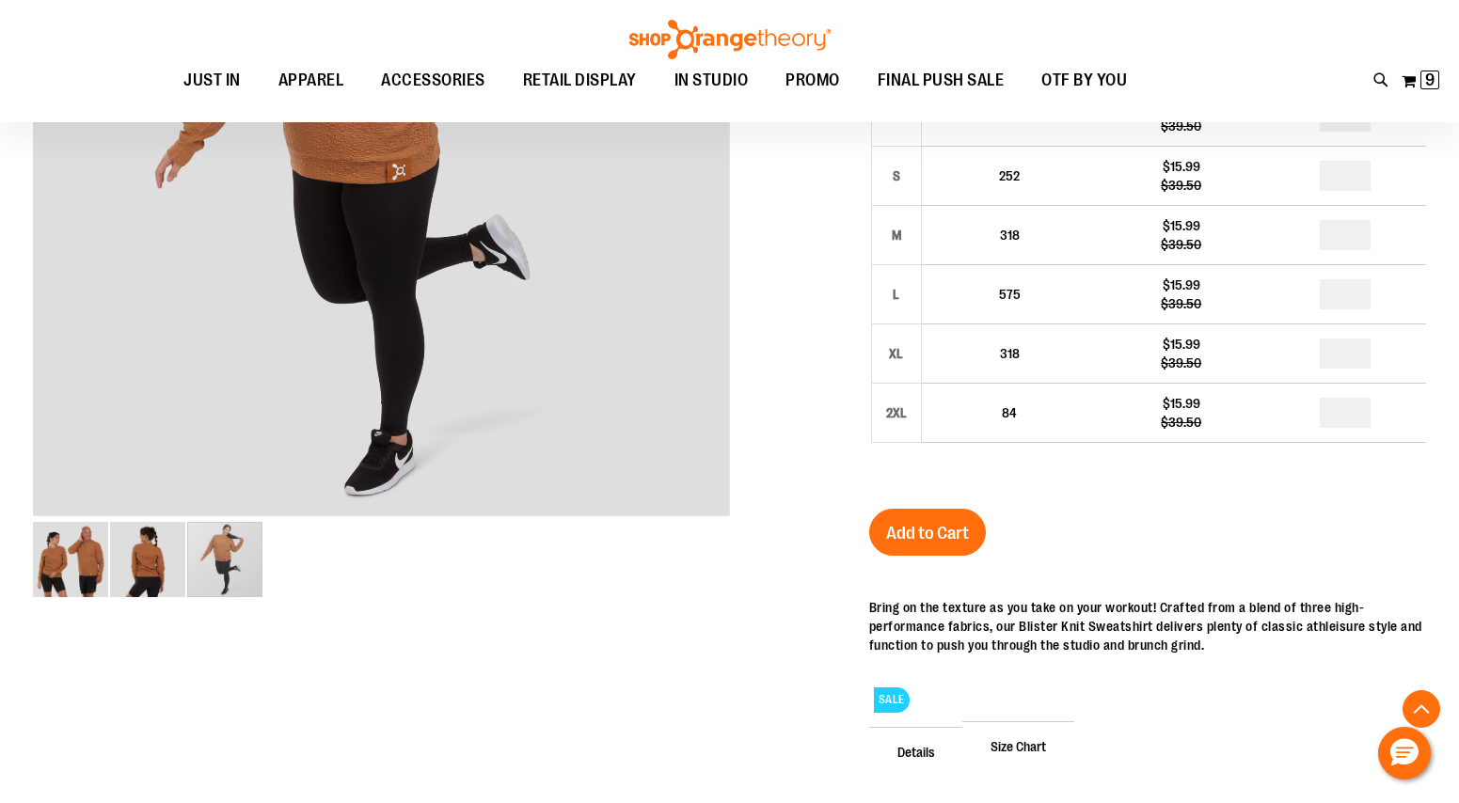
scroll to position [189, 0]
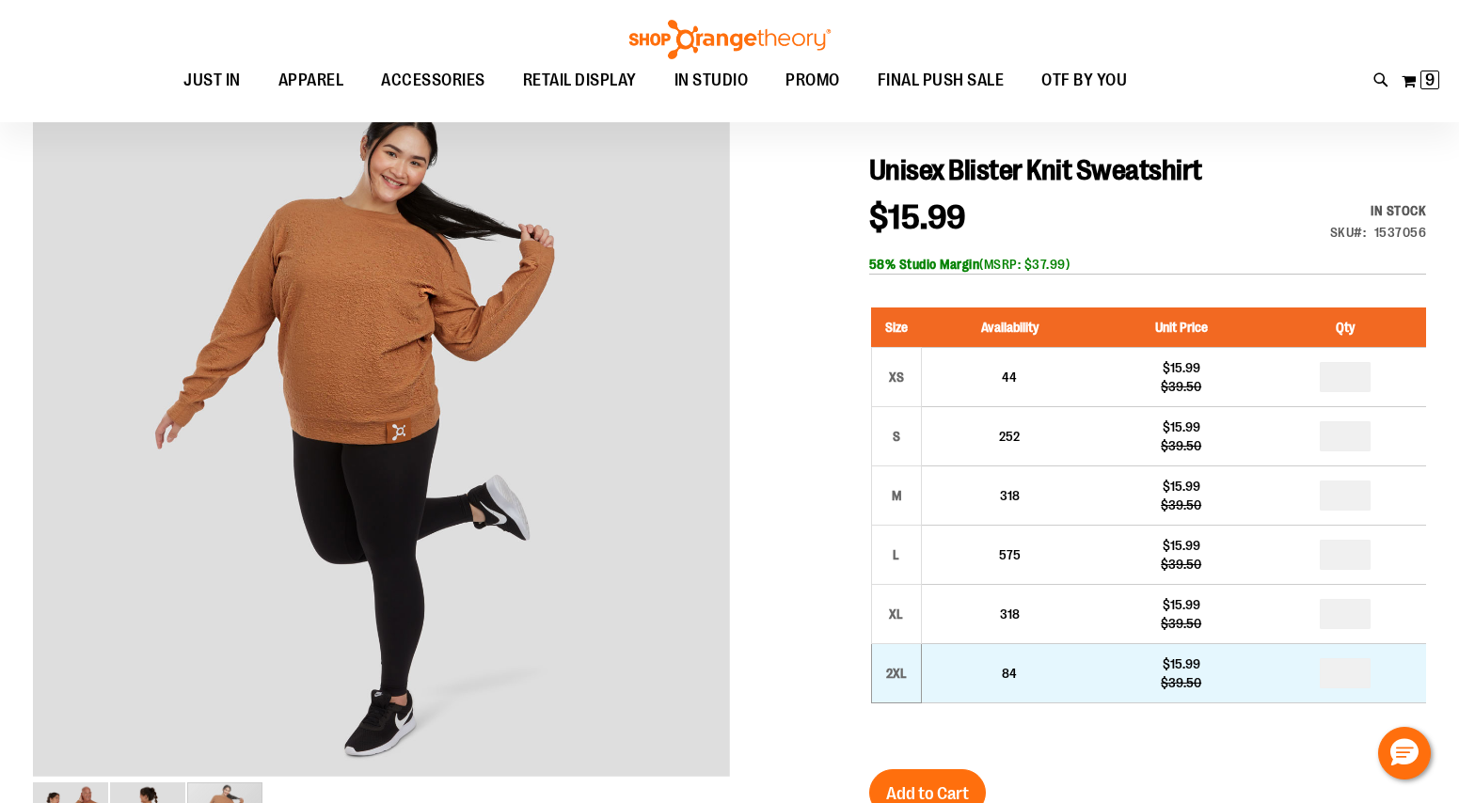
click at [906, 688] on td "2XL" at bounding box center [896, 673] width 50 height 59
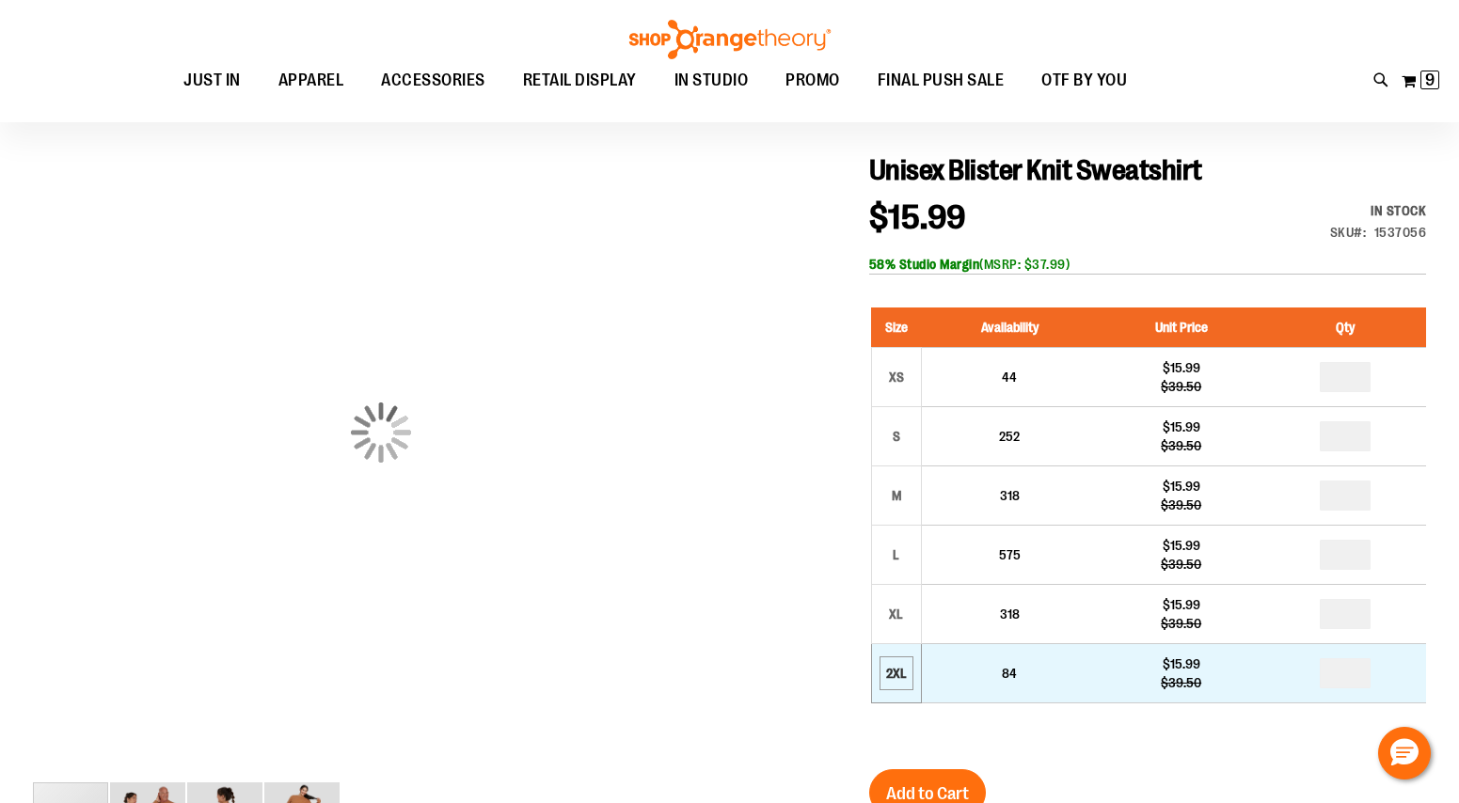
click at [898, 672] on div "2XL" at bounding box center [896, 673] width 28 height 28
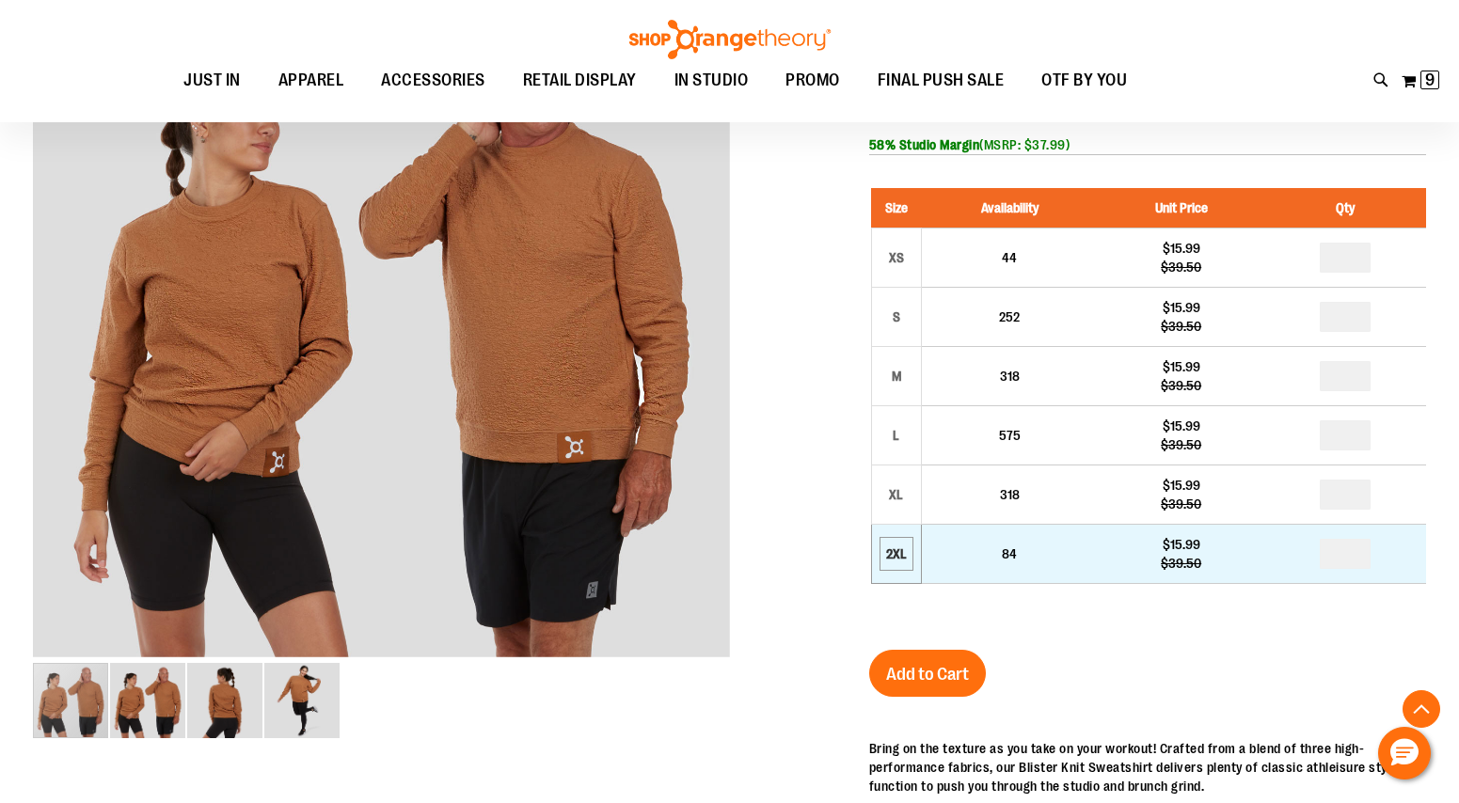
scroll to position [300, 0]
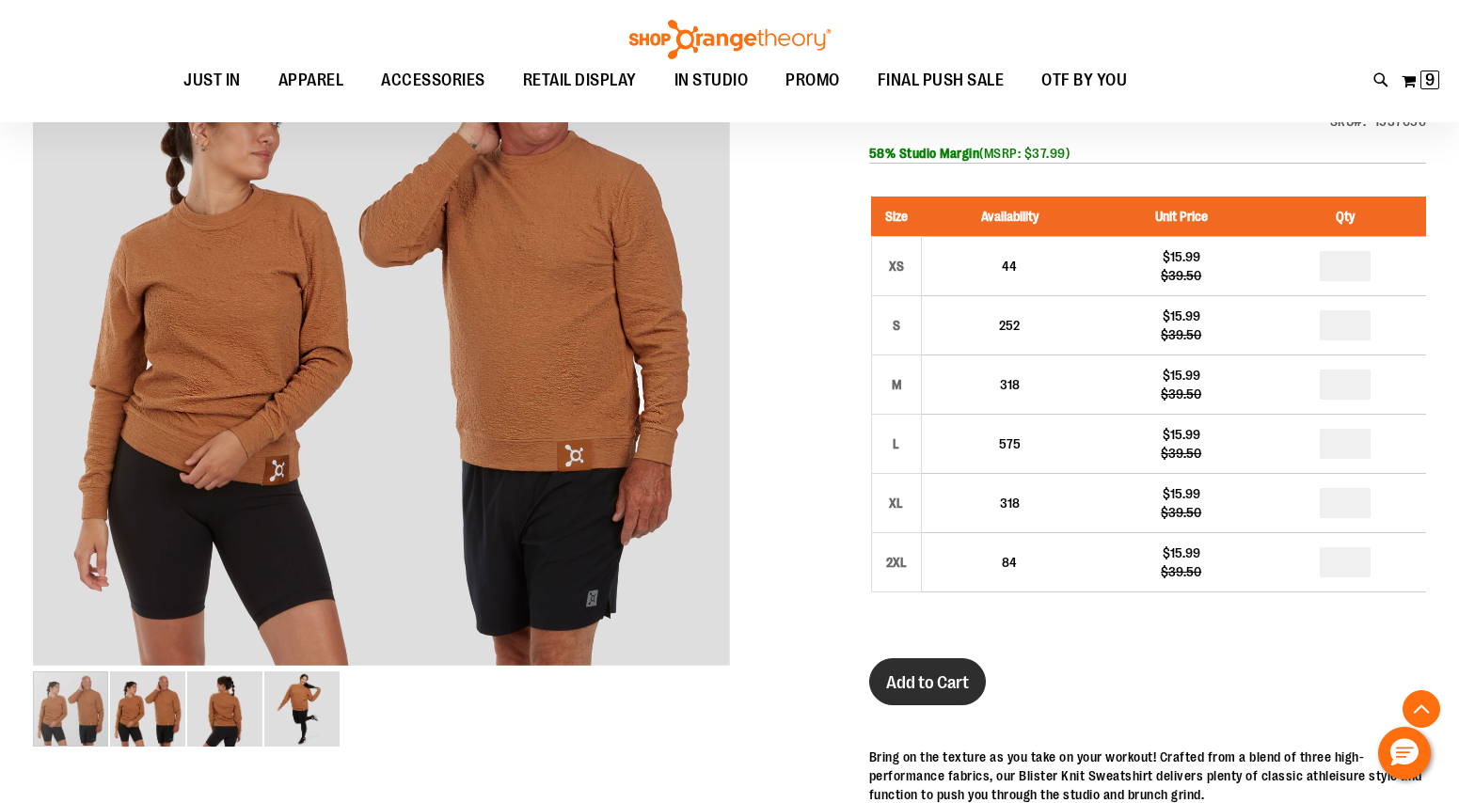
click at [911, 702] on button "Add to Cart" at bounding box center [927, 681] width 117 height 47
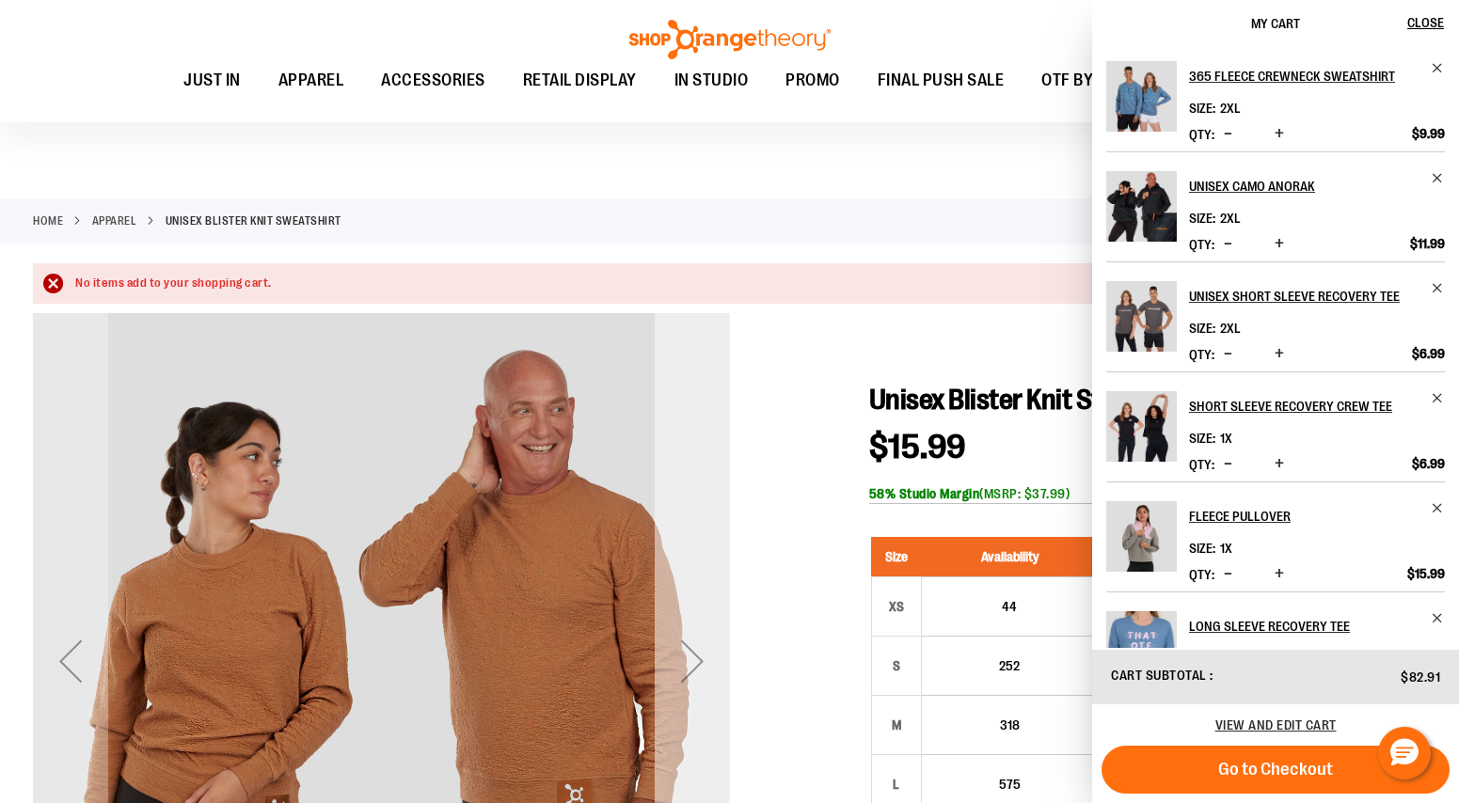
scroll to position [0, 0]
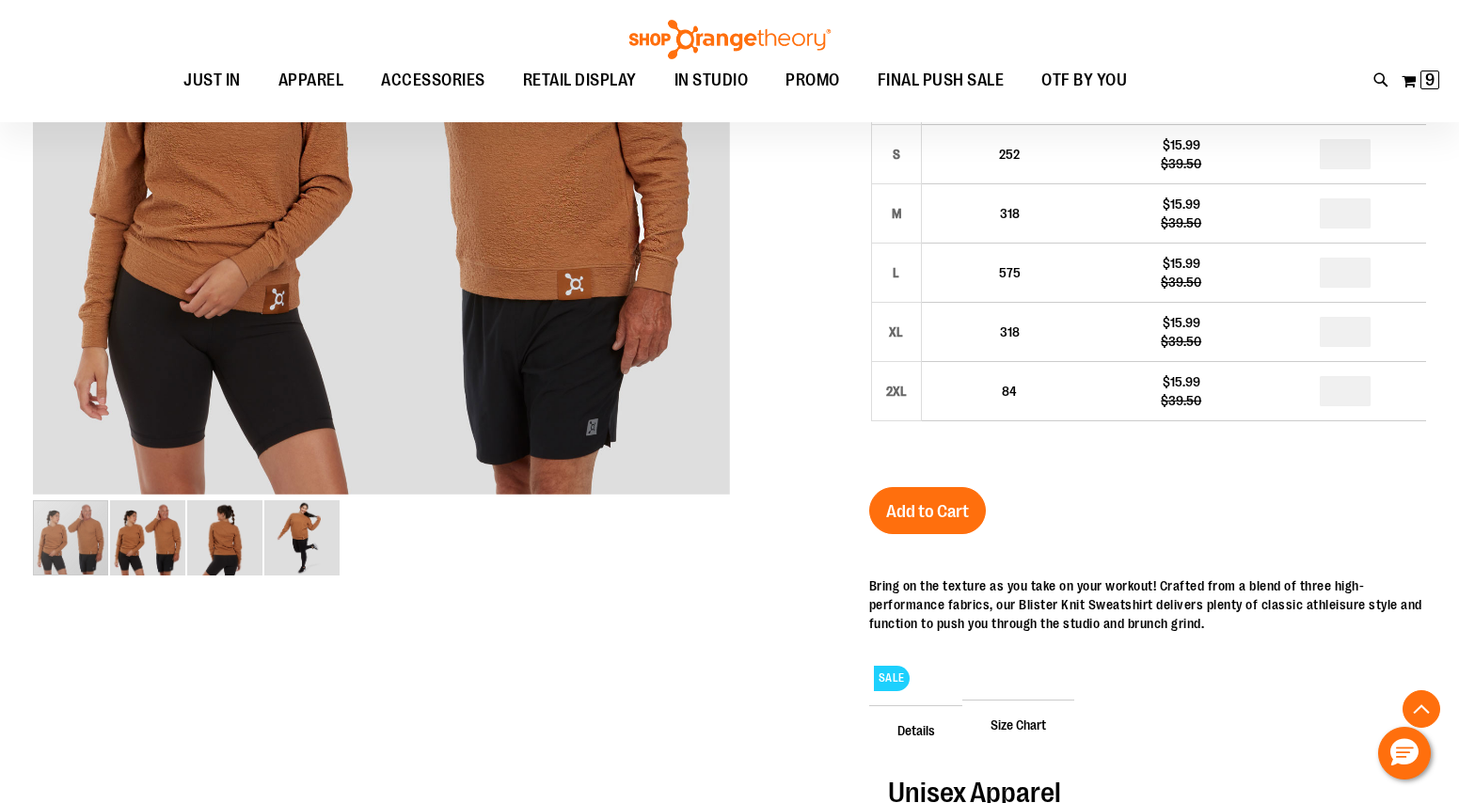
scroll to position [543, 0]
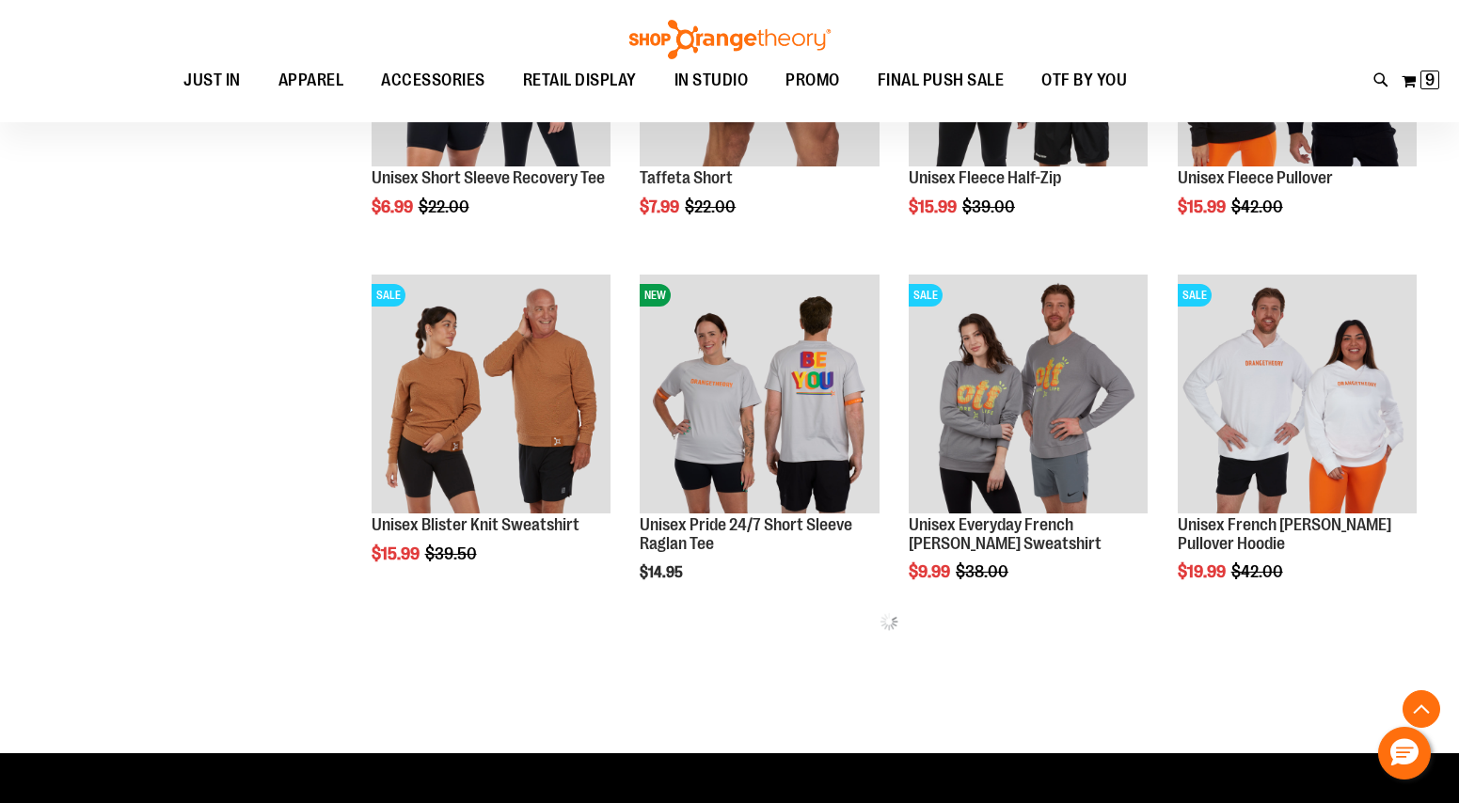
scroll to position [840, 0]
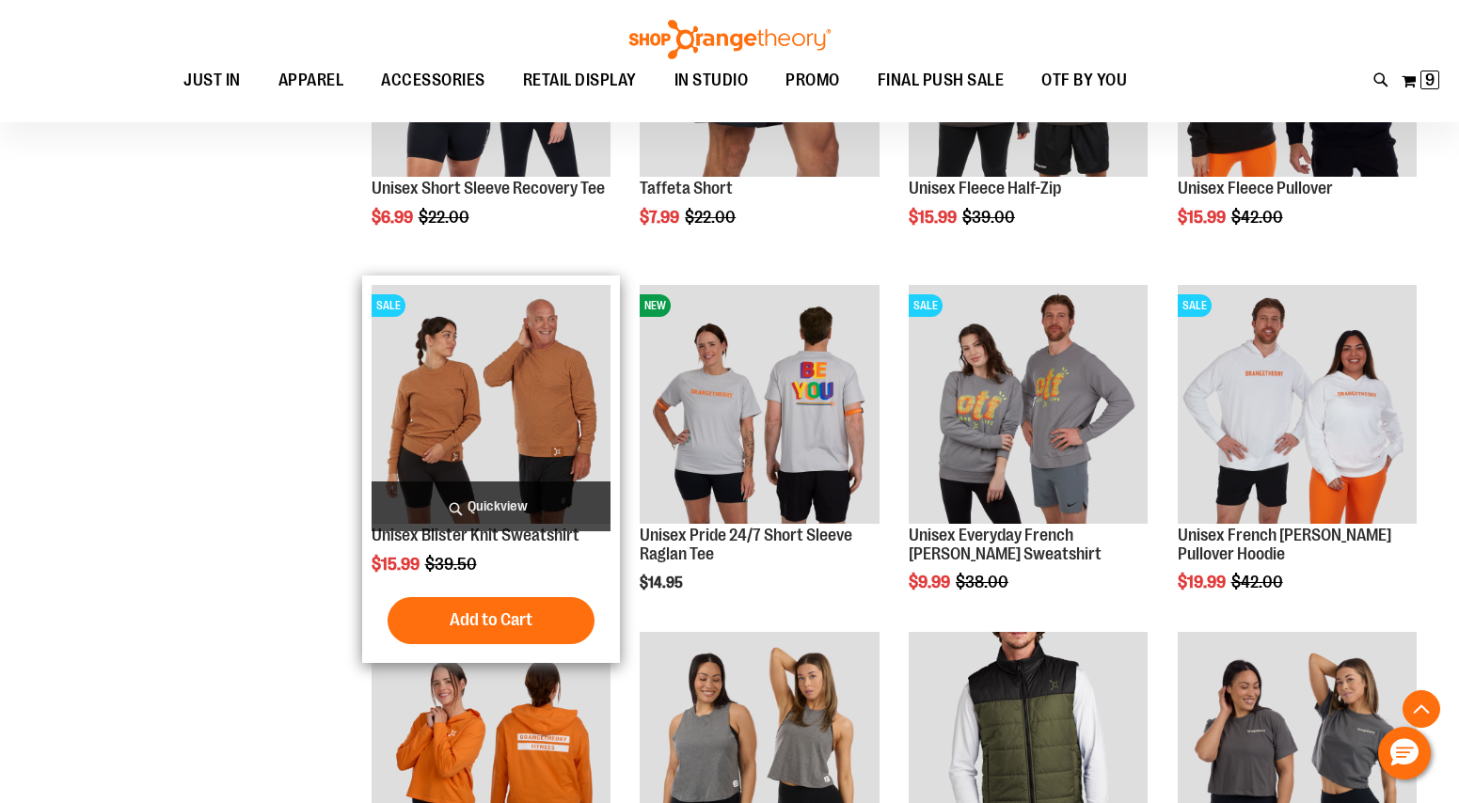
type input "**********"
click at [522, 423] on img "product" at bounding box center [490, 404] width 239 height 239
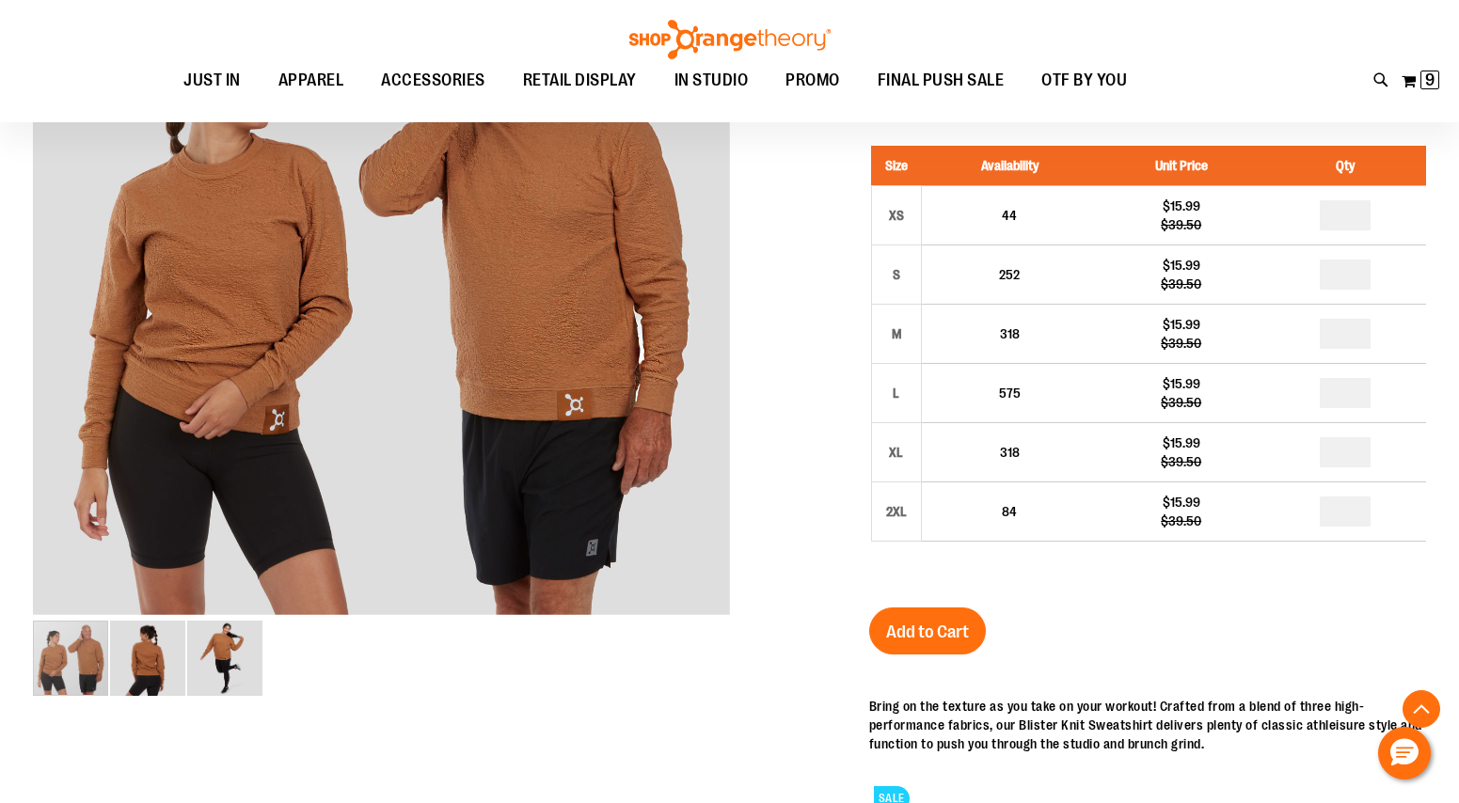
scroll to position [620, 0]
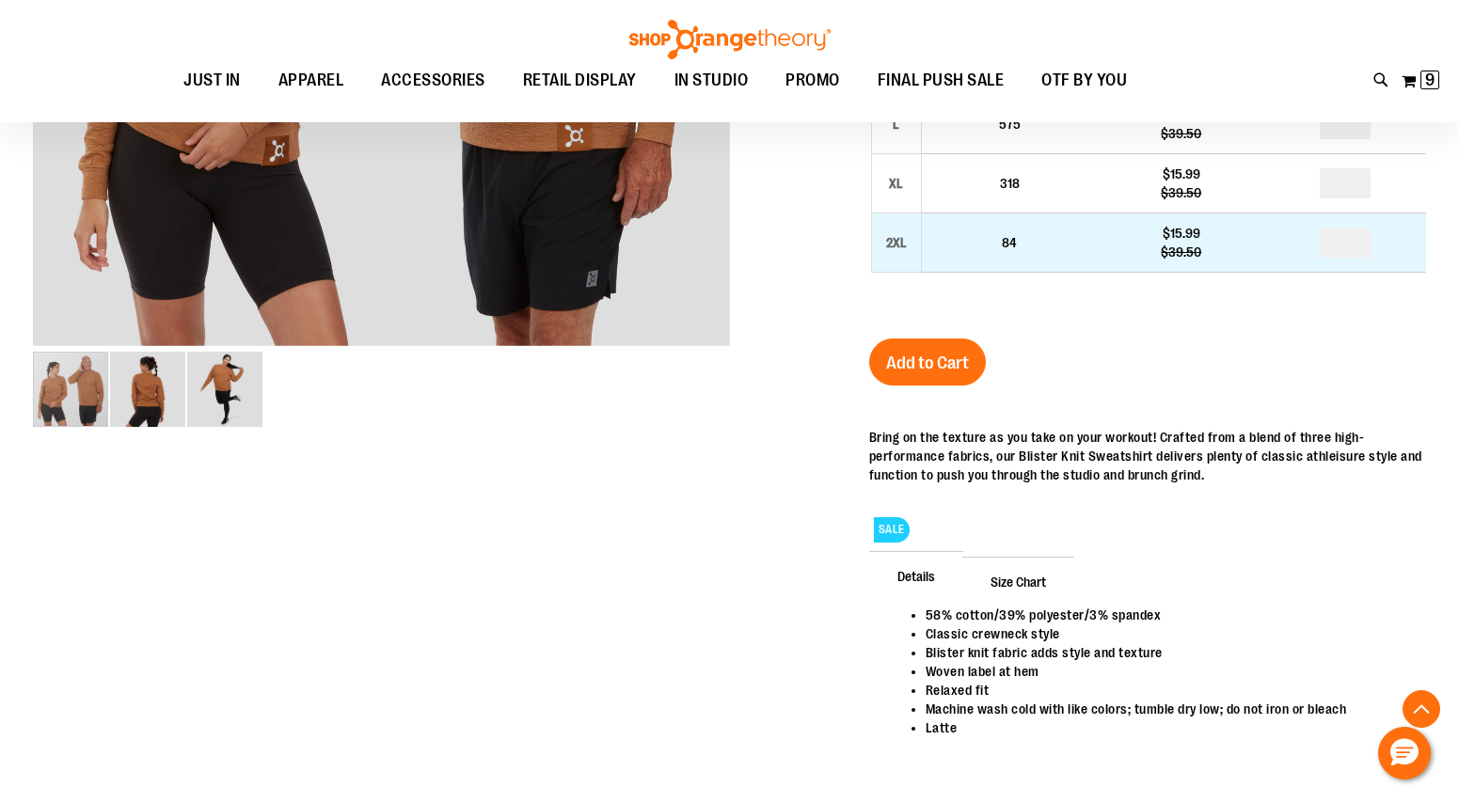
type input "**********"
click at [1338, 246] on input "number" at bounding box center [1344, 243] width 51 height 30
type input "*"
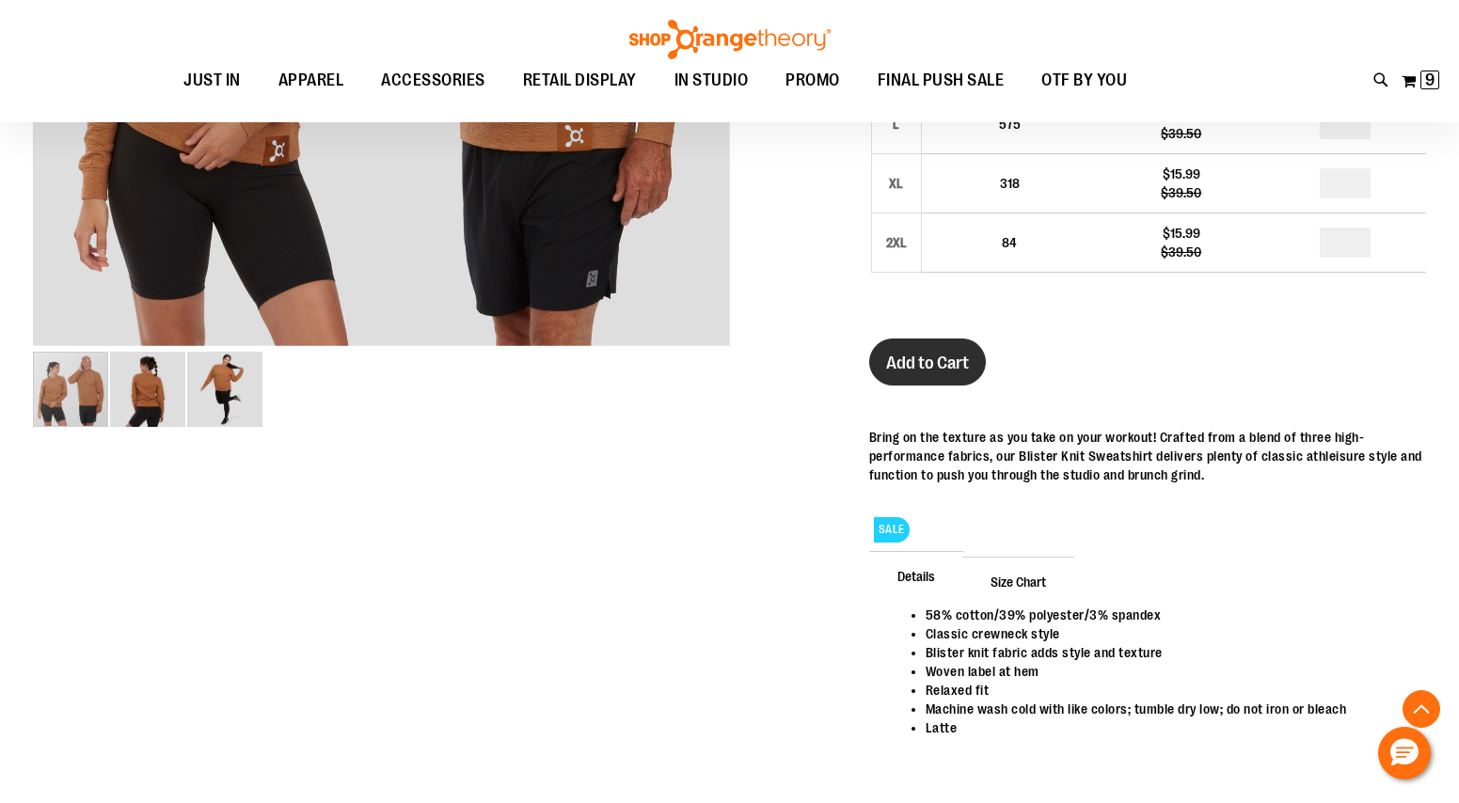
click at [956, 363] on span "Add to Cart" at bounding box center [927, 363] width 83 height 21
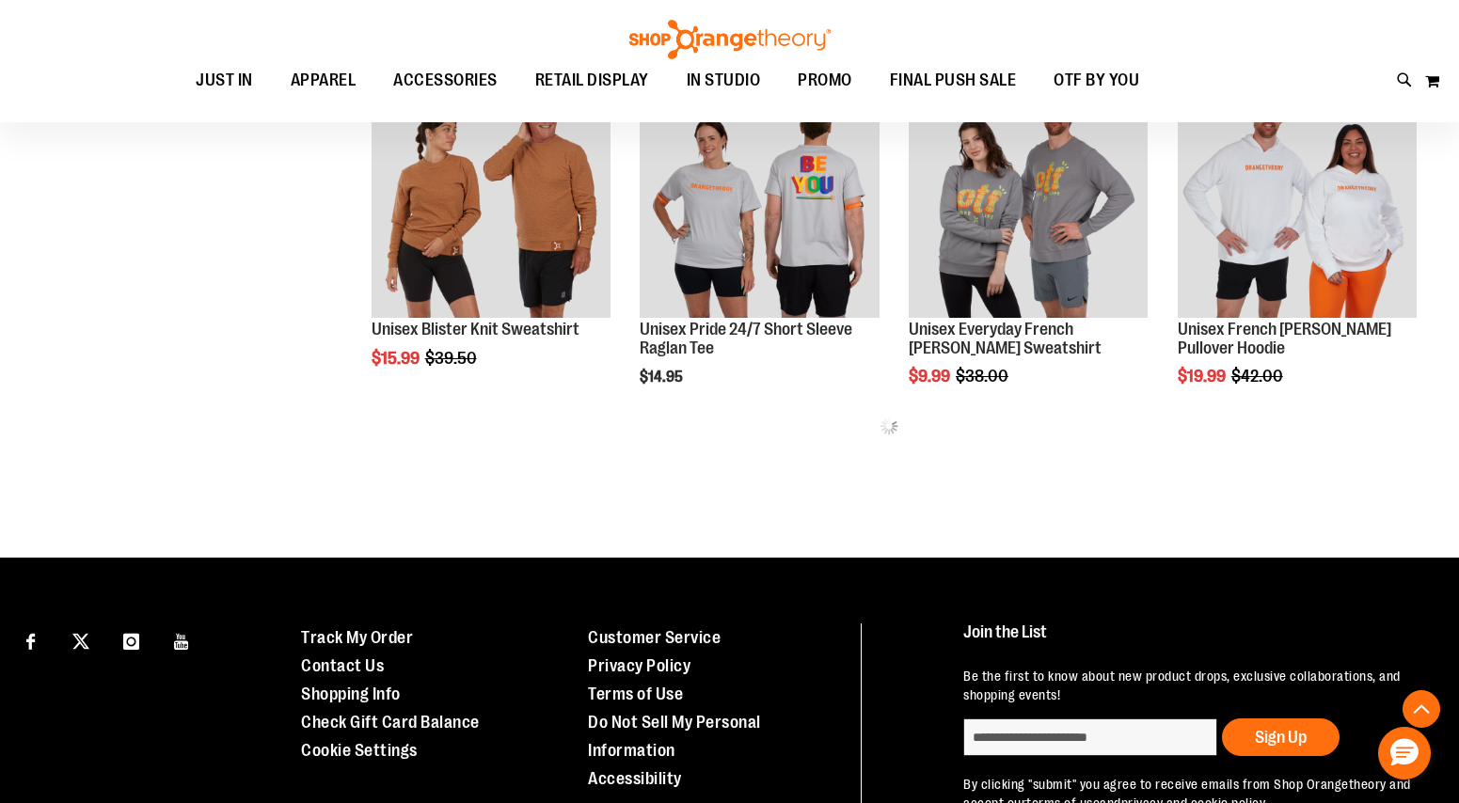
scroll to position [583, 0]
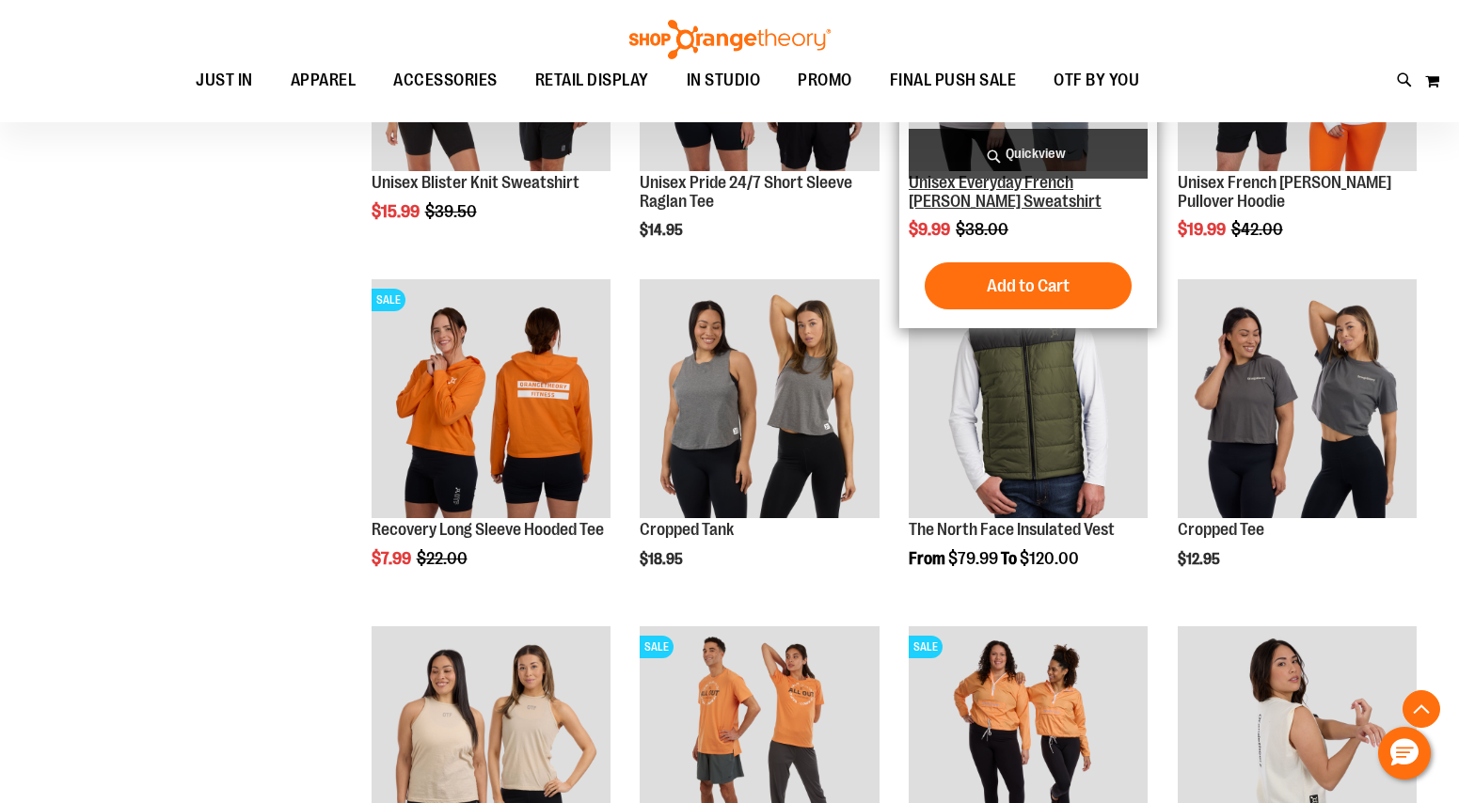
scroll to position [936, 0]
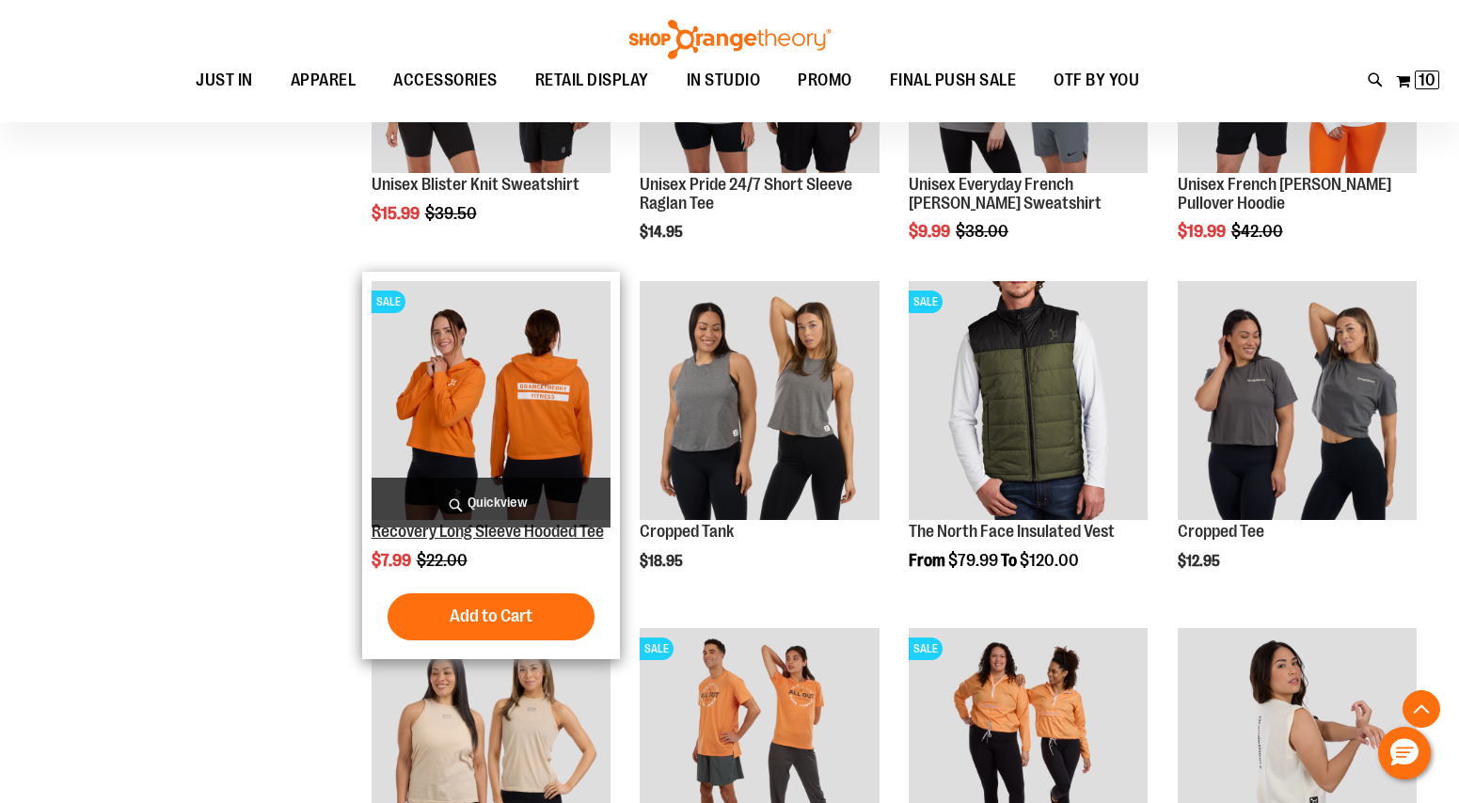
type input "**********"
click at [546, 530] on link "Recovery Long Sleeve Hooded Tee" at bounding box center [487, 531] width 232 height 19
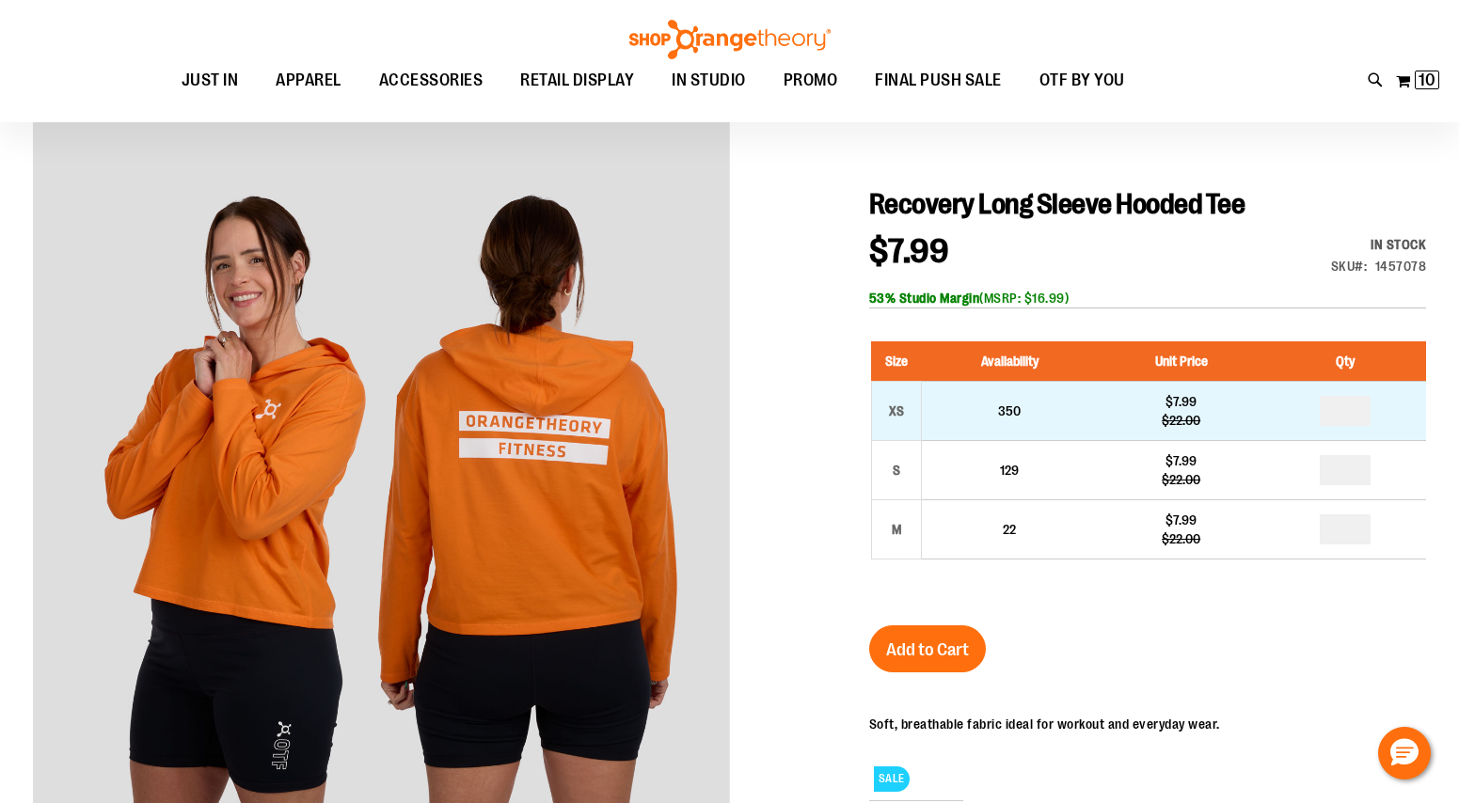
scroll to position [156, 0]
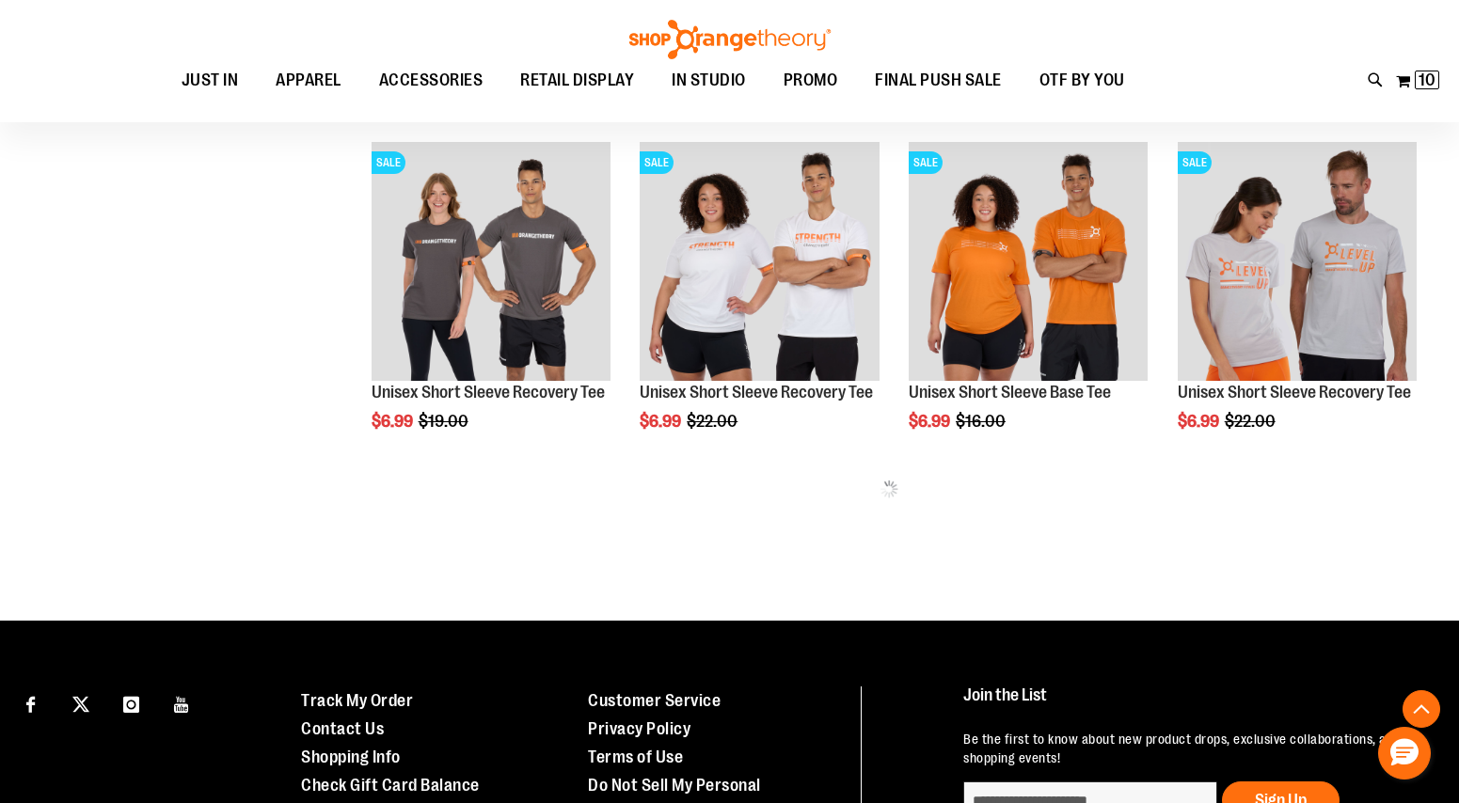
scroll to position [728, 0]
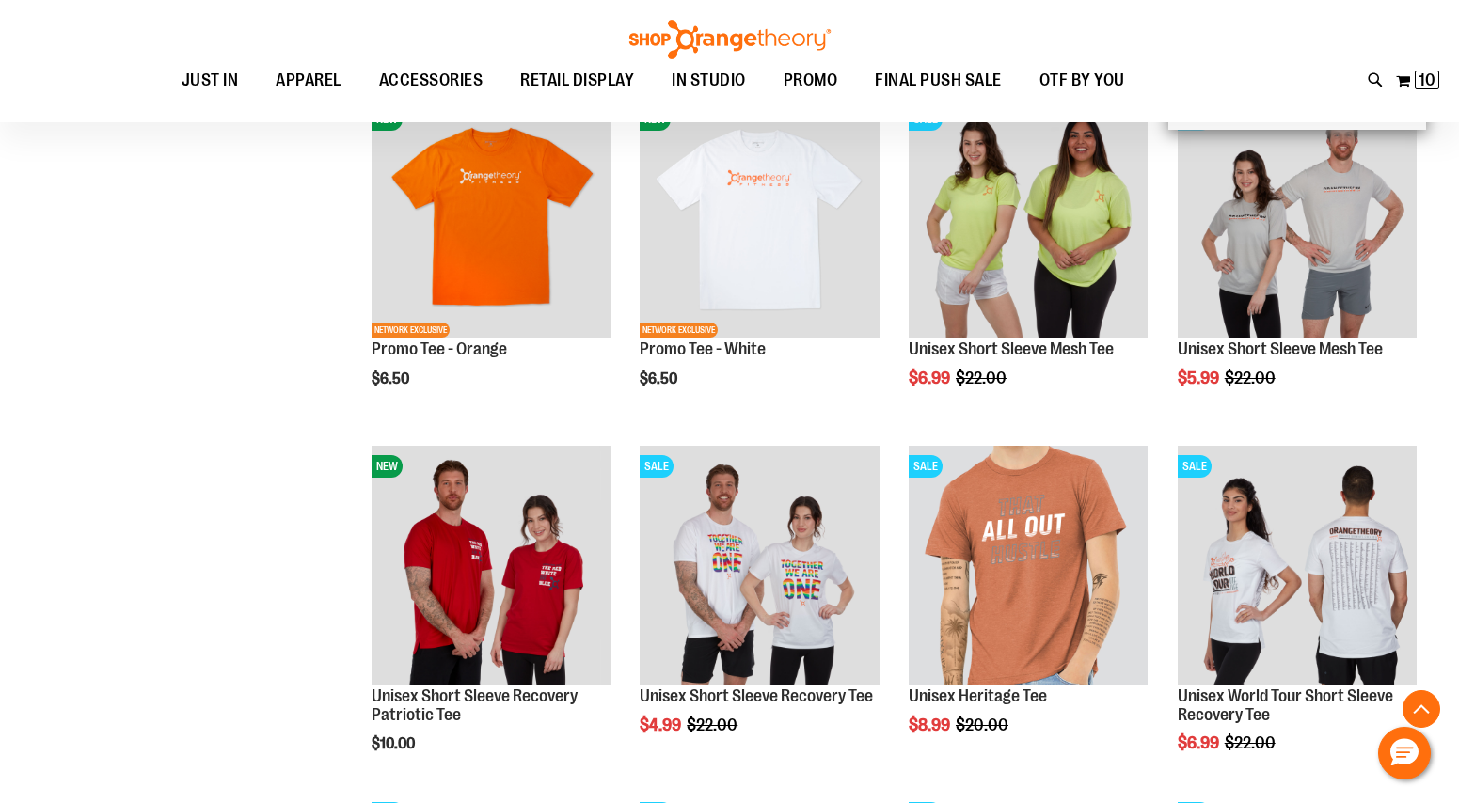
scroll to position [1116, 0]
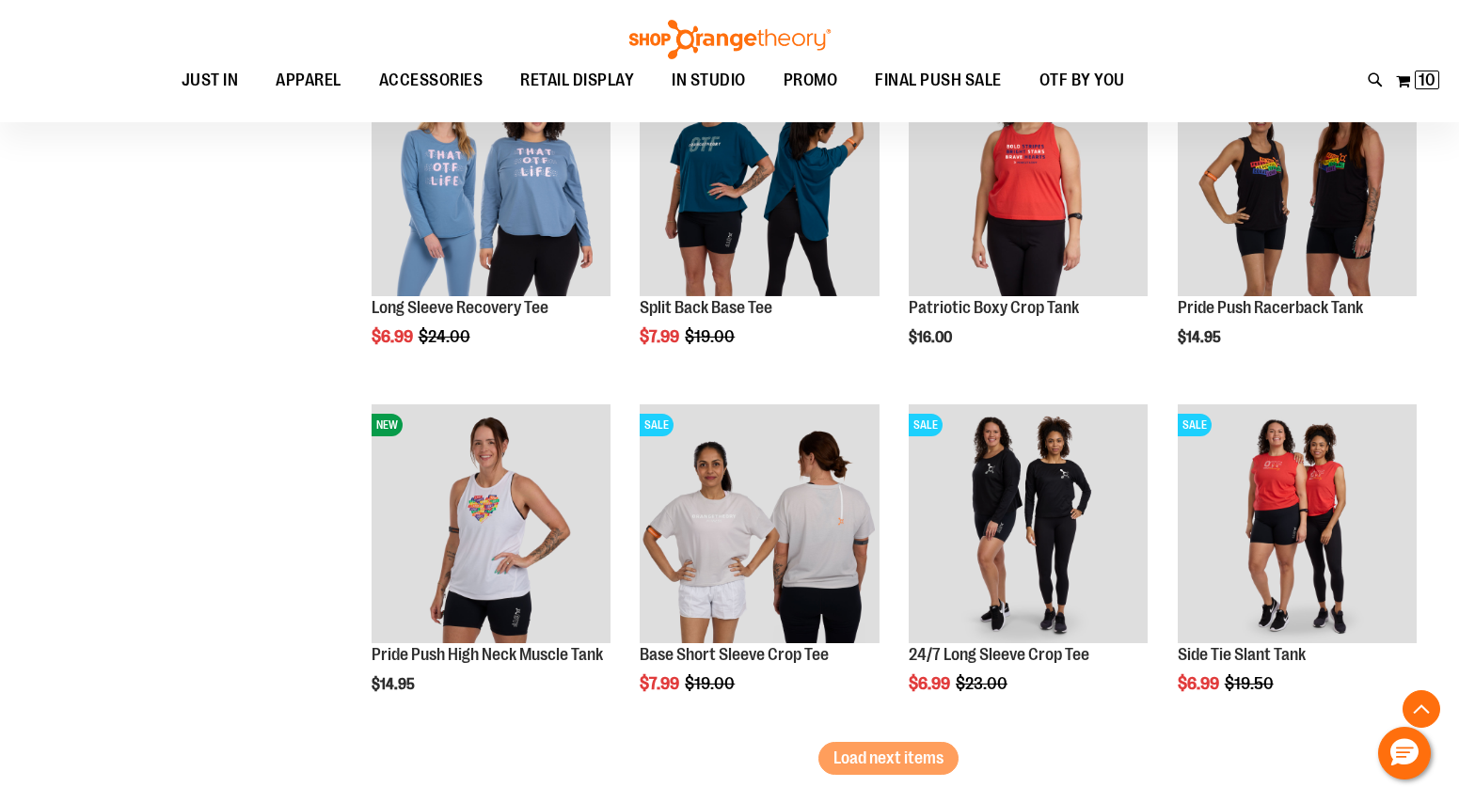
scroll to position [2541, 0]
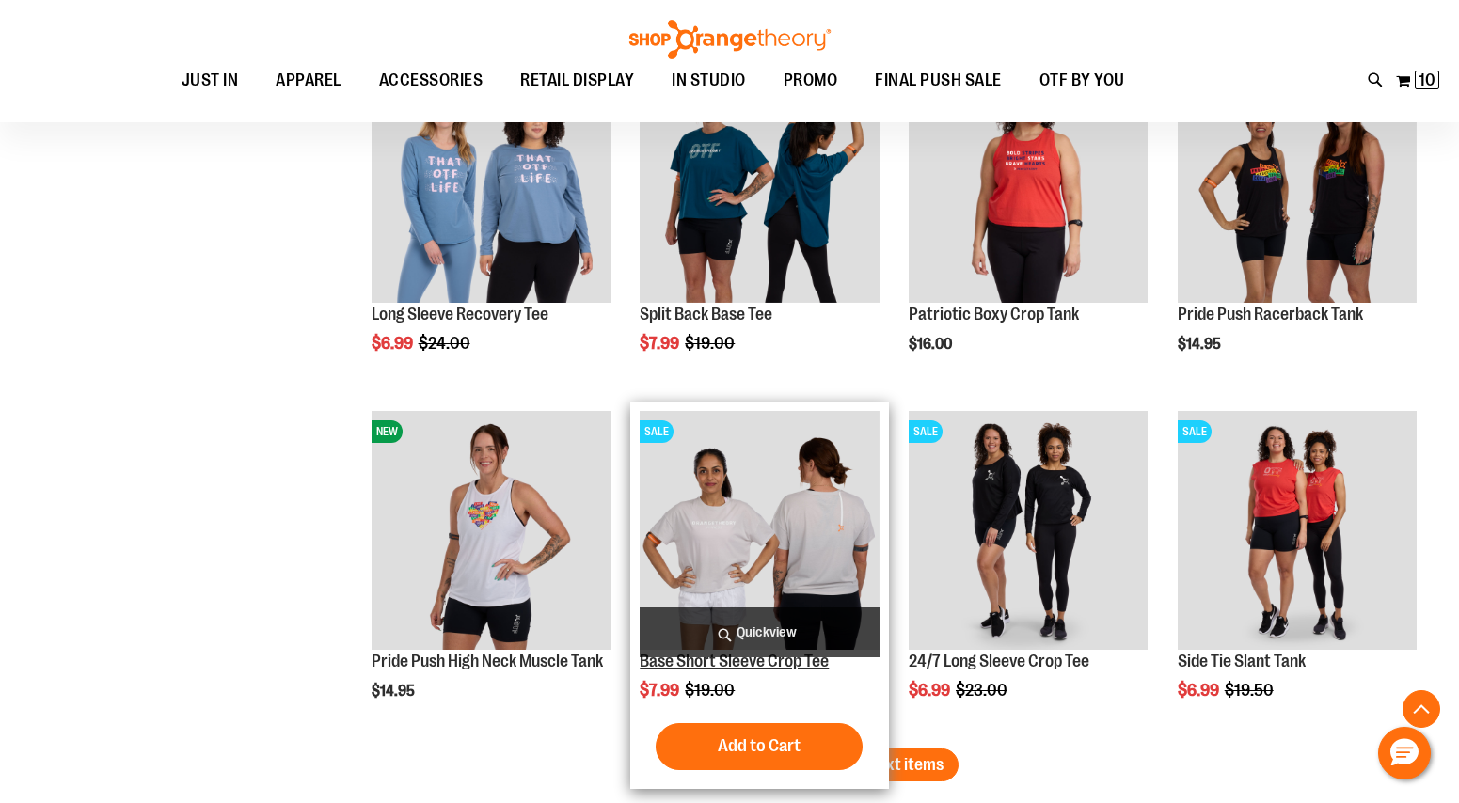
type input "**********"
click at [796, 662] on link "Base Short Sleeve Crop Tee" at bounding box center [734, 661] width 189 height 19
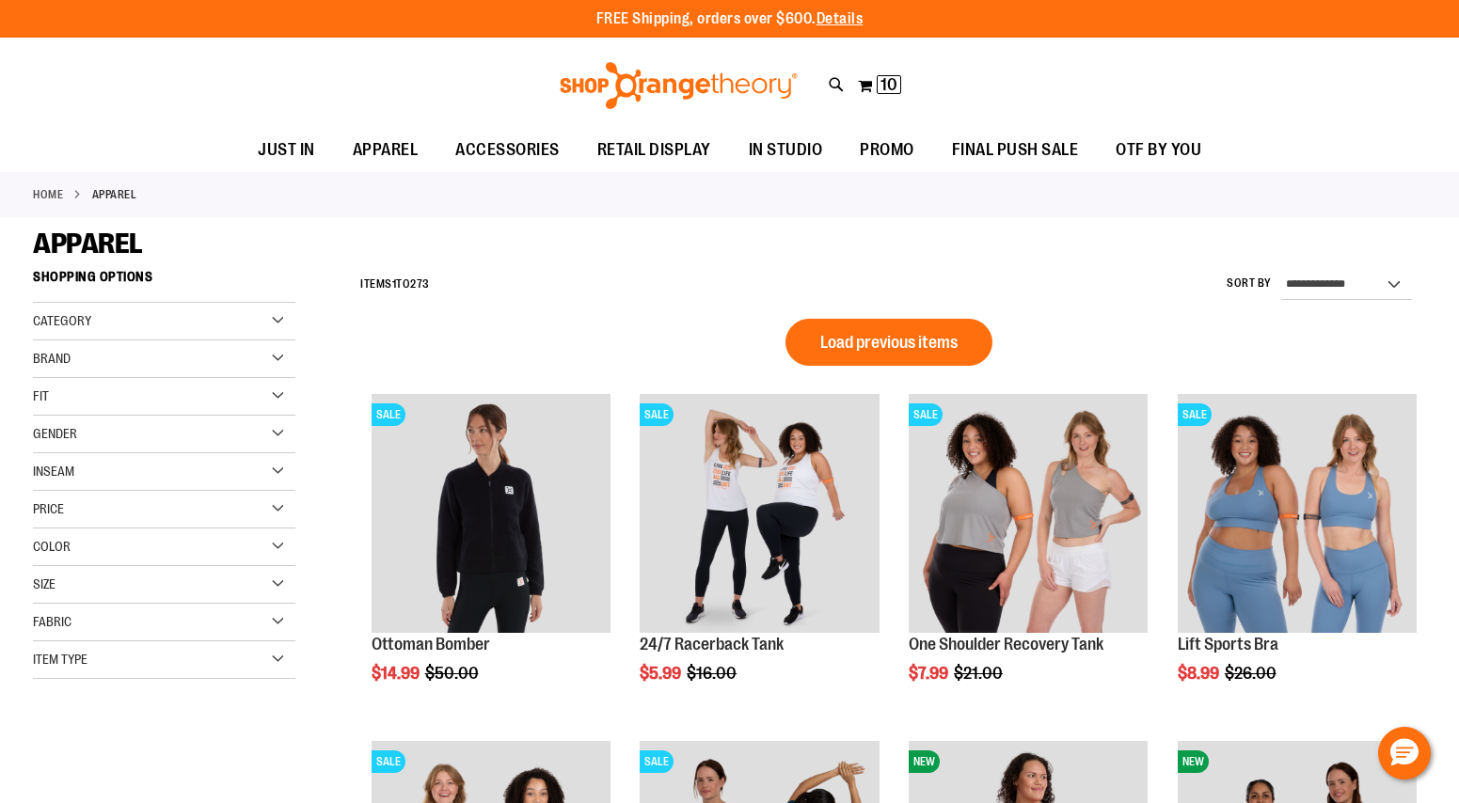
scroll to position [2, 0]
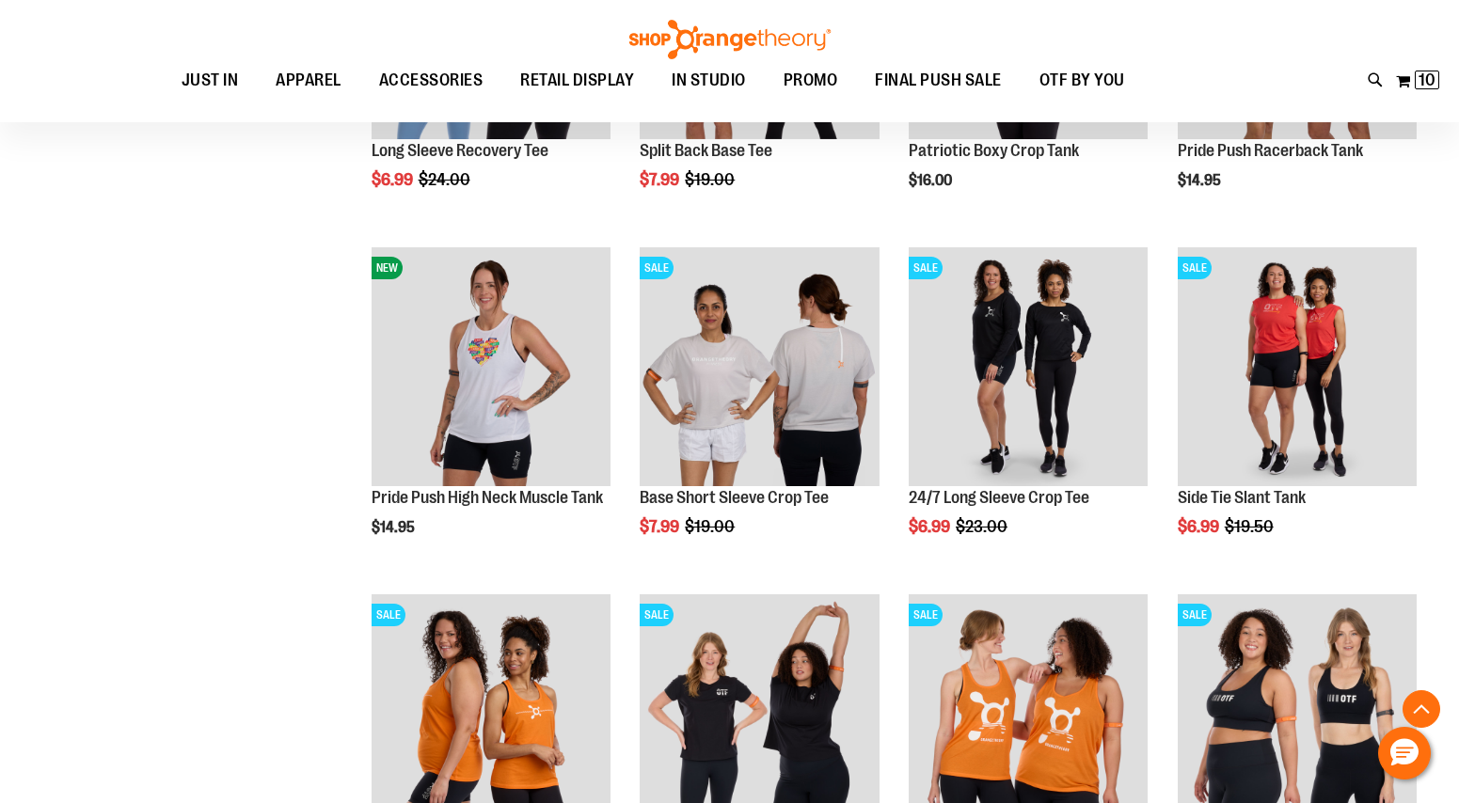
scroll to position [668, 0]
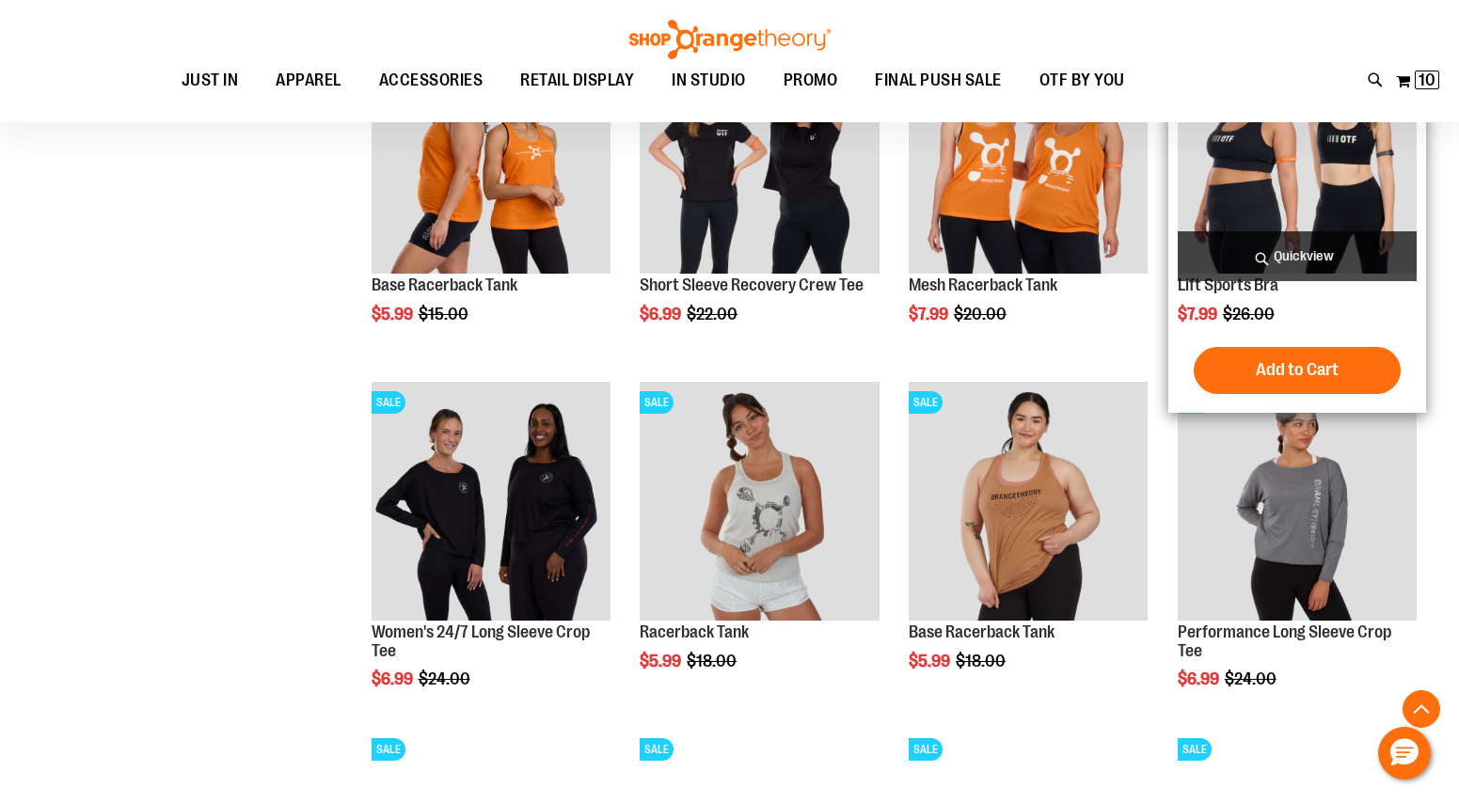
scroll to position [1239, 0]
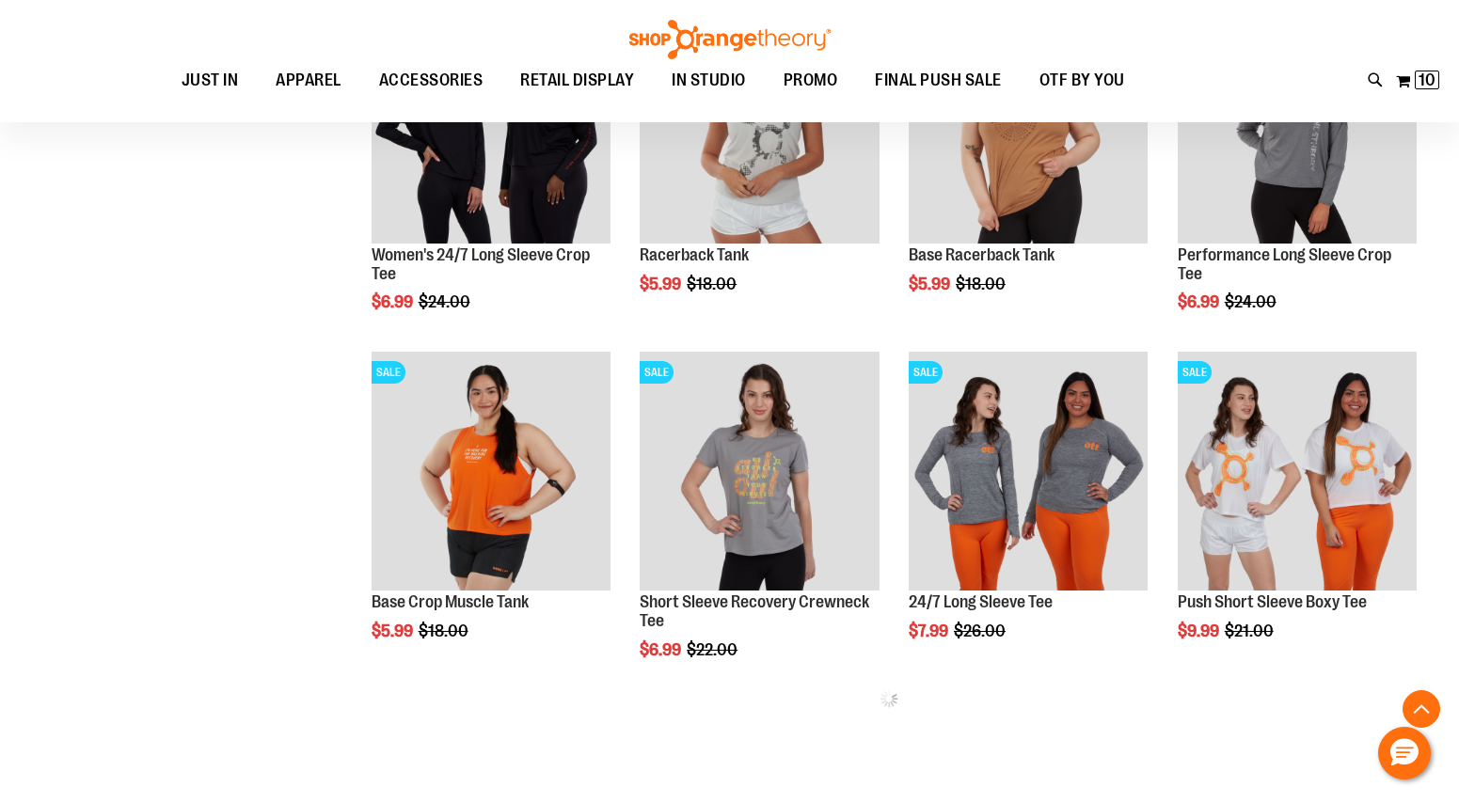
scroll to position [1604, 0]
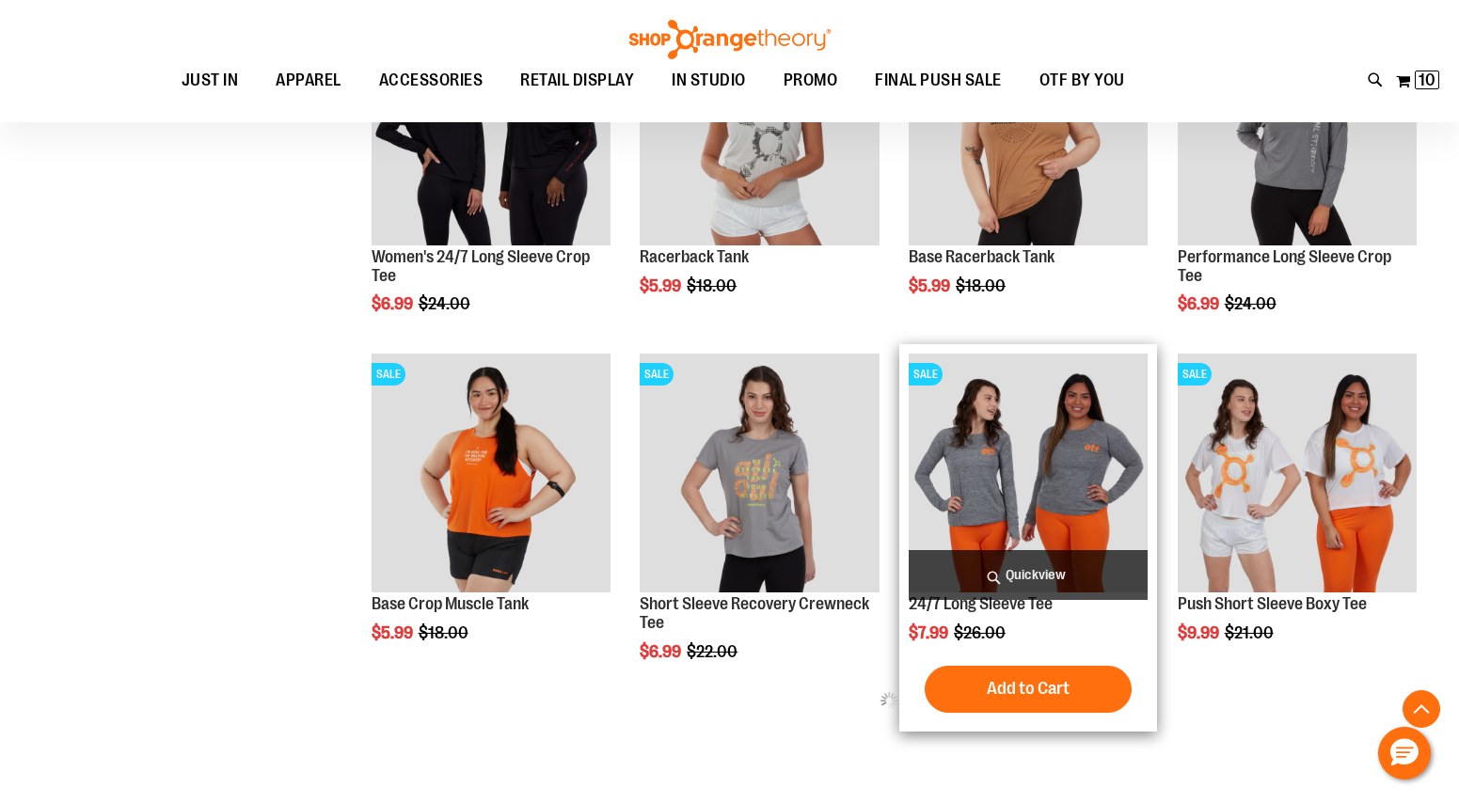
type input "**********"
click at [1107, 482] on img "product" at bounding box center [1027, 473] width 239 height 239
click at [1015, 523] on img "product" at bounding box center [1027, 473] width 239 height 239
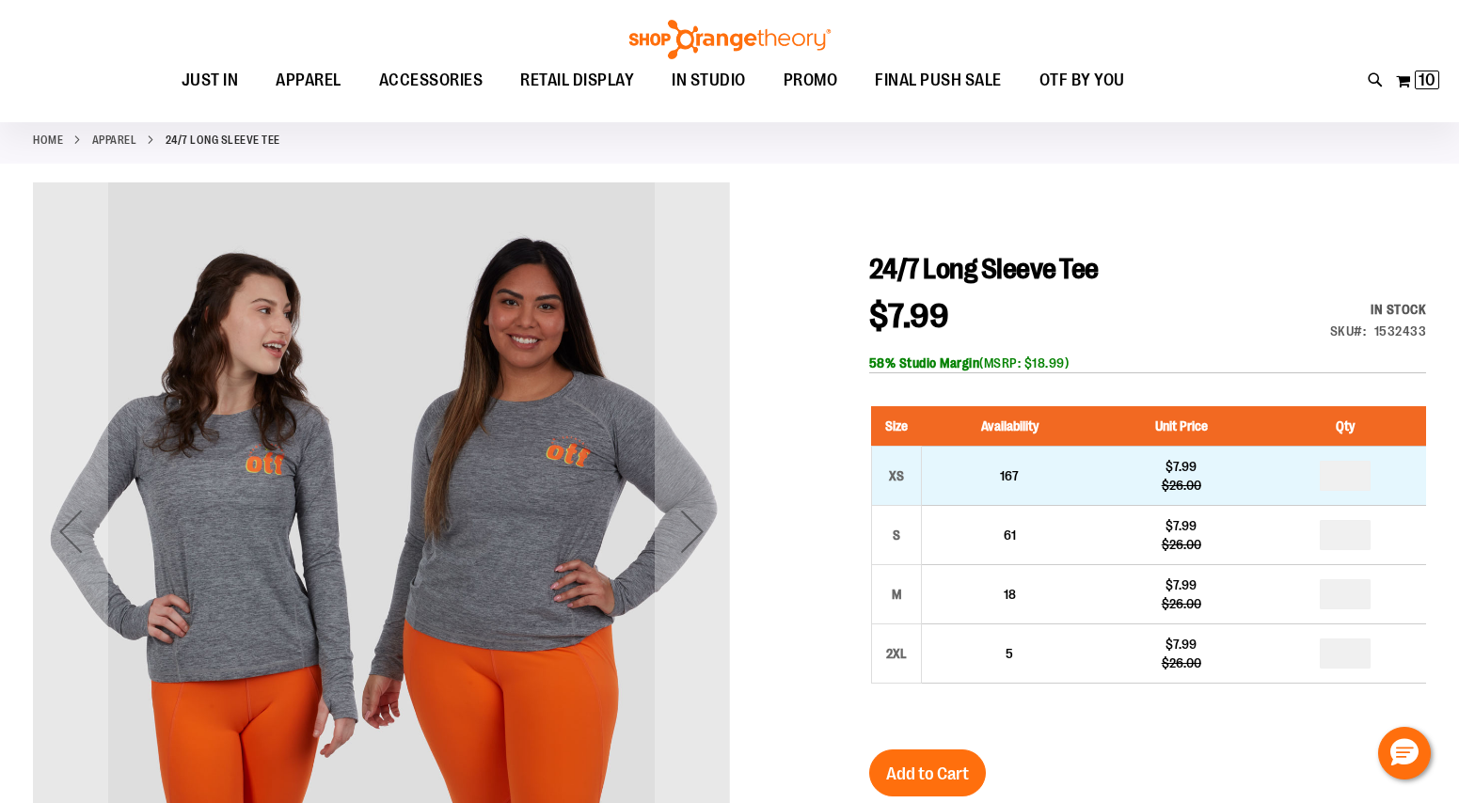
scroll to position [89, 0]
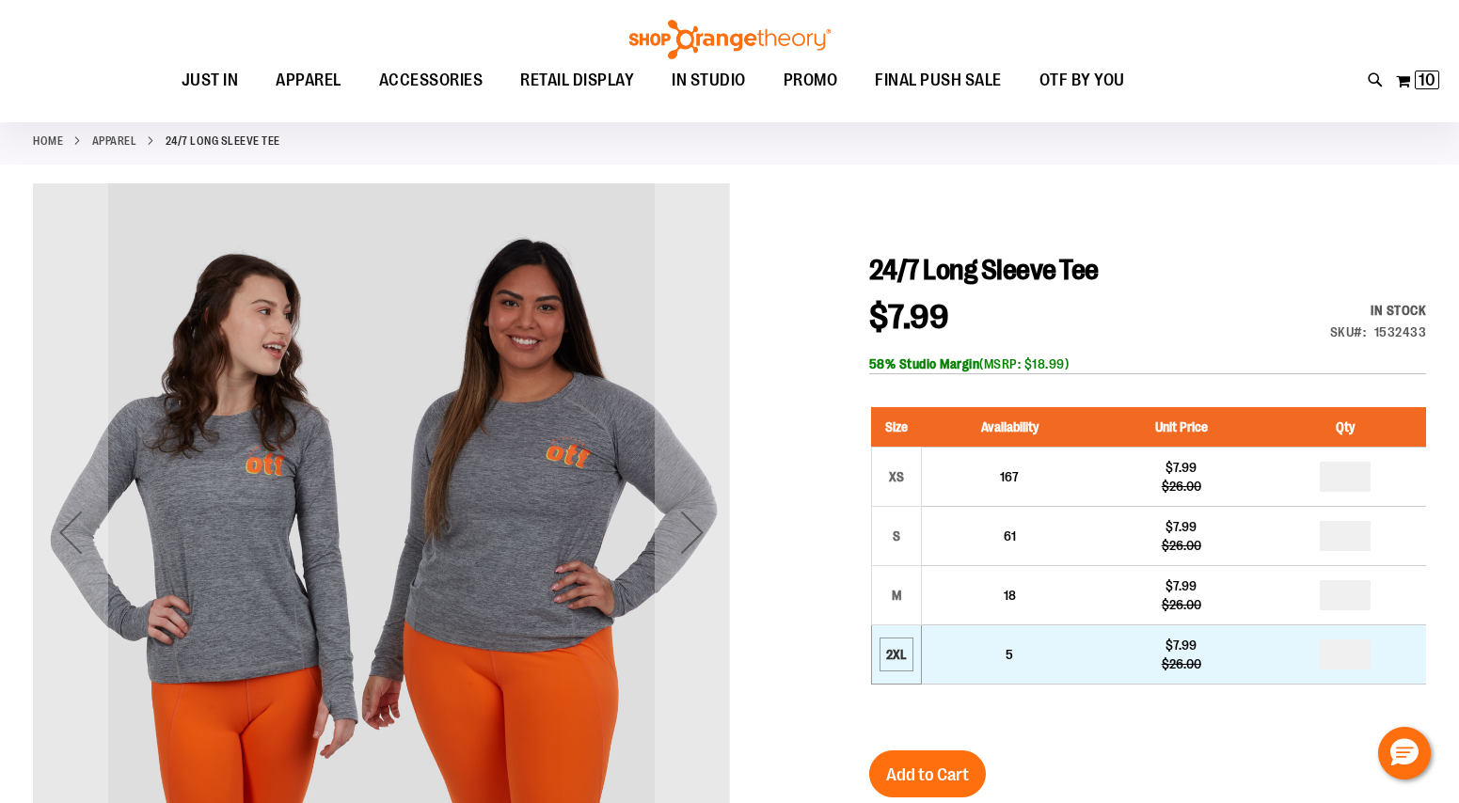
type input "**********"
click at [902, 650] on div "2XL" at bounding box center [896, 654] width 28 height 28
click at [1260, 672] on td "$7.99 $26.00" at bounding box center [1181, 654] width 166 height 59
click at [905, 651] on div "2XL" at bounding box center [896, 654] width 28 height 28
drag, startPoint x: 905, startPoint y: 651, endPoint x: 1339, endPoint y: 638, distance: 434.7
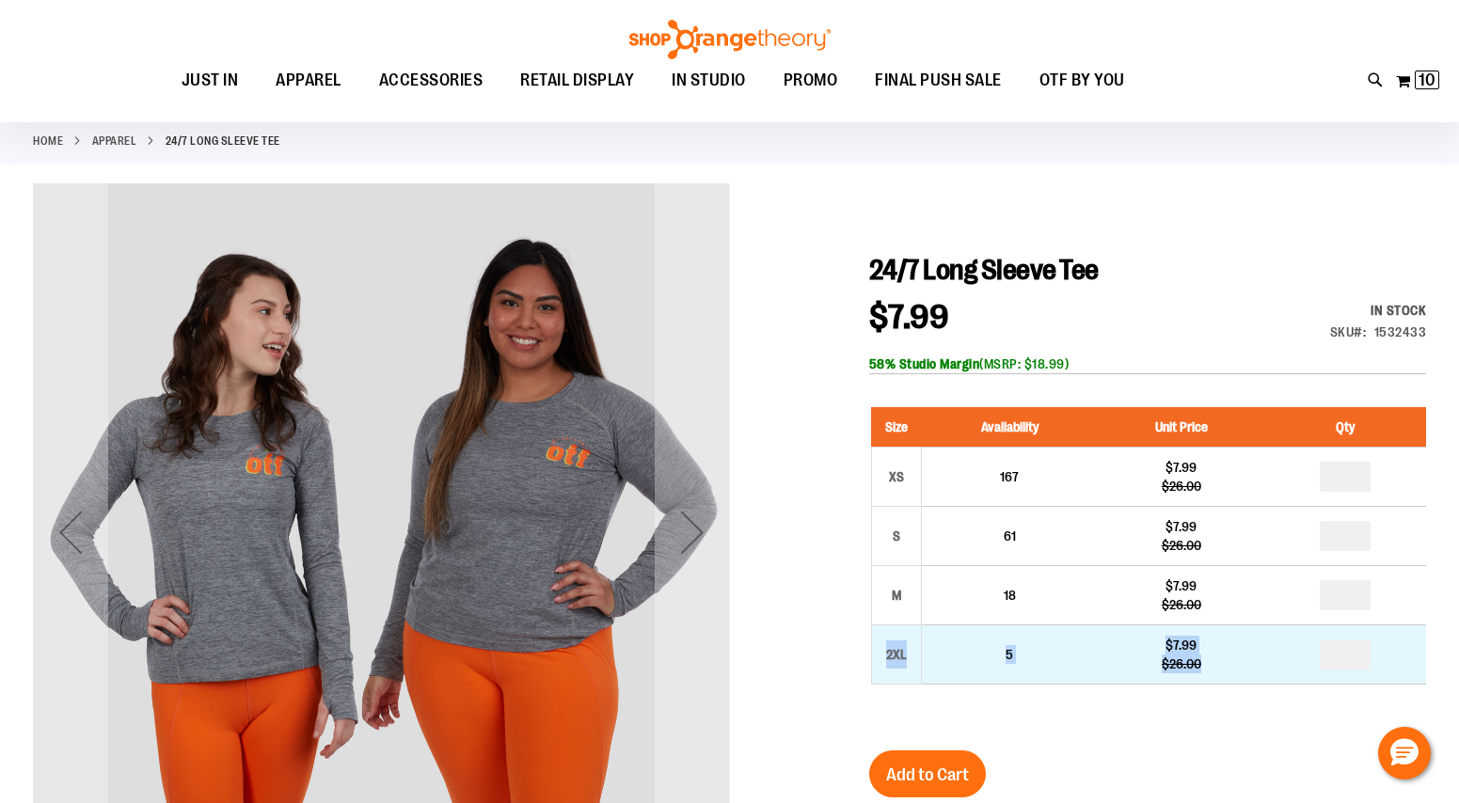
click at [1339, 638] on tr "2XL 5 $7.99 $26.00 *" at bounding box center [1148, 654] width 555 height 59
click at [1360, 664] on input "*" at bounding box center [1344, 655] width 51 height 30
type input "*"
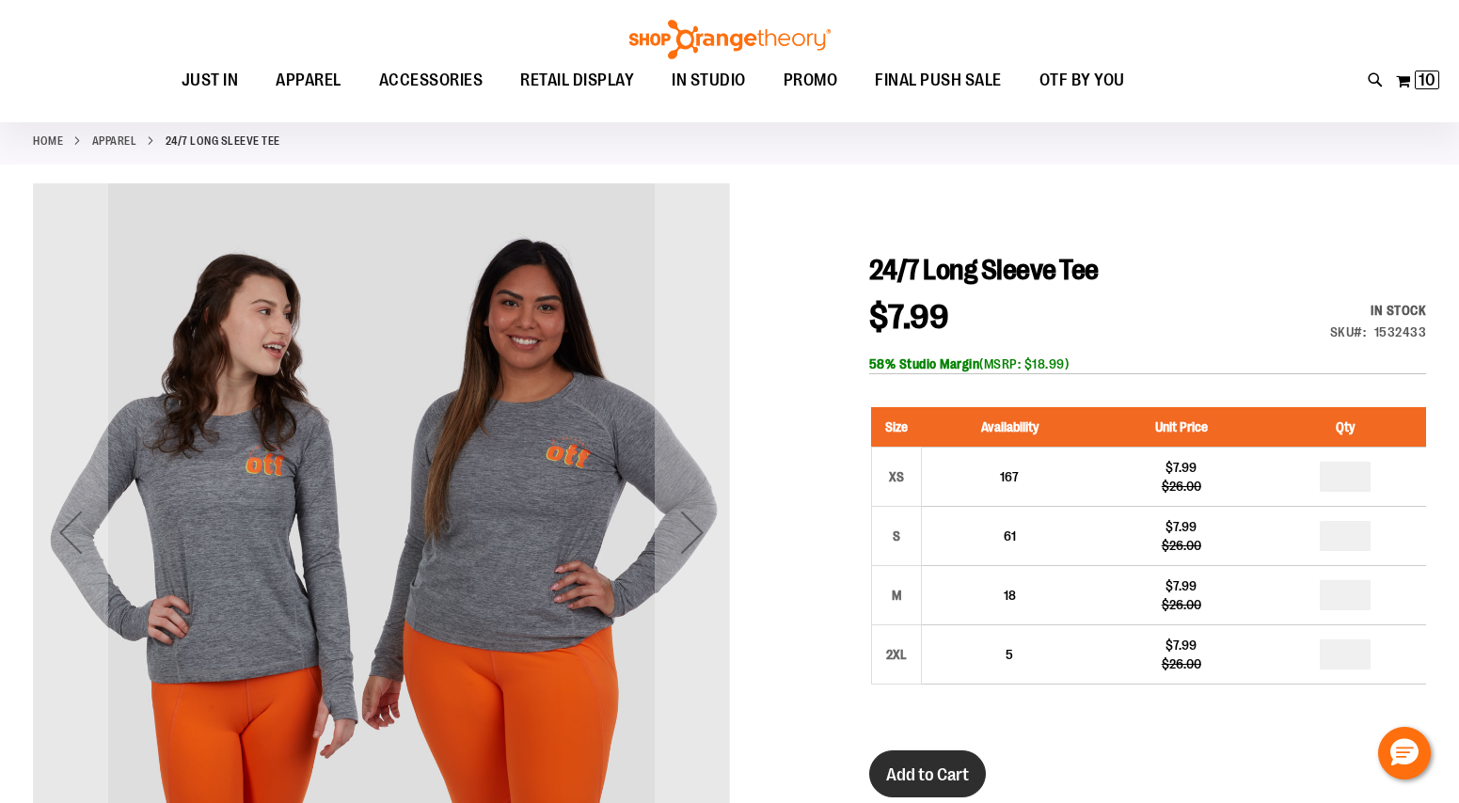
click at [942, 779] on span "Add to Cart" at bounding box center [927, 775] width 83 height 21
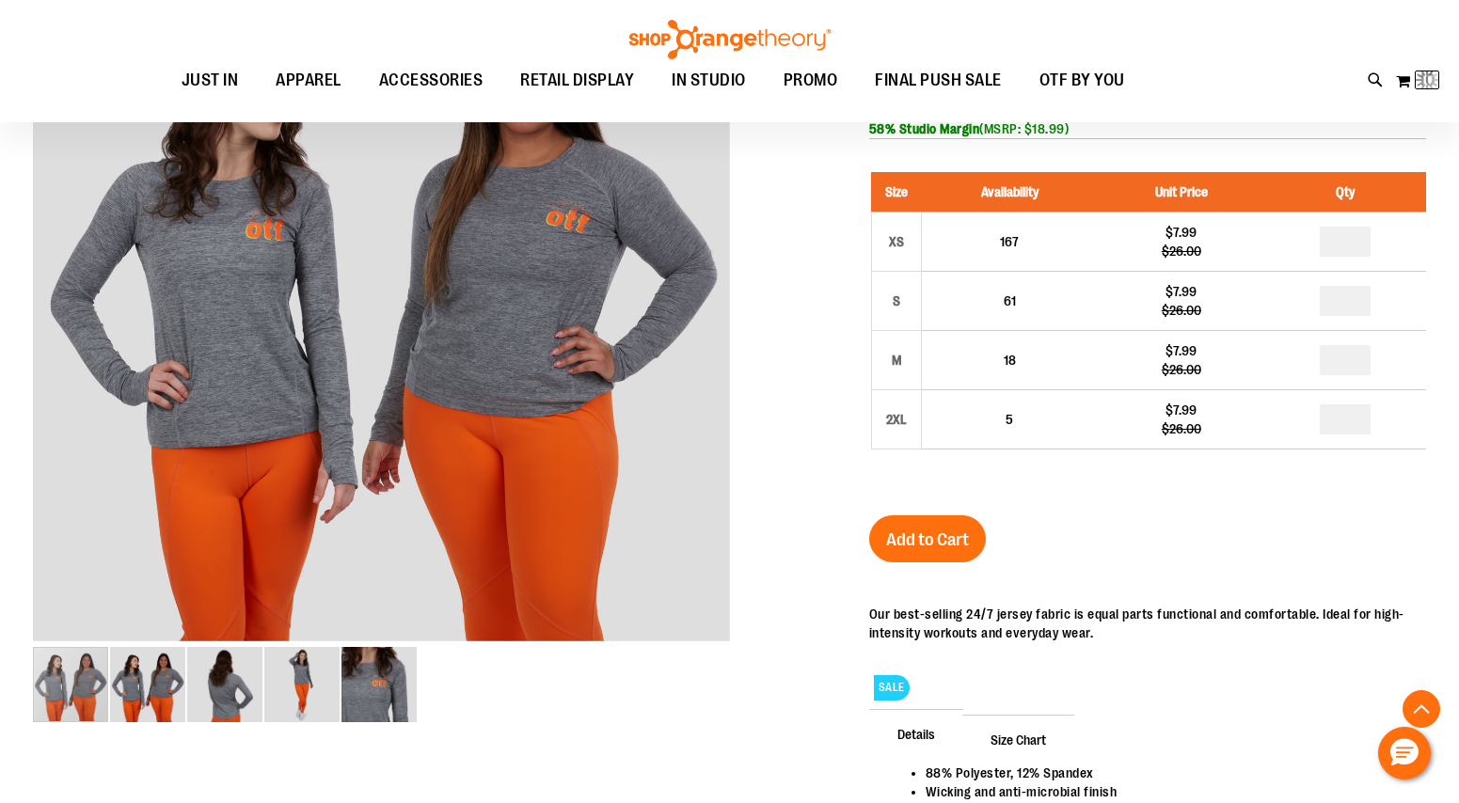
scroll to position [329, 0]
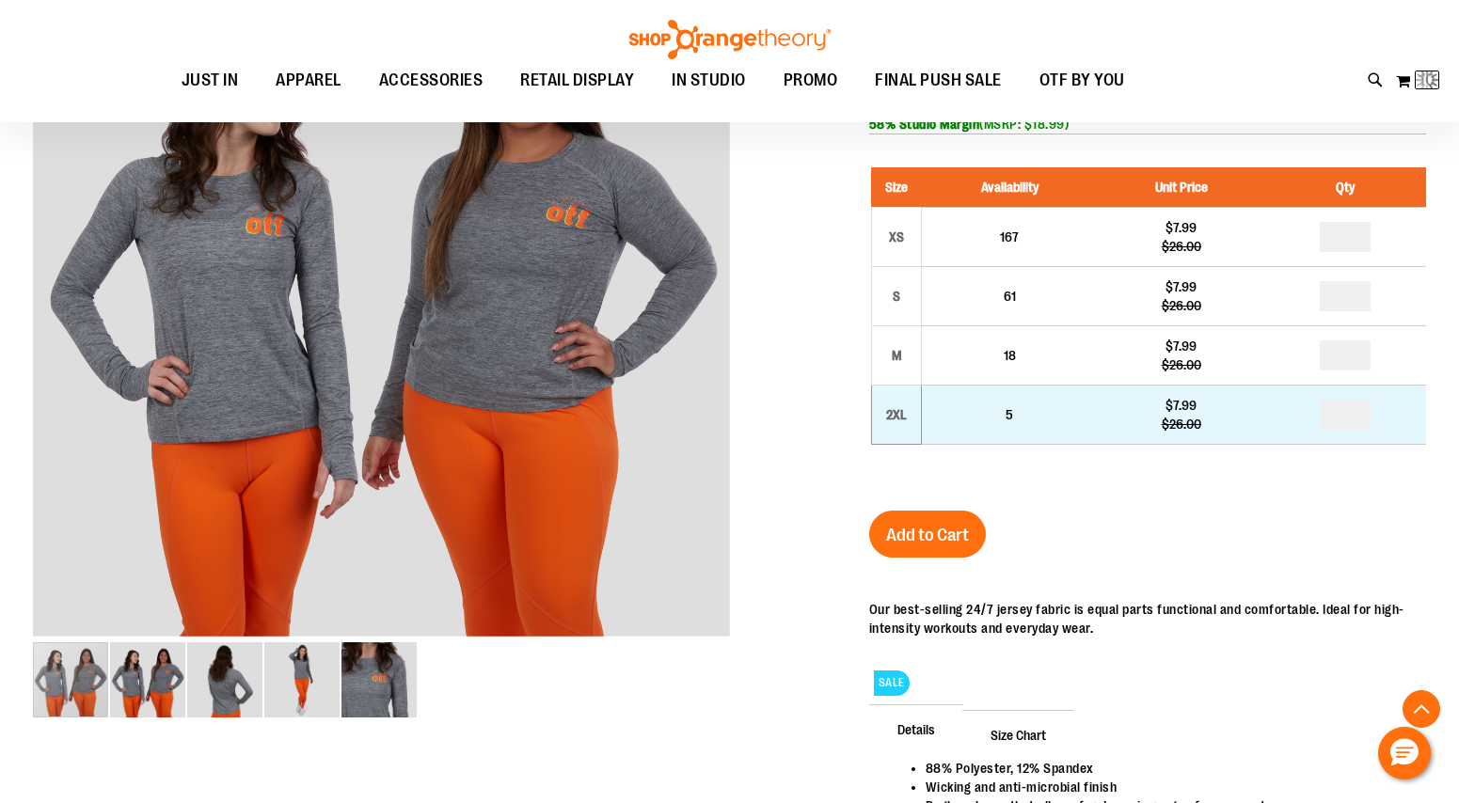
click at [909, 415] on td "2XL" at bounding box center [896, 415] width 50 height 59
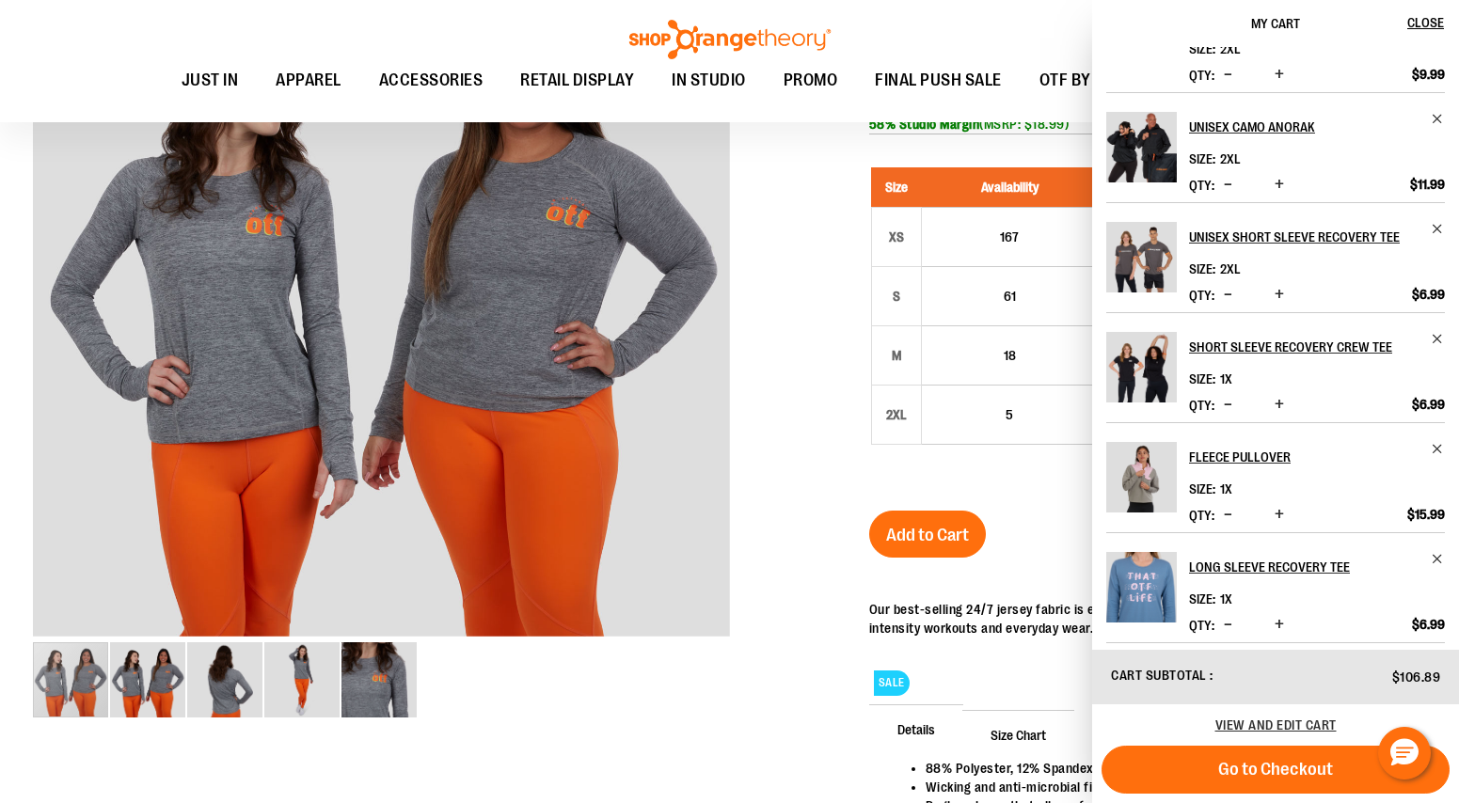
scroll to position [289, 0]
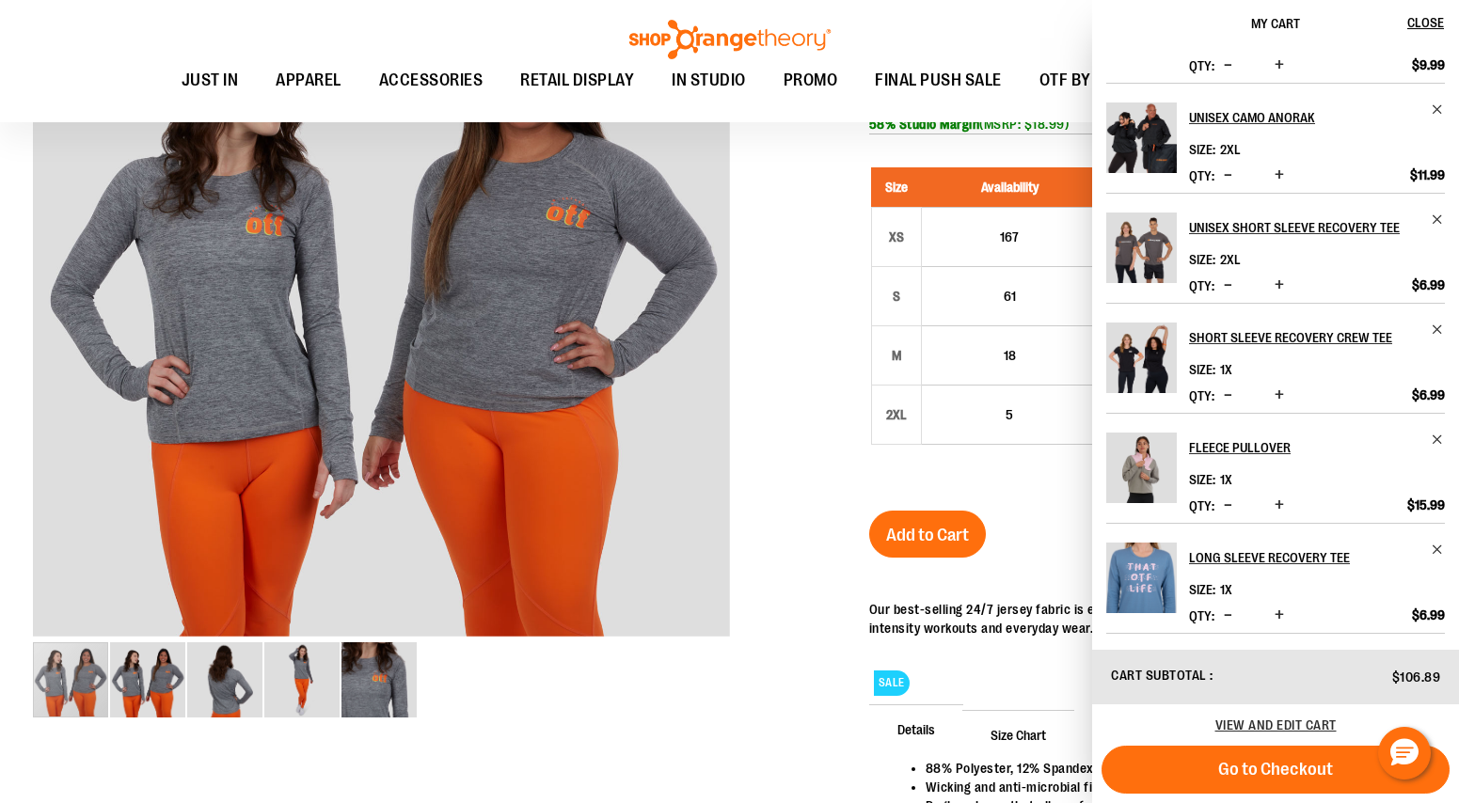
click at [798, 261] on div at bounding box center [729, 437] width 1393 height 986
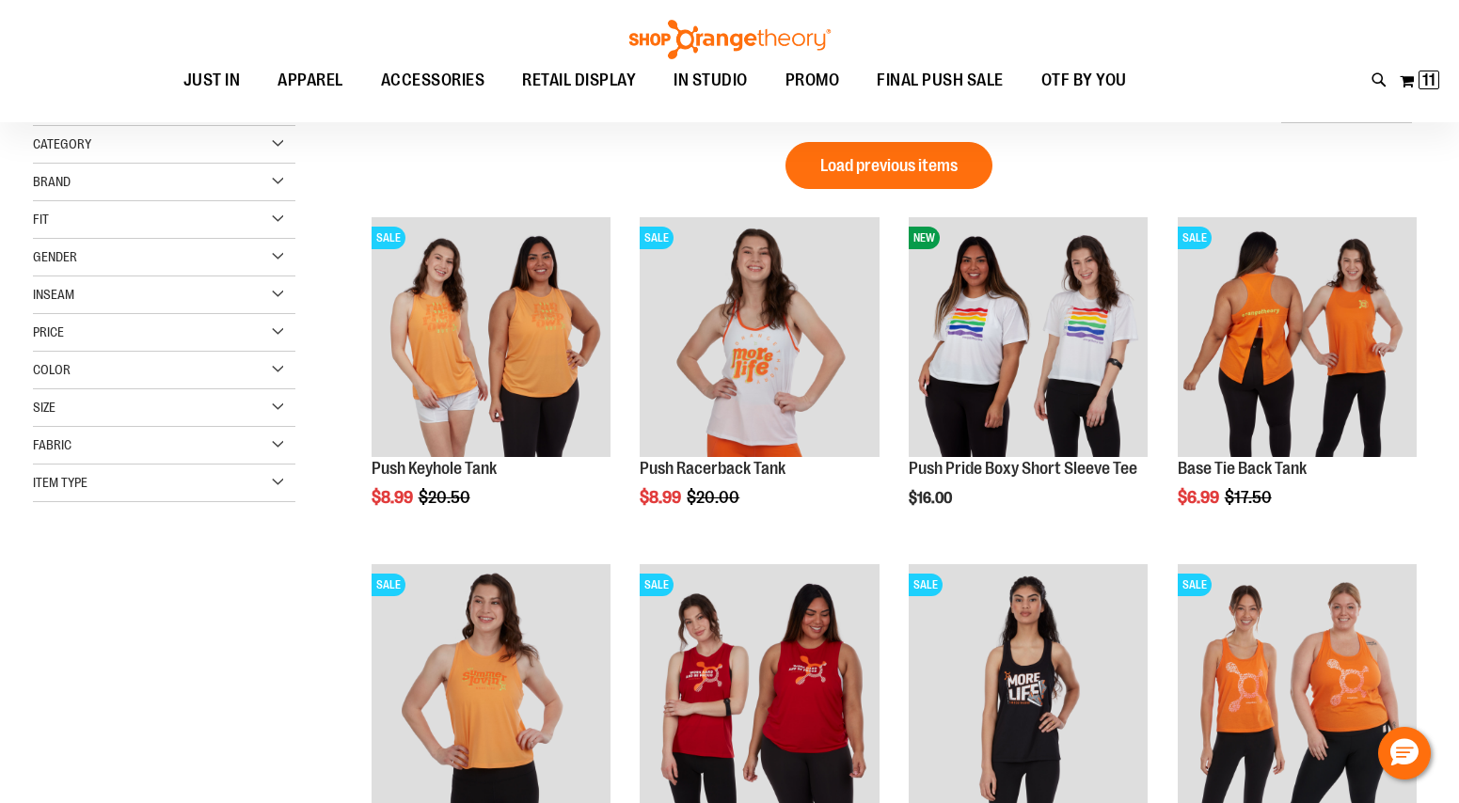
scroll to position [7, 0]
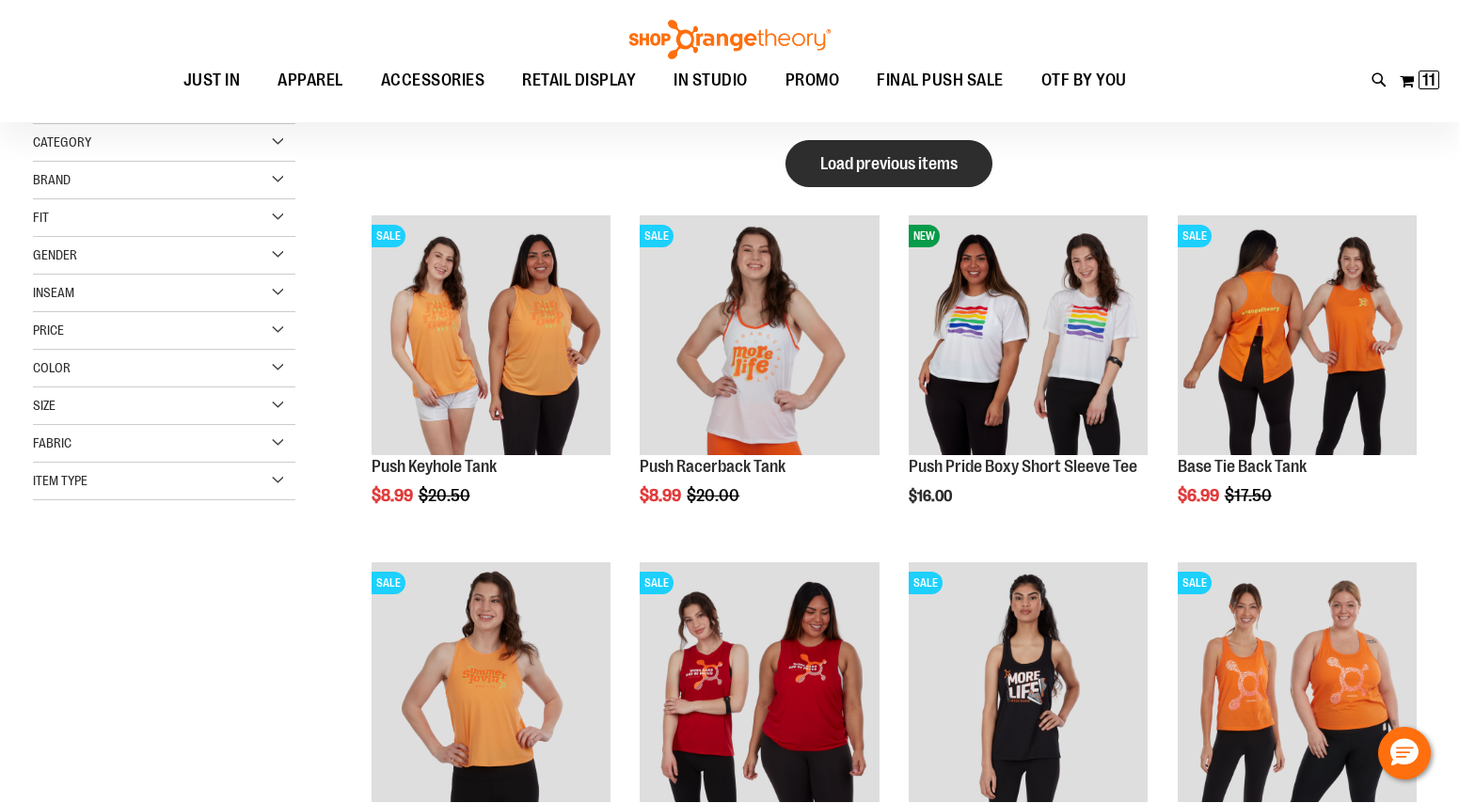
type input "**********"
click at [956, 165] on span "Load previous items" at bounding box center [888, 163] width 137 height 19
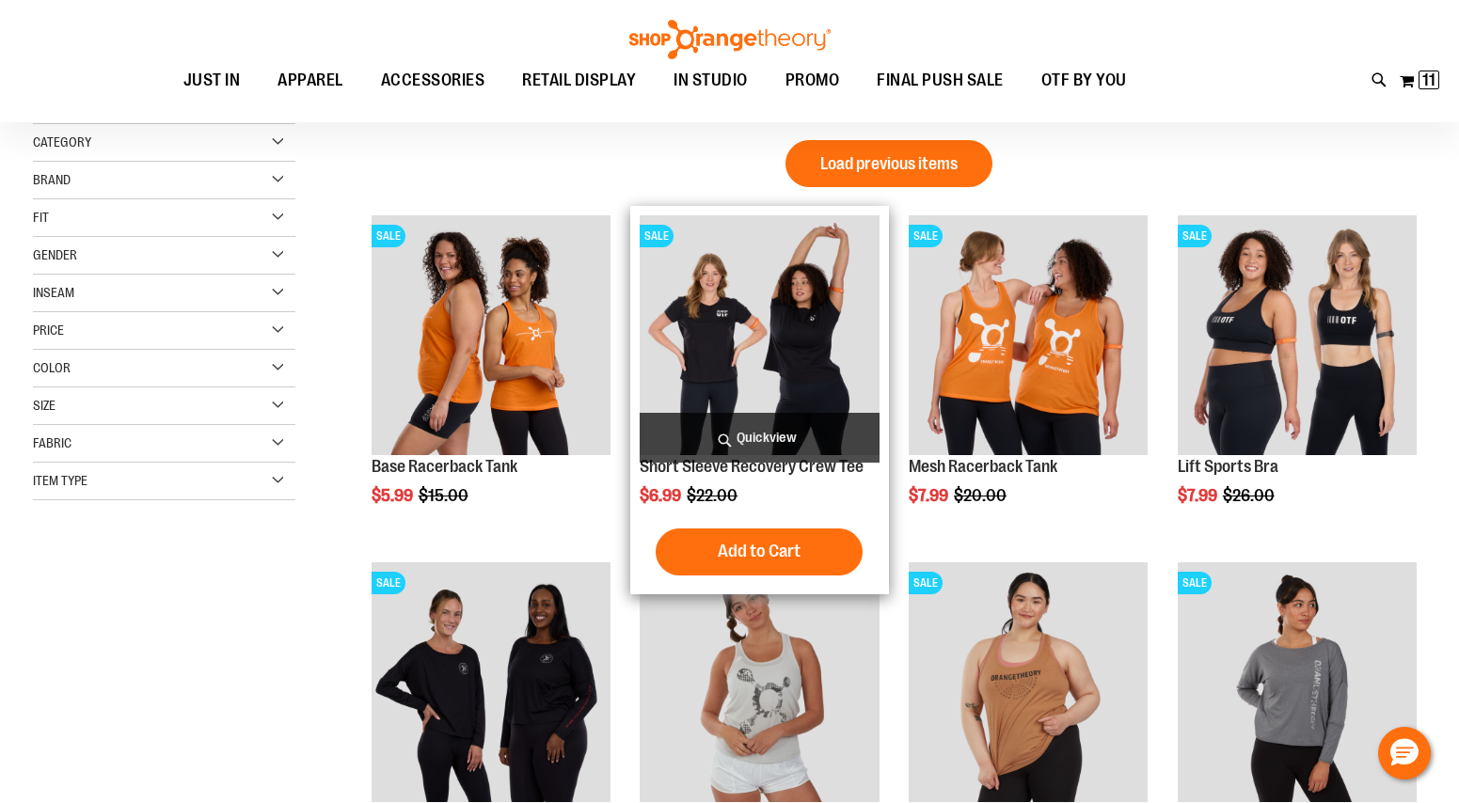
click at [818, 367] on img "product" at bounding box center [759, 334] width 239 height 239
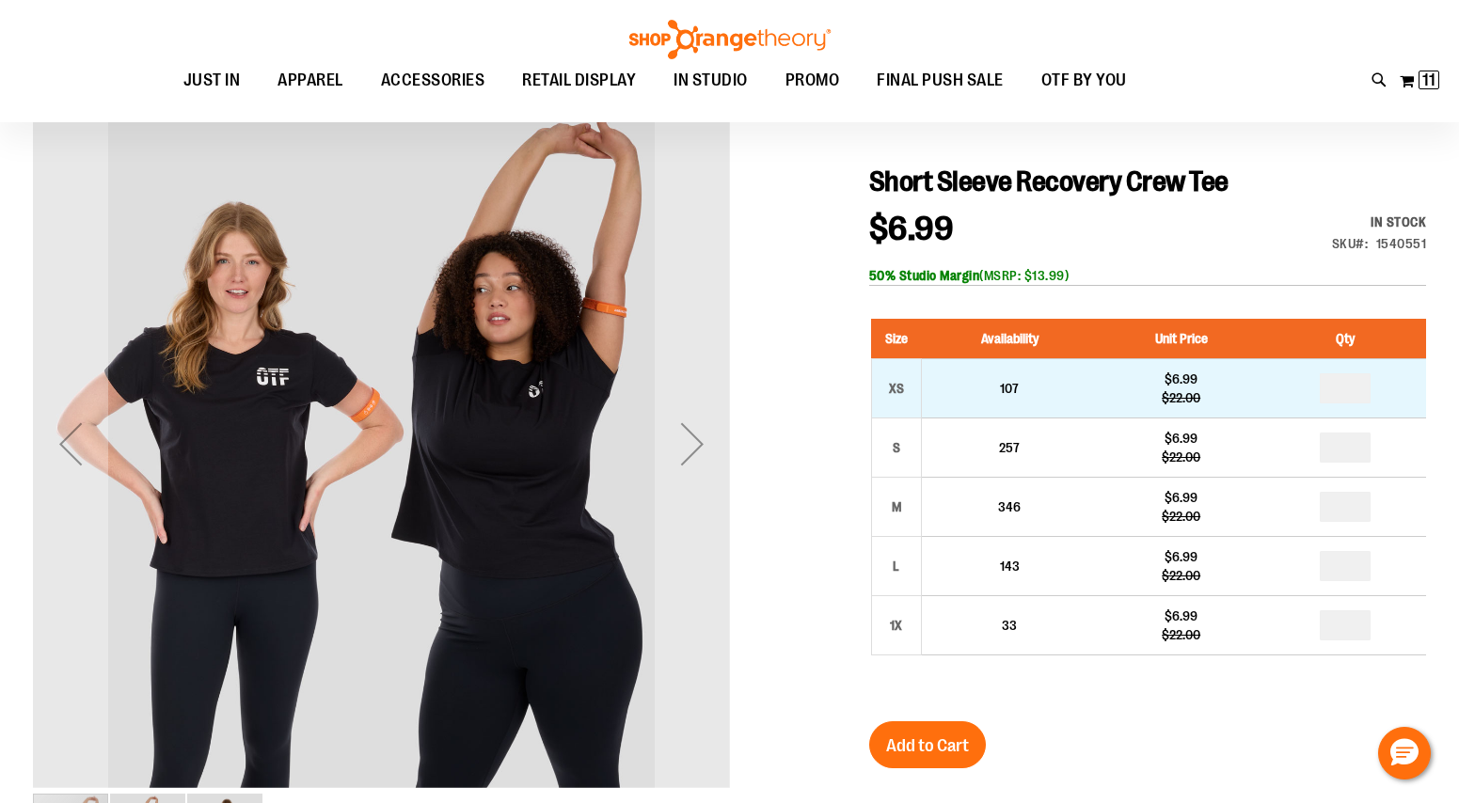
scroll to position [180, 0]
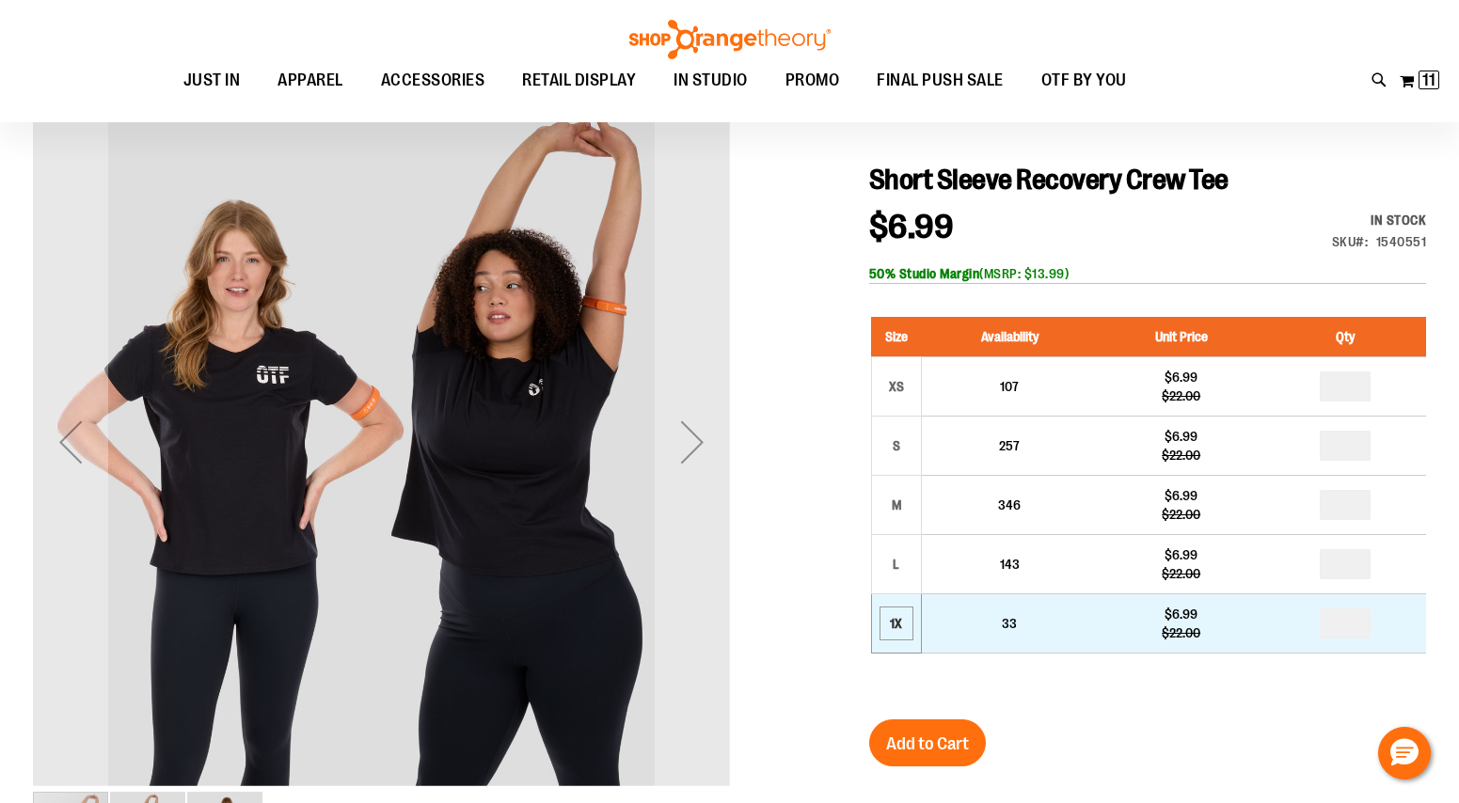
type input "**********"
click at [906, 619] on div "1X" at bounding box center [896, 623] width 28 height 28
click at [1349, 613] on input "number" at bounding box center [1344, 623] width 51 height 30
type input "*"
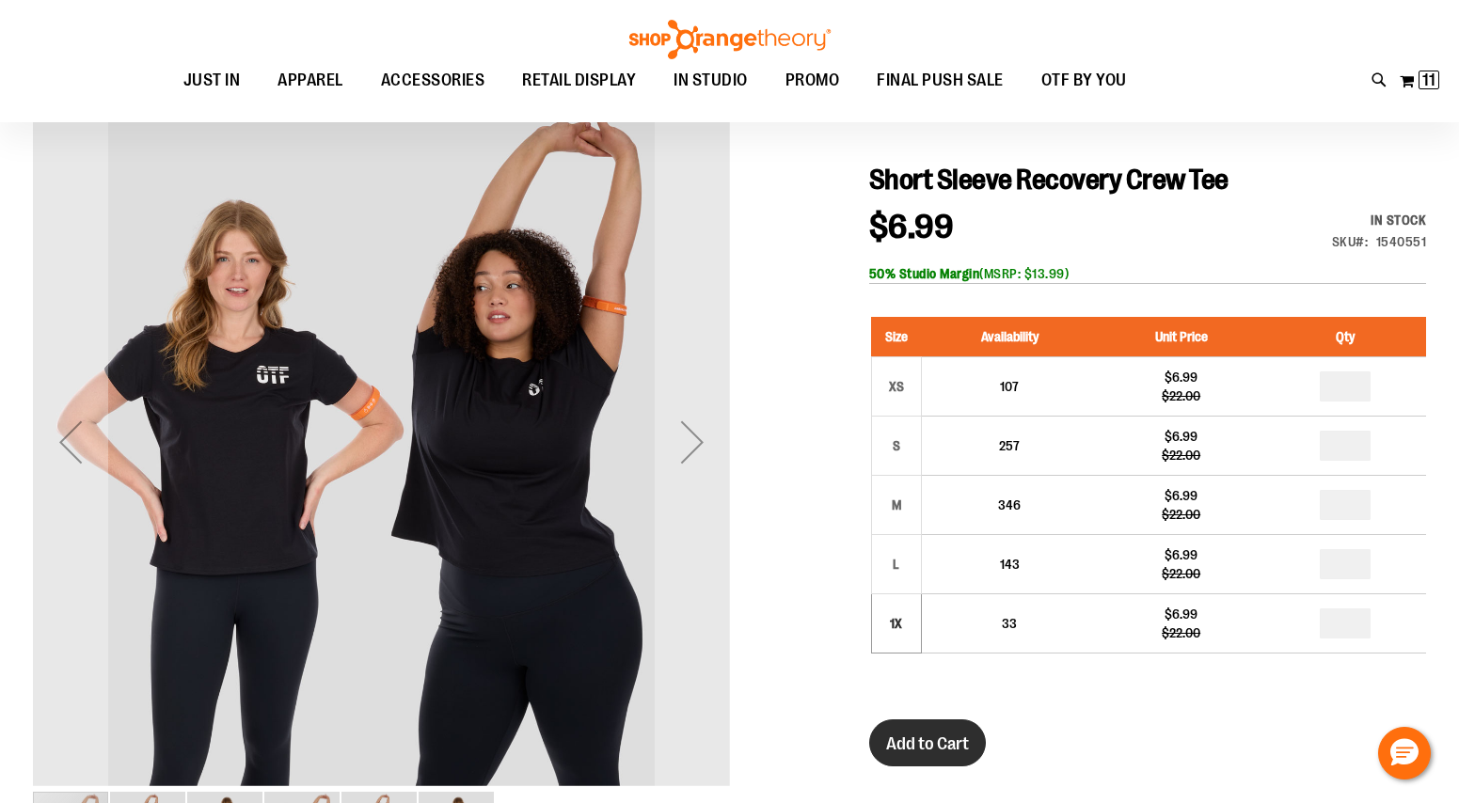
click at [946, 764] on button "Add to Cart" at bounding box center [927, 742] width 117 height 47
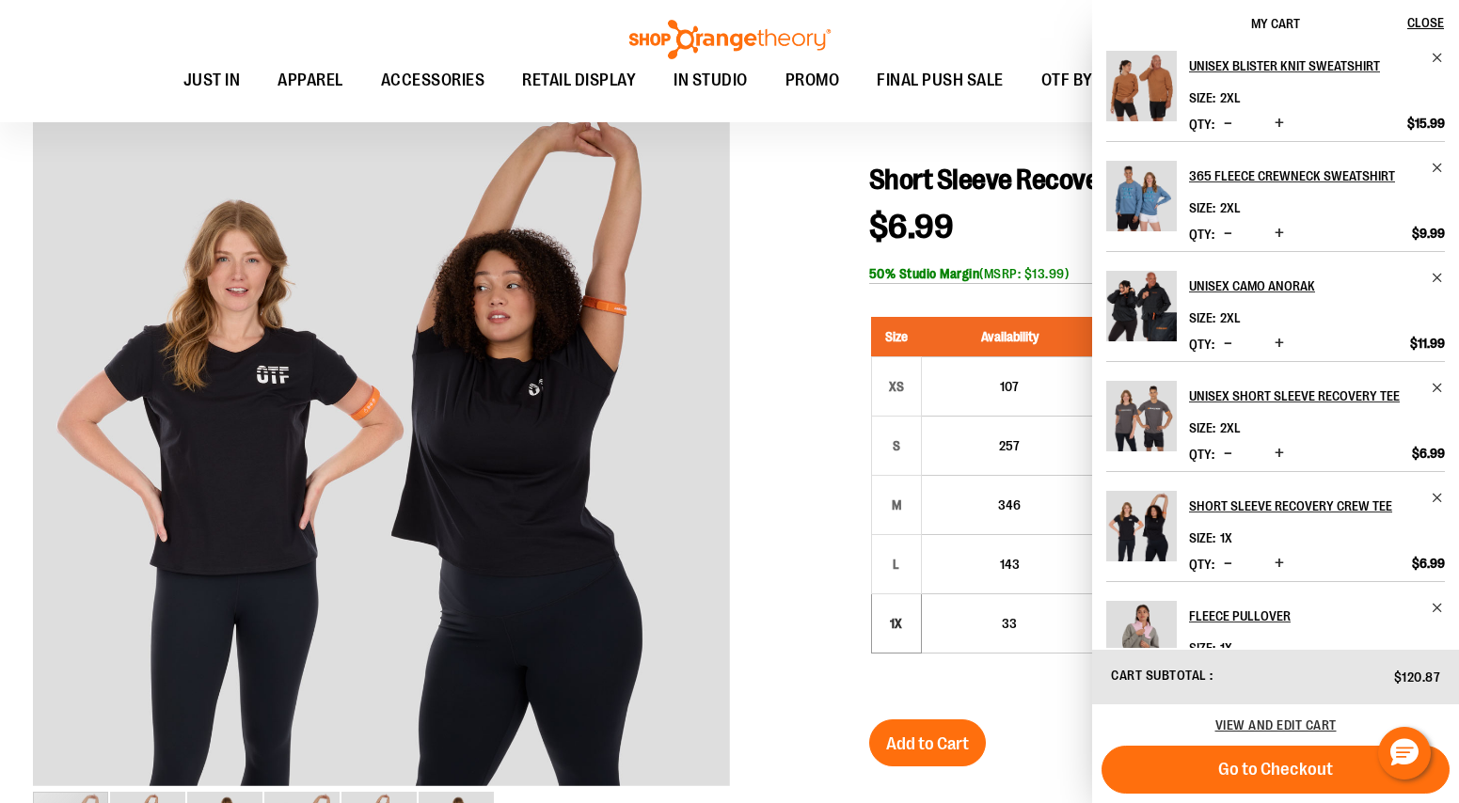
scroll to position [289, 0]
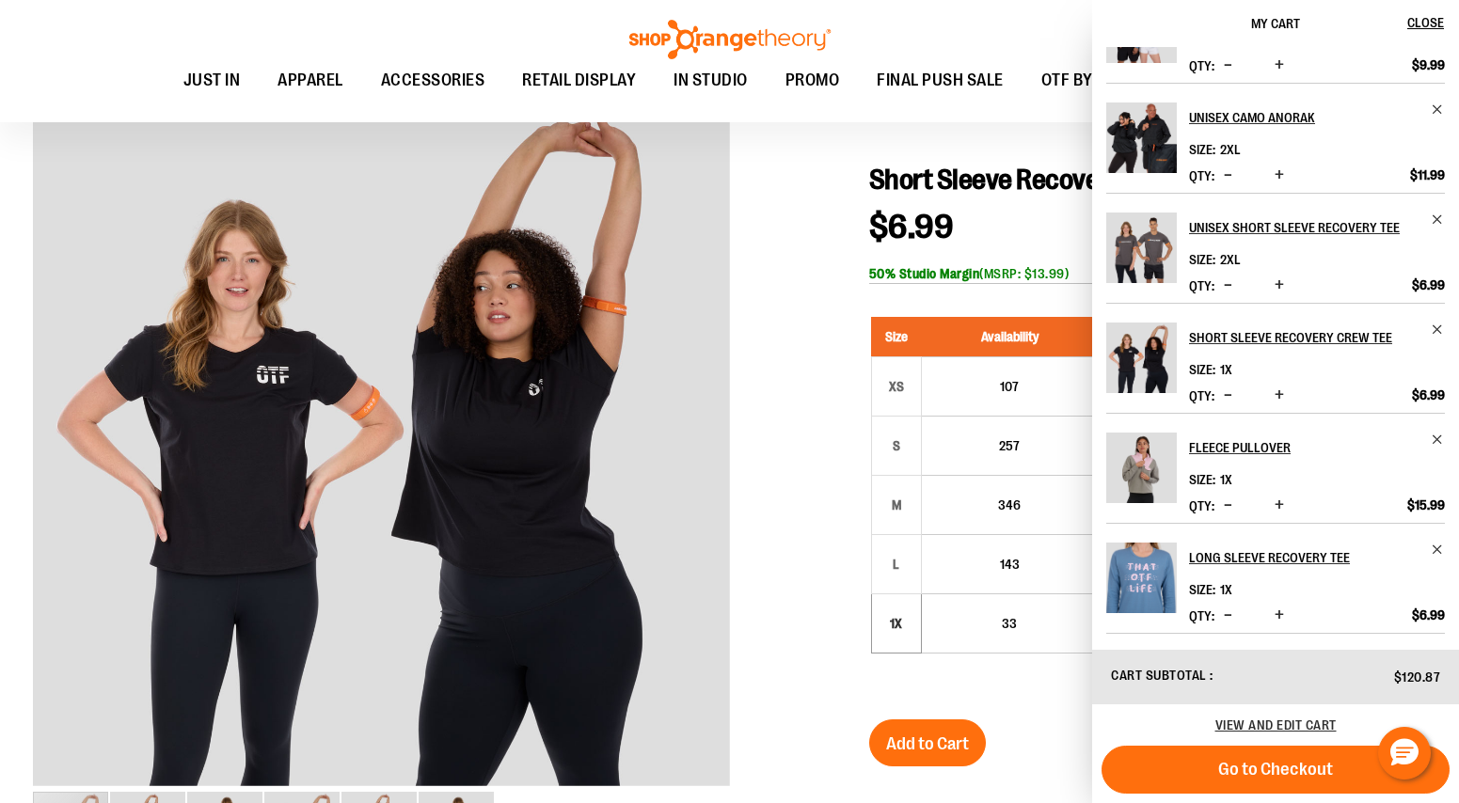
click at [1233, 395] on button "Decrease product quantity" at bounding box center [1228, 396] width 18 height 19
click at [1228, 394] on span "Decrease product quantity" at bounding box center [1228, 395] width 8 height 19
click at [1252, 391] on div "Product" at bounding box center [1253, 393] width 9 height 9
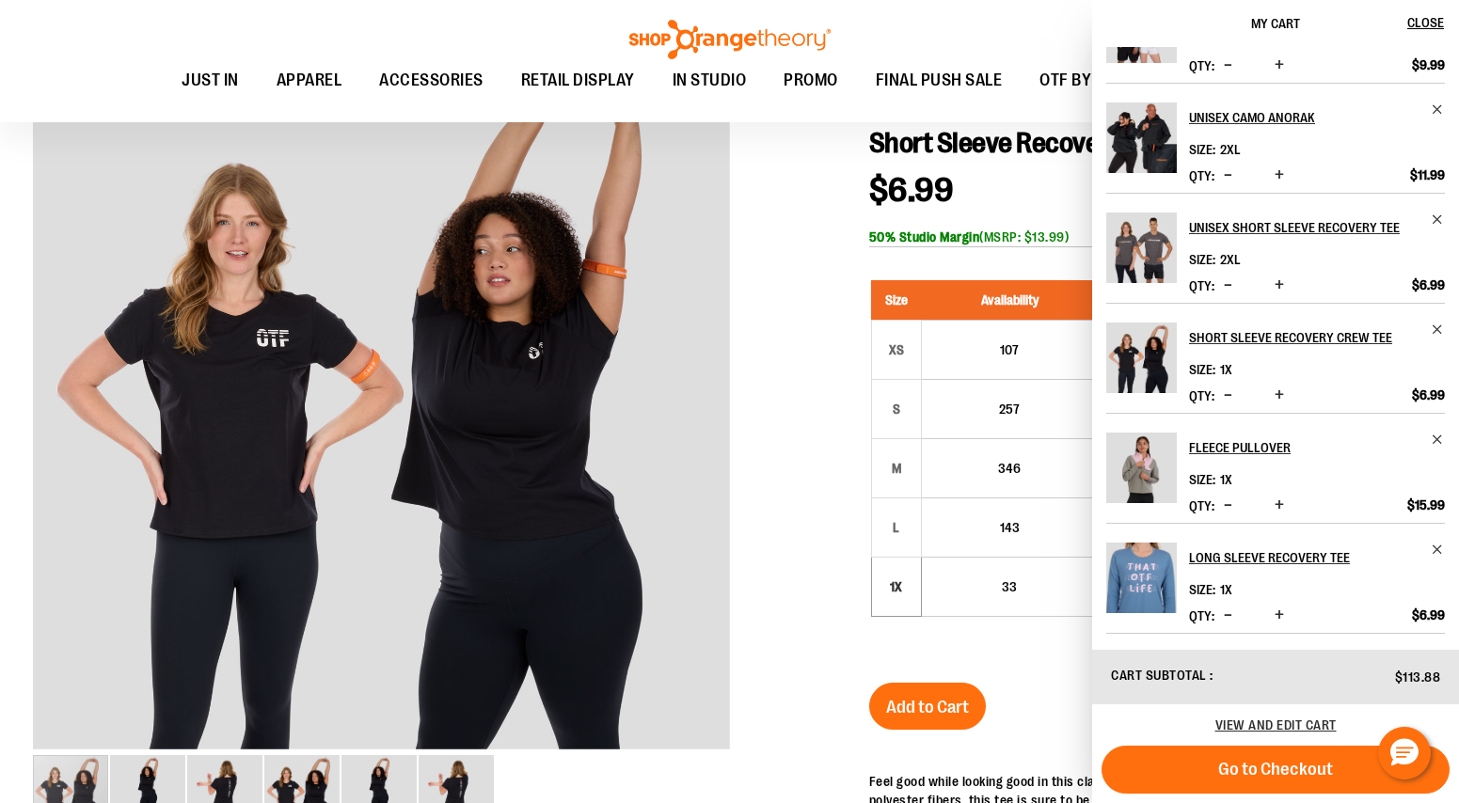
click at [1229, 395] on span "Decrease product quantity" at bounding box center [1228, 395] width 8 height 19
click at [1280, 401] on span "Increase product quantity" at bounding box center [1278, 395] width 9 height 19
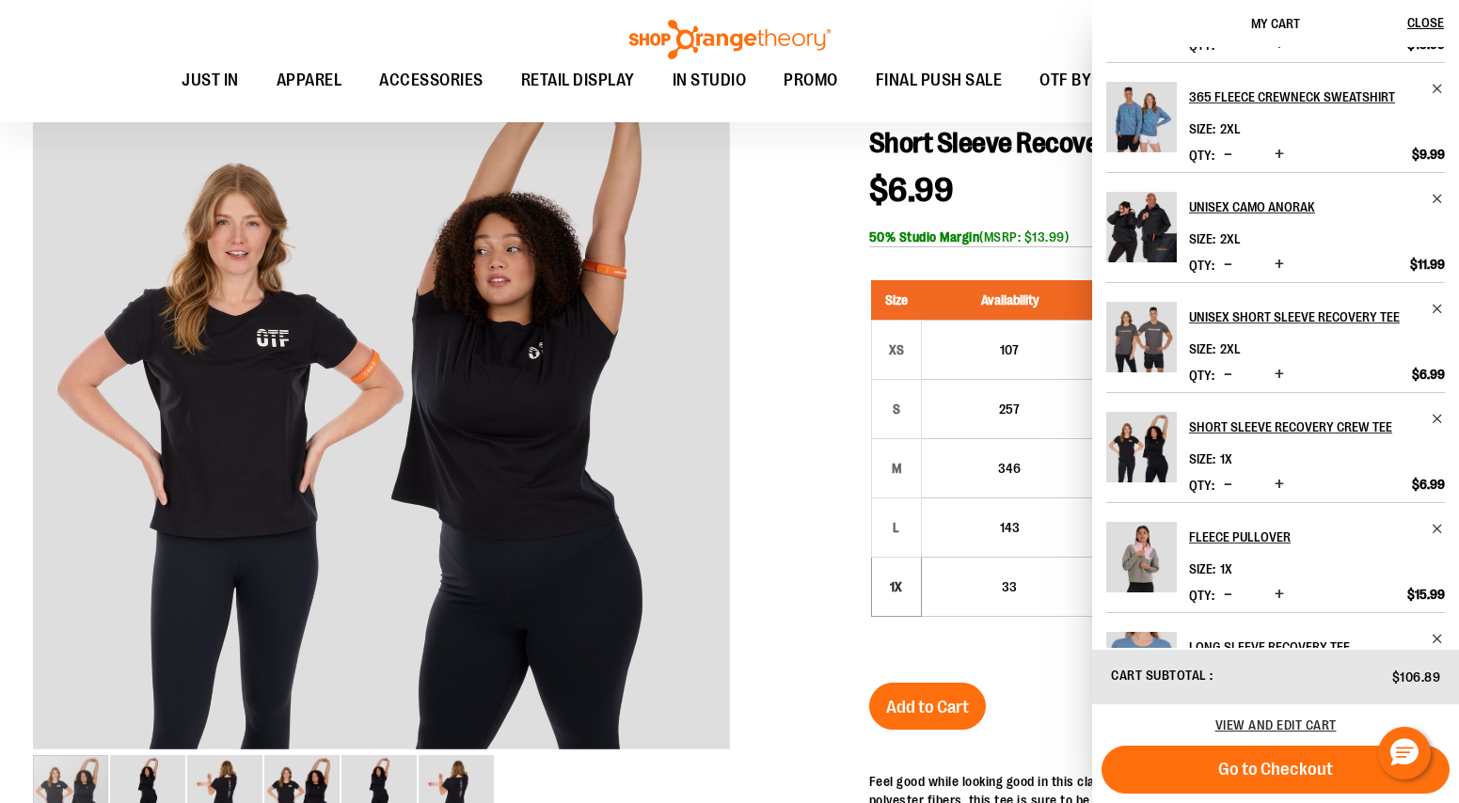
scroll to position [227, 0]
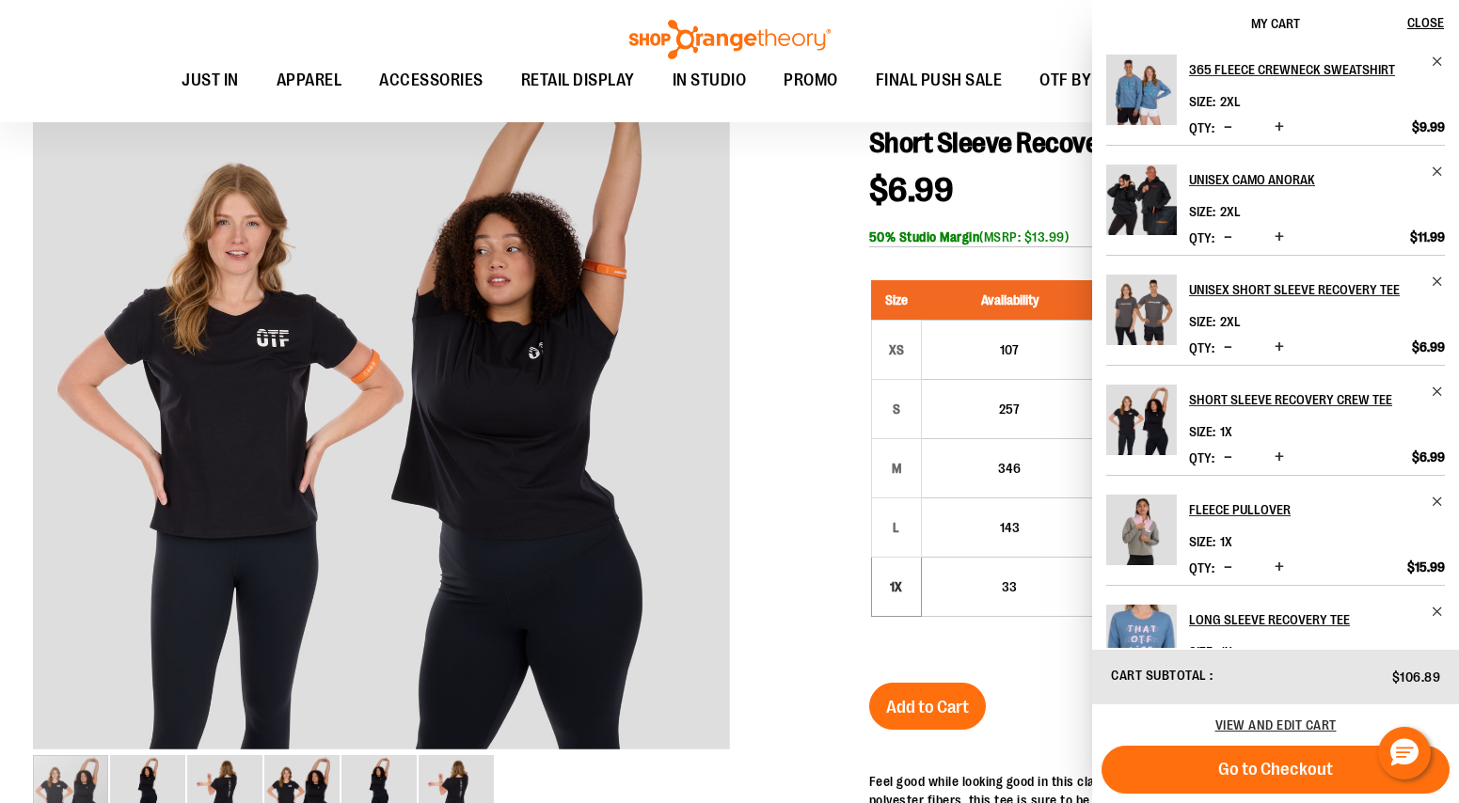
click at [1277, 461] on span "Increase product quantity" at bounding box center [1278, 457] width 9 height 19
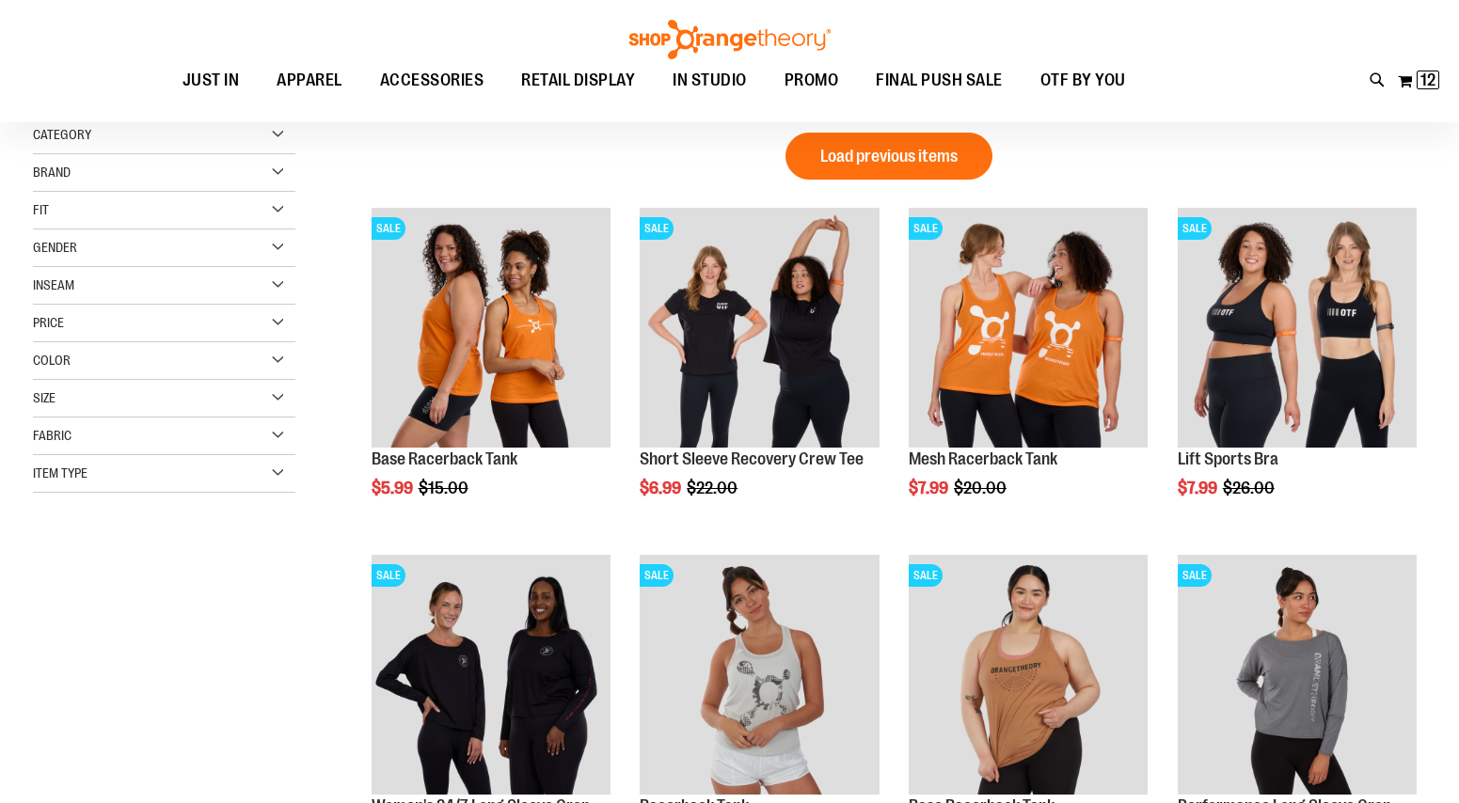
scroll to position [7, 0]
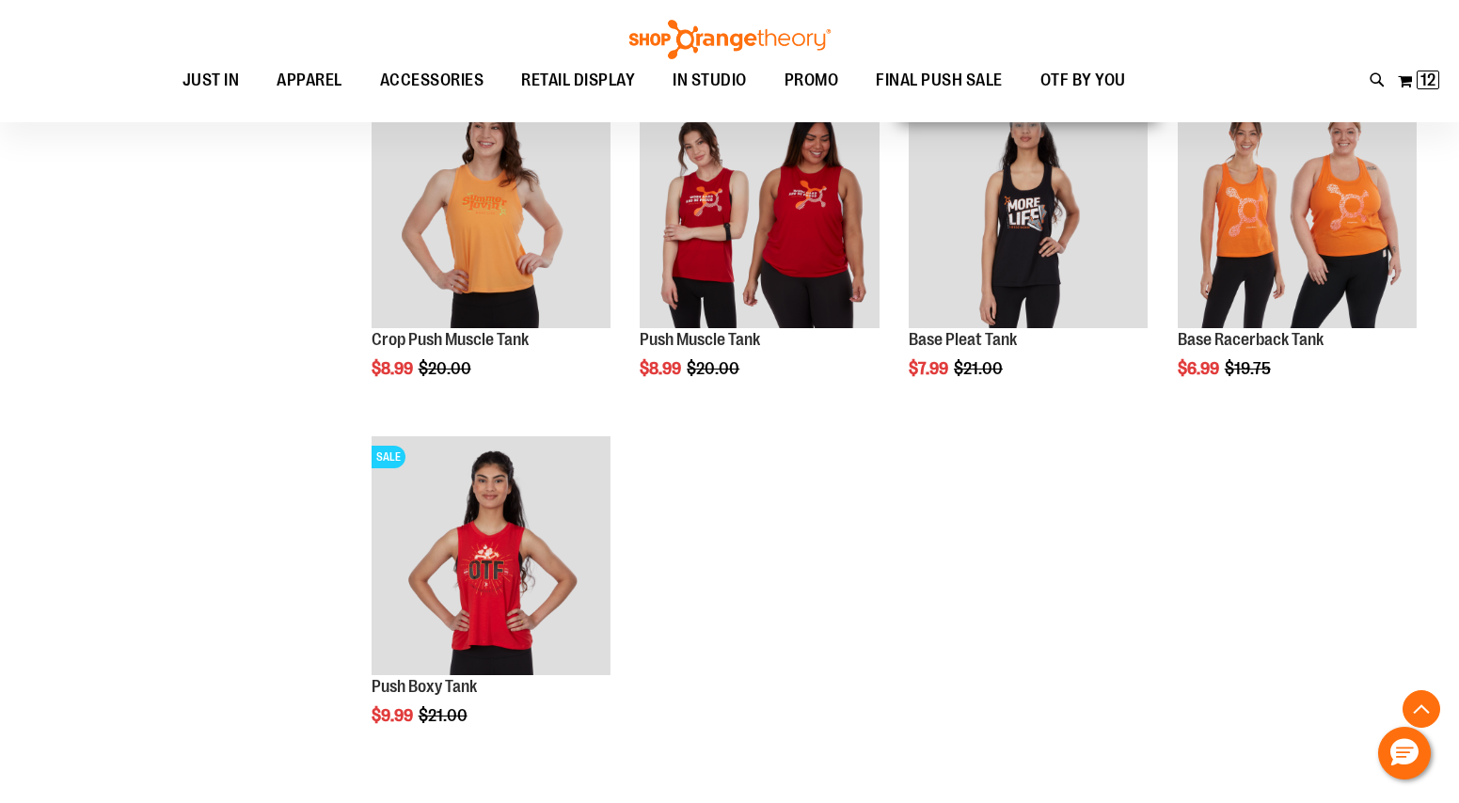
scroll to position [1519, 0]
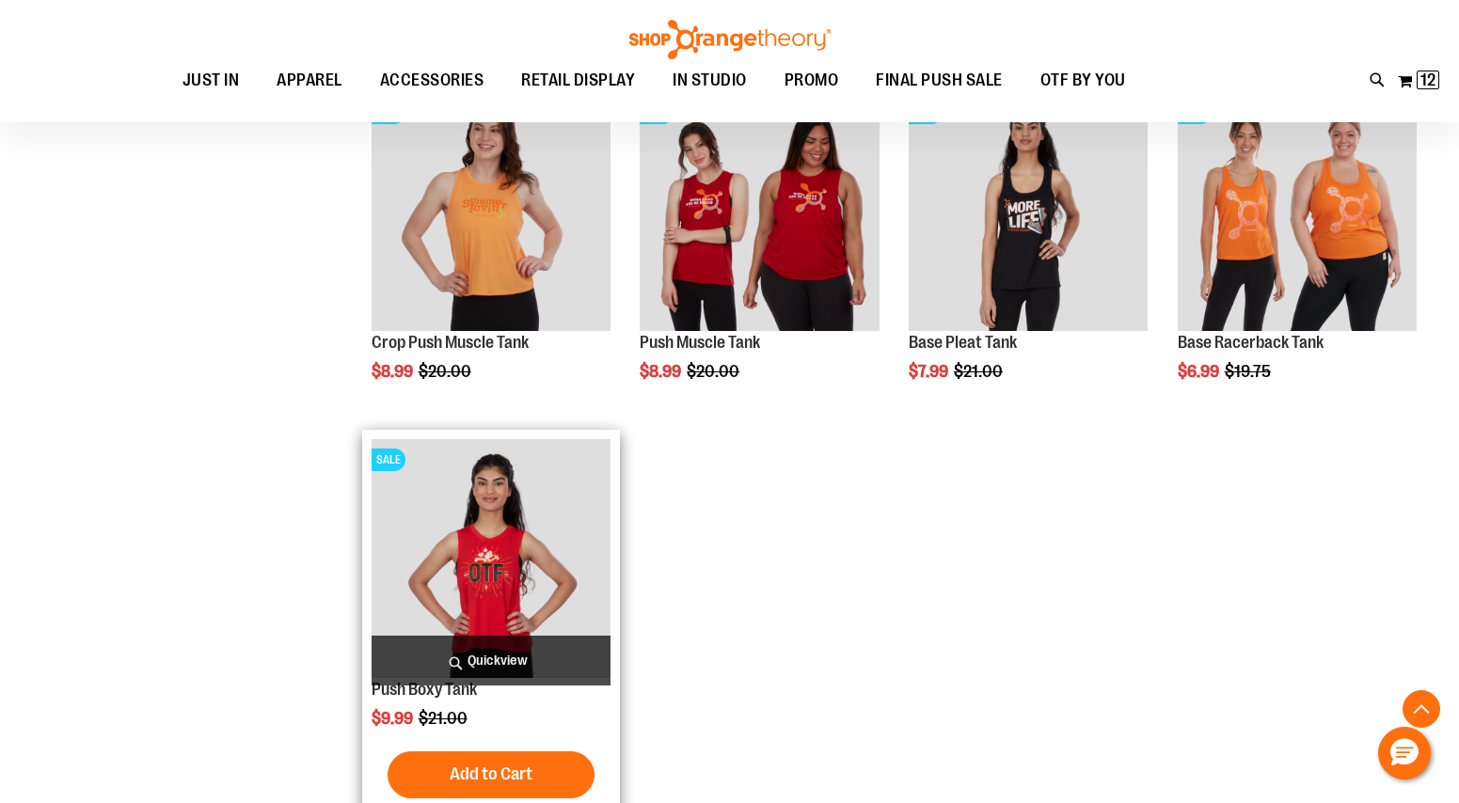
type input "**********"
click at [511, 606] on img "product" at bounding box center [490, 558] width 239 height 239
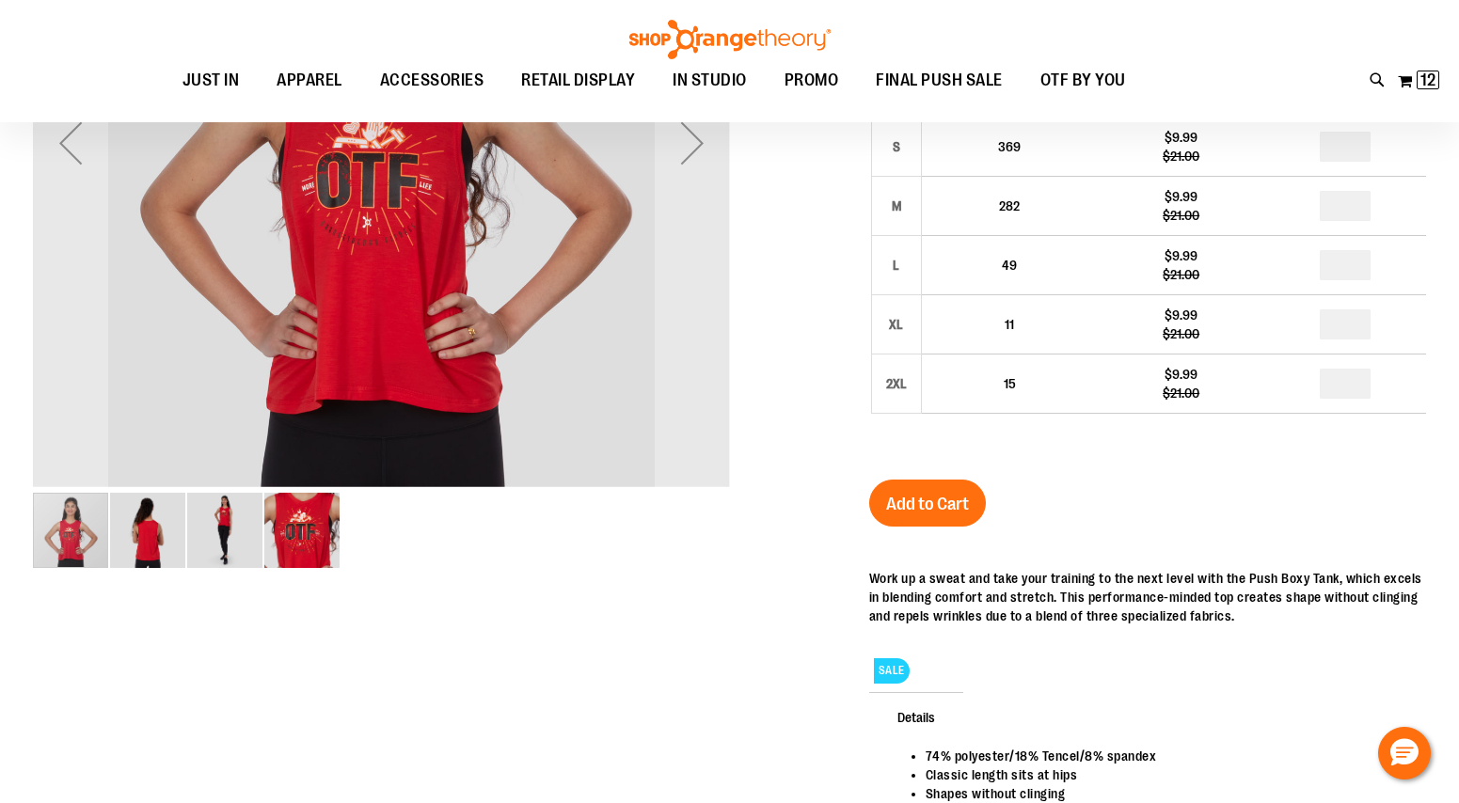
scroll to position [269, 0]
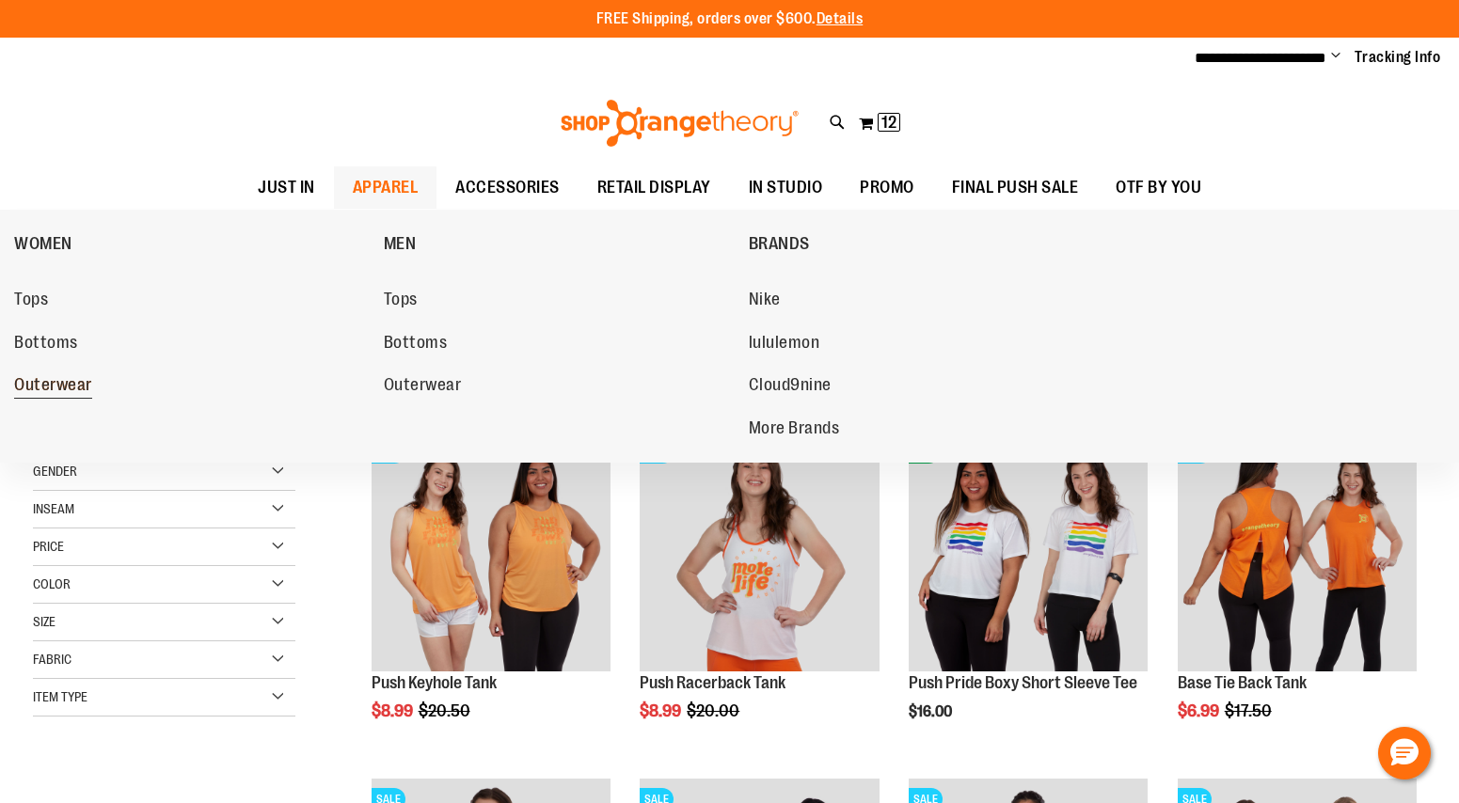
type input "**********"
click at [90, 384] on span "Outerwear" at bounding box center [53, 387] width 78 height 24
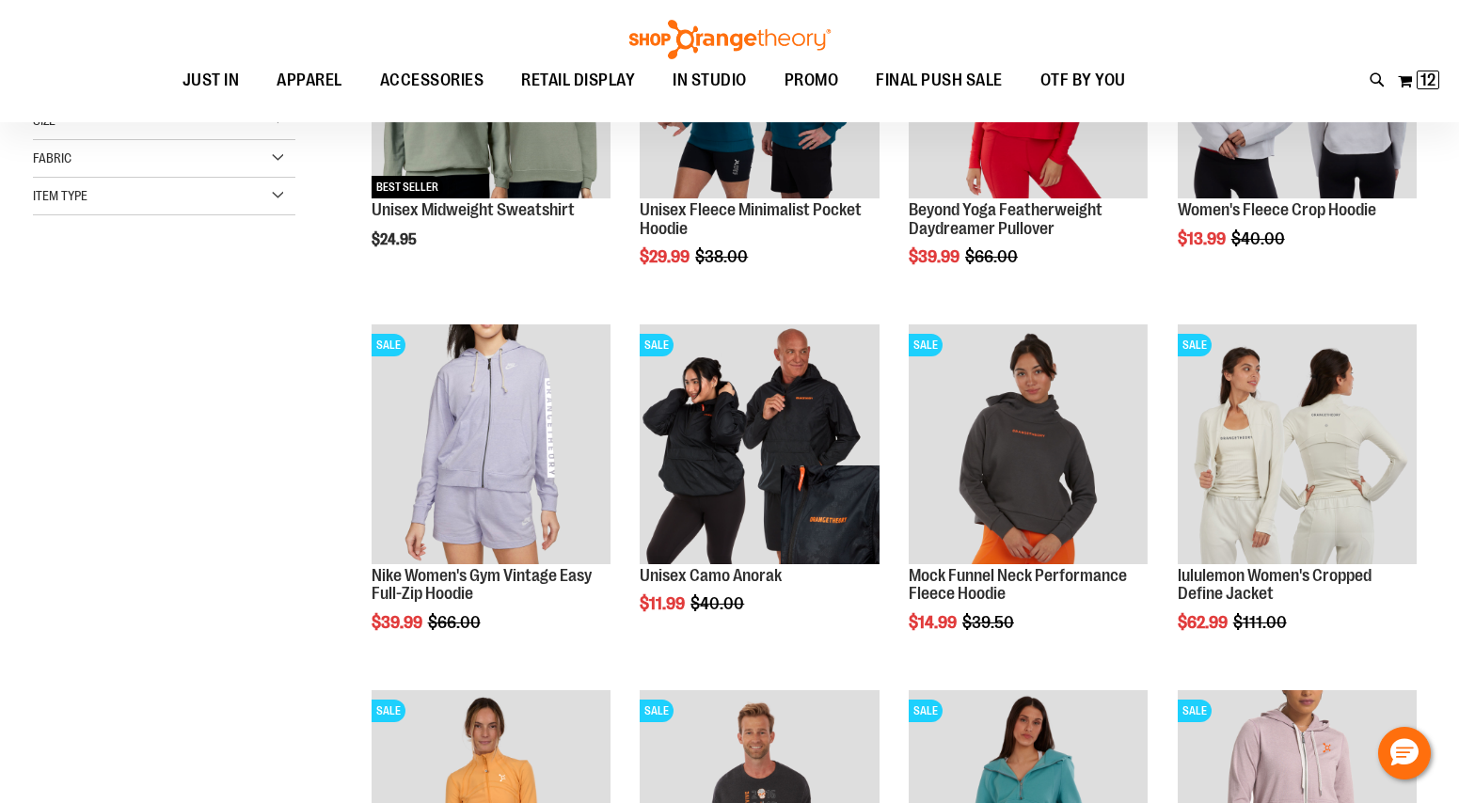
scroll to position [221, 0]
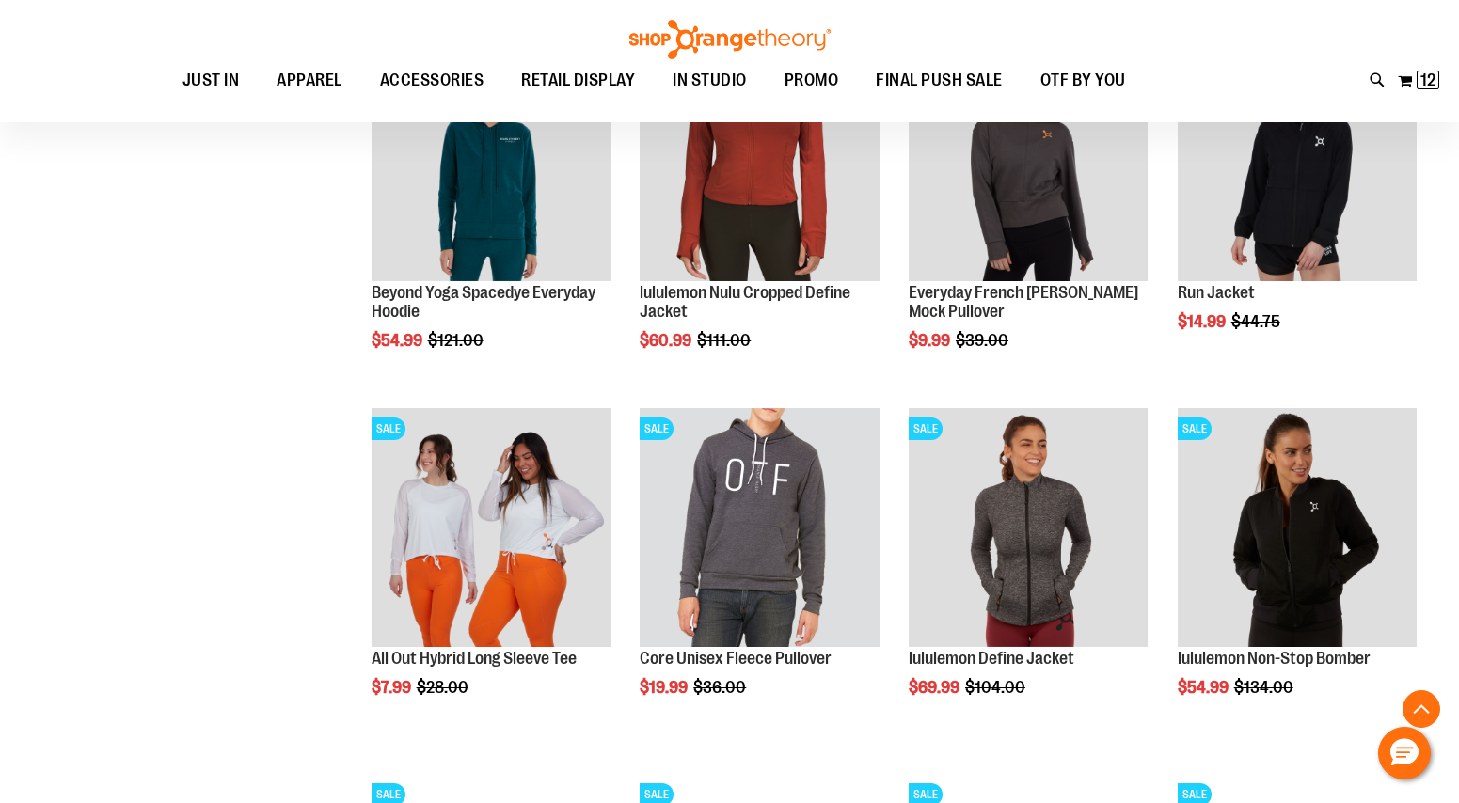
scroll to position [1236, 0]
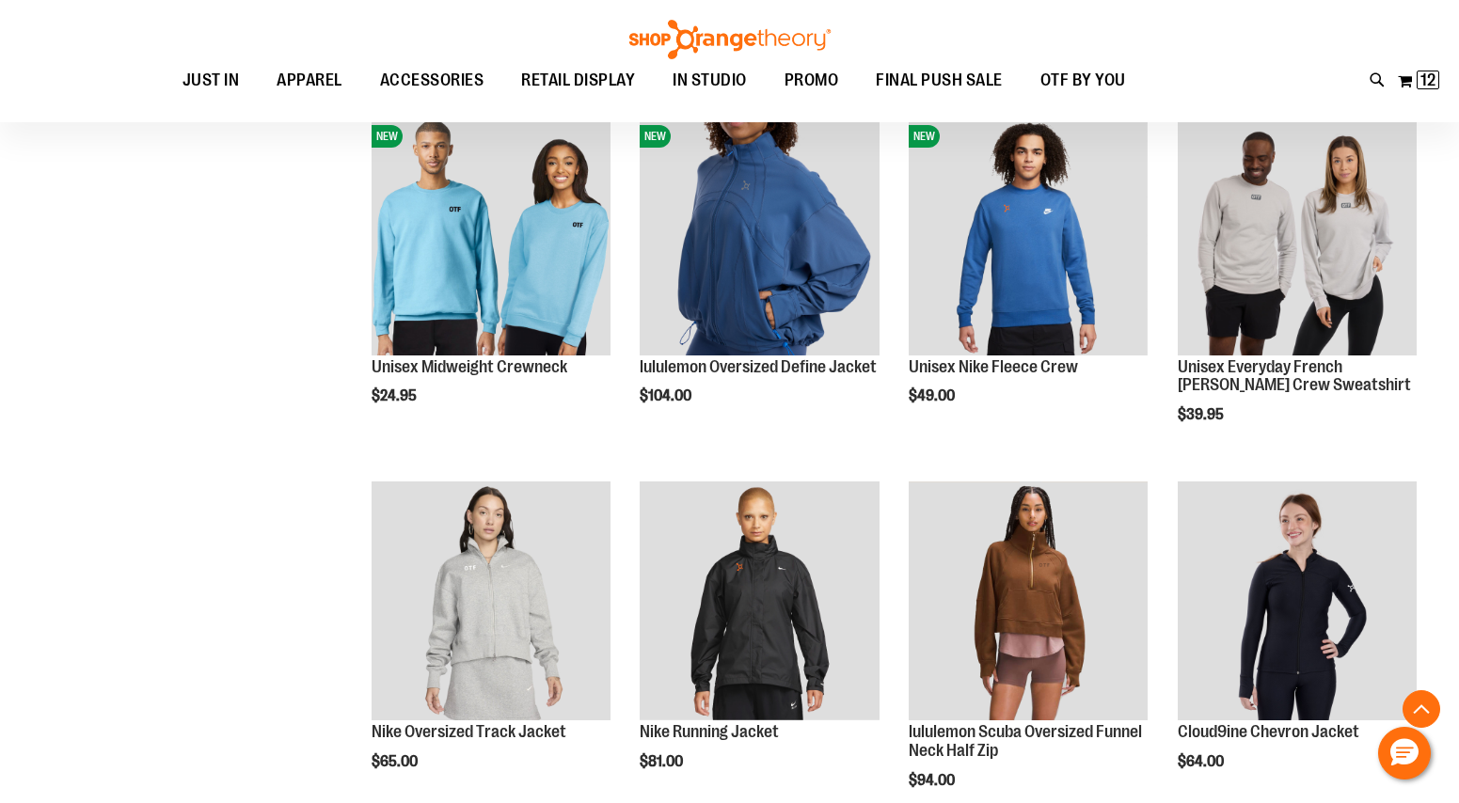
scroll to position [2860, 0]
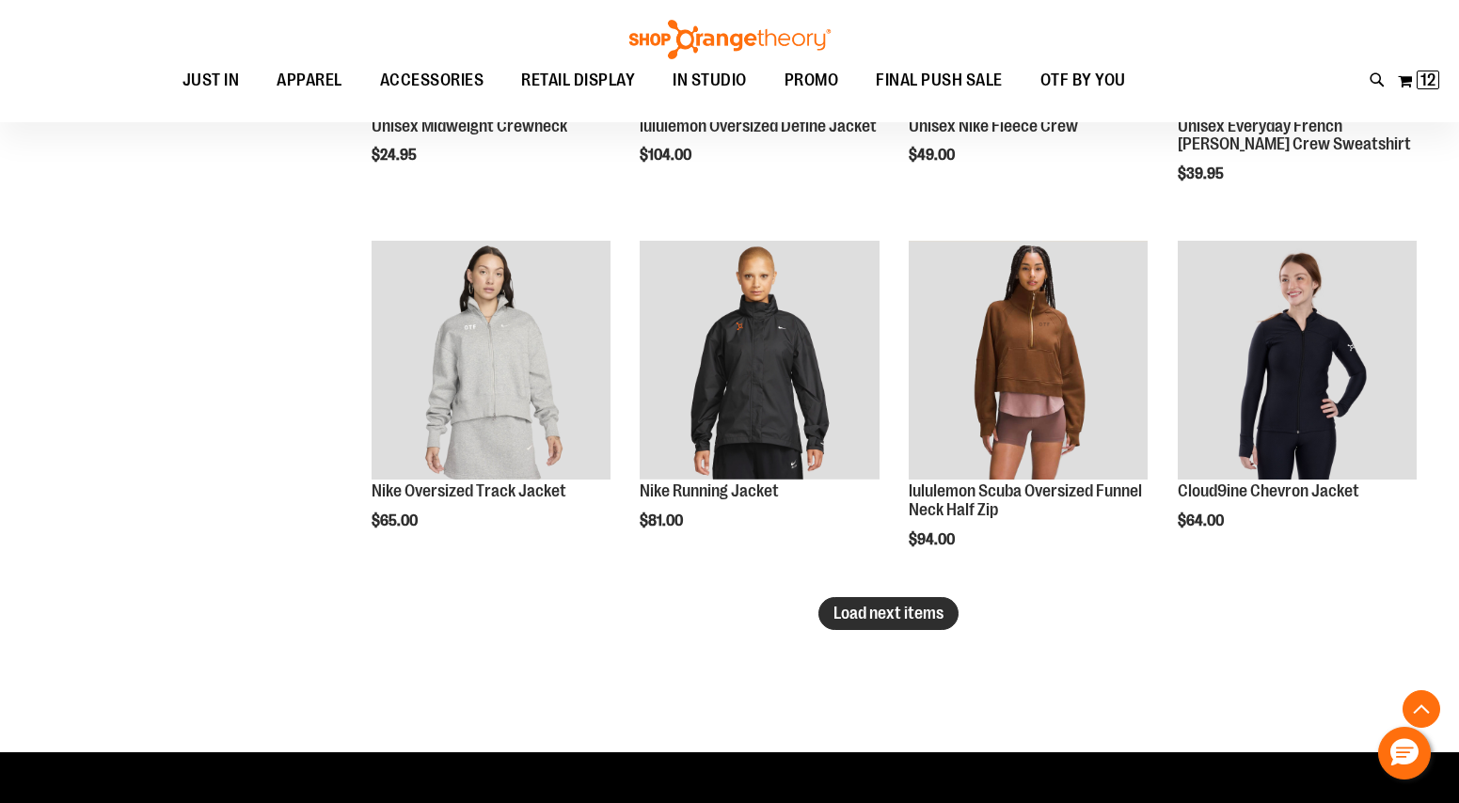
type input "**********"
click at [893, 608] on span "Load next items" at bounding box center [888, 613] width 110 height 19
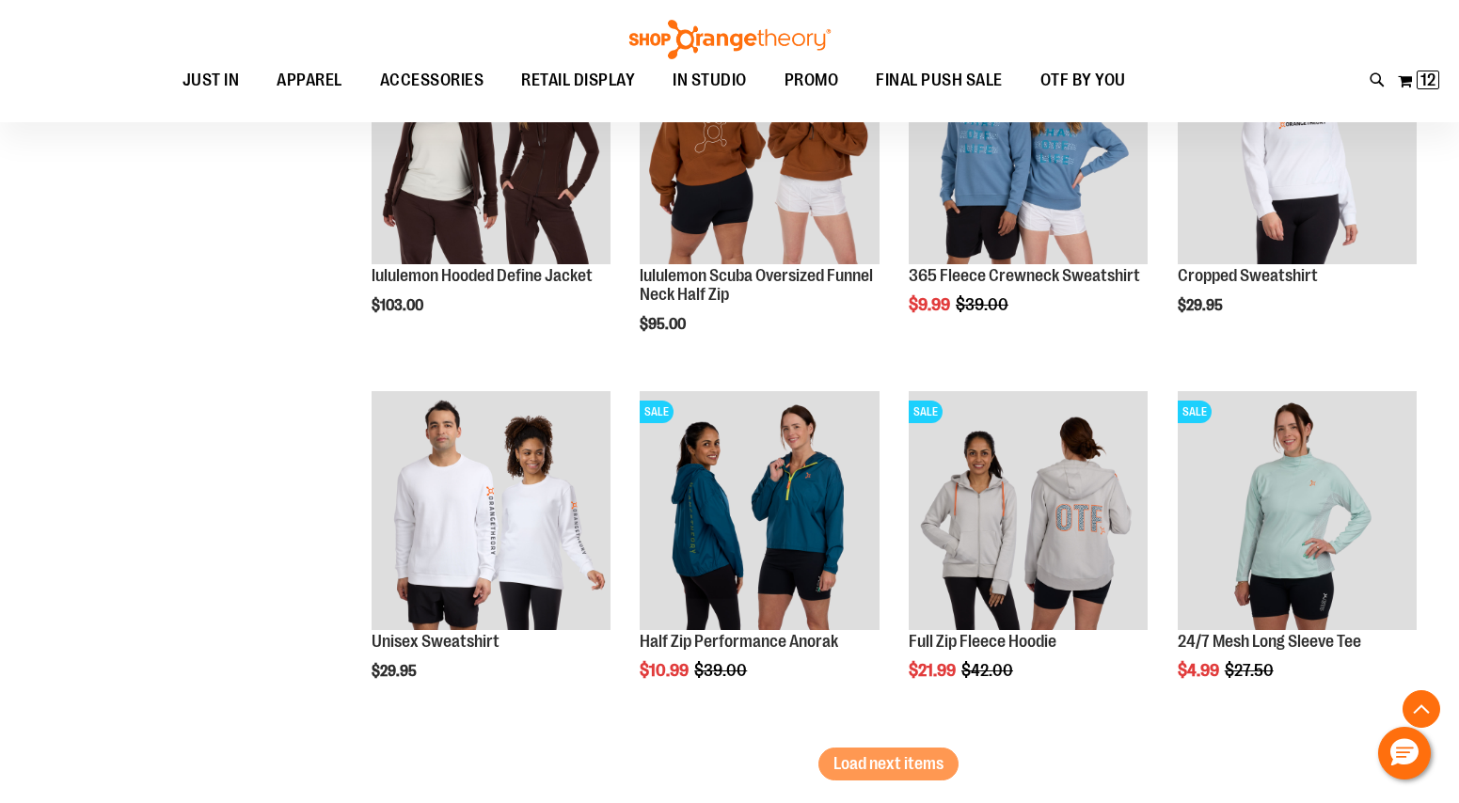
scroll to position [3808, 0]
click at [901, 759] on span "Load next items" at bounding box center [888, 762] width 110 height 19
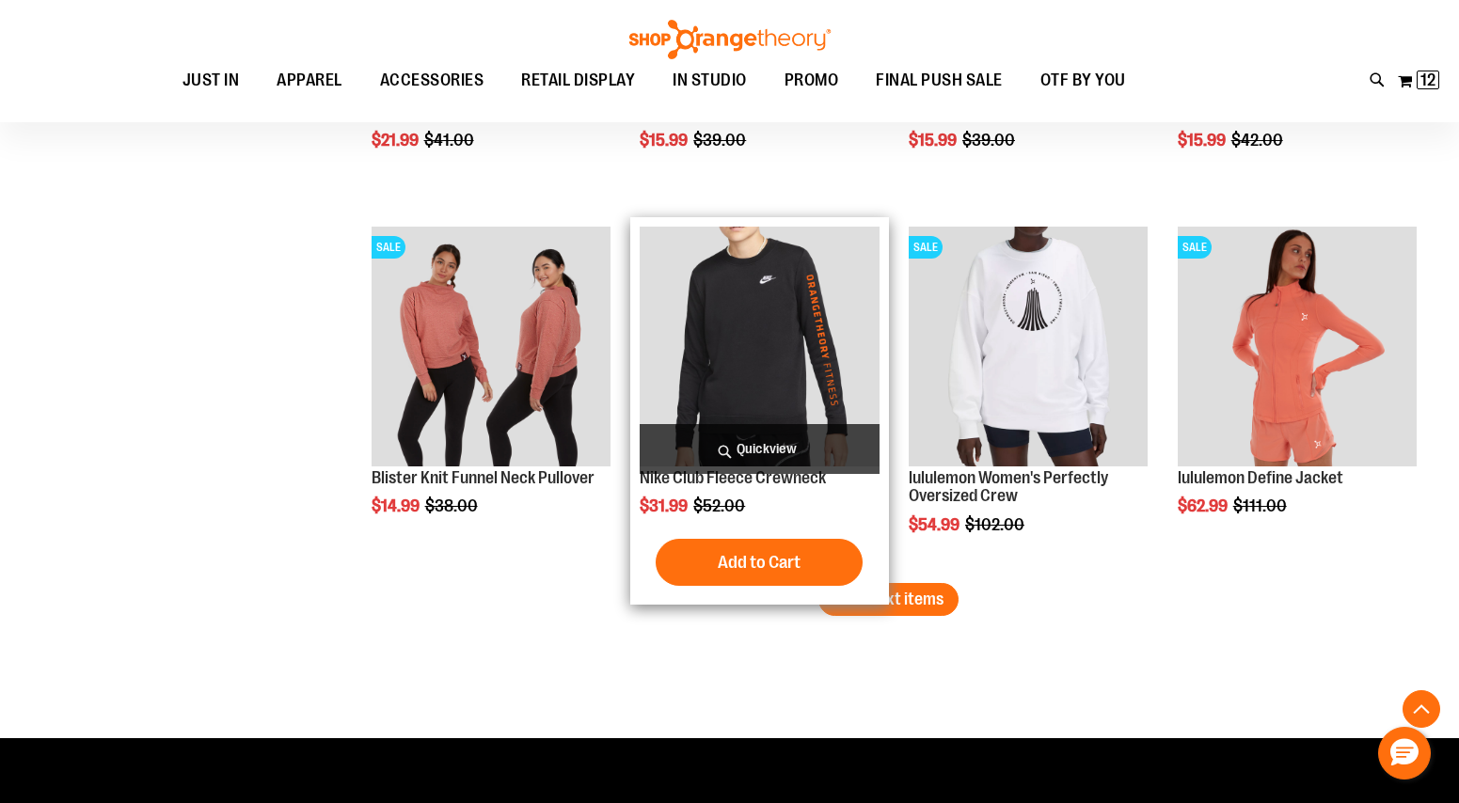
scroll to position [5100, 0]
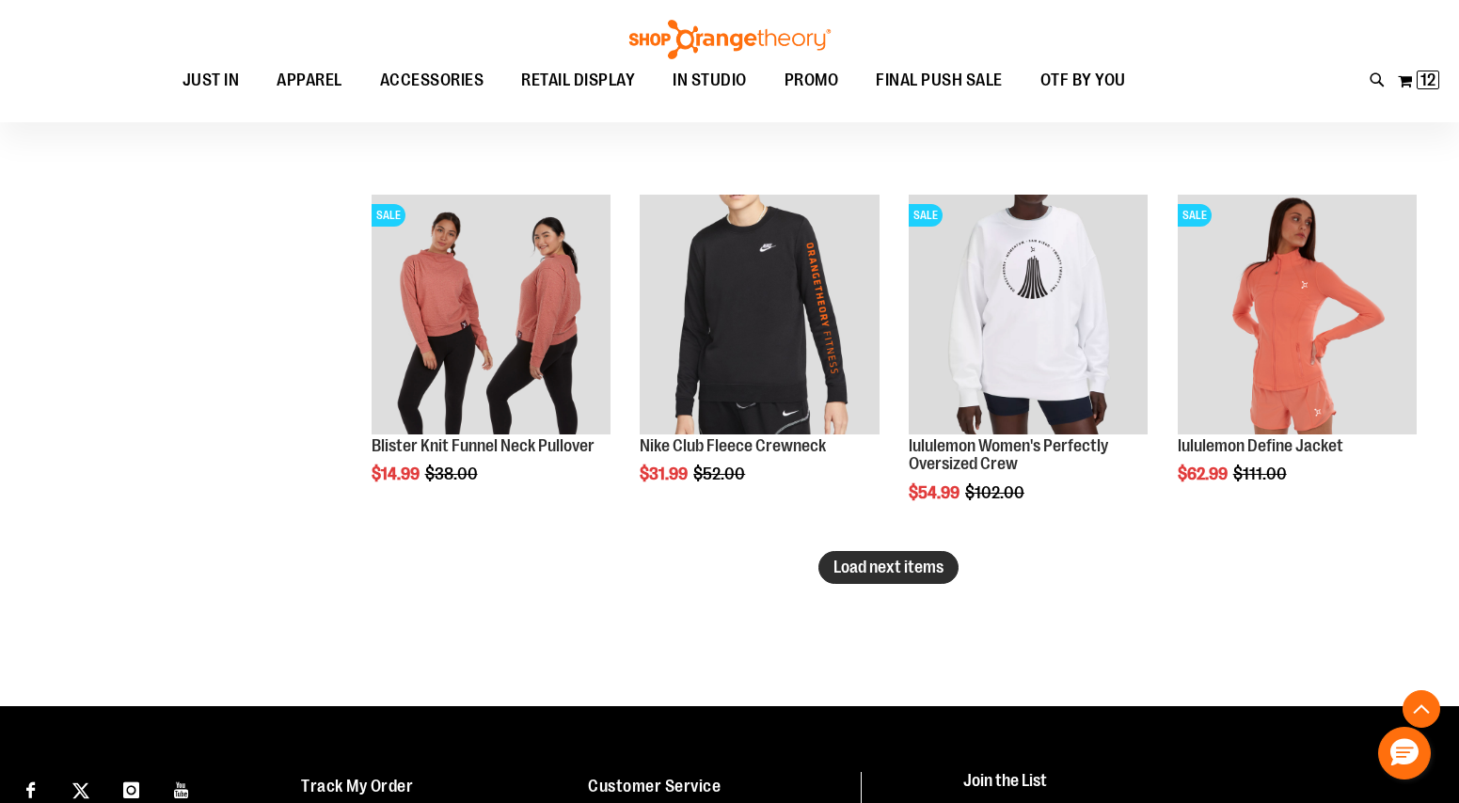
click at [912, 576] on span "Load next items" at bounding box center [888, 567] width 110 height 19
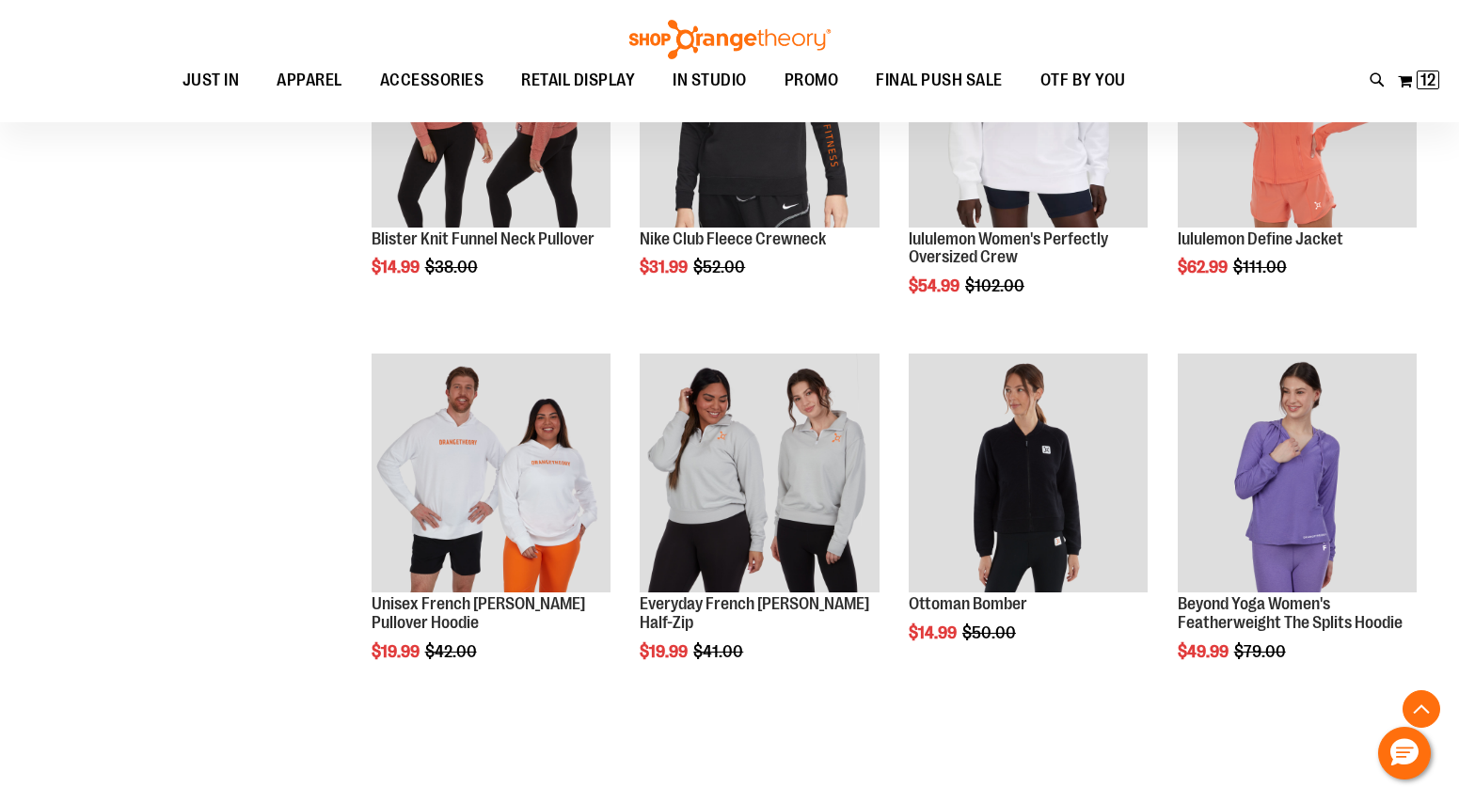
scroll to position [5310, 0]
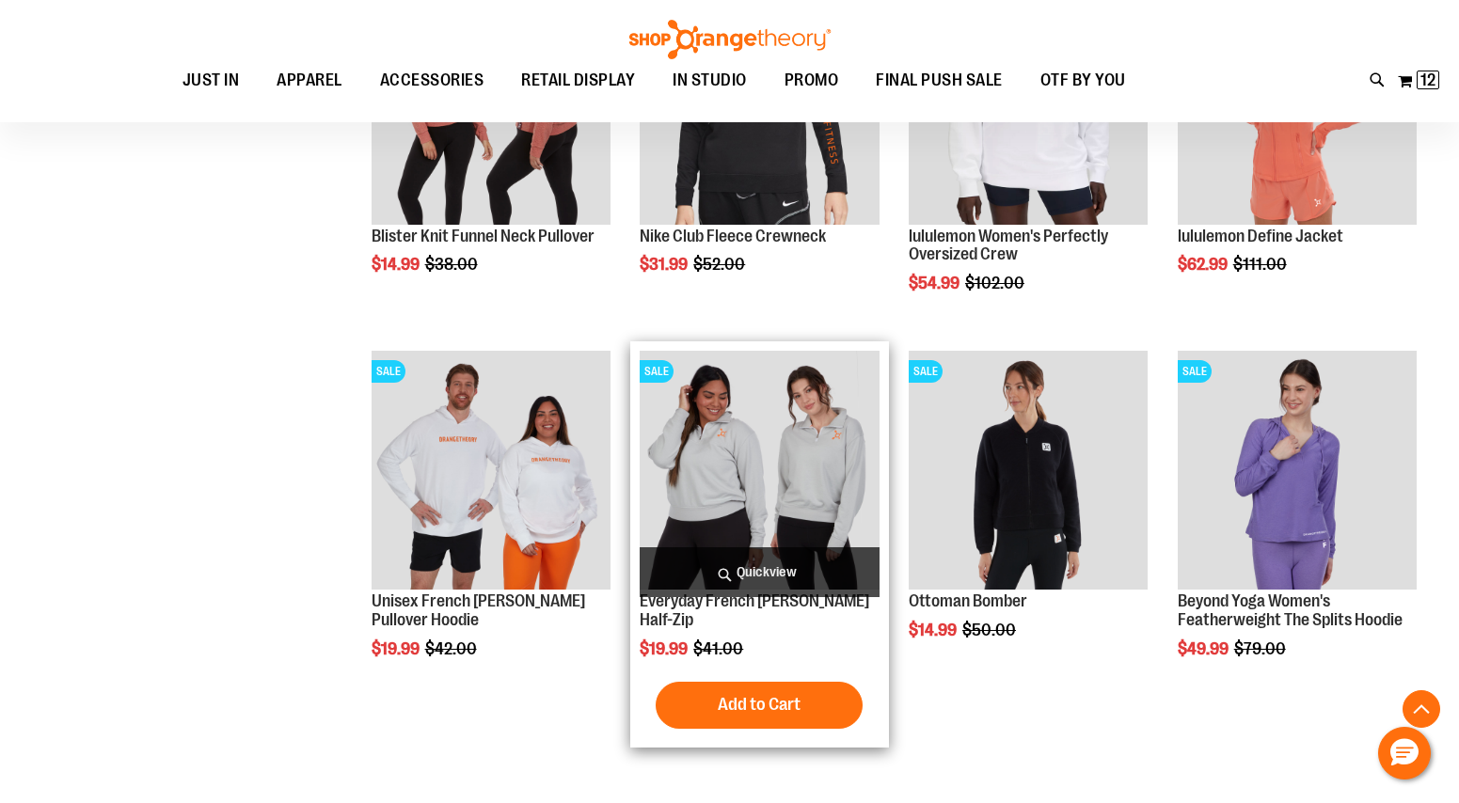
click at [766, 463] on img "product" at bounding box center [759, 470] width 239 height 239
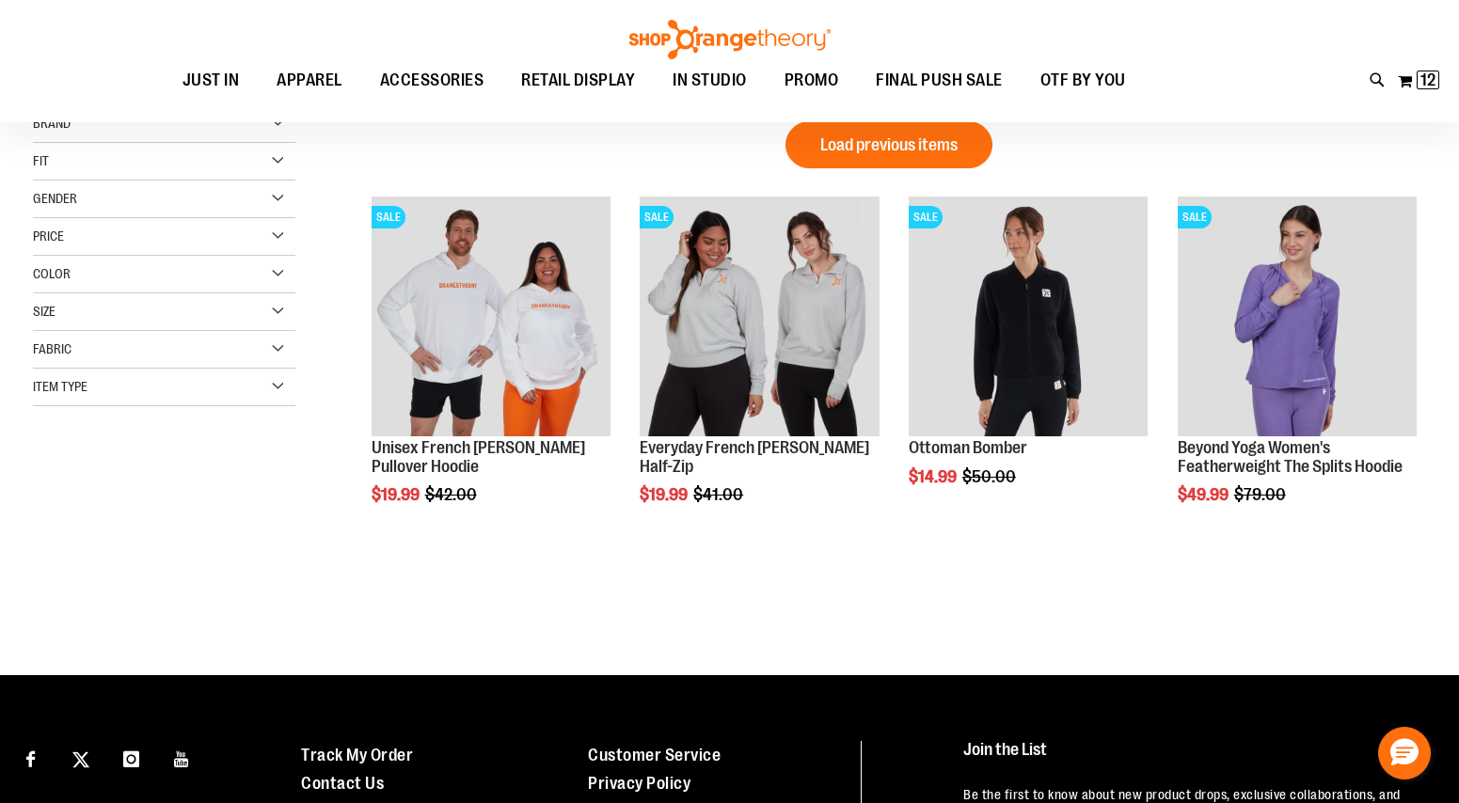
scroll to position [24, 0]
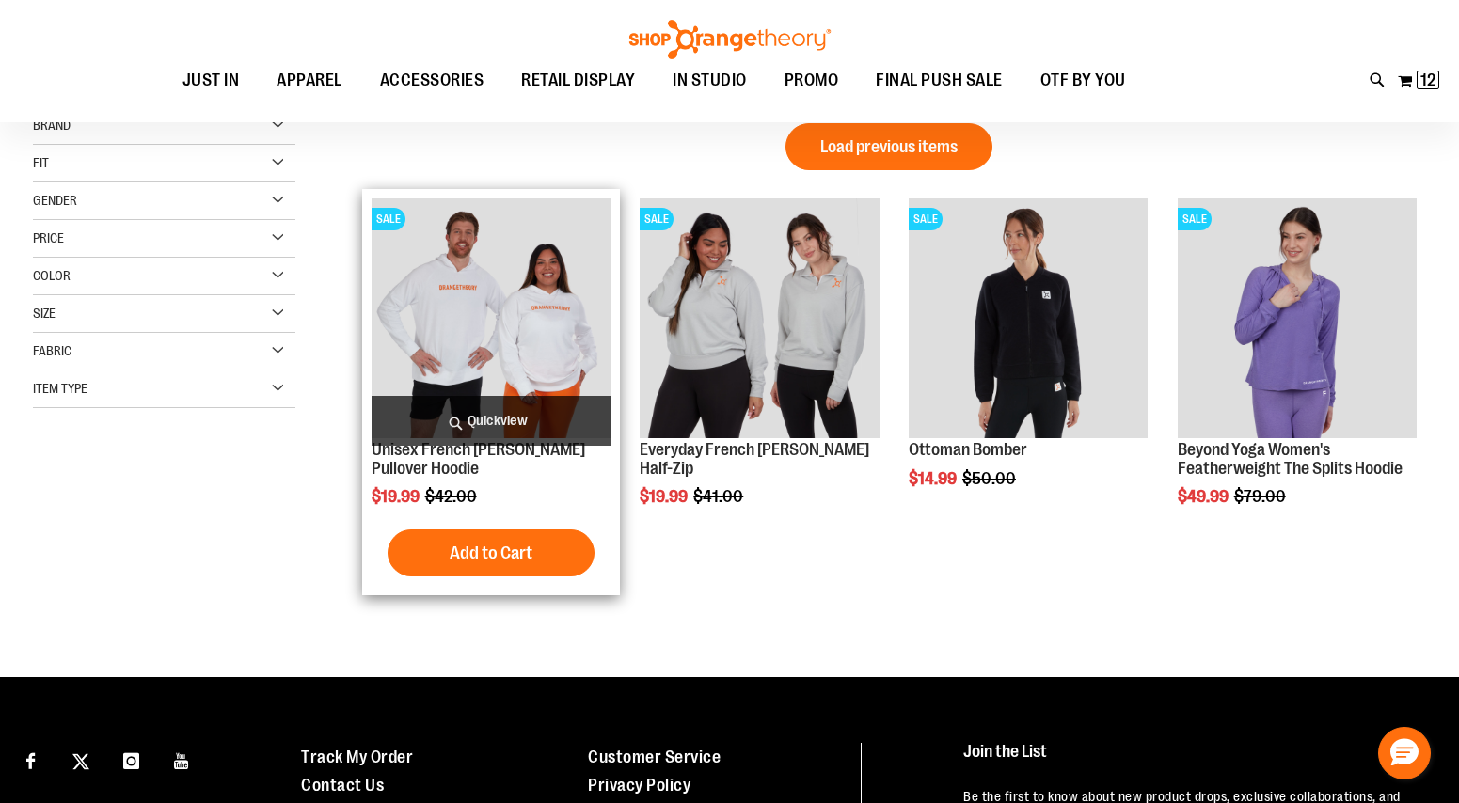
type input "**********"
click at [494, 319] on img "product" at bounding box center [490, 317] width 239 height 239
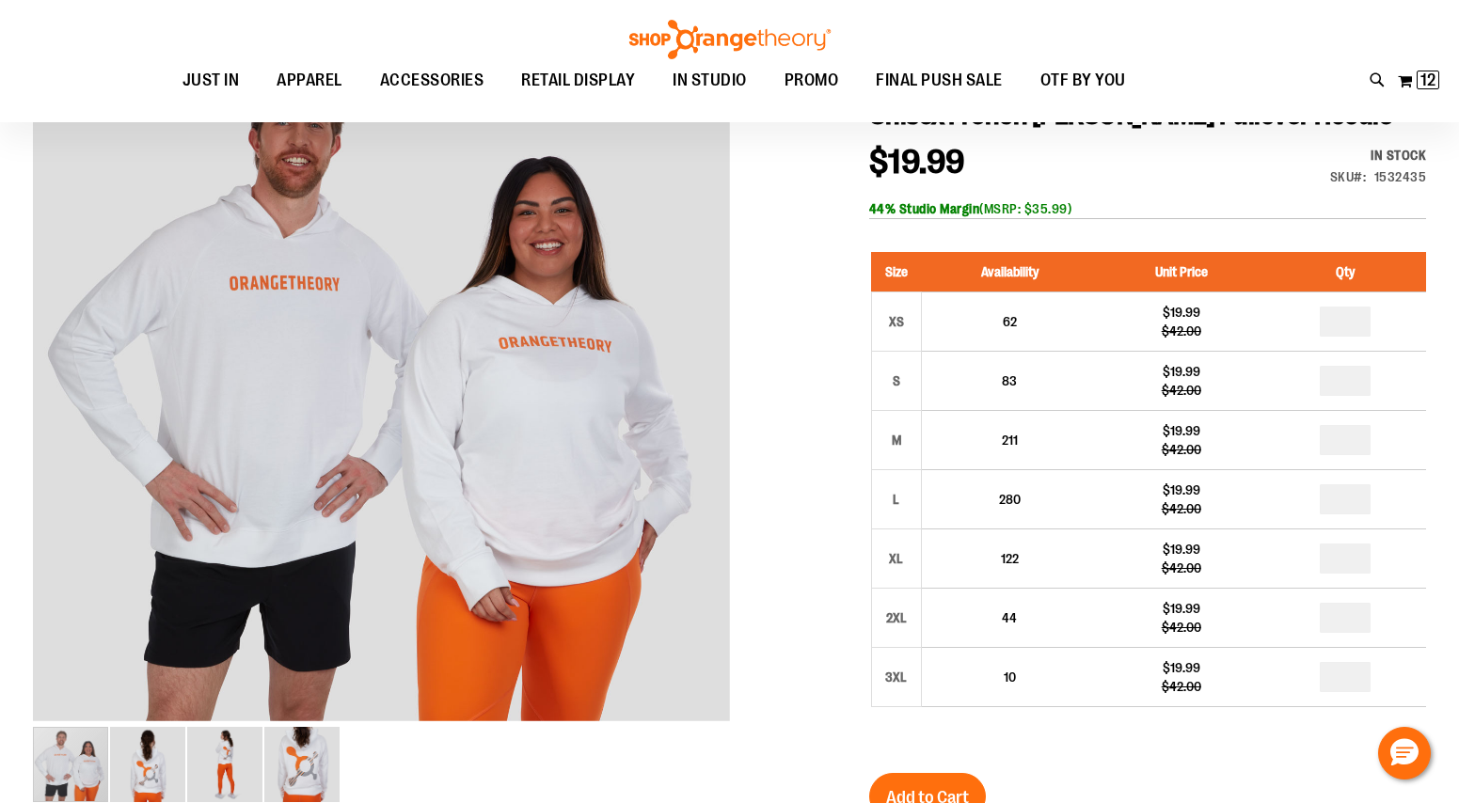
scroll to position [245, 0]
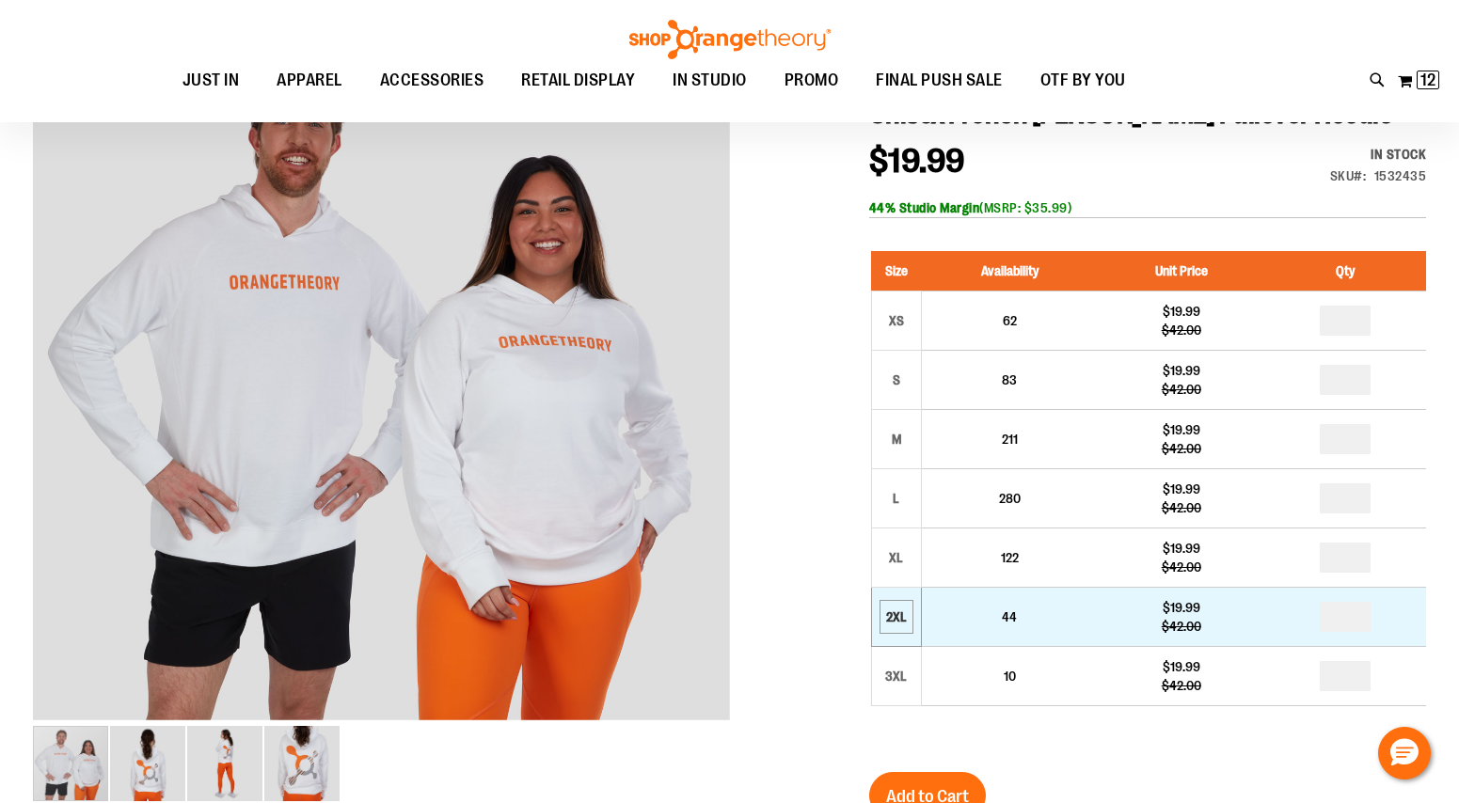
type input "**********"
click at [907, 617] on div "2XL" at bounding box center [896, 617] width 28 height 28
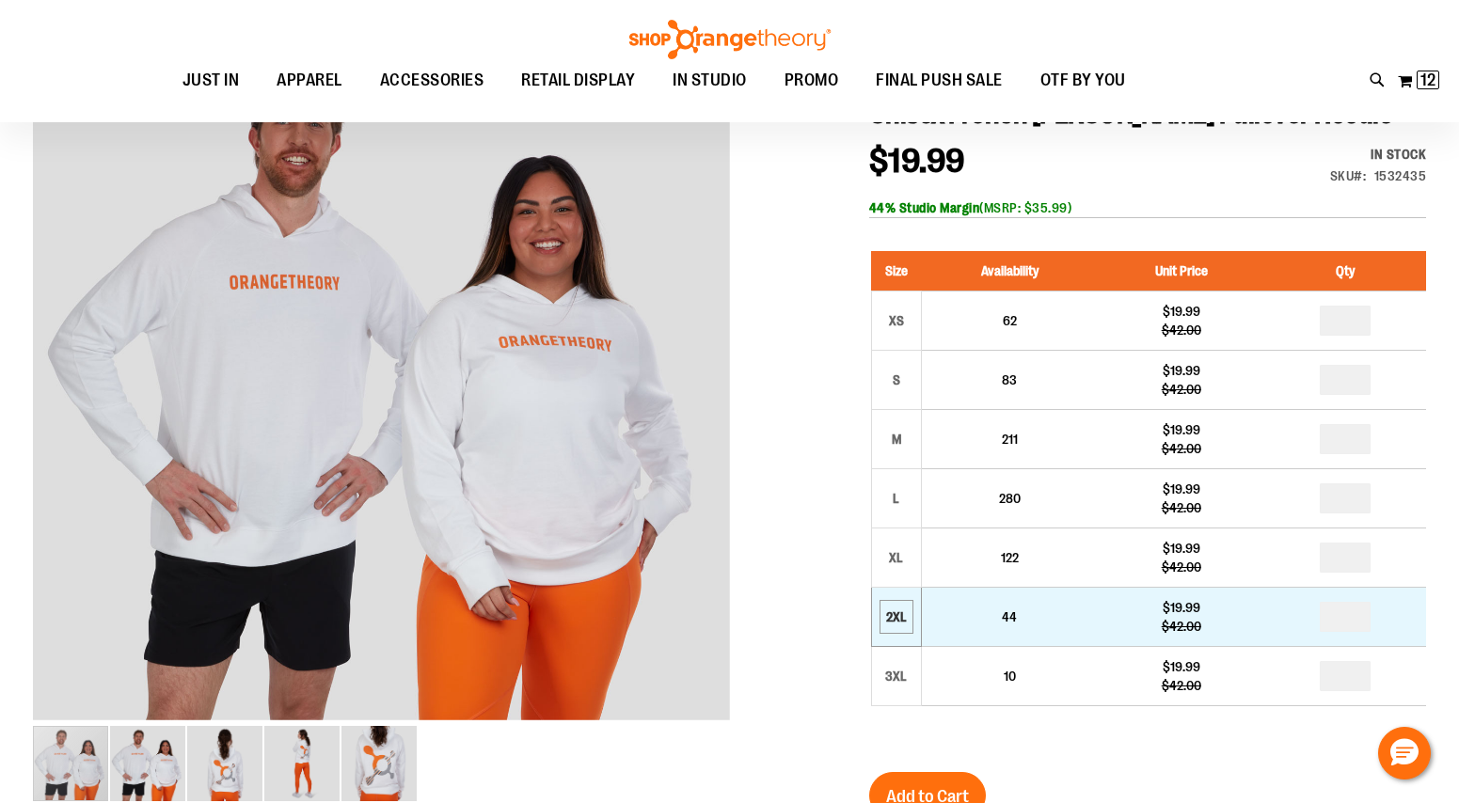
click at [894, 622] on div "2XL" at bounding box center [896, 617] width 28 height 28
click at [900, 609] on div "2XL" at bounding box center [896, 617] width 28 height 28
click at [894, 604] on div "2XL" at bounding box center [896, 617] width 28 height 28
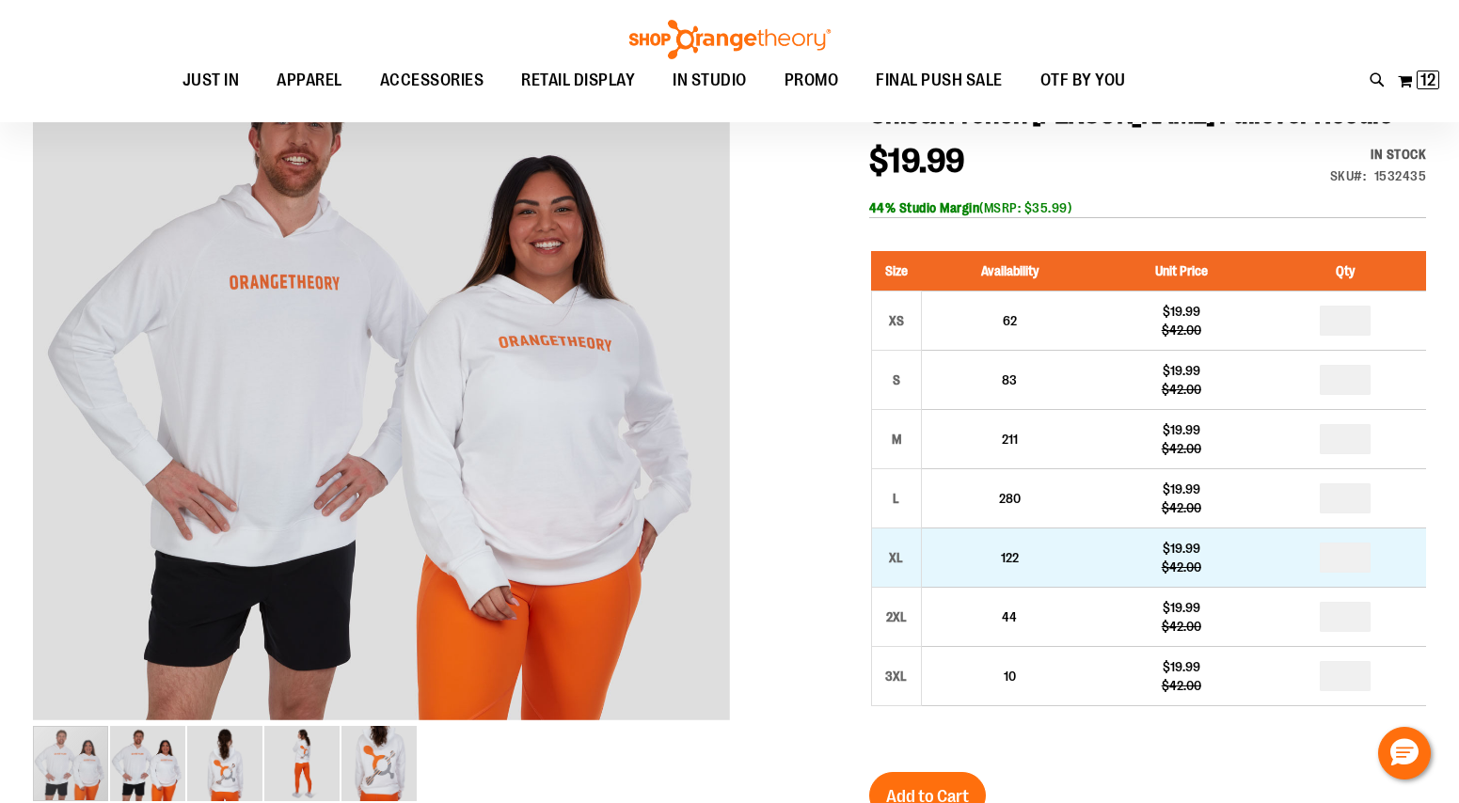
drag, startPoint x: 953, startPoint y: 789, endPoint x: 1228, endPoint y: 587, distance: 341.8
click at [1228, 587] on form "Size Availability Unit Price Qty XS 62 $19.99 $42.00 * S 83 * M" at bounding box center [1147, 492] width 557 height 521
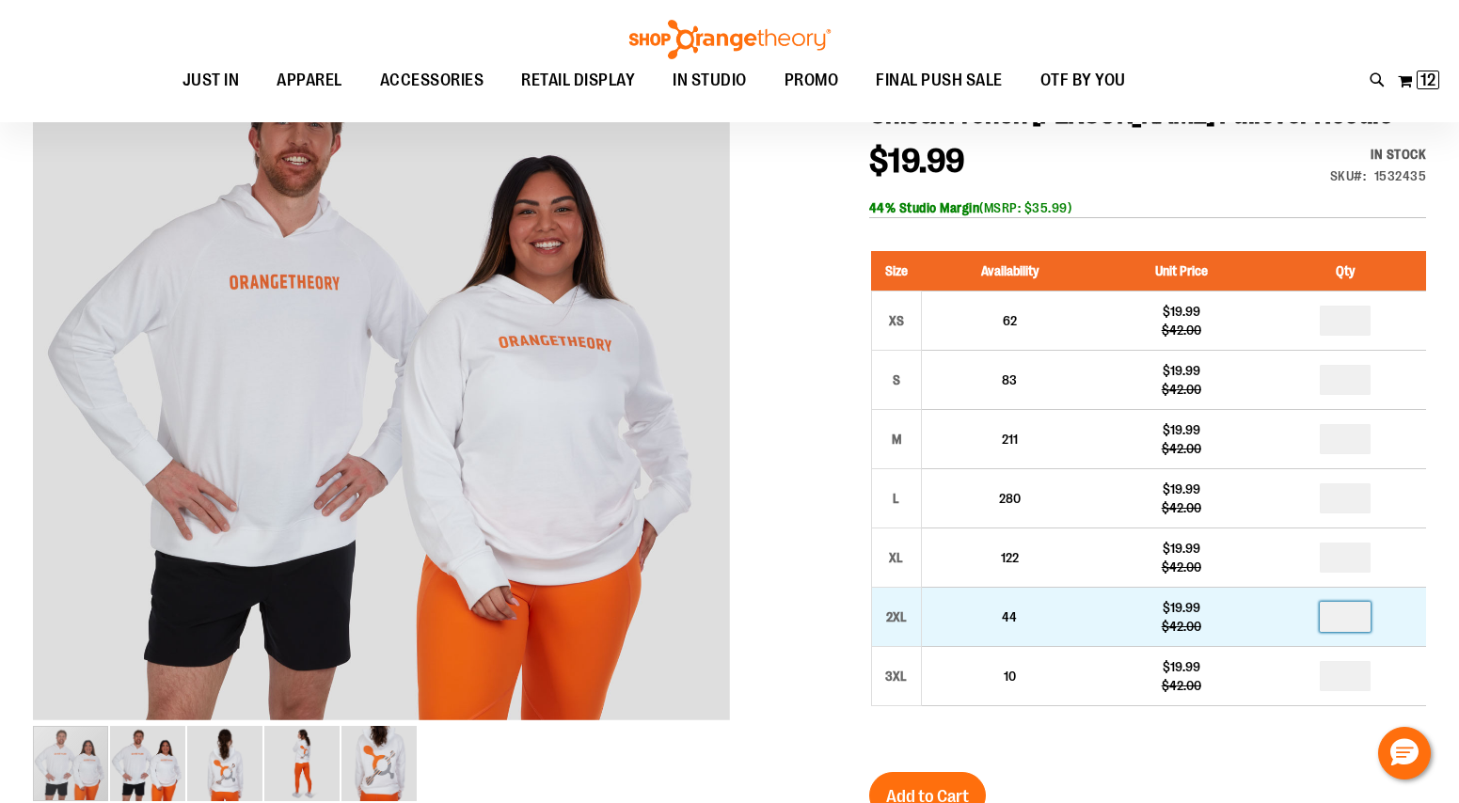
click at [1360, 626] on input "number" at bounding box center [1344, 617] width 51 height 30
type input "*"
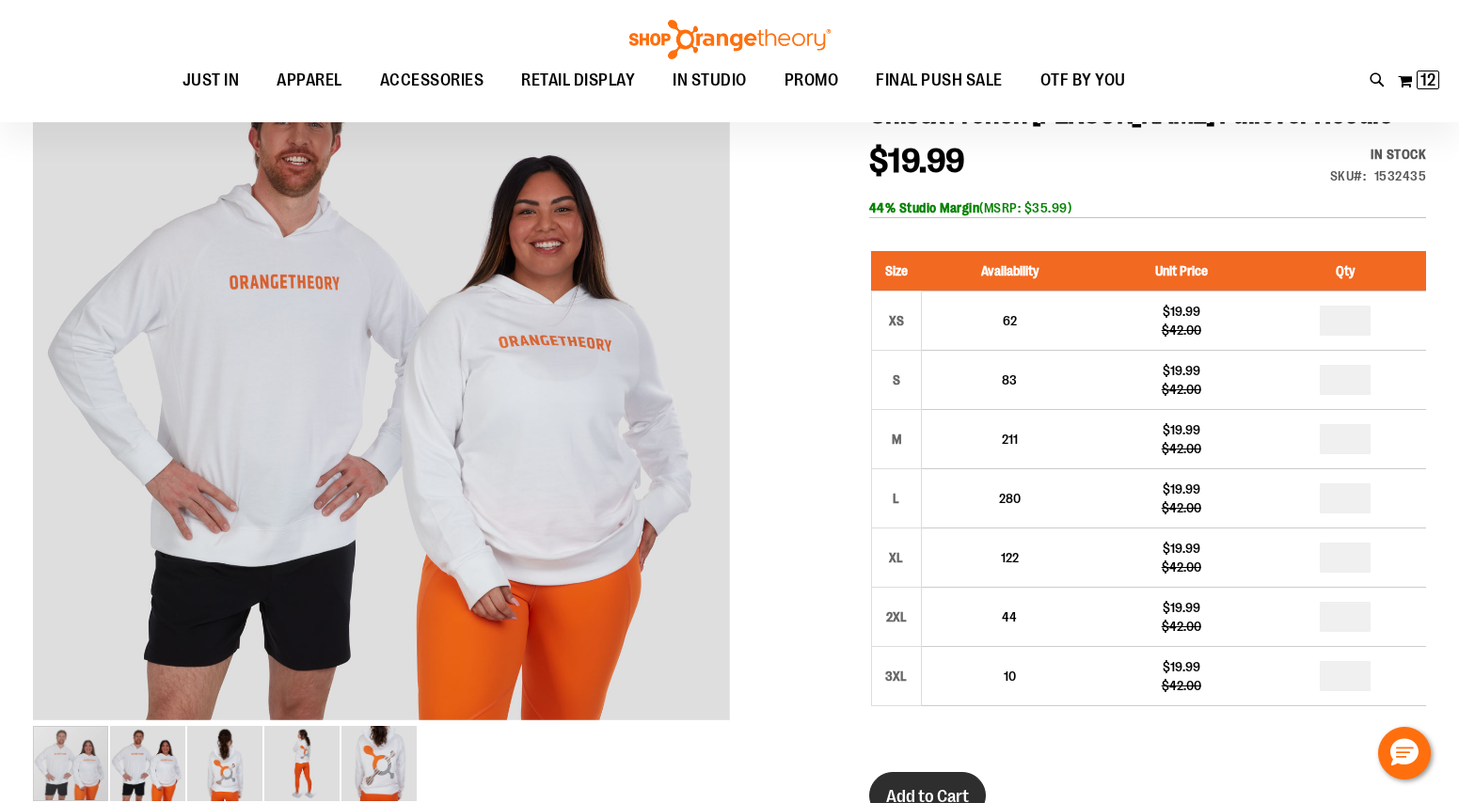
click at [940, 796] on span "Add to Cart" at bounding box center [927, 796] width 83 height 21
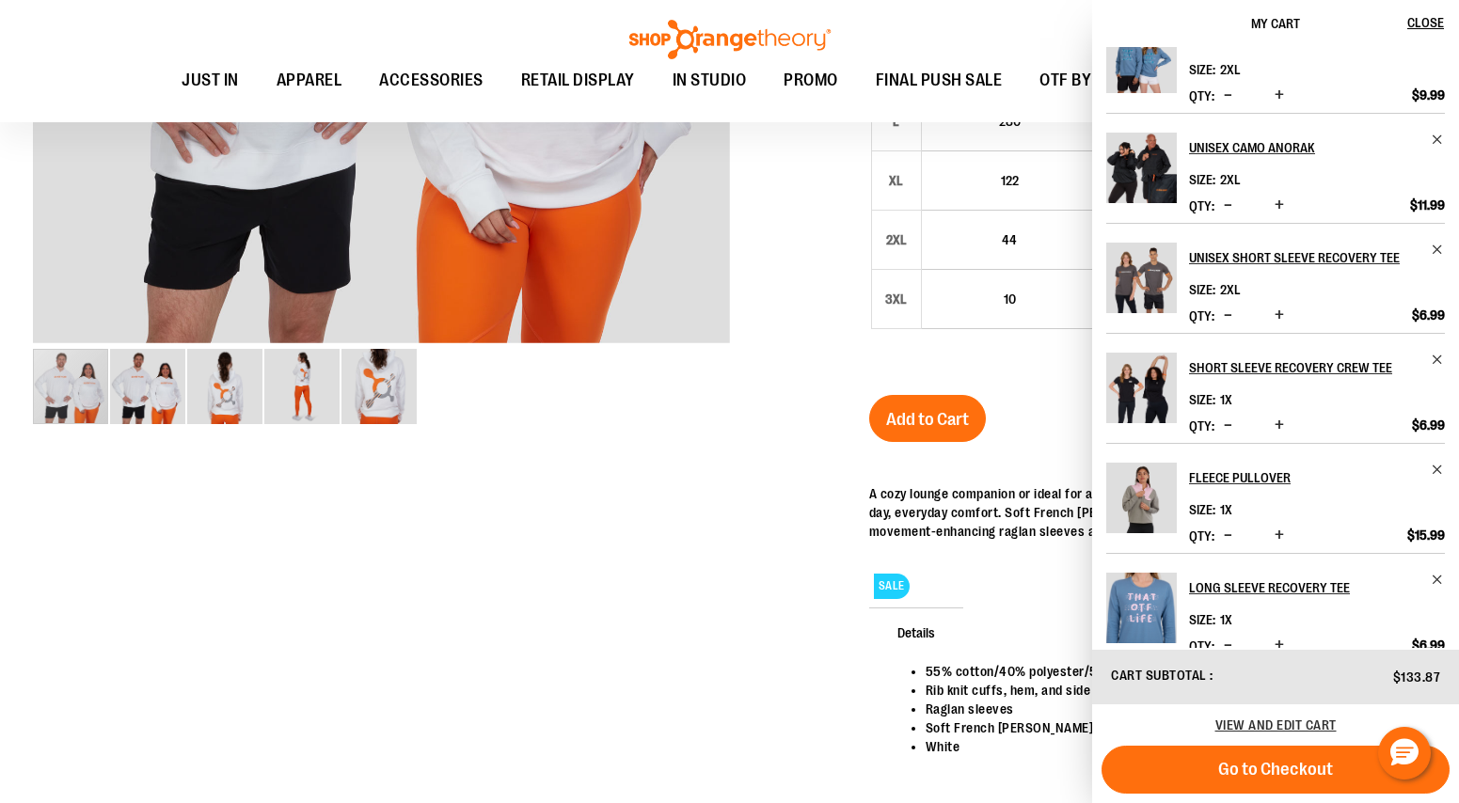
scroll to position [727, 0]
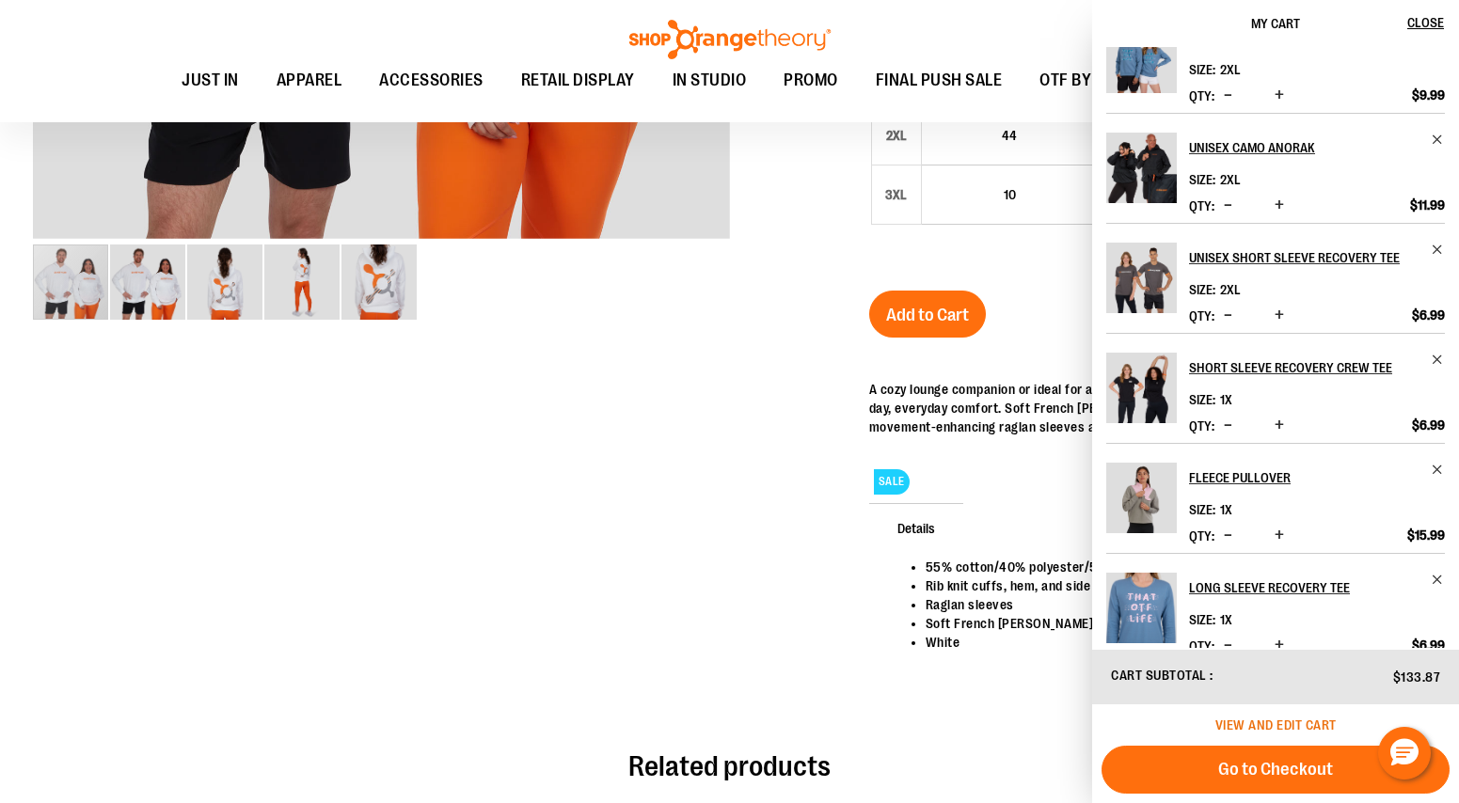
click at [1270, 721] on span "View and edit cart" at bounding box center [1275, 725] width 121 height 15
click at [1177, 740] on div "View and edit cart" at bounding box center [1275, 724] width 367 height 41
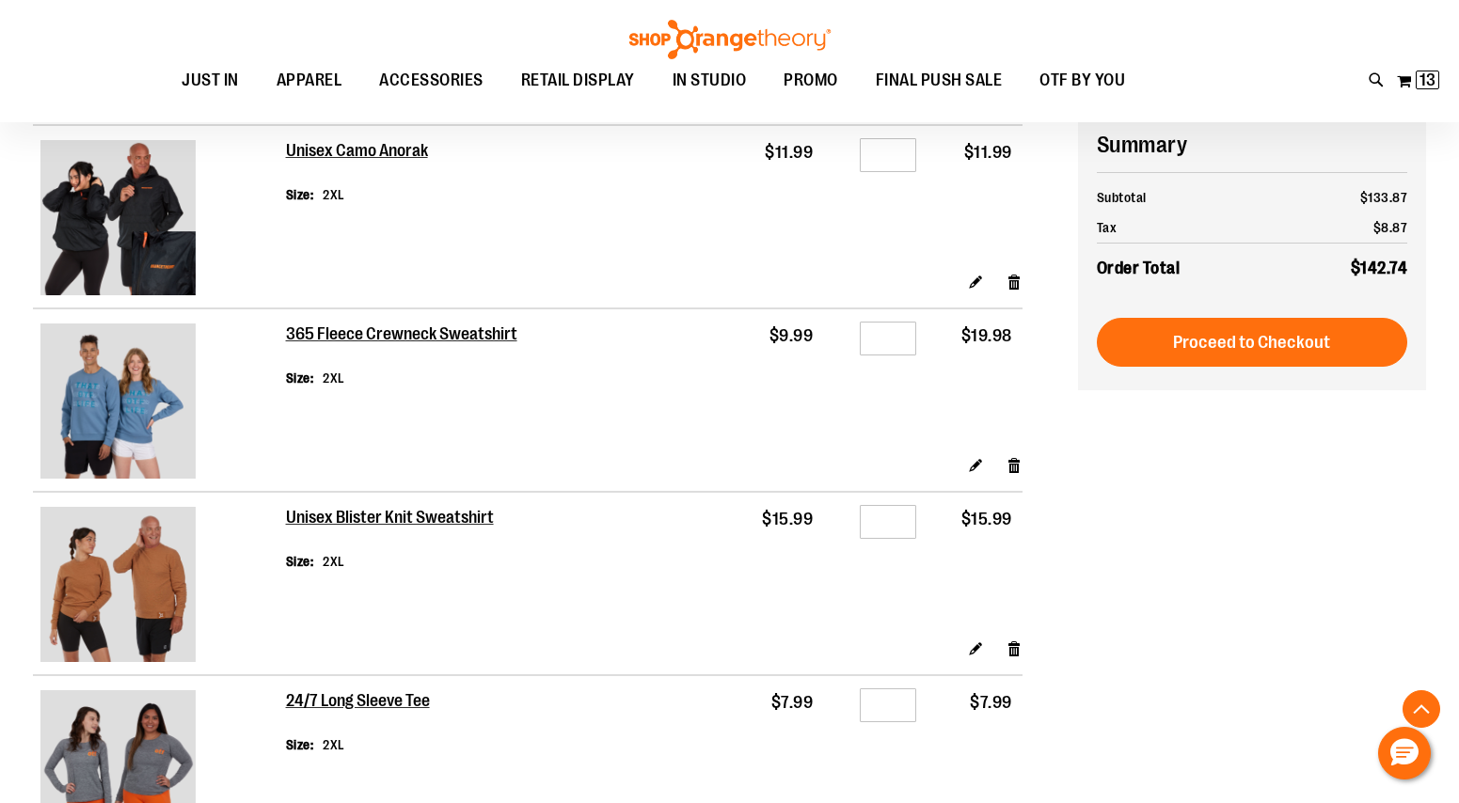
scroll to position [934, 0]
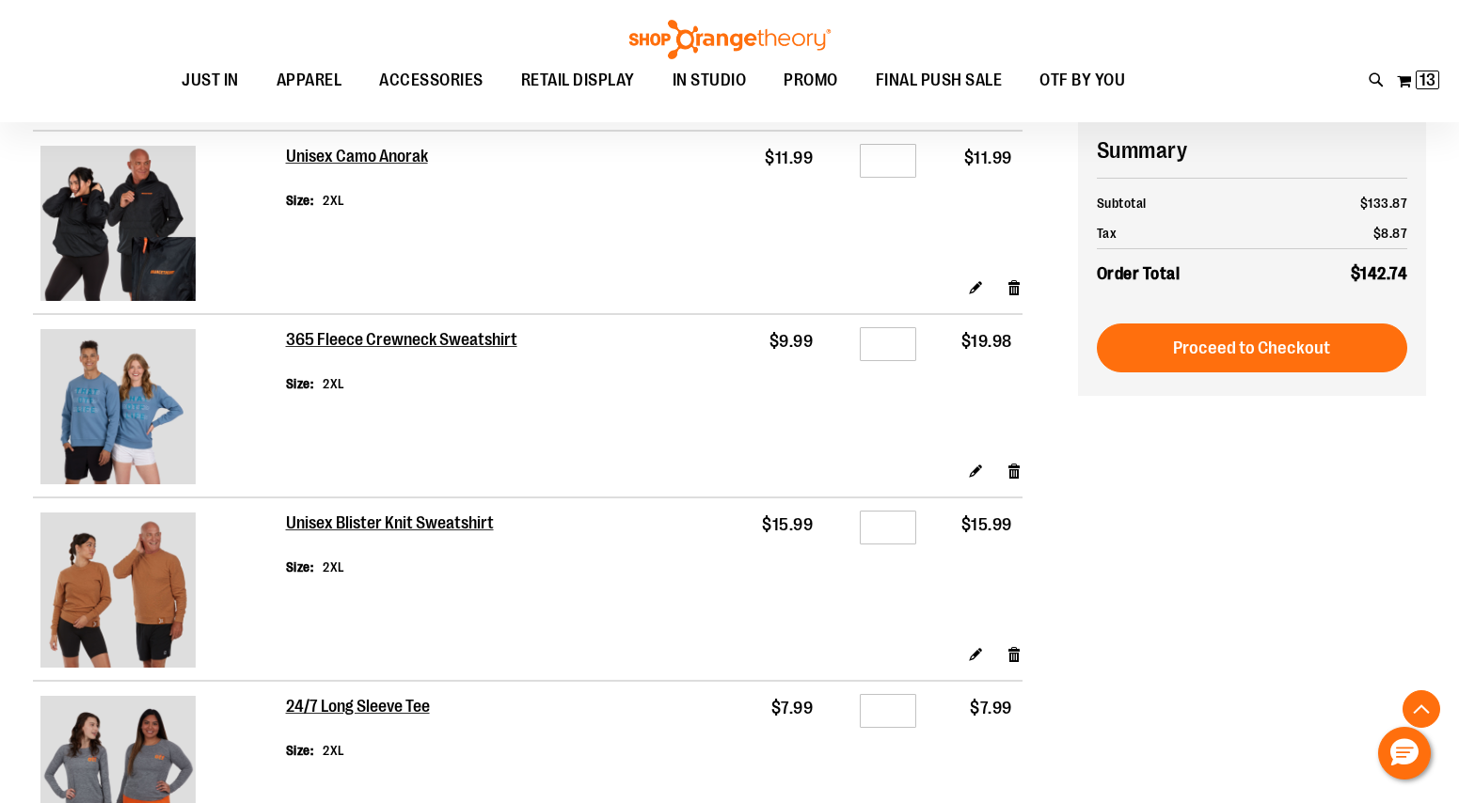
type input "**********"
click at [887, 352] on input "*" at bounding box center [888, 344] width 56 height 34
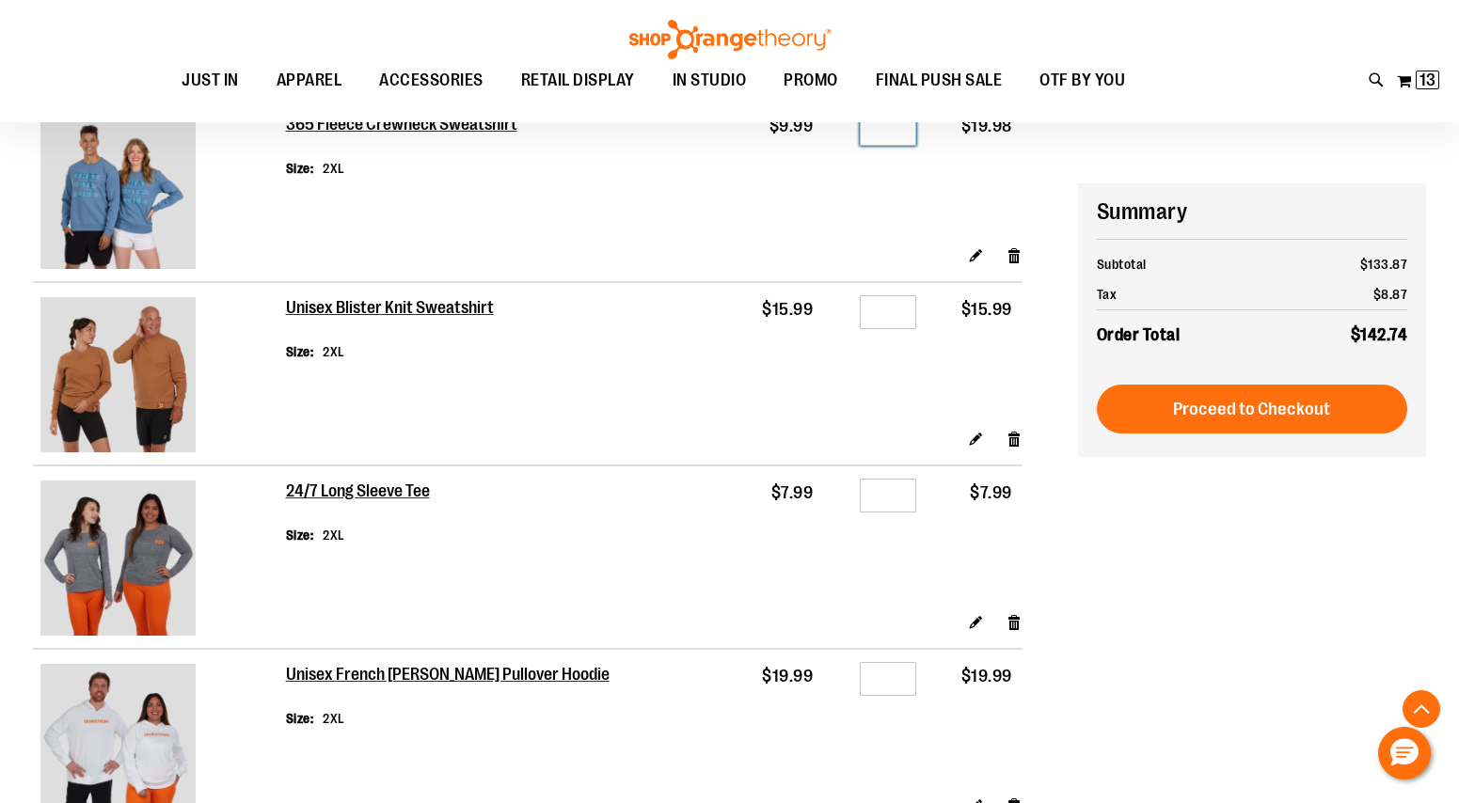
scroll to position [1025, 0]
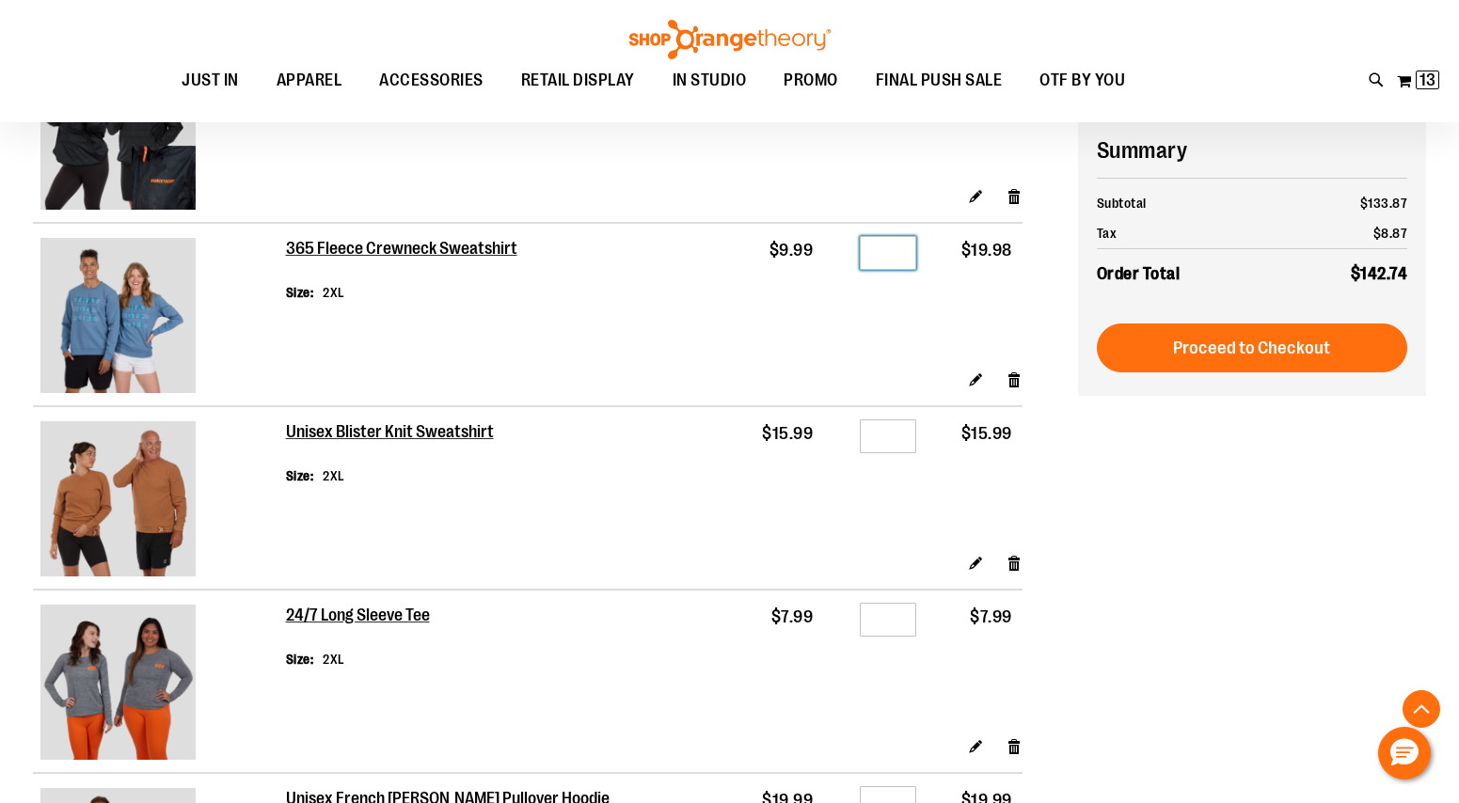
type input "*"
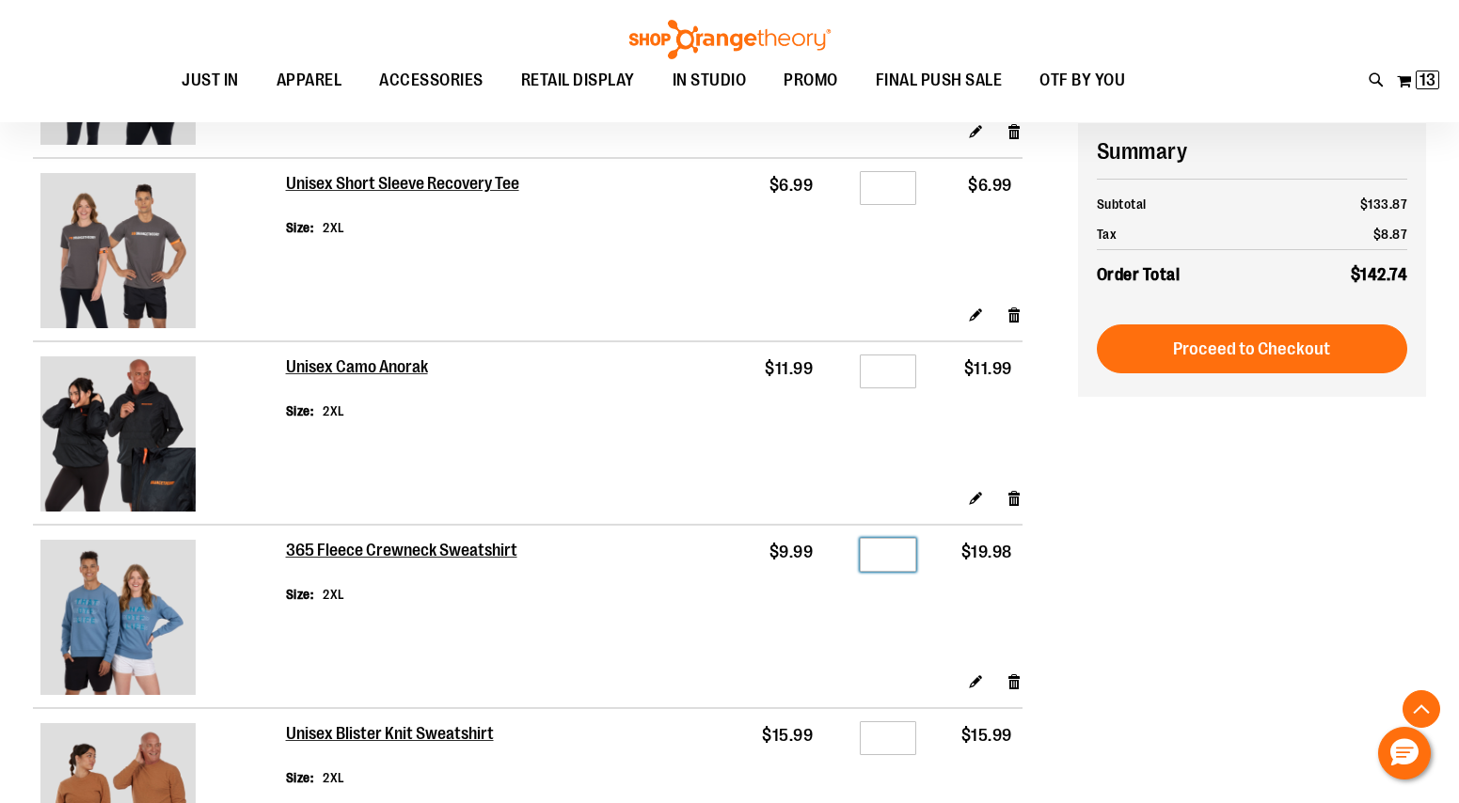
scroll to position [724, 0]
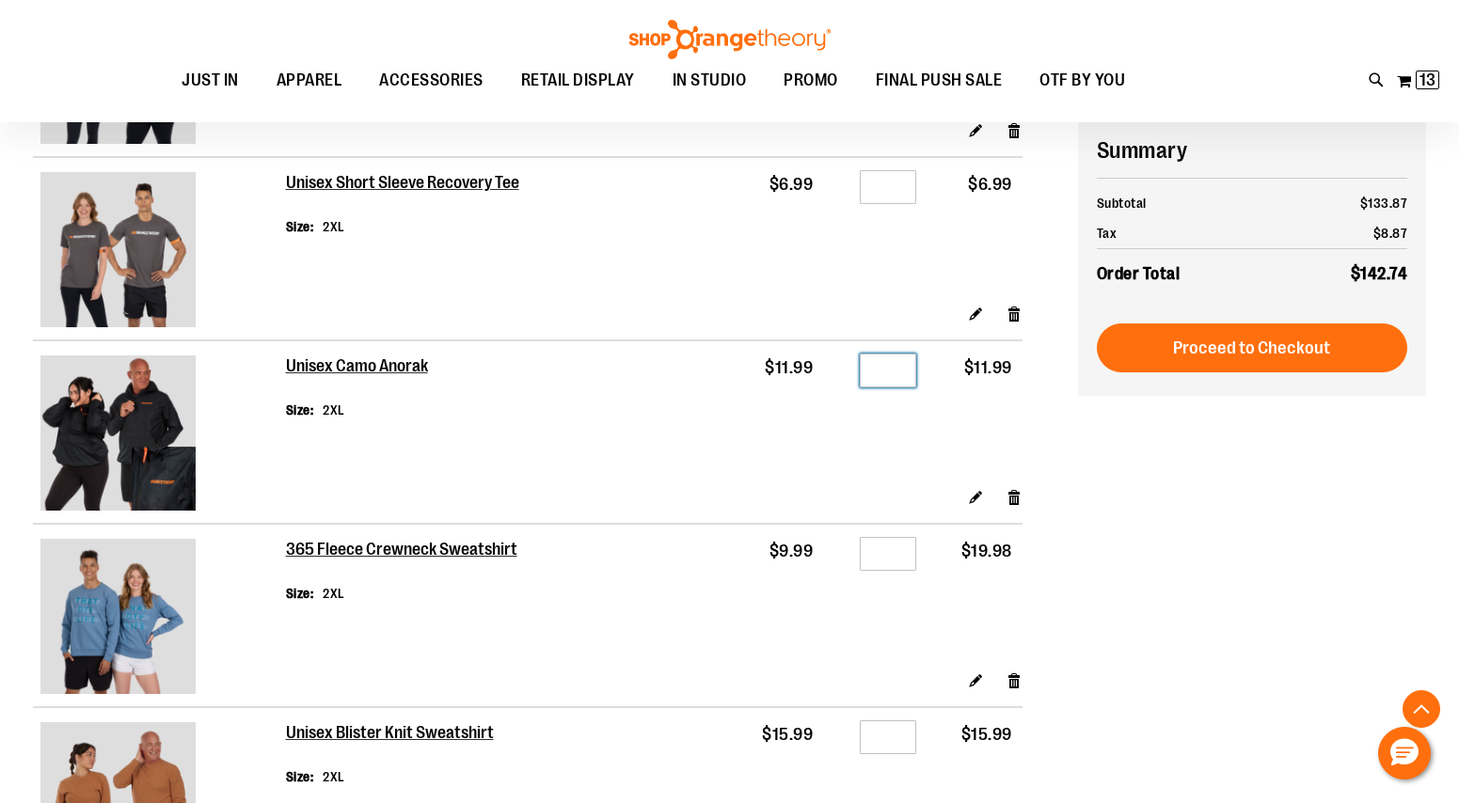
click at [880, 381] on input "*" at bounding box center [888, 371] width 56 height 34
type input "*"
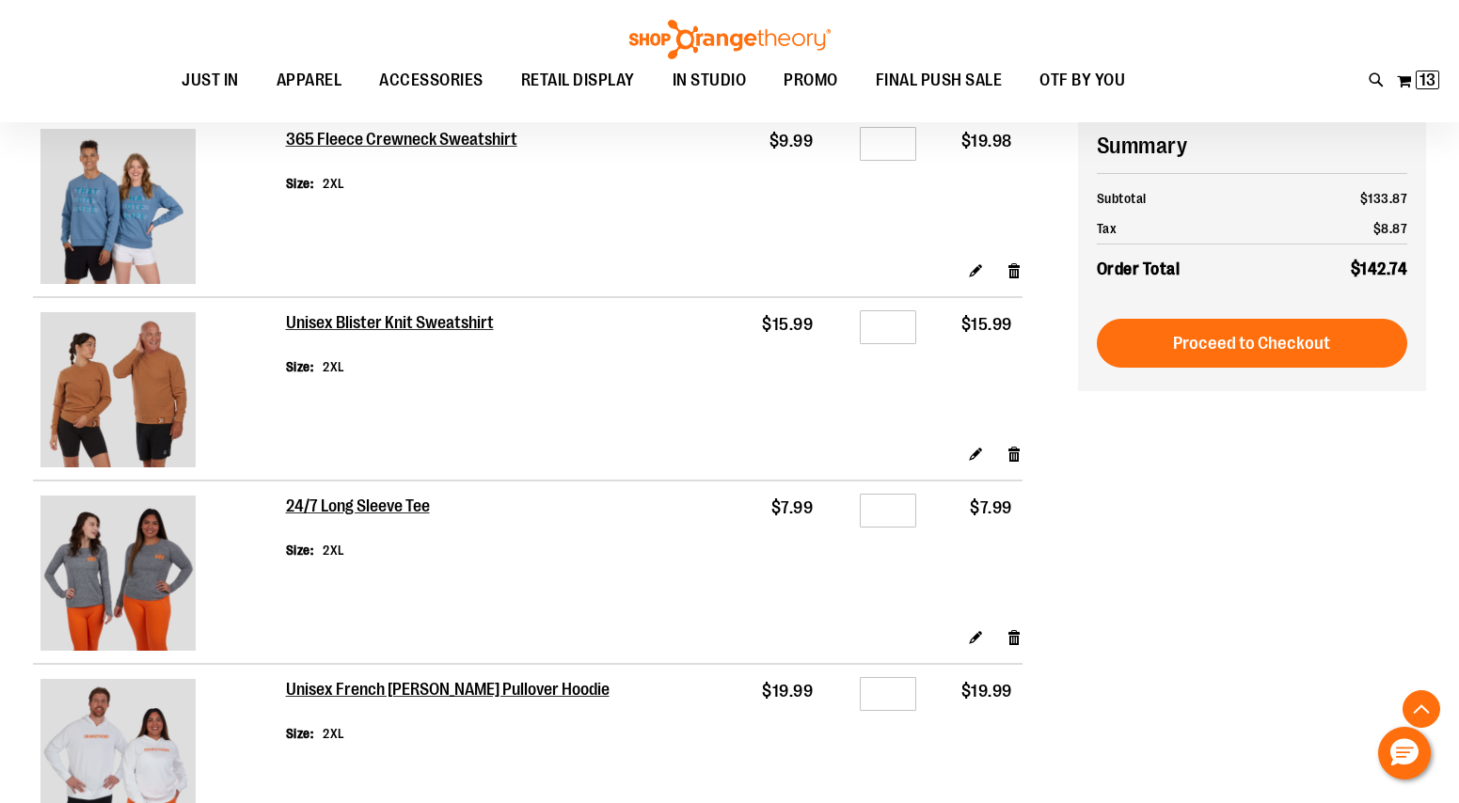
scroll to position [1137, 0]
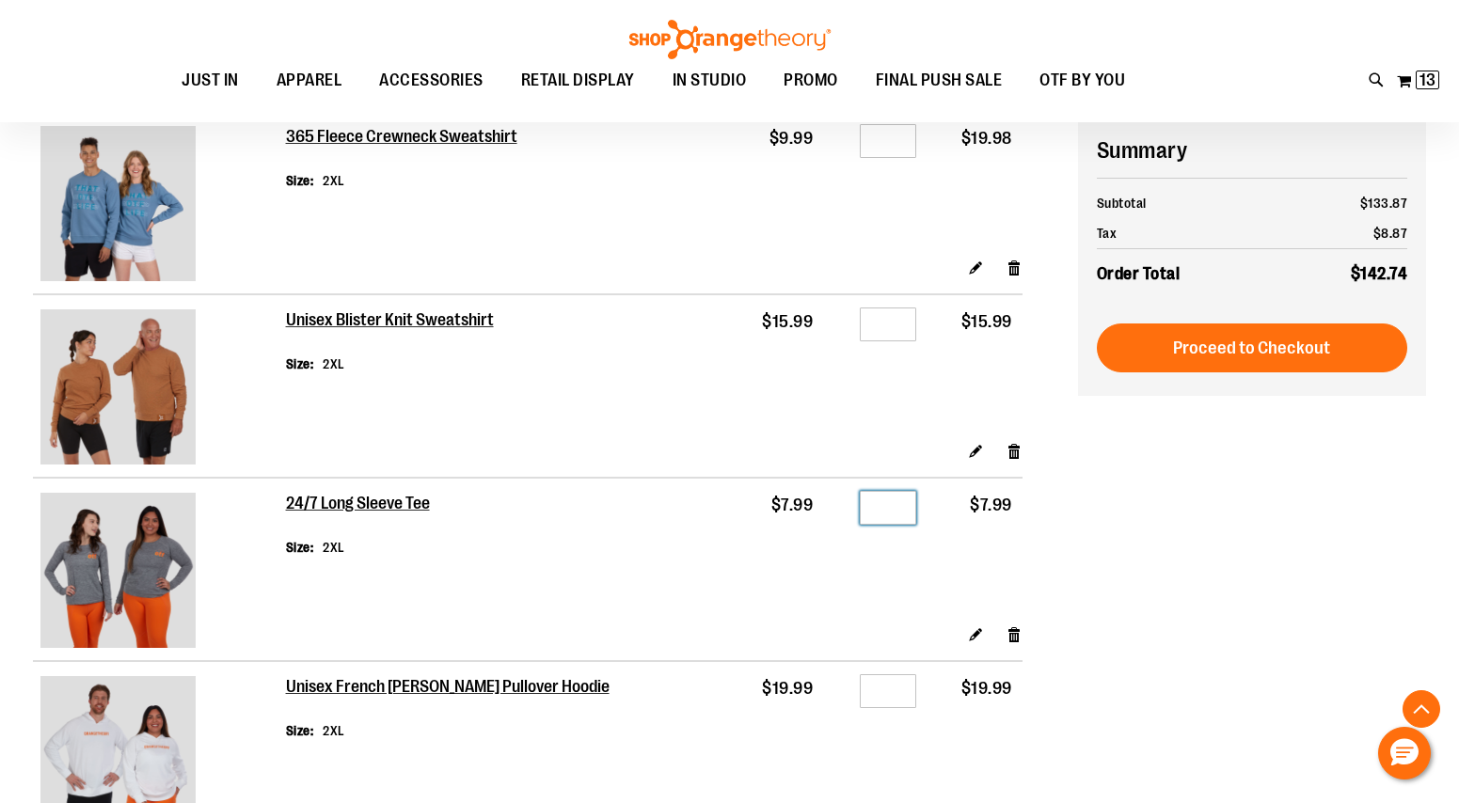
click at [886, 513] on input "*" at bounding box center [888, 508] width 56 height 34
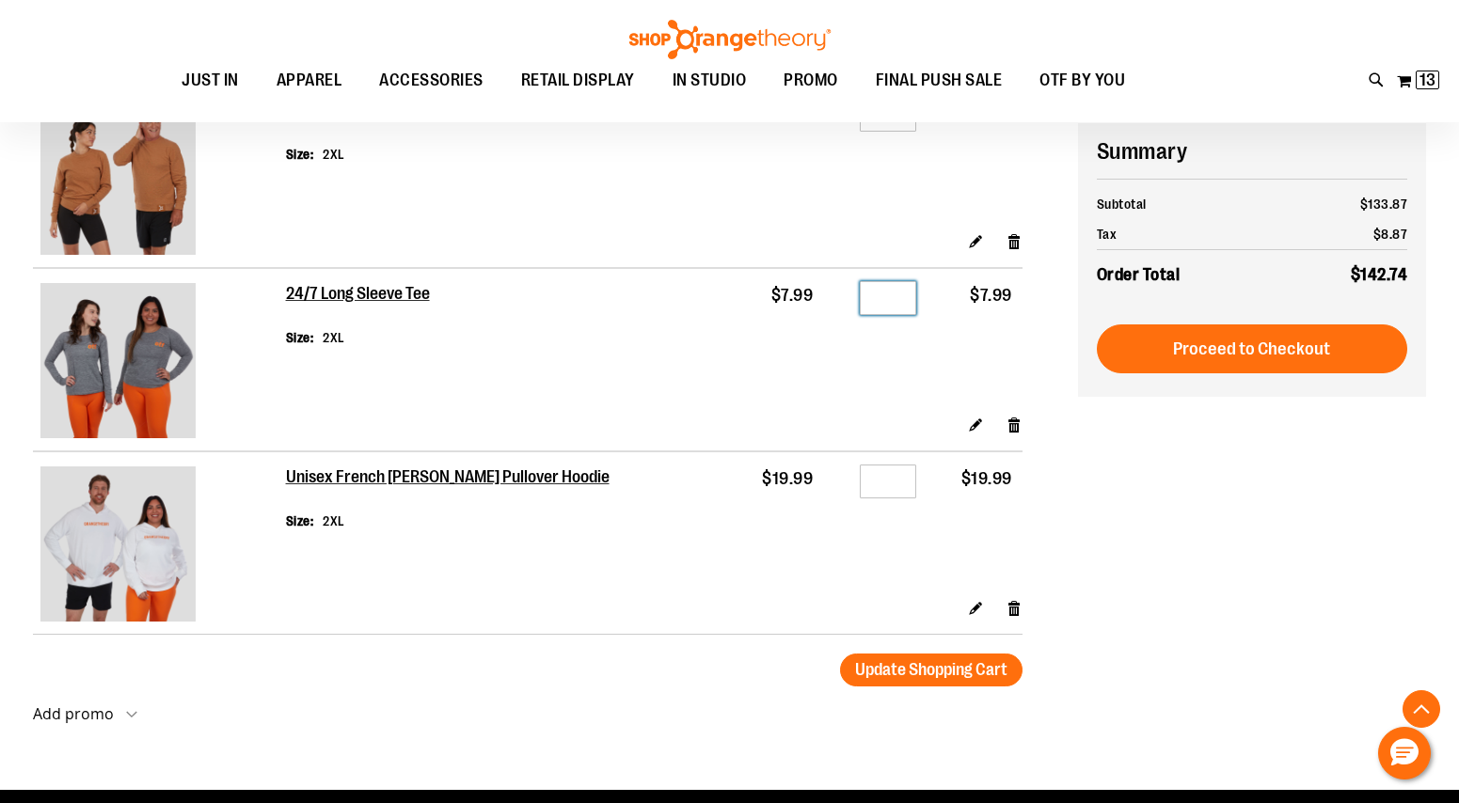
scroll to position [1348, 0]
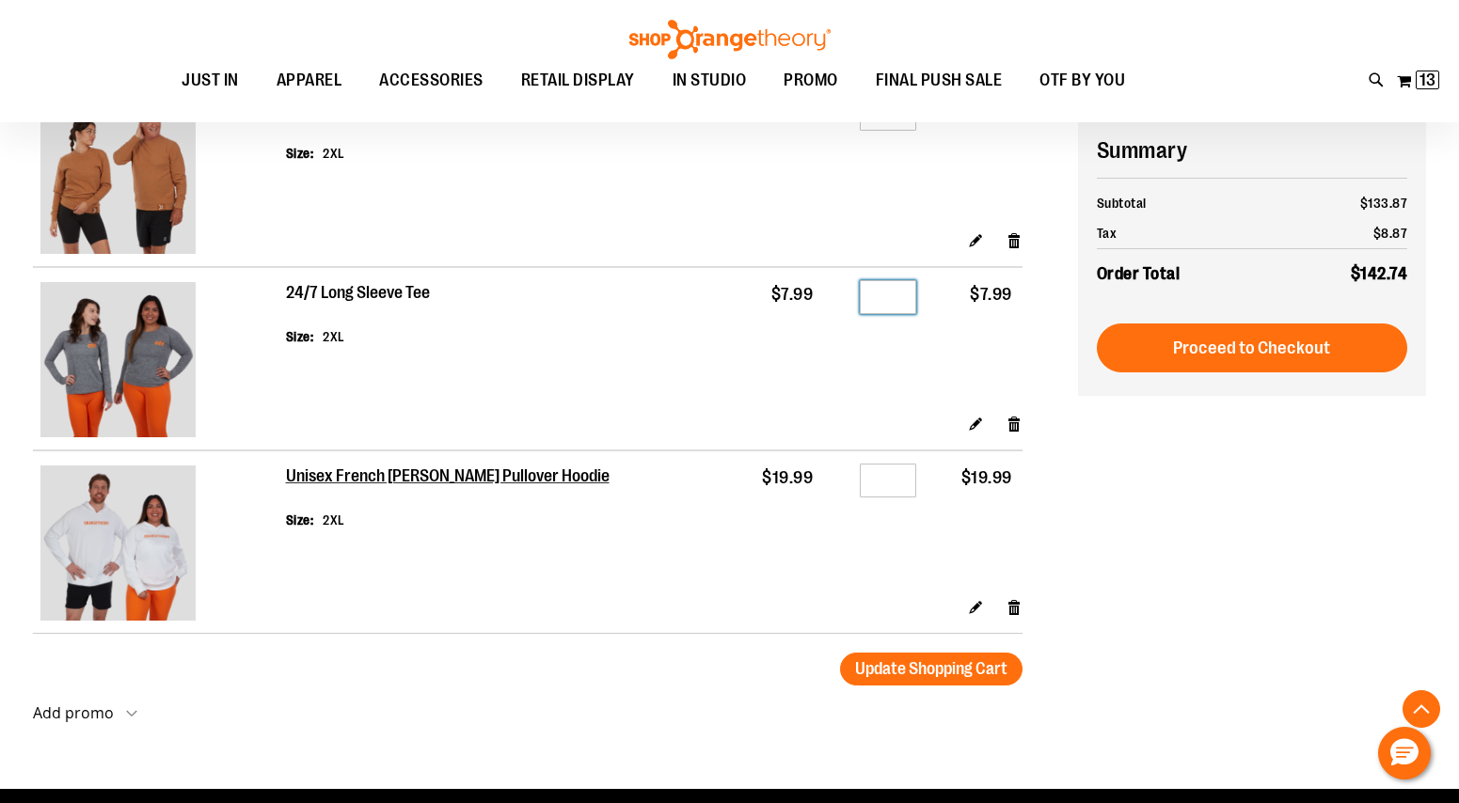
type input "*"
click at [377, 290] on h2 "24/7 Long Sleeve Tee" at bounding box center [359, 293] width 146 height 21
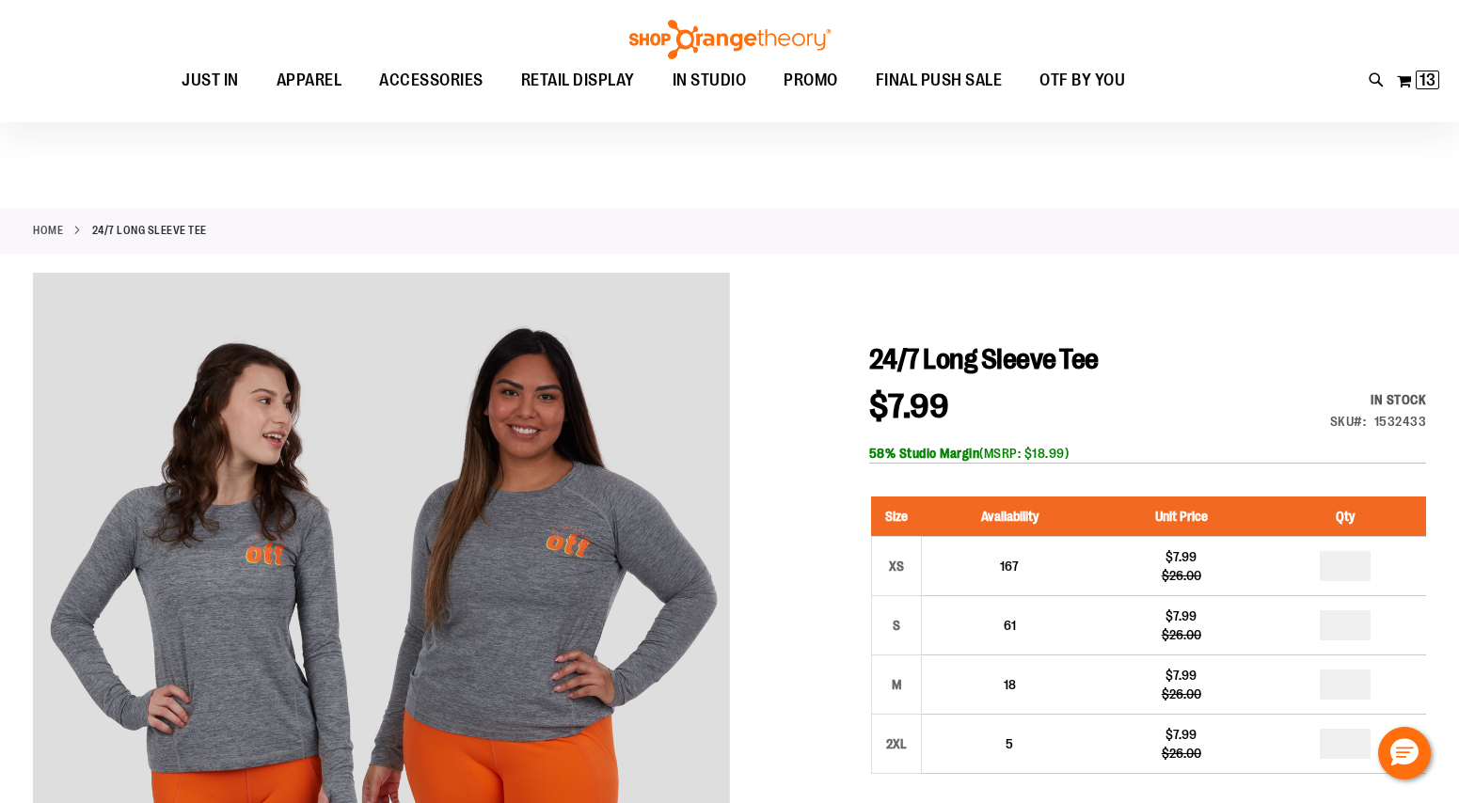
scroll to position [108, 0]
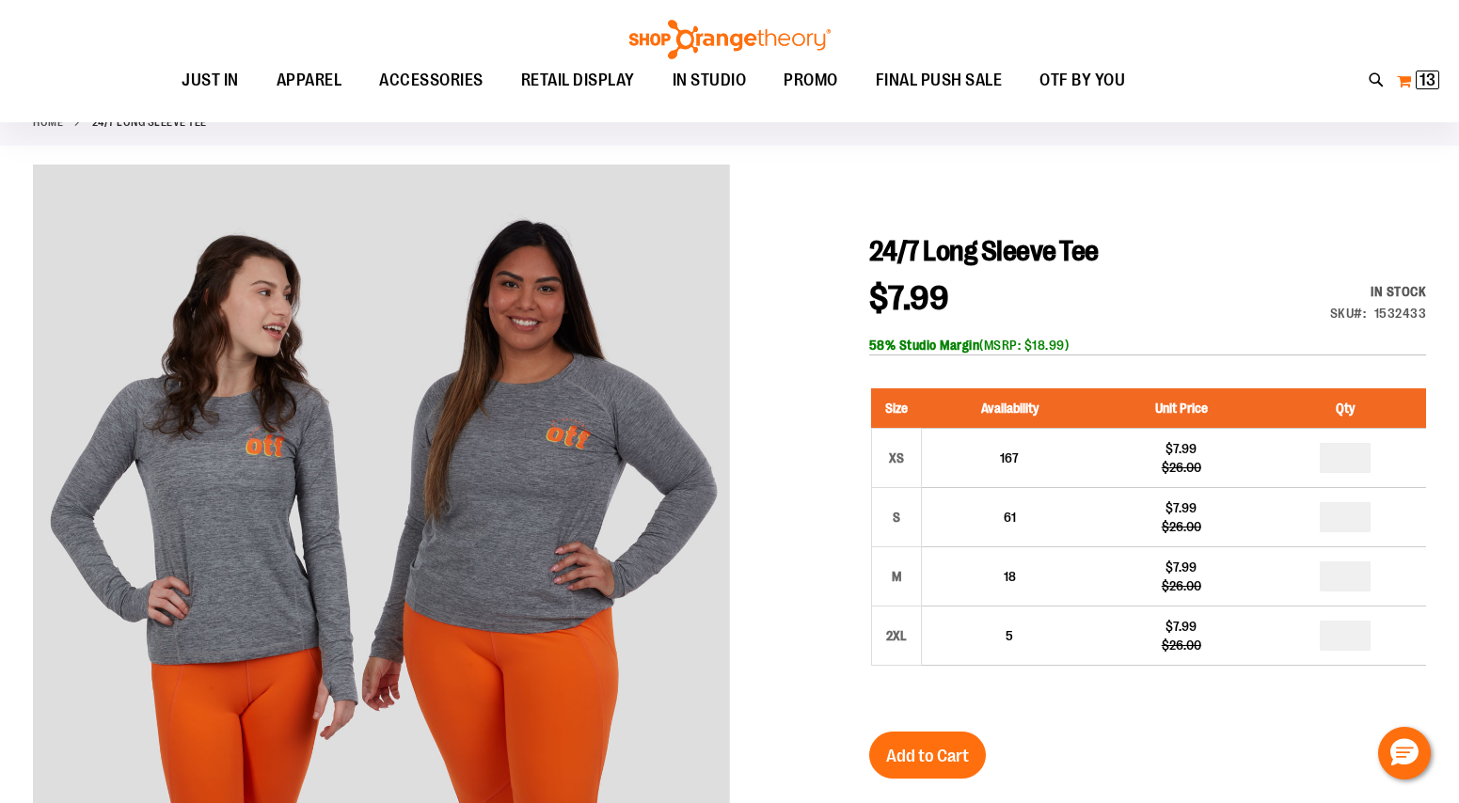
type input "**********"
click at [1428, 81] on span "13" at bounding box center [1427, 80] width 16 height 19
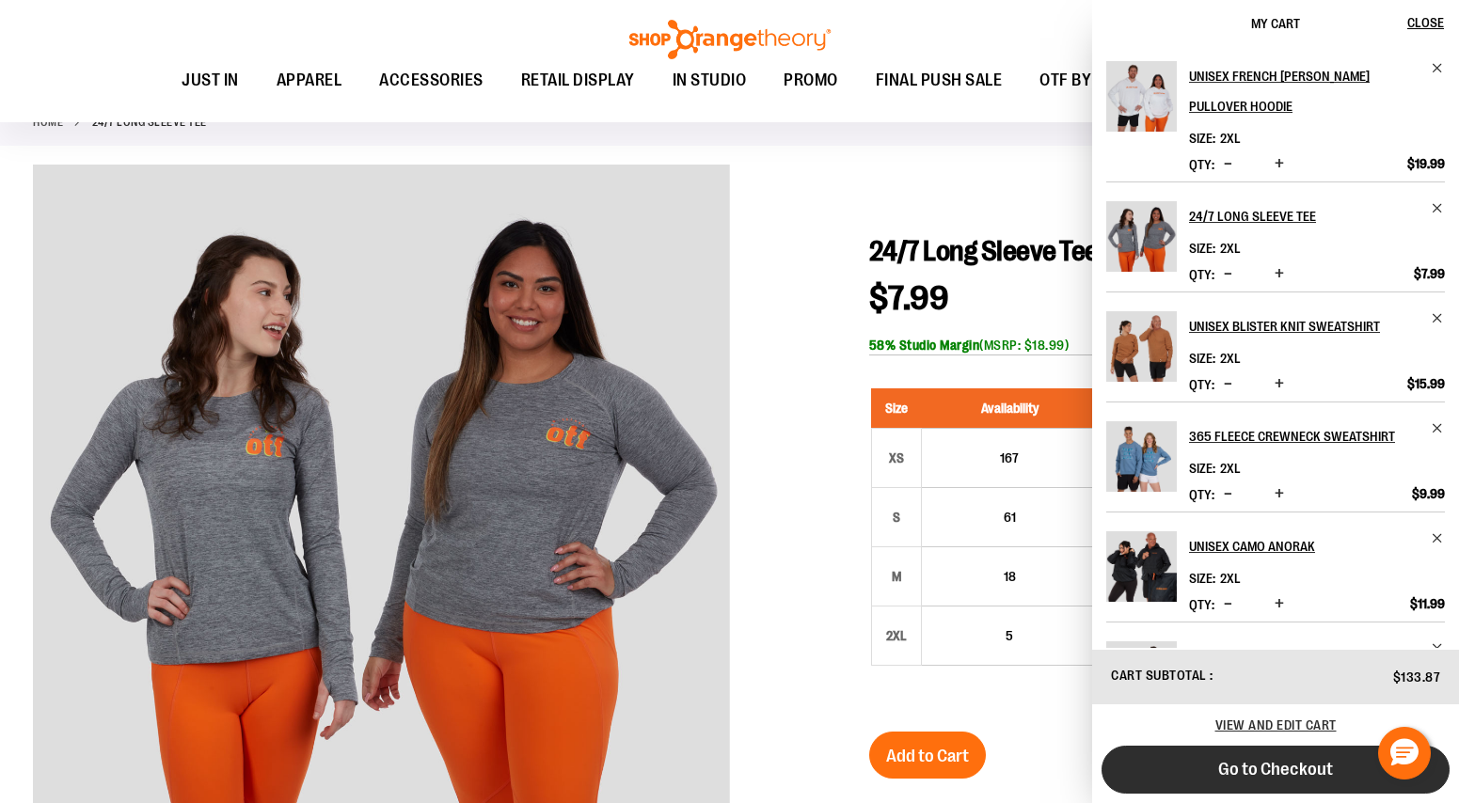
click at [1290, 765] on span "Go to Checkout" at bounding box center [1275, 769] width 115 height 21
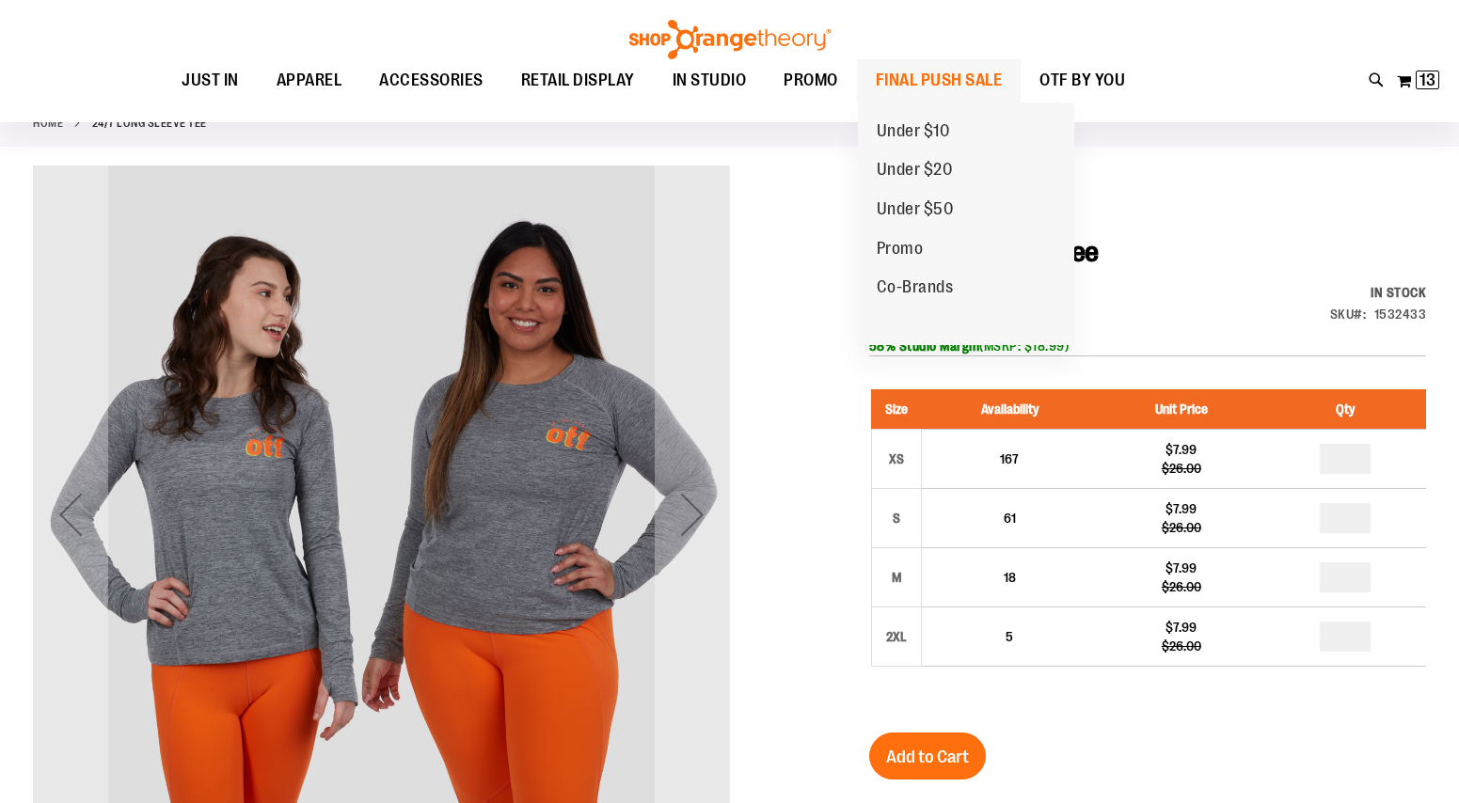
scroll to position [108, 0]
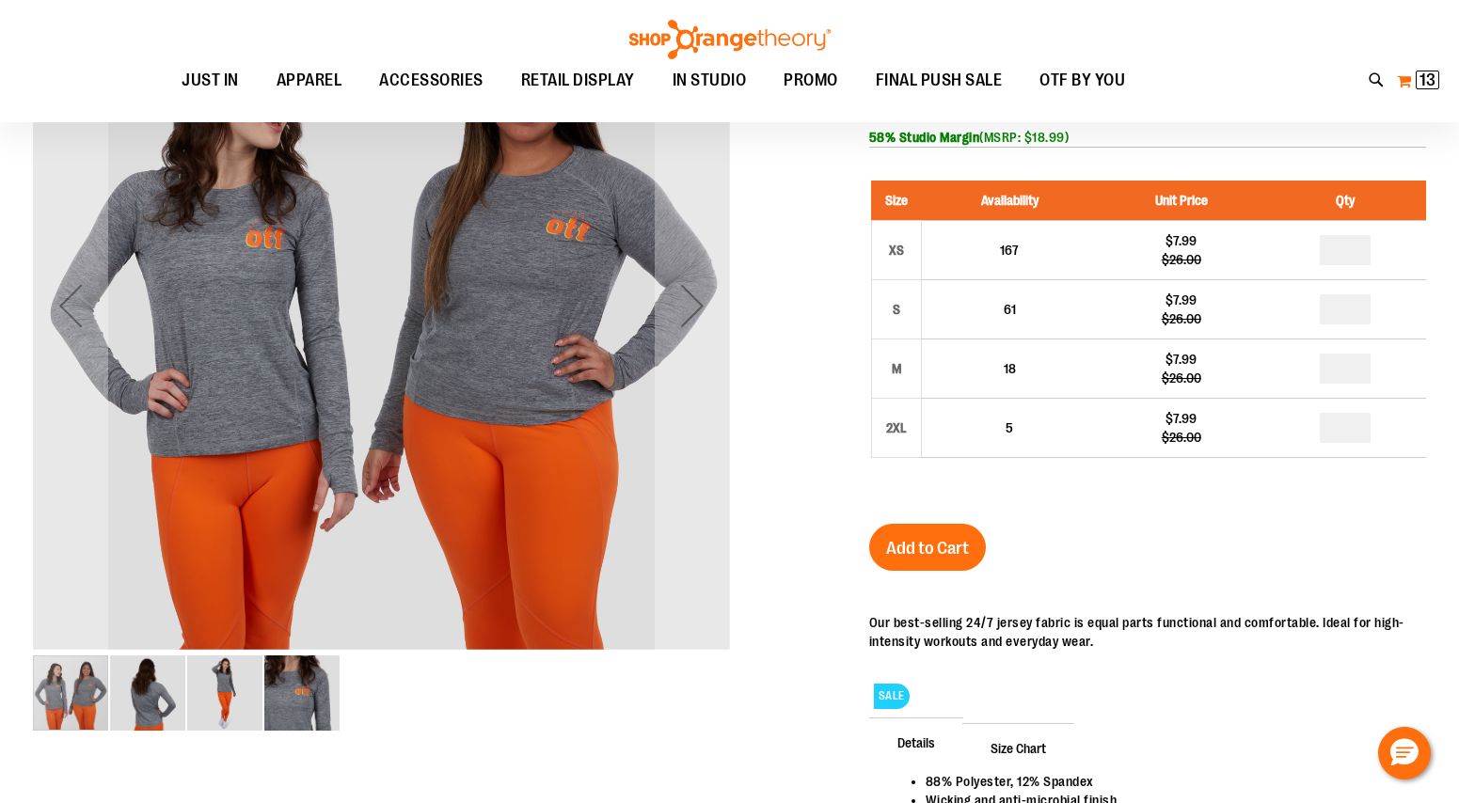
type input "**********"
click at [1417, 79] on span "13 13 items" at bounding box center [1427, 80] width 24 height 19
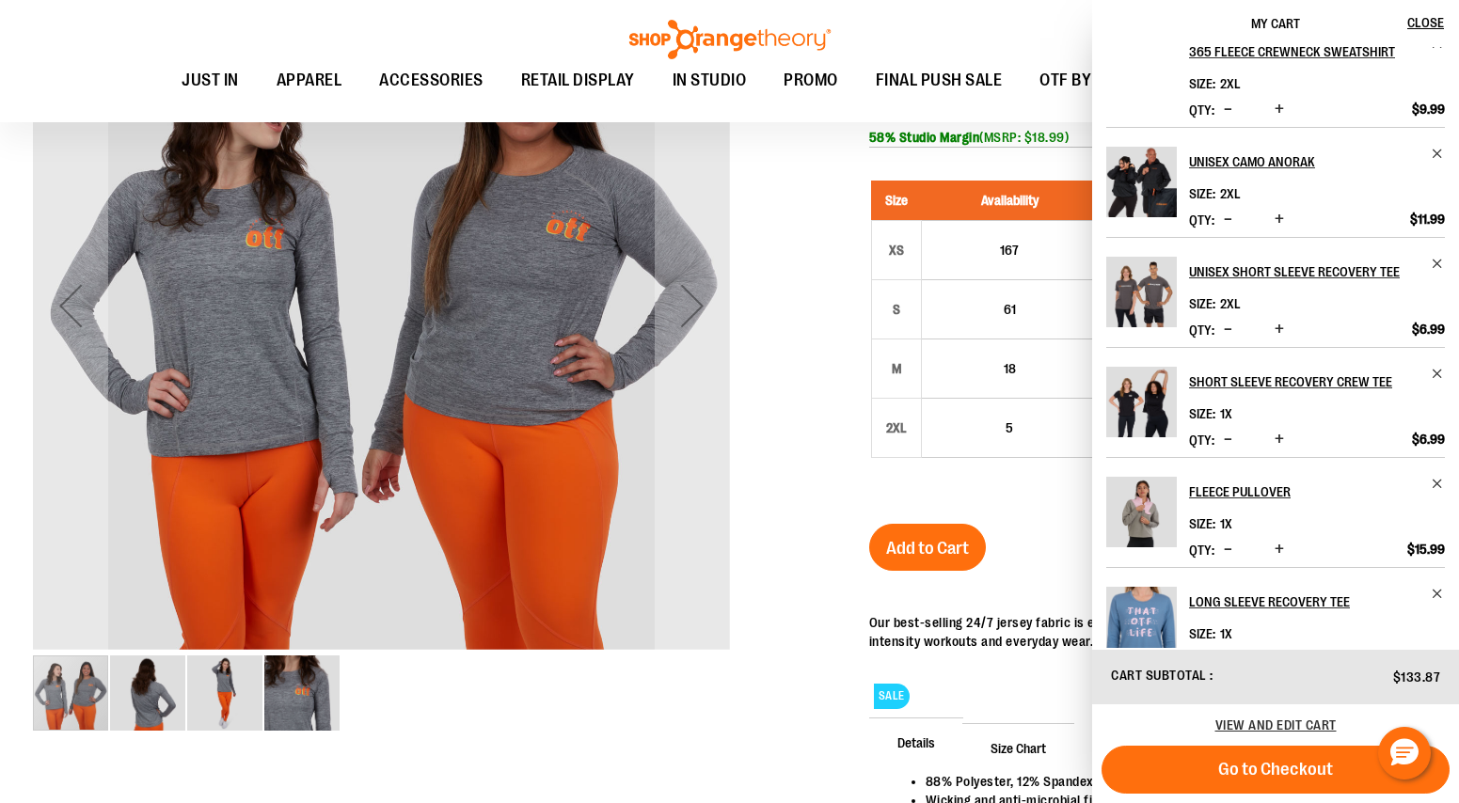
scroll to position [399, 0]
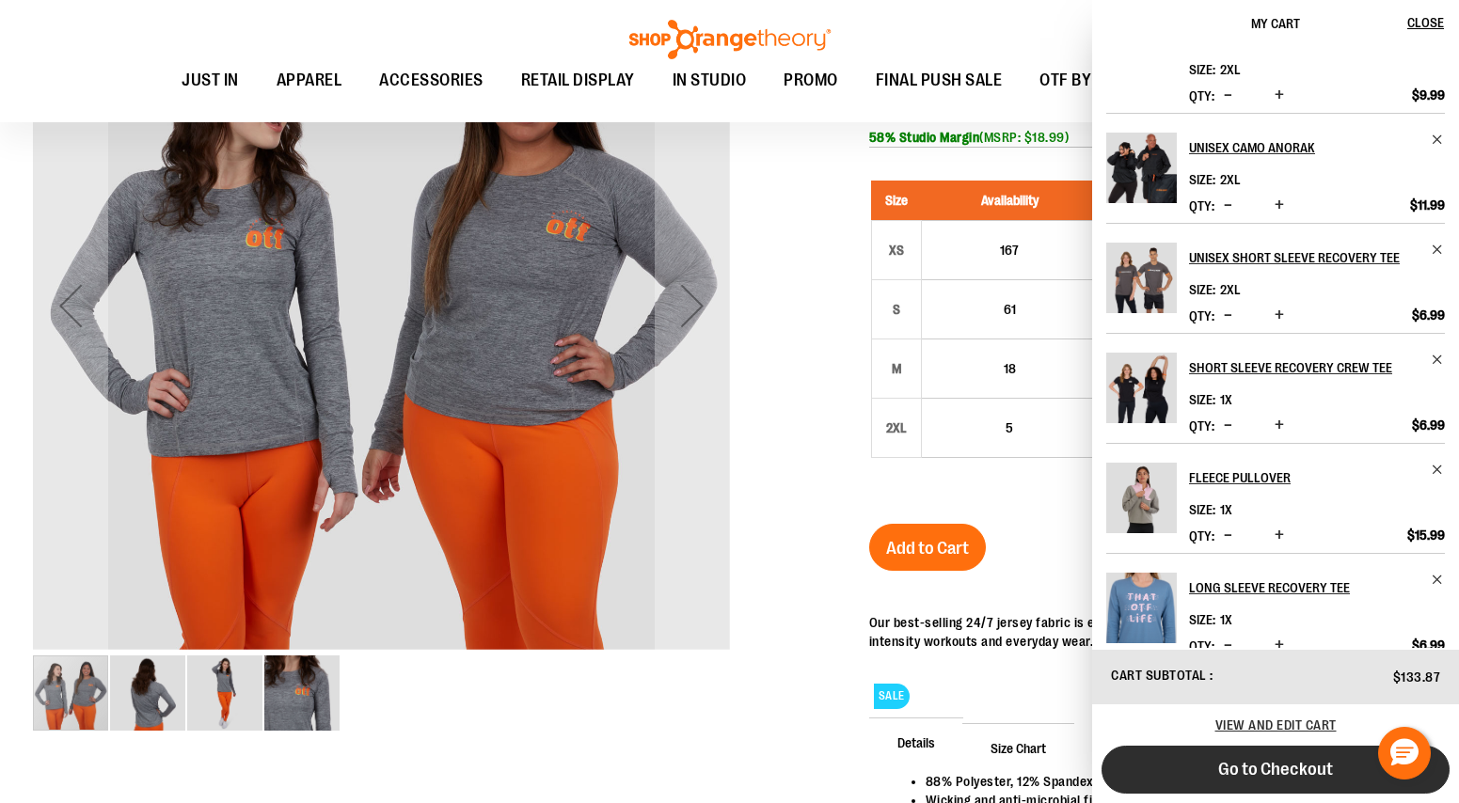
click at [1317, 765] on span "Go to Checkout" at bounding box center [1275, 769] width 115 height 21
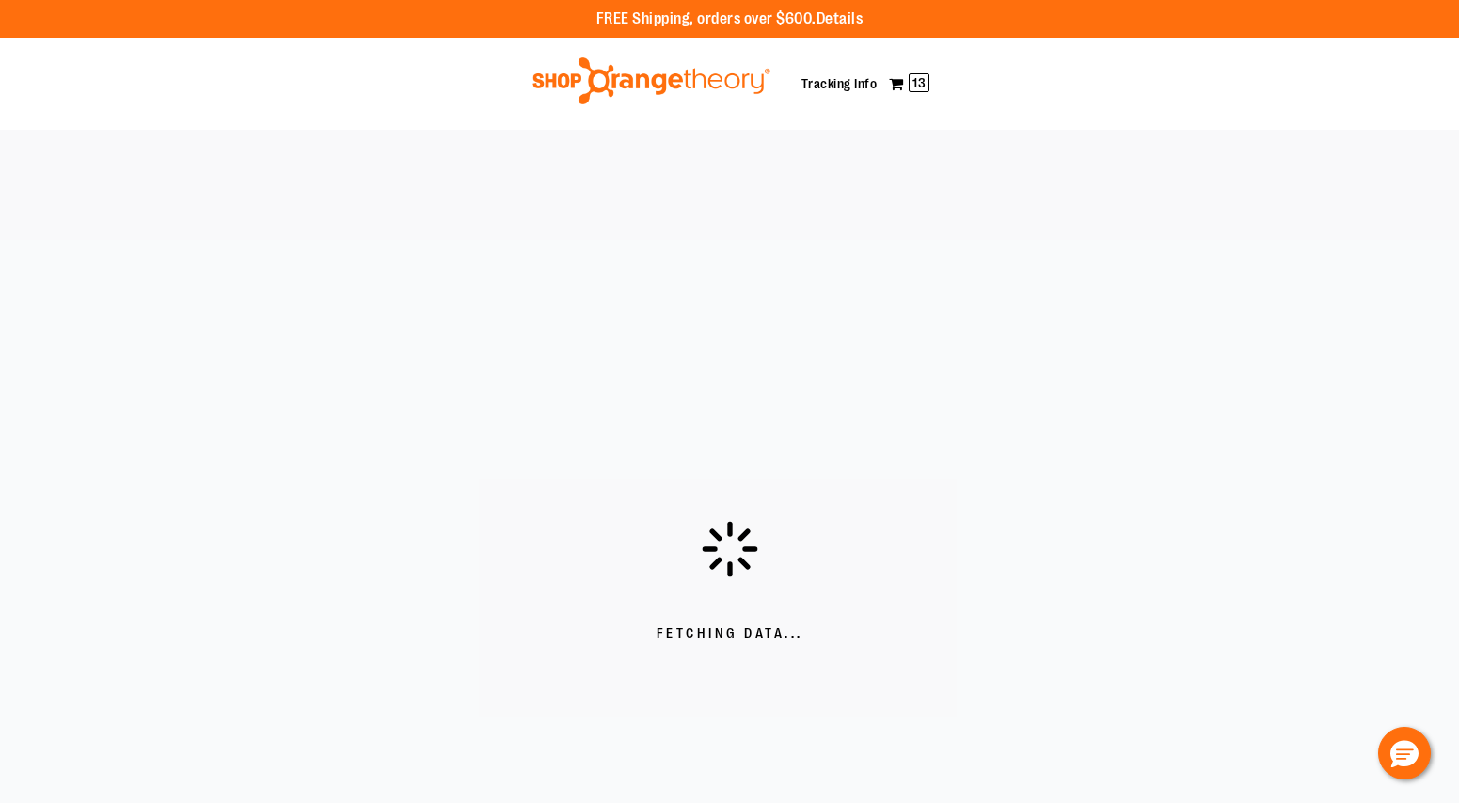
click at [1124, 87] on div "Toggle Nav My Cart 13 Tracking Info" at bounding box center [729, 84] width 1459 height 92
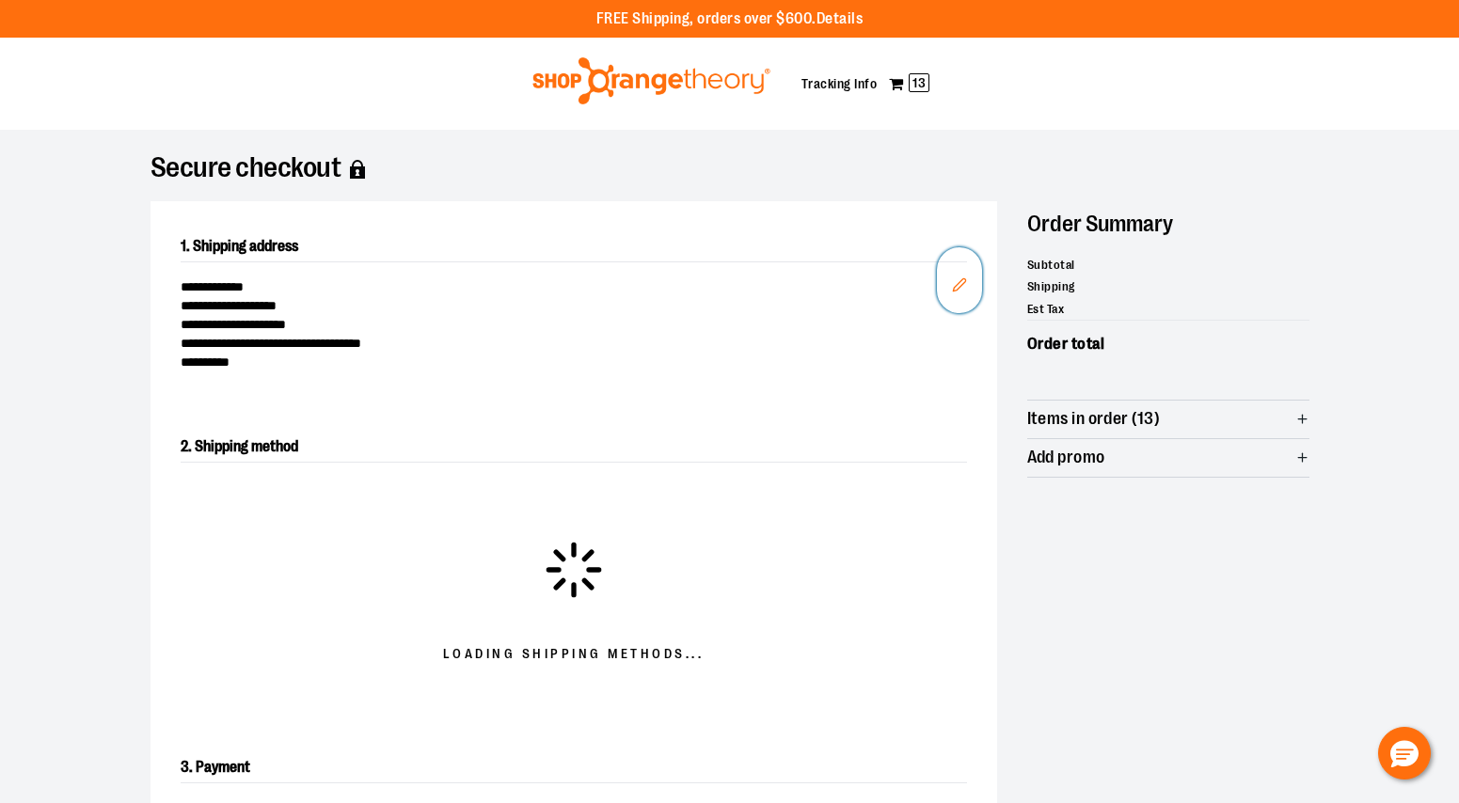
click at [957, 282] on icon "Edit" at bounding box center [959, 284] width 12 height 12
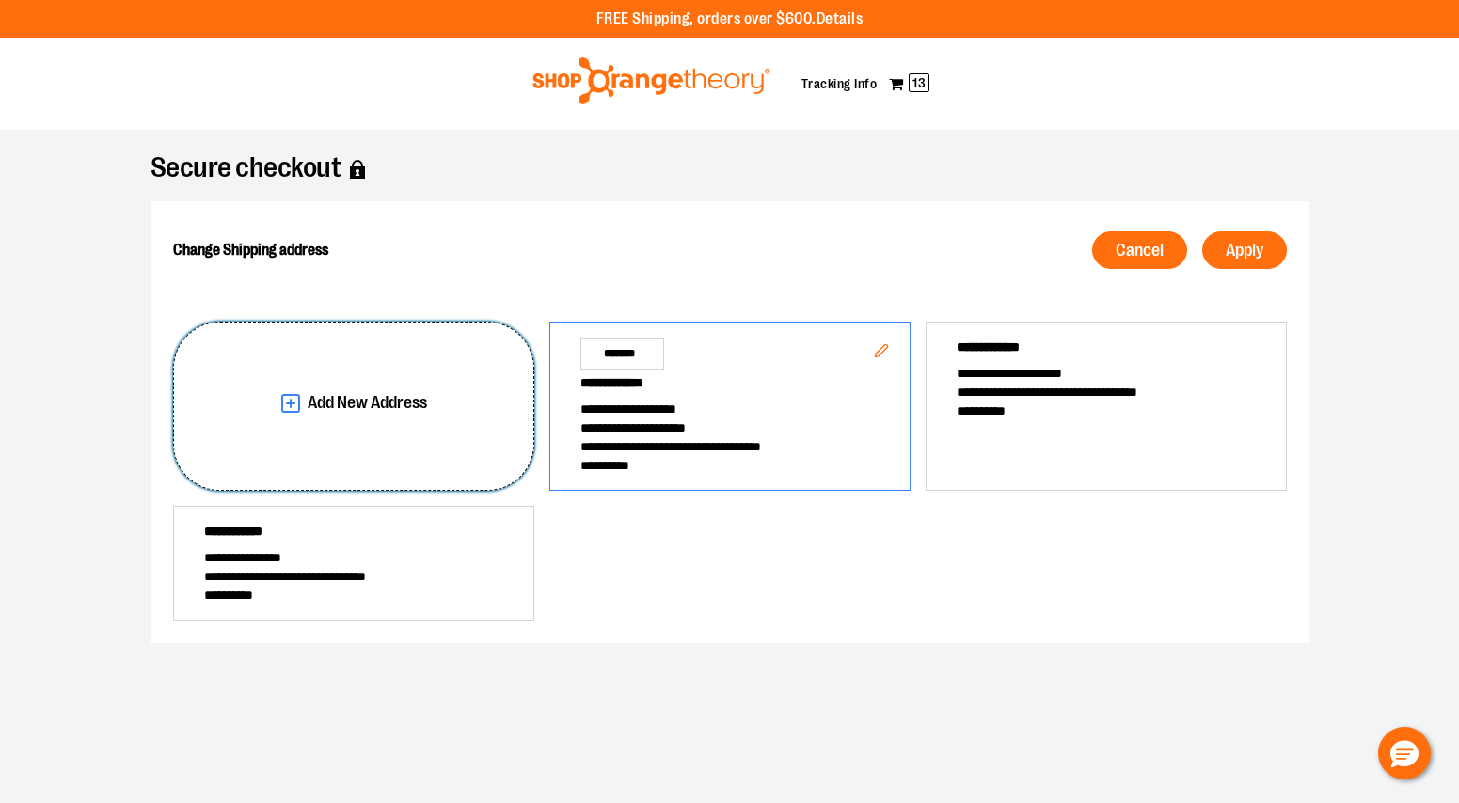
click at [529, 387] on button "Add New Address" at bounding box center [353, 406] width 361 height 169
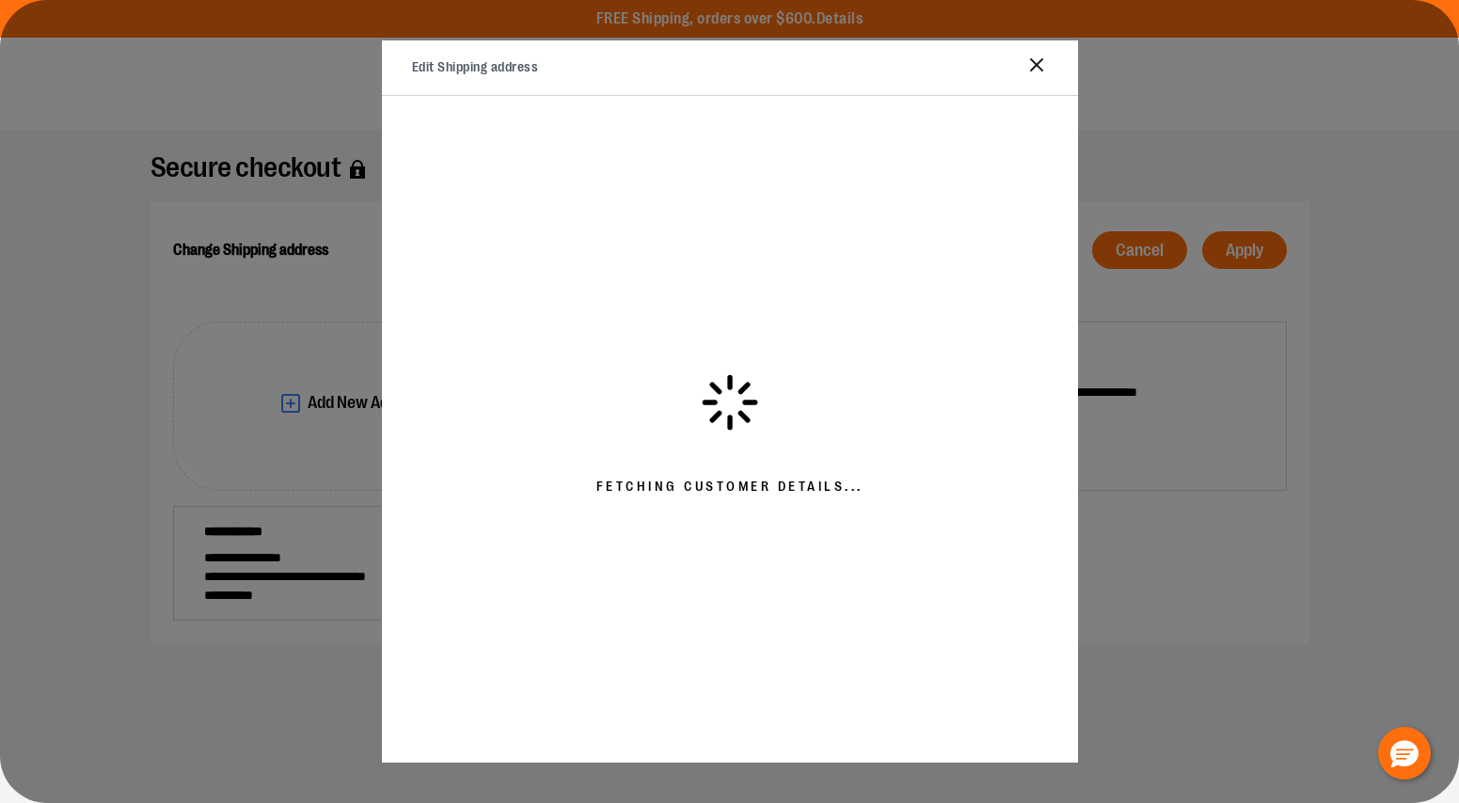
select select "**"
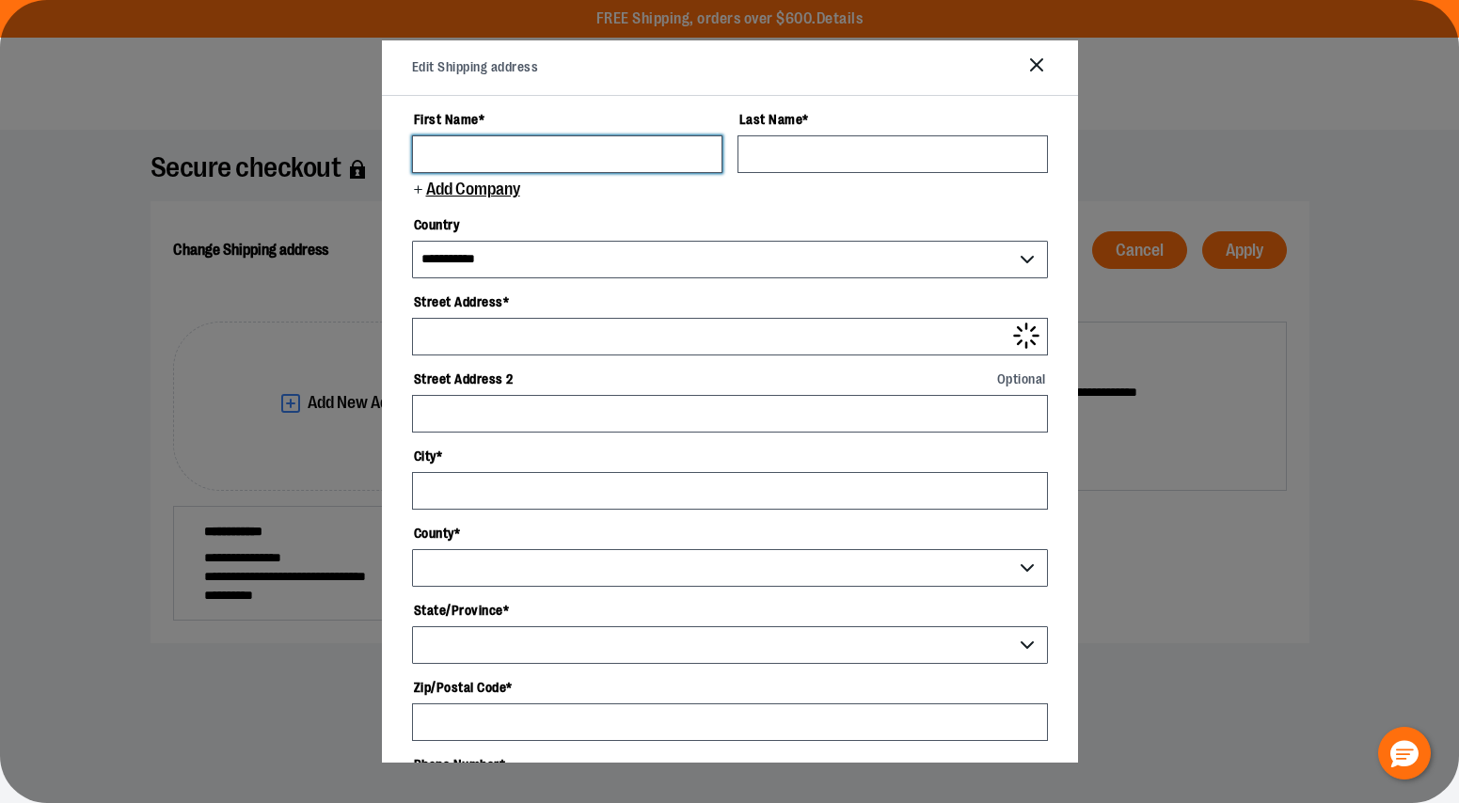
click at [602, 156] on input "First Name *" at bounding box center [567, 154] width 310 height 38
type input "*****"
click at [884, 132] on label "Last Name *" at bounding box center [892, 119] width 310 height 32
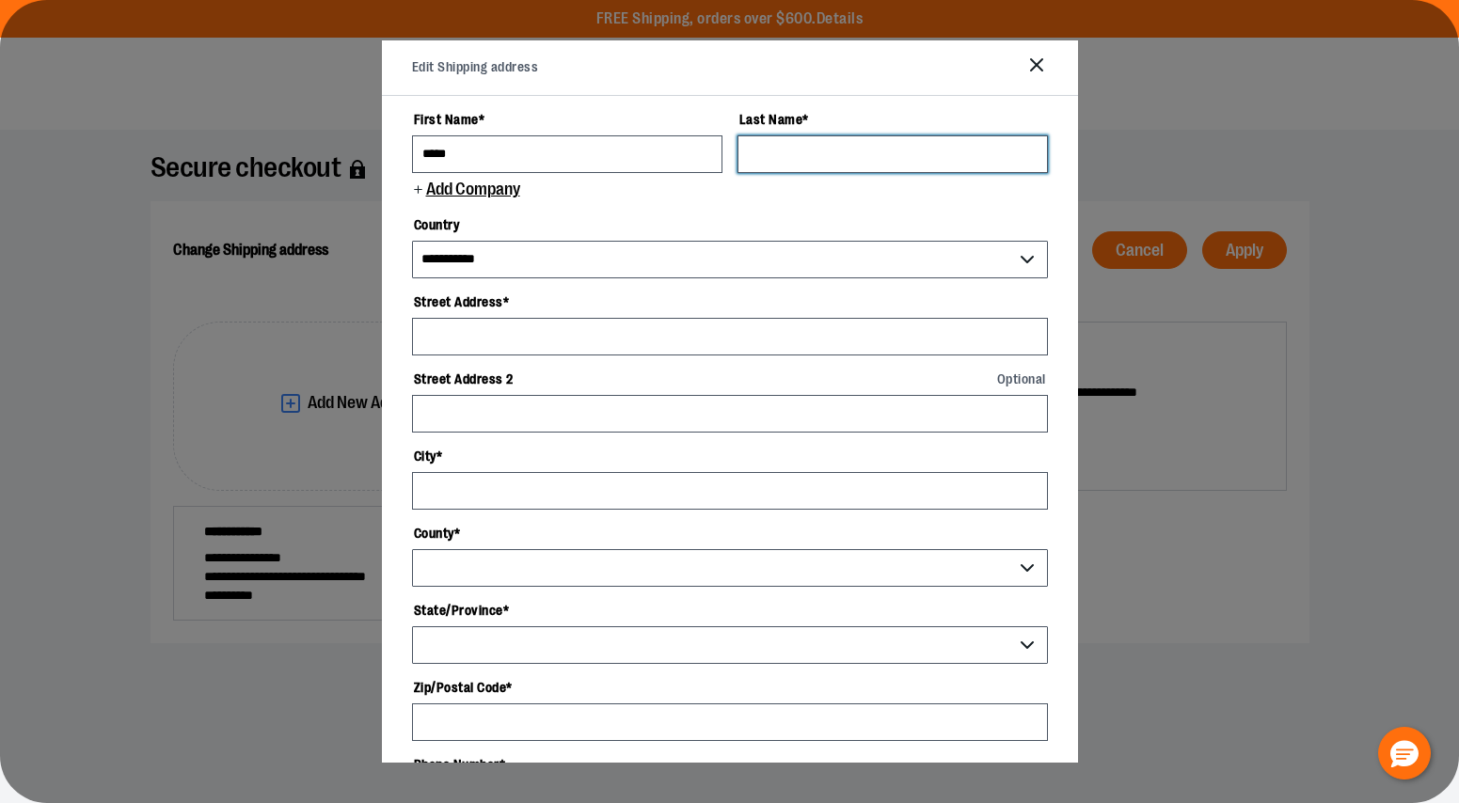
click at [884, 135] on input "Last Name *" at bounding box center [892, 154] width 310 height 38
type input "*********"
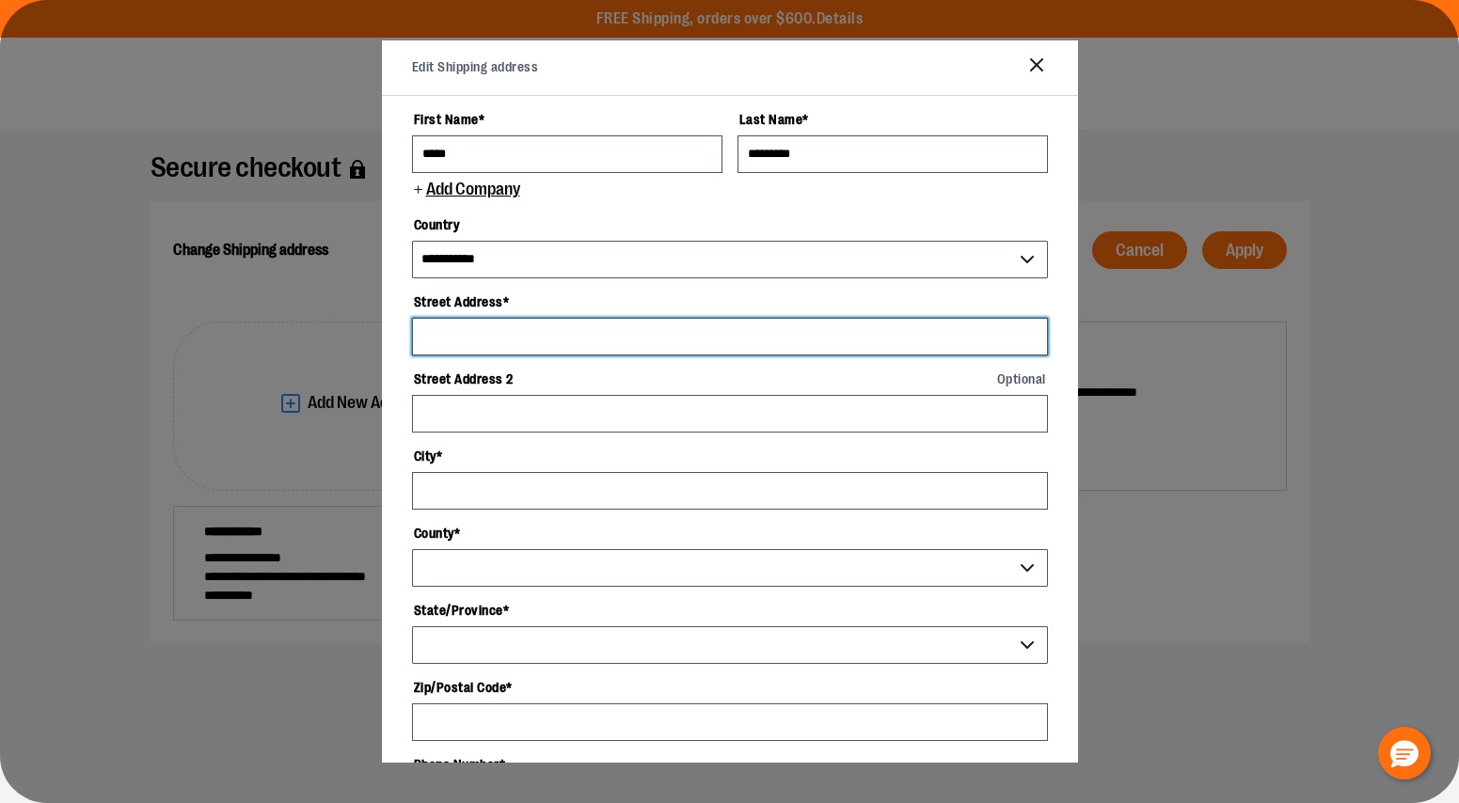
click at [613, 347] on input "Street Address *" at bounding box center [730, 337] width 636 height 38
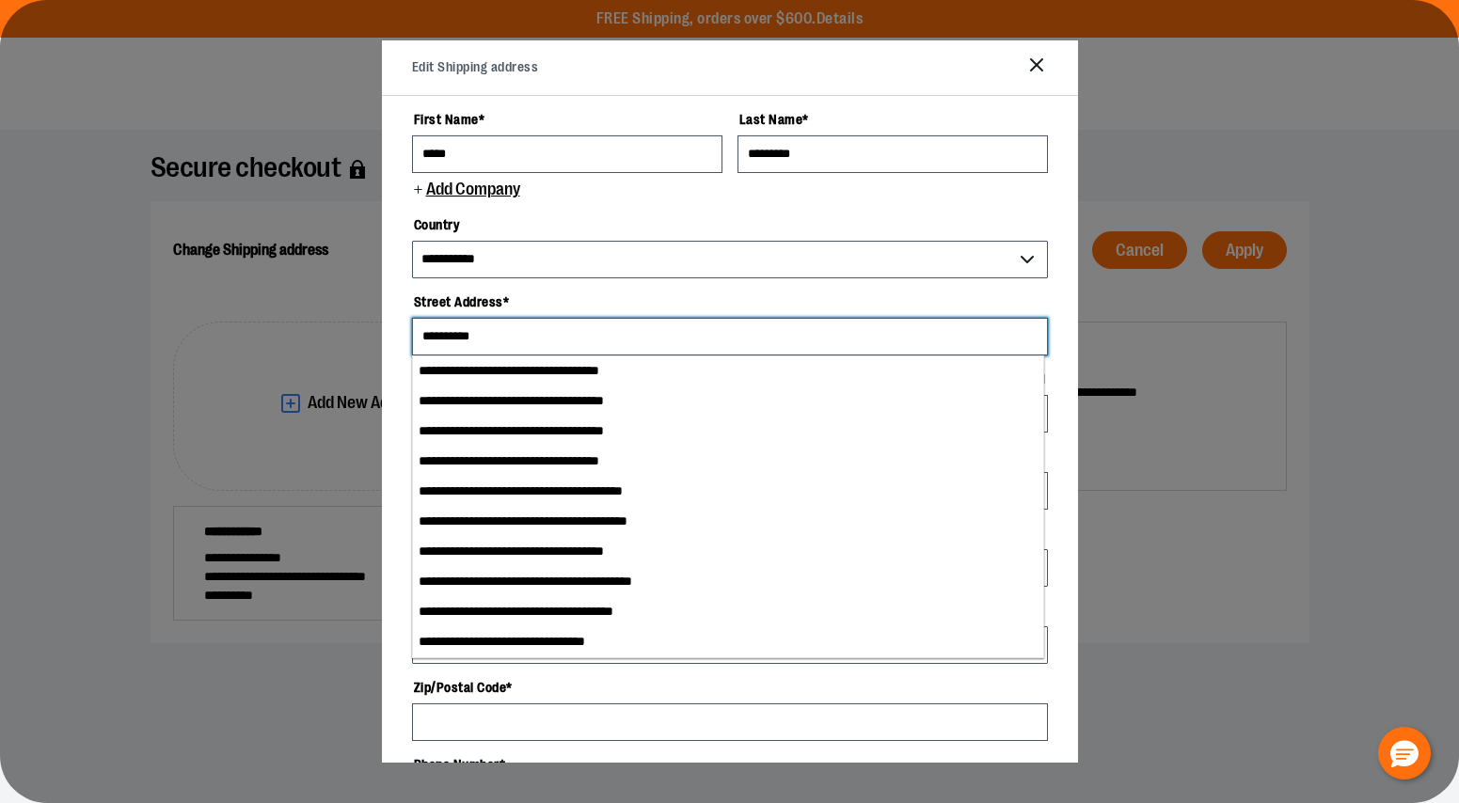
type input "**********"
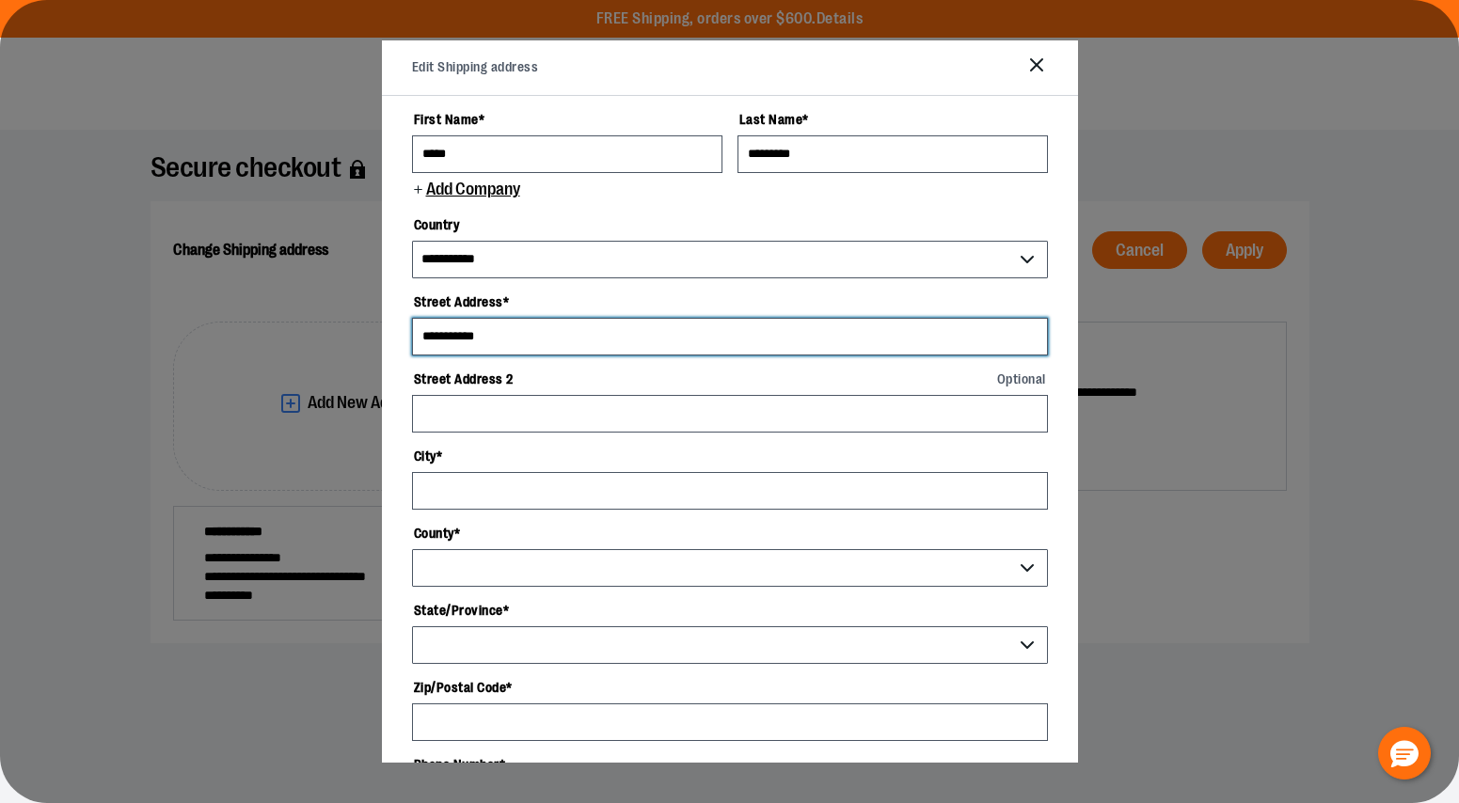
drag, startPoint x: 517, startPoint y: 342, endPoint x: 178, endPoint y: 268, distance: 347.5
click at [178, 268] on div "**********" at bounding box center [729, 581] width 1459 height 903
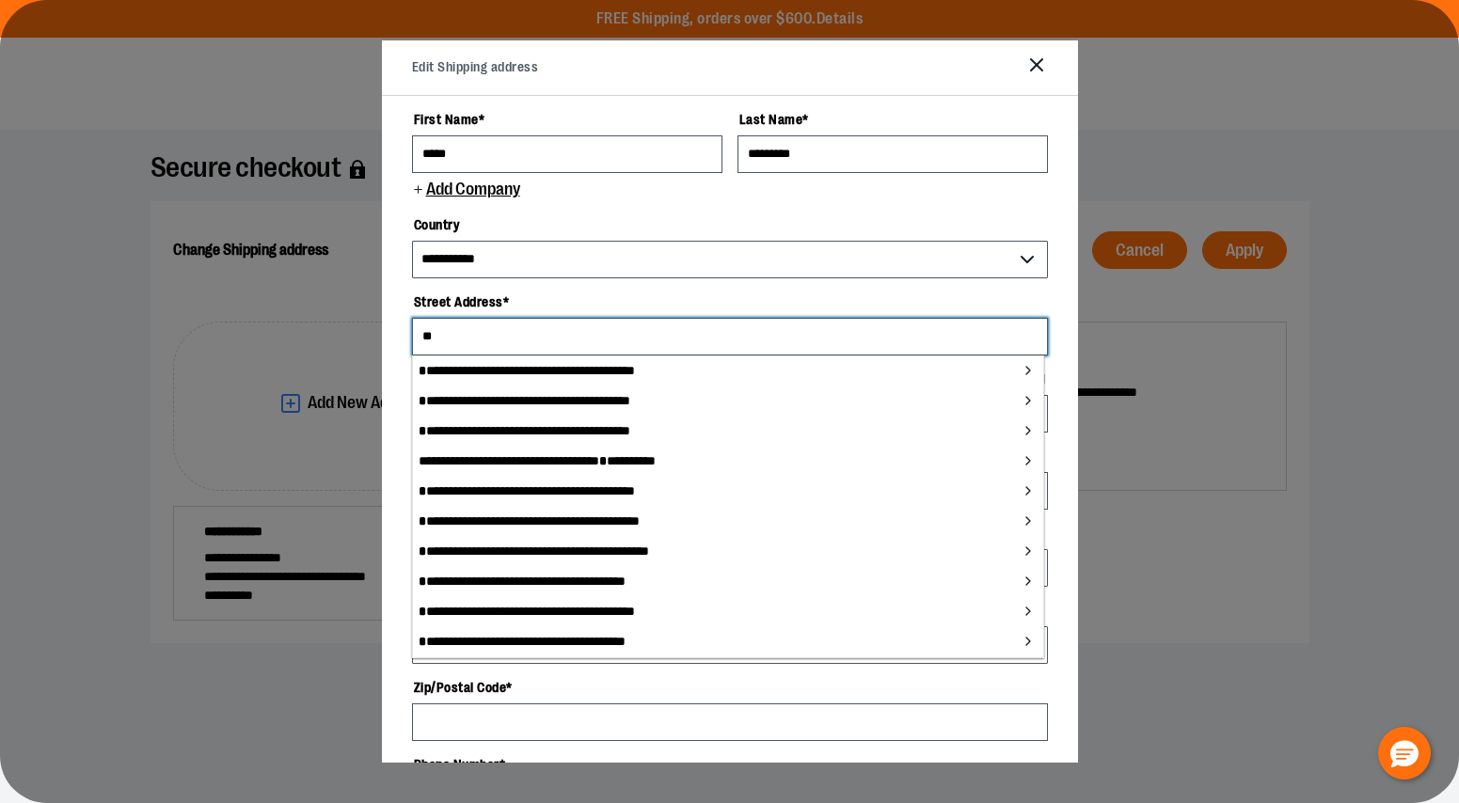
type input "*"
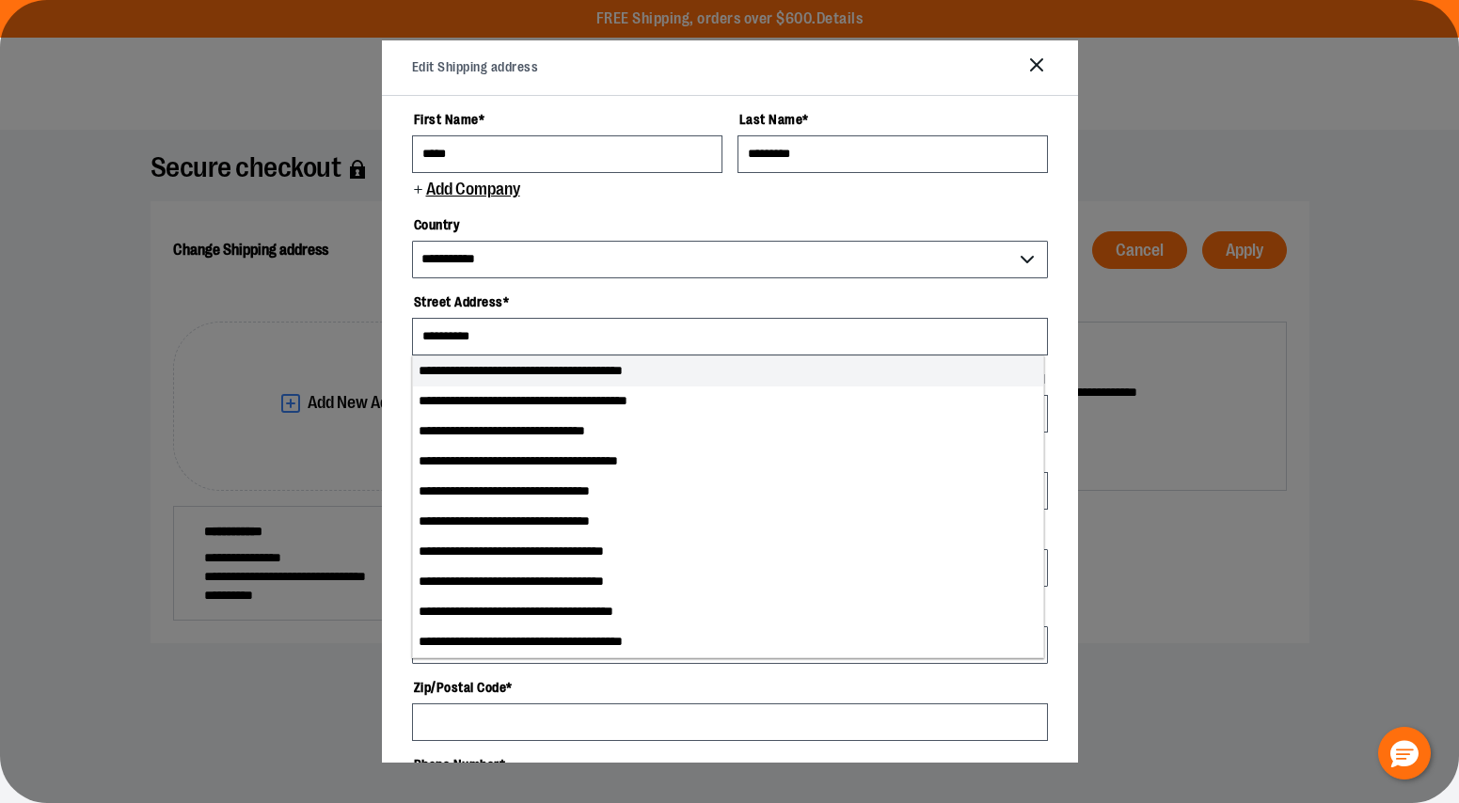
click at [671, 378] on li "**********" at bounding box center [728, 371] width 630 height 30
type input "**********"
select select "**"
type input "**********"
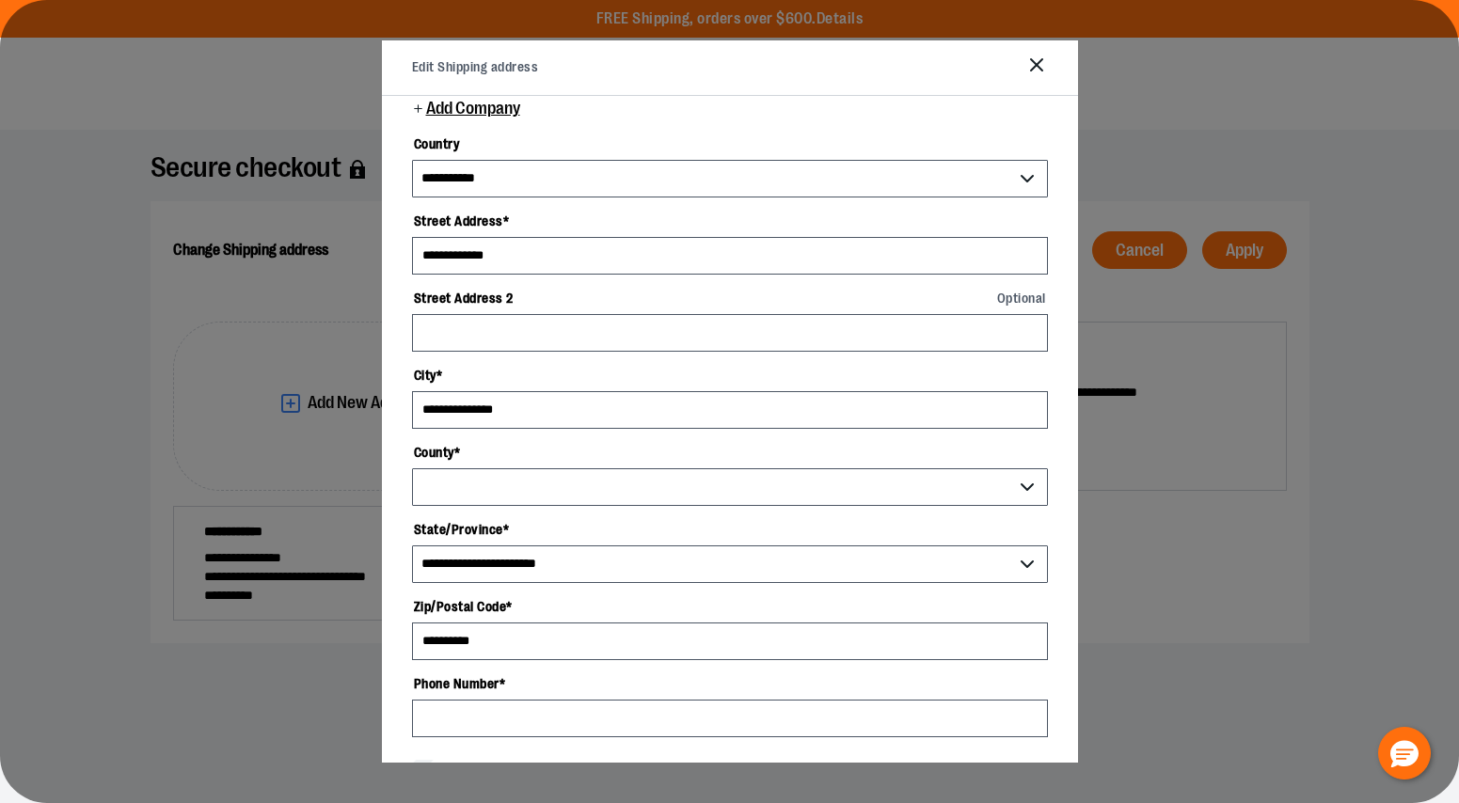
select select "******"
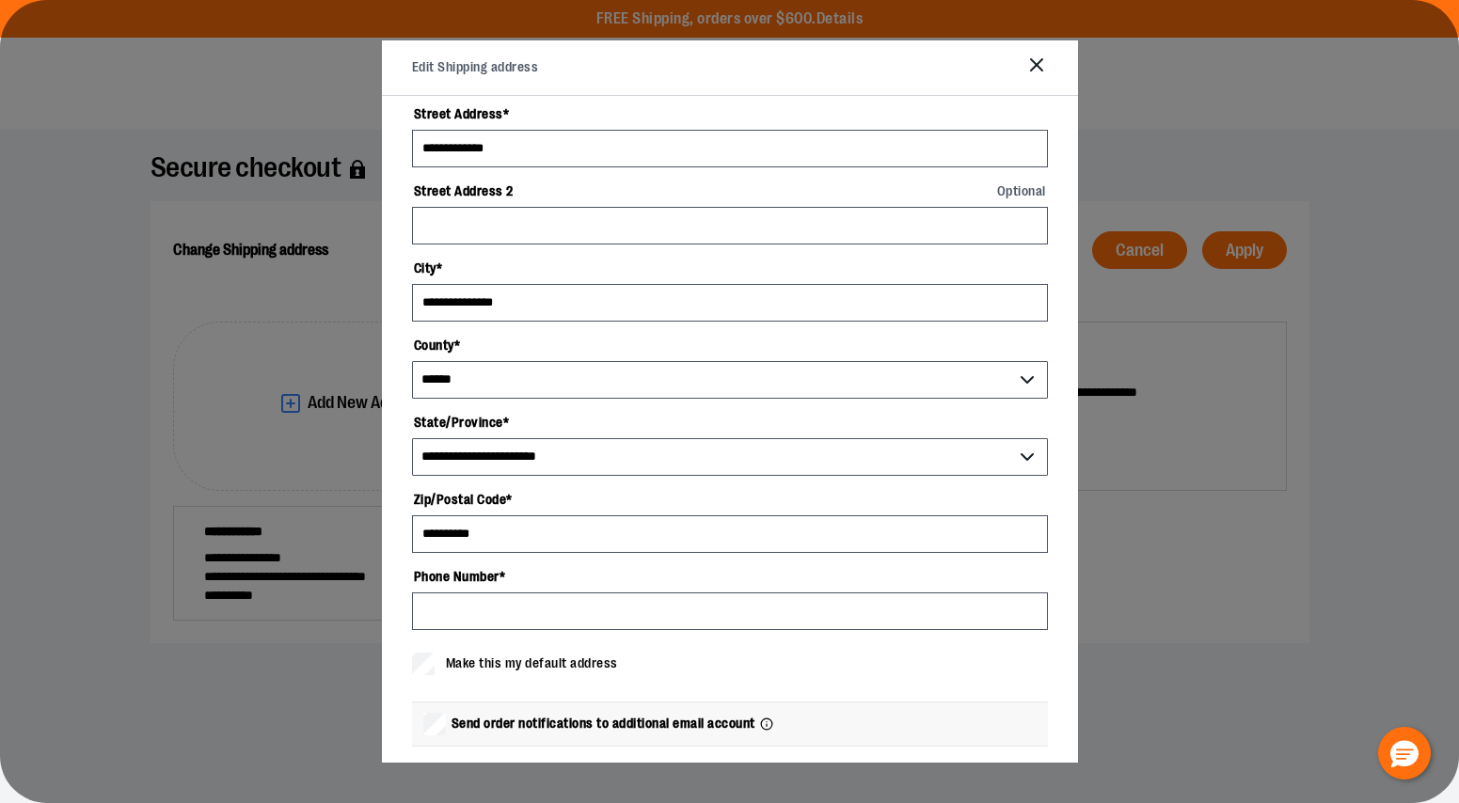
scroll to position [189, 0]
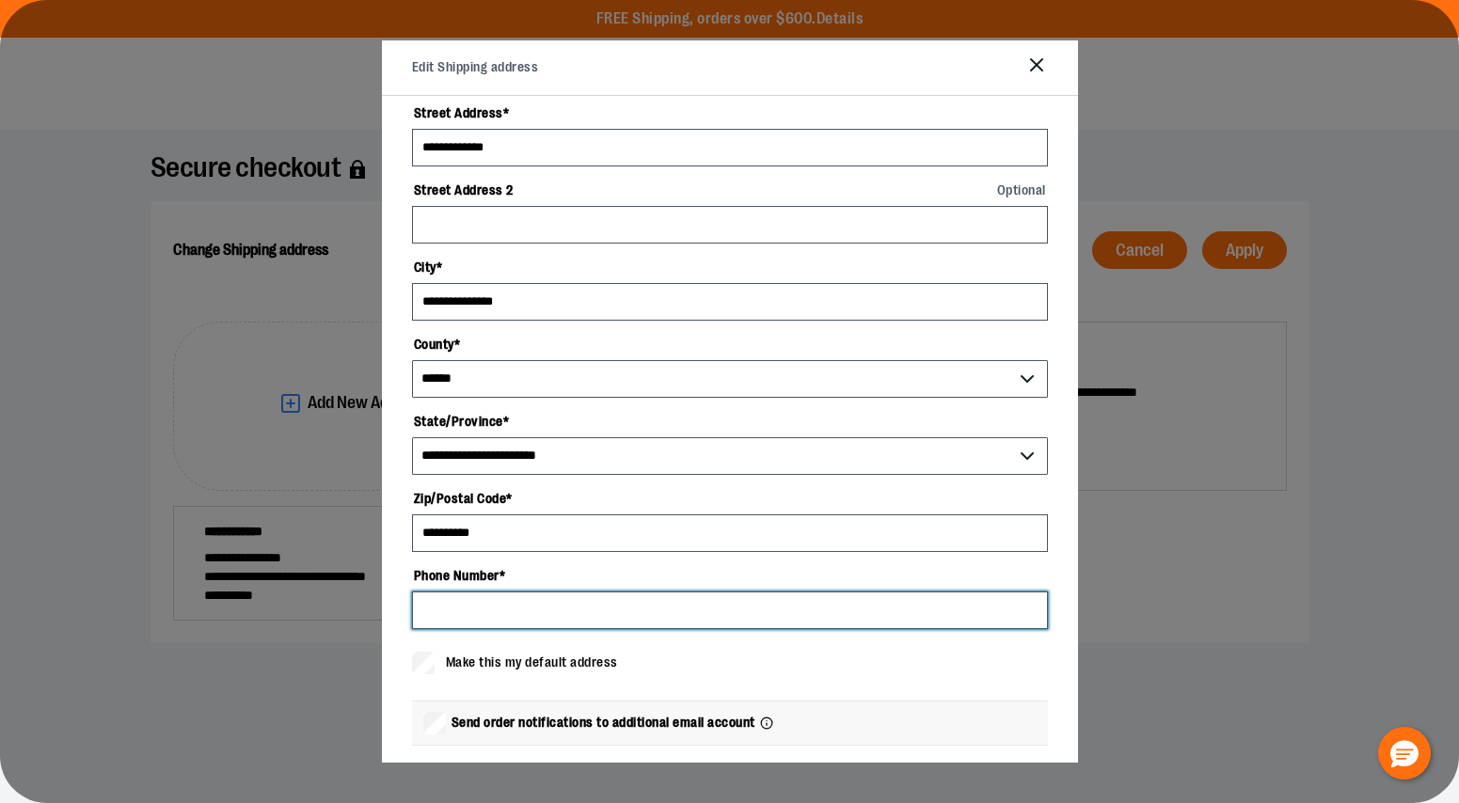
click at [490, 602] on input "Phone Number *" at bounding box center [730, 611] width 636 height 38
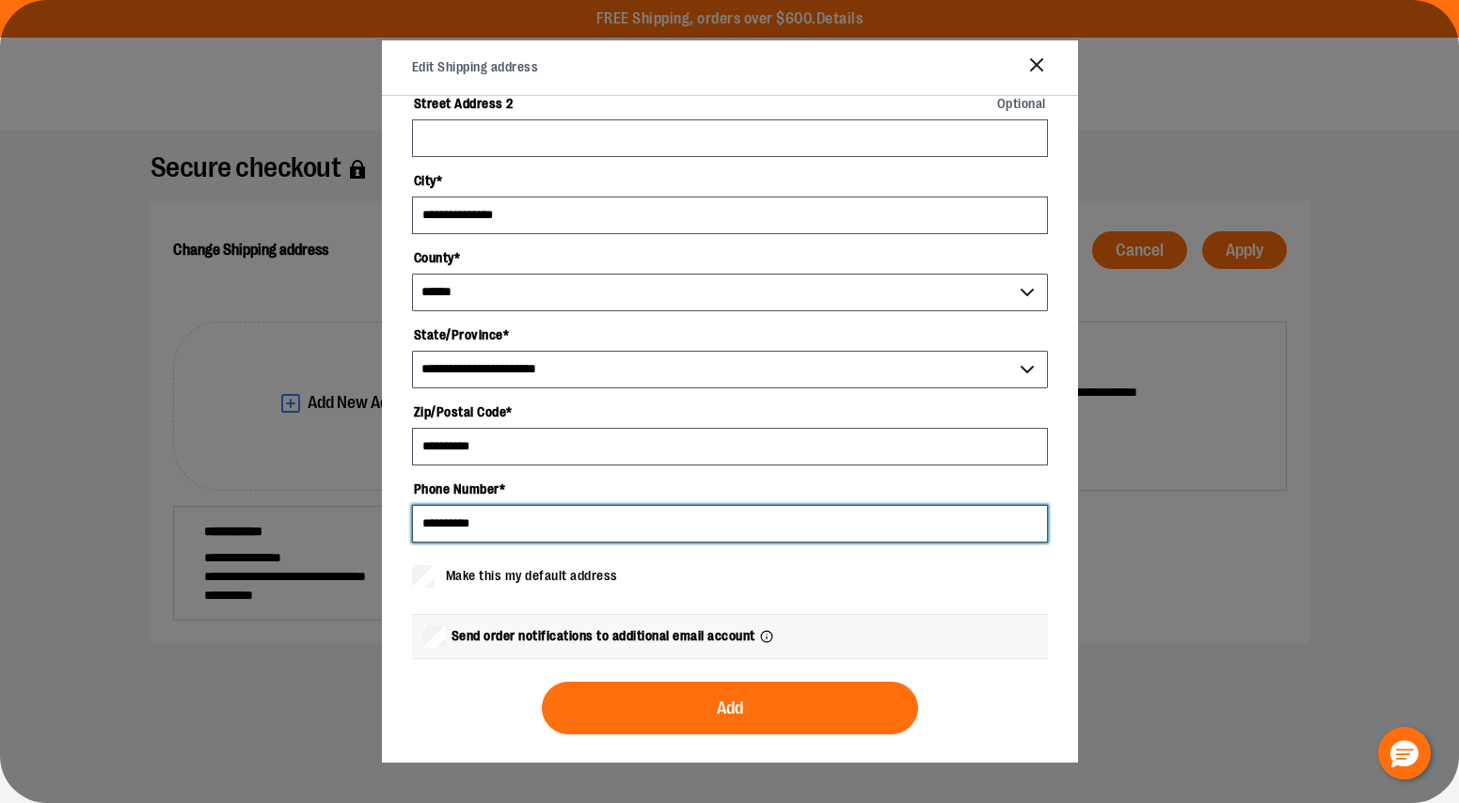
type input "**********"
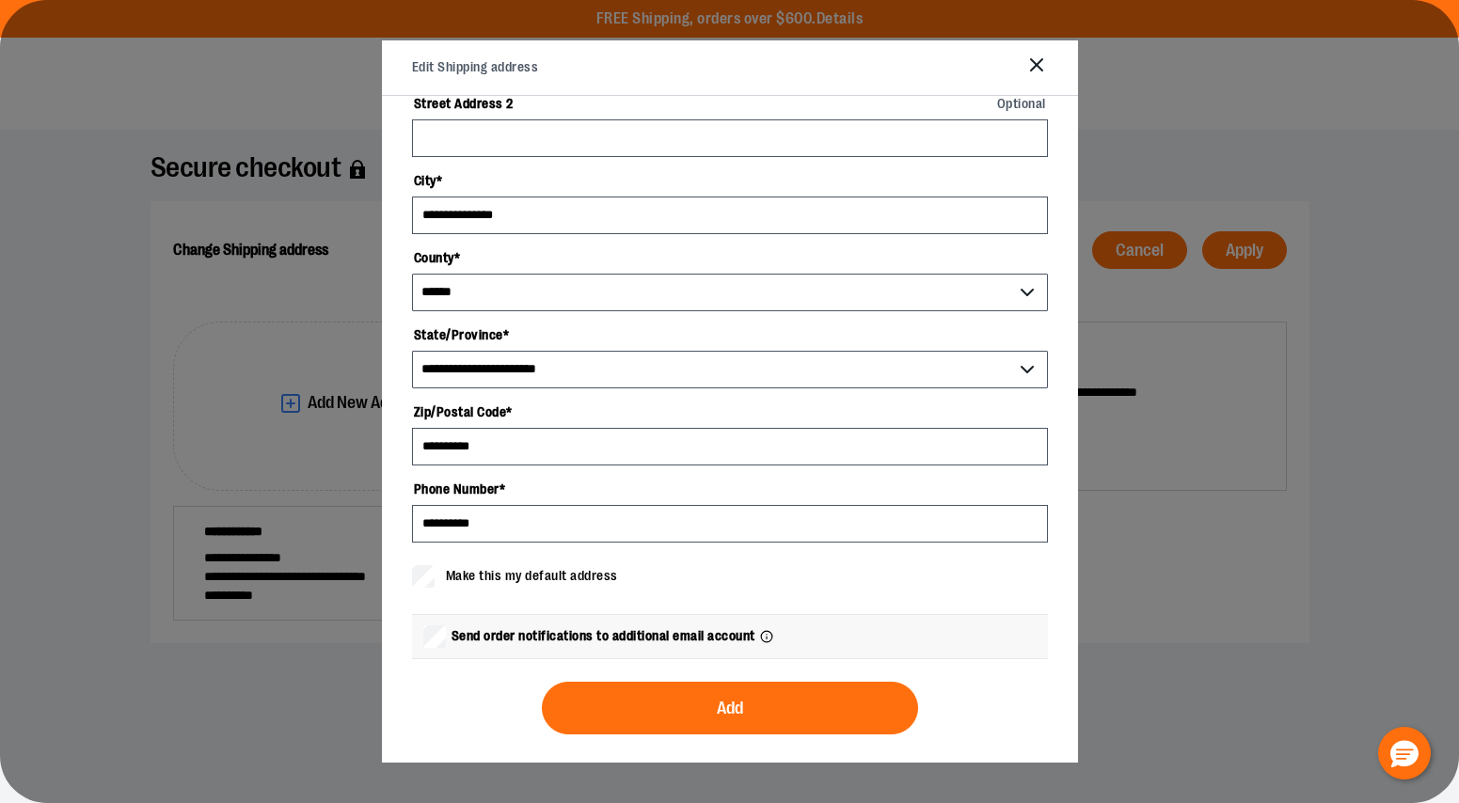
click at [551, 643] on span "Send order notifications to additional email account" at bounding box center [603, 636] width 304 height 20
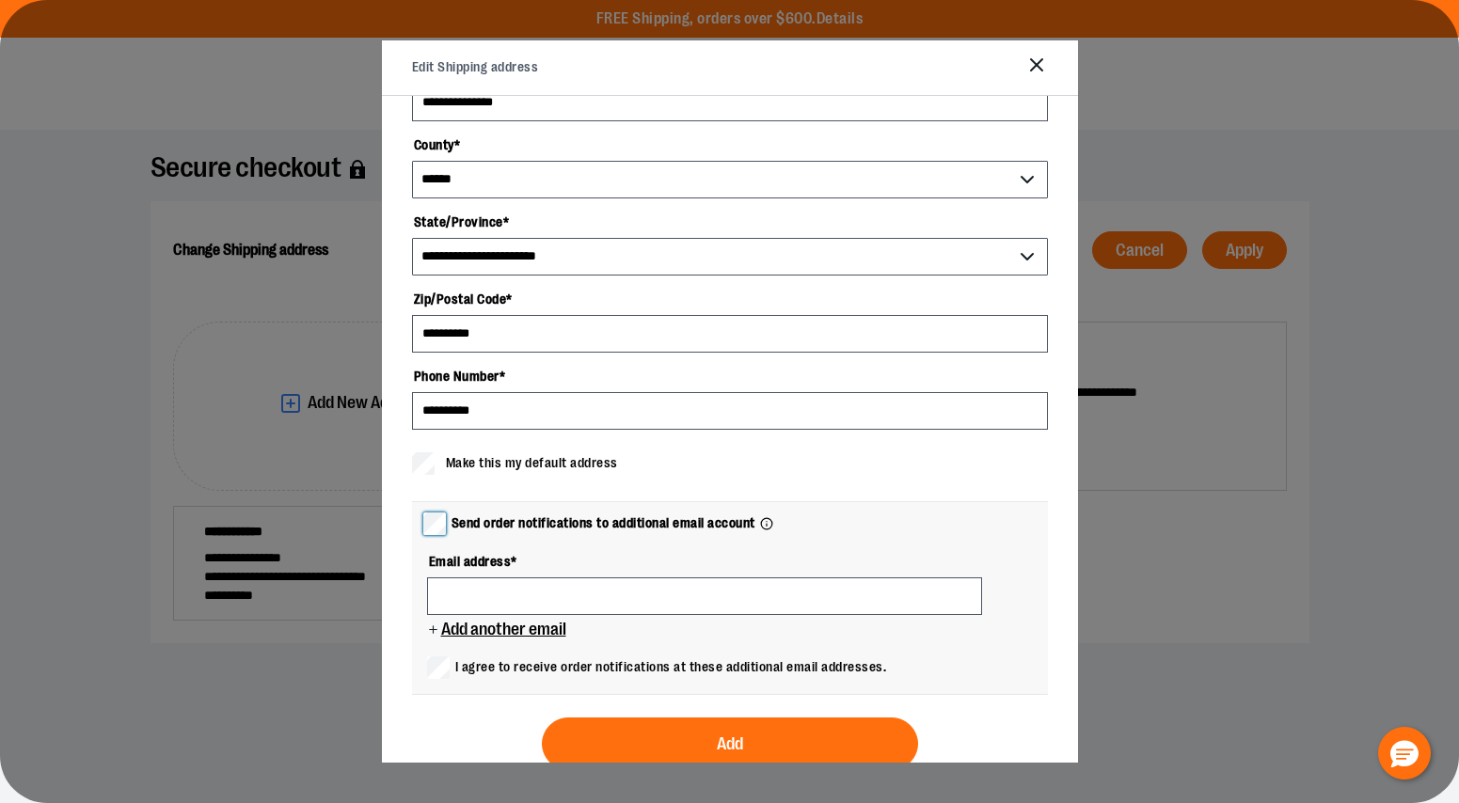
scroll to position [424, 0]
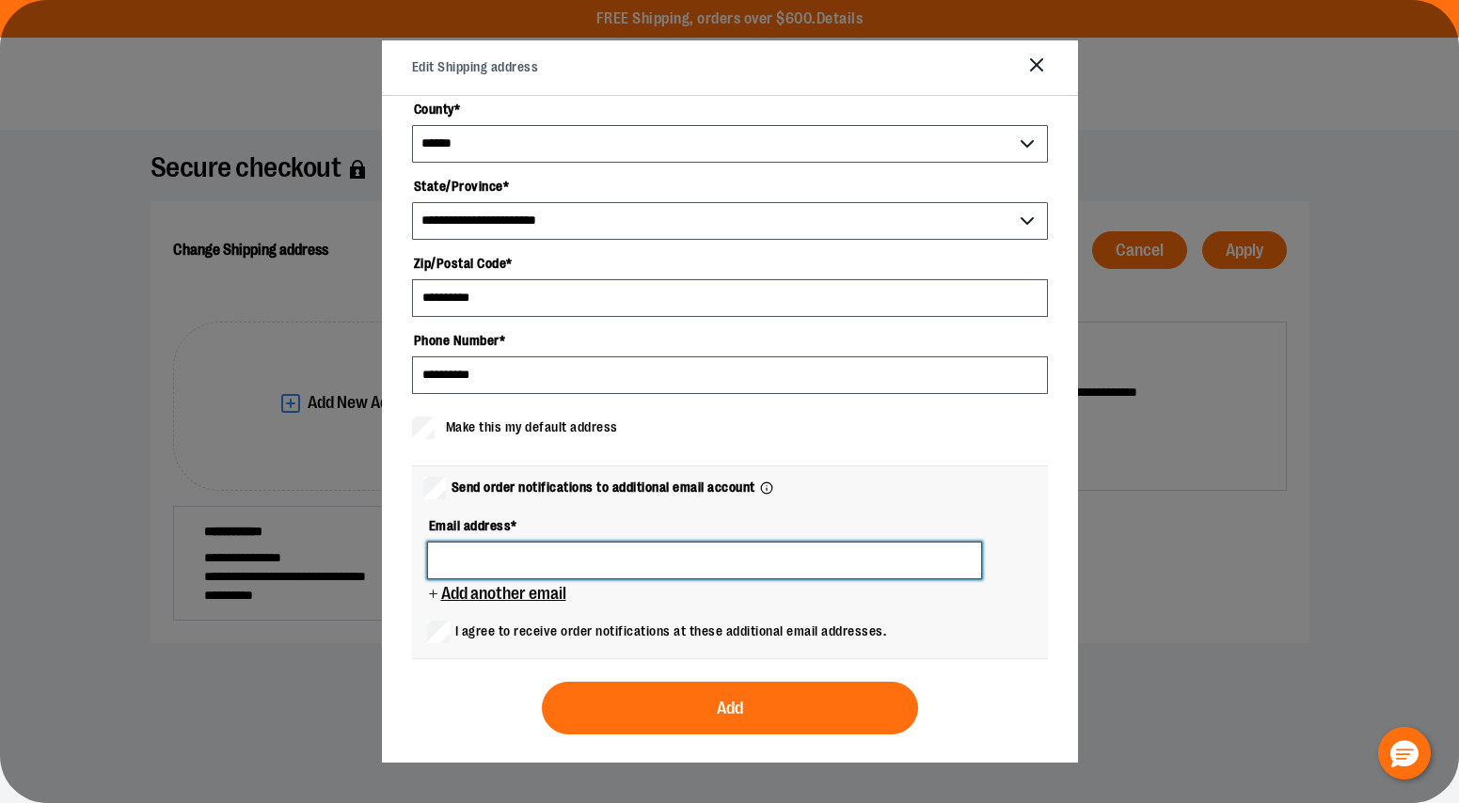
click at [498, 553] on input at bounding box center [704, 561] width 555 height 38
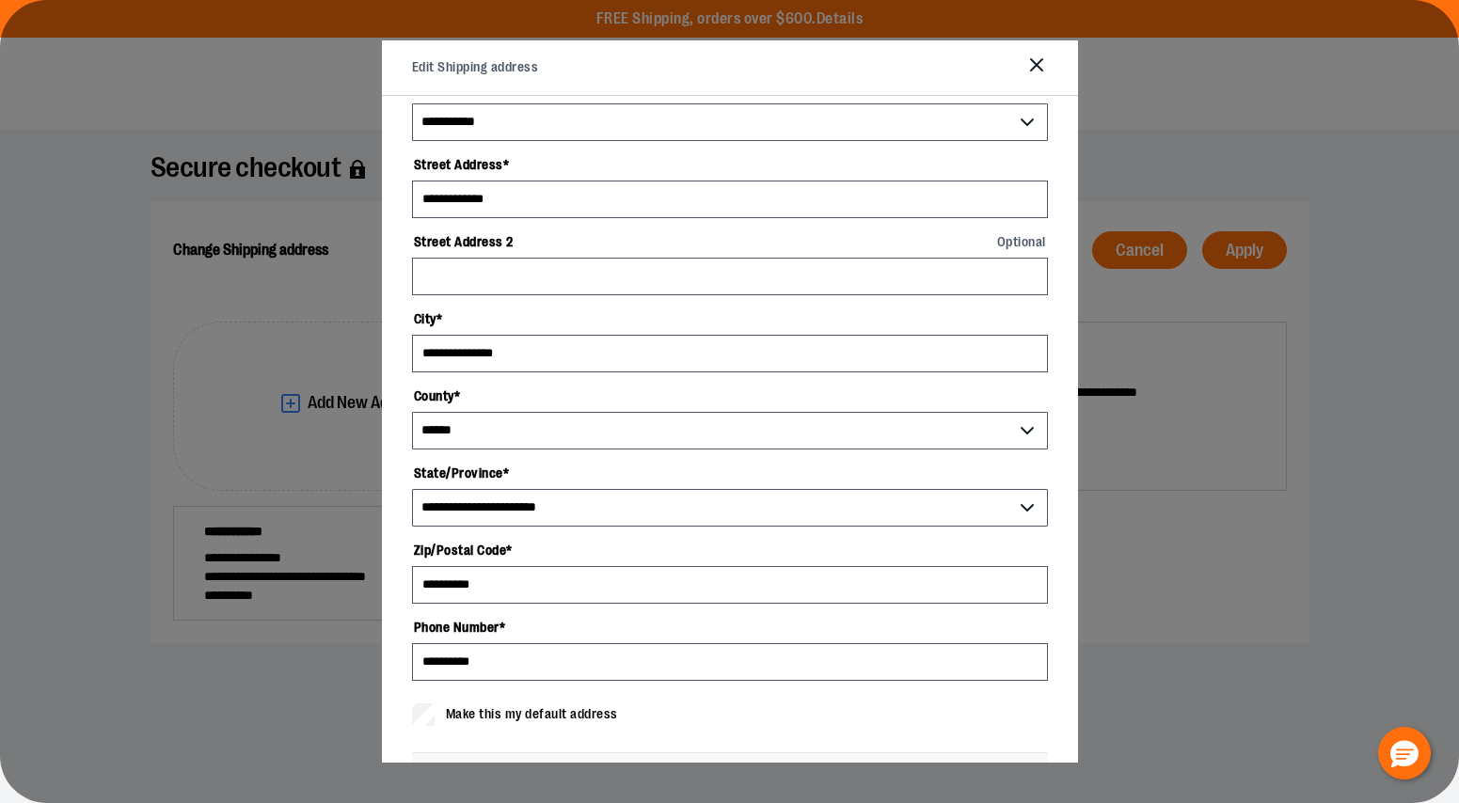
scroll to position [0, 0]
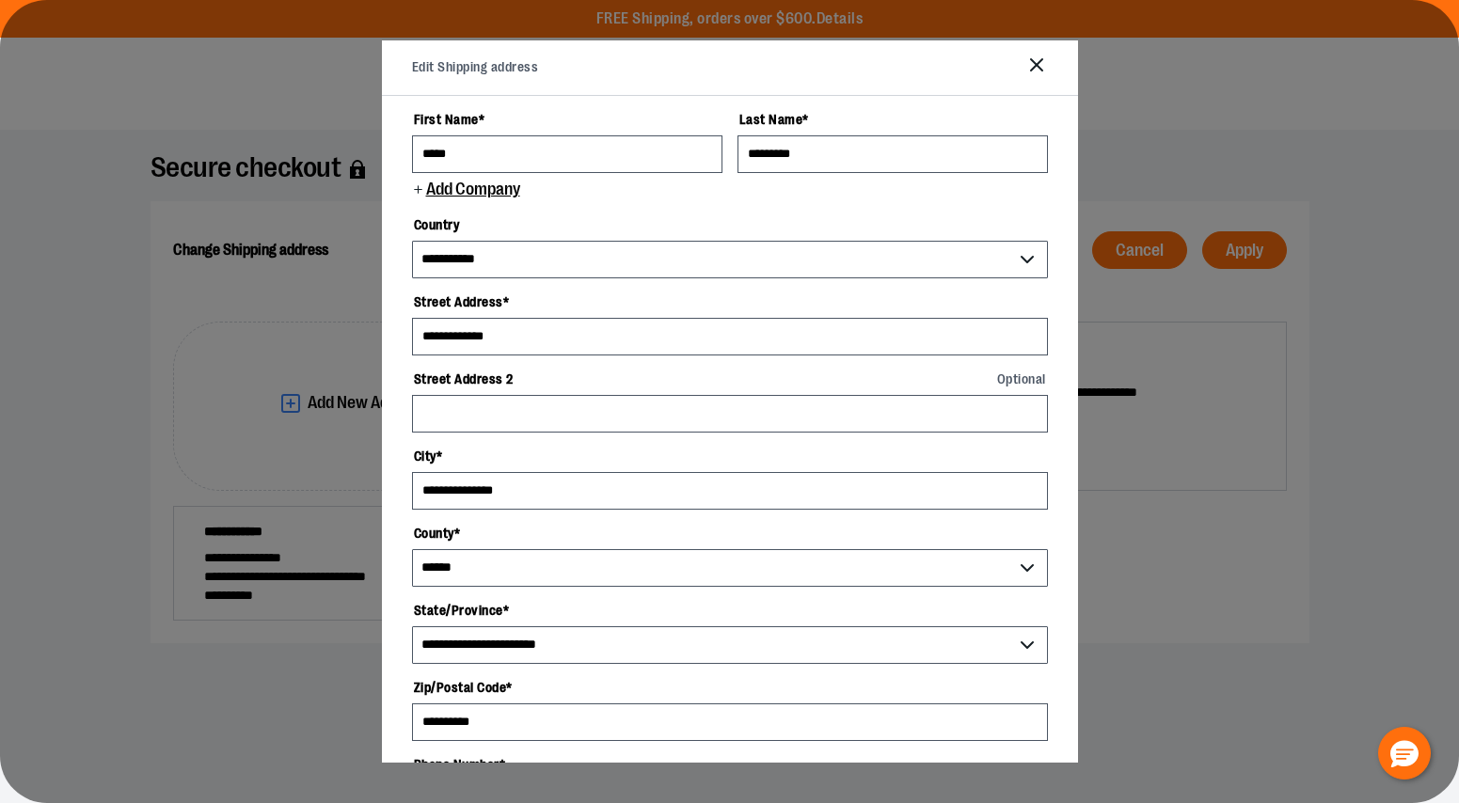
type input "**********"
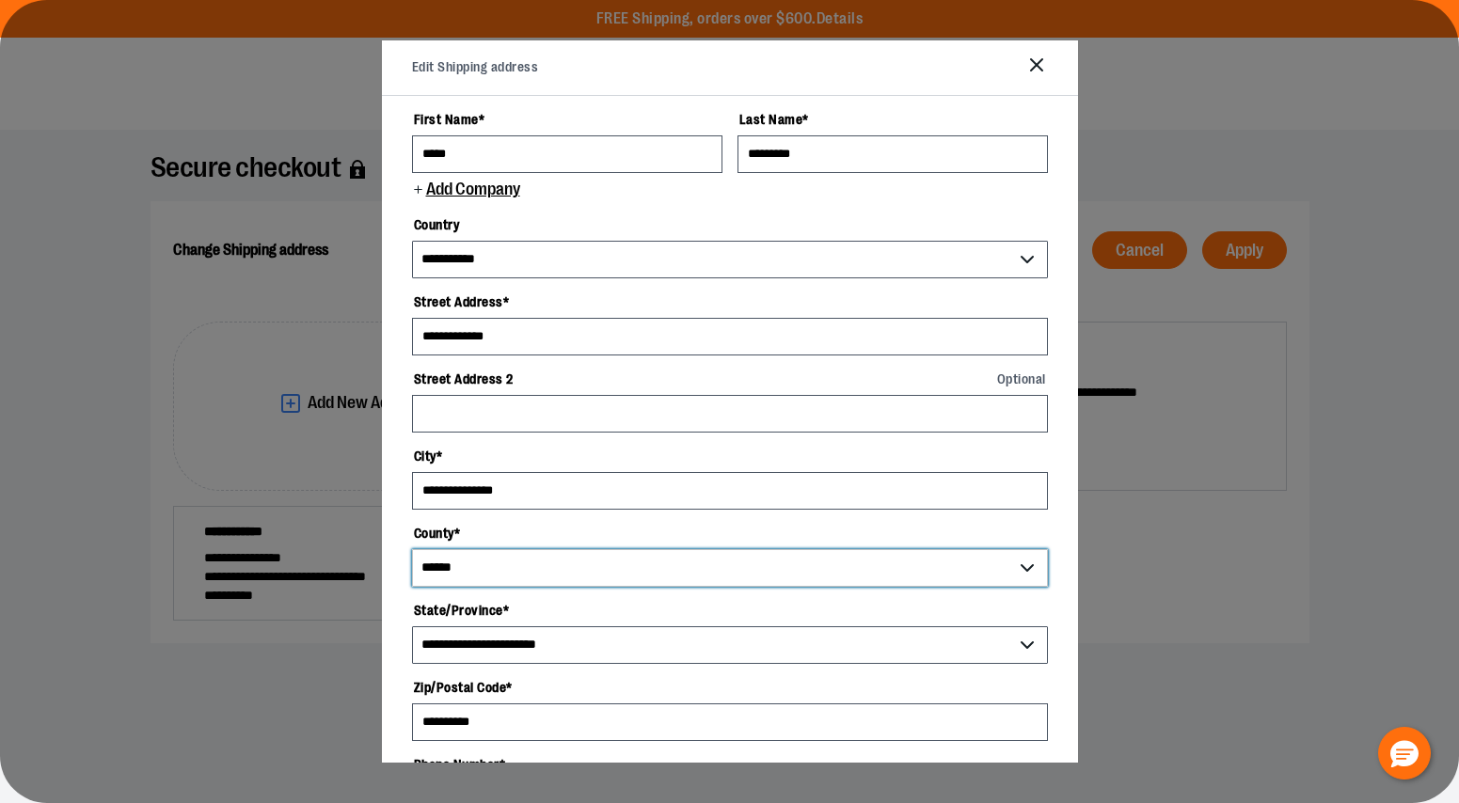
click at [568, 566] on select "******" at bounding box center [730, 568] width 636 height 38
click at [412, 549] on select "******" at bounding box center [730, 568] width 636 height 38
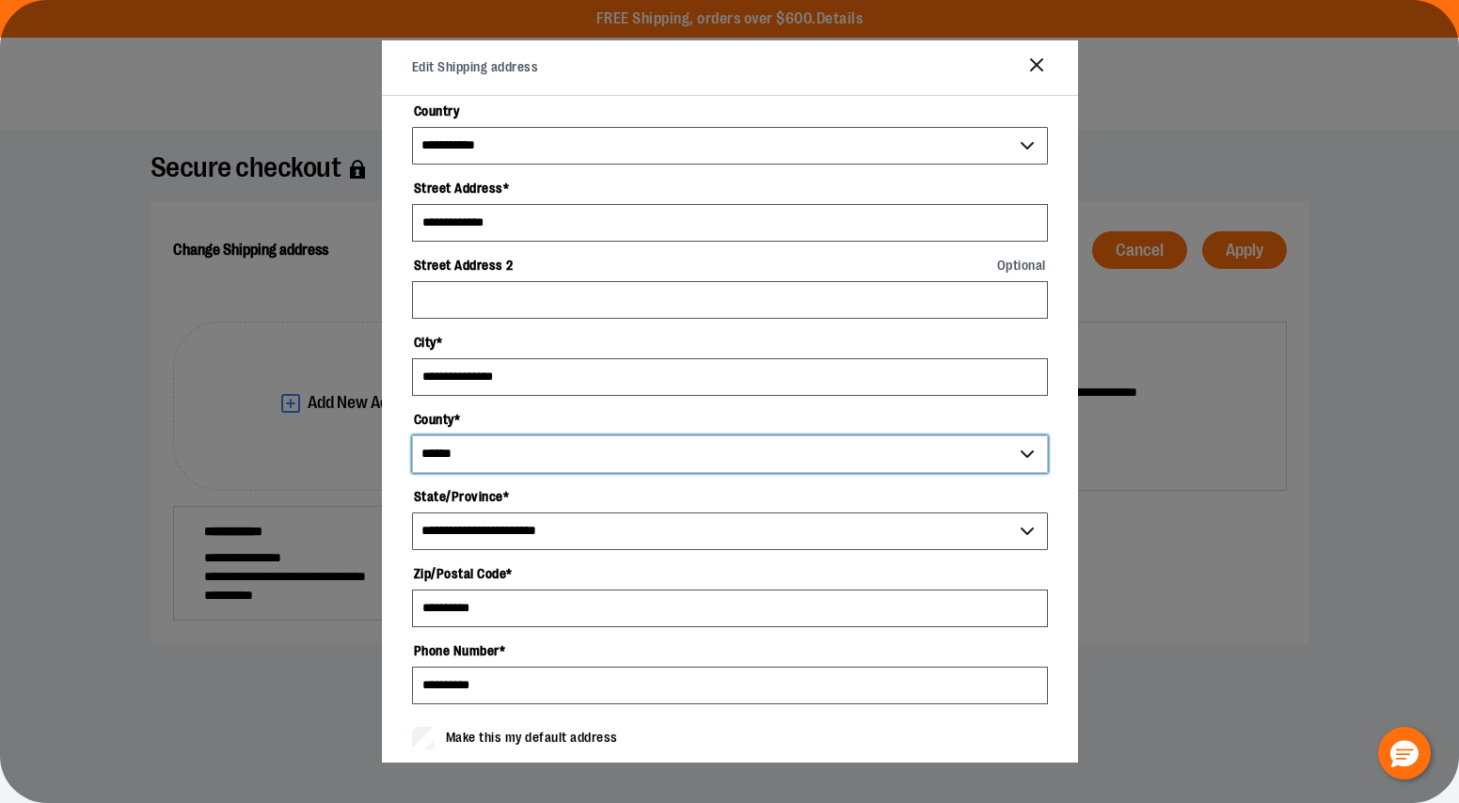
scroll to position [424, 0]
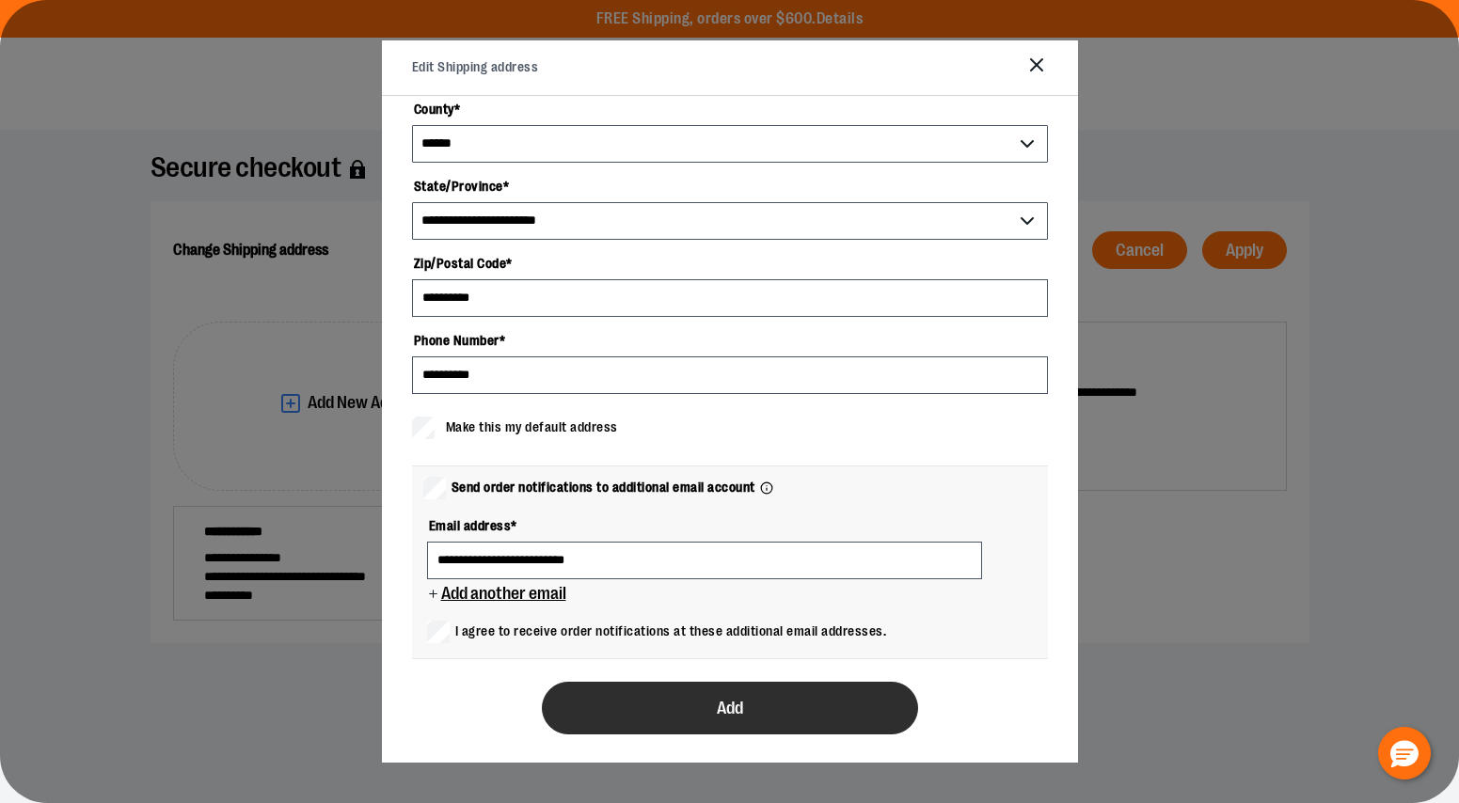
click at [722, 608] on form "**********" at bounding box center [730, 206] width 636 height 1055
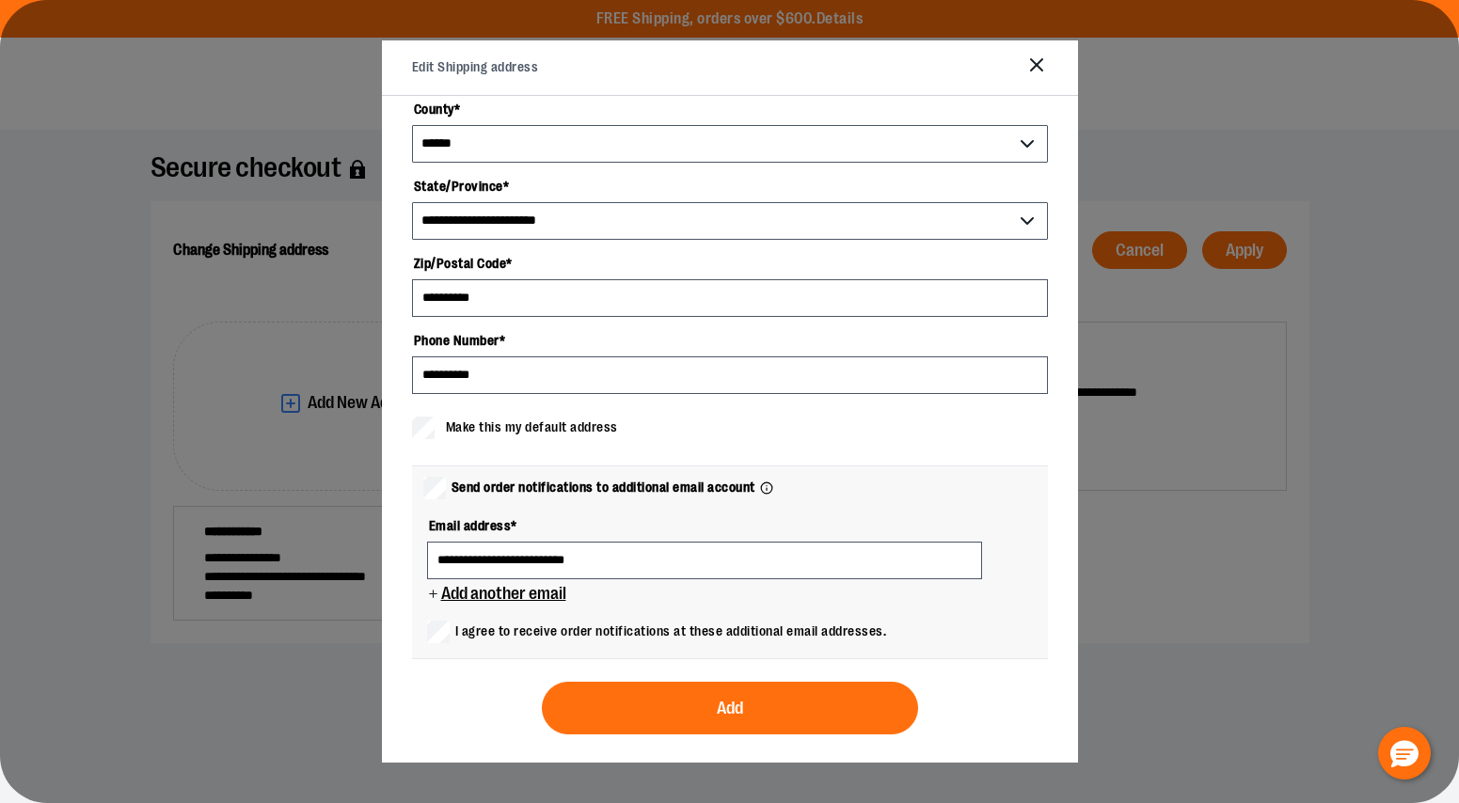
click at [704, 634] on span "I agree to receive order notifications at these additional email addresses." at bounding box center [671, 632] width 432 height 20
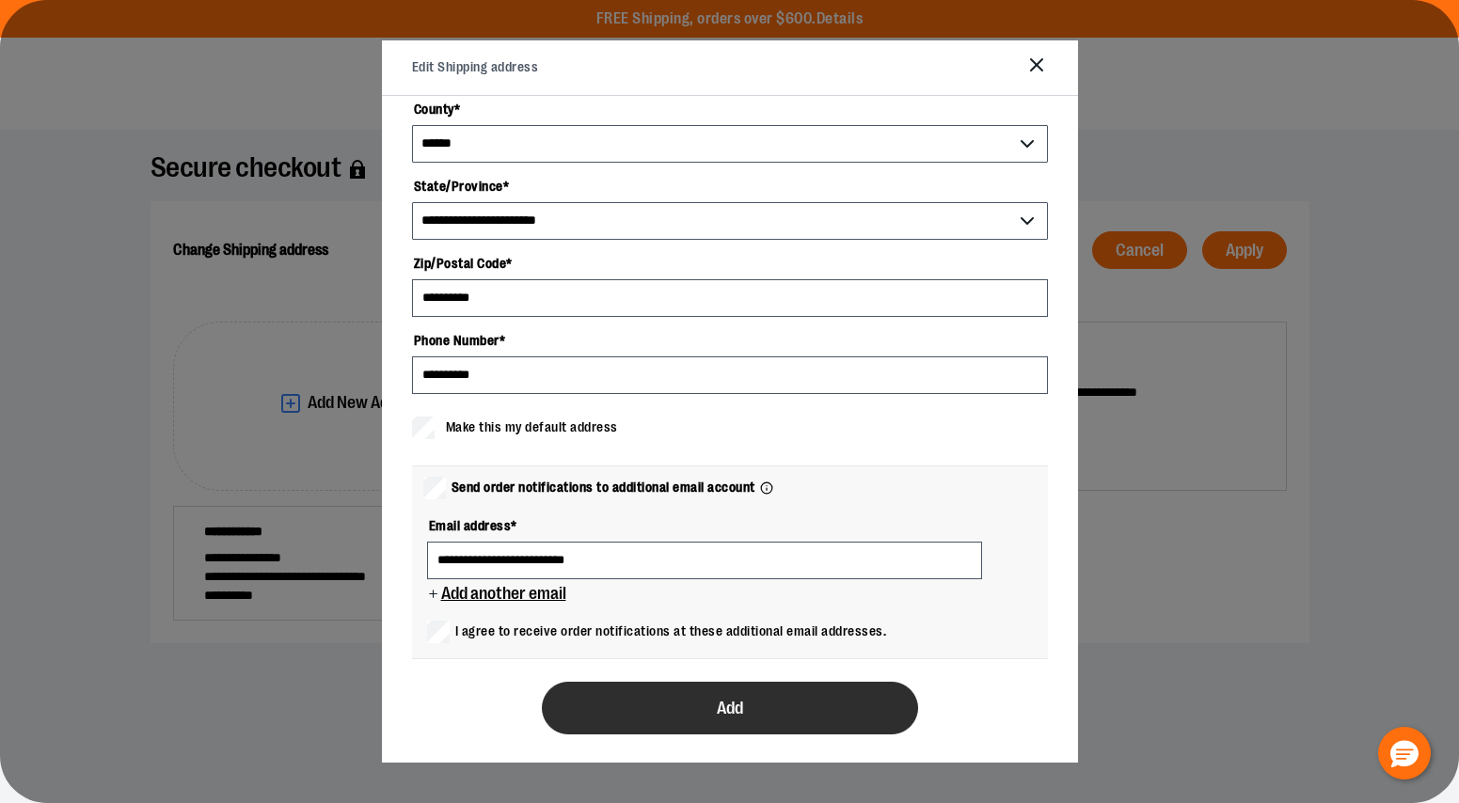
click at [735, 712] on span "Add" at bounding box center [730, 709] width 26 height 18
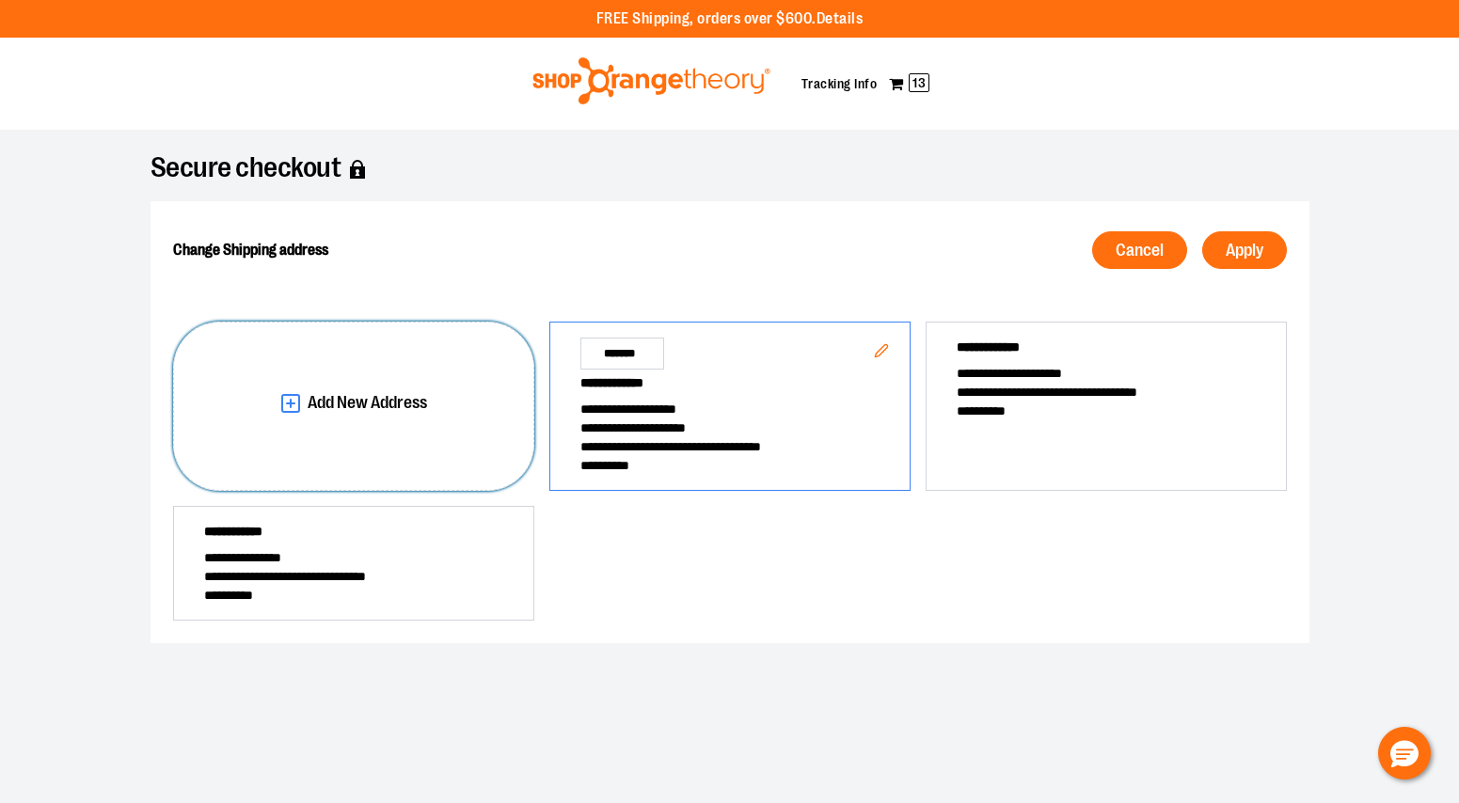
scroll to position [0, 0]
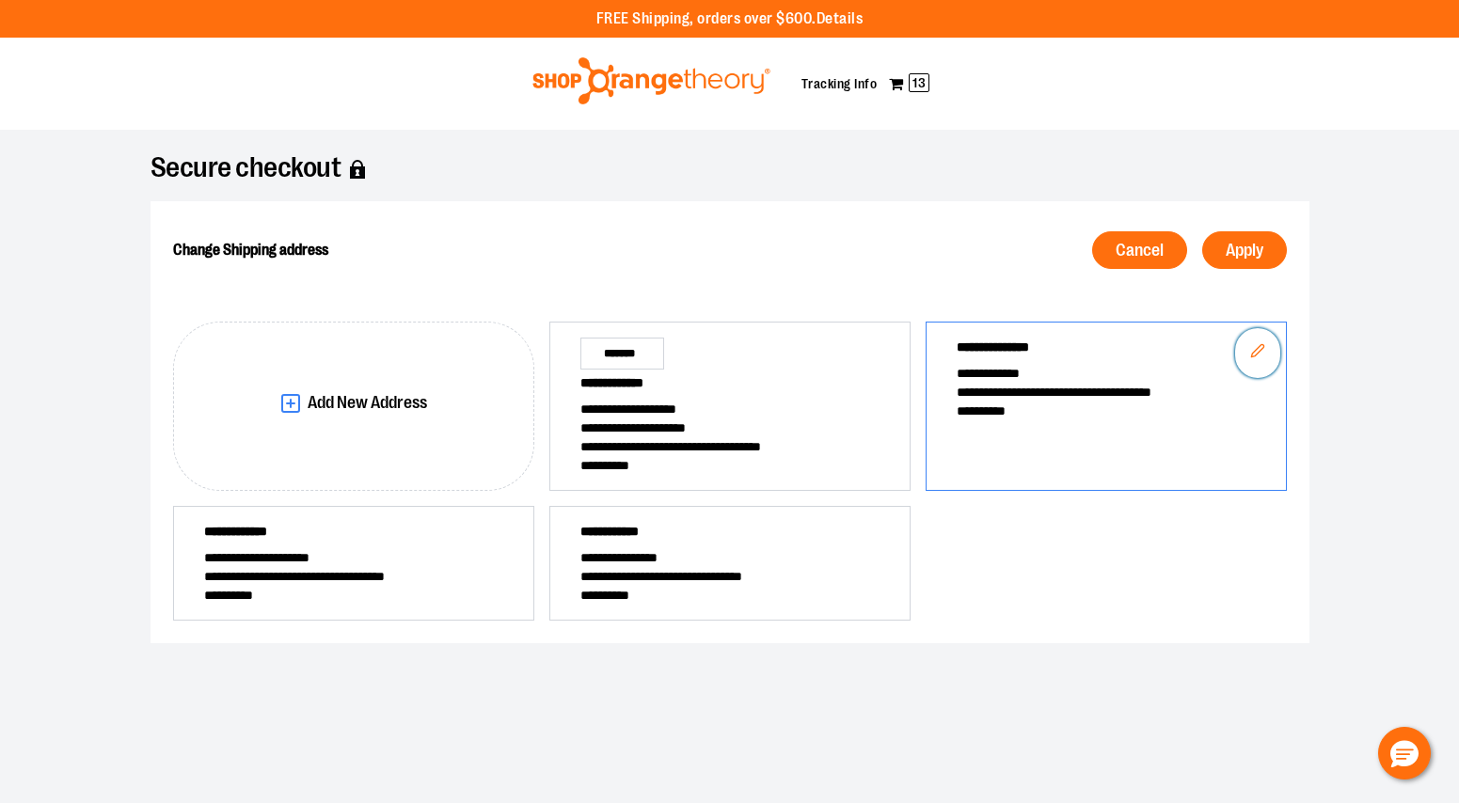
click at [1261, 345] on icon "Edit" at bounding box center [1257, 350] width 15 height 15
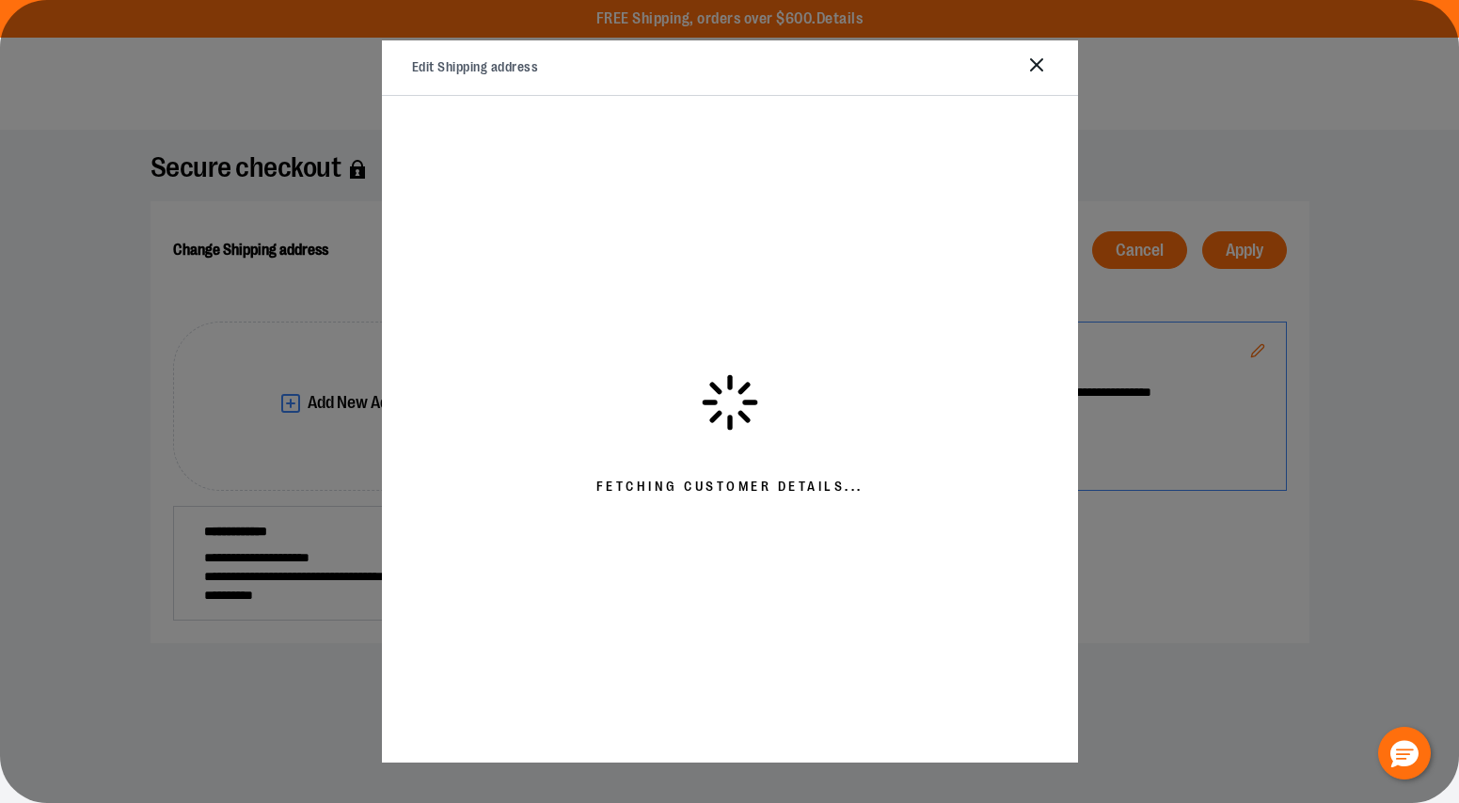
select select "**"
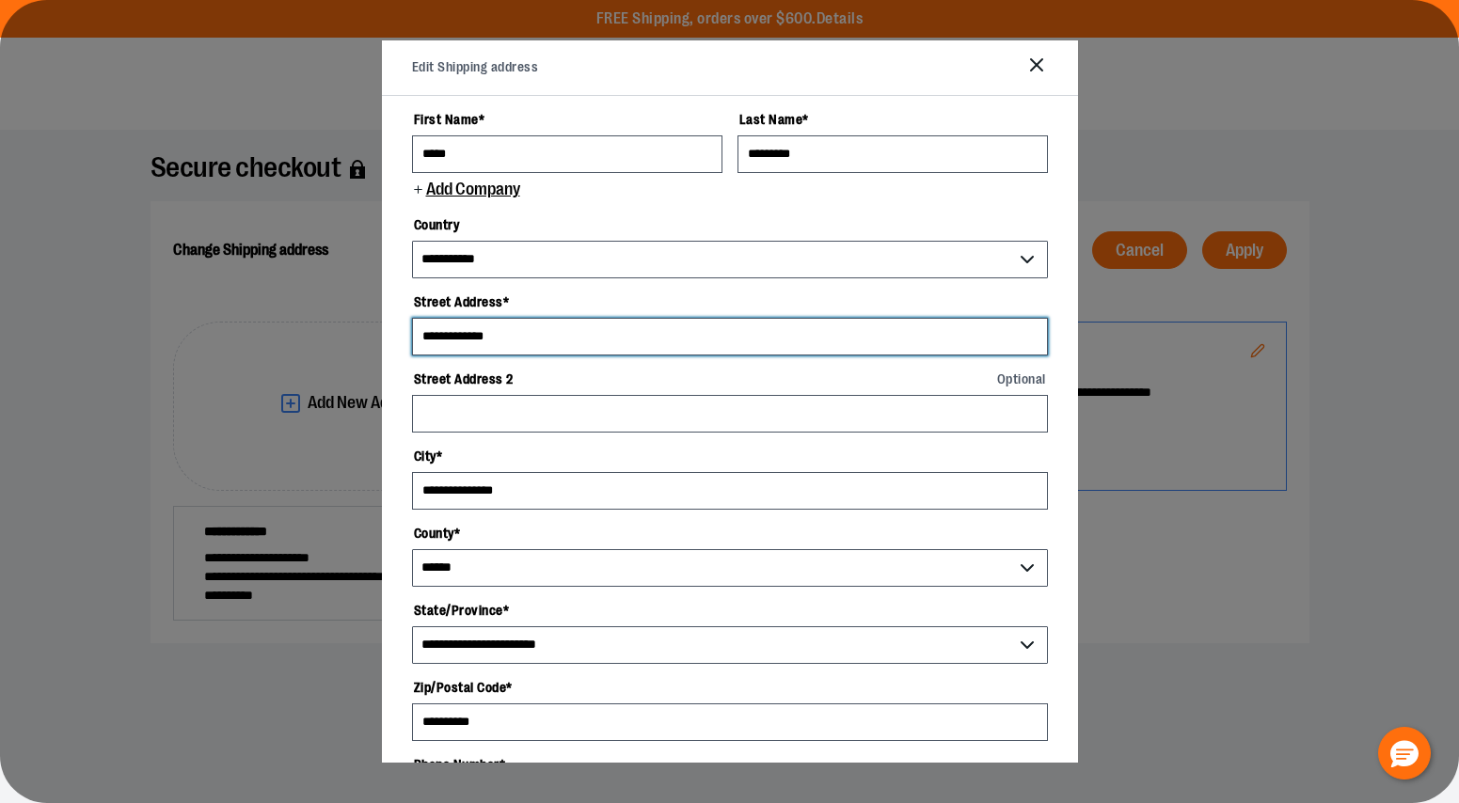
click at [588, 328] on input "**********" at bounding box center [730, 337] width 636 height 38
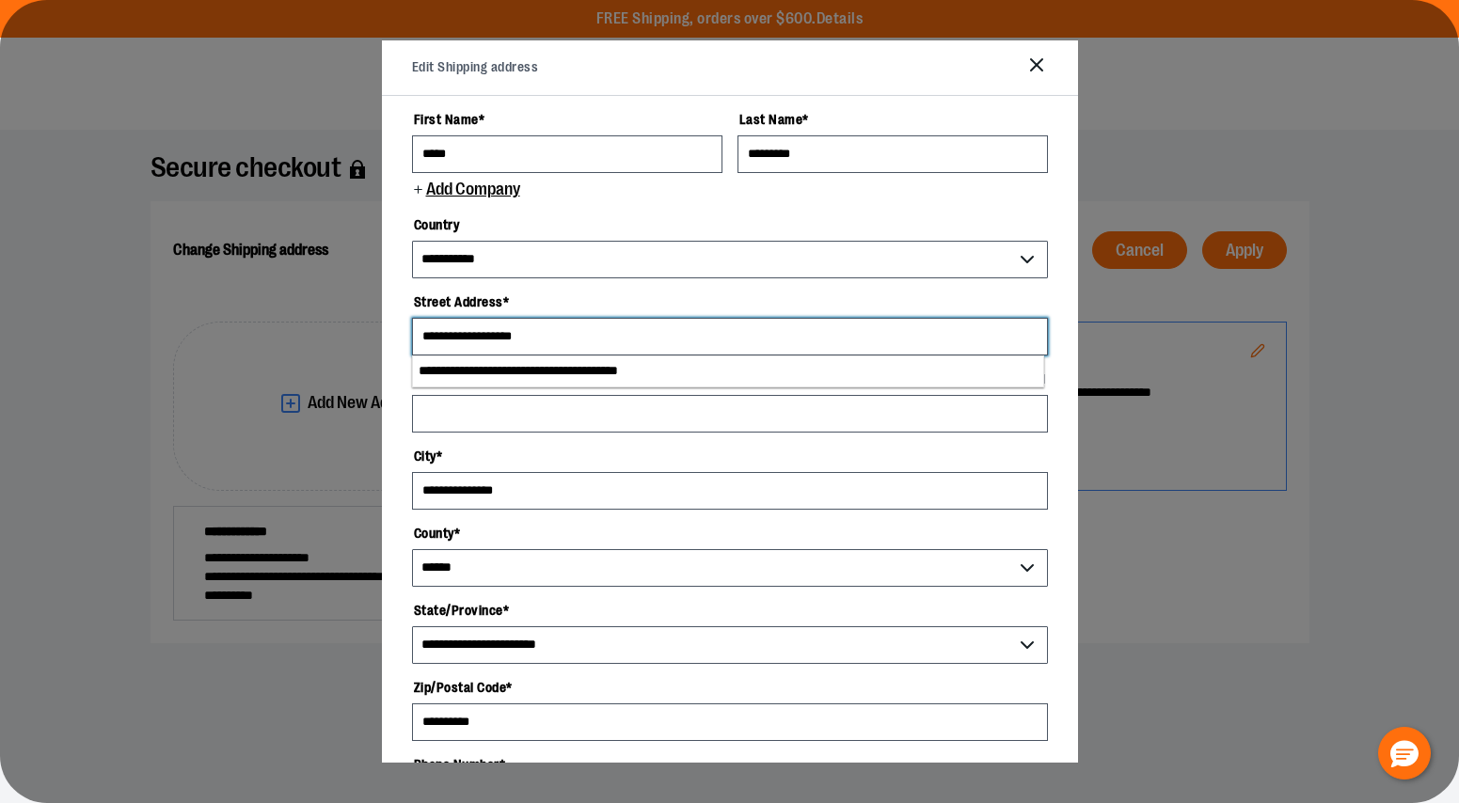
type input "**********"
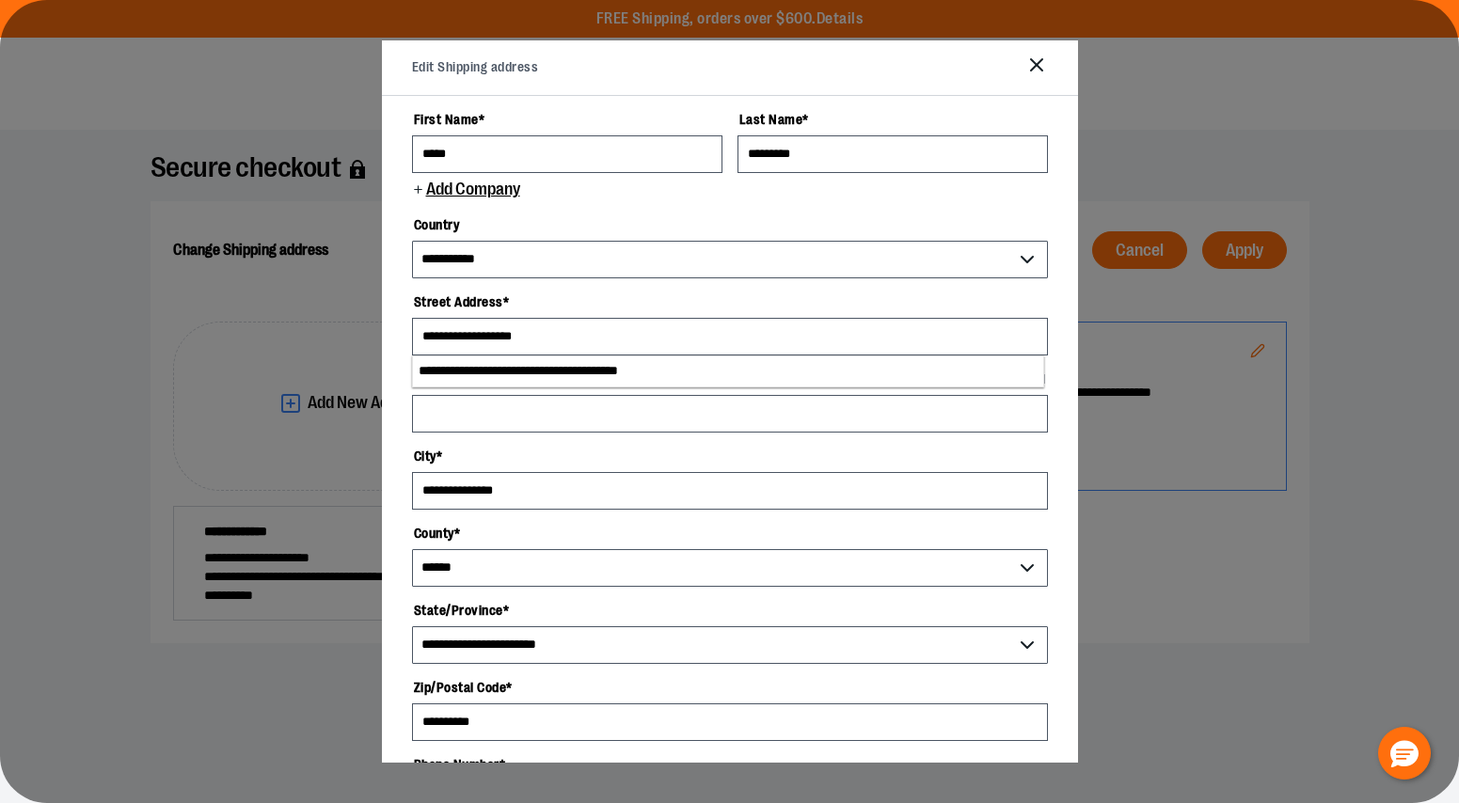
click at [595, 283] on form "**********" at bounding box center [730, 630] width 636 height 1055
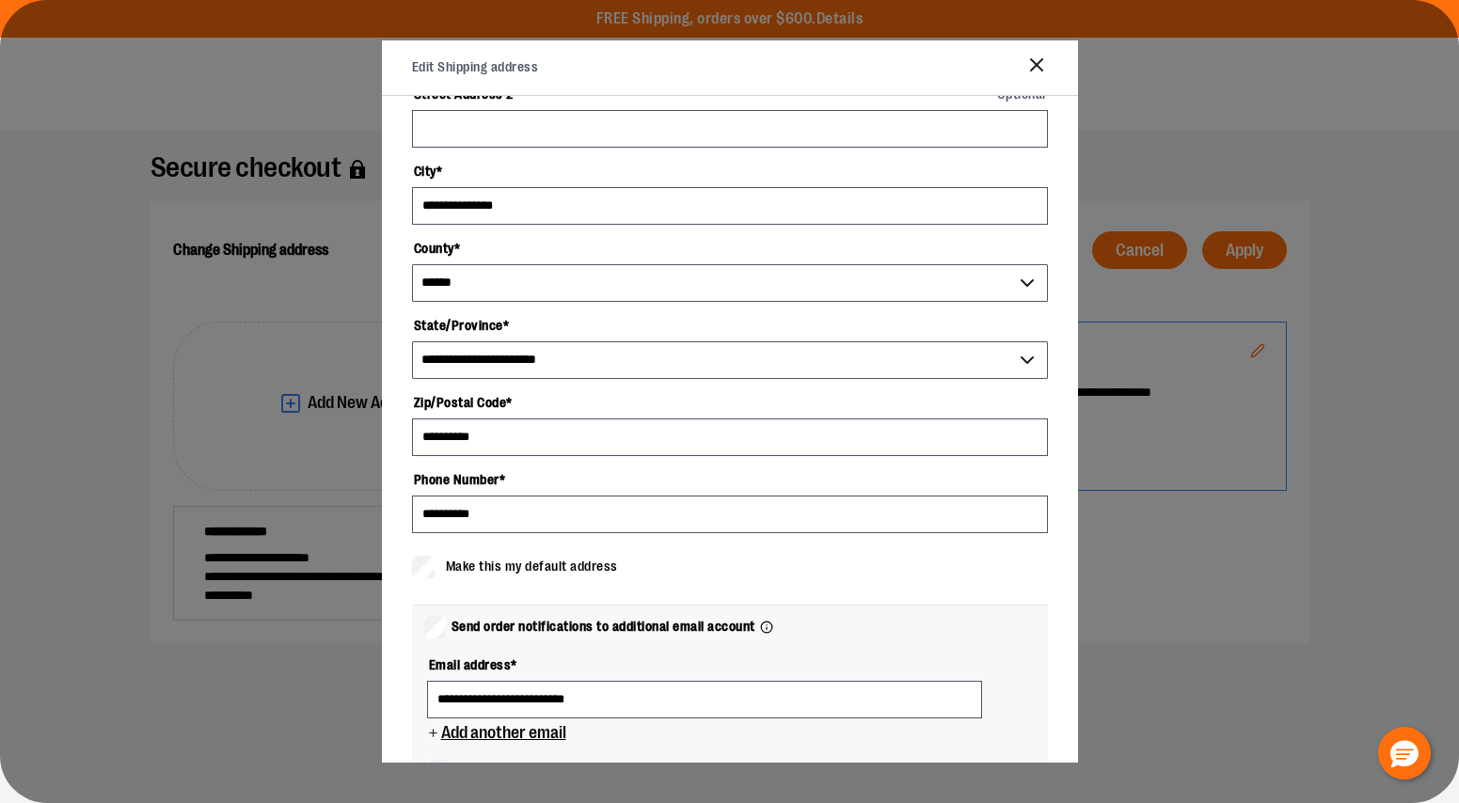
scroll to position [424, 0]
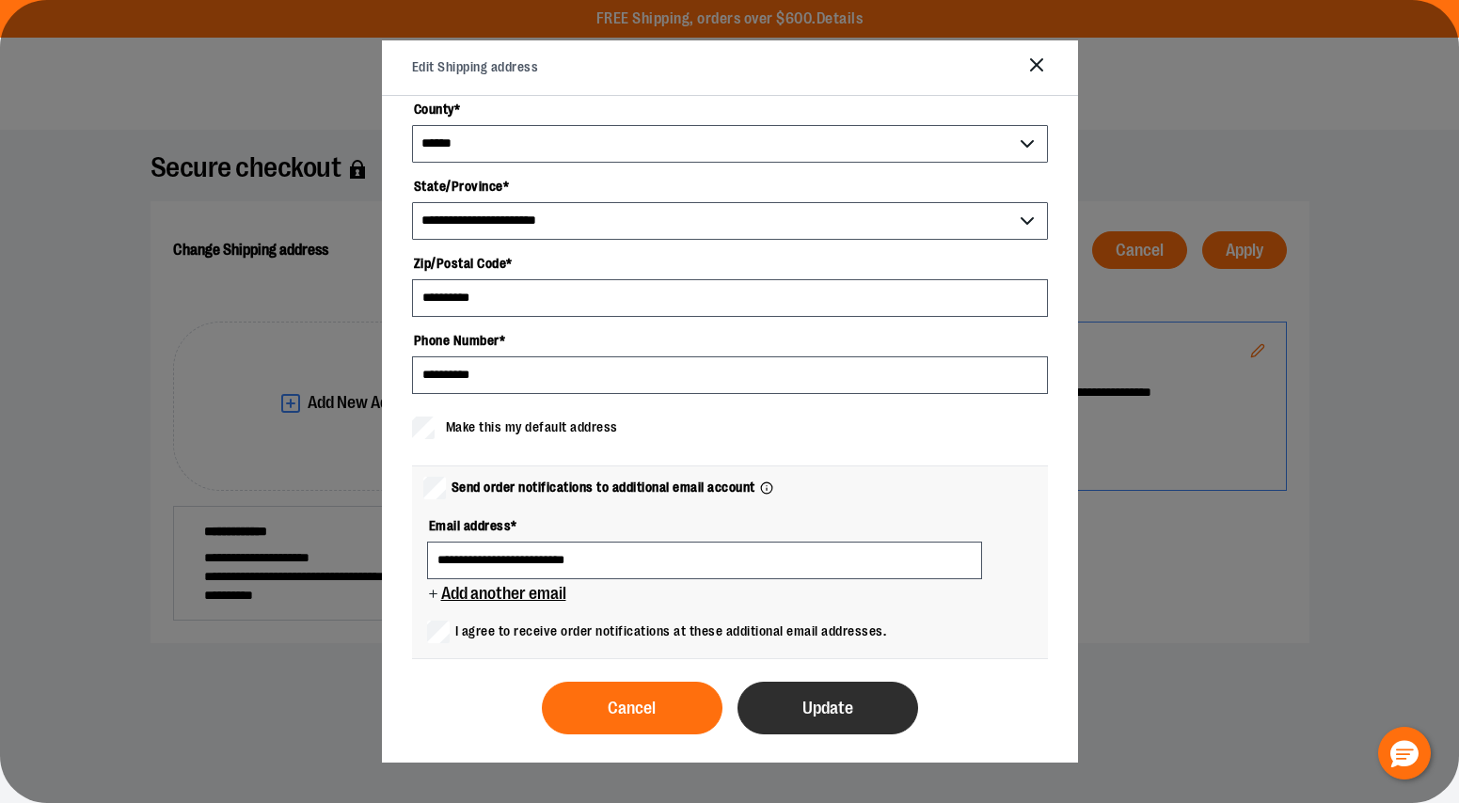
click at [838, 708] on span "Update" at bounding box center [827, 709] width 51 height 18
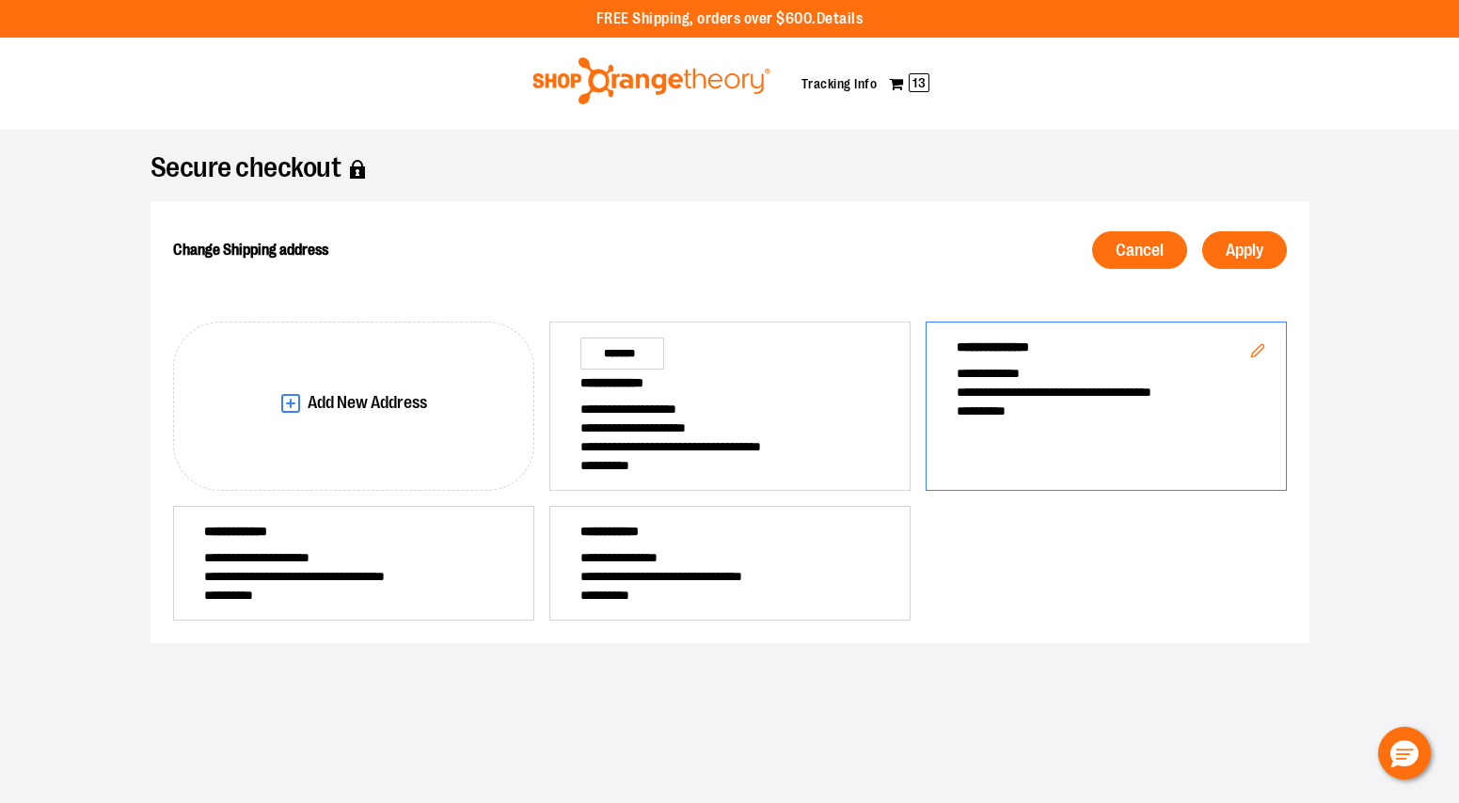
scroll to position [0, 0]
click at [1242, 239] on button "Apply" at bounding box center [1244, 250] width 85 height 38
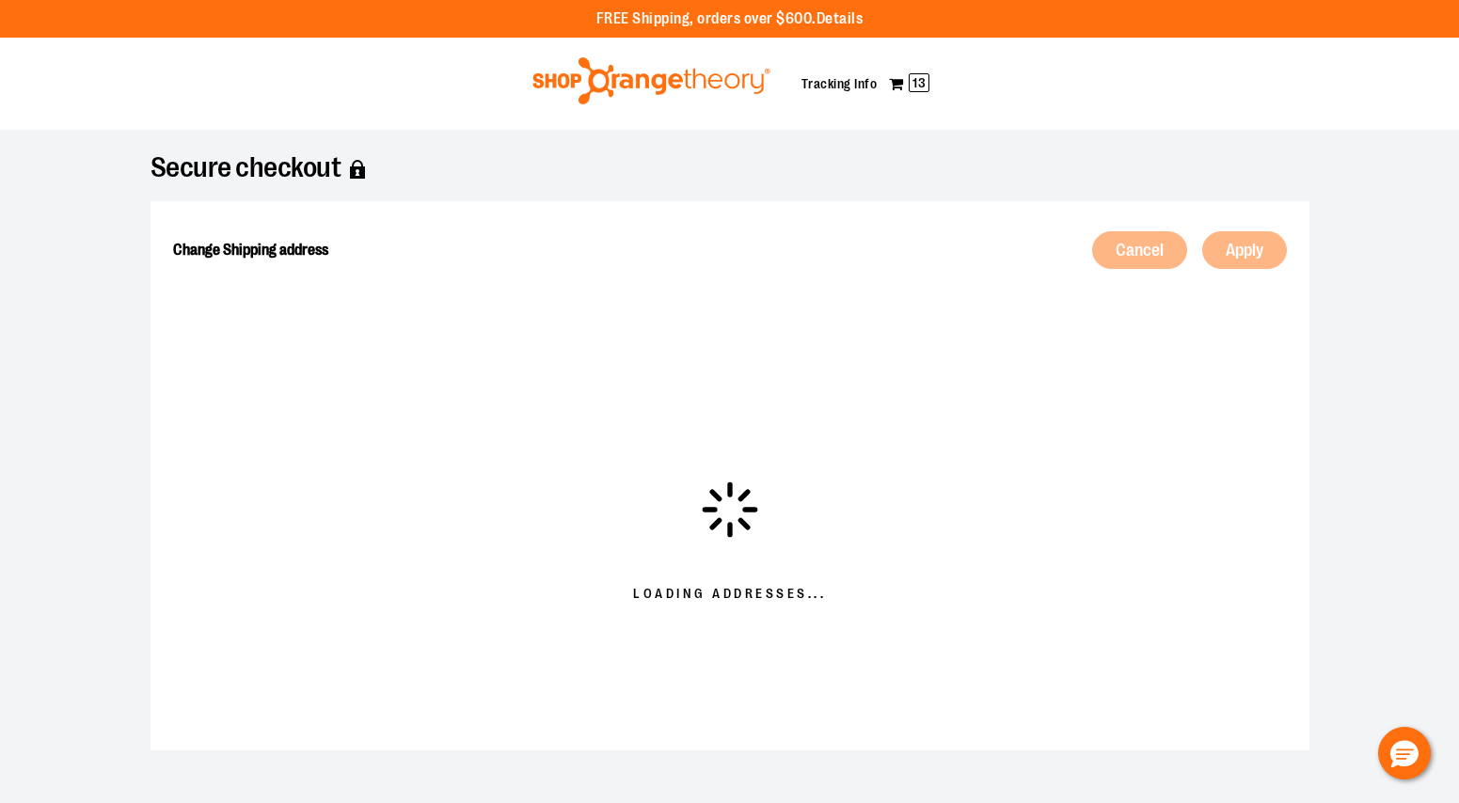
click at [696, 127] on div "Toggle Nav My Cart 13 Tracking Info" at bounding box center [729, 84] width 1459 height 92
click at [687, 87] on img at bounding box center [651, 80] width 244 height 47
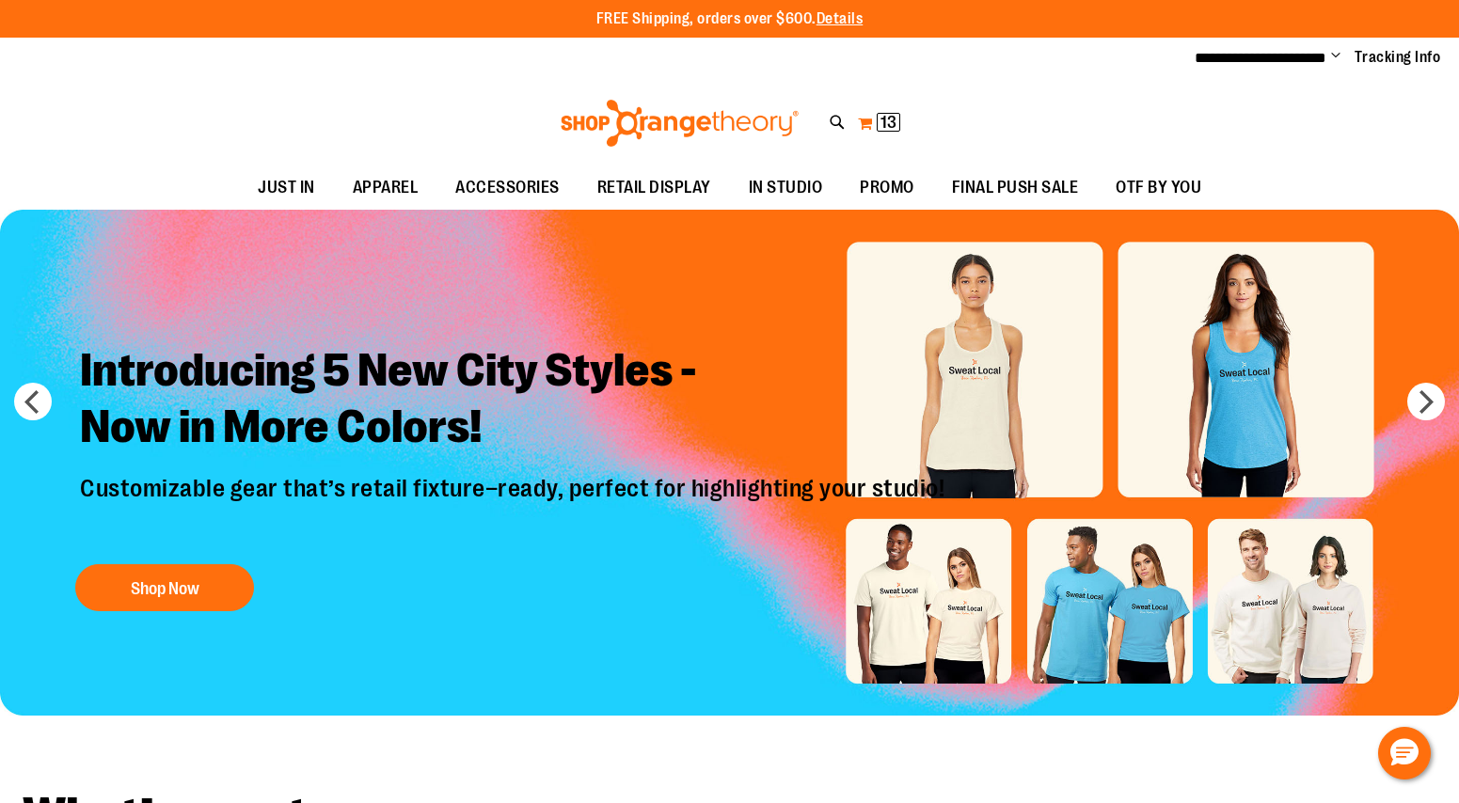
type input "**********"
click at [878, 128] on span "13 13 items" at bounding box center [889, 122] width 24 height 19
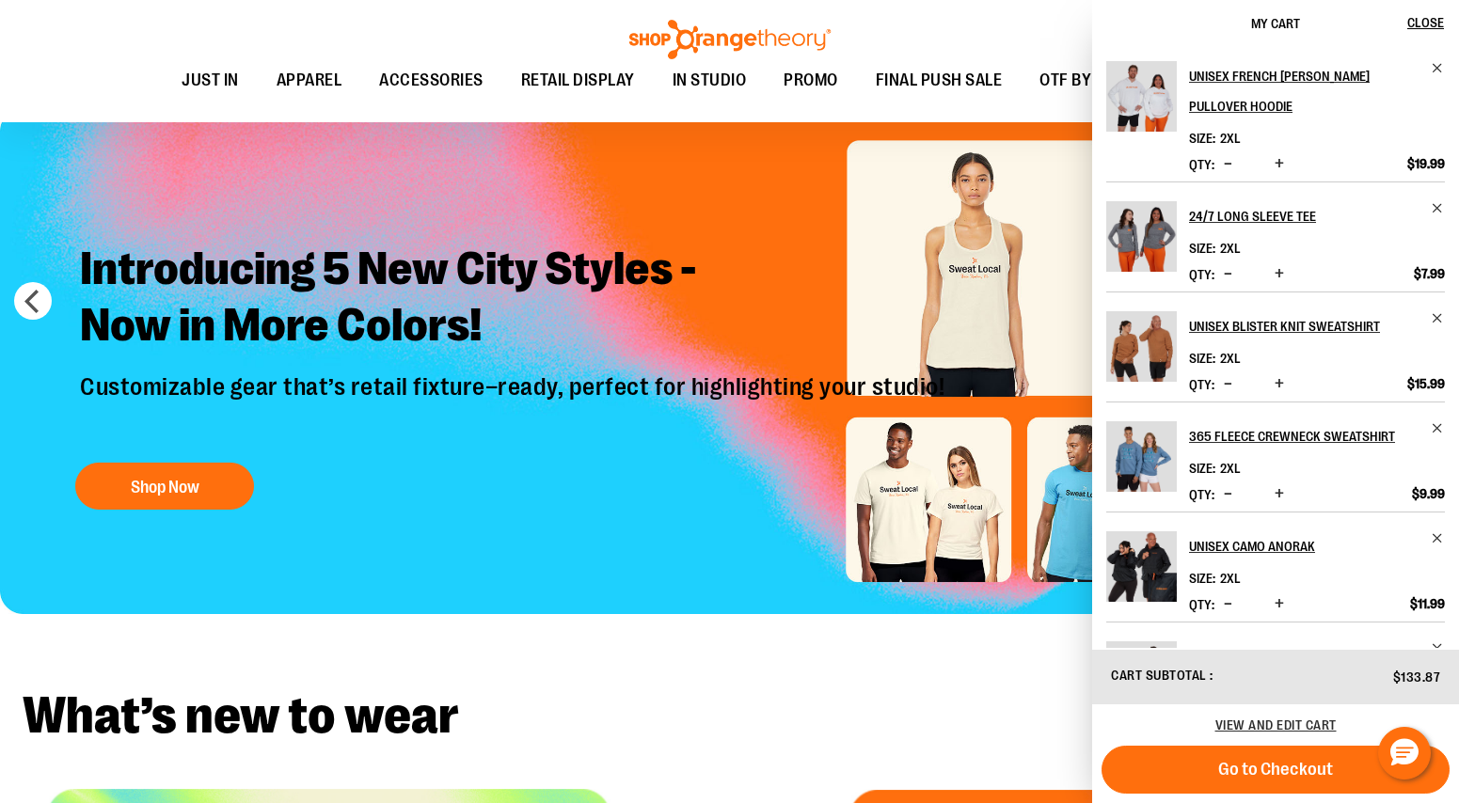
scroll to position [399, 0]
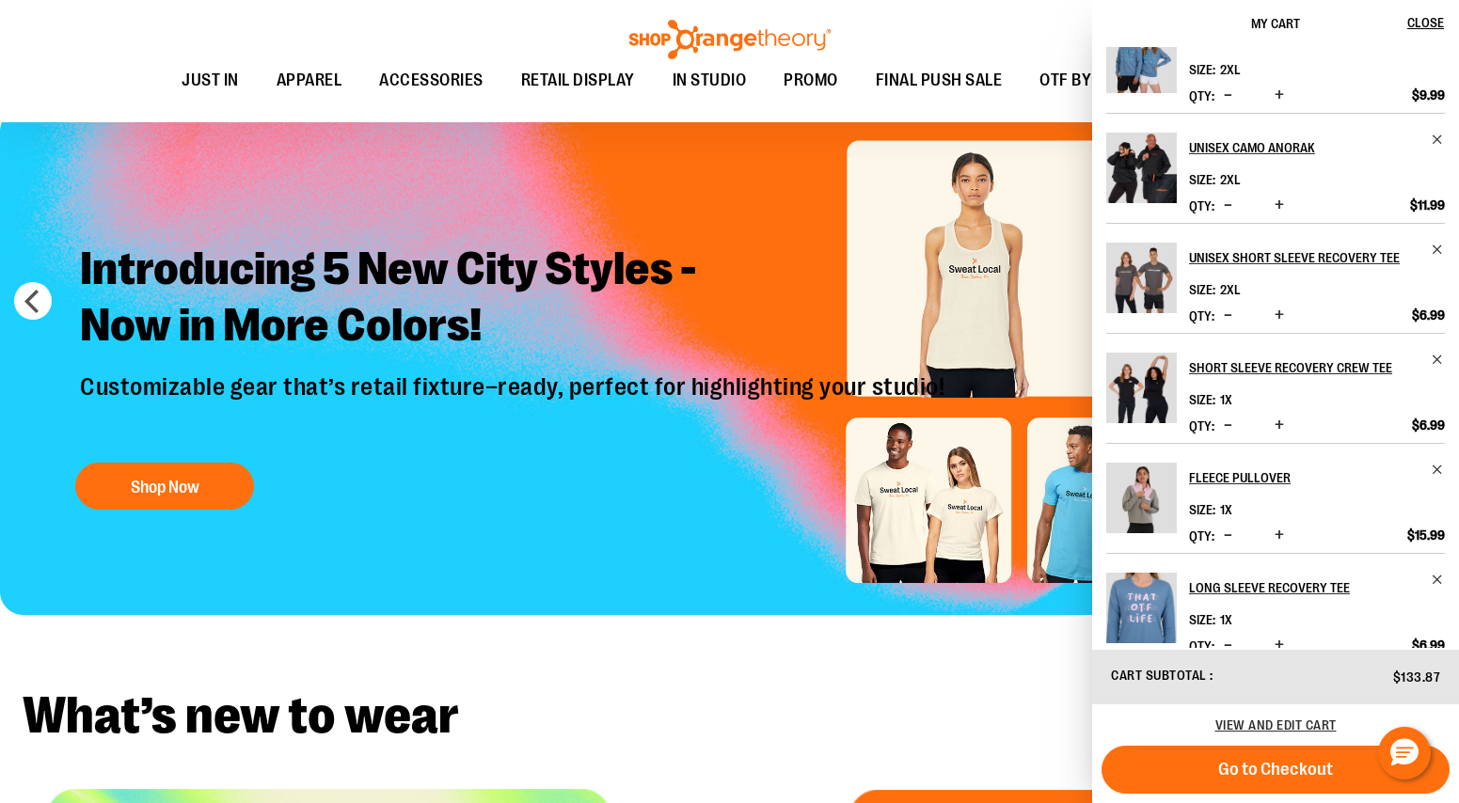
click at [1146, 465] on img "Product" at bounding box center [1141, 498] width 71 height 71
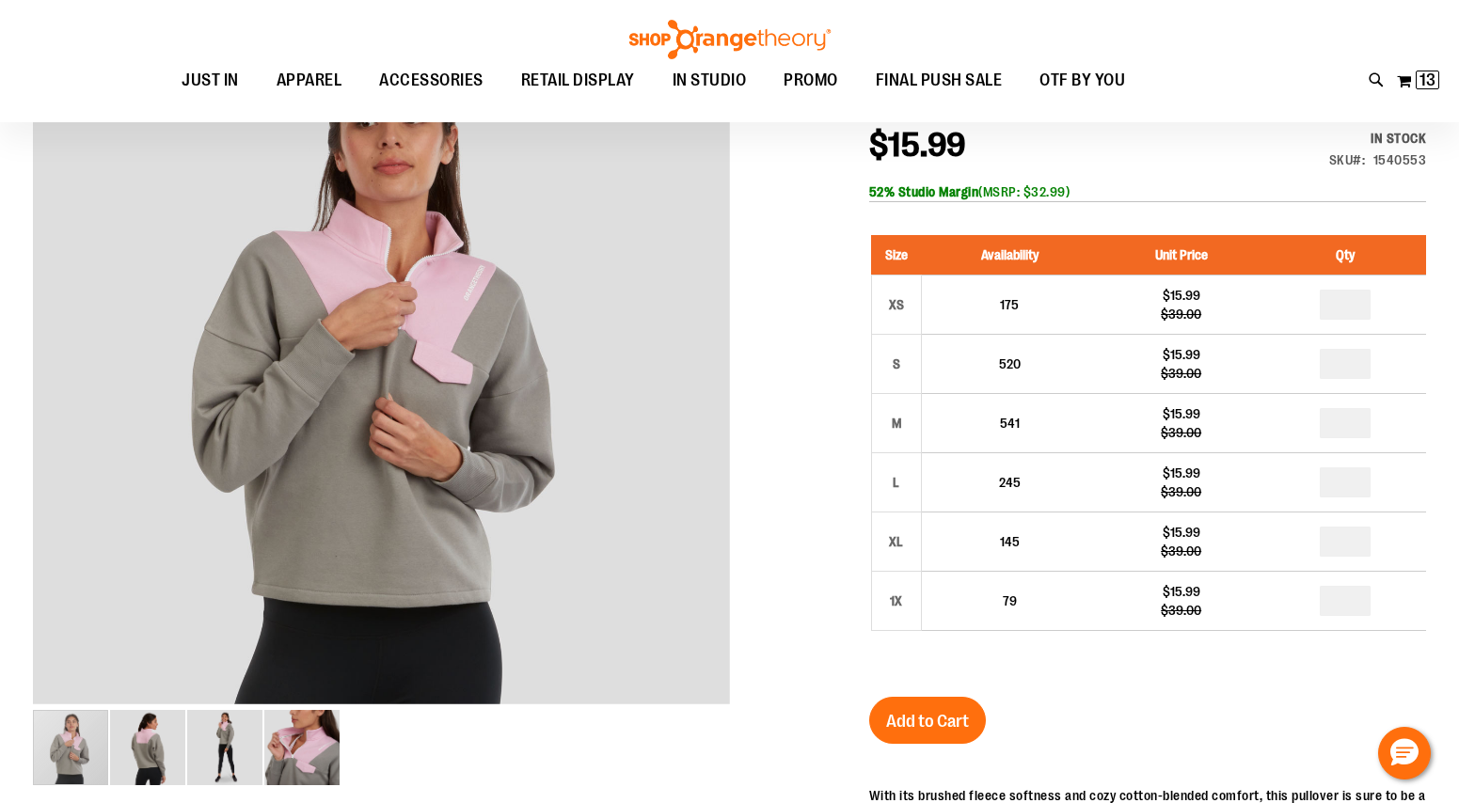
scroll to position [262, 0]
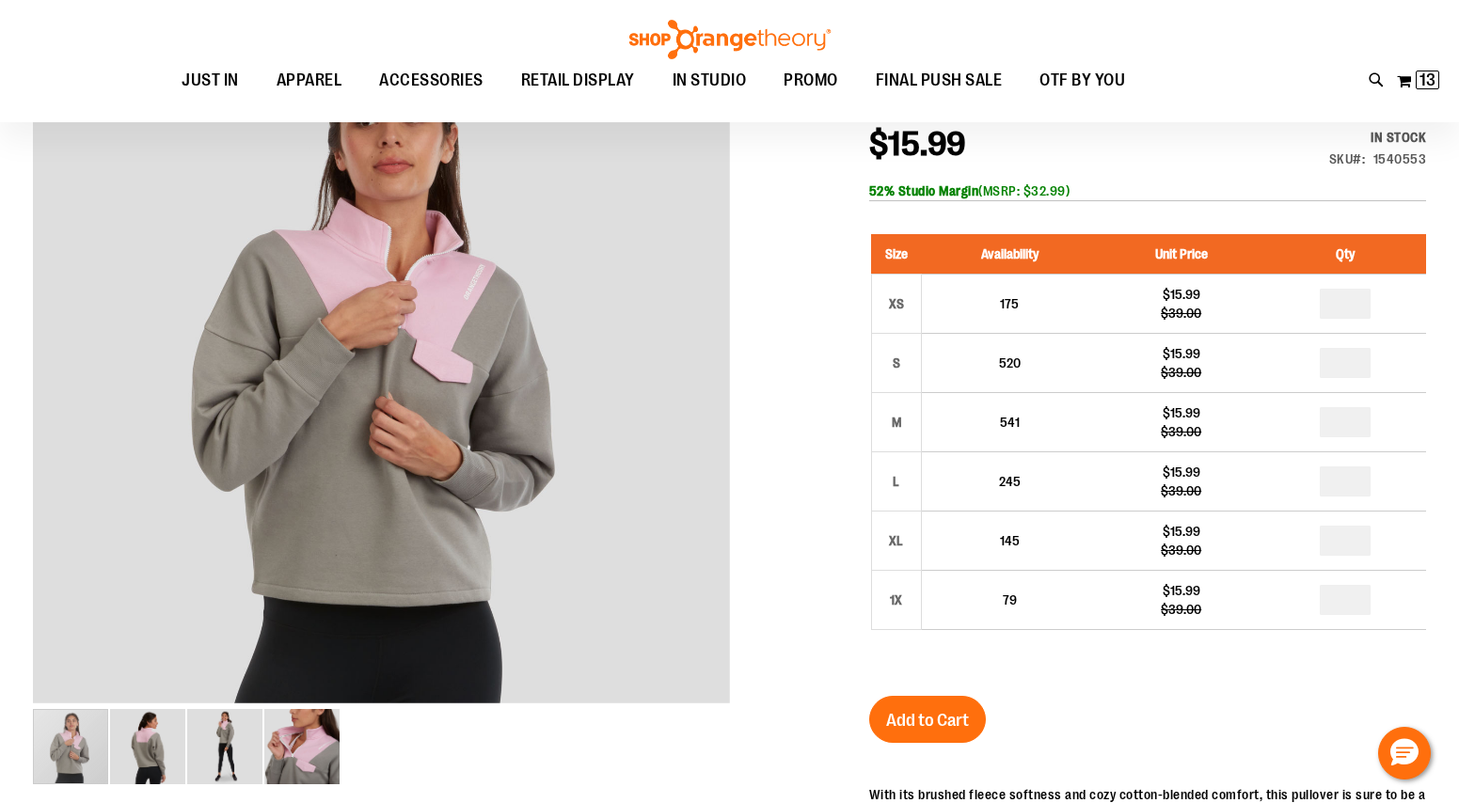
type input "**********"
click at [1442, 78] on div "Toggle Nav Search Popular Suggestions Advanced Search" at bounding box center [729, 61] width 1459 height 122
click at [1427, 78] on span "13" at bounding box center [1427, 80] width 16 height 19
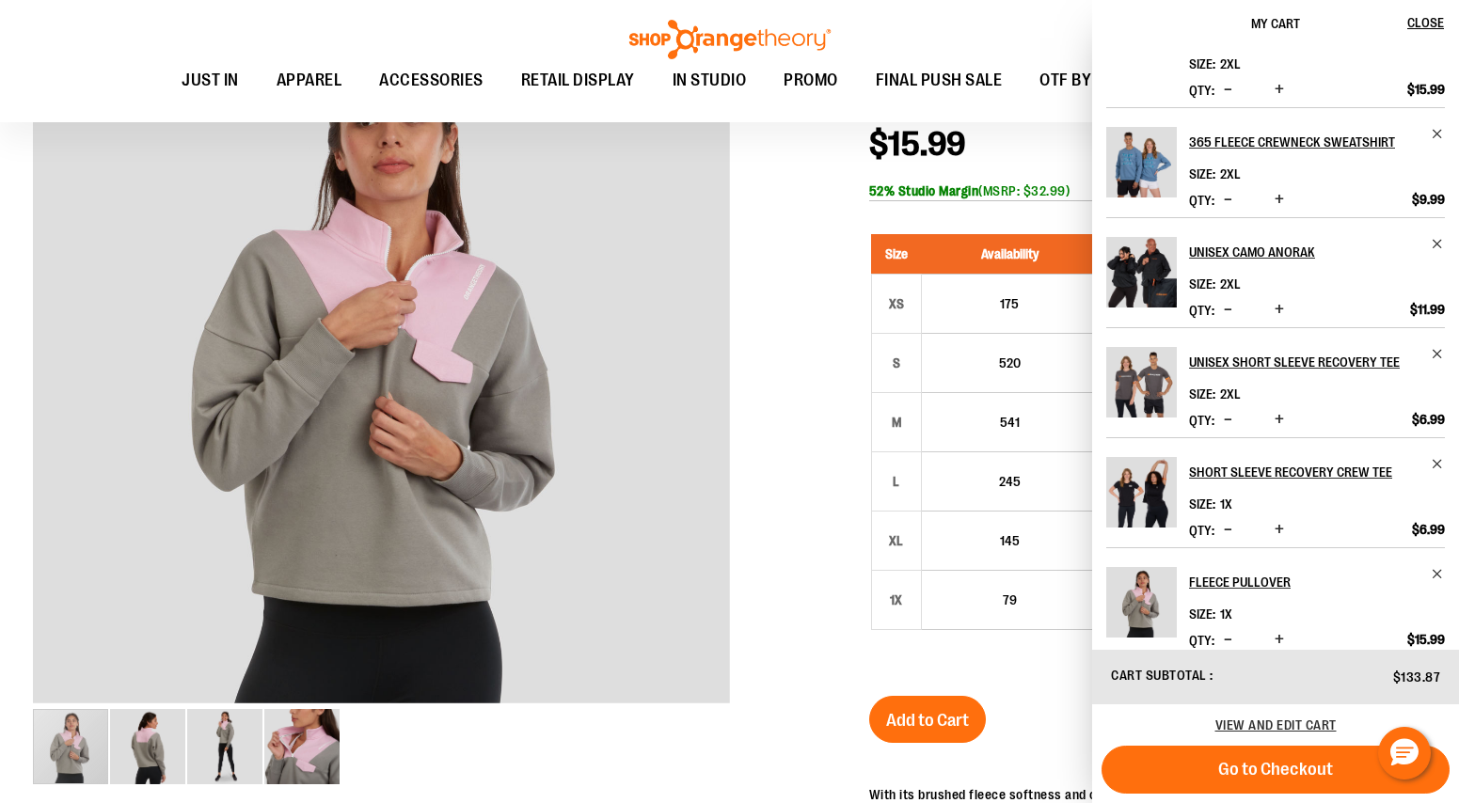
scroll to position [292, 0]
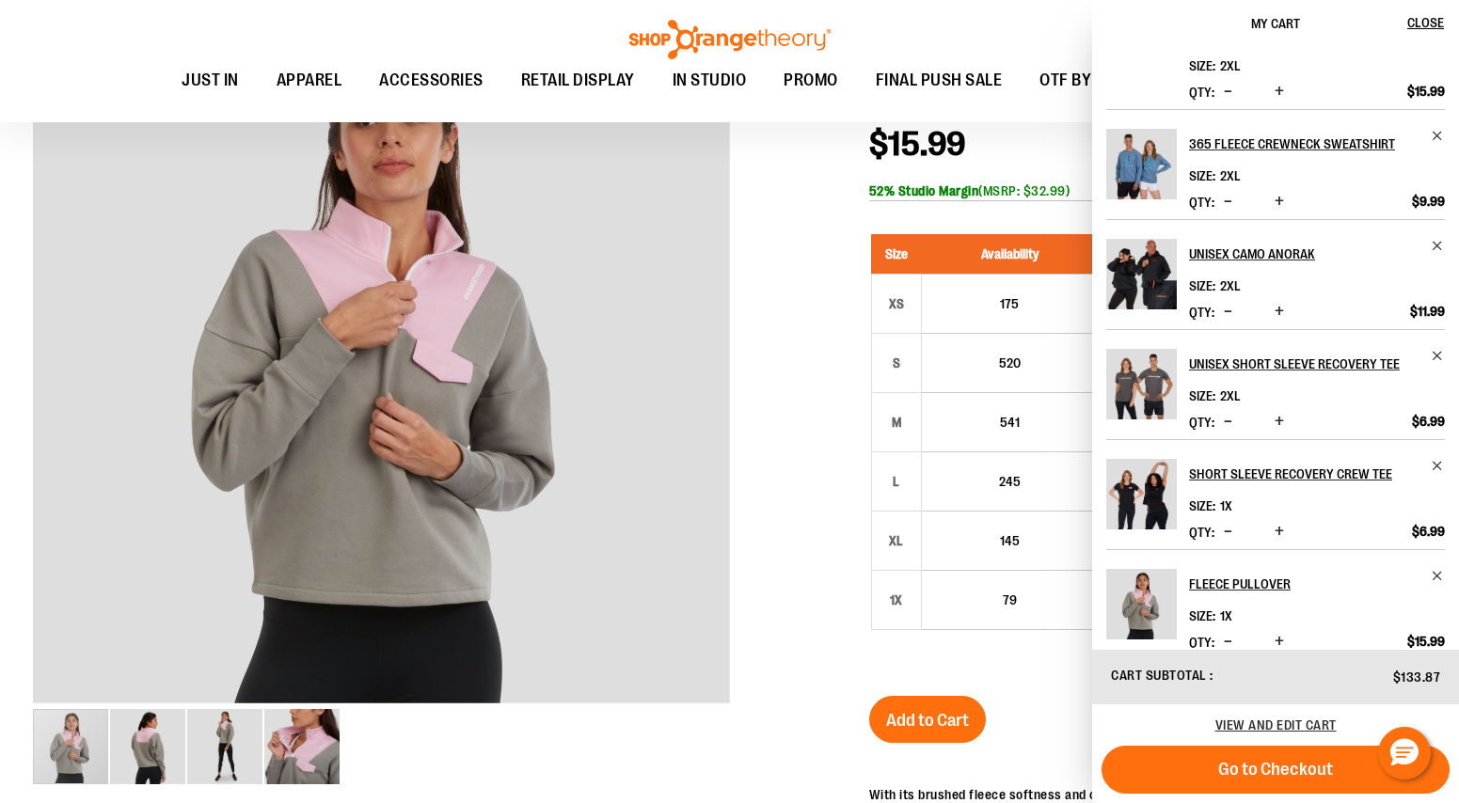
click at [1224, 522] on span "Decrease product quantity" at bounding box center [1228, 531] width 8 height 19
click at [1274, 412] on span "Increase product quantity" at bounding box center [1278, 421] width 9 height 19
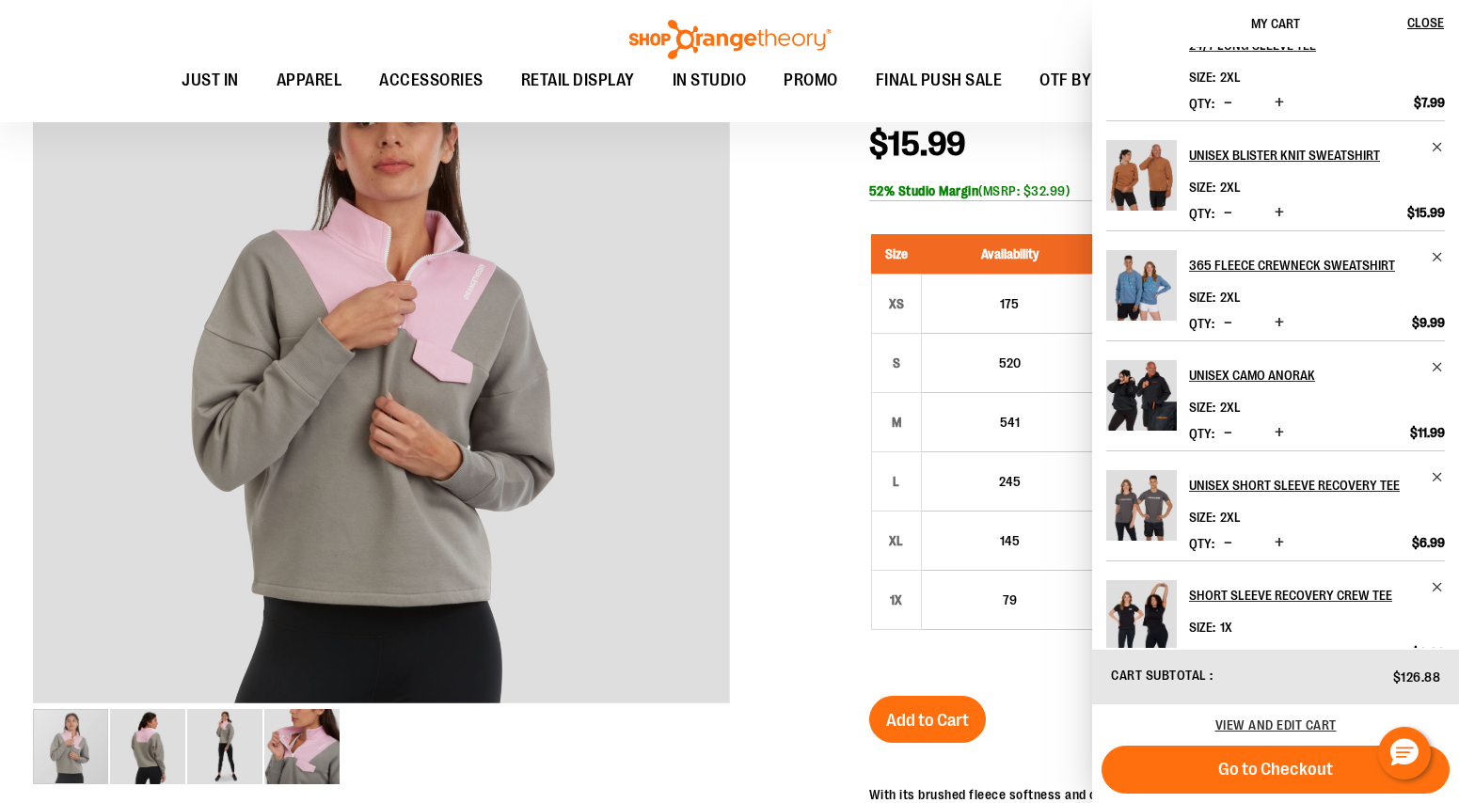
scroll to position [173, 0]
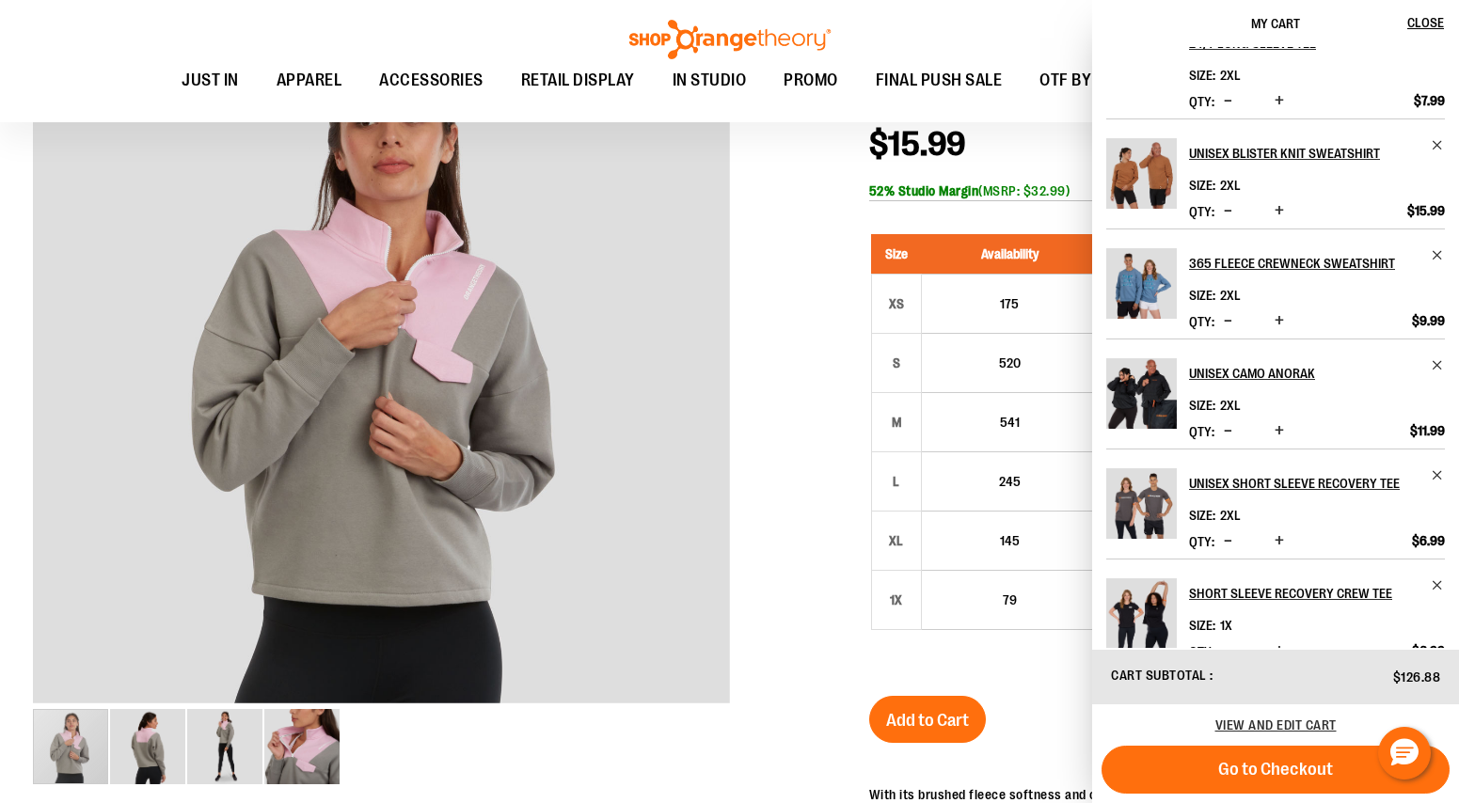
click at [1281, 531] on span "Increase product quantity" at bounding box center [1278, 540] width 9 height 19
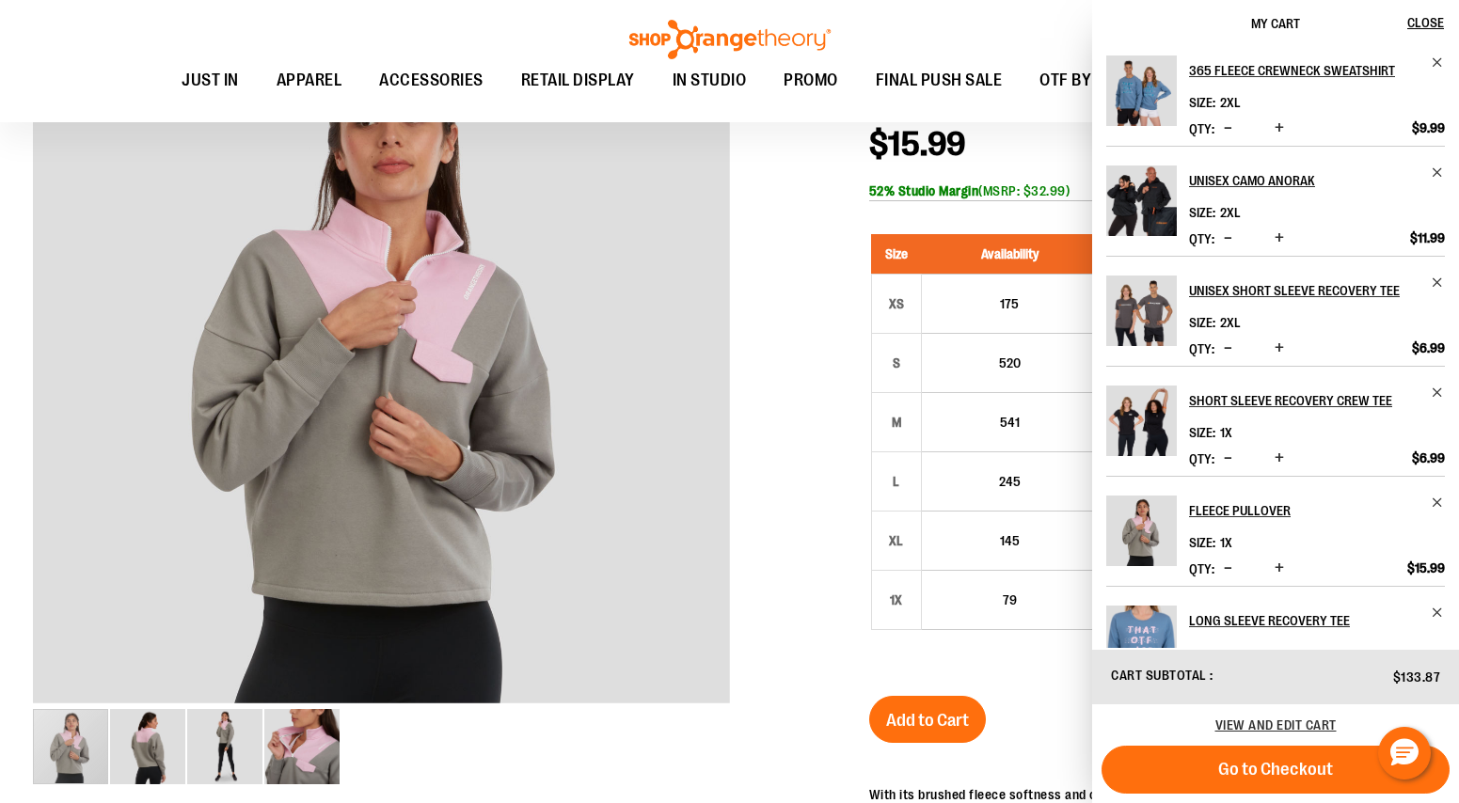
scroll to position [399, 0]
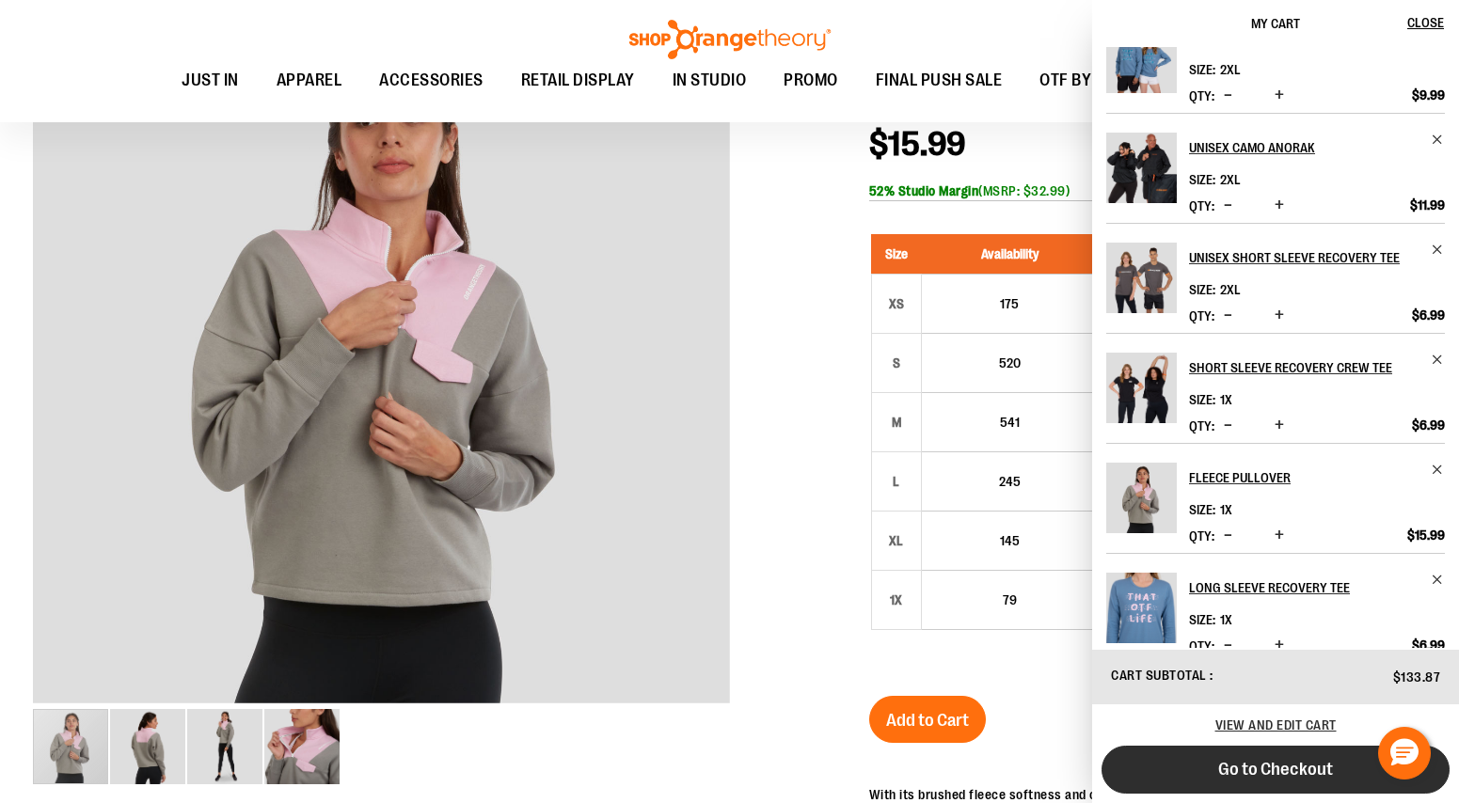
click at [1250, 778] on span "Go to Checkout" at bounding box center [1275, 769] width 115 height 21
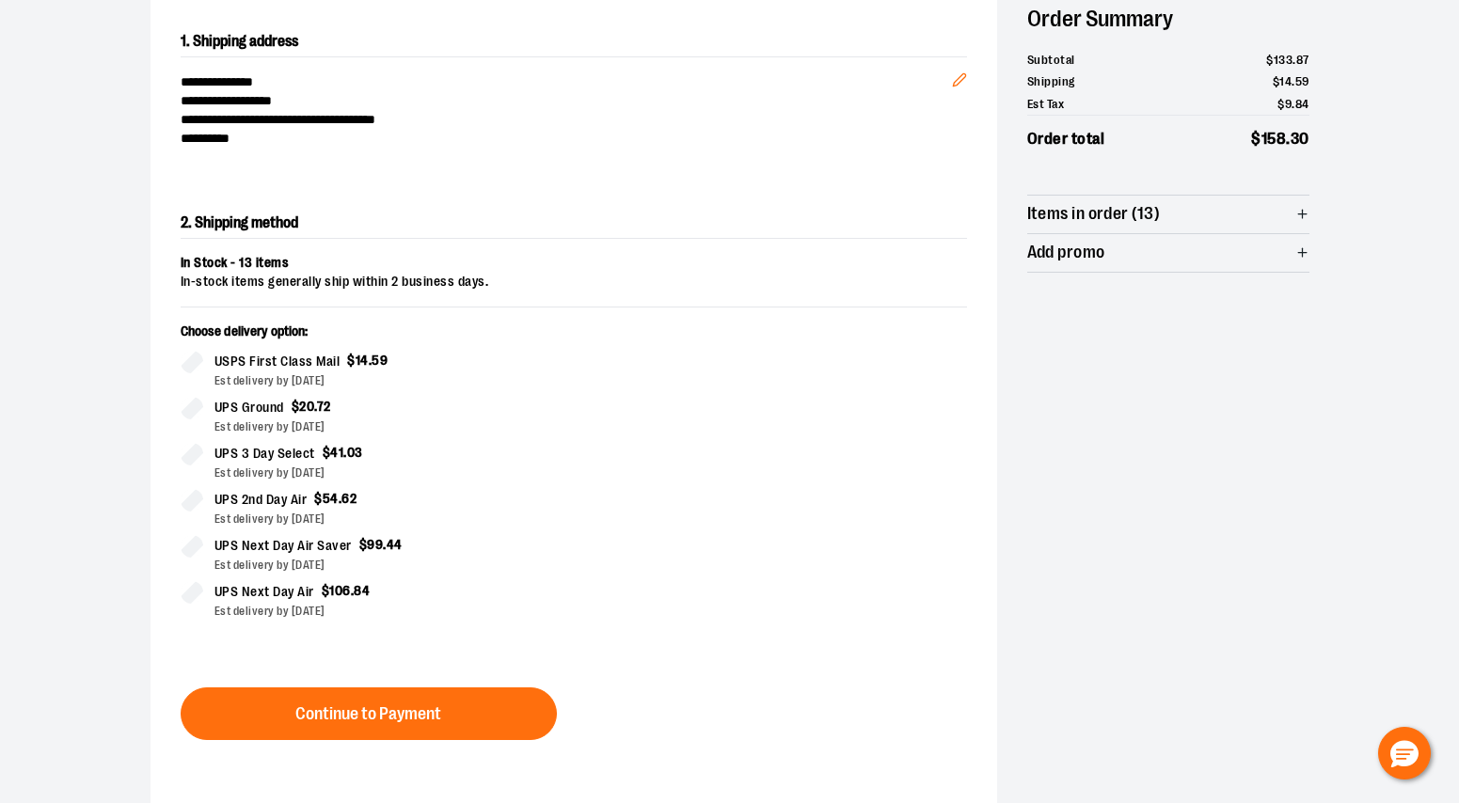
scroll to position [207, 0]
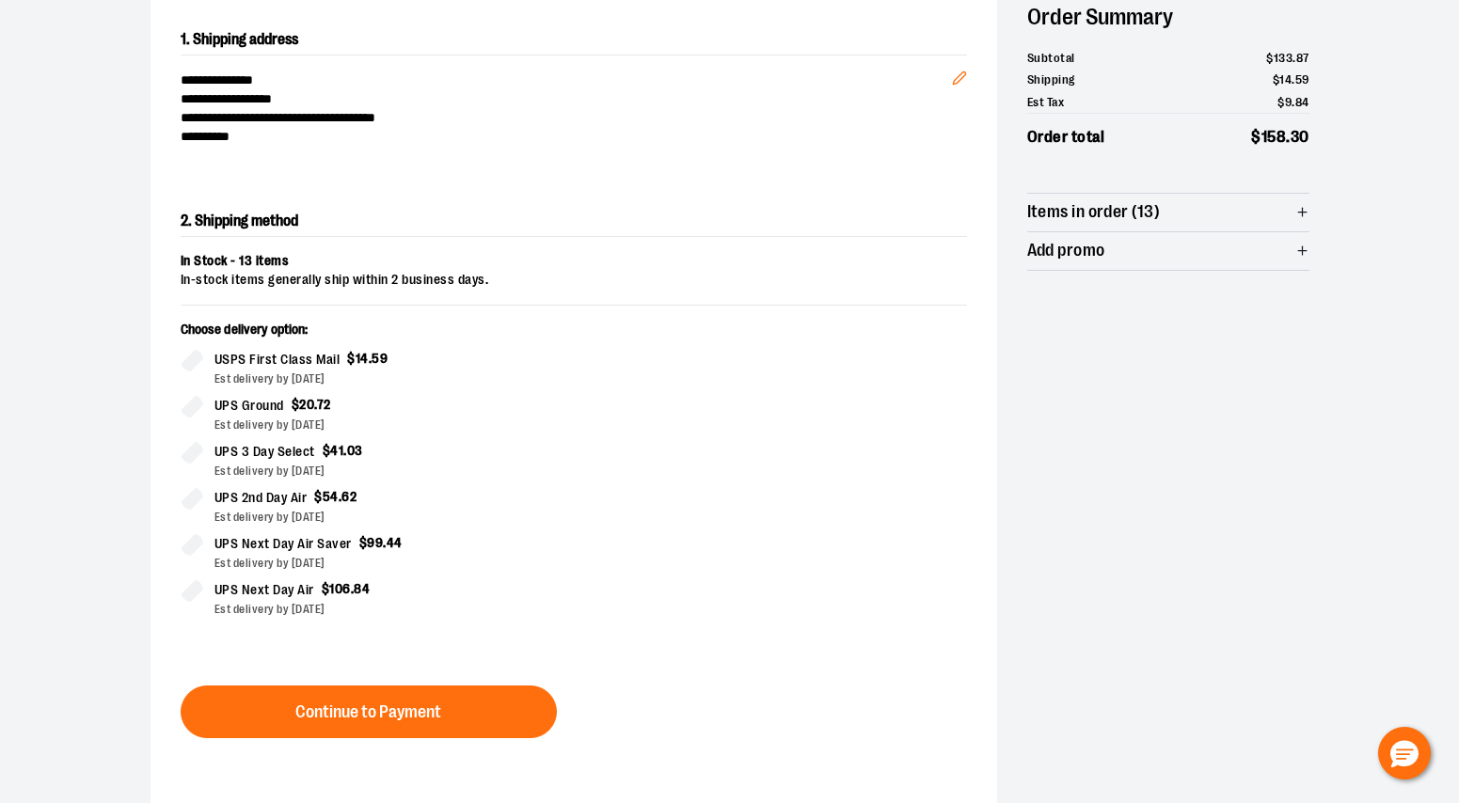
click at [419, 306] on div "In Stock - 13 items In-stock items generally ship within 2 business days. Choos…" at bounding box center [574, 446] width 786 height 388
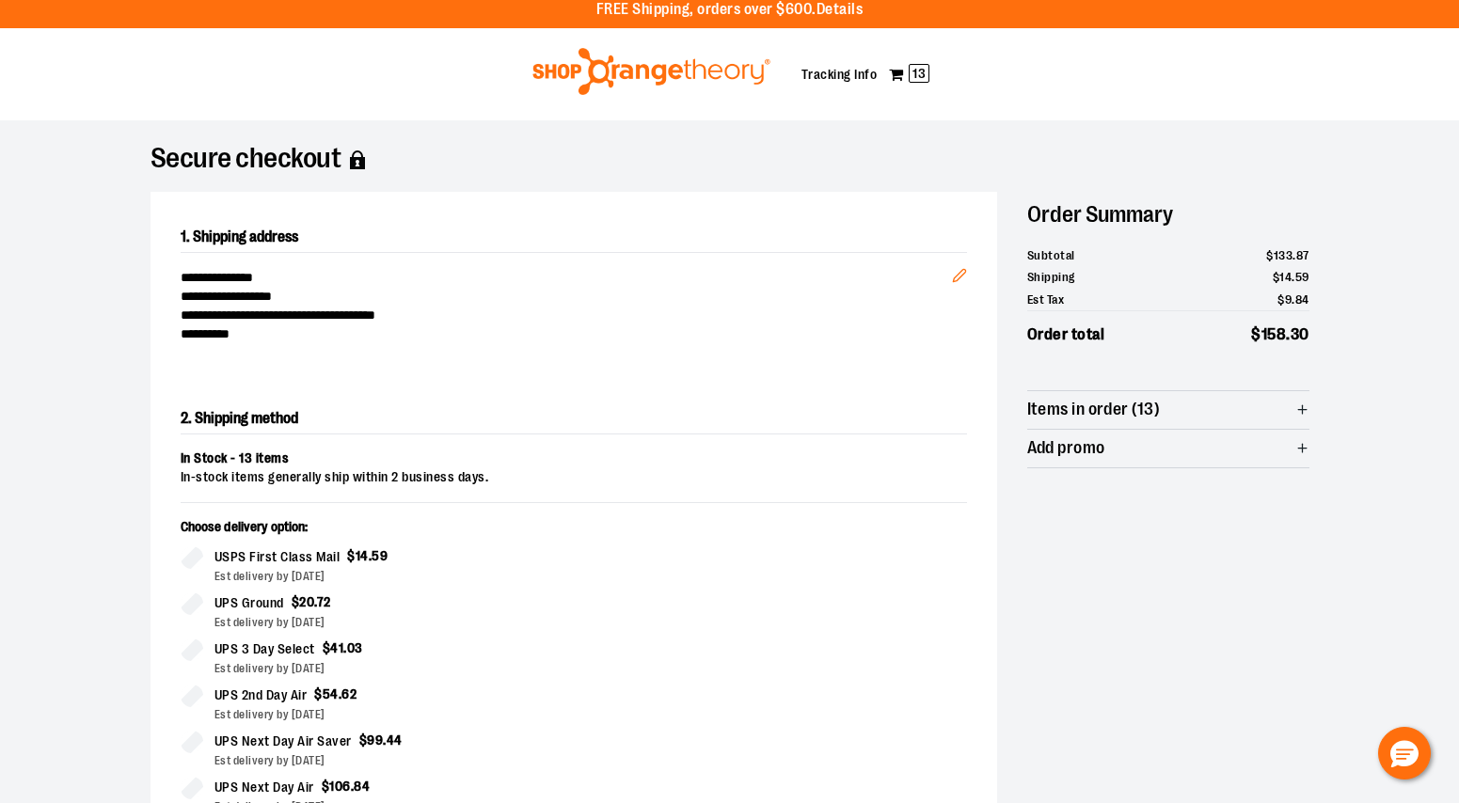
scroll to position [8, 0]
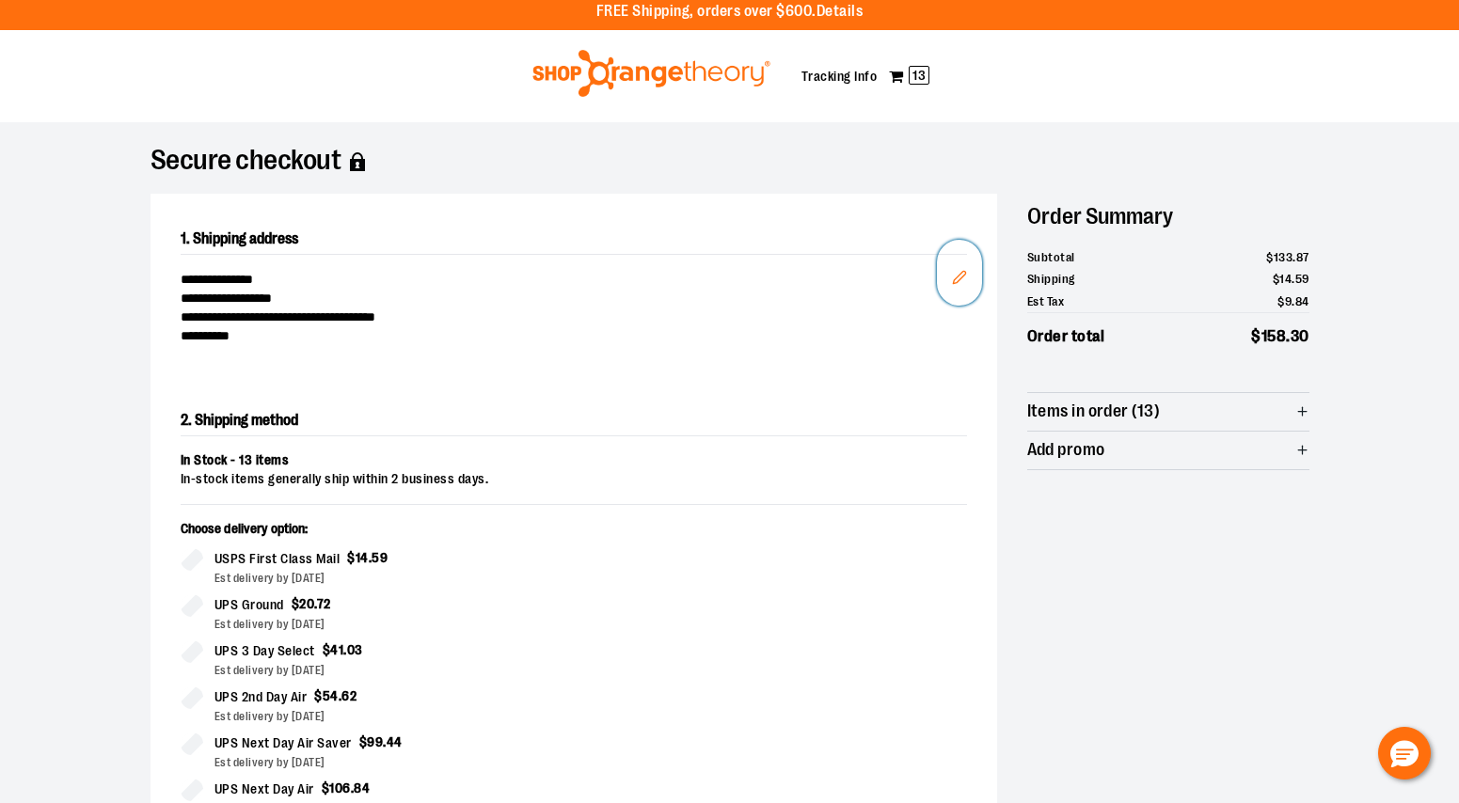
click at [964, 276] on icon "Edit" at bounding box center [959, 277] width 15 height 15
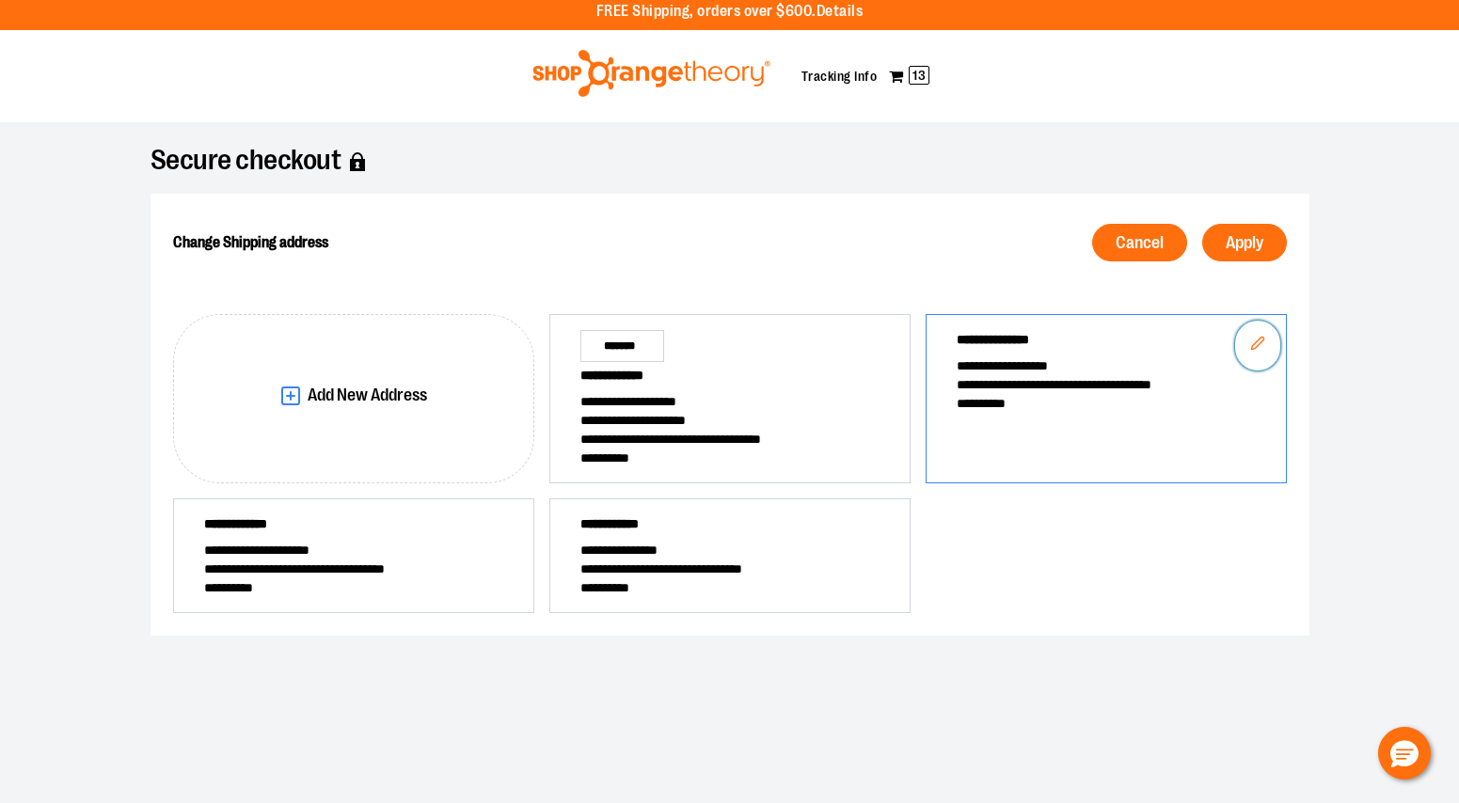
click at [1262, 341] on icon "Edit" at bounding box center [1257, 343] width 15 height 15
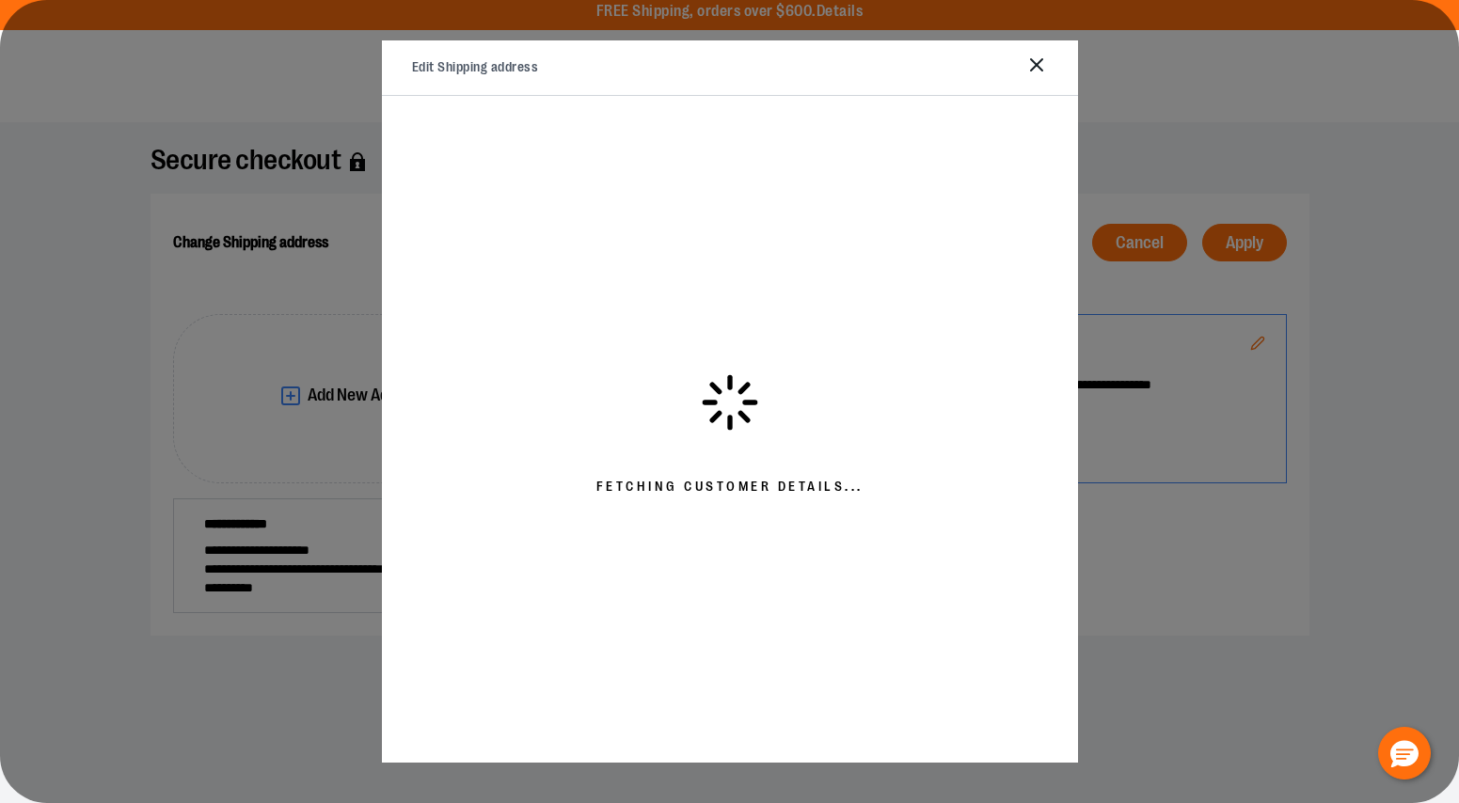
select select "**"
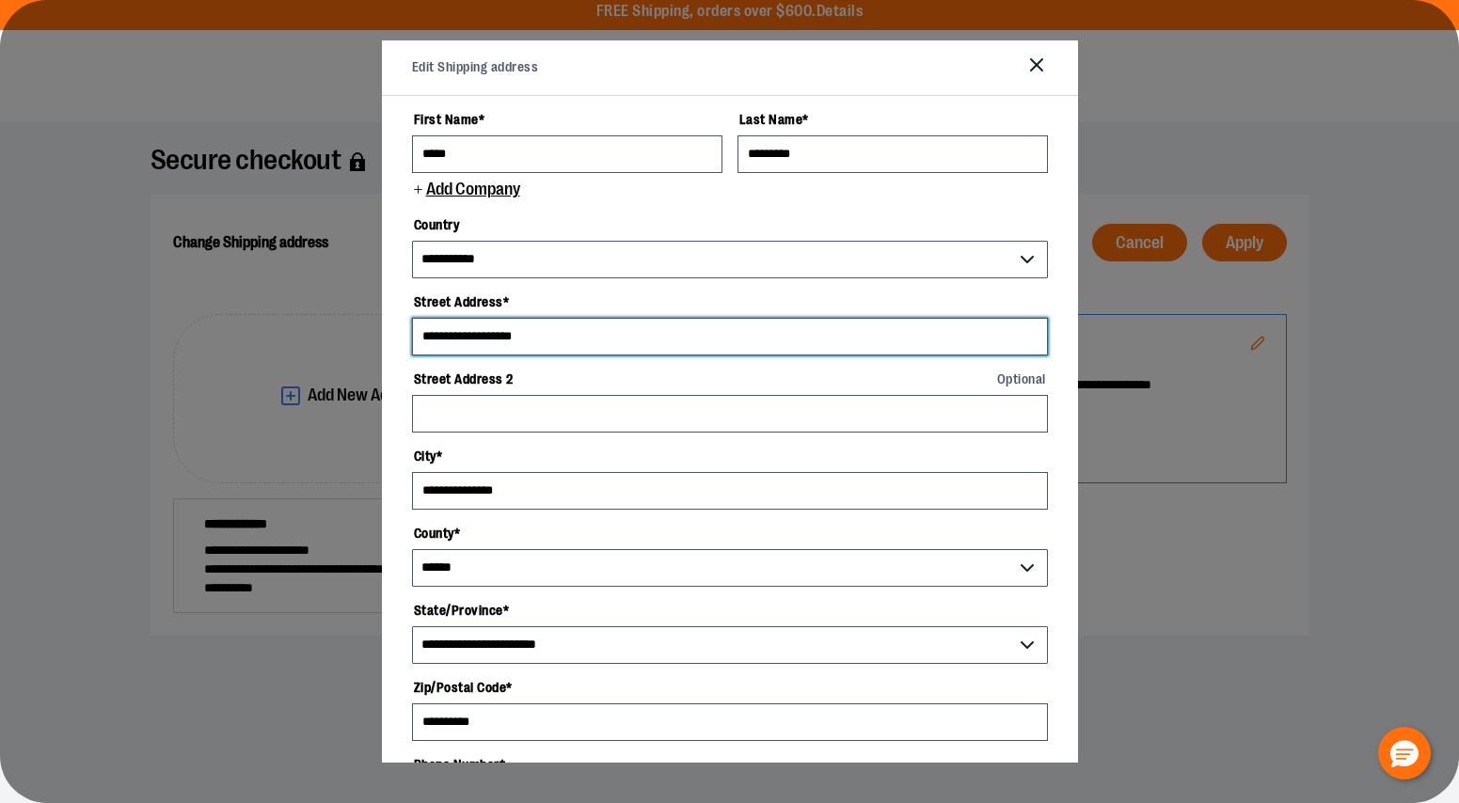
click at [642, 336] on input "**********" at bounding box center [730, 337] width 636 height 38
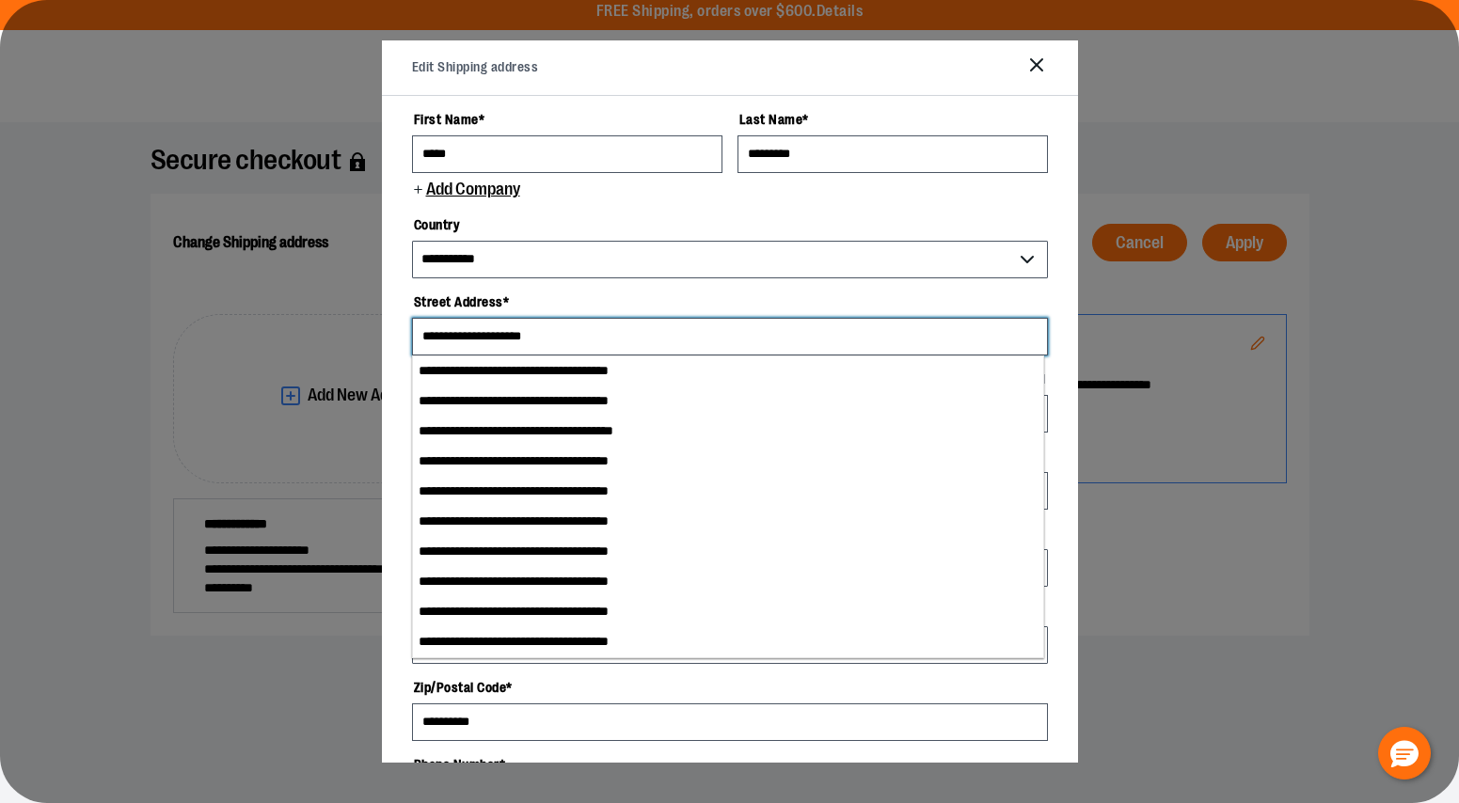
scroll to position [424, 0]
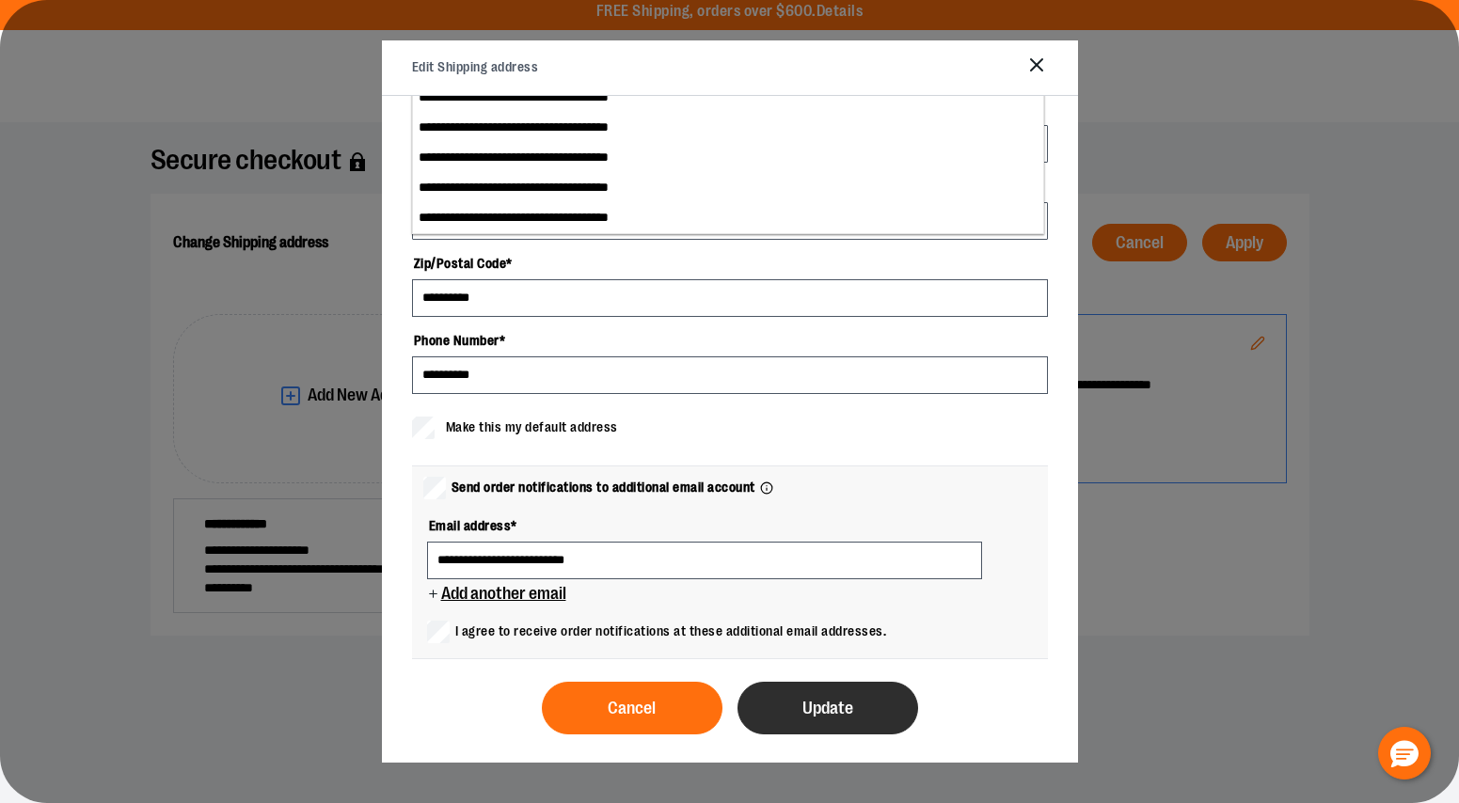
type input "**********"
click at [817, 701] on span "Update" at bounding box center [827, 709] width 51 height 18
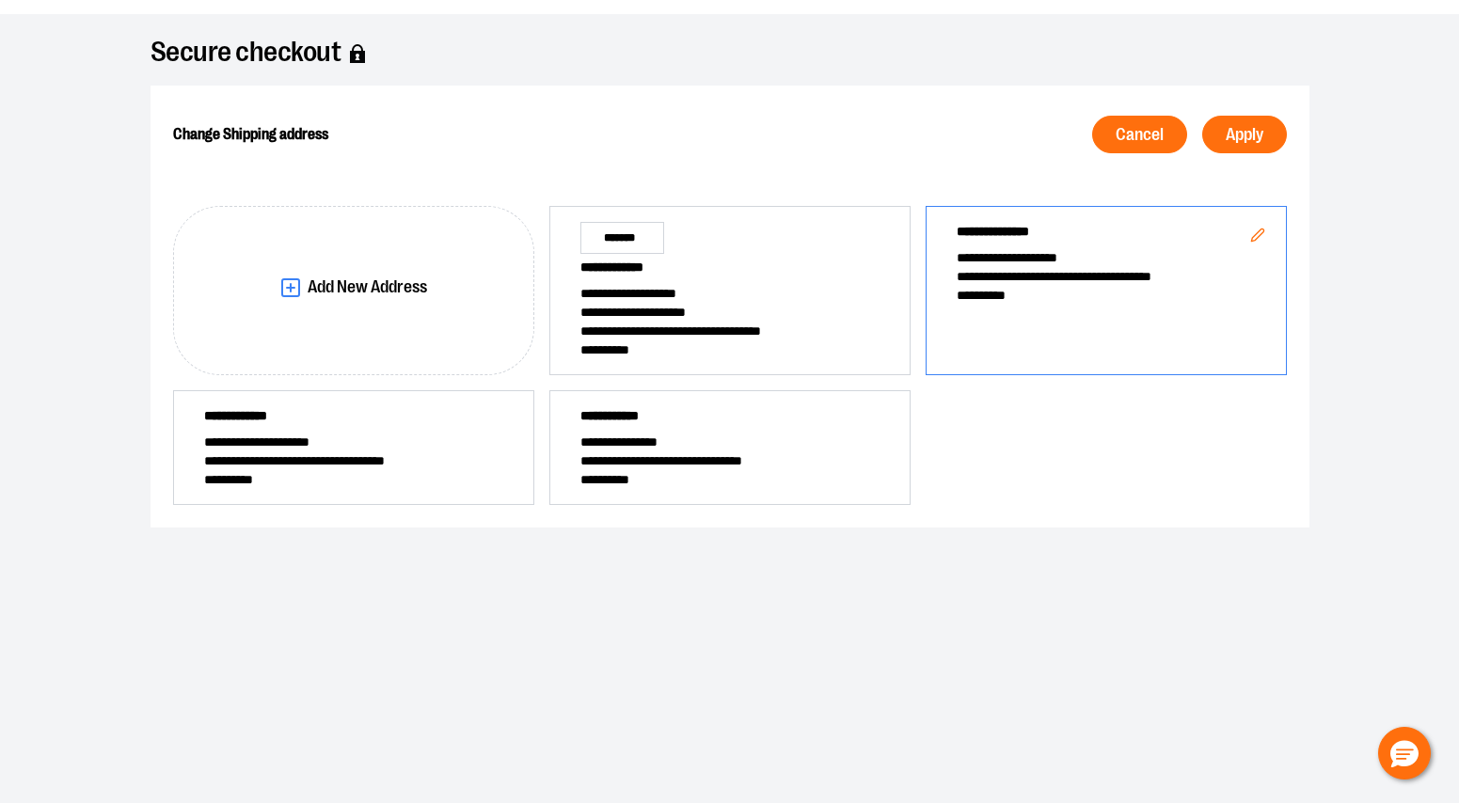
scroll to position [112, 0]
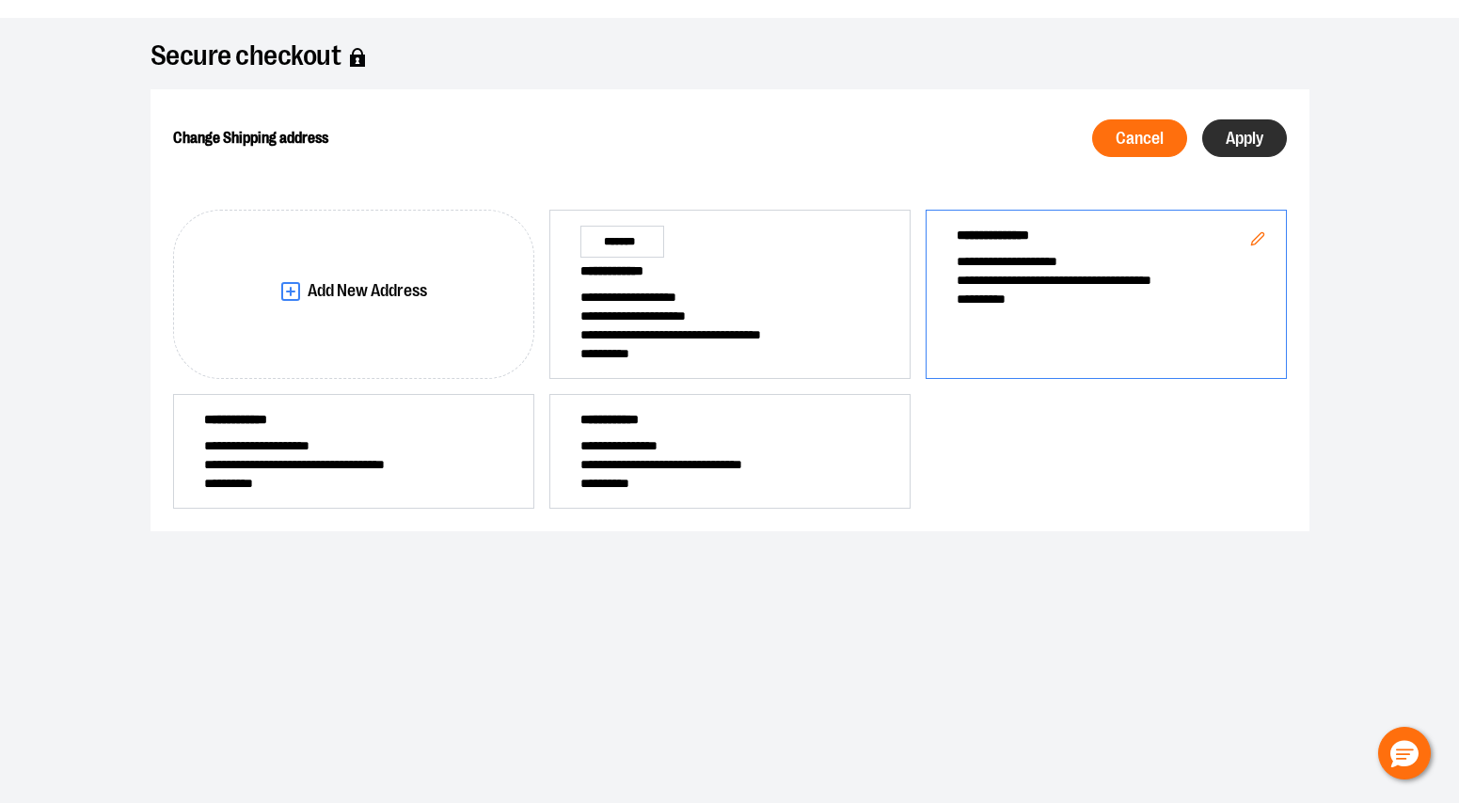
click at [1226, 143] on span "Apply" at bounding box center [1244, 139] width 38 height 18
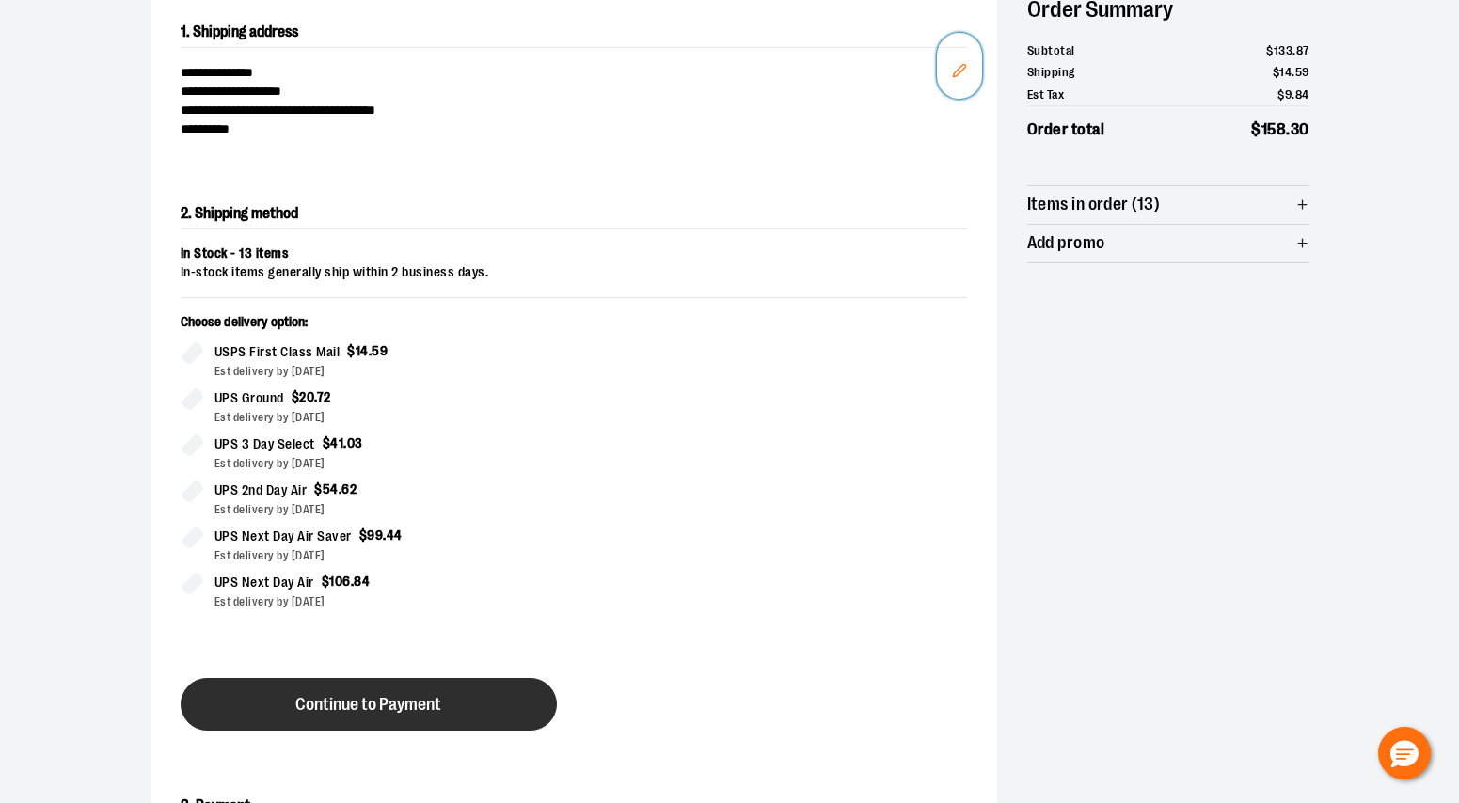
scroll to position [213, 0]
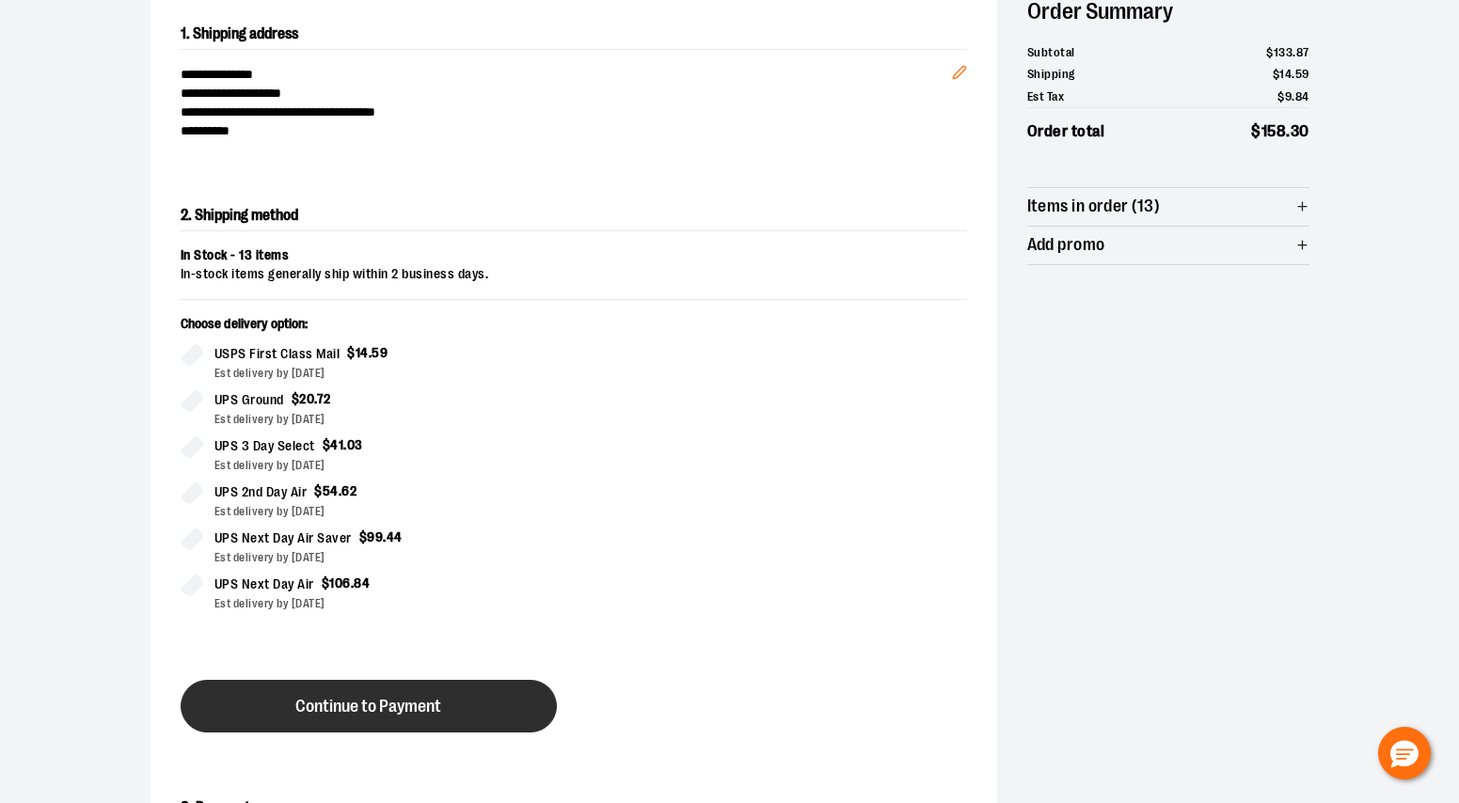
click at [488, 705] on button "Continue to Payment" at bounding box center [369, 706] width 376 height 53
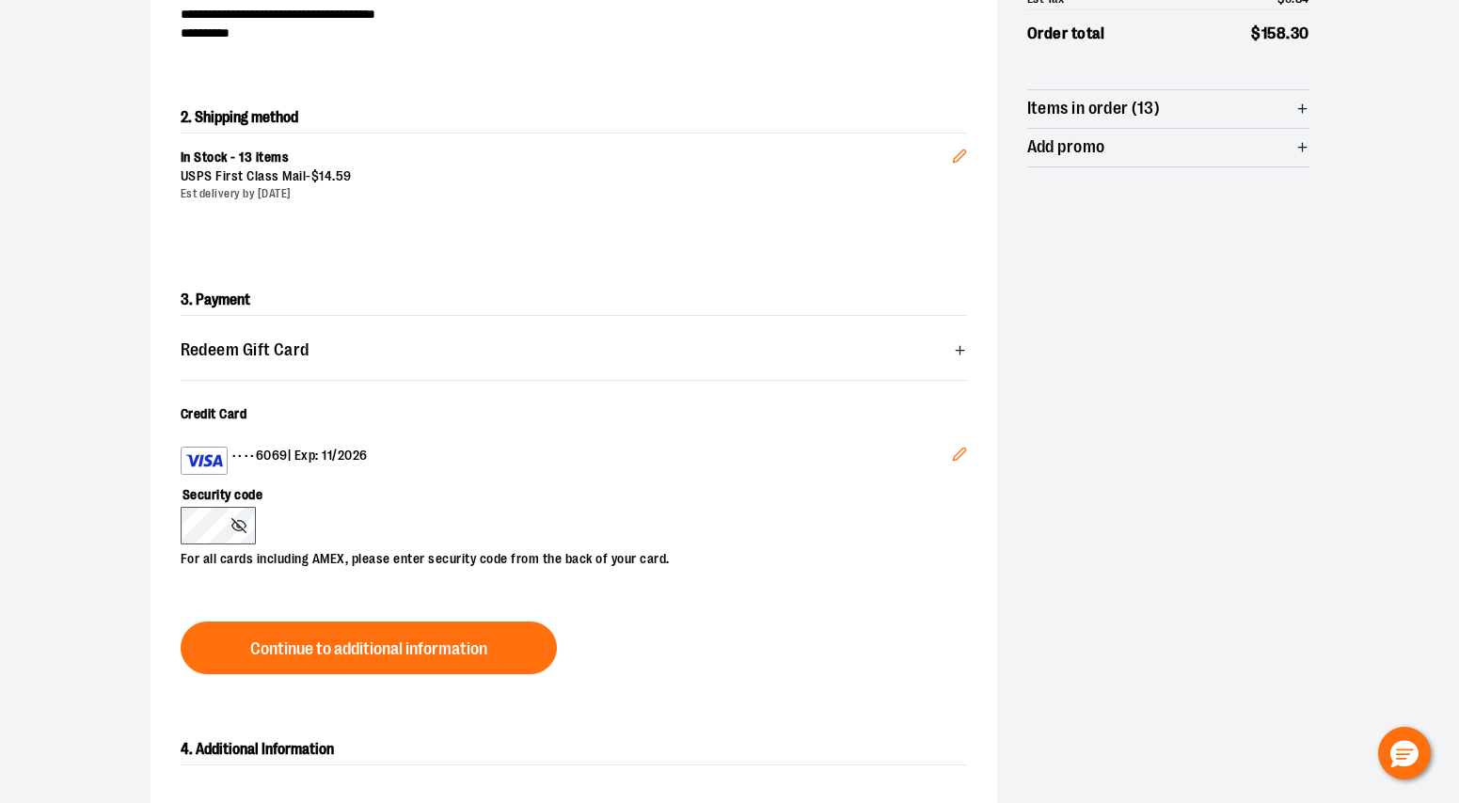
scroll to position [321, 0]
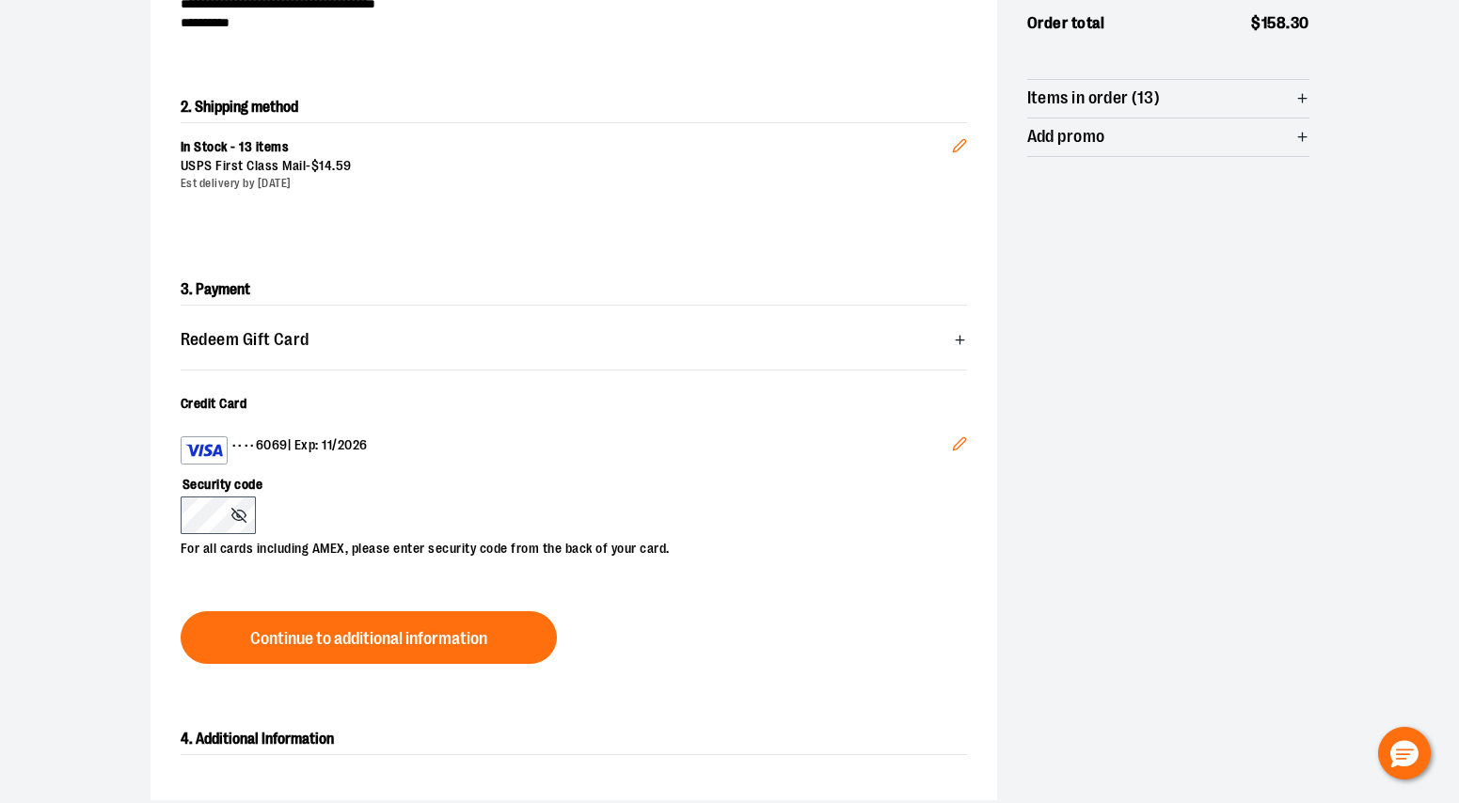
click at [964, 439] on icon "Edit" at bounding box center [959, 444] width 12 height 12
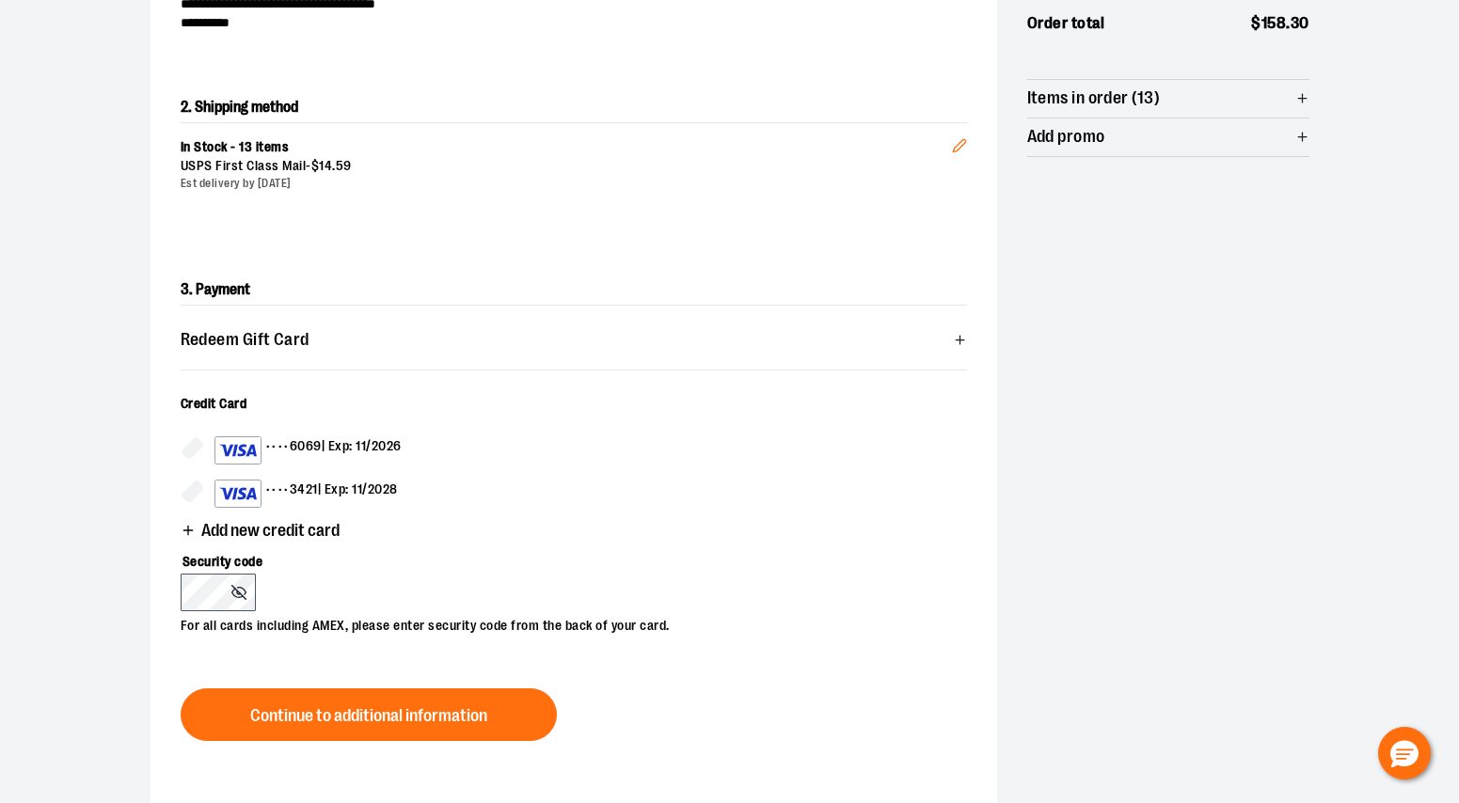
click at [281, 529] on span "Add new credit card" at bounding box center [270, 531] width 138 height 18
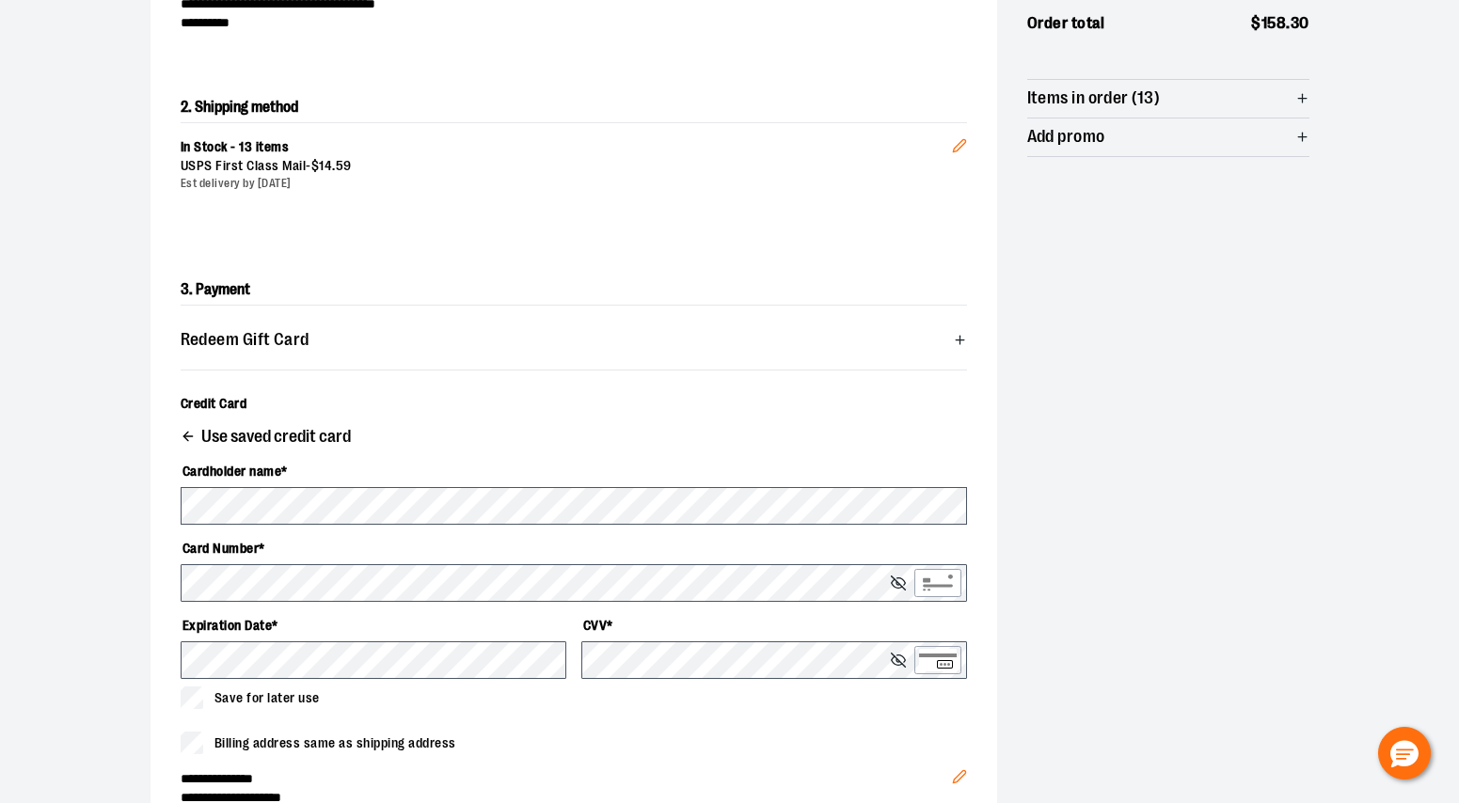
click at [230, 604] on div "Cardholder name * Card Number * Expiration Date * CVV * Save for later use" at bounding box center [574, 582] width 786 height 254
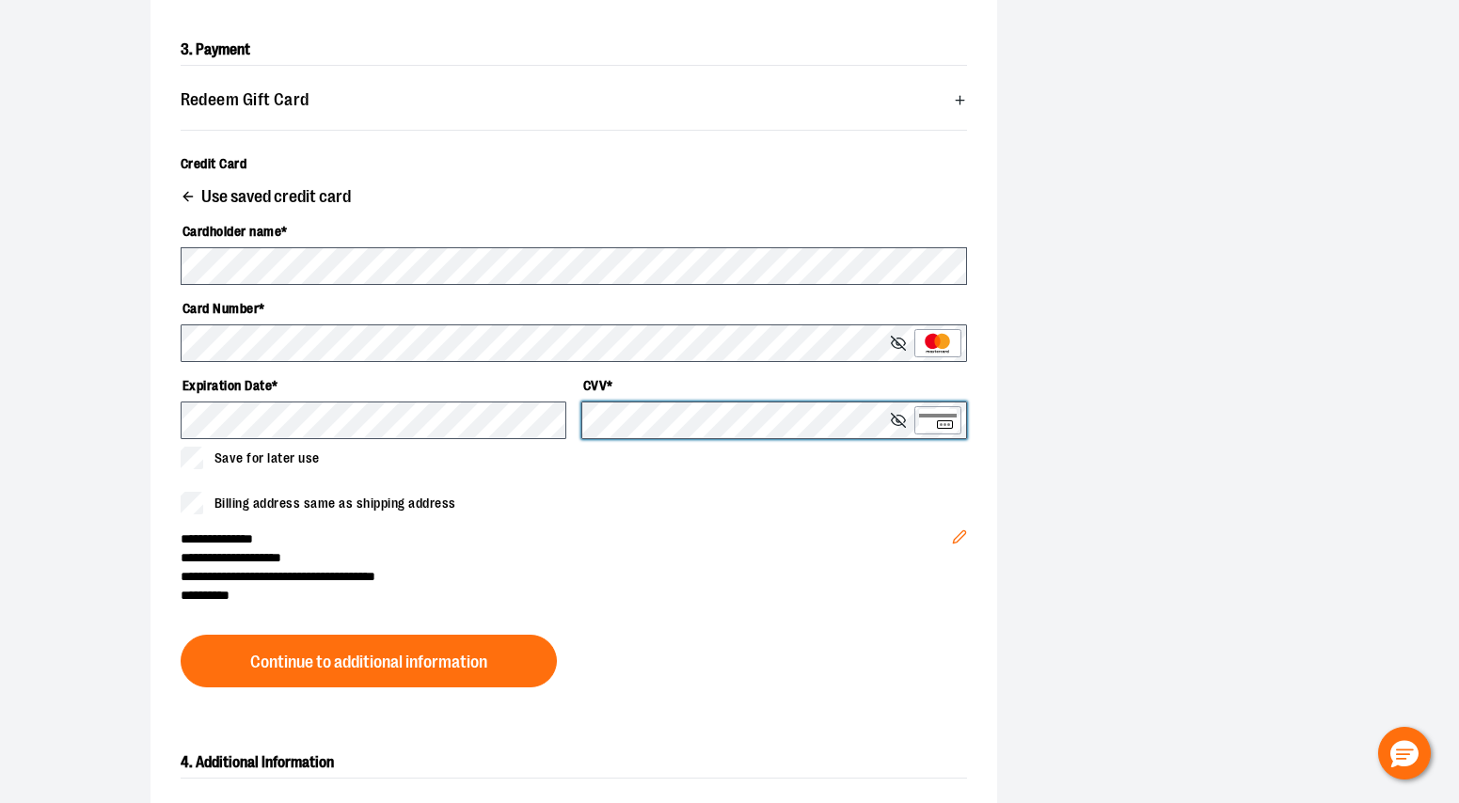
scroll to position [565, 0]
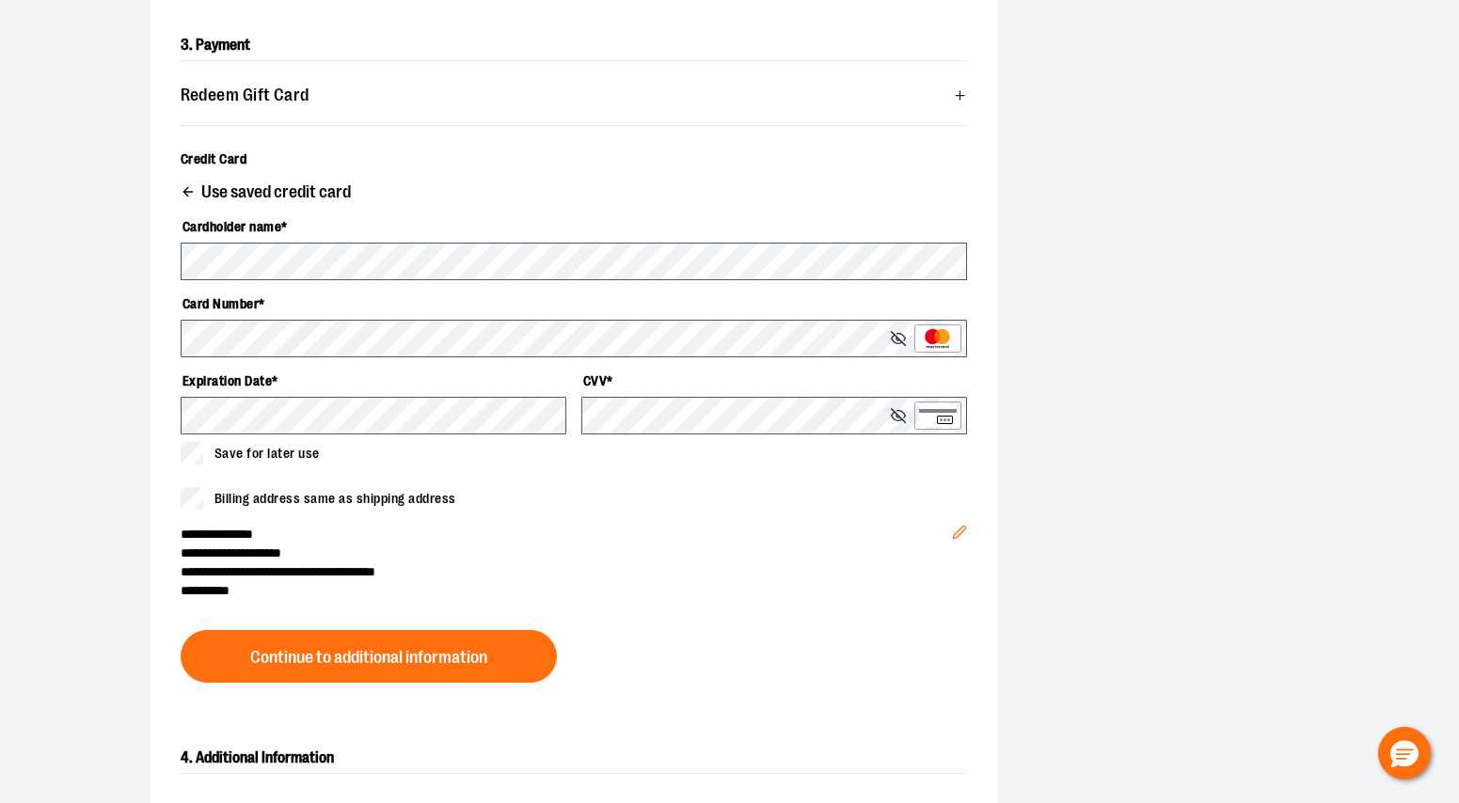
click at [277, 453] on span "Save for later use" at bounding box center [266, 454] width 105 height 20
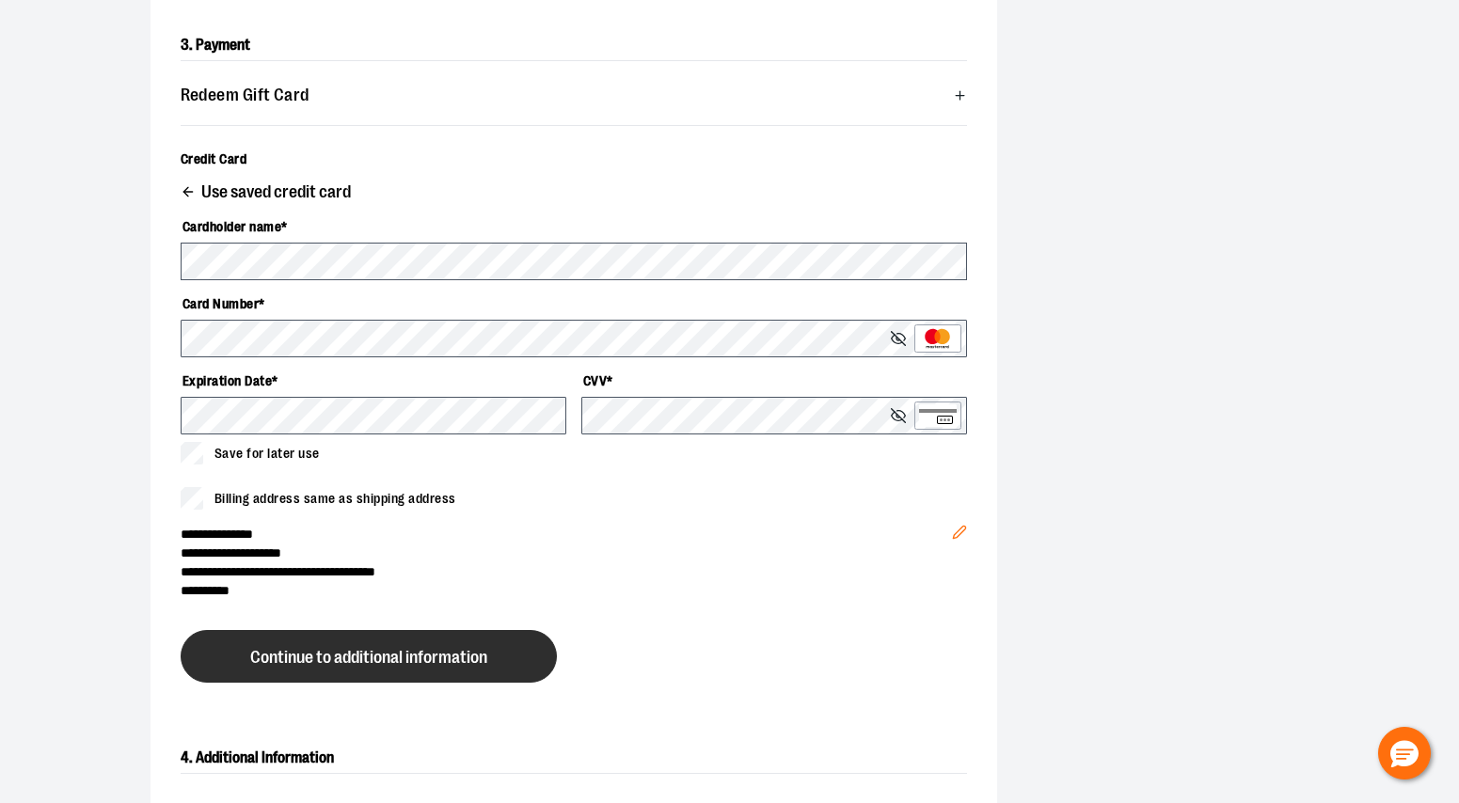
click at [475, 665] on span "Continue to additional information" at bounding box center [368, 658] width 237 height 18
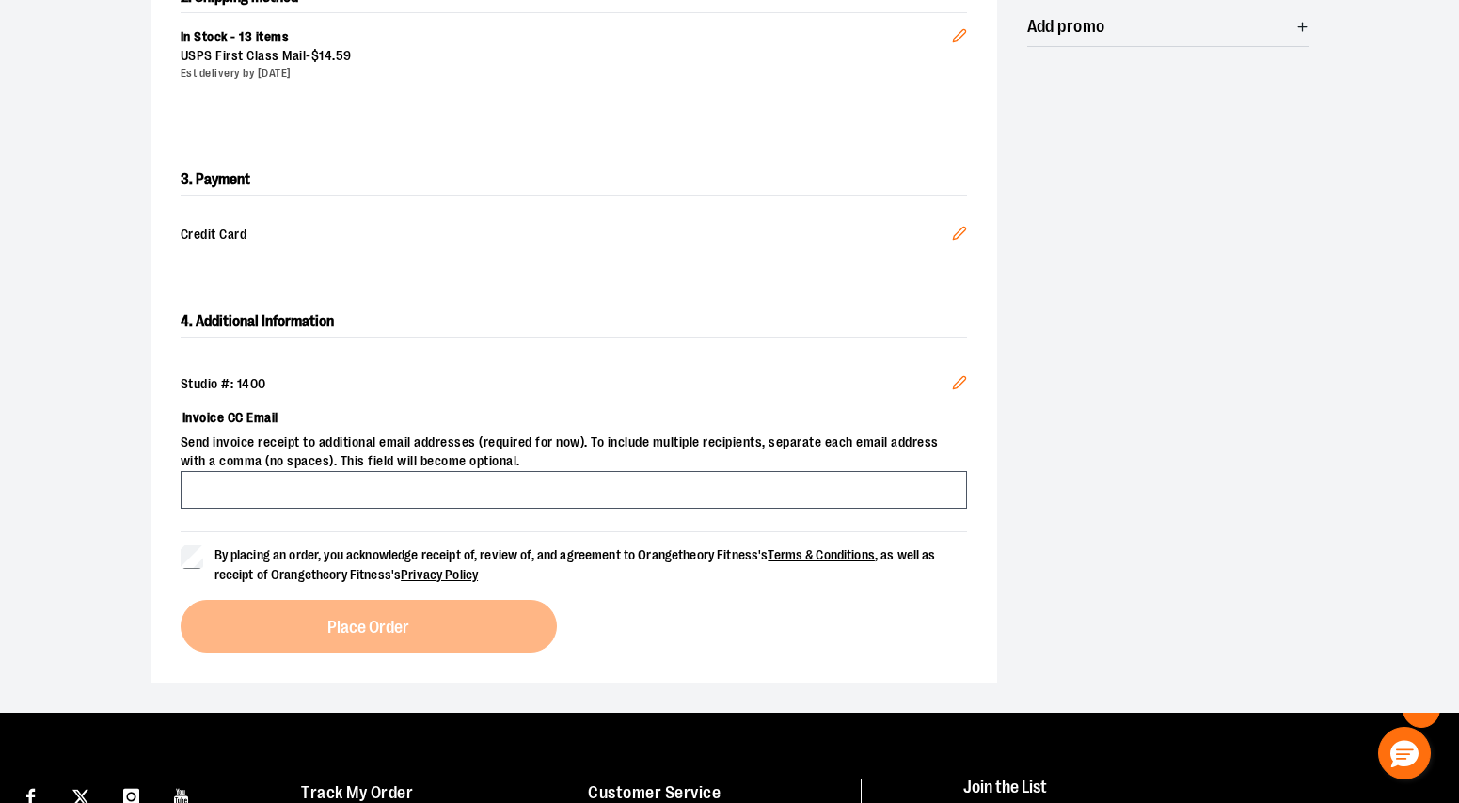
scroll to position [450, 0]
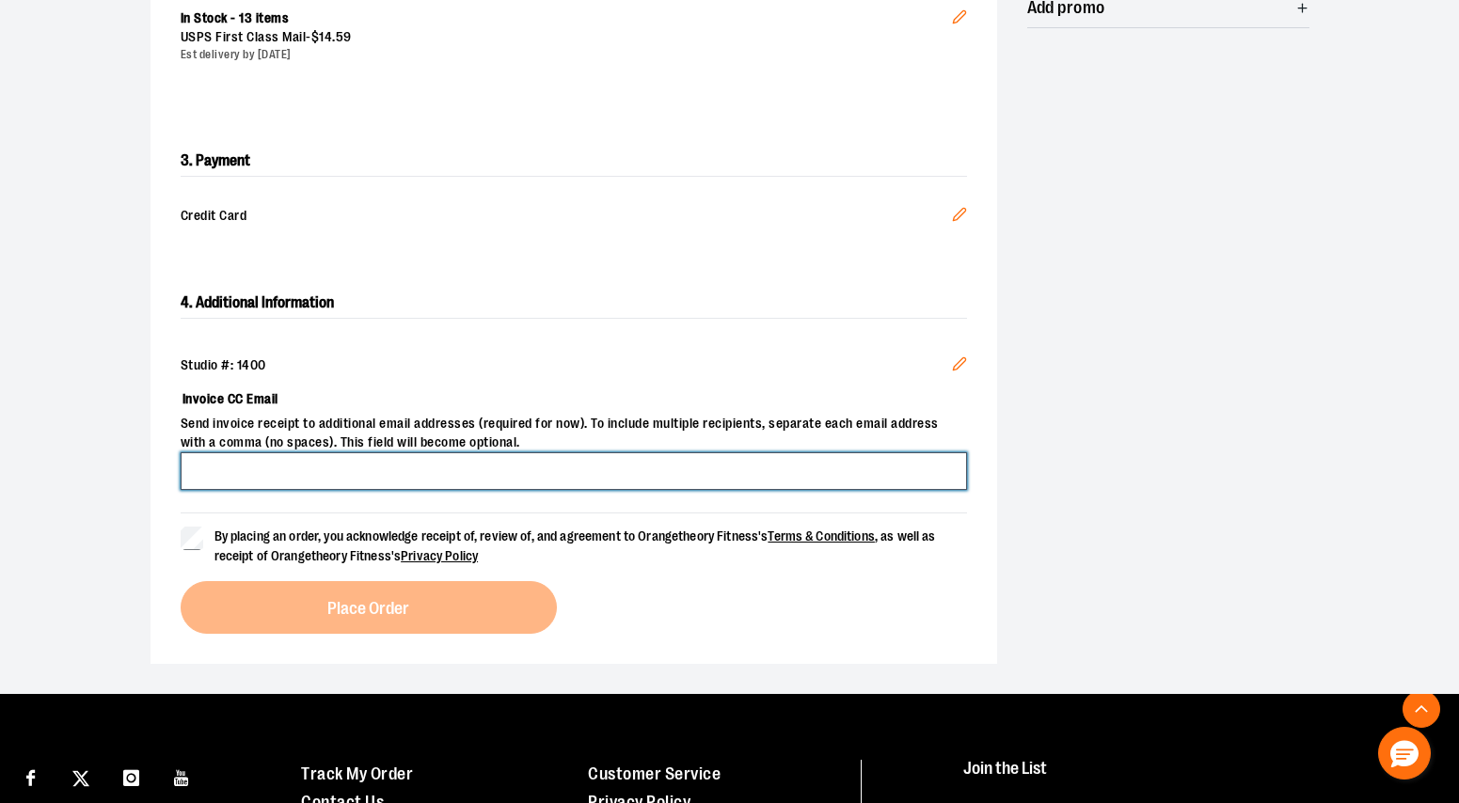
click at [487, 466] on input "Invoice CC Email" at bounding box center [574, 471] width 786 height 38
type input "**********"
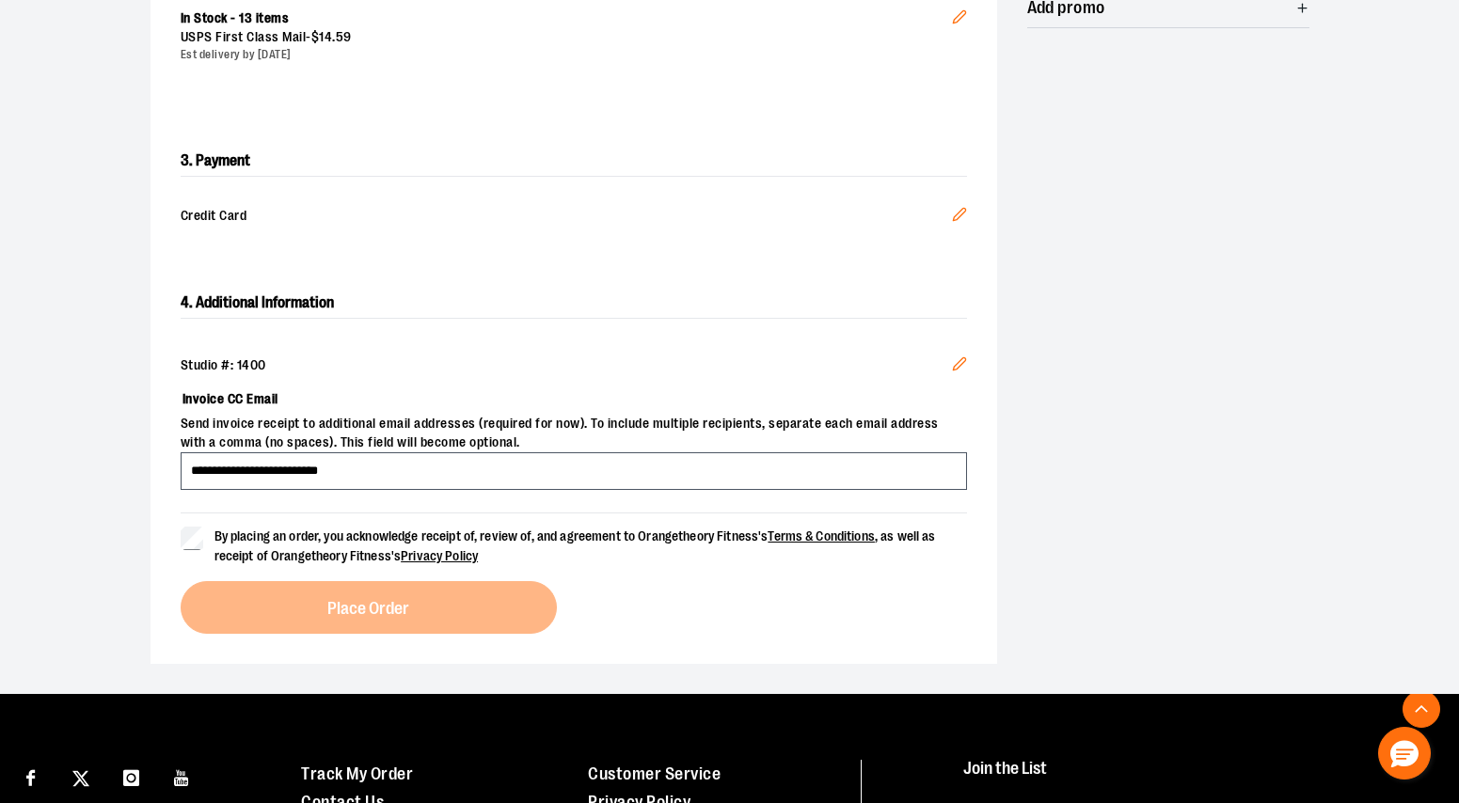
click at [367, 542] on span "By placing an order, you acknowledge receipt of, review of, and agreement to Or…" at bounding box center [574, 546] width 721 height 35
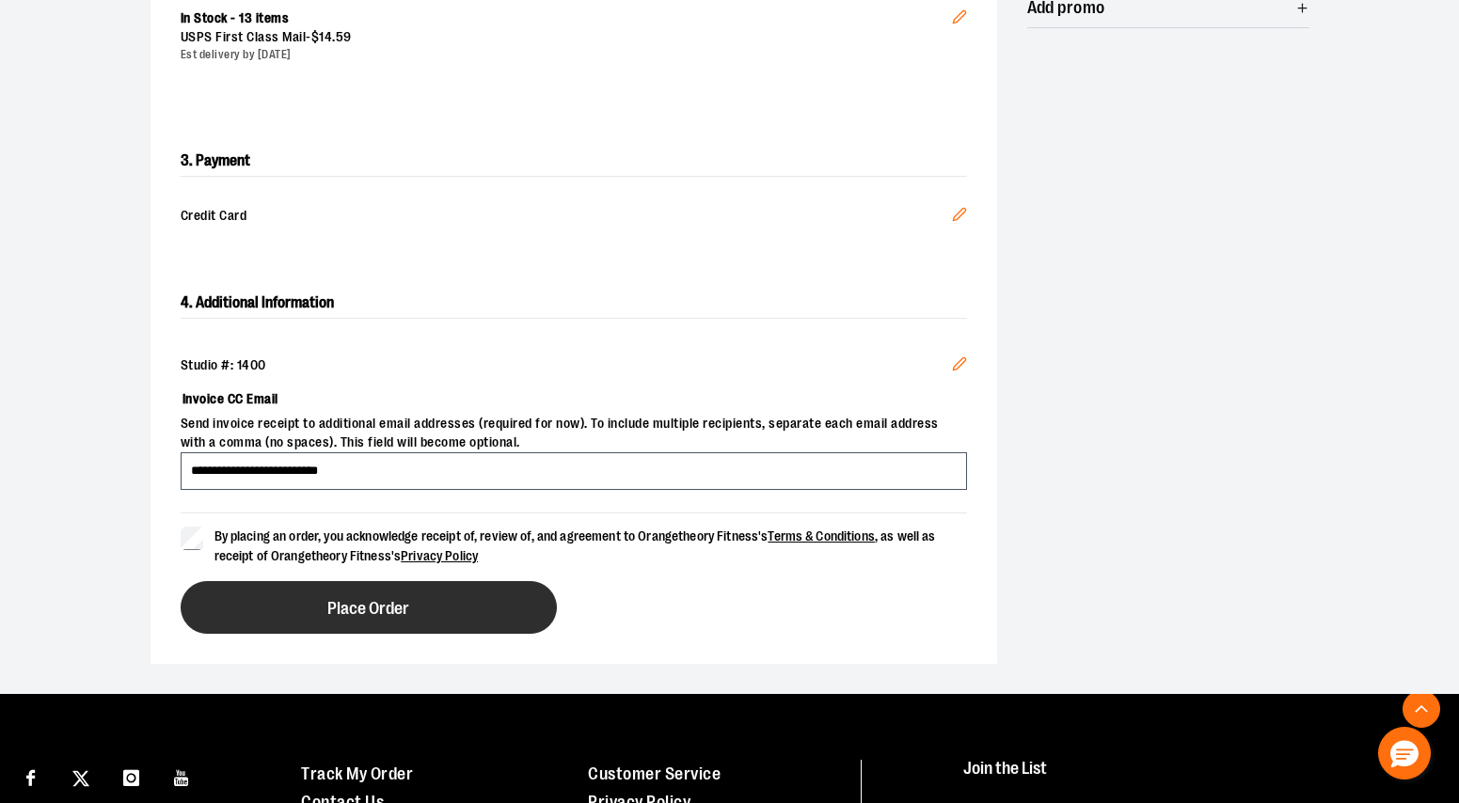
click at [376, 600] on span "Place Order" at bounding box center [368, 609] width 82 height 18
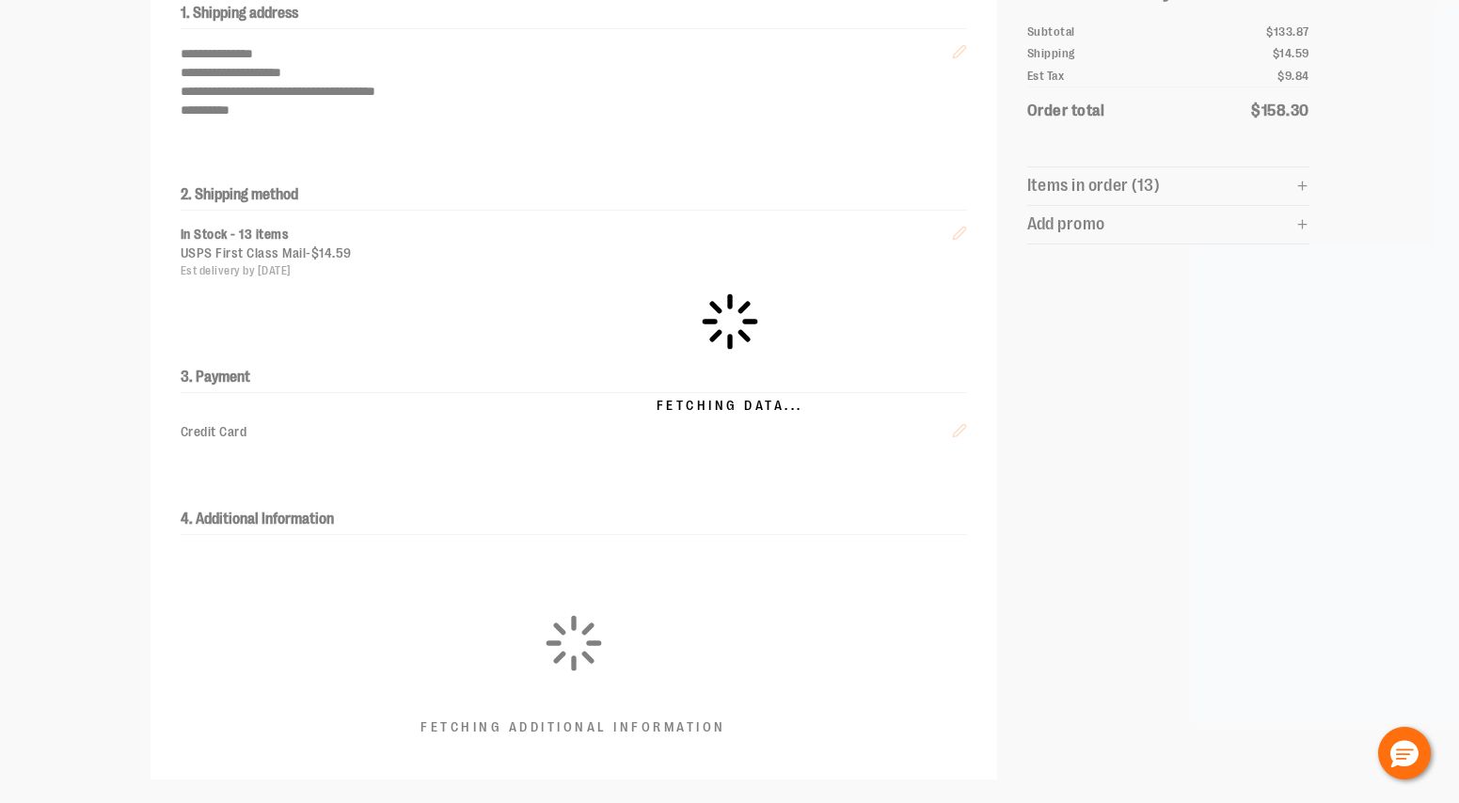
scroll to position [237, 0]
